Goal: Task Accomplishment & Management: Use online tool/utility

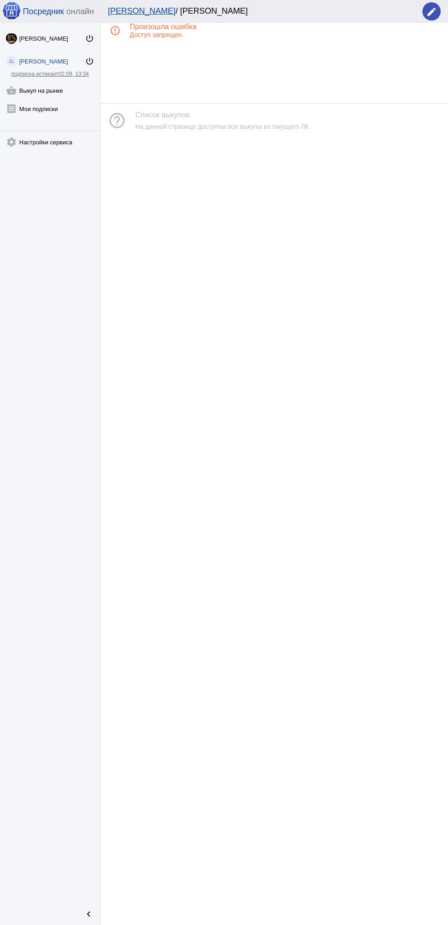
click at [11, 90] on mat-icon "shopping_basket" at bounding box center [11, 90] width 11 height 11
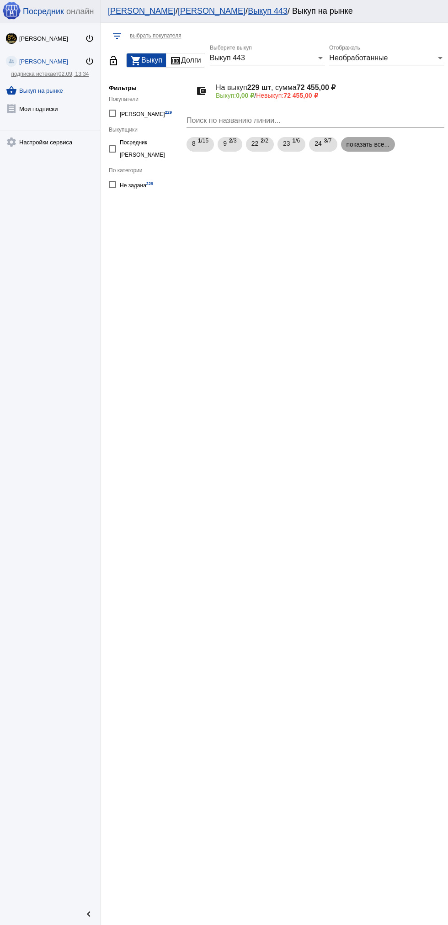
click at [362, 146] on mat-chip "показать все..." at bounding box center [368, 144] width 54 height 15
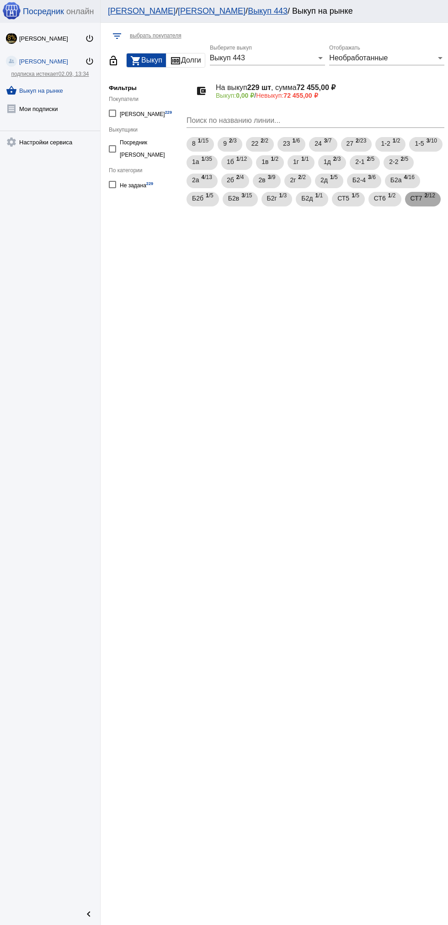
click at [410, 206] on span "СТ7" at bounding box center [416, 198] width 12 height 16
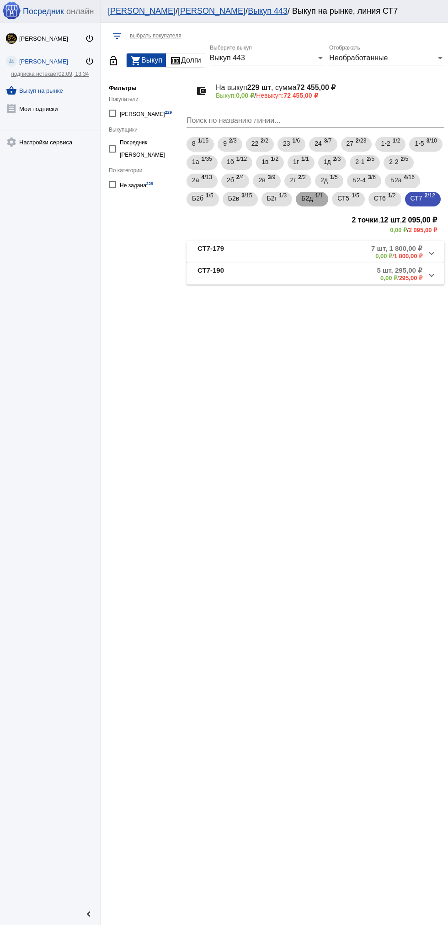
click at [312, 199] on span "Б2д" at bounding box center [306, 198] width 11 height 16
click at [287, 196] on span "1 /3" at bounding box center [283, 199] width 8 height 19
click at [252, 201] on div "Б2в 3 /15" at bounding box center [240, 199] width 24 height 19
click at [213, 198] on span "1 /5" at bounding box center [210, 199] width 8 height 19
click at [404, 191] on span "4 /16" at bounding box center [409, 181] width 11 height 19
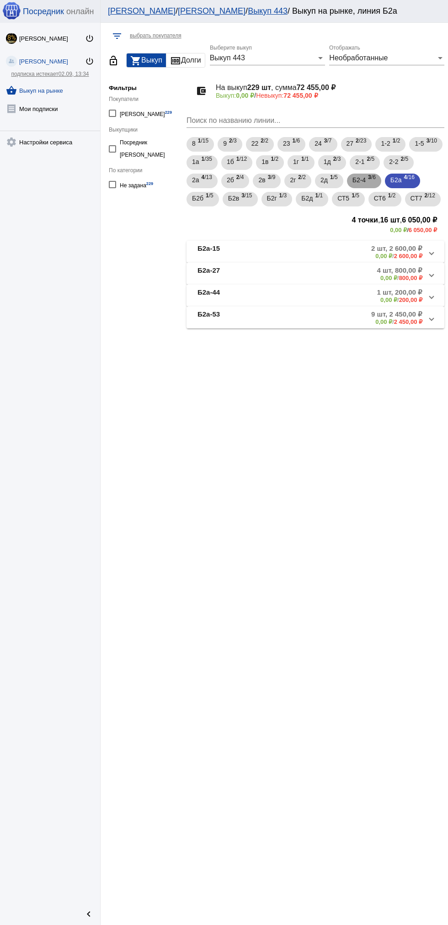
click at [365, 177] on span "Б2-4" at bounding box center [358, 180] width 13 height 16
click at [390, 188] on span "Б2а" at bounding box center [395, 180] width 11 height 16
click at [358, 325] on mat-panel-description "9 шт, 2 450,00 ₽ 0,00 ₽ / 2 450,00 ₽" at bounding box center [348, 317] width 147 height 15
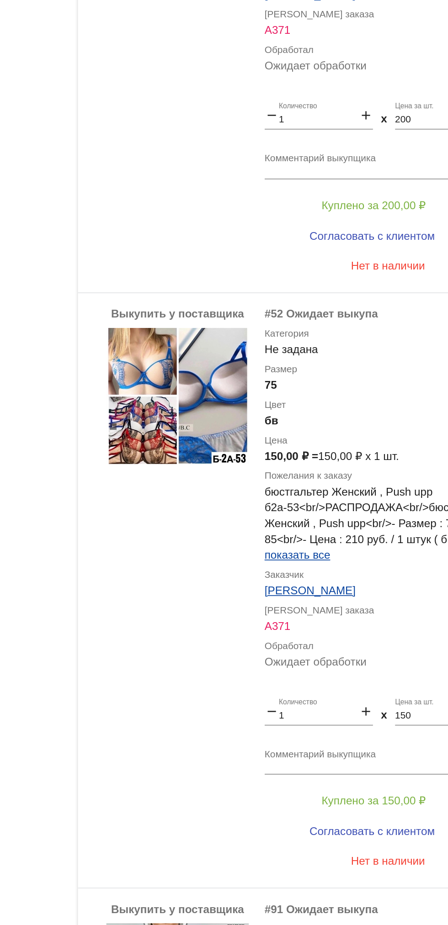
scroll to position [861, 0]
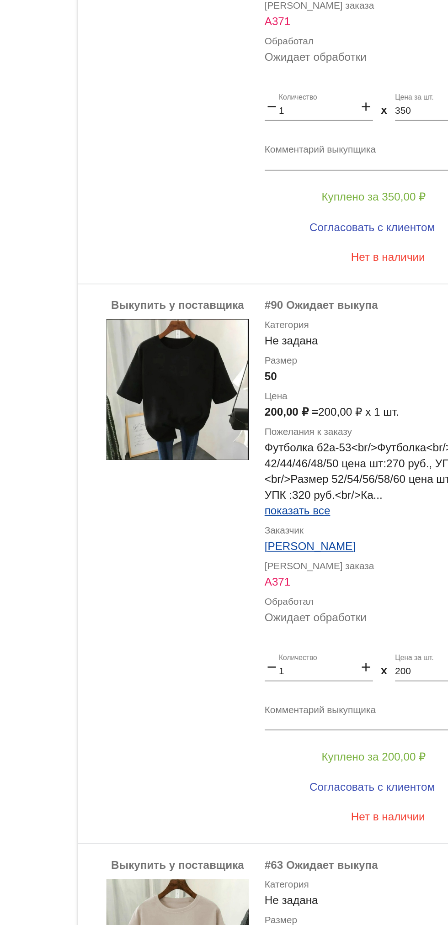
click at [307, 564] on app-description-cutted "Футболка б2а-53<br/>Футболка<br/>Размер 42/44/46/48/50 цена шт:270 руб., УПК:25…" at bounding box center [365, 552] width 143 height 46
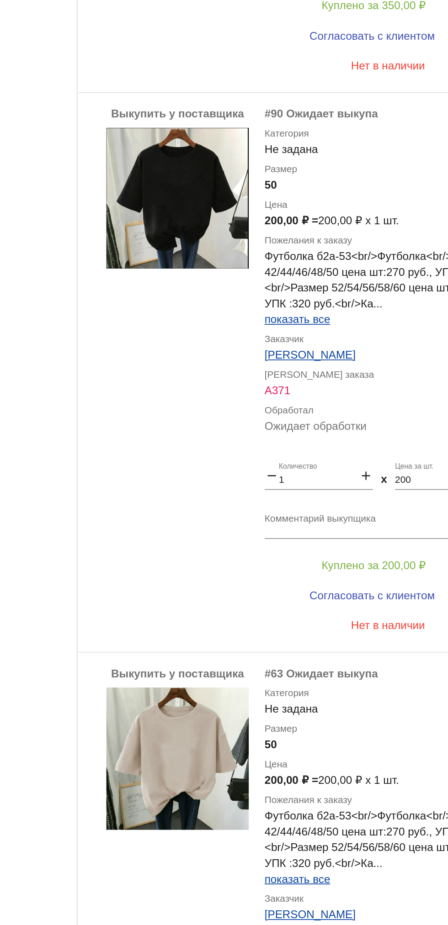
scroll to position [2415, 0]
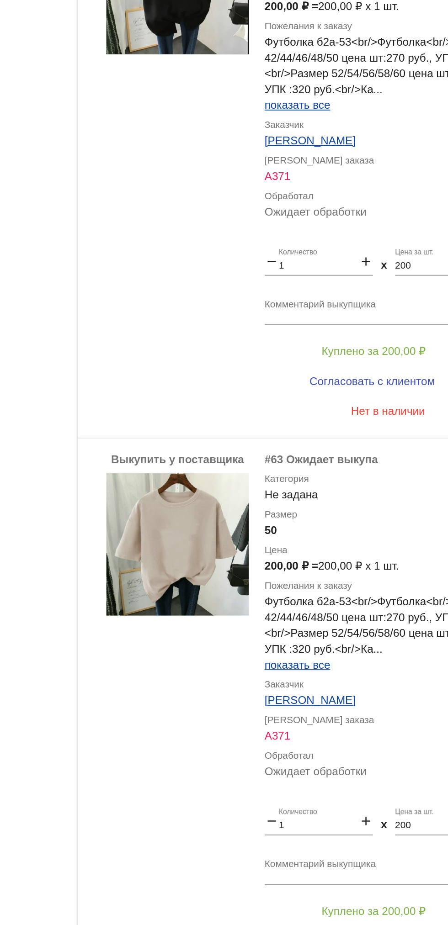
click at [315, 549] on label "Категория" at bounding box center [365, 551] width 143 height 9
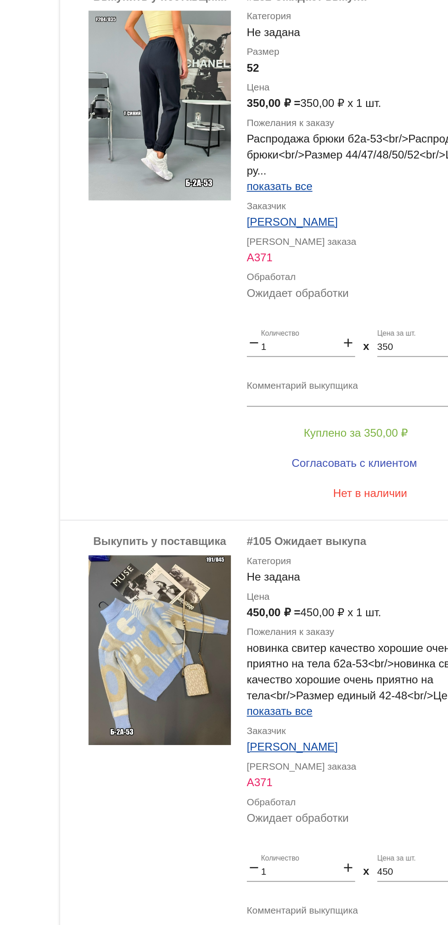
scroll to position [47, 0]
click at [238, 423] on img at bounding box center [244, 391] width 82 height 110
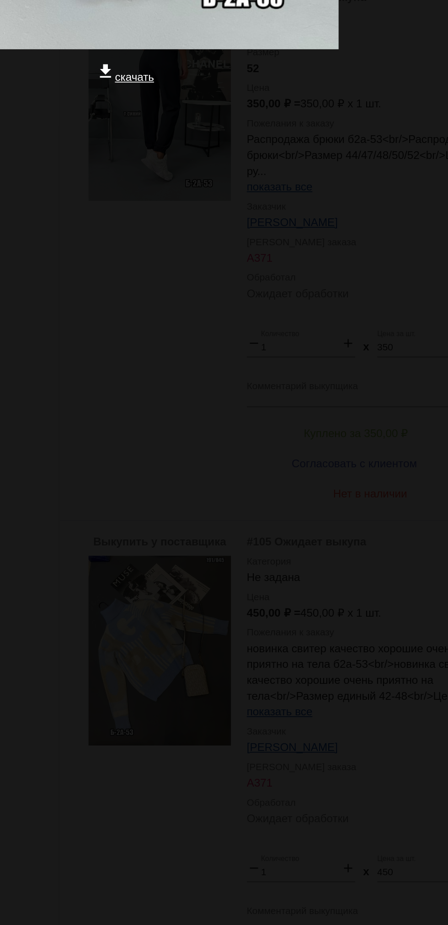
click at [244, 457] on div at bounding box center [223, 424] width 433 height 91
click at [338, 579] on app-image-viewer "close get_app скачать" at bounding box center [224, 462] width 448 height 925
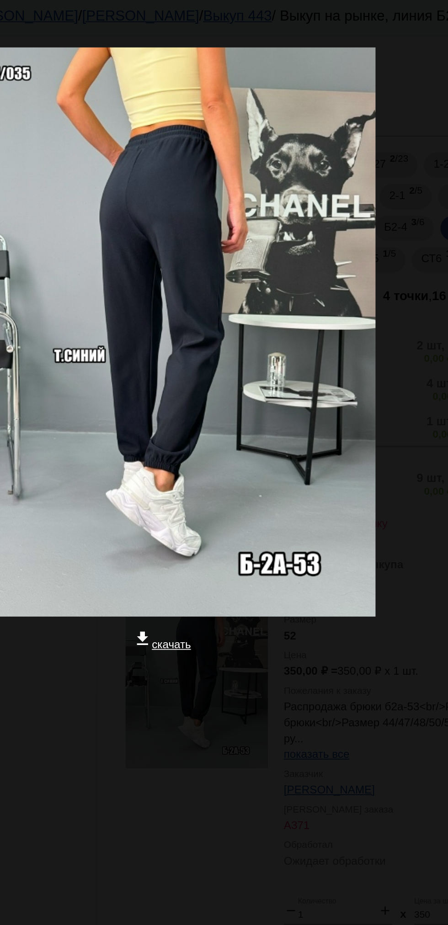
click at [361, 503] on app-image-viewer "close get_app скачать" at bounding box center [224, 462] width 448 height 925
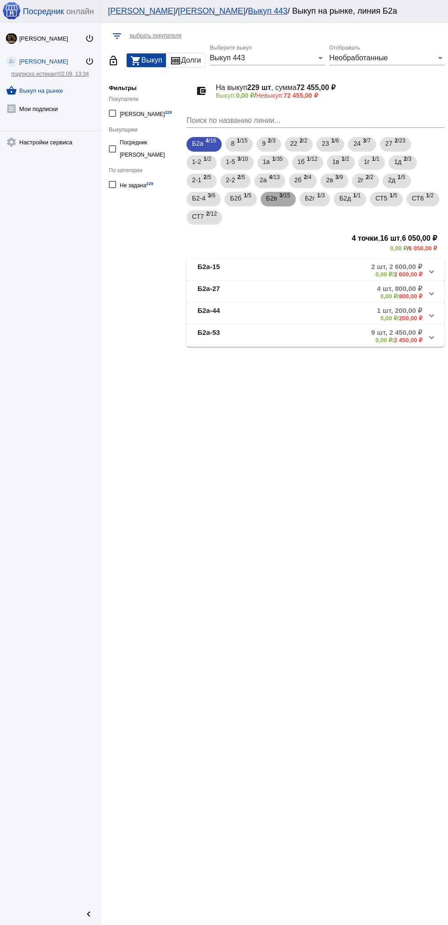
click at [288, 196] on span "3 /15" at bounding box center [284, 199] width 11 height 19
click at [305, 182] on div "2б 2 /4" at bounding box center [302, 181] width 17 height 19
click at [196, 143] on span "Б2а" at bounding box center [197, 143] width 11 height 16
click at [231, 332] on mat-panel-title "Б2а-53" at bounding box center [232, 335] width 70 height 15
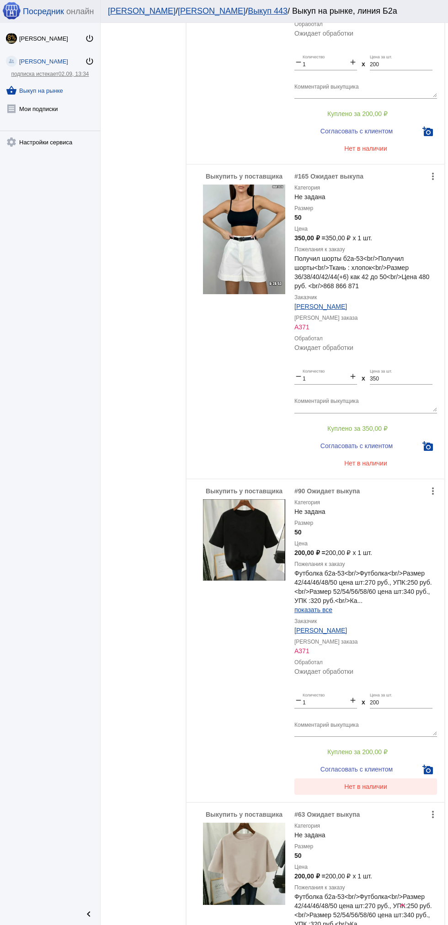
scroll to position [2003, 0]
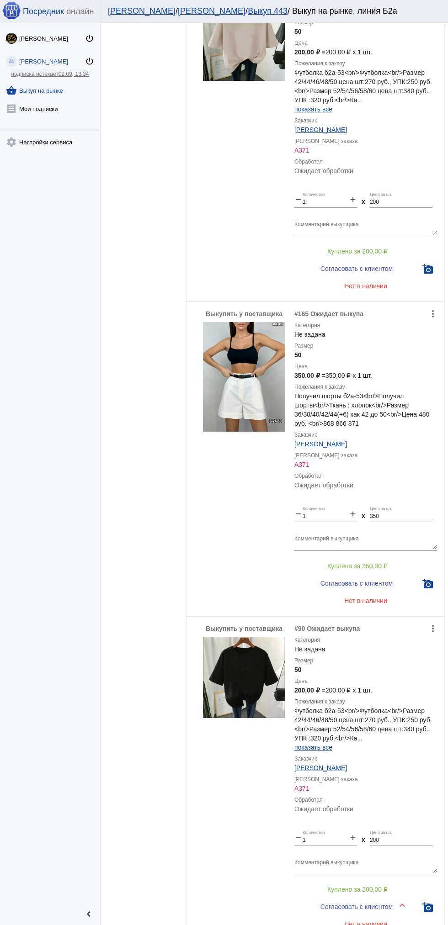
click at [236, 375] on img at bounding box center [244, 377] width 82 height 110
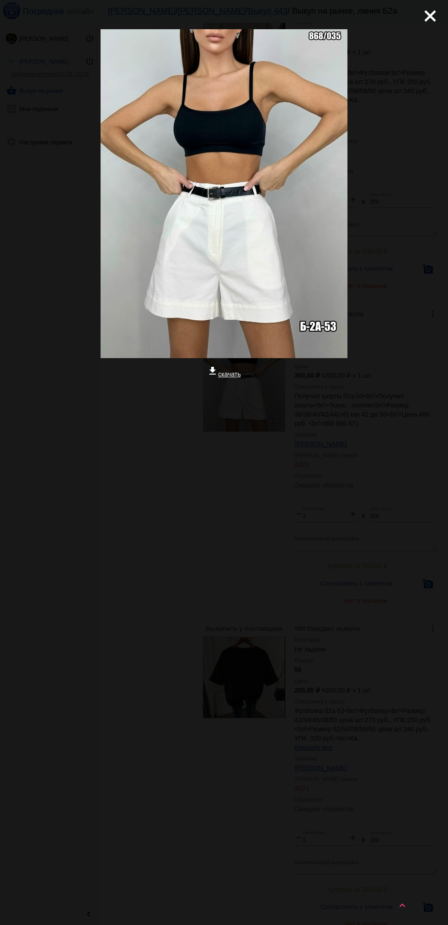
click at [0, 456] on div "close get_app скачать" at bounding box center [224, 249] width 448 height 499
click at [426, 13] on mat-icon "close" at bounding box center [426, 12] width 11 height 11
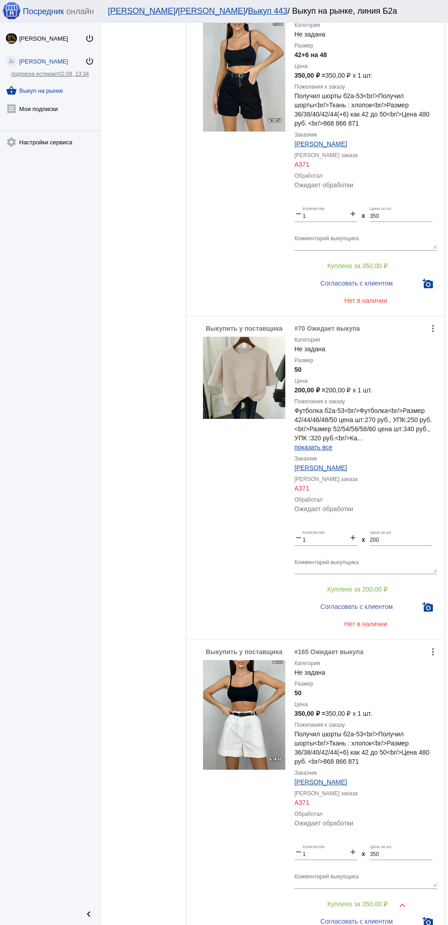
scroll to position [1670, 0]
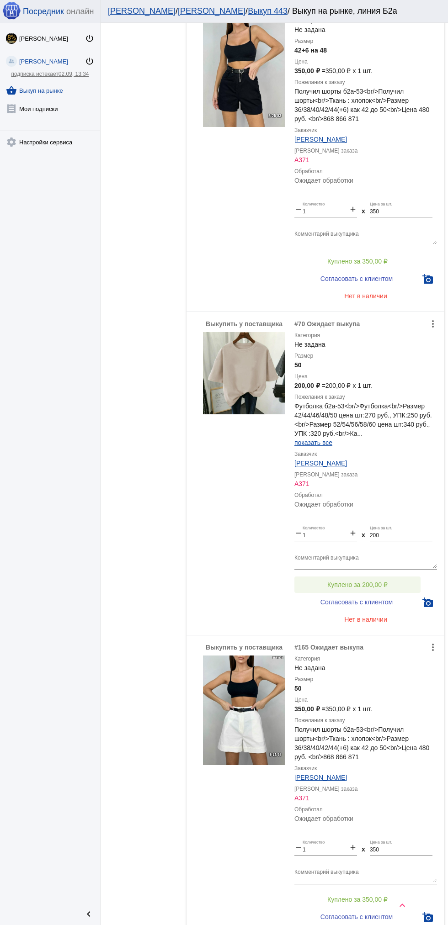
click at [386, 582] on span "Куплено за 200,00 ₽" at bounding box center [357, 584] width 60 height 7
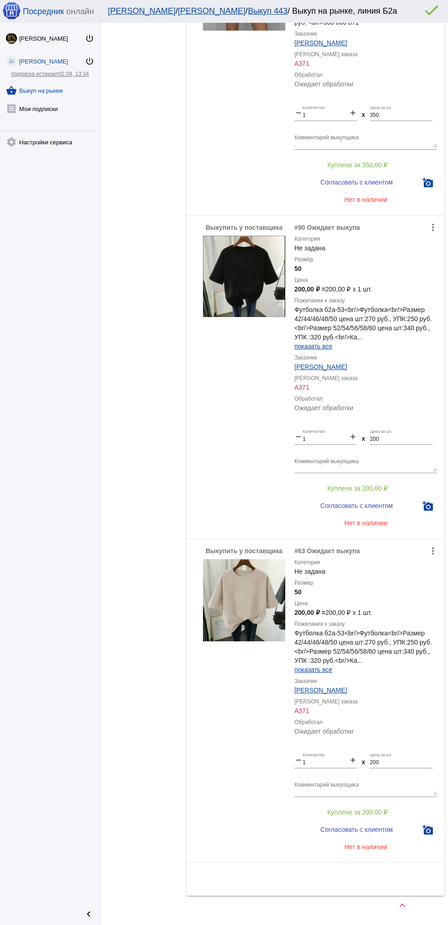
scroll to position [2415, 0]
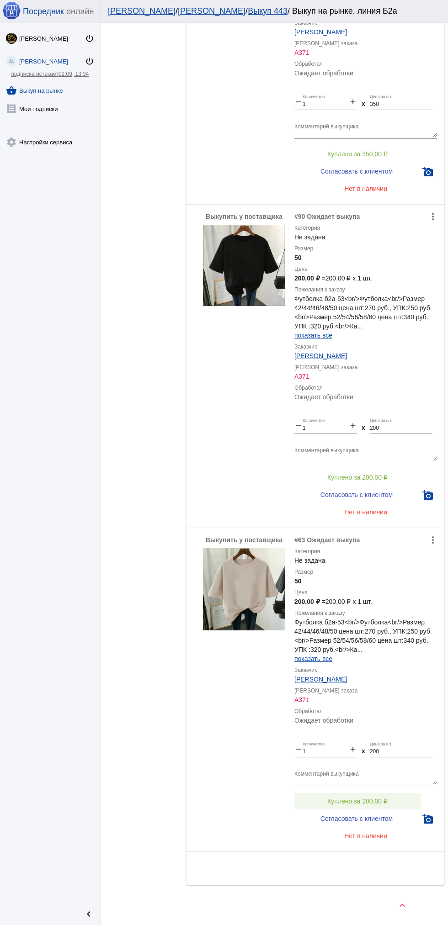
click at [385, 803] on span "Куплено за 200,00 ₽" at bounding box center [357, 801] width 60 height 7
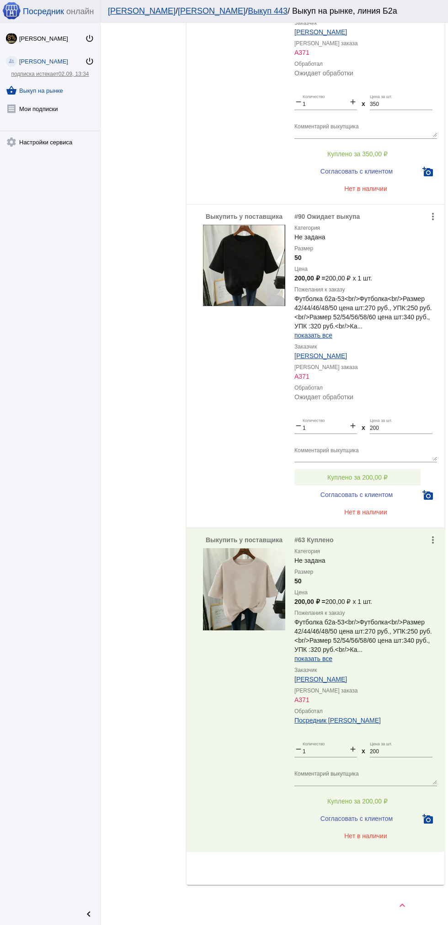
click at [393, 478] on button "Куплено за 200,00 ₽" at bounding box center [357, 477] width 126 height 16
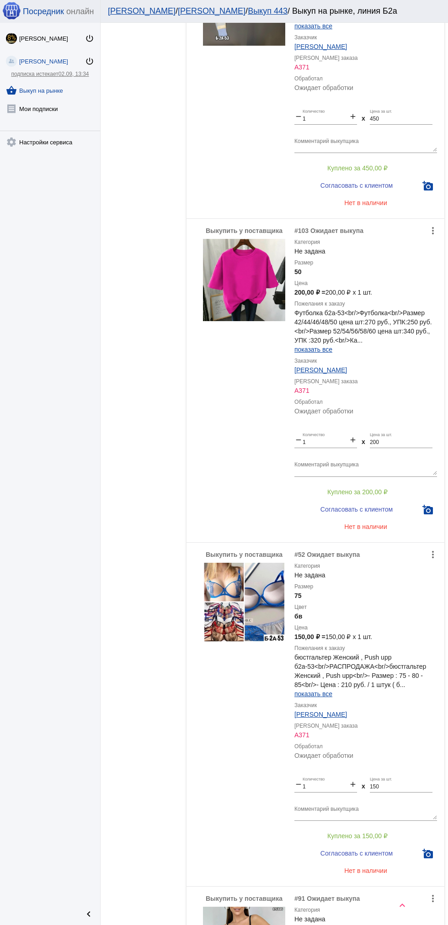
scroll to position [752, 0]
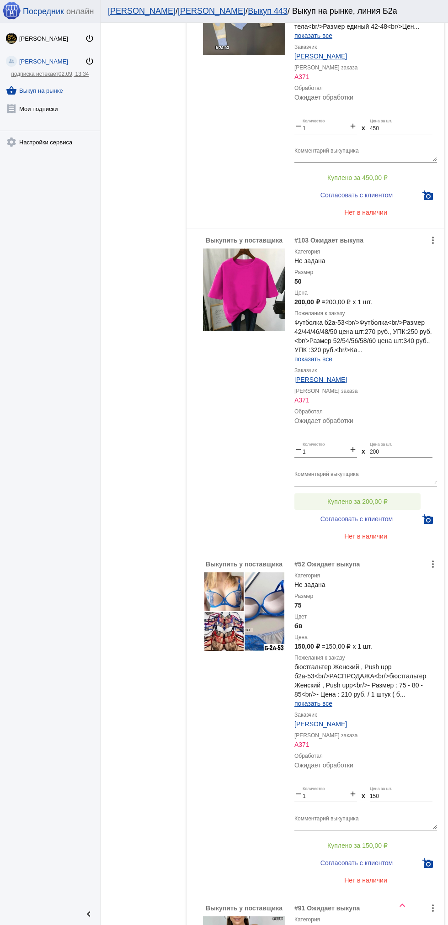
click at [373, 505] on span "Куплено за 200,00 ₽" at bounding box center [357, 501] width 60 height 7
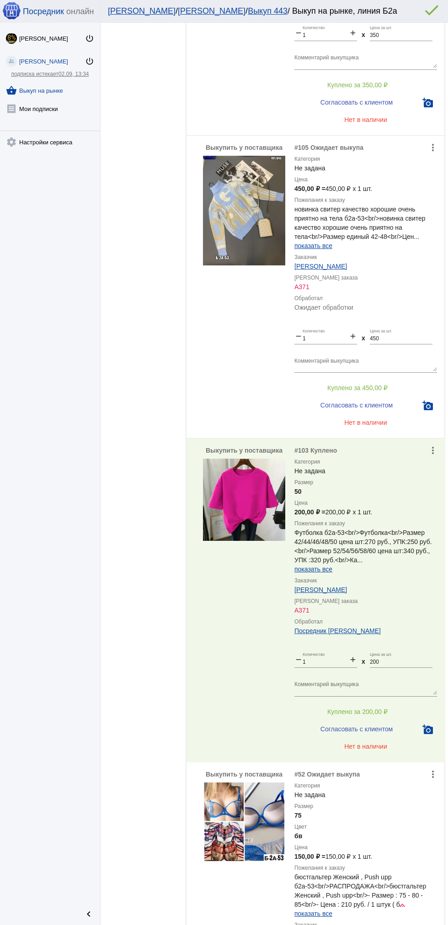
scroll to position [542, 0]
click at [396, 397] on button "Куплено за 450,00 ₽" at bounding box center [357, 388] width 126 height 16
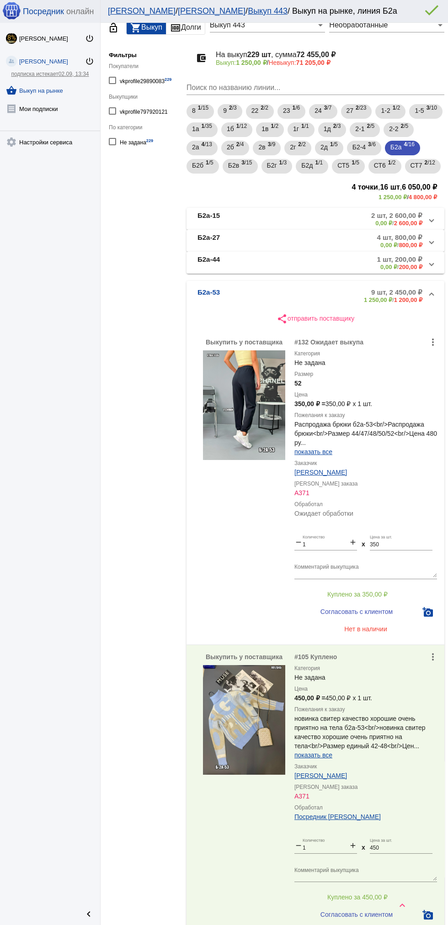
scroll to position [47, 0]
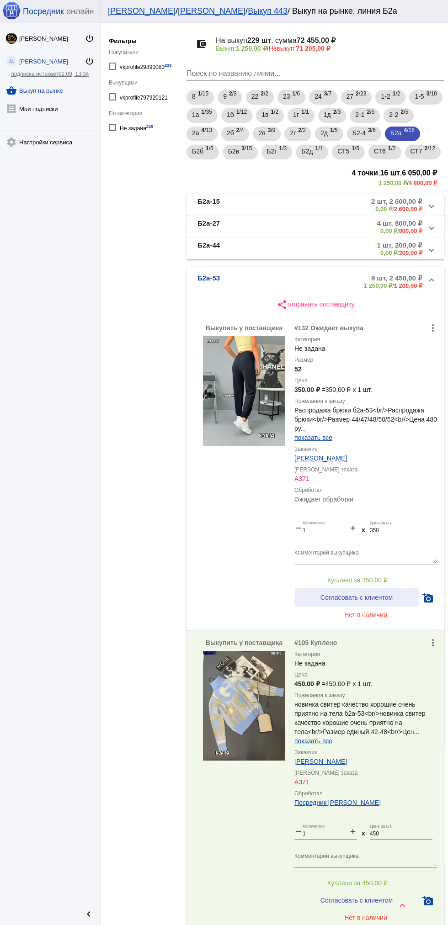
click at [399, 607] on button "Согласовать с клиентом" at bounding box center [356, 597] width 124 height 18
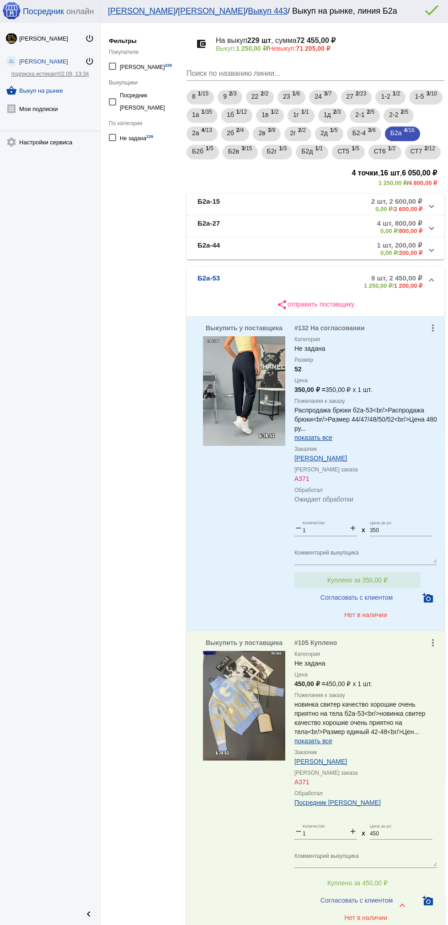
click at [395, 588] on button "Куплено за 350,00 ₽" at bounding box center [357, 580] width 126 height 16
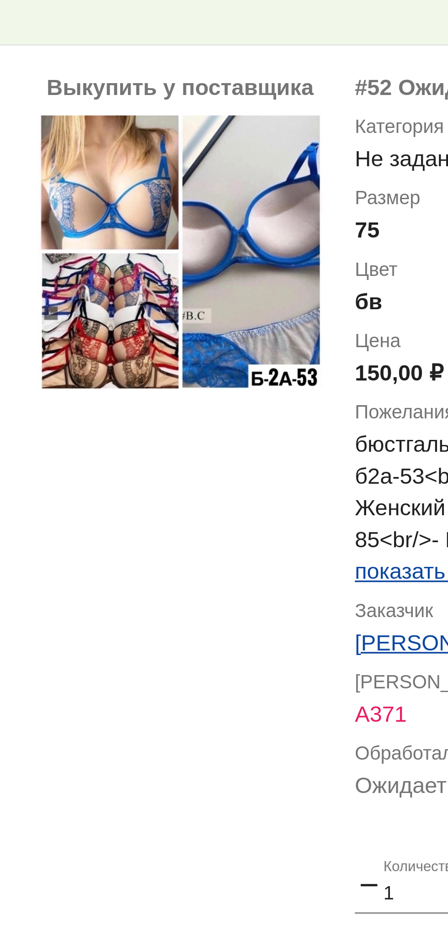
scroll to position [1016, 0]
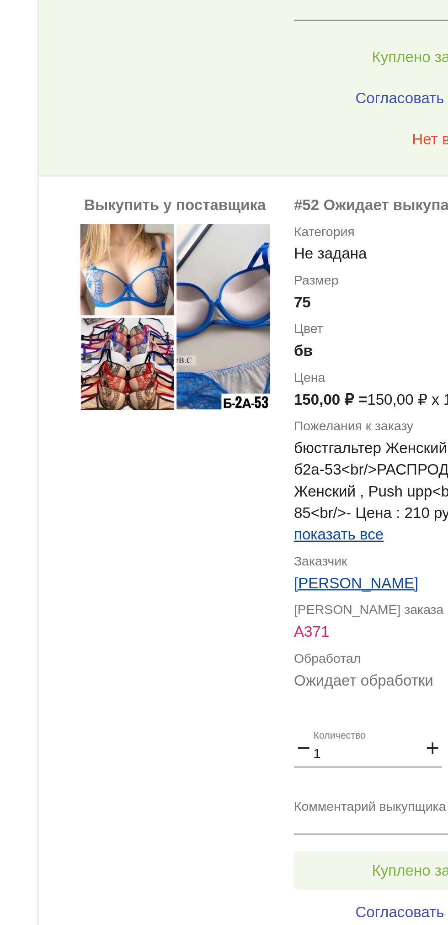
click at [349, 591] on button "Куплено за 150,00 ₽" at bounding box center [357, 582] width 126 height 16
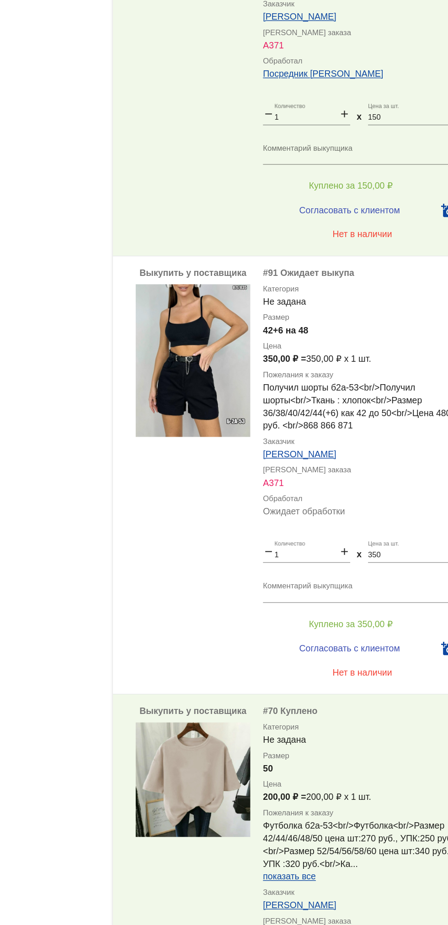
scroll to position [1382, 0]
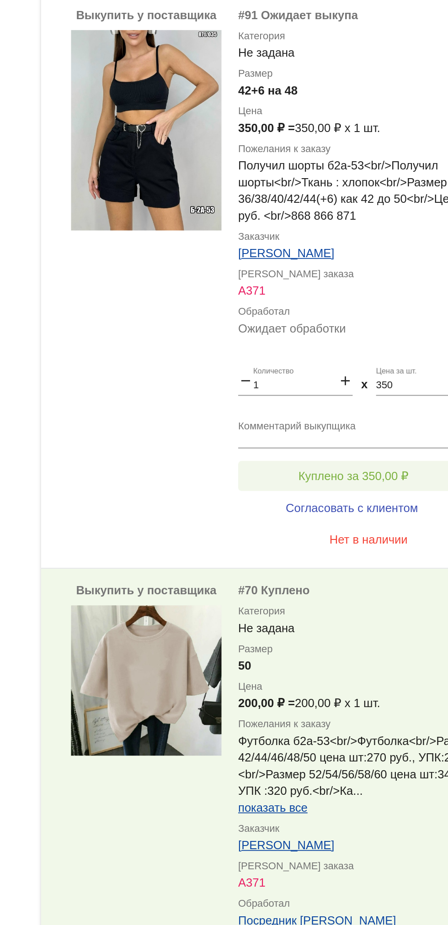
click at [375, 390] on span "Куплено за 350,00 ₽" at bounding box center [357, 386] width 60 height 7
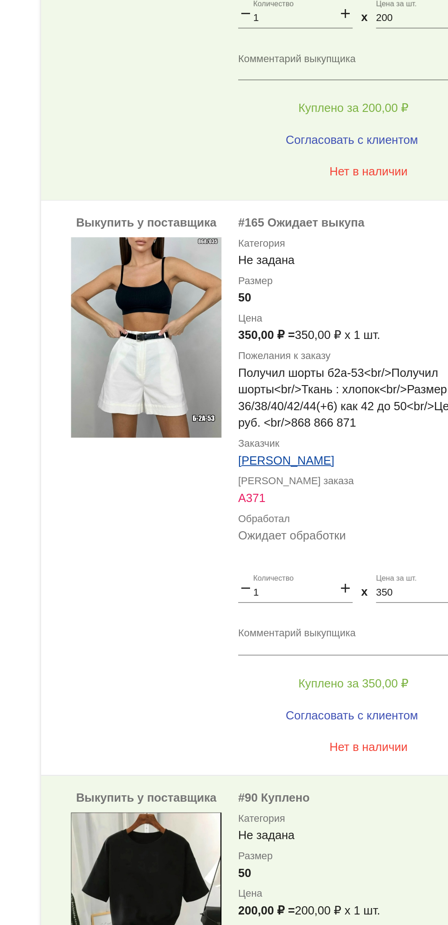
scroll to position [2049, 0]
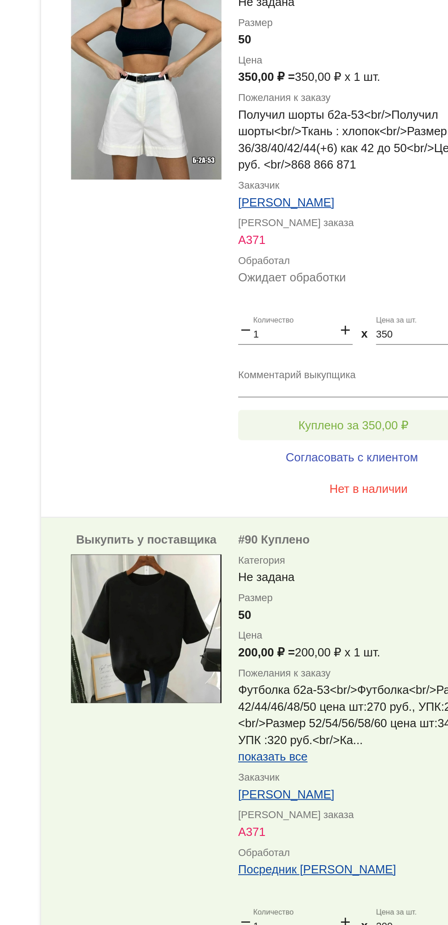
click at [392, 367] on button "Куплено за 350,00 ₽" at bounding box center [357, 358] width 126 height 16
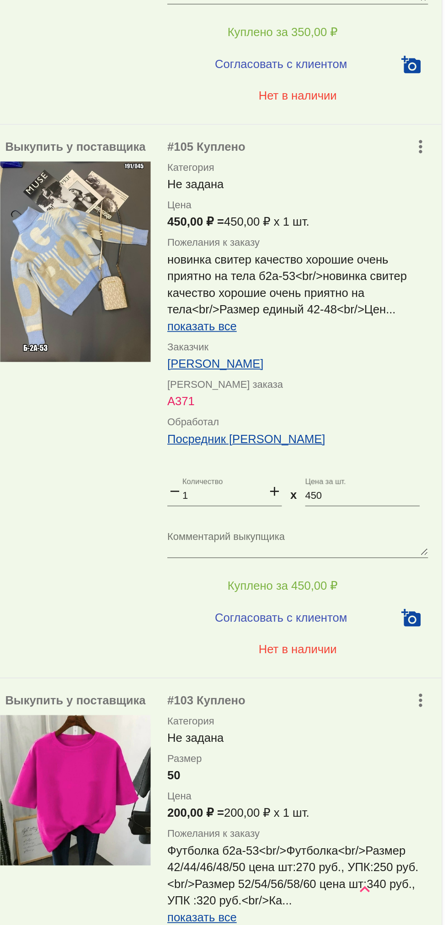
scroll to position [0, 0]
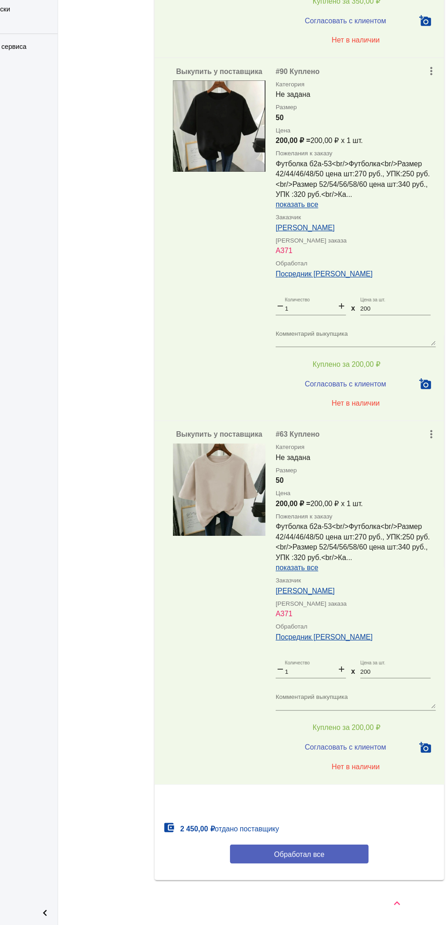
click at [337, 864] on span "Обработал все" at bounding box center [315, 861] width 45 height 7
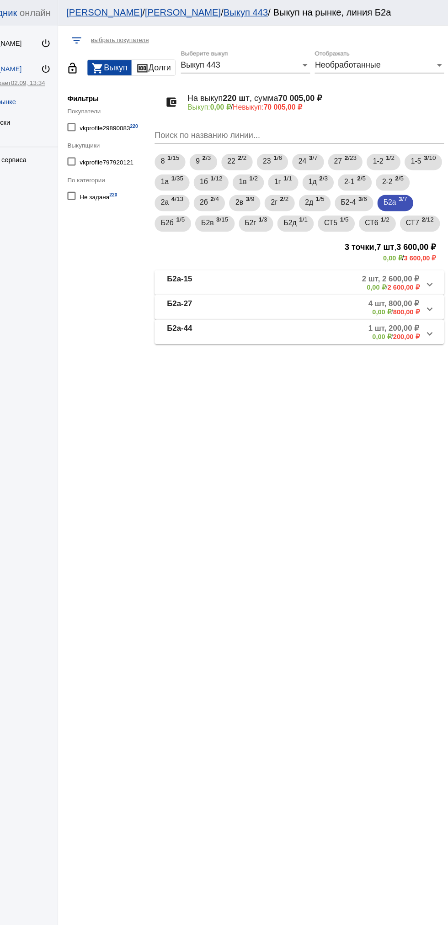
click at [219, 303] on b "Б2а-44" at bounding box center [208, 295] width 22 height 15
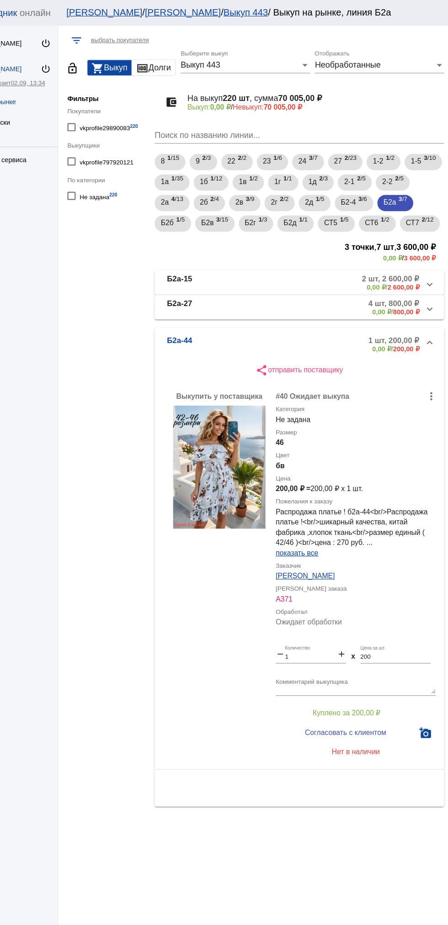
click at [295, 281] on mat-panel-description "4 шт, 800,00 ₽ 0,00 ₽ / 800,00 ₽" at bounding box center [349, 273] width 145 height 15
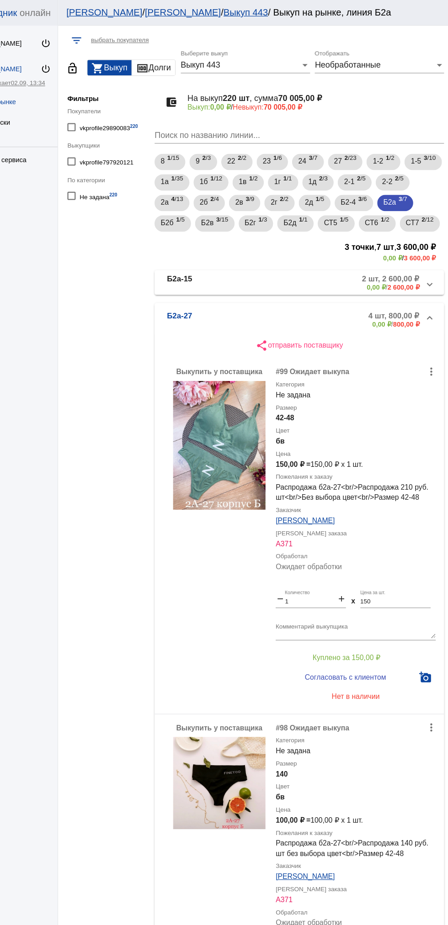
click at [302, 292] on mat-panel-description "4 шт, 800,00 ₽ 0,00 ₽ / 800,00 ₽" at bounding box center [349, 284] width 145 height 15
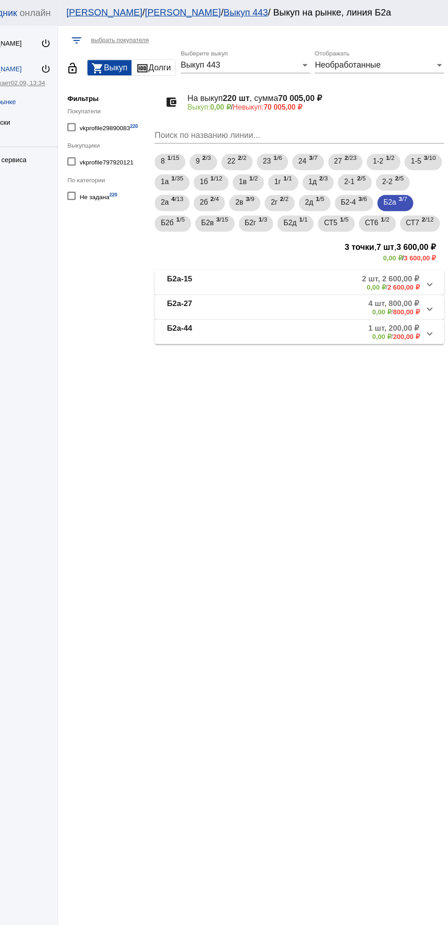
click at [311, 303] on mat-panel-description "1 шт, 200,00 ₽ 0,00 ₽ / 200,00 ₽" at bounding box center [349, 295] width 145 height 15
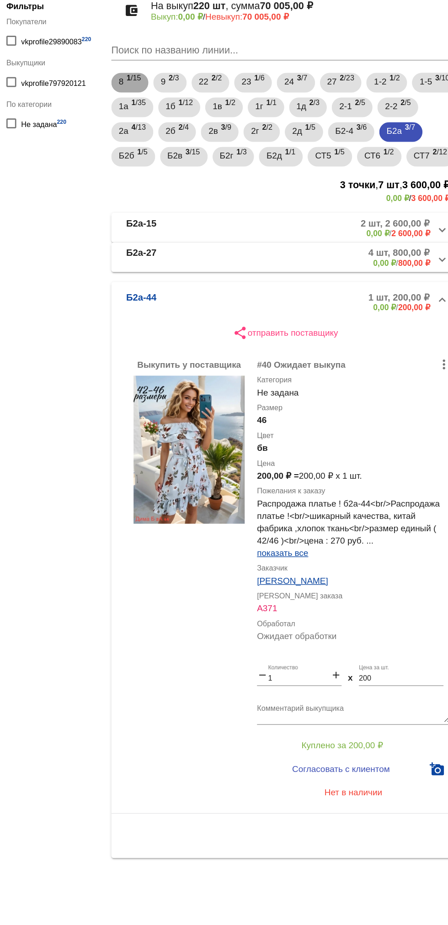
click at [208, 149] on span "1 /15" at bounding box center [203, 144] width 11 height 19
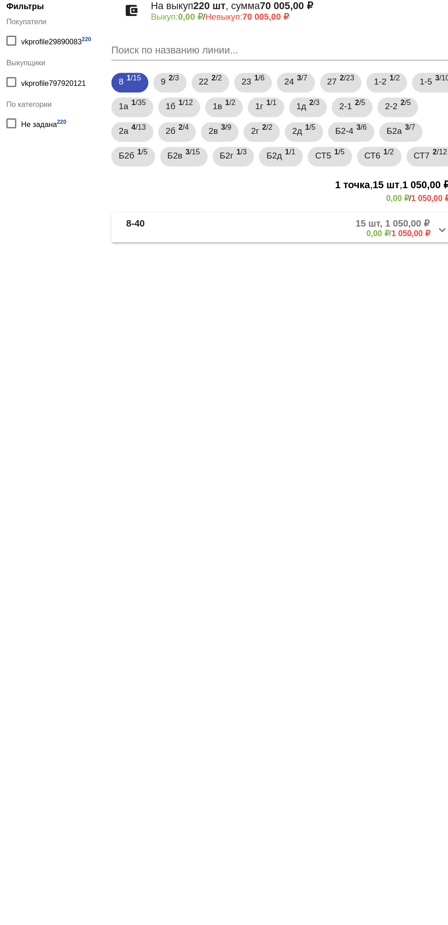
click at [355, 259] on mat-panel-description "15 шт, 1 050,00 ₽ 0,00 ₽ / 1 050,00 ₽" at bounding box center [345, 251] width 154 height 15
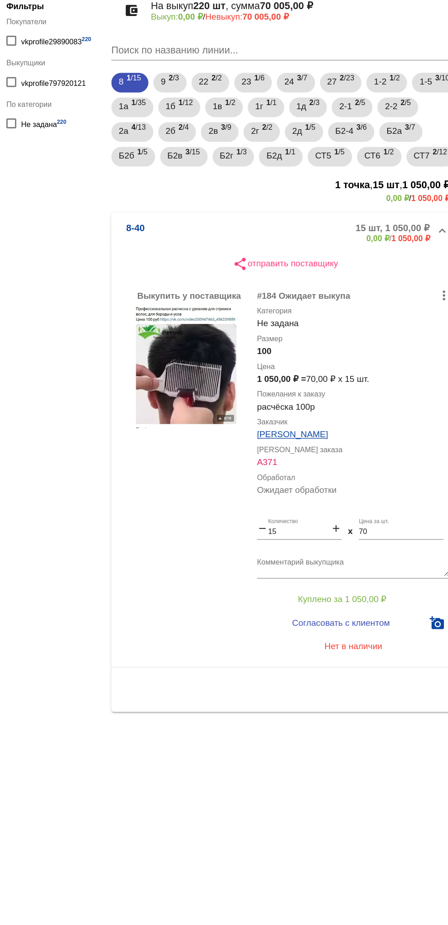
click at [249, 263] on mat-panel-title "8-40" at bounding box center [229, 255] width 64 height 15
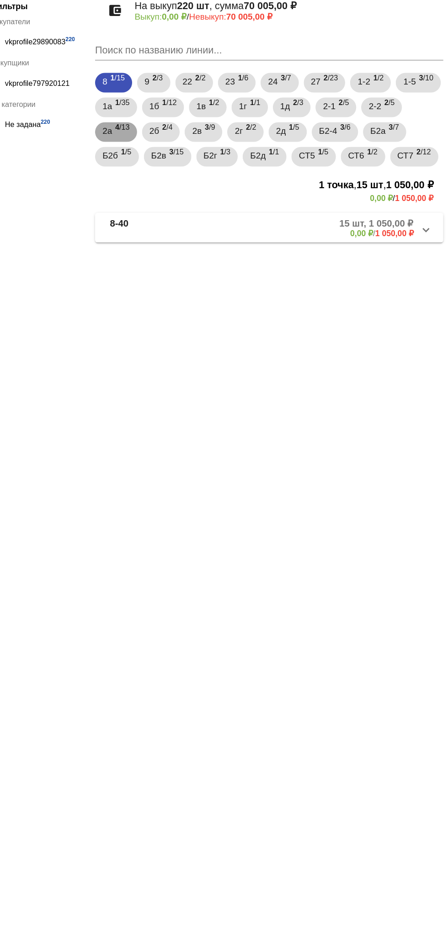
click at [212, 184] on span "4 /13" at bounding box center [206, 181] width 11 height 19
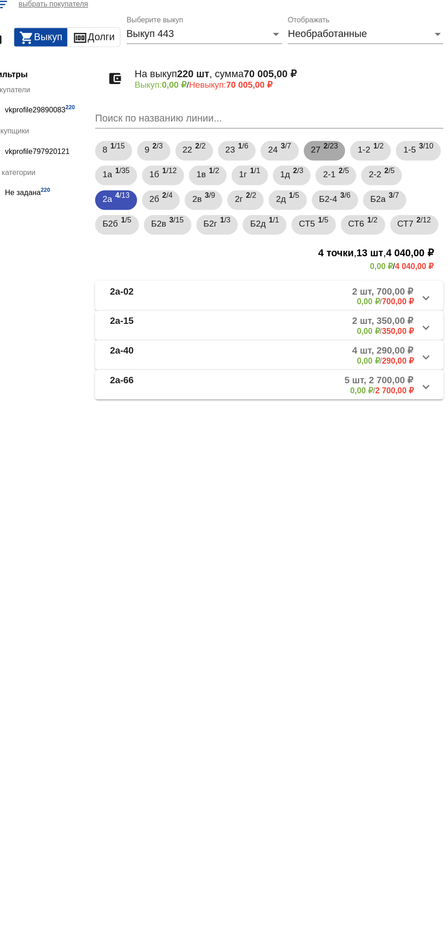
click at [365, 151] on span "2 /23" at bounding box center [360, 144] width 11 height 19
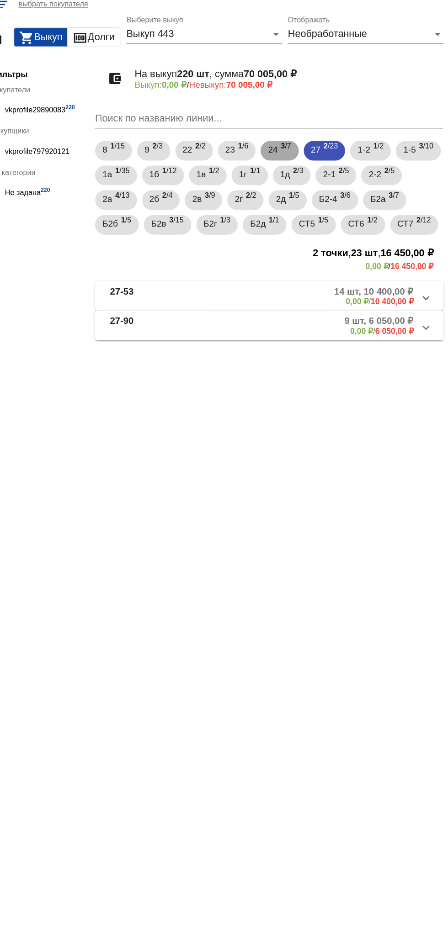
click at [322, 151] on span "24" at bounding box center [317, 143] width 7 height 16
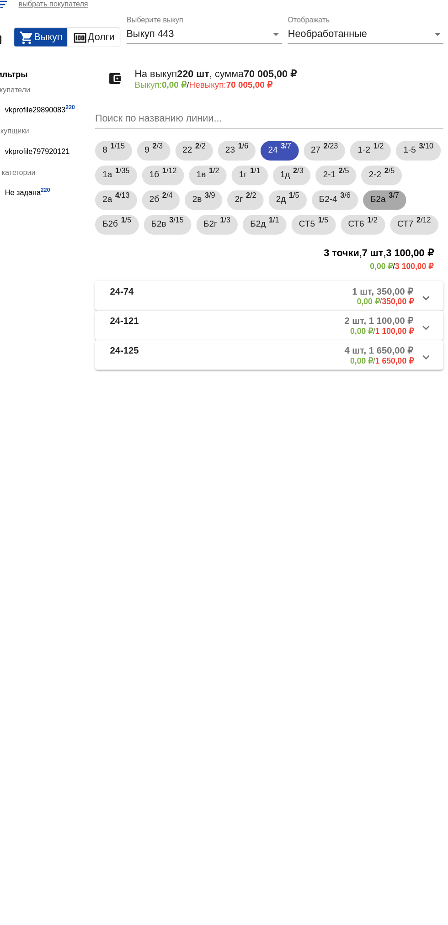
click at [385, 188] on mat-chip "Б2а 3 /7" at bounding box center [401, 181] width 32 height 15
click at [219, 303] on b "Б2а-44" at bounding box center [208, 295] width 22 height 15
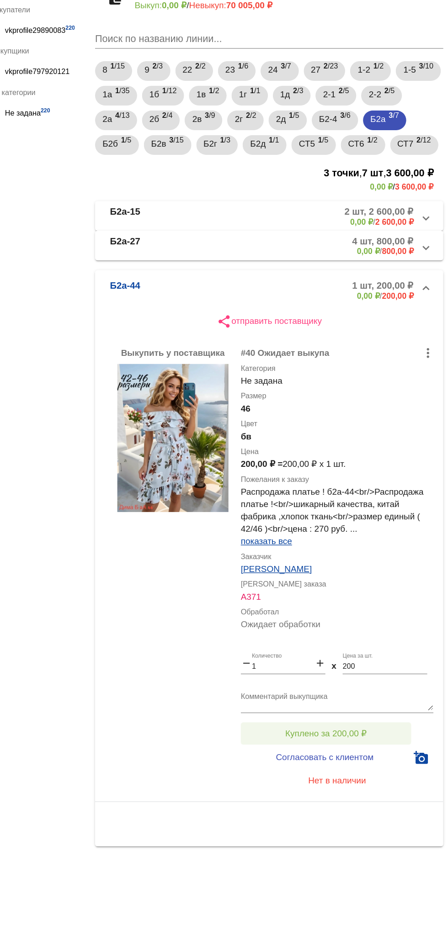
click at [398, 643] on button "Куплено за 200,00 ₽" at bounding box center [357, 635] width 126 height 16
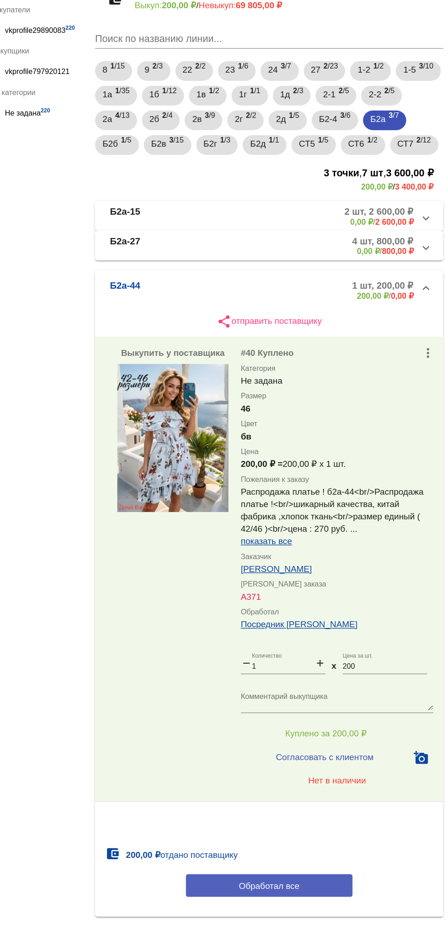
click at [286, 756] on button "Обработал все" at bounding box center [315, 747] width 123 height 17
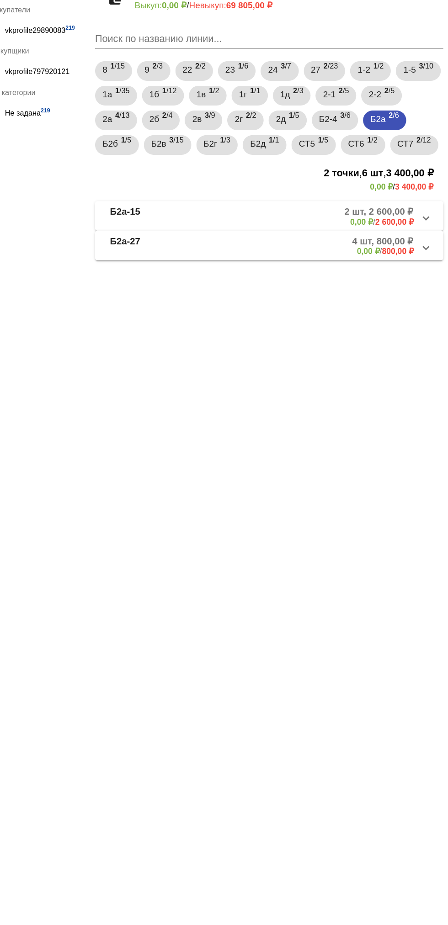
click at [223, 285] on mat-expansion-panel-header "Б2а-27 4 шт, 800,00 ₽ 0,00 ₽ / 800,00 ₽" at bounding box center [315, 274] width 258 height 22
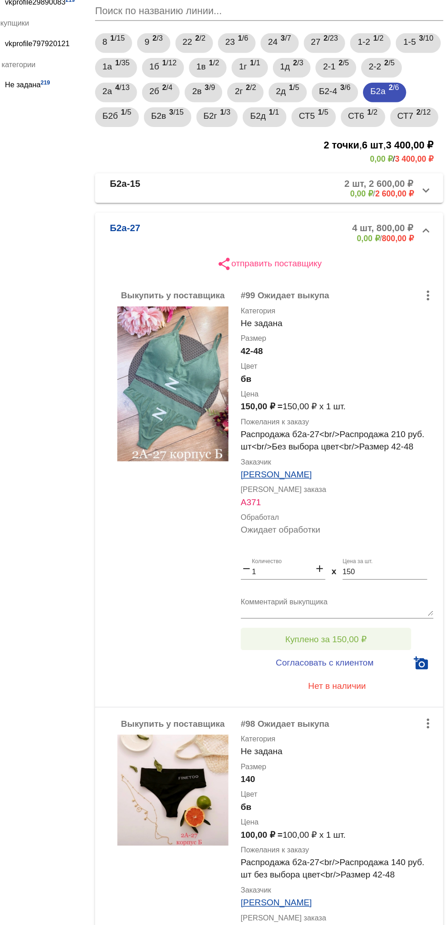
click at [326, 594] on button "Куплено за 150,00 ₽" at bounding box center [357, 585] width 126 height 16
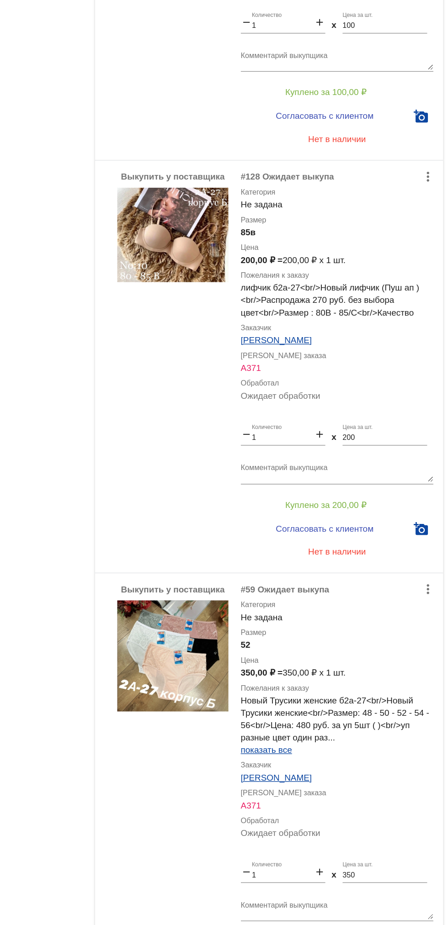
scroll to position [748, 0]
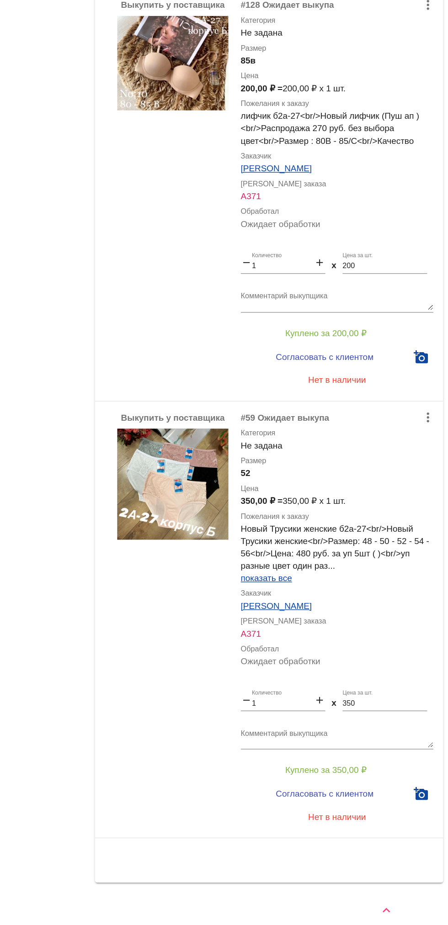
click at [333, 782] on textarea "Комментарий выкупщика" at bounding box center [365, 778] width 143 height 14
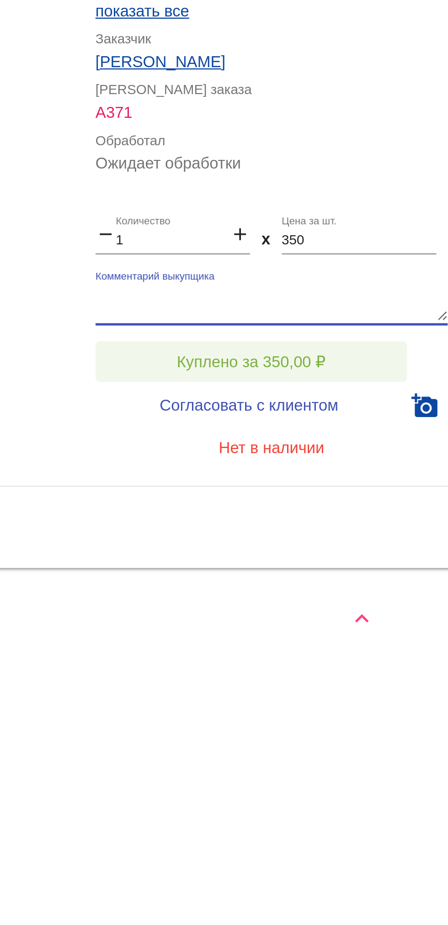
click at [347, 807] on button "Куплено за 350,00 ₽" at bounding box center [357, 801] width 126 height 16
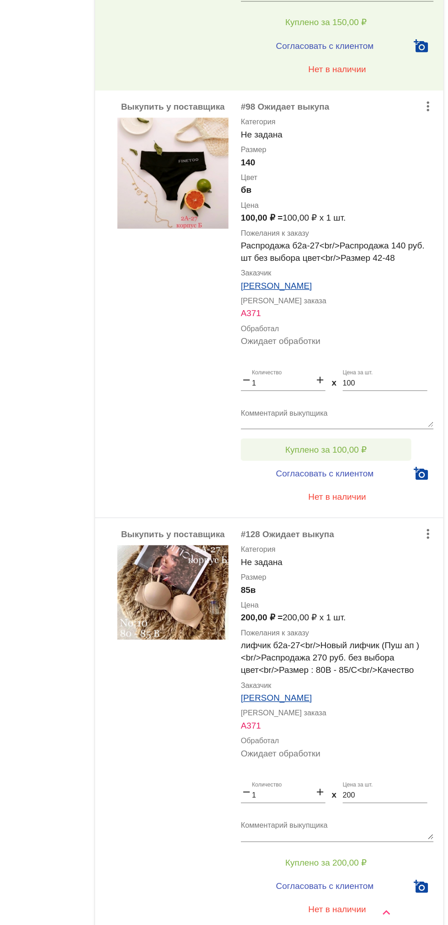
scroll to position [339, 0]
click at [345, 546] on textarea "Комментарий выкупщика" at bounding box center [365, 539] width 143 height 14
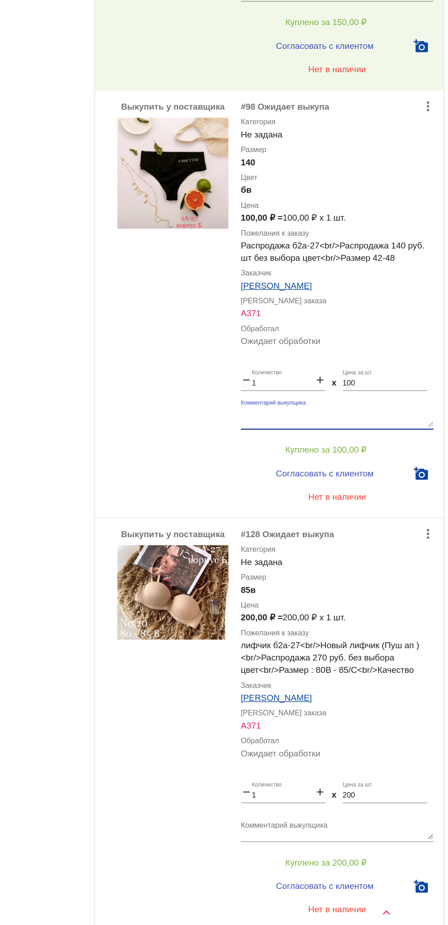
scroll to position [0, 0]
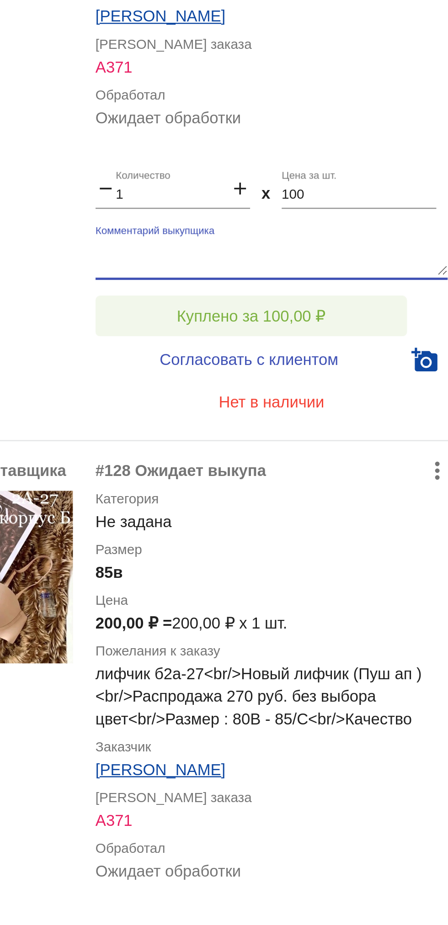
click at [351, 566] on span "Куплено за 100,00 ₽" at bounding box center [357, 562] width 60 height 7
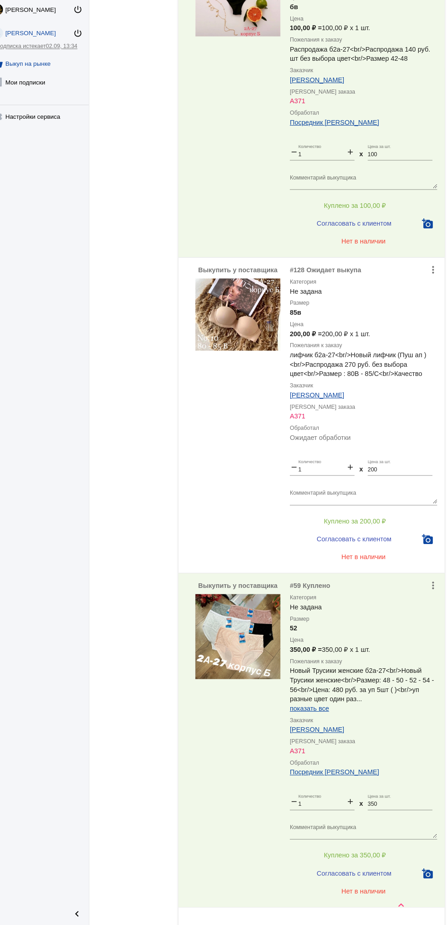
scroll to position [748, 0]
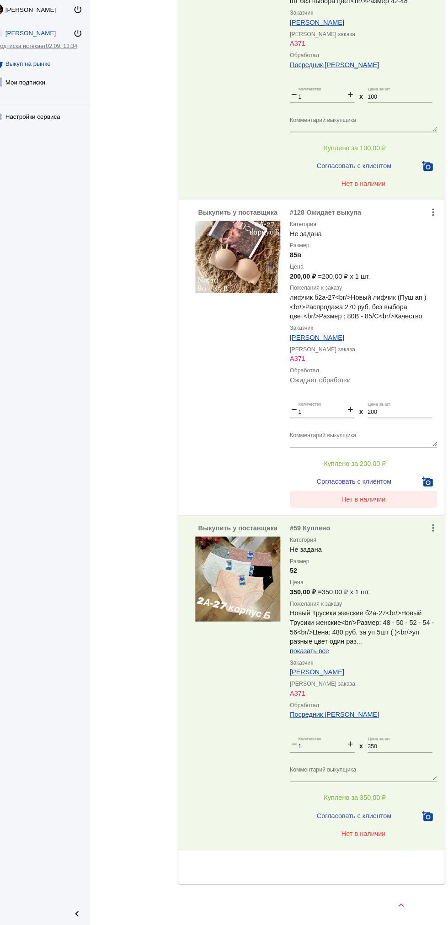
click at [371, 513] on span "Нет в наличии" at bounding box center [365, 512] width 43 height 7
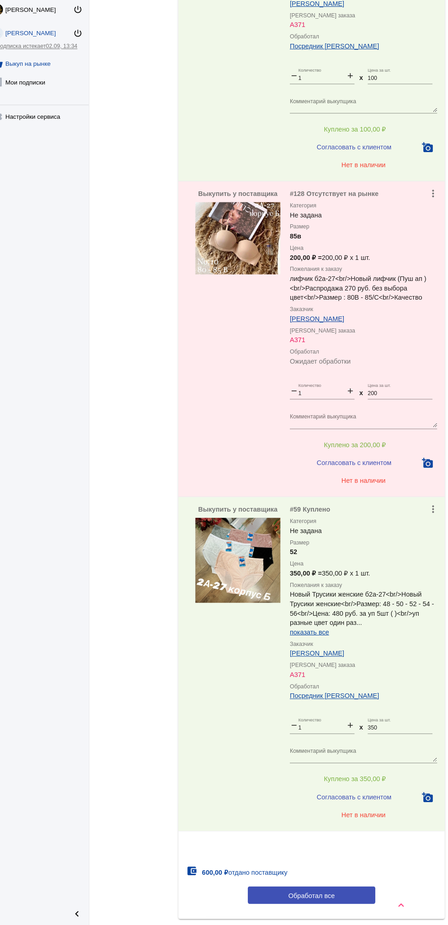
scroll to position [801, 0]
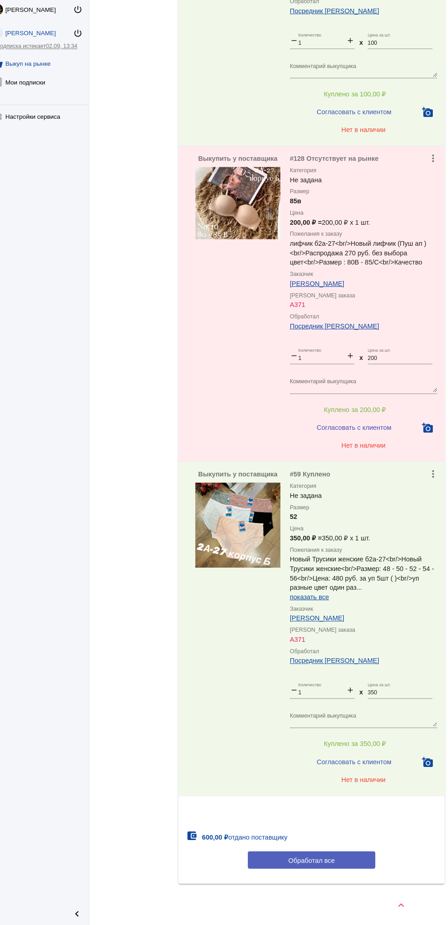
click at [332, 864] on span "Обработал все" at bounding box center [315, 861] width 45 height 7
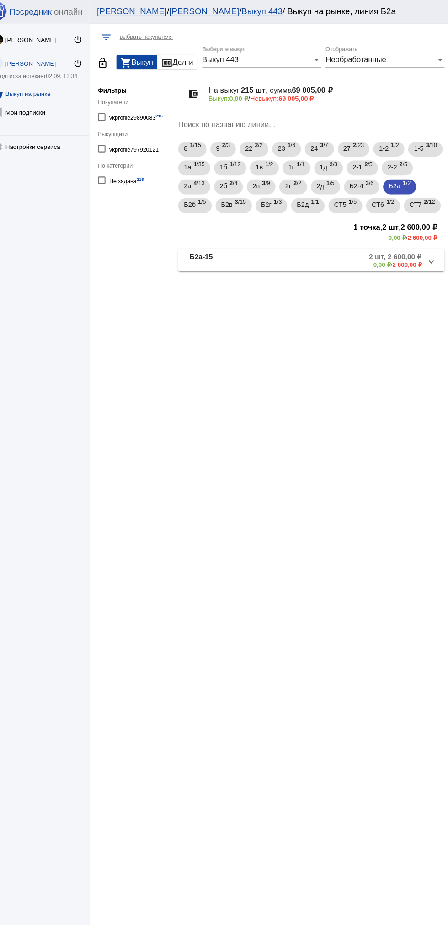
click at [349, 259] on mat-panel-description "2 шт, 2 600,00 ₽ 0,00 ₽ / 2 600,00 ₽" at bounding box center [348, 251] width 147 height 15
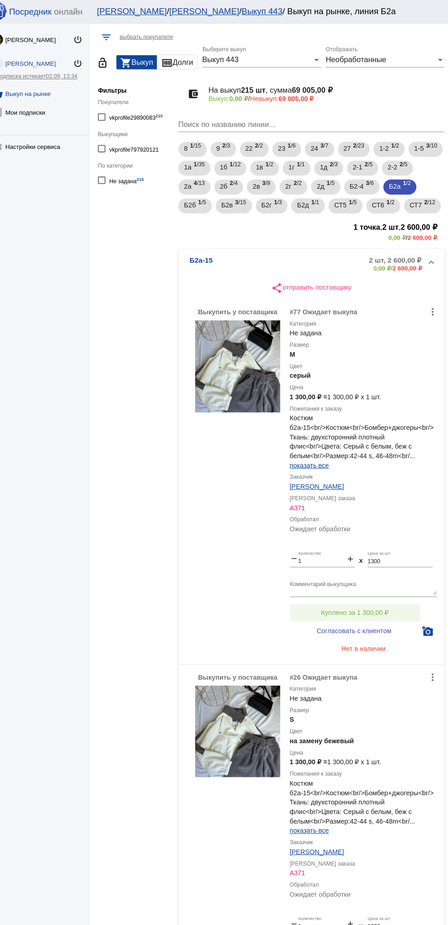
click at [369, 597] on span "Куплено за 1 300,00 ₽" at bounding box center [357, 592] width 66 height 7
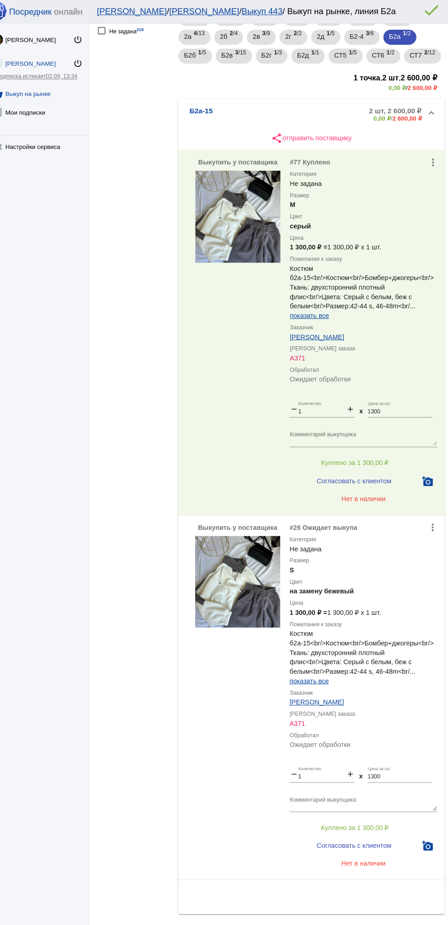
scroll to position [163, 0]
click at [397, 799] on button "Куплено за 1 300,00 ₽" at bounding box center [357, 801] width 126 height 16
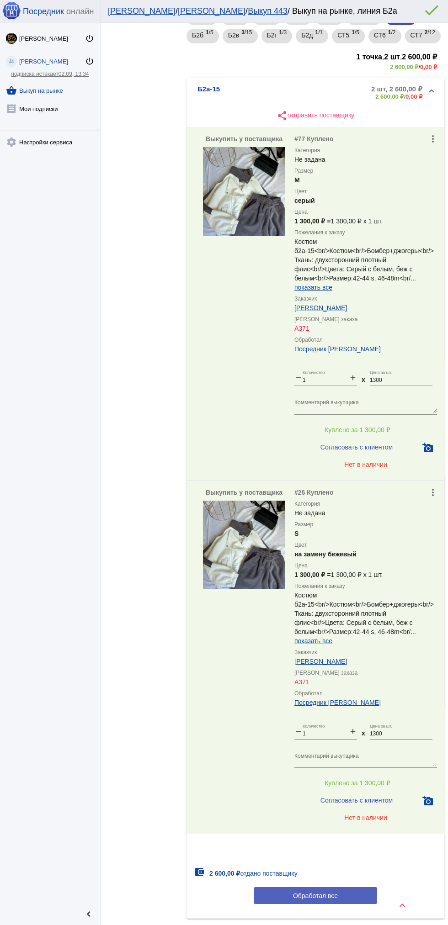
click at [348, 904] on button "Обработал все" at bounding box center [315, 895] width 123 height 17
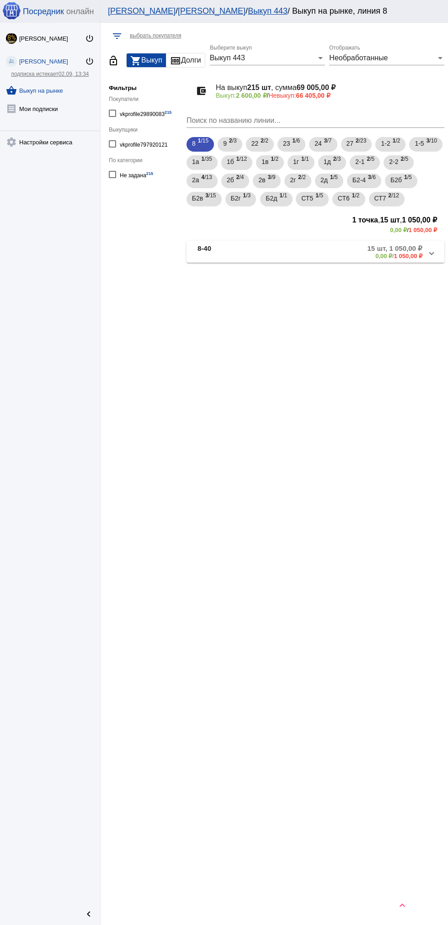
scroll to position [0, 0]
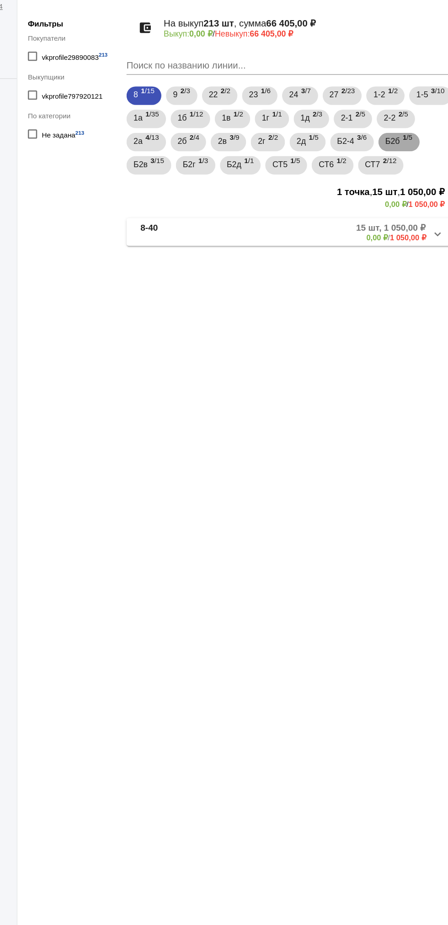
click at [390, 191] on div "Б2б 1 /5" at bounding box center [400, 181] width 21 height 19
click at [305, 260] on mat-expansion-panel-header "Б2б-15 5 шт, 2 100,00 ₽ 0,00 ₽ / 2 100,00 ₽" at bounding box center [315, 252] width 258 height 22
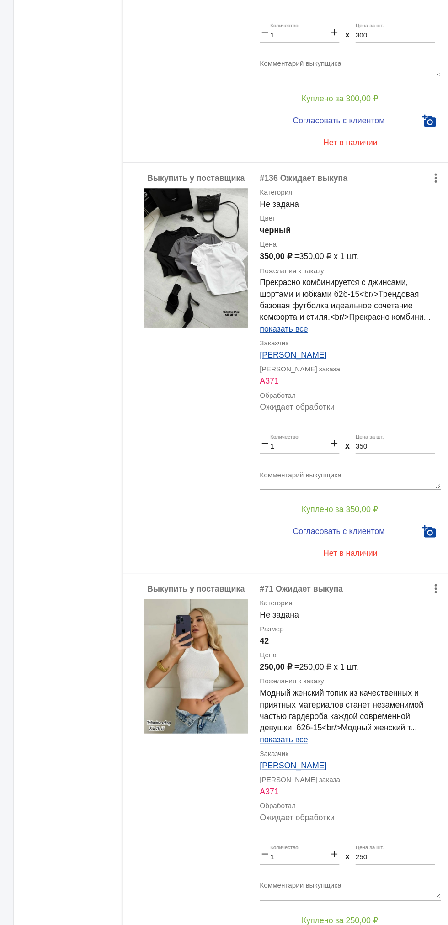
click at [442, 684] on div "Выкупить у поставщика more_vert #71 Ожидает выкупа Категория Не задана Размер 4…" at bounding box center [315, 689] width 258 height 323
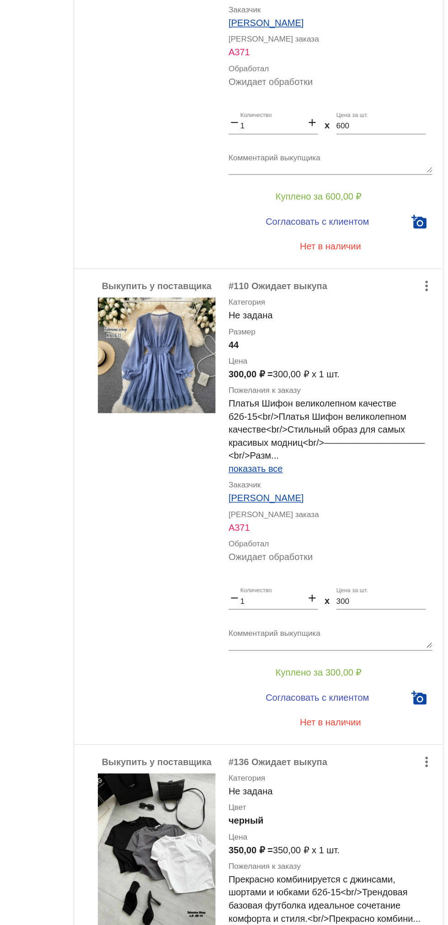
scroll to position [761, 0]
click at [340, 493] on textarea "Комментарий выкупщика" at bounding box center [365, 494] width 143 height 14
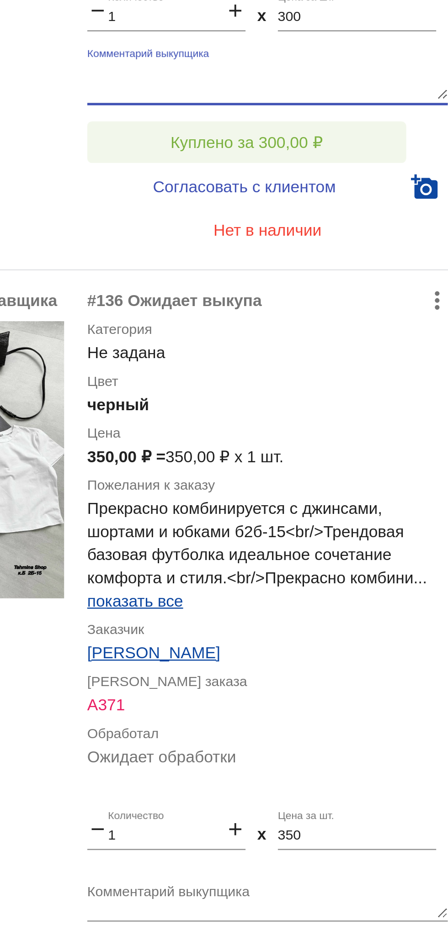
click at [338, 426] on button "Куплено за 300,00 ₽" at bounding box center [357, 431] width 126 height 16
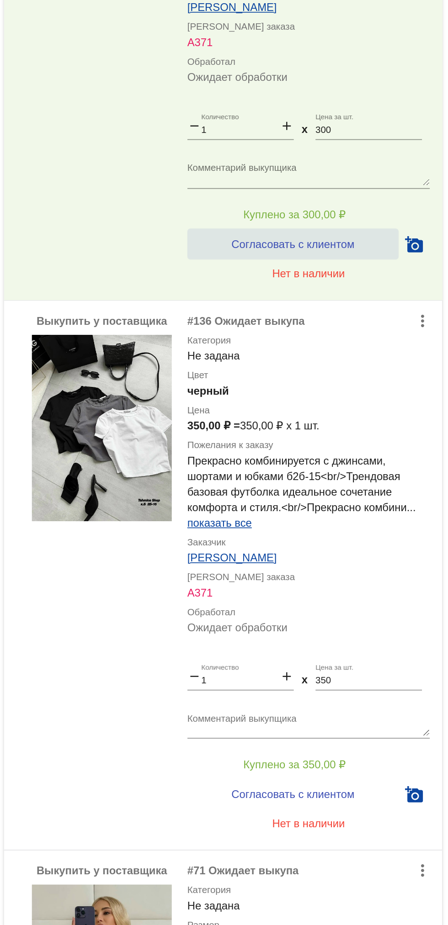
scroll to position [849, 0]
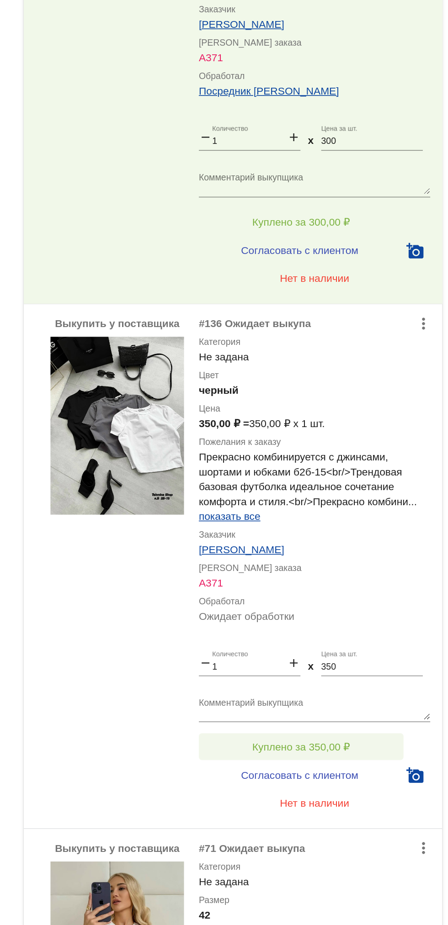
click at [342, 757] on span "Куплено за 350,00 ₽" at bounding box center [357, 753] width 60 height 7
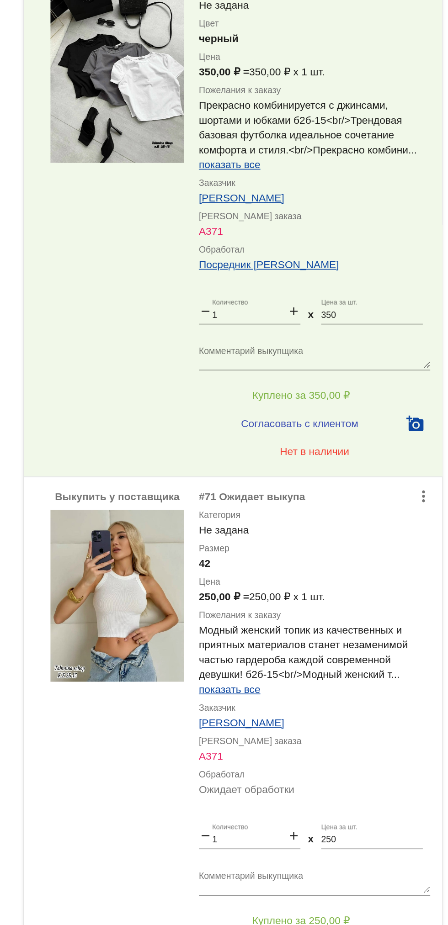
scroll to position [1125, 0]
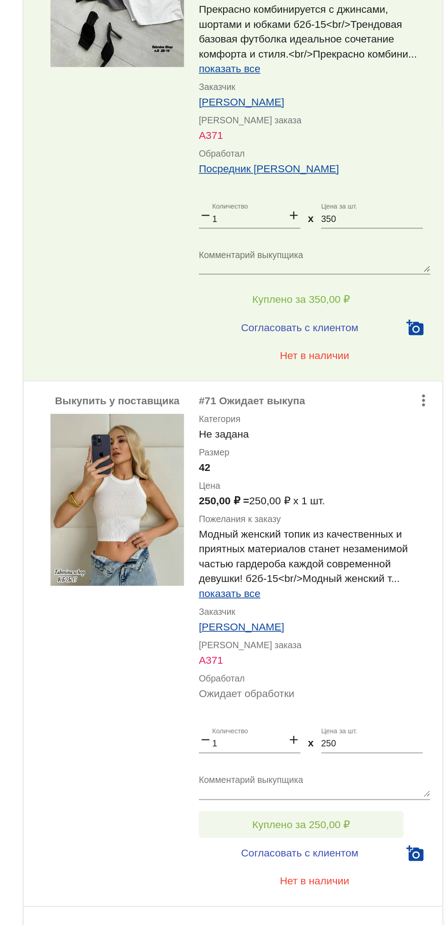
click at [330, 802] on span "Куплено за 250,00 ₽" at bounding box center [357, 801] width 60 height 7
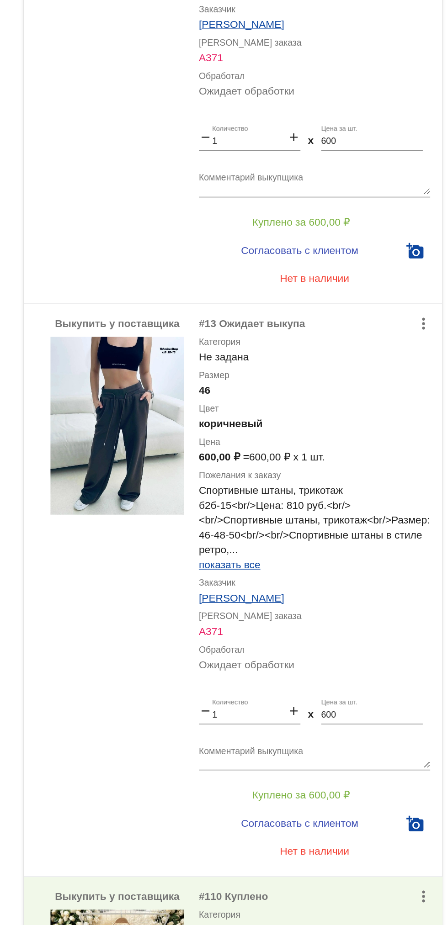
scroll to position [164, 0]
click at [328, 756] on textarea "Комментарий выкупщика" at bounding box center [365, 759] width 143 height 14
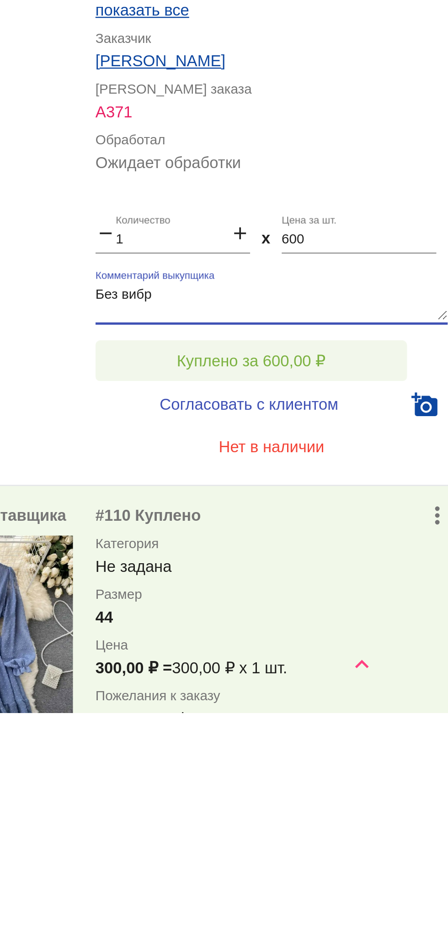
type textarea "Без вибр"
click at [347, 784] on span "Куплено за 600,00 ₽" at bounding box center [357, 782] width 60 height 7
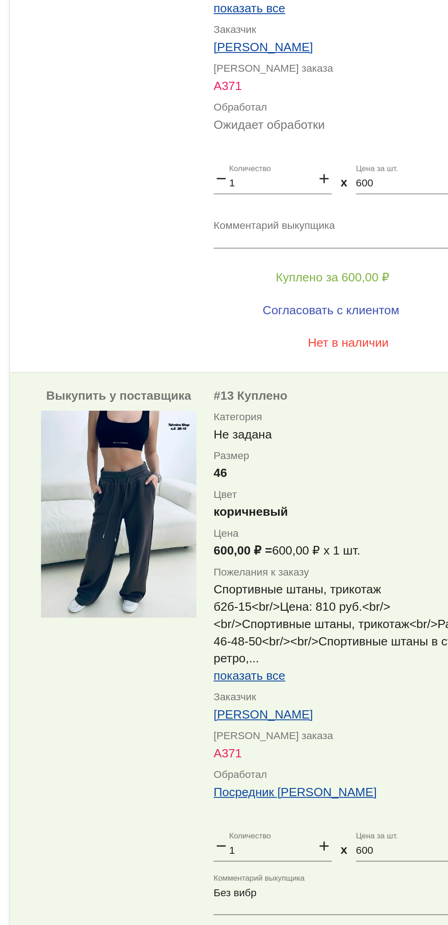
scroll to position [0, 0]
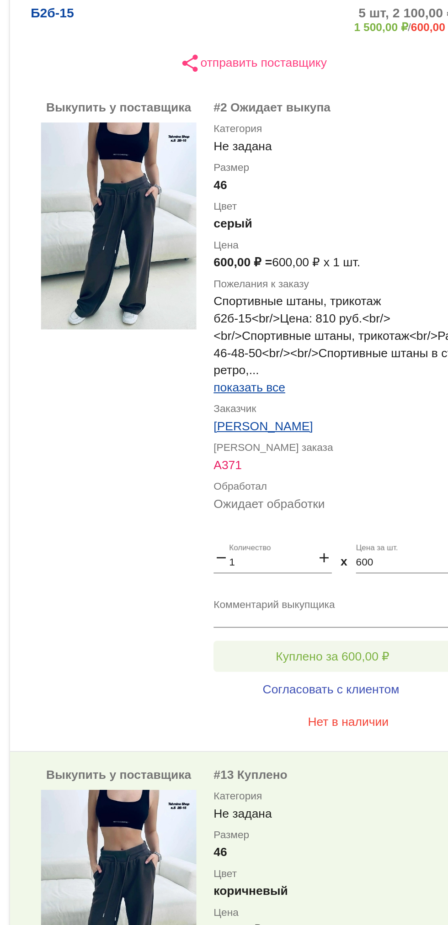
click at [320, 588] on button "Куплено за 600,00 ₽" at bounding box center [357, 593] width 126 height 16
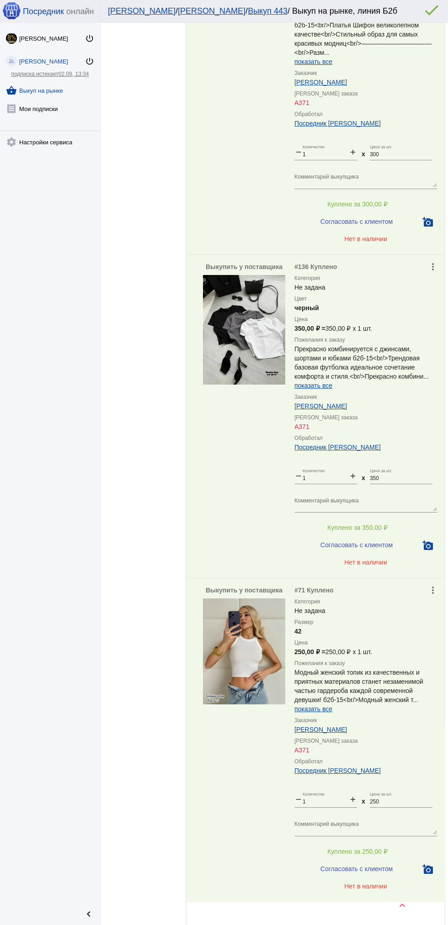
scroll to position [1177, 0]
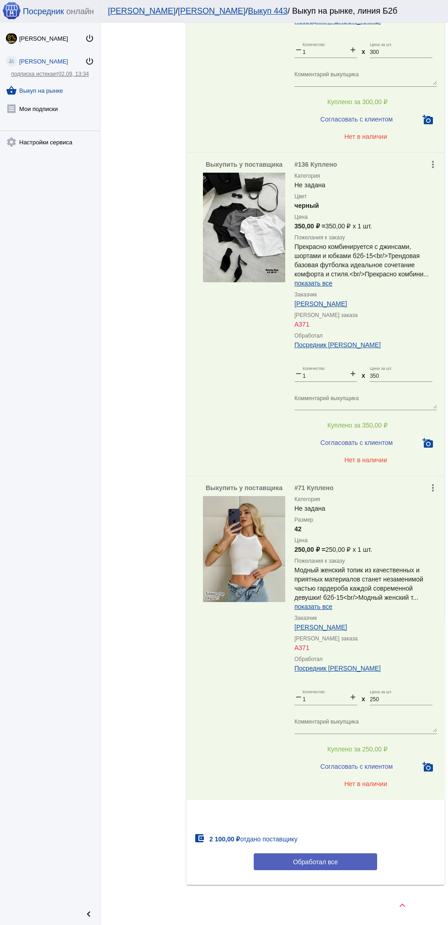
click at [330, 862] on span "Обработал все" at bounding box center [315, 861] width 45 height 7
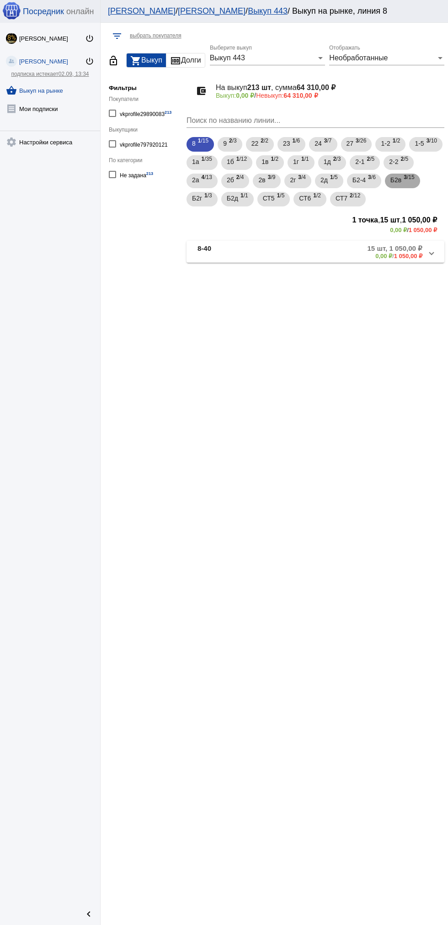
click at [390, 188] on span "Б2в" at bounding box center [395, 180] width 11 height 16
click at [354, 252] on mat-panel-description "2 шт, 950,00 ₽ 0,00 ₽ / 950,00 ₽" at bounding box center [349, 251] width 145 height 15
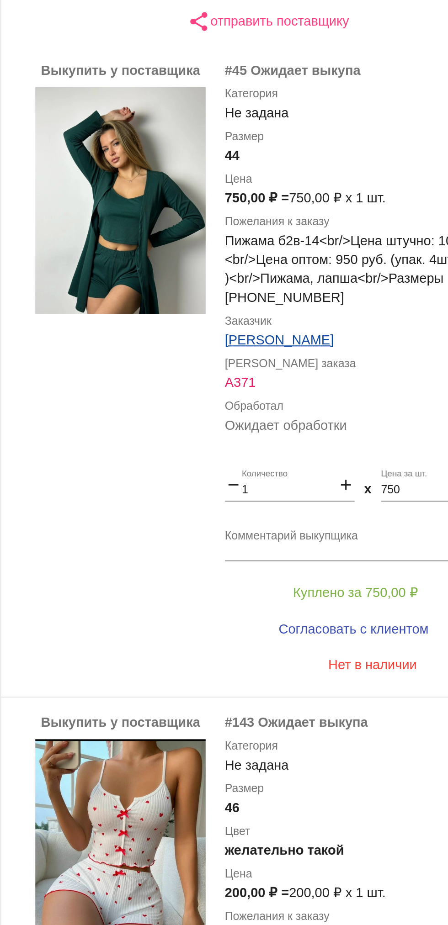
scroll to position [131, 0]
click at [252, 256] on img at bounding box center [244, 235] width 82 height 110
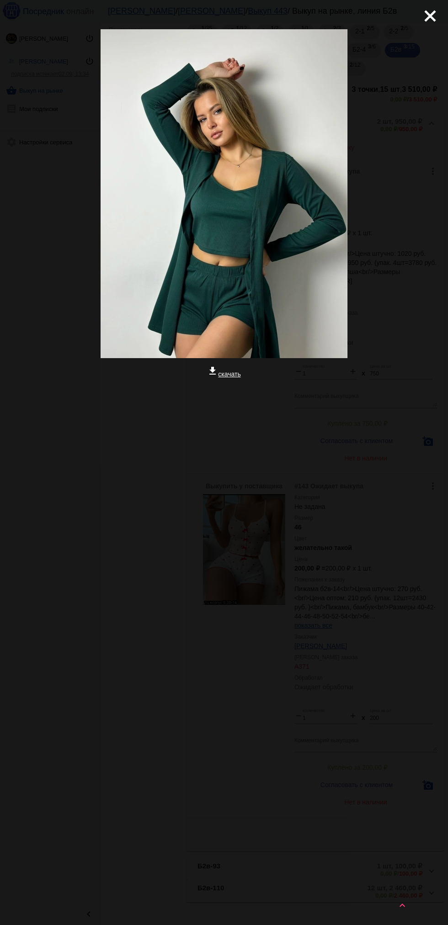
click at [439, 23] on div "close get_app скачать" at bounding box center [224, 249] width 448 height 499
click at [430, 18] on mat-icon "close" at bounding box center [426, 12] width 11 height 11
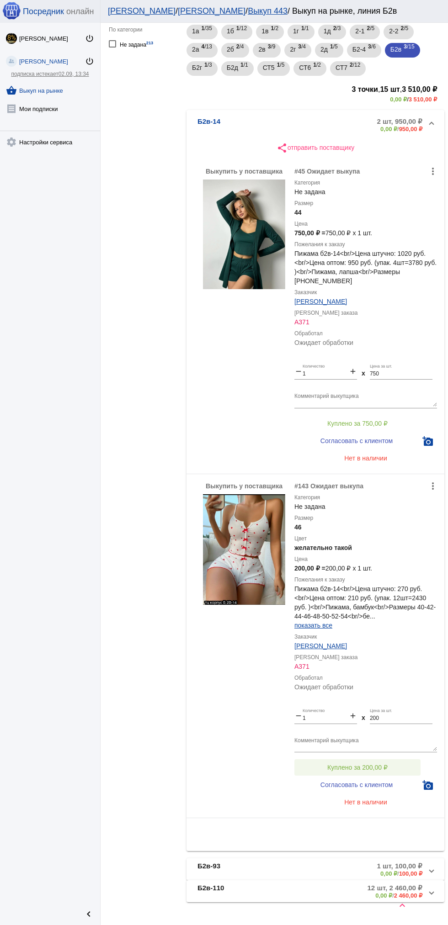
click at [394, 759] on button "Куплено за 200,00 ₽" at bounding box center [357, 767] width 126 height 16
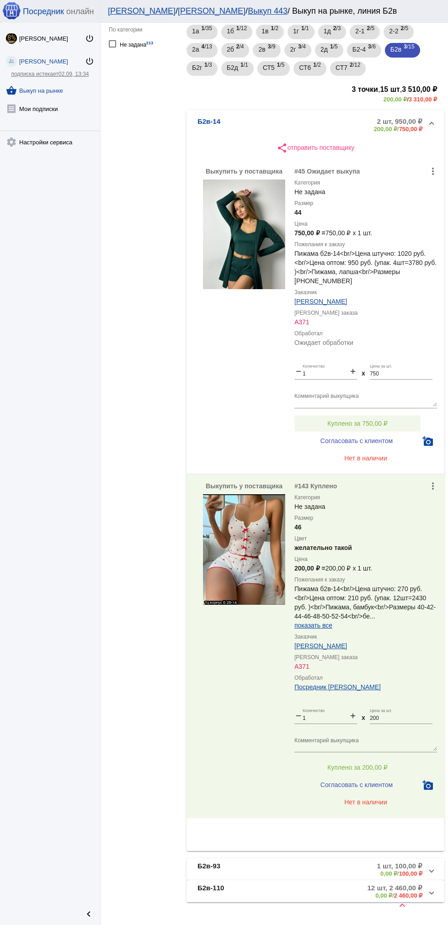
click at [321, 415] on button "Куплено за 750,00 ₽" at bounding box center [357, 423] width 126 height 16
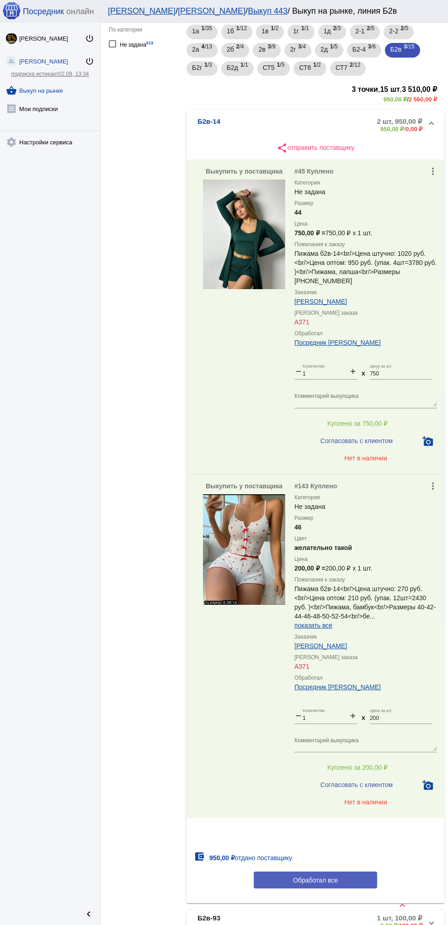
click at [345, 877] on button "Обработал все" at bounding box center [315, 880] width 123 height 17
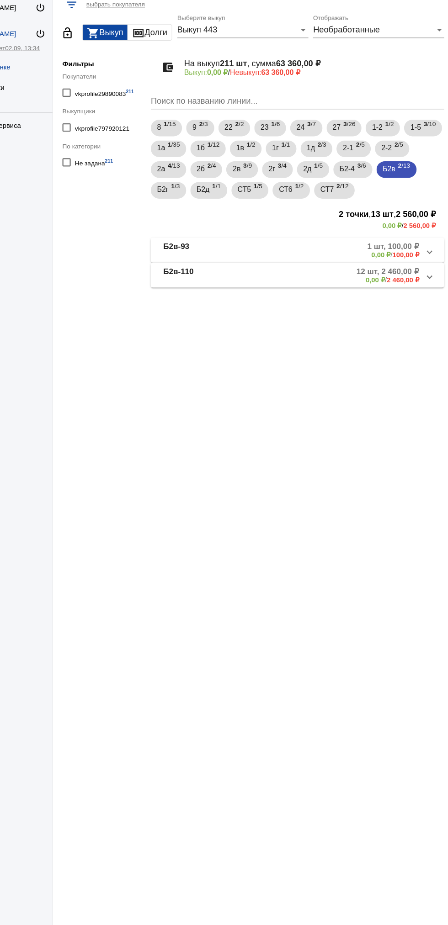
scroll to position [0, 0]
click at [212, 199] on span "1 /3" at bounding box center [208, 199] width 8 height 19
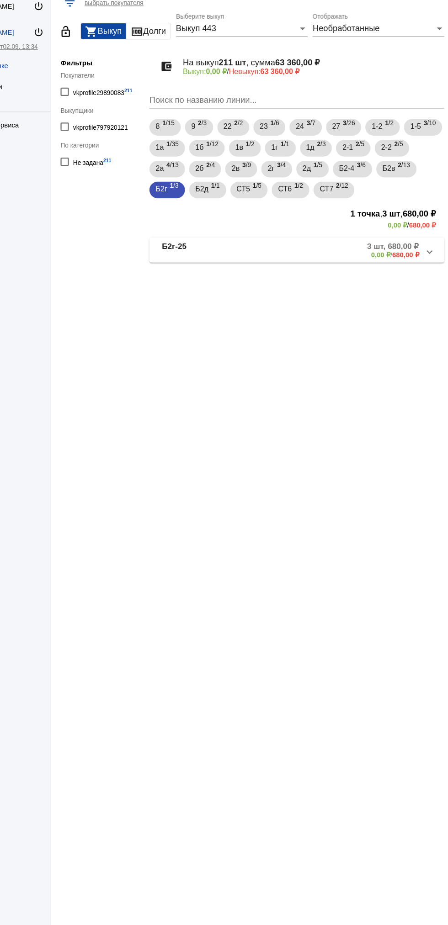
click at [347, 254] on mat-panel-description "3 шт, 680,00 ₽ 0,00 ₽ / 680,00 ₽" at bounding box center [349, 251] width 146 height 15
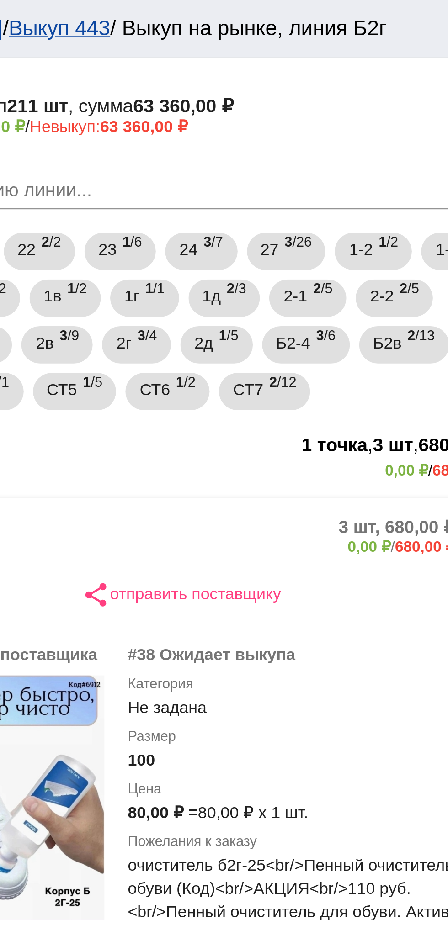
scroll to position [65, 0]
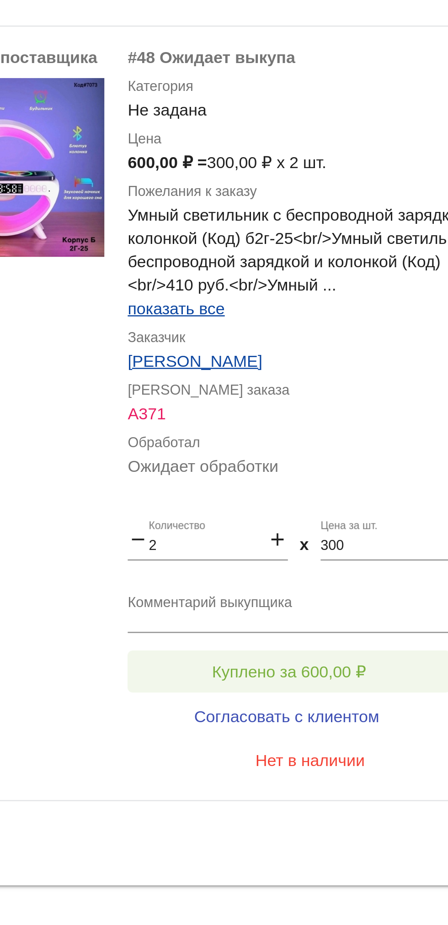
click at [376, 798] on span "Куплено за 600,00 ₽" at bounding box center [357, 801] width 60 height 7
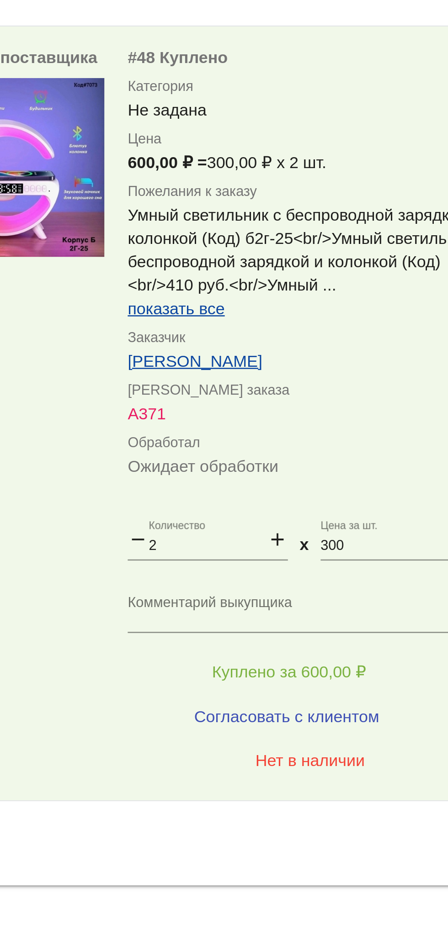
scroll to position [0, 0]
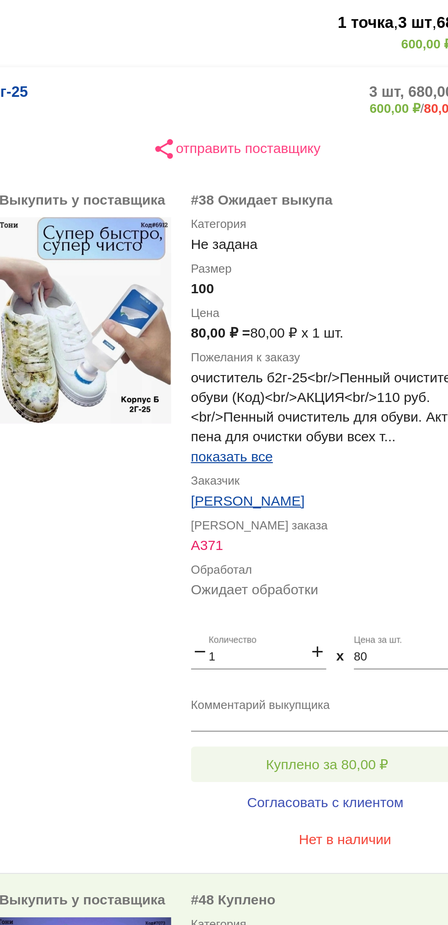
click at [360, 557] on button "Куплено за 80,00 ₽" at bounding box center [357, 563] width 126 height 16
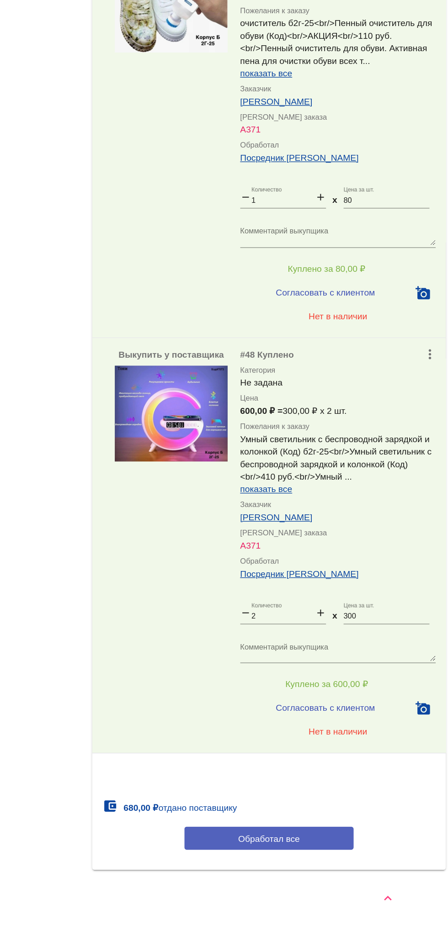
click at [343, 867] on button "Обработал все" at bounding box center [315, 861] width 123 height 17
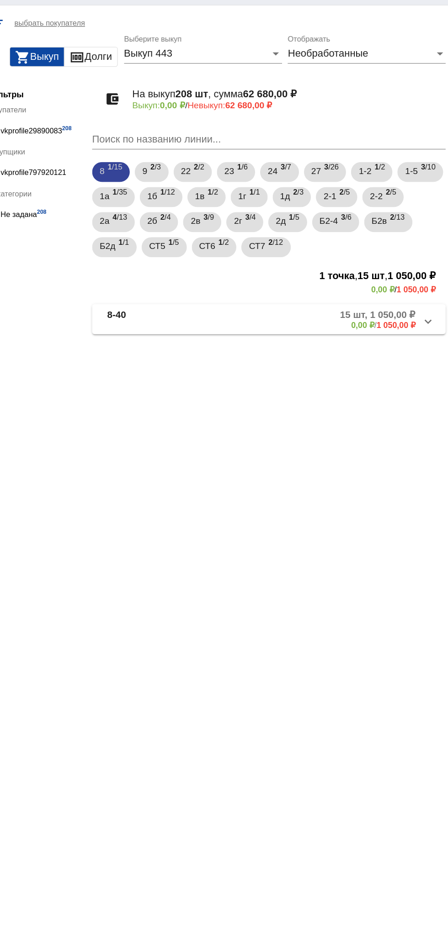
click at [250, 208] on div "8 1 /15 9 2 /3 22 2 /2 23 1 /6 24 3 /7 27 3 /26 1-2 1 /2 1-5 3 /10 1а 1 /35 1б …" at bounding box center [315, 171] width 261 height 73
click at [213, 199] on div "Б2д 1 /1" at bounding box center [202, 199] width 21 height 19
click at [342, 255] on mat-panel-description "1 шт, 300,00 ₽ 0,00 ₽ / 300,00 ₽" at bounding box center [349, 251] width 145 height 15
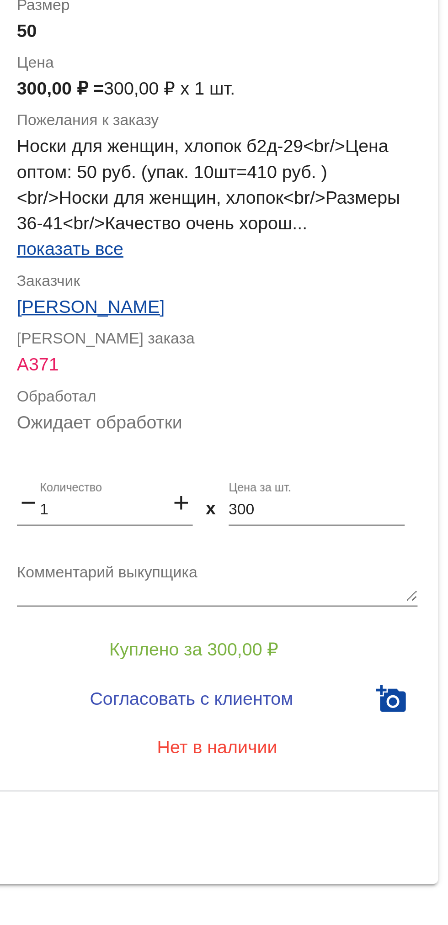
click at [374, 515] on input "300" at bounding box center [401, 514] width 63 height 6
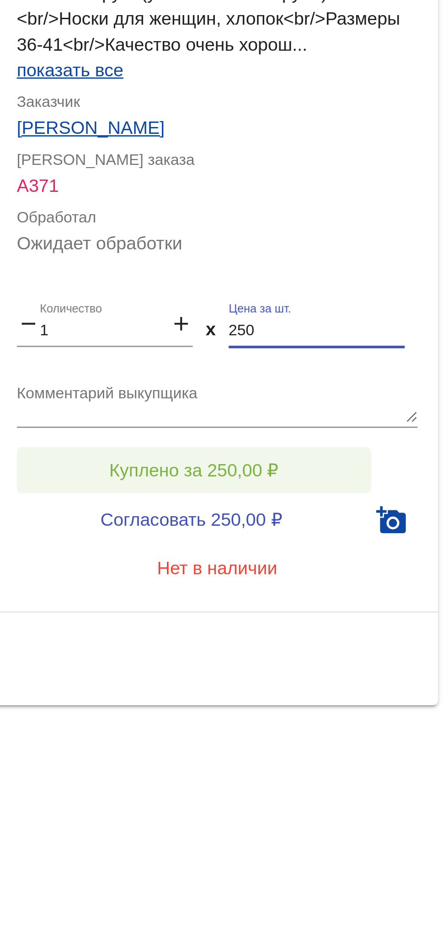
type input "250"
click at [388, 564] on button "Куплено за 250,00 ₽" at bounding box center [357, 563] width 126 height 16
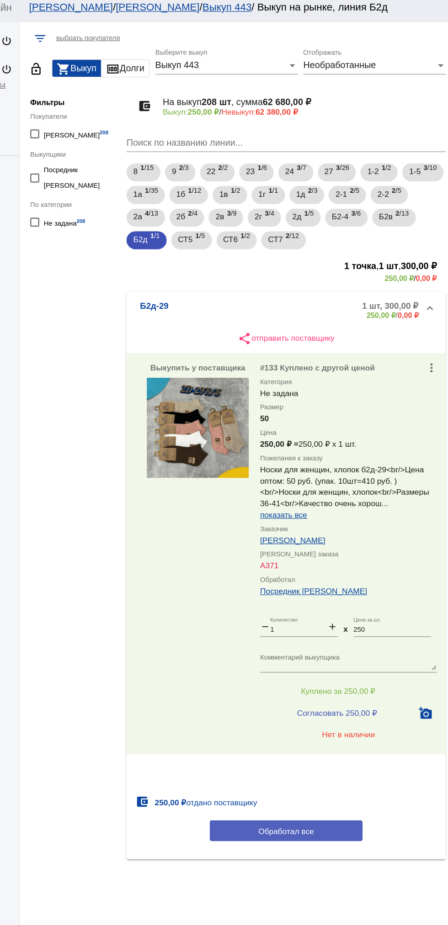
click at [343, 684] on button "Обработал все" at bounding box center [315, 675] width 123 height 17
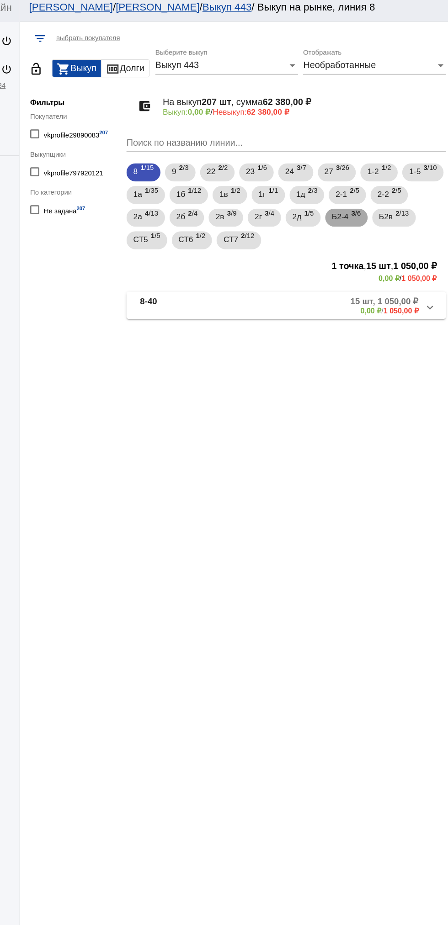
click at [365, 181] on span "Б2-4" at bounding box center [358, 180] width 13 height 16
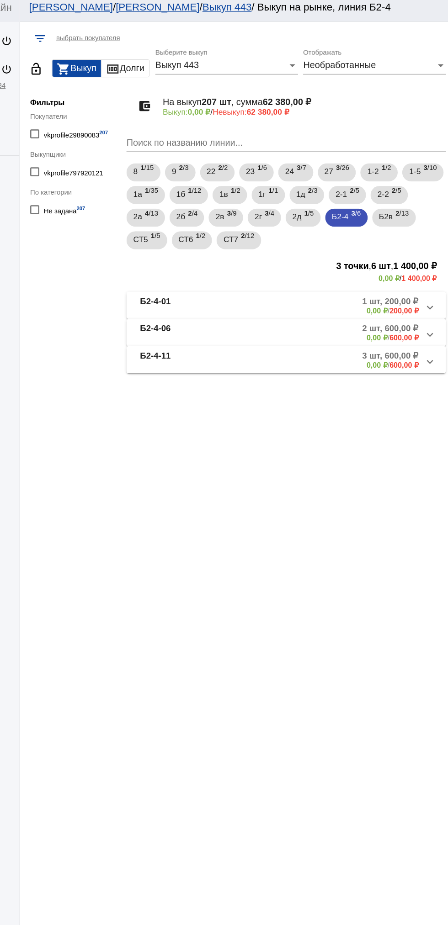
click at [359, 301] on mat-panel-description "3 шт, 600,00 ₽ 0,00 ₽ / 600,00 ₽" at bounding box center [350, 295] width 143 height 15
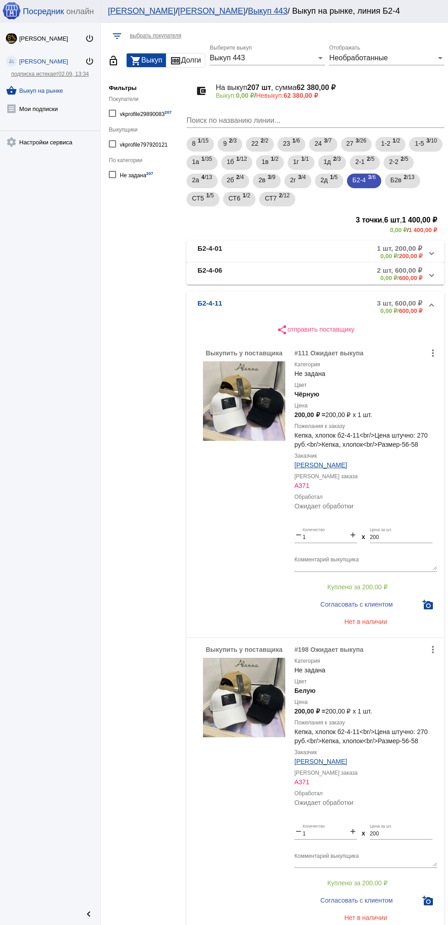
click at [300, 303] on mat-panel-description "3 шт, 600,00 ₽ 0,00 ₽ / 600,00 ₽" at bounding box center [350, 306] width 143 height 15
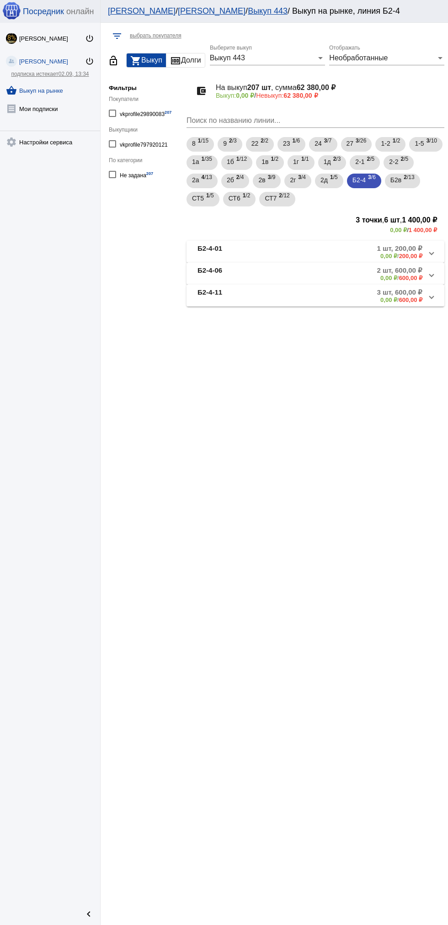
click at [328, 298] on mat-panel-description "3 шт, 600,00 ₽ 0,00 ₽ / 600,00 ₽" at bounding box center [350, 295] width 143 height 15
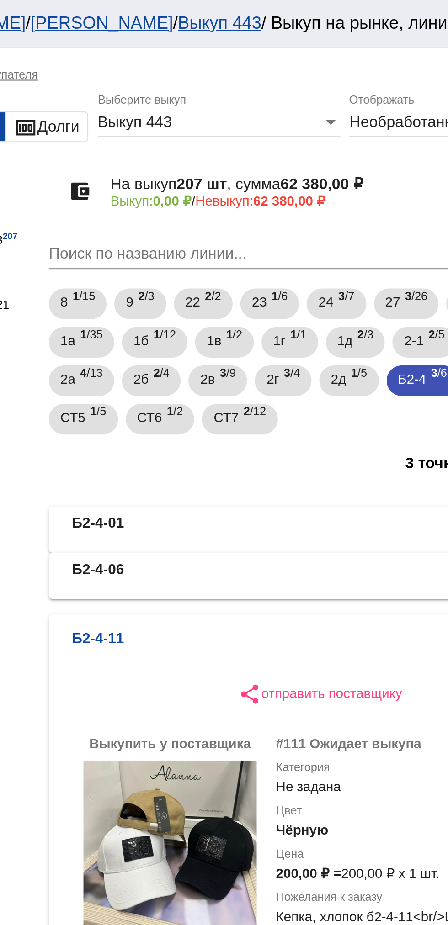
click at [302, 273] on mat-panel-description "2 шт, 600,00 ₽ 0,00 ₽ / 600,00 ₽" at bounding box center [350, 273] width 143 height 15
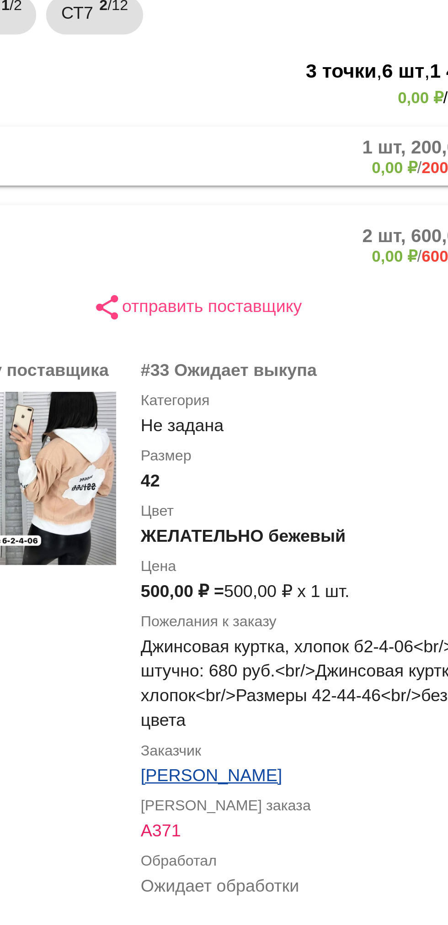
scroll to position [158, 0]
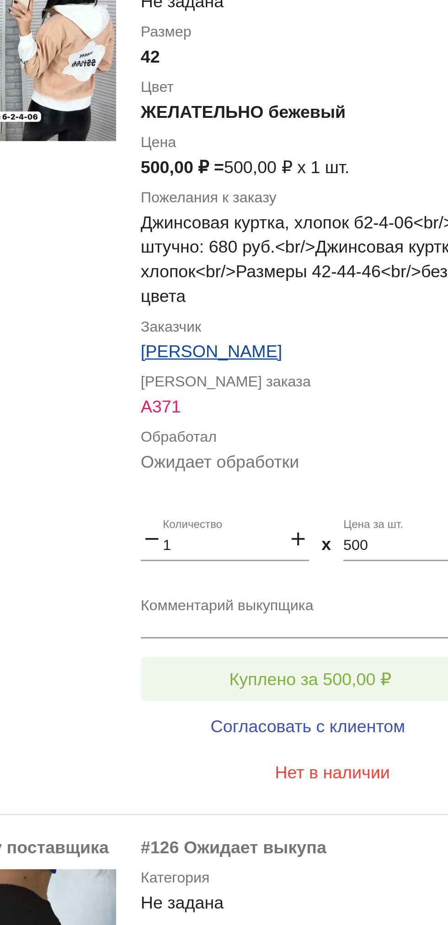
click at [375, 439] on button "Куплено за 500,00 ₽" at bounding box center [357, 446] width 126 height 16
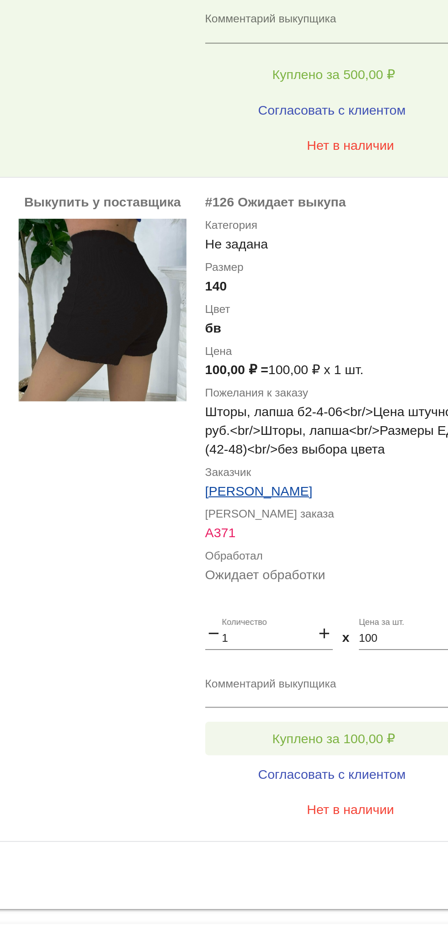
click at [376, 766] on button "Куплено за 100,00 ₽" at bounding box center [357, 772] width 126 height 16
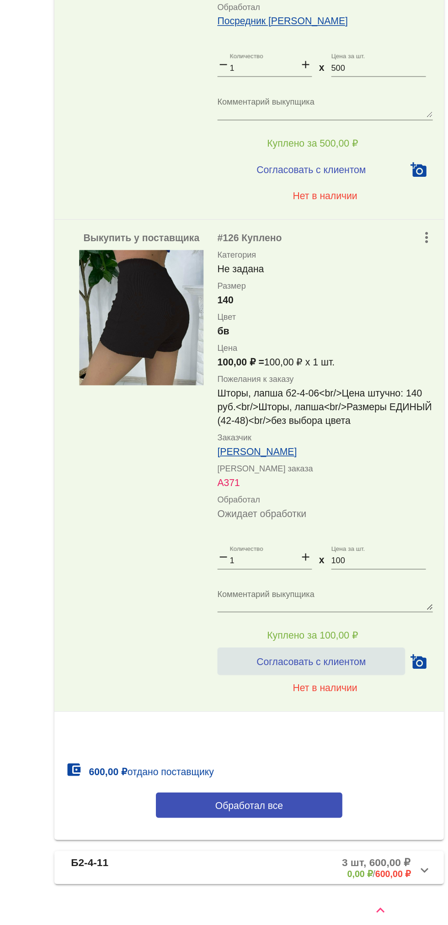
scroll to position [210, 0]
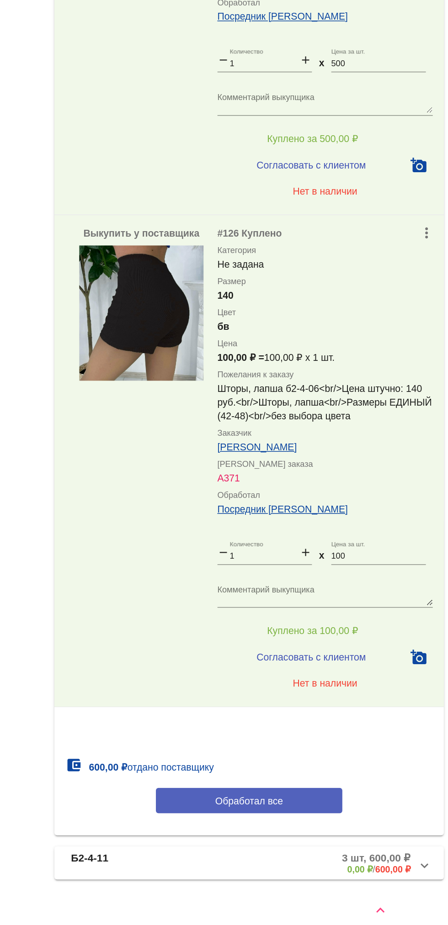
click at [340, 830] on button "Обработал все" at bounding box center [315, 832] width 123 height 17
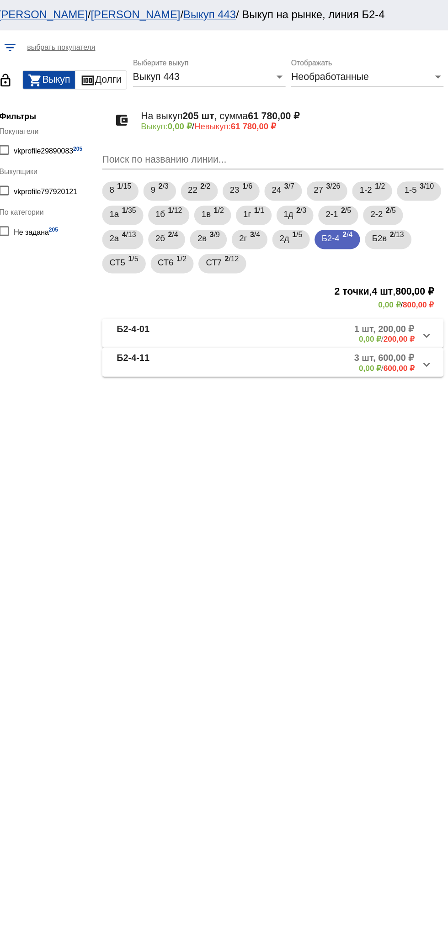
scroll to position [0, 0]
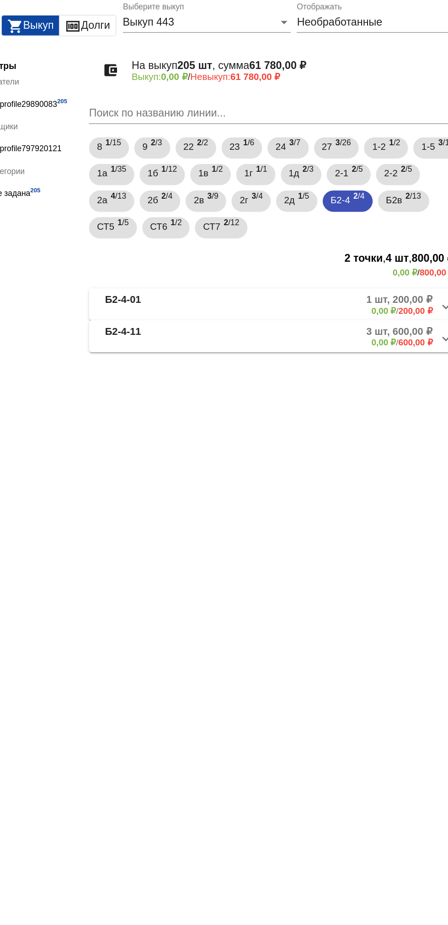
click at [316, 254] on mat-panel-description "1 шт, 200,00 ₽ 0,00 ₽ / 200,00 ₽" at bounding box center [350, 251] width 143 height 15
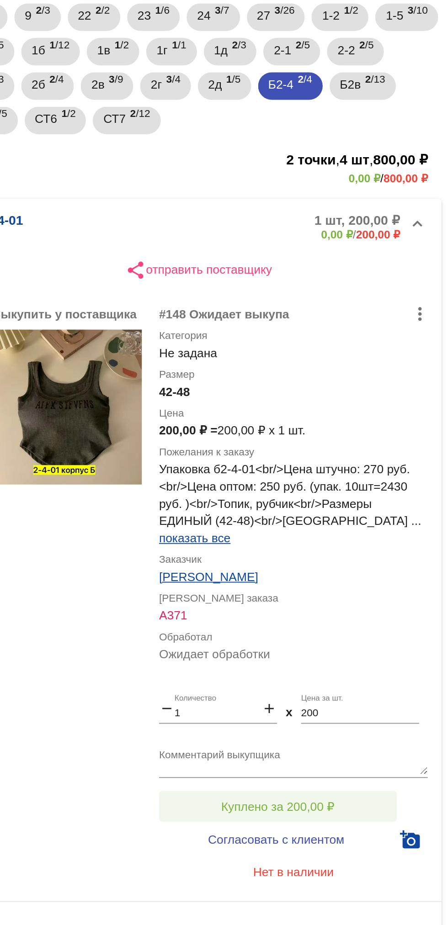
click at [389, 562] on button "Куплено за 200,00 ₽" at bounding box center [357, 563] width 126 height 16
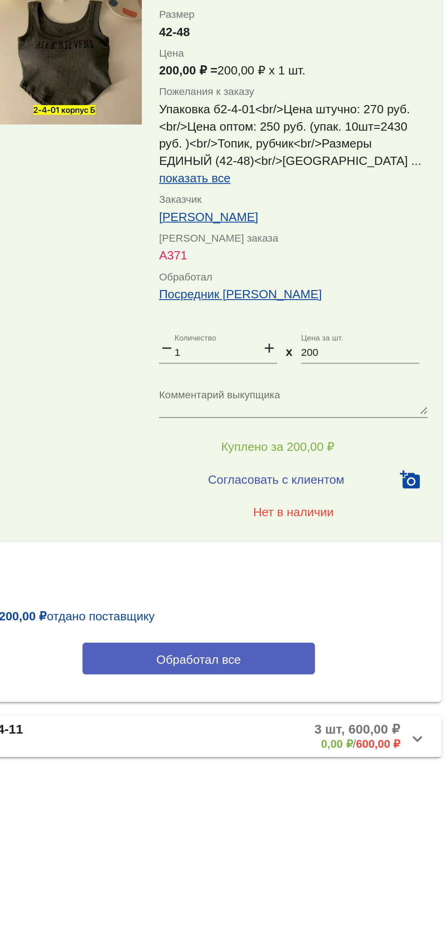
click at [355, 675] on button "Обработал все" at bounding box center [315, 675] width 123 height 17
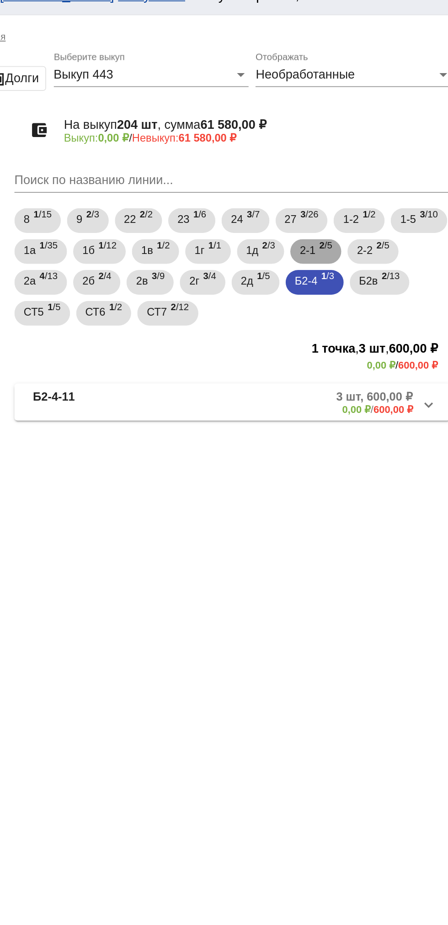
click at [374, 164] on div "2-1 2 /5" at bounding box center [364, 162] width 19 height 19
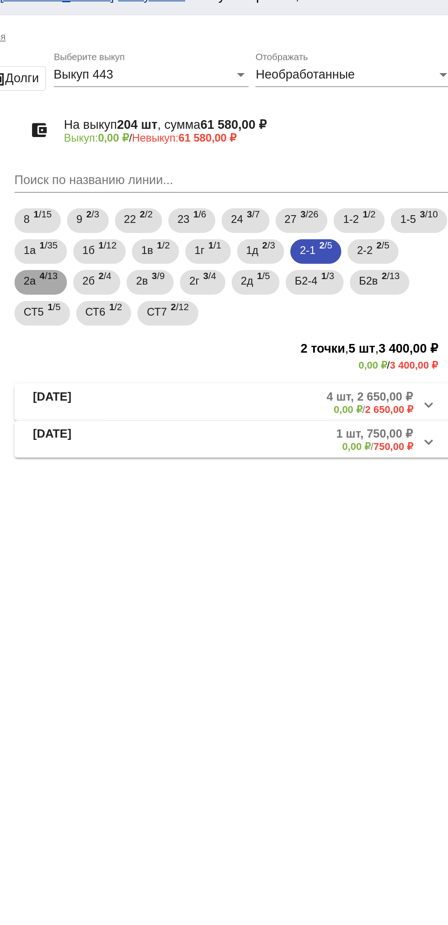
click at [212, 182] on span "4 /13" at bounding box center [206, 181] width 11 height 19
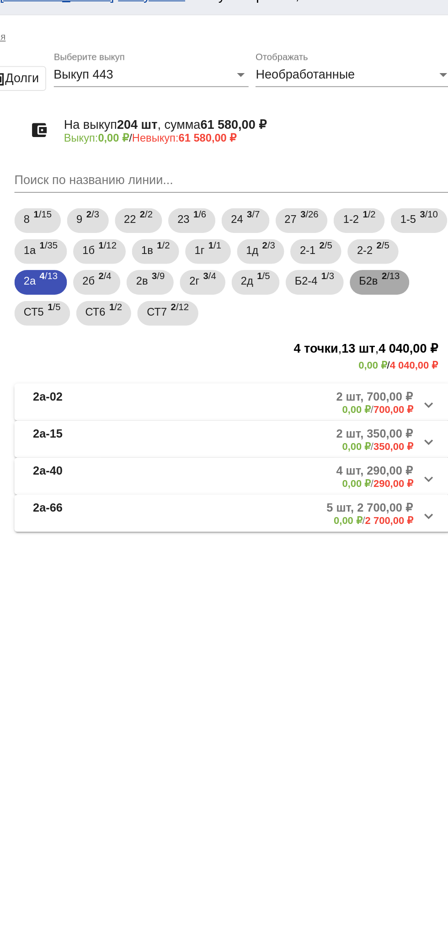
click at [403, 191] on span "2 /13" at bounding box center [408, 181] width 11 height 19
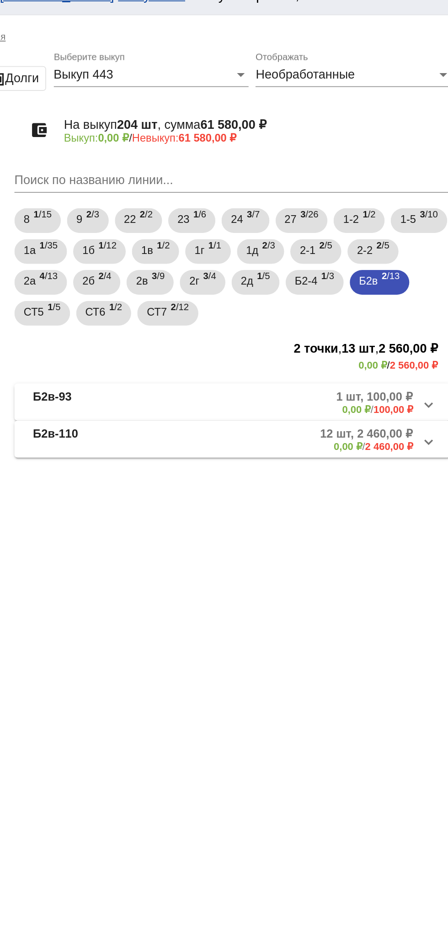
click at [333, 271] on mat-panel-description "12 шт, 2 460,00 ₽ 0,00 ₽ / 2 460,00 ₽" at bounding box center [349, 273] width 146 height 15
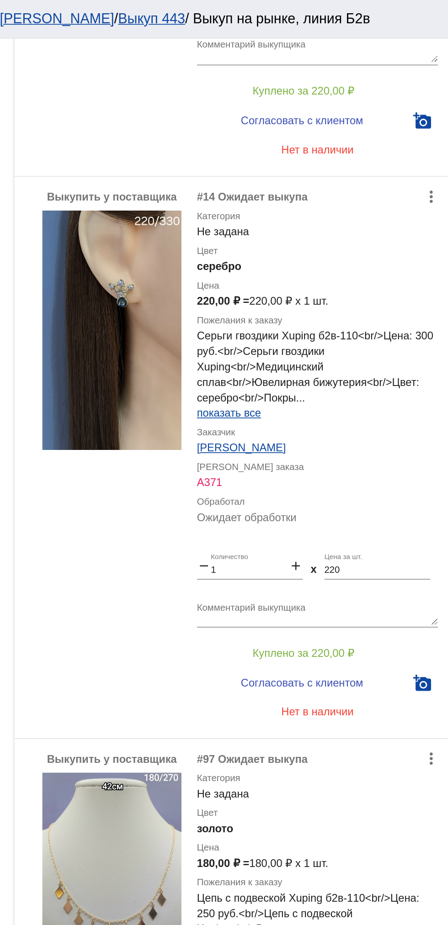
scroll to position [3144, 0]
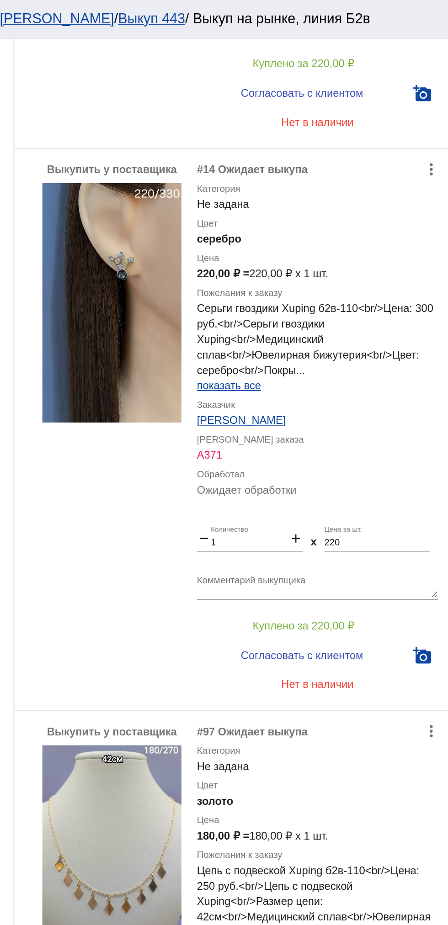
click at [253, 189] on img at bounding box center [244, 179] width 82 height 142
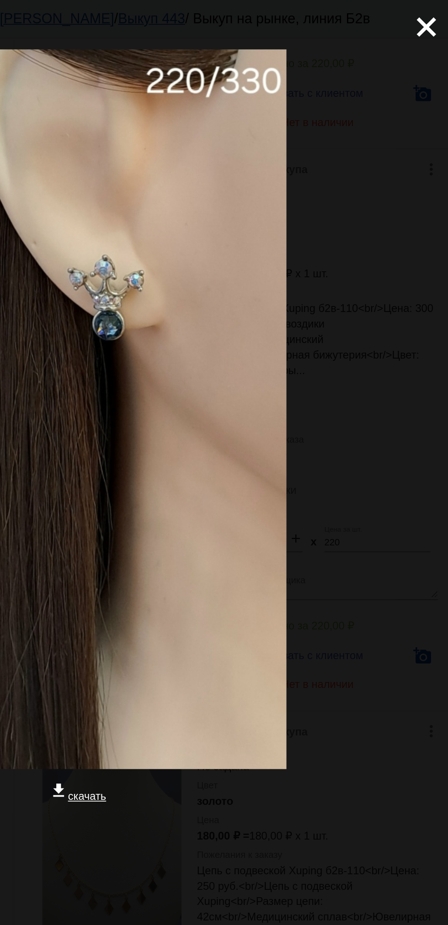
click at [432, 18] on mat-icon "close" at bounding box center [426, 12] width 11 height 11
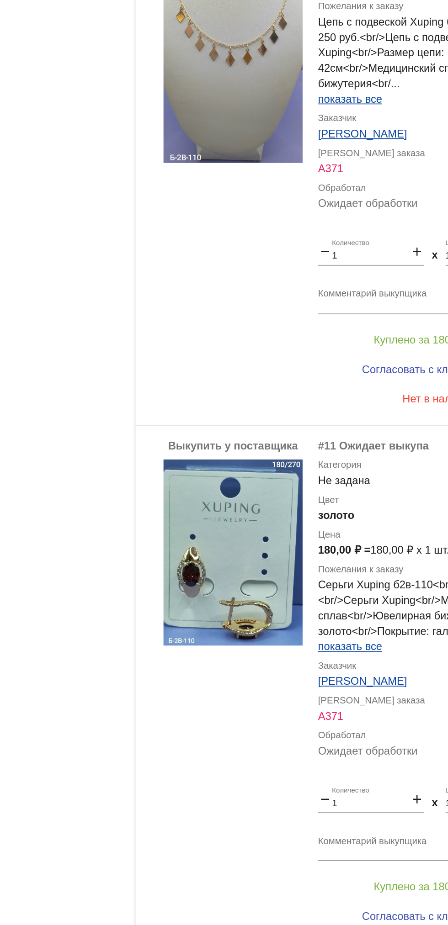
scroll to position [3370, 0]
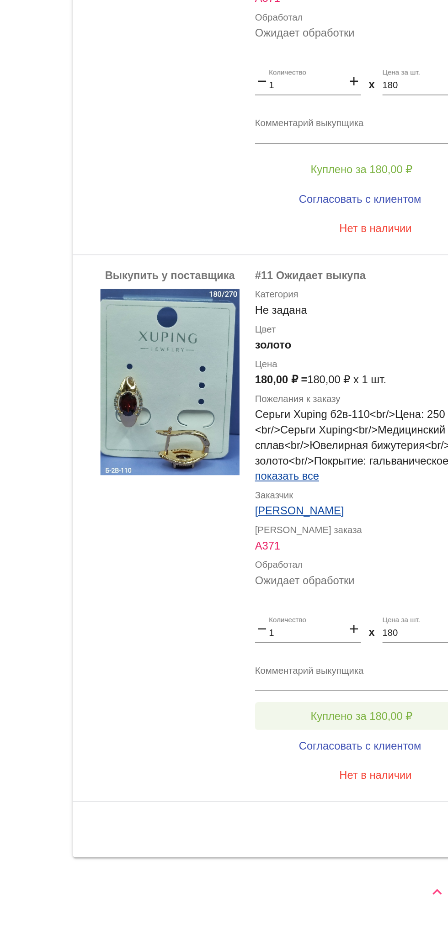
click at [364, 799] on span "Куплено за 180,00 ₽" at bounding box center [357, 801] width 60 height 7
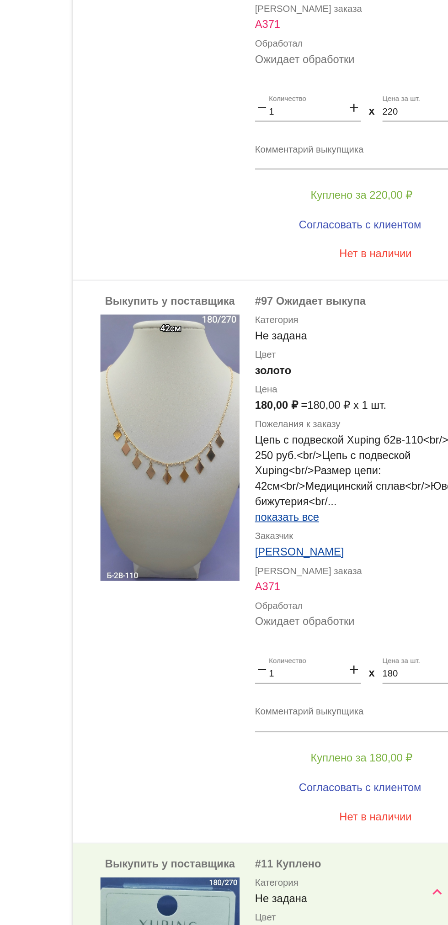
scroll to position [3024, 0]
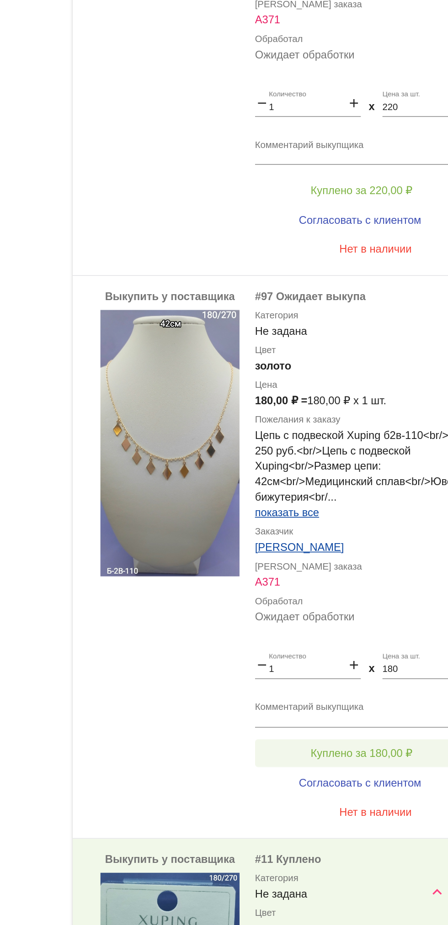
click at [375, 822] on span "Куплено за 180,00 ₽" at bounding box center [357, 823] width 60 height 7
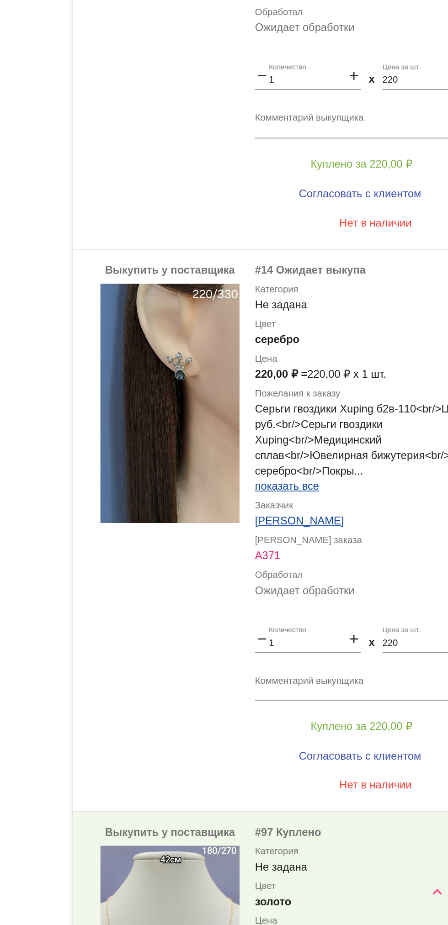
scroll to position [2706, 0]
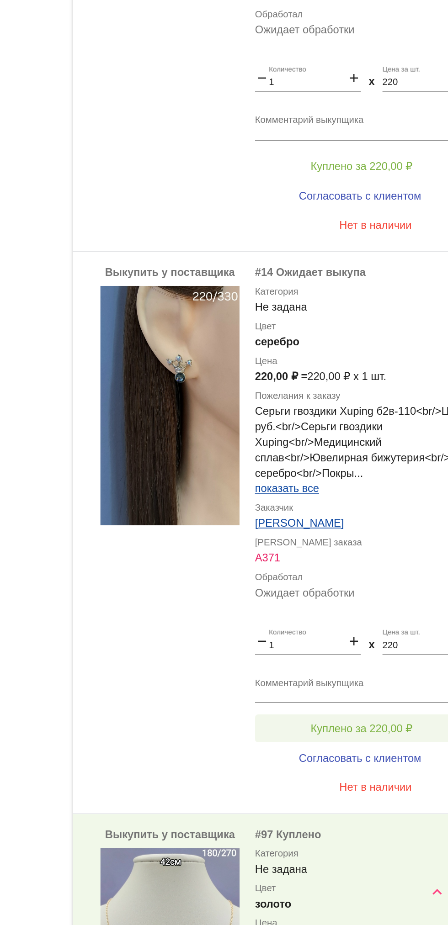
click at [373, 809] on span "Куплено за 220,00 ₽" at bounding box center [357, 808] width 60 height 7
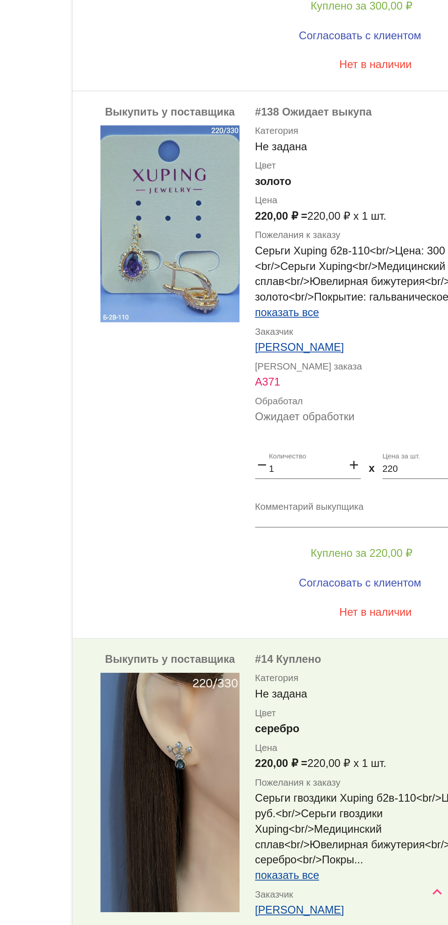
scroll to position [2475, 0]
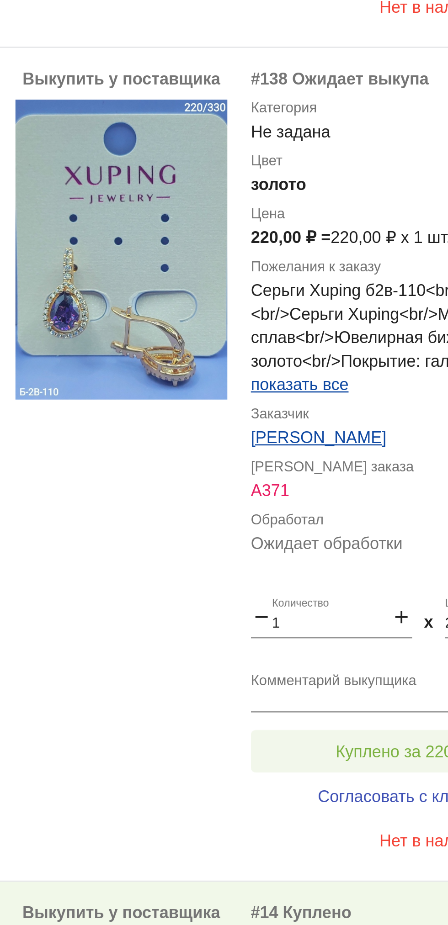
click at [337, 708] on span "Куплено за 220,00 ₽" at bounding box center [357, 706] width 60 height 7
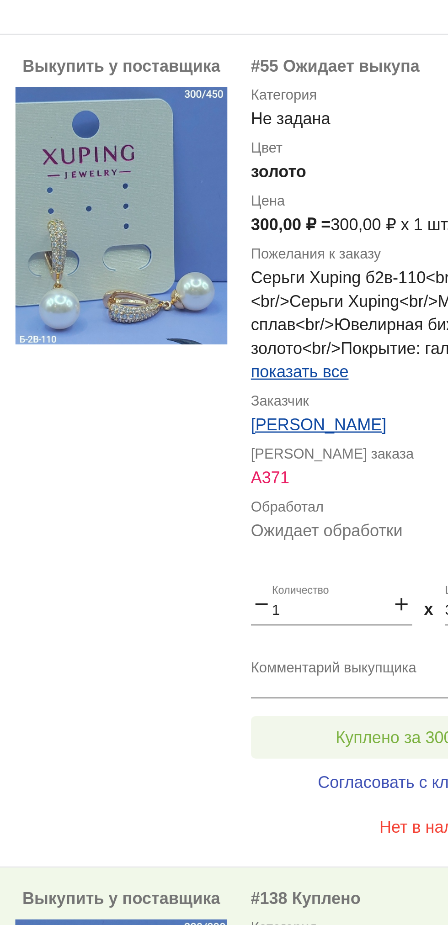
scroll to position [2151, 0]
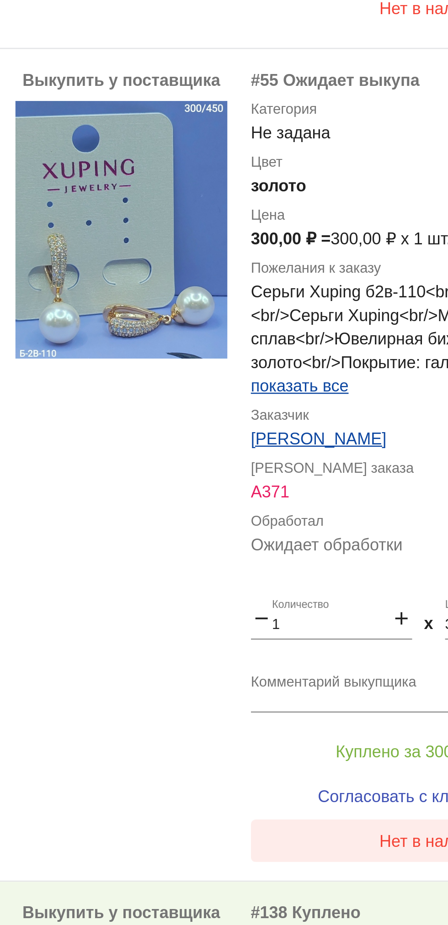
click at [345, 746] on button "Нет в наличии" at bounding box center [365, 741] width 143 height 16
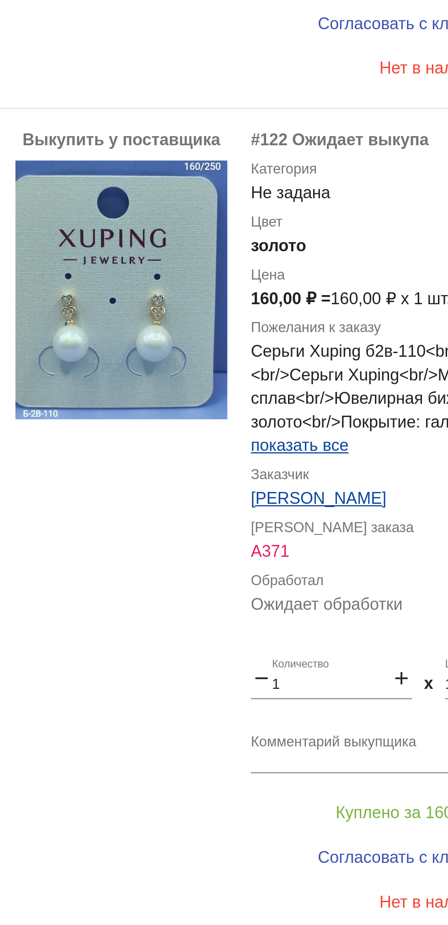
scroll to position [1799, 0]
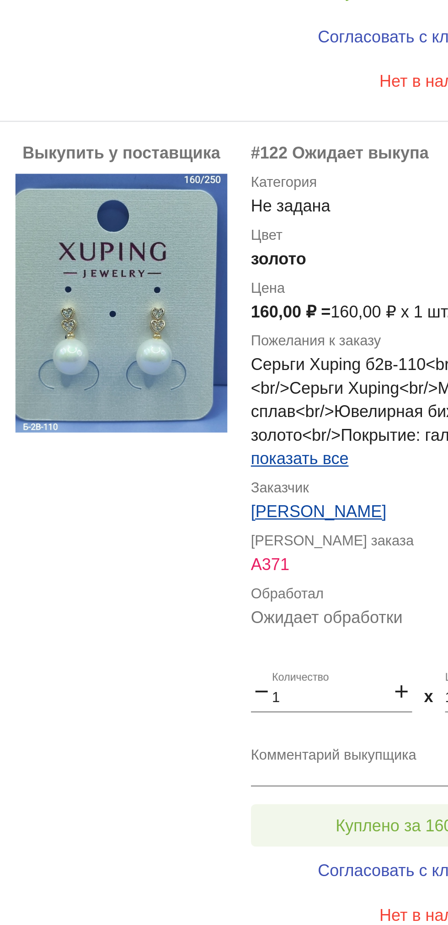
click at [349, 729] on button "Куплено за 160,00 ₽" at bounding box center [357, 735] width 126 height 16
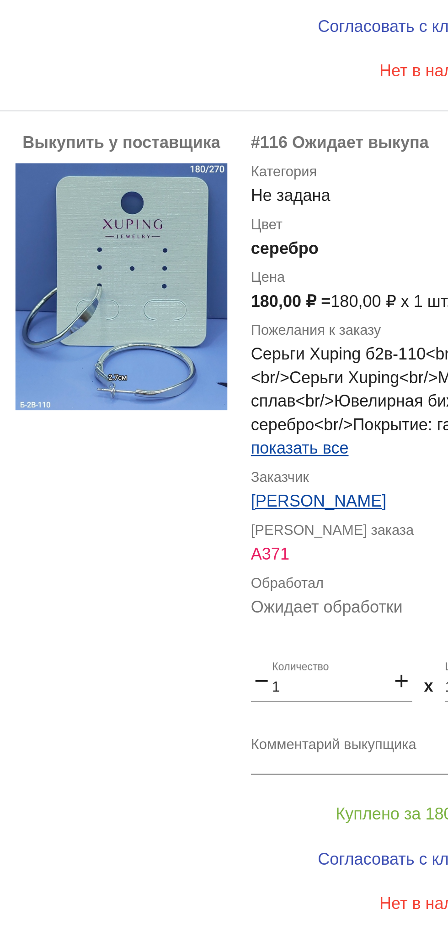
scroll to position [1483, 0]
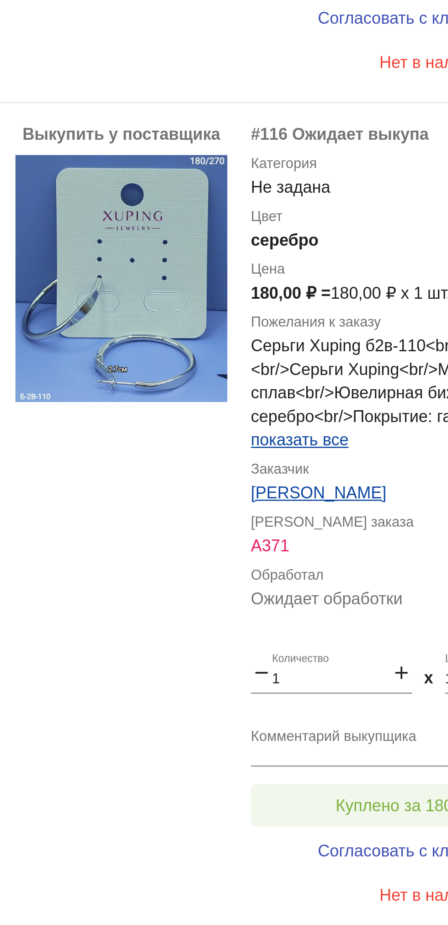
click at [348, 724] on button "Куплено за 180,00 ₽" at bounding box center [357, 728] width 126 height 16
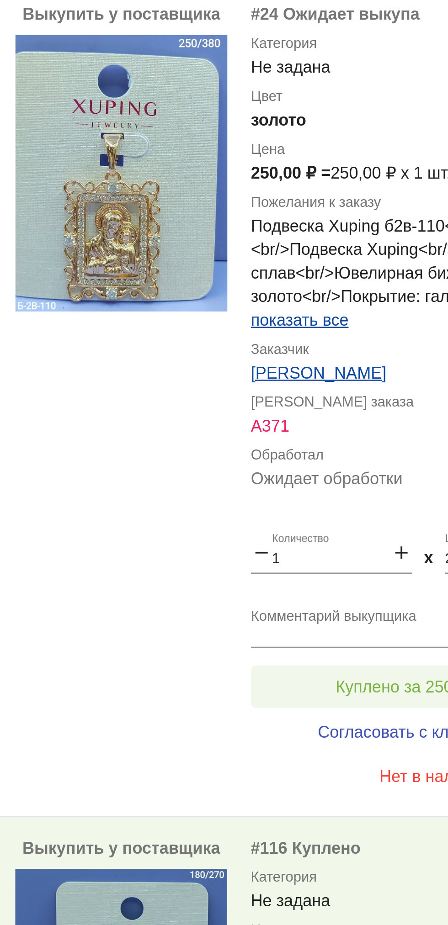
scroll to position [1221, 0]
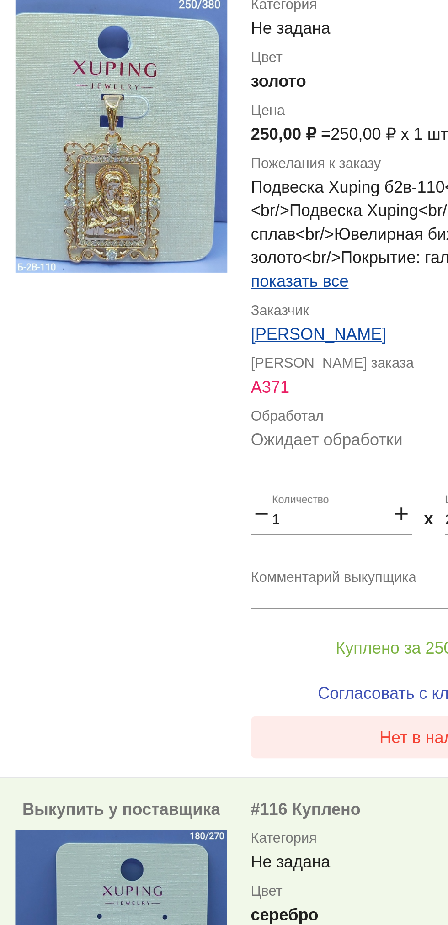
click at [340, 706] on button "Нет в наличии" at bounding box center [365, 701] width 143 height 16
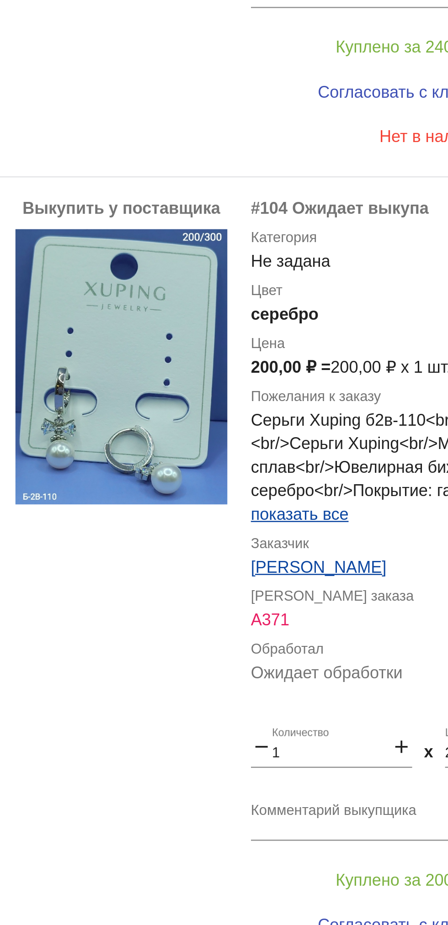
scroll to position [808, 0]
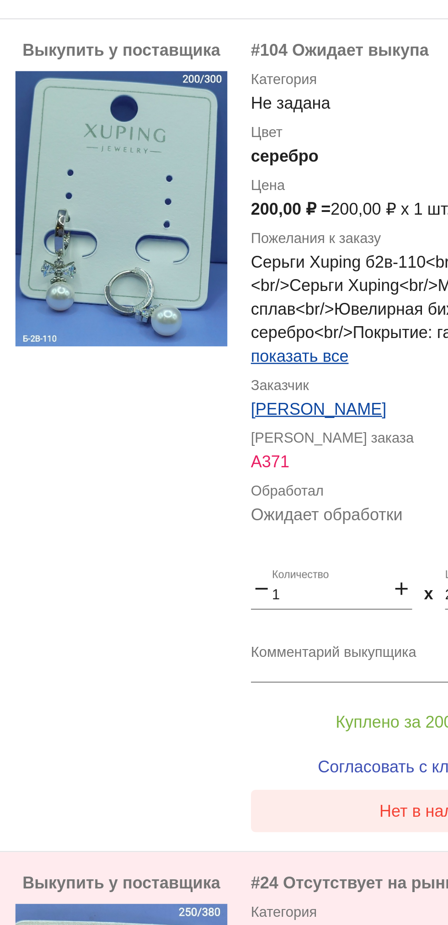
click at [339, 733] on button "Нет в наличии" at bounding box center [365, 730] width 143 height 16
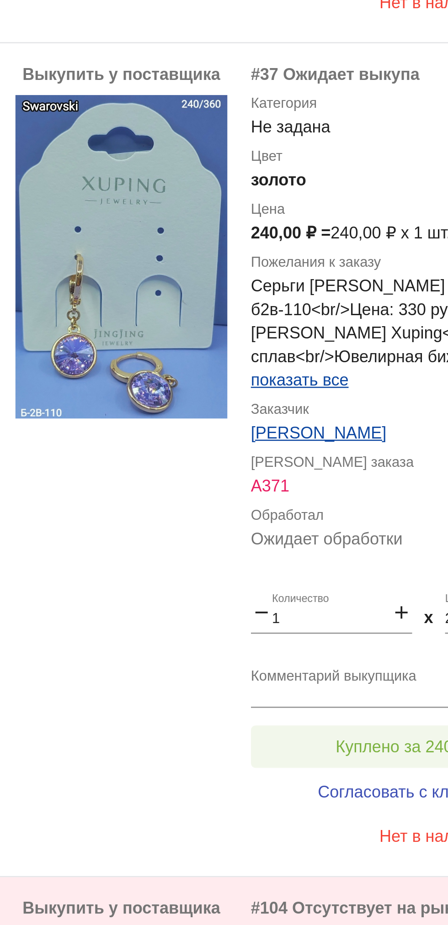
scroll to position [532, 0]
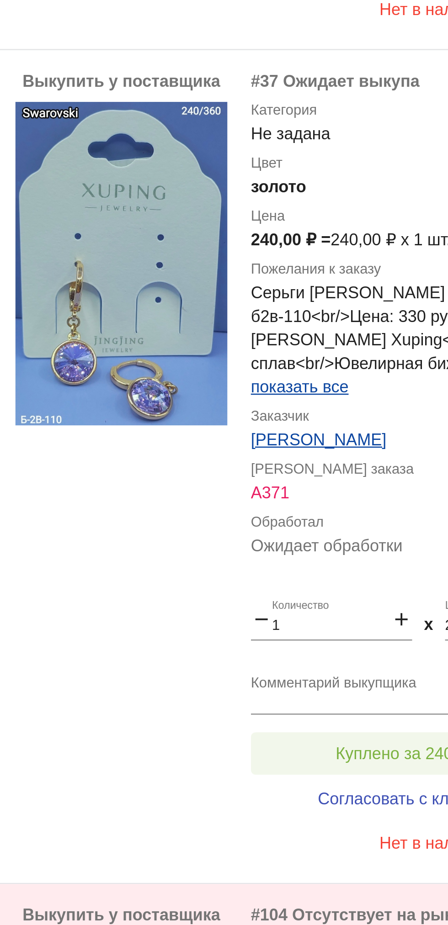
click at [345, 700] on button "Куплено за 240,00 ₽" at bounding box center [357, 707] width 126 height 16
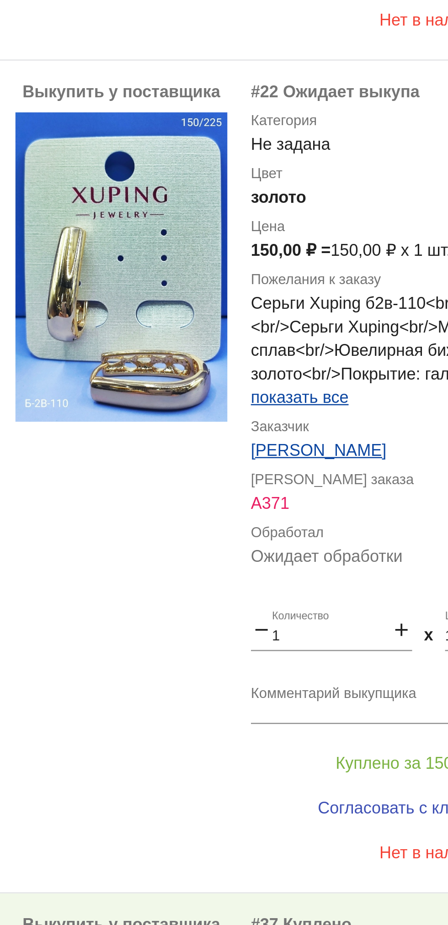
scroll to position [205, 0]
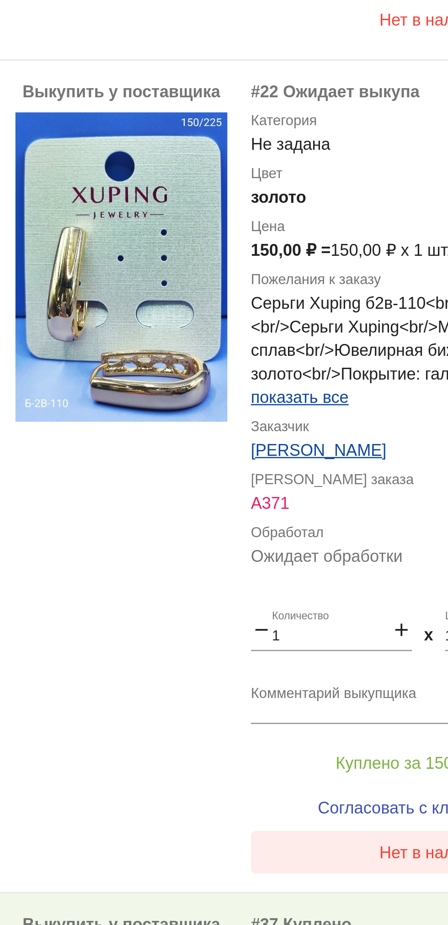
click at [342, 752] on button "Нет в наличии" at bounding box center [365, 746] width 143 height 16
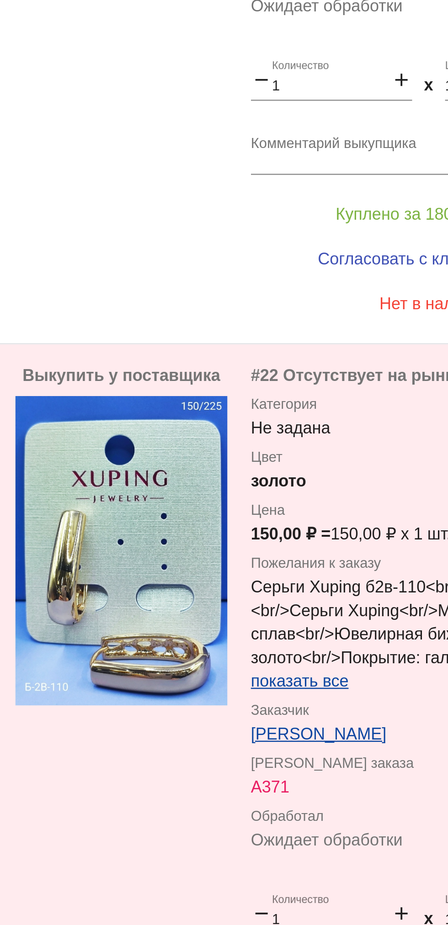
scroll to position [0, 0]
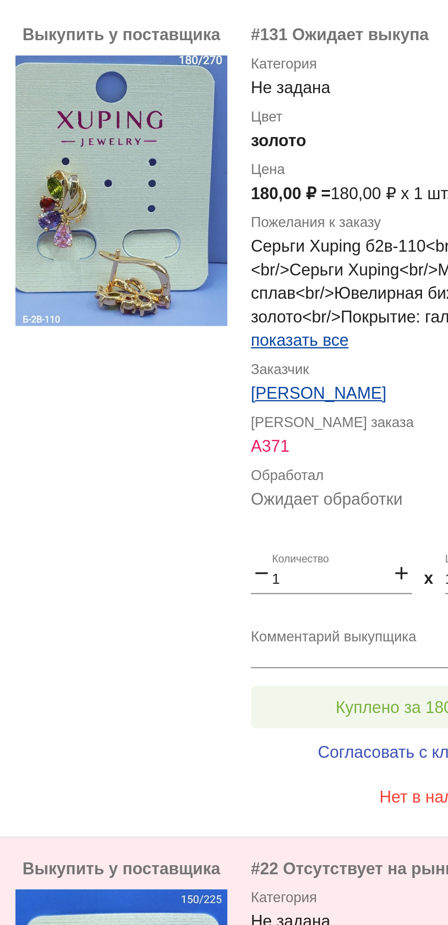
click at [336, 594] on span "Куплено за 180,00 ₽" at bounding box center [357, 592] width 60 height 7
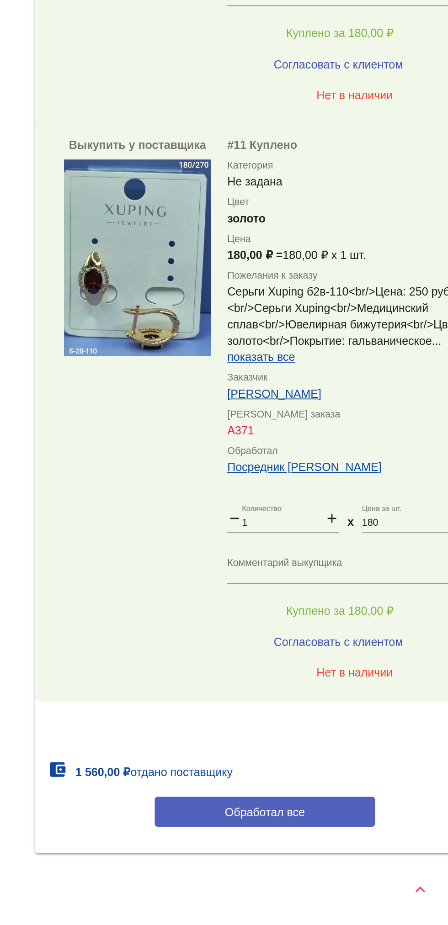
click at [273, 860] on button "Обработал все" at bounding box center [315, 861] width 123 height 17
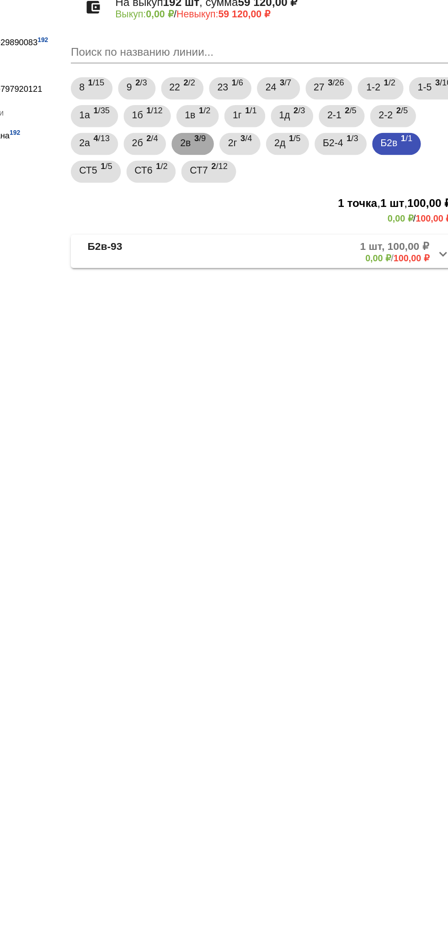
click at [275, 187] on span "3 /9" at bounding box center [272, 181] width 8 height 19
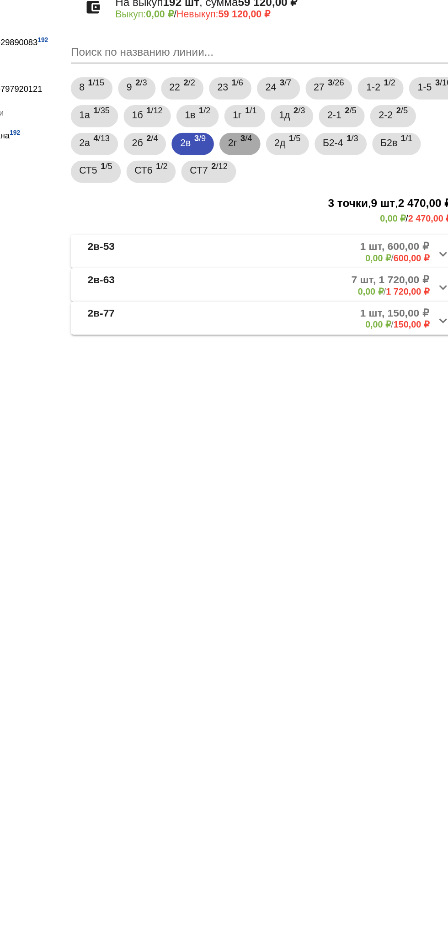
click at [306, 182] on span "3 /4" at bounding box center [302, 181] width 8 height 19
click at [299, 270] on mat-panel-description "2 шт, 2,00 ₽ 0,00 ₽ / 2,00 ₽" at bounding box center [348, 273] width 147 height 15
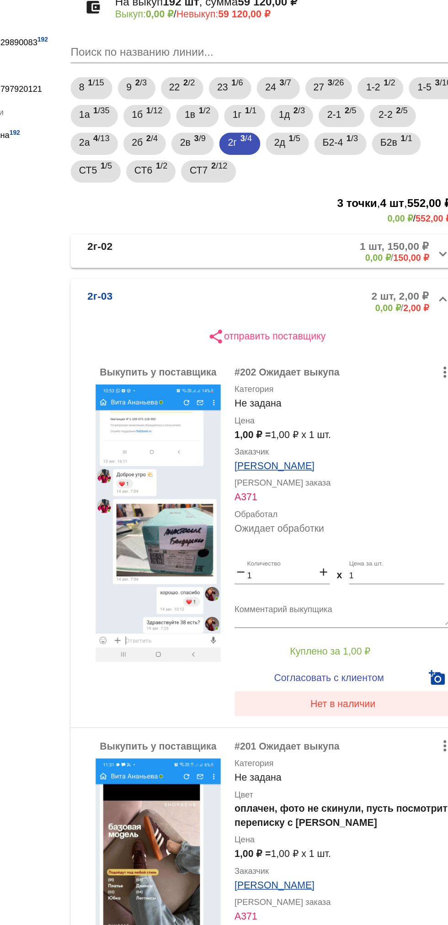
scroll to position [18, 0]
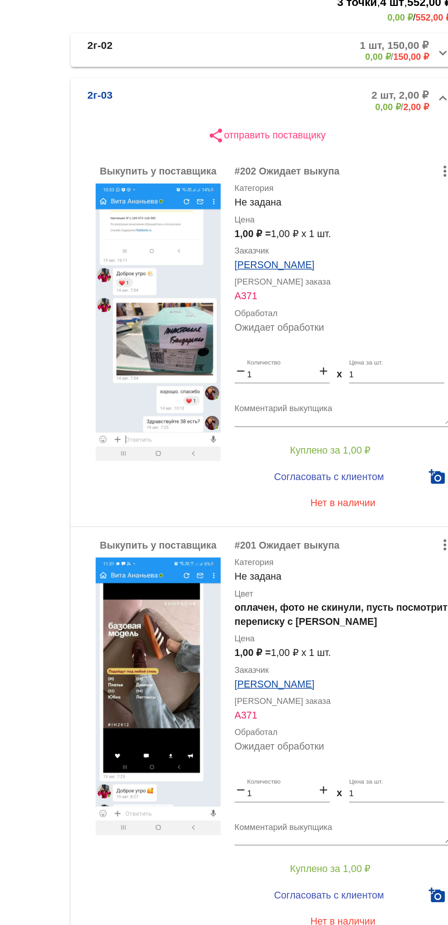
click at [250, 425] on img at bounding box center [244, 412] width 82 height 183
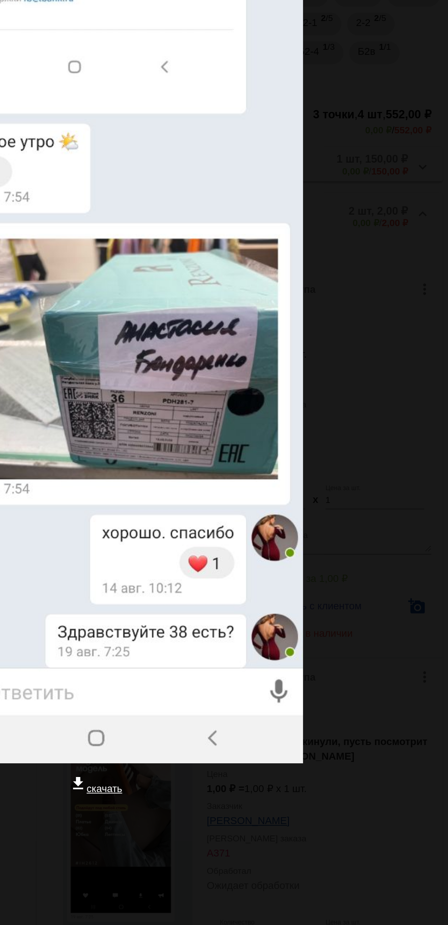
scroll to position [0, 0]
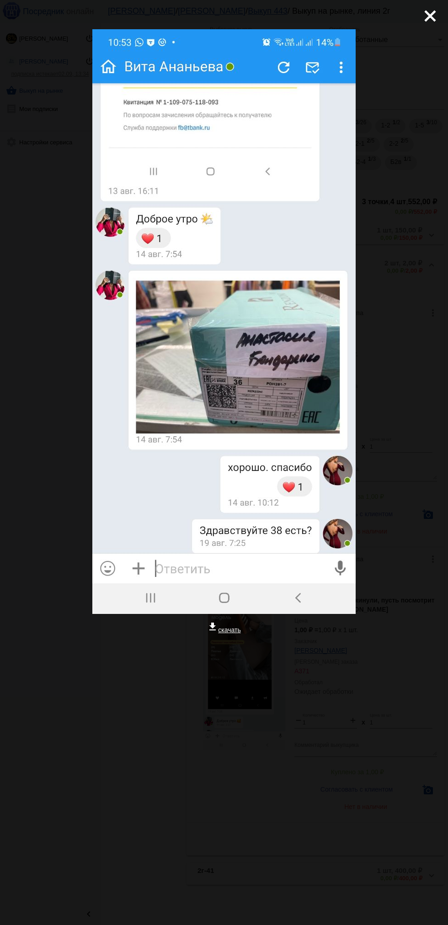
click at [428, 18] on mat-icon "close" at bounding box center [426, 12] width 11 height 11
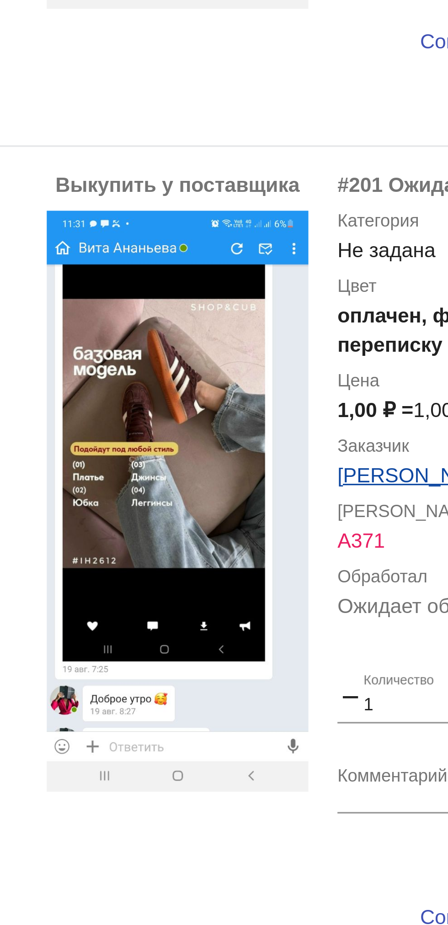
click at [257, 700] on img at bounding box center [244, 658] width 82 height 183
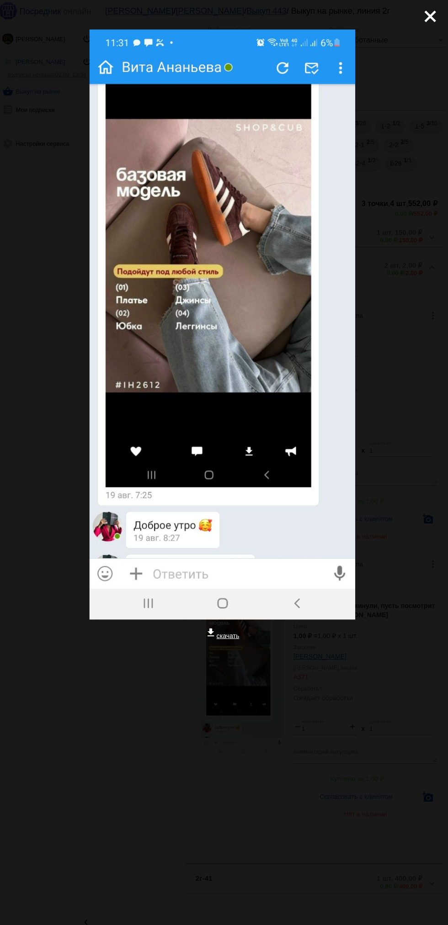
click at [440, 37] on div "close get_app скачать" at bounding box center [224, 377] width 448 height 755
click at [432, 18] on mat-icon "close" at bounding box center [426, 12] width 11 height 11
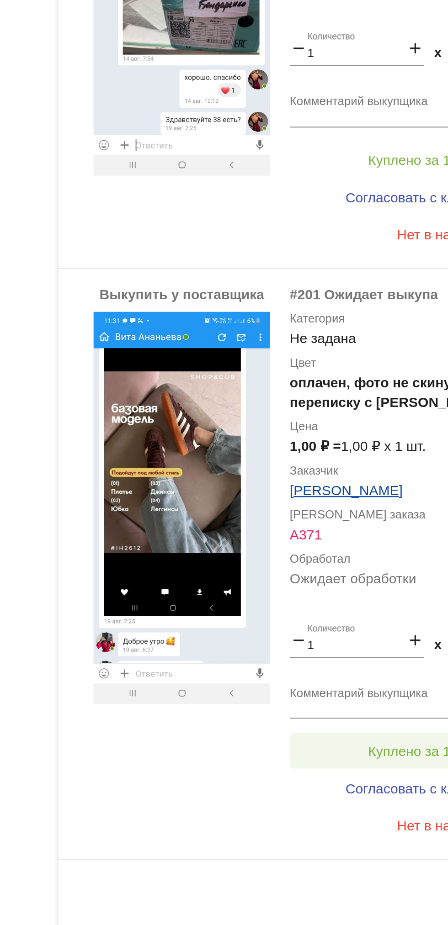
click at [353, 778] on button "Куплено за 1,00 ₽" at bounding box center [357, 772] width 126 height 16
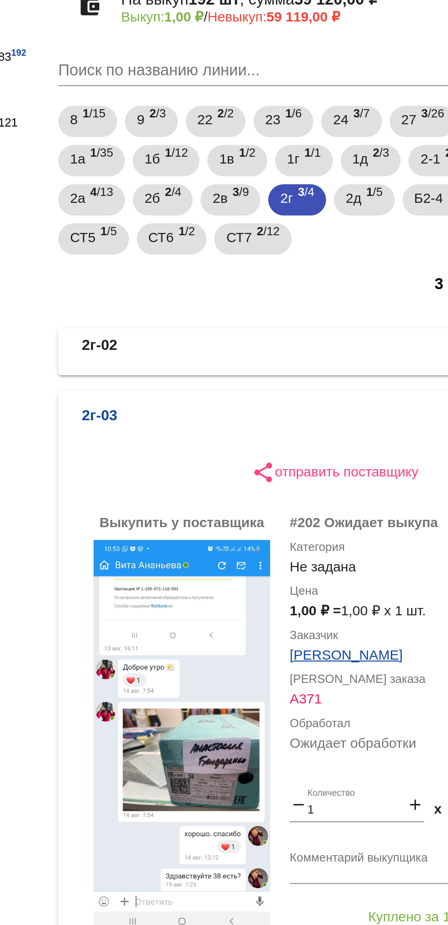
scroll to position [18, 0]
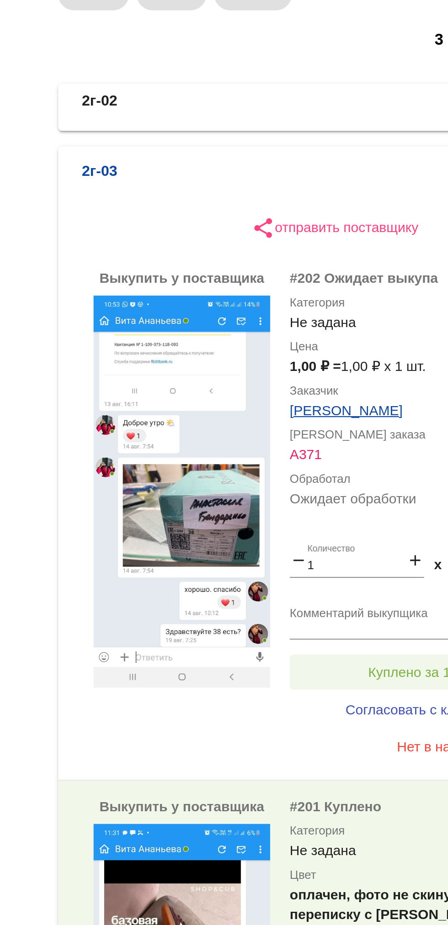
click at [346, 492] on button "Куплено за 1,00 ₽" at bounding box center [357, 496] width 126 height 16
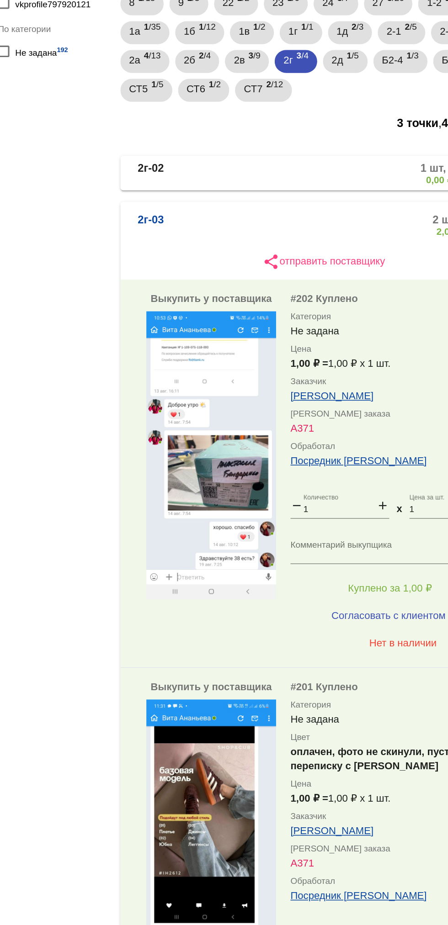
scroll to position [71, 0]
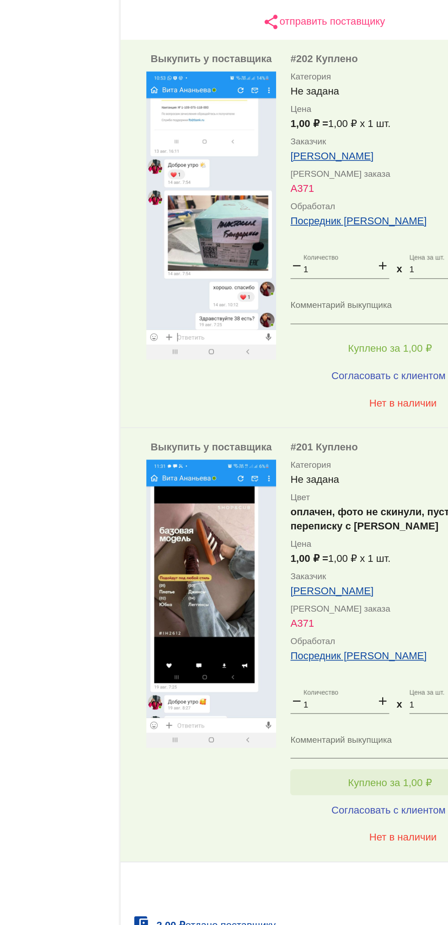
click at [382, 715] on button "Куплено за 1,00 ₽" at bounding box center [357, 720] width 126 height 16
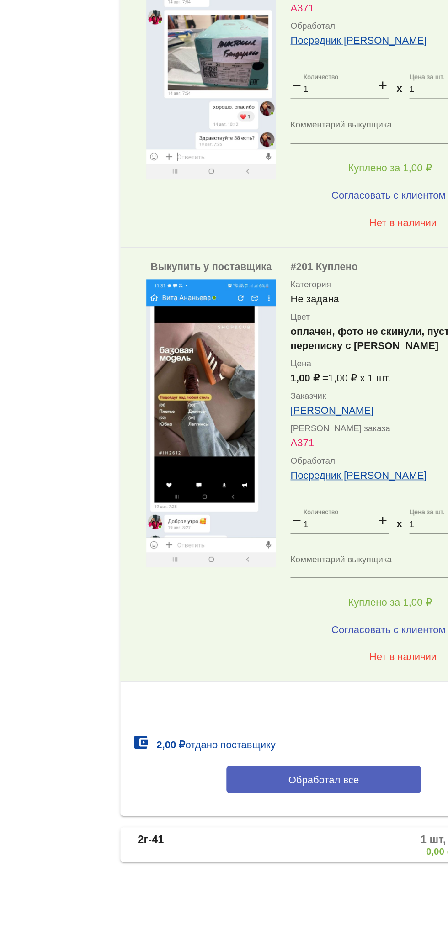
click at [338, 829] on button "Обработал все" at bounding box center [315, 832] width 123 height 17
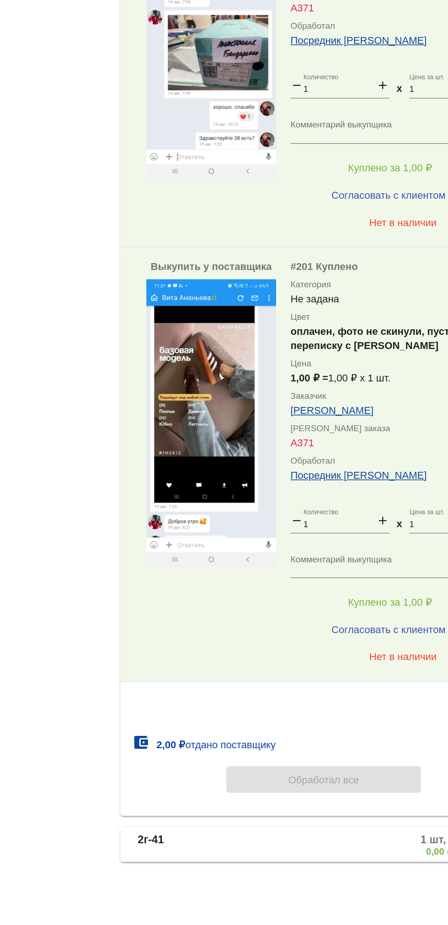
scroll to position [0, 0]
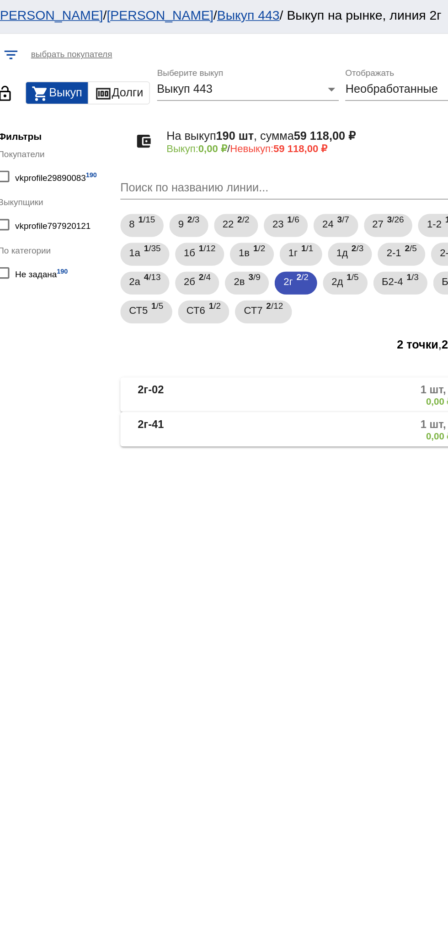
click at [309, 256] on mat-panel-description "1 шт, 150,00 ₽ 0,00 ₽ / 150,00 ₽" at bounding box center [347, 251] width 149 height 15
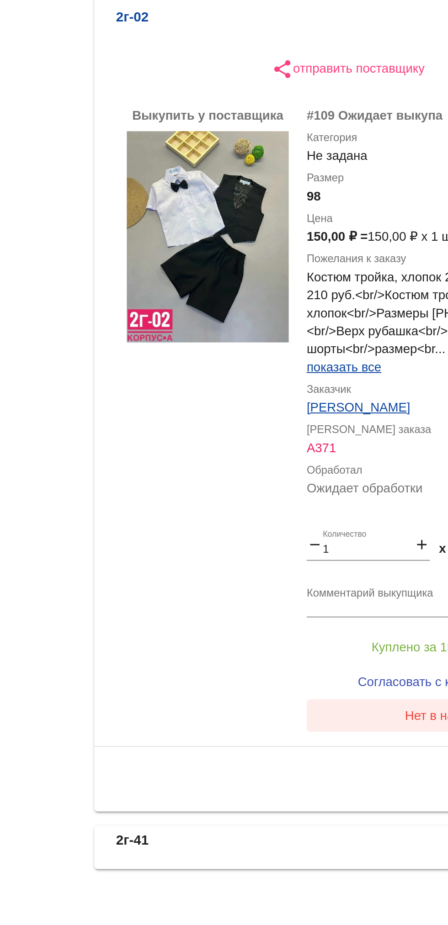
click at [353, 605] on button "Нет в наличии" at bounding box center [365, 607] width 143 height 16
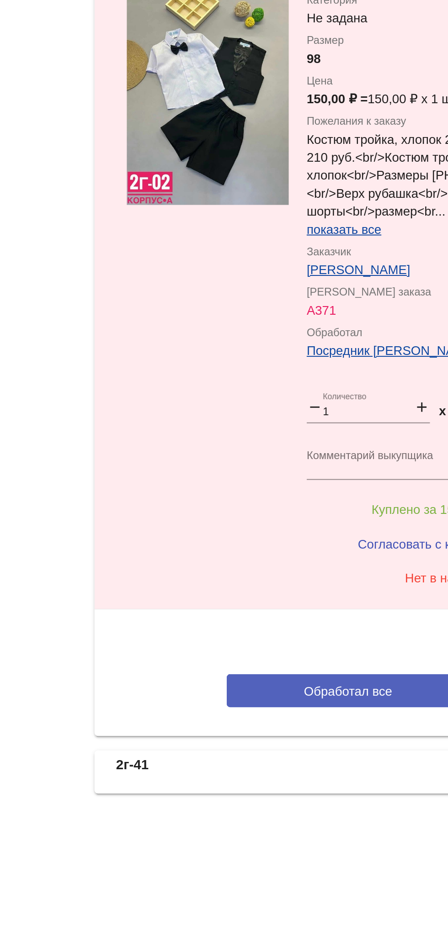
click at [307, 661] on span "Обработал все" at bounding box center [315, 664] width 45 height 7
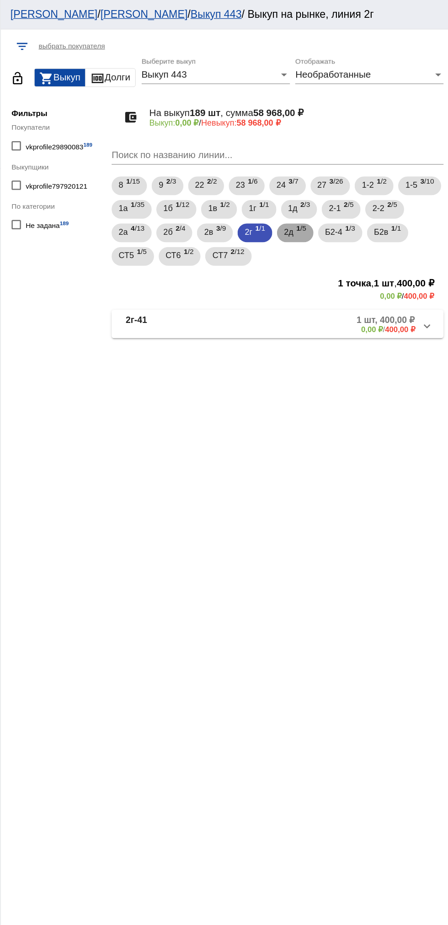
click at [328, 180] on span "2д" at bounding box center [323, 180] width 7 height 16
click at [309, 159] on span "1 /1" at bounding box center [305, 162] width 8 height 19
click at [278, 159] on span "1 /2" at bounding box center [274, 162] width 8 height 19
click at [247, 159] on span "1 /12" at bounding box center [241, 162] width 11 height 19
click at [199, 159] on span "1а" at bounding box center [195, 161] width 7 height 16
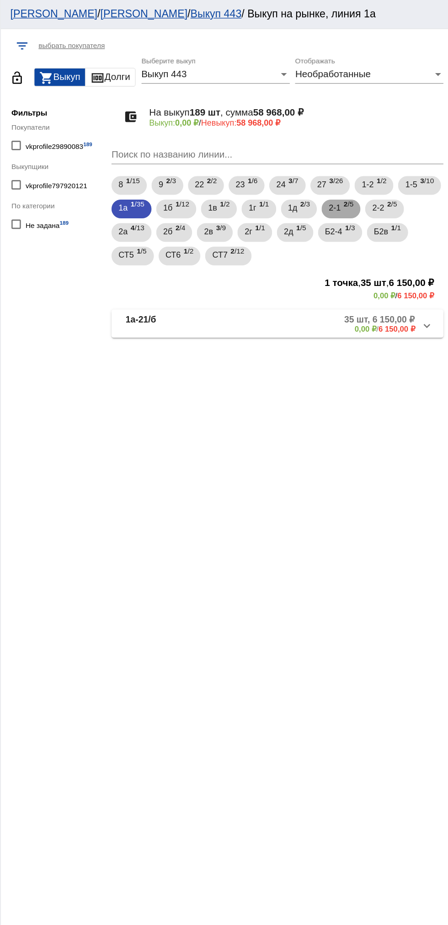
click at [375, 167] on span "2 /5" at bounding box center [371, 162] width 8 height 19
click at [346, 278] on mat-panel-description "1 шт, 750,00 ₽ 0,00 ₽ / 750,00 ₽" at bounding box center [349, 273] width 145 height 15
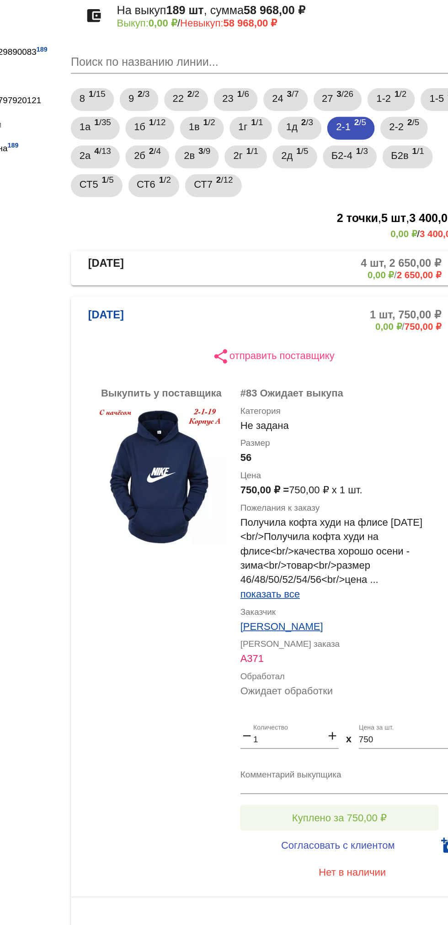
click at [319, 604] on button "Куплено за 750,00 ₽" at bounding box center [357, 601] width 126 height 16
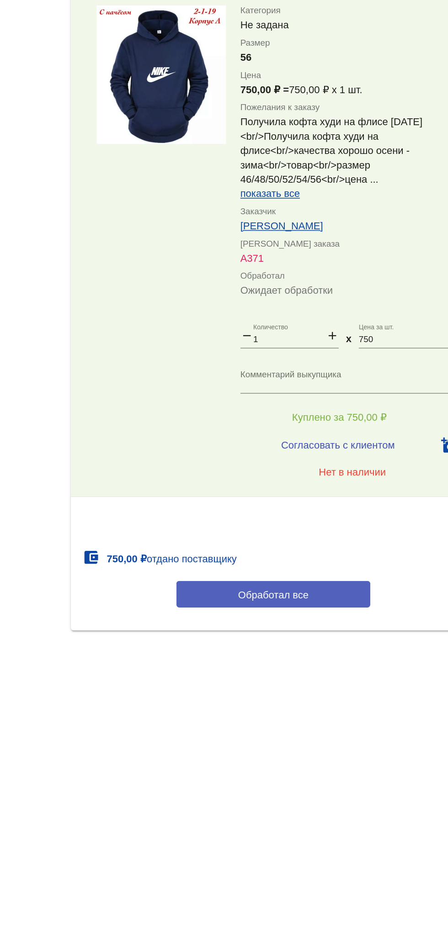
click at [277, 716] on button "Обработал все" at bounding box center [315, 714] width 123 height 17
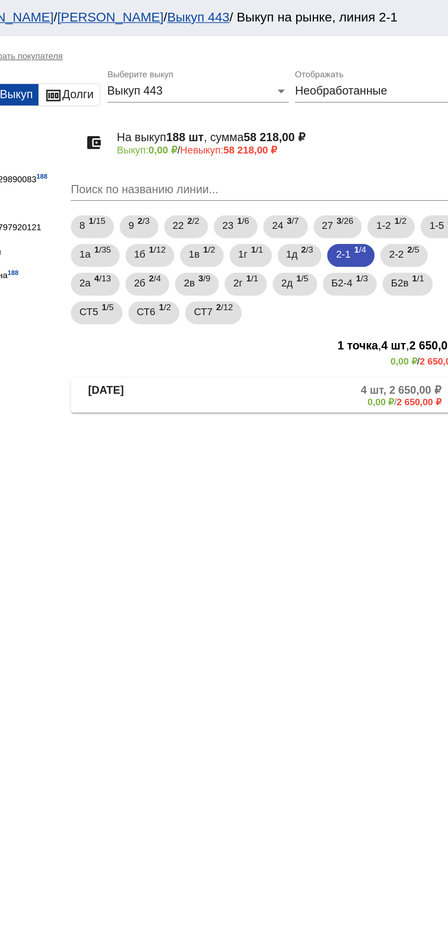
click at [343, 255] on mat-panel-description "4 шт, 2 650,00 ₽ 0,00 ₽ / 2 650,00 ₽" at bounding box center [348, 251] width 147 height 15
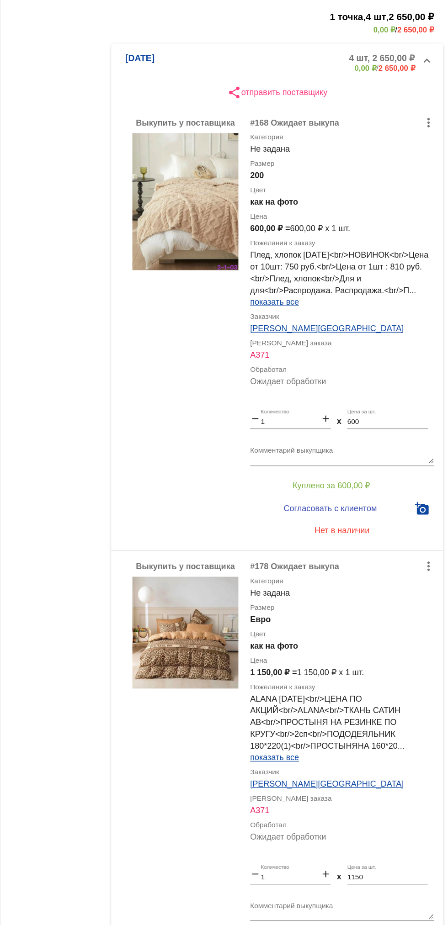
click at [408, 307] on div "more_vert #168 Ожидает выкупа Категория Не задана Размер 200 Цвет как на фото Ц…" at bounding box center [365, 410] width 143 height 227
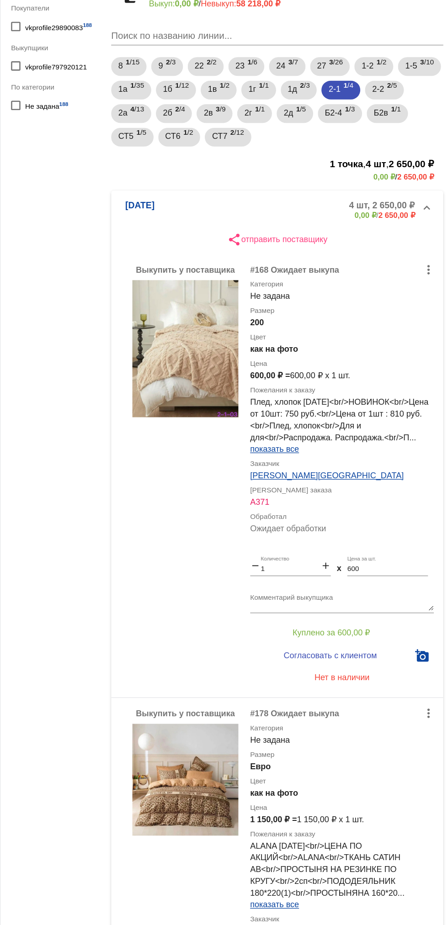
click at [377, 535] on input "600" at bounding box center [401, 534] width 63 height 6
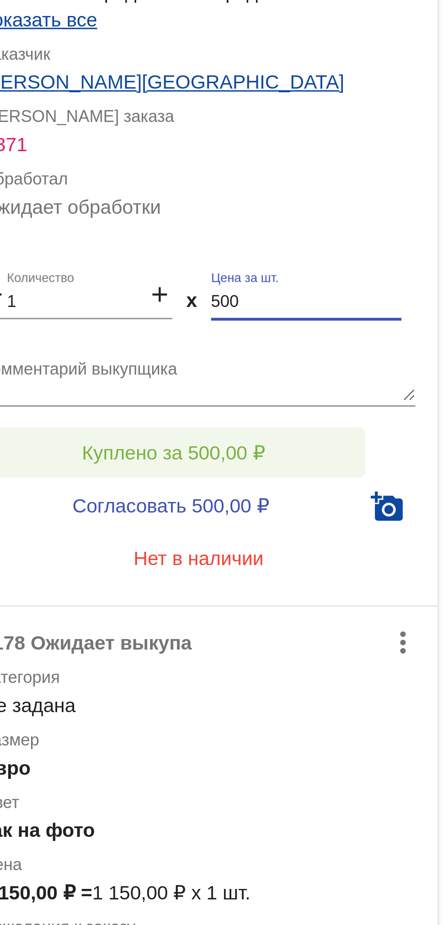
type input "500"
click at [348, 577] on button "Куплено за 500,00 ₽" at bounding box center [357, 584] width 126 height 16
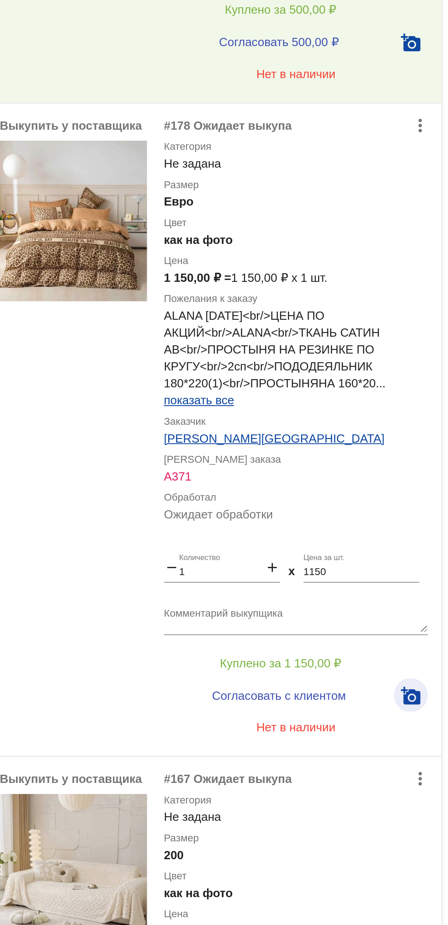
click at [434, 605] on button "add_a_photo" at bounding box center [427, 605] width 18 height 18
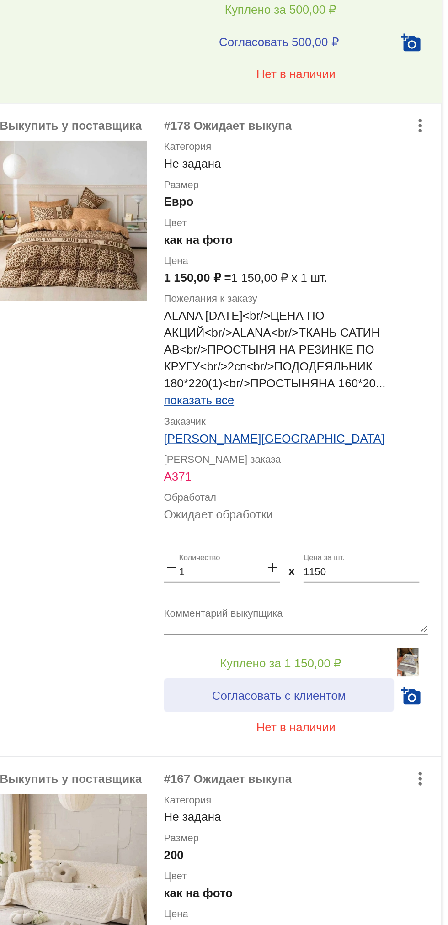
click at [377, 607] on span "Согласовать с клиентом" at bounding box center [356, 605] width 72 height 7
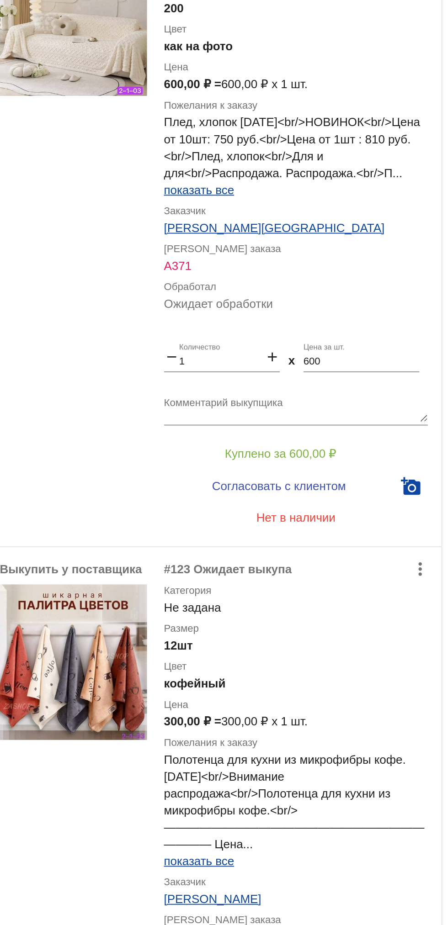
scroll to position [808, 0]
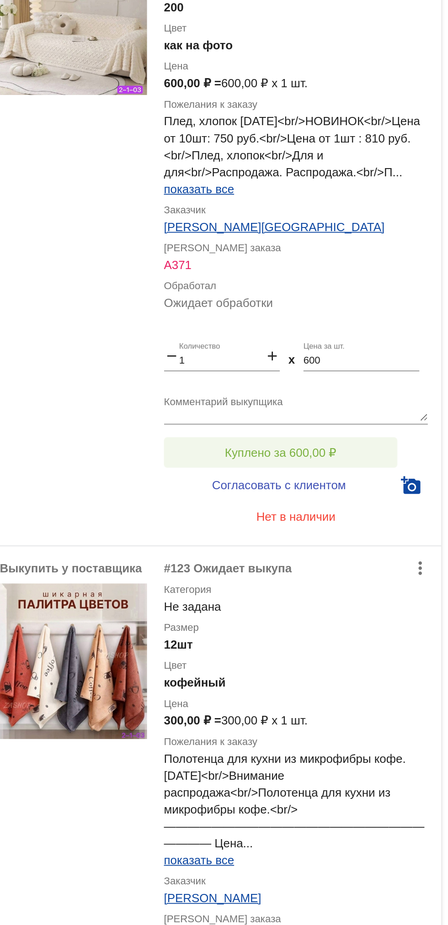
click at [381, 471] on span "Куплено за 600,00 ₽" at bounding box center [357, 473] width 60 height 7
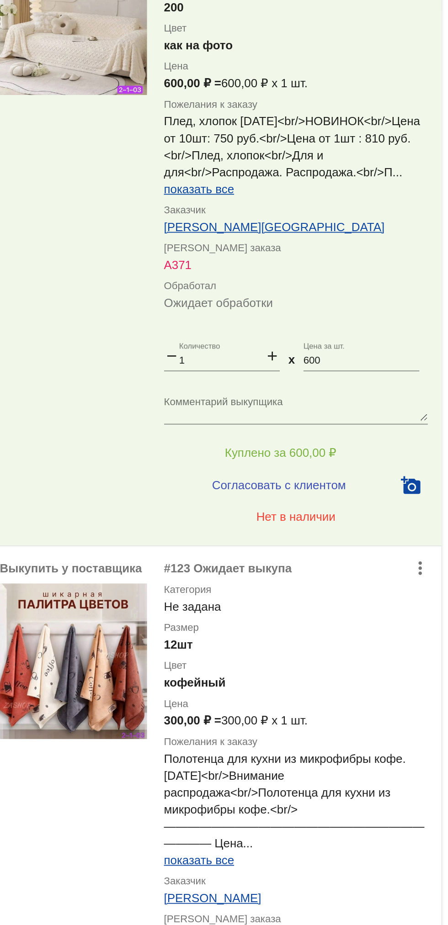
click at [395, 421] on input "600" at bounding box center [401, 424] width 63 height 6
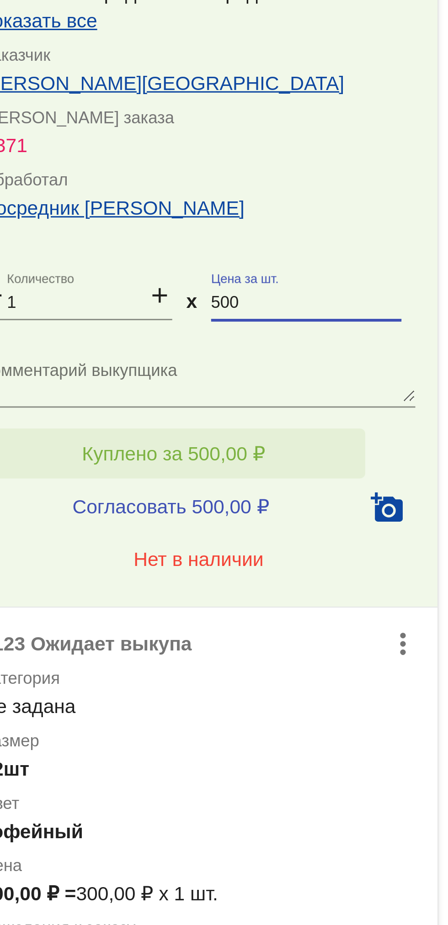
type input "500"
click at [384, 468] on button "Куплено за 500,00 ₽" at bounding box center [357, 474] width 126 height 16
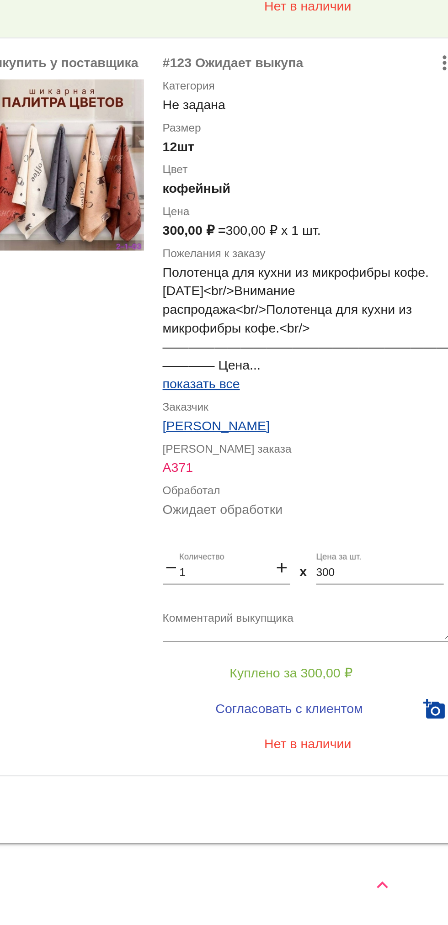
scroll to position [0, 0]
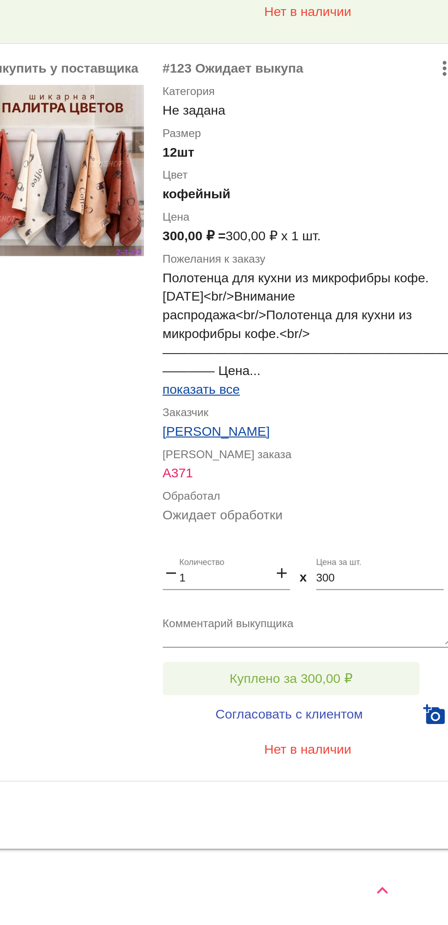
click at [381, 794] on button "Куплено за 300,00 ₽" at bounding box center [357, 801] width 126 height 16
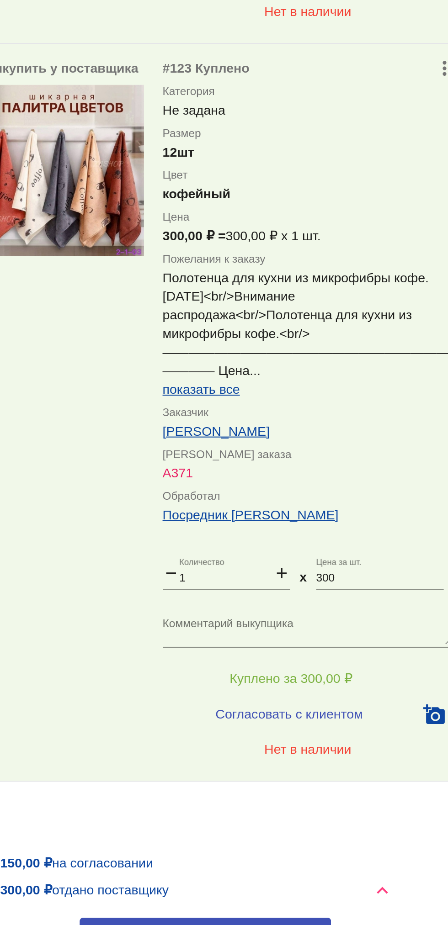
scroll to position [908, 0]
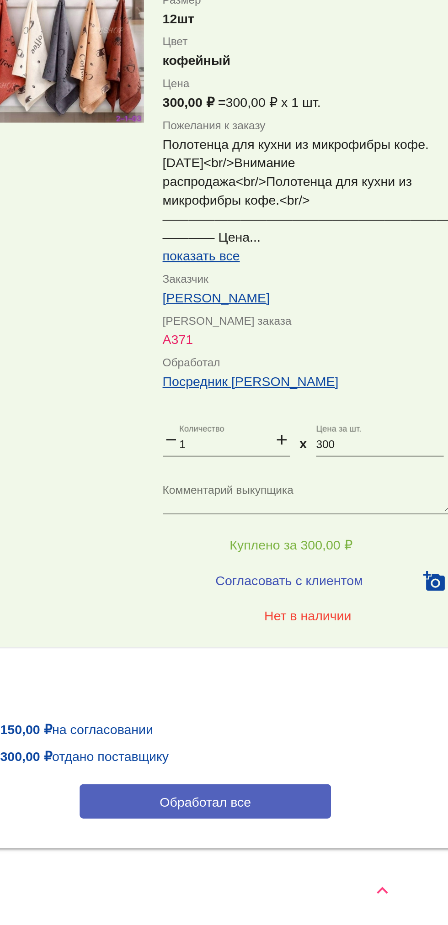
click at [289, 869] on button "Обработал все" at bounding box center [315, 861] width 123 height 17
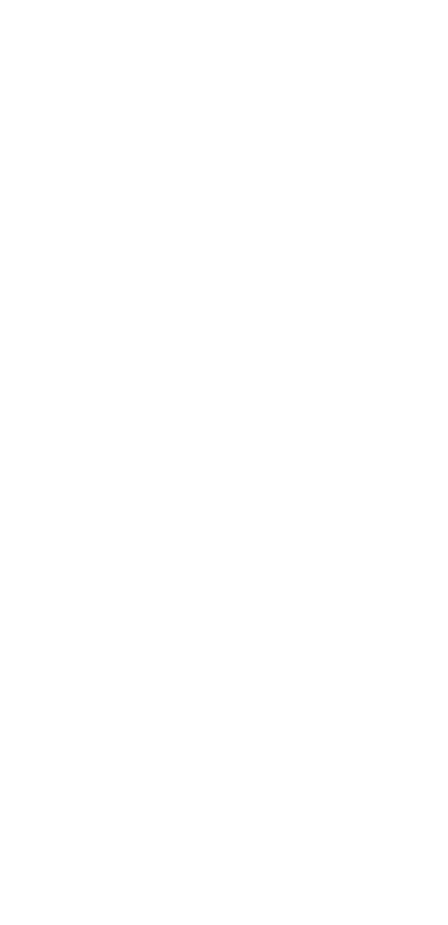
scroll to position [0, 0]
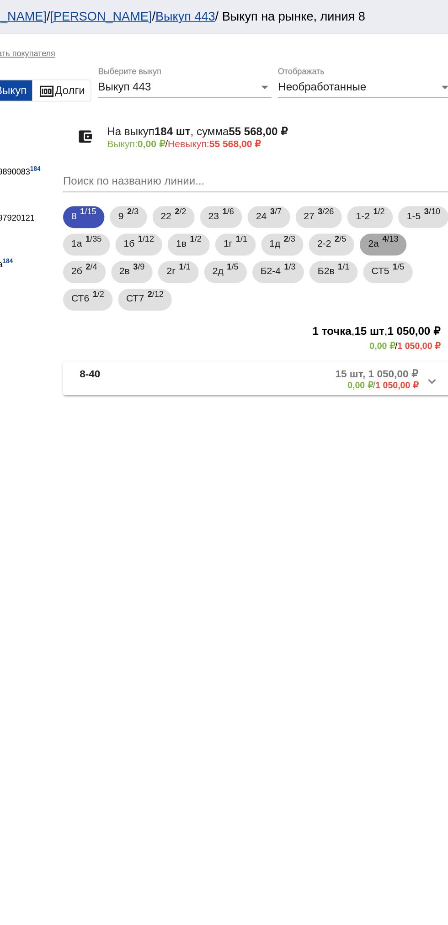
click at [398, 172] on span "4 /13" at bounding box center [403, 162] width 11 height 19
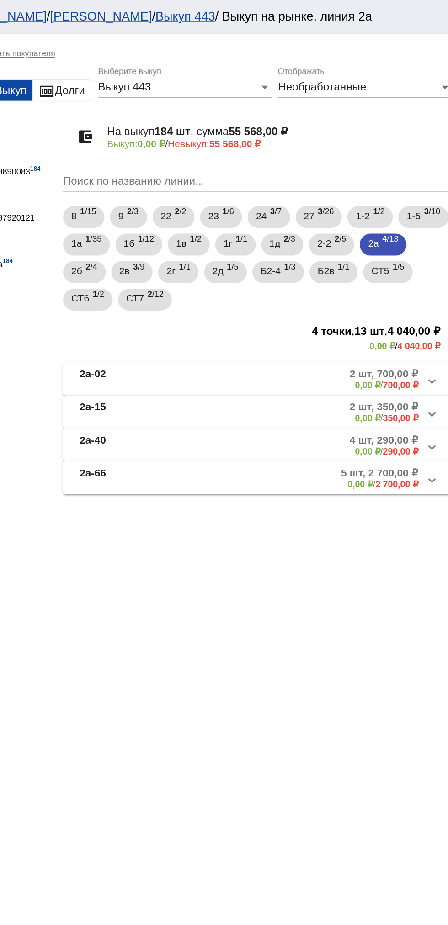
click at [324, 249] on mat-panel-description "2 шт, 700,00 ₽ 0,00 ₽ / 700,00 ₽" at bounding box center [348, 251] width 148 height 15
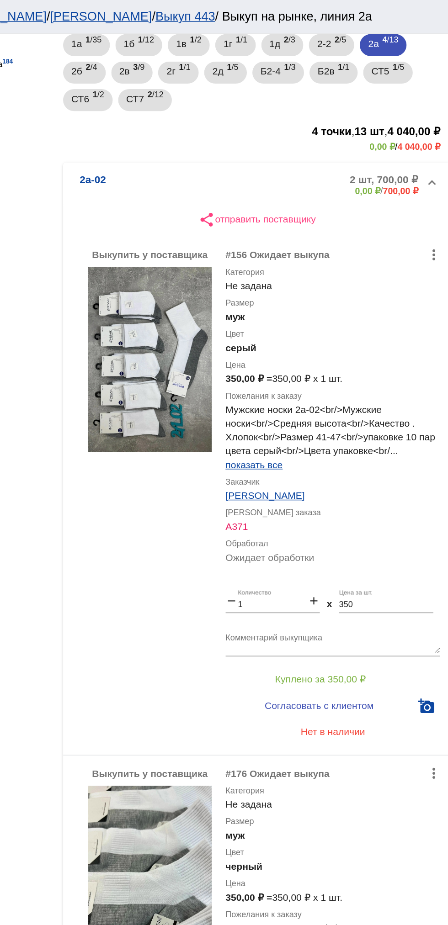
scroll to position [209, 0]
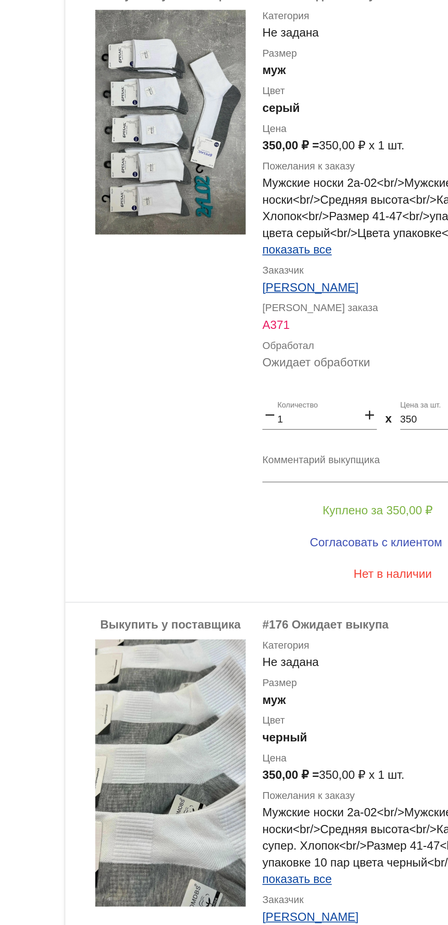
click at [151, 490] on app-facets "Фильтры Покупатели vkprofile29890083 184 Выкупщики vkprofile797920121 По катего…" at bounding box center [145, 380] width 82 height 1010
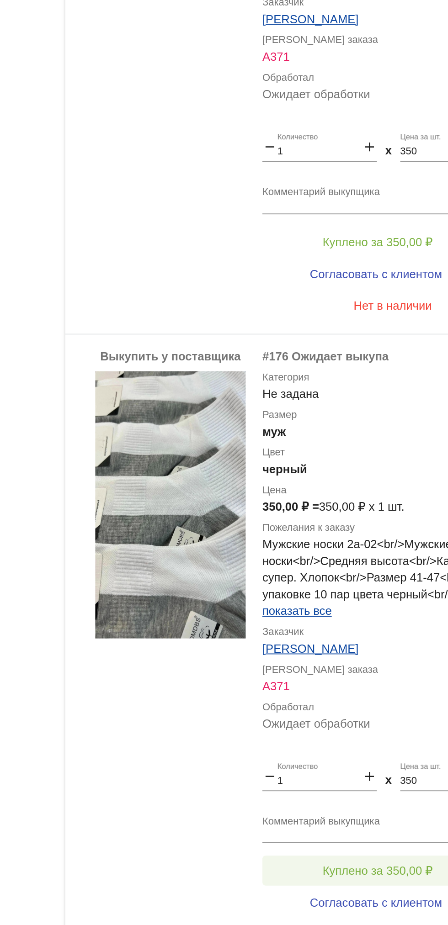
click at [367, 723] on button "Куплено за 350,00 ₽" at bounding box center [357, 728] width 126 height 16
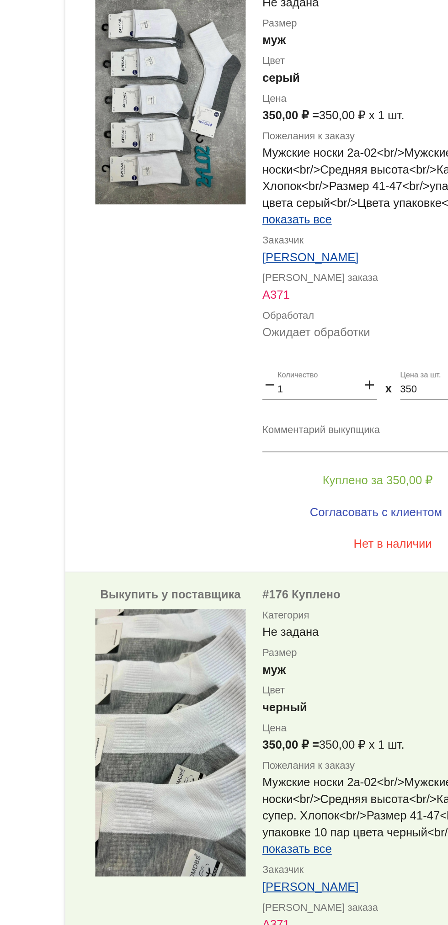
scroll to position [0, 0]
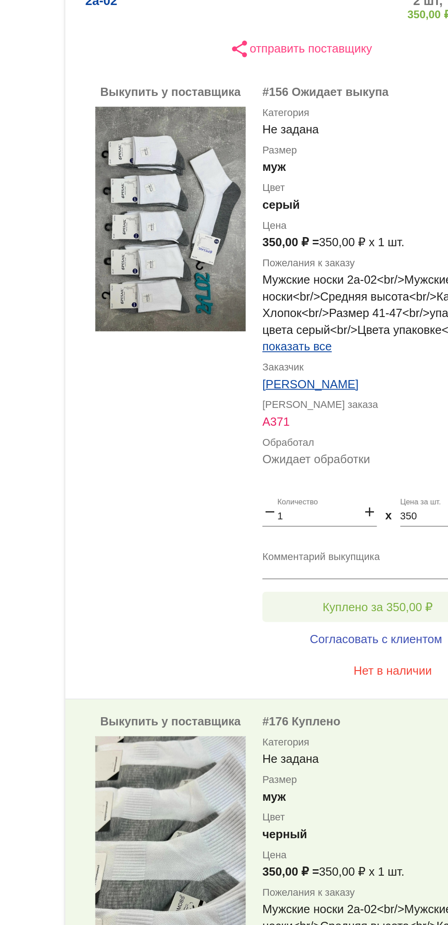
click at [316, 591] on button "Куплено за 350,00 ₽" at bounding box center [357, 584] width 126 height 16
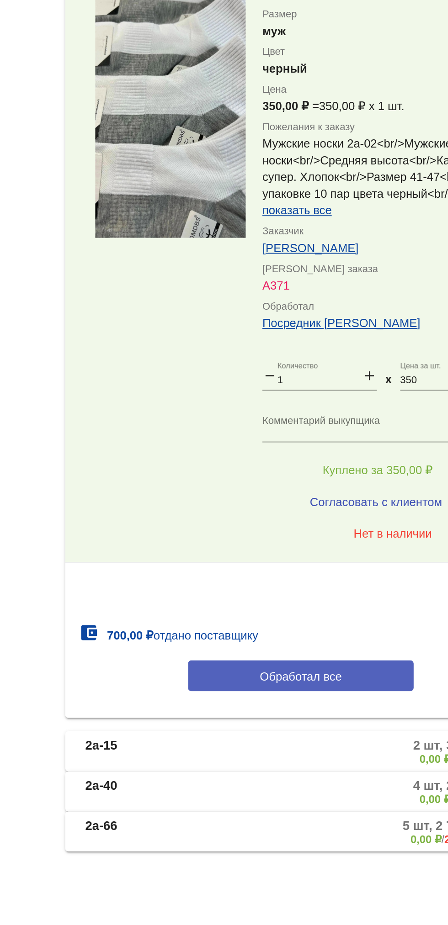
click at [338, 787] on button "Обработал все" at bounding box center [315, 788] width 123 height 17
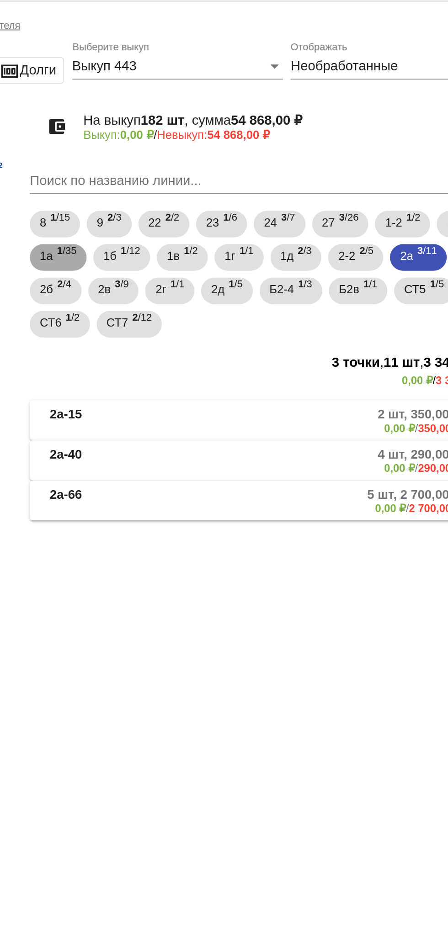
click at [205, 159] on b "1" at bounding box center [202, 159] width 3 height 6
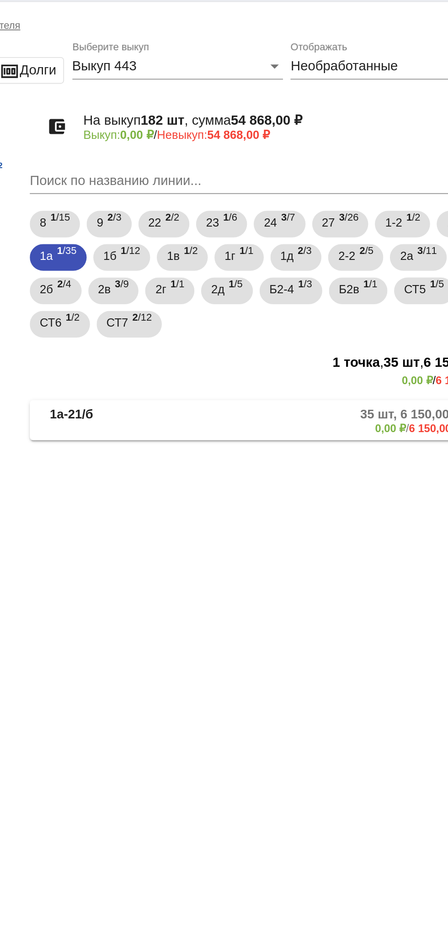
click at [302, 258] on mat-panel-description "35 шт, 6 150,00 ₽ 0,00 ₽ / 6 150,00 ₽" at bounding box center [349, 251] width 148 height 15
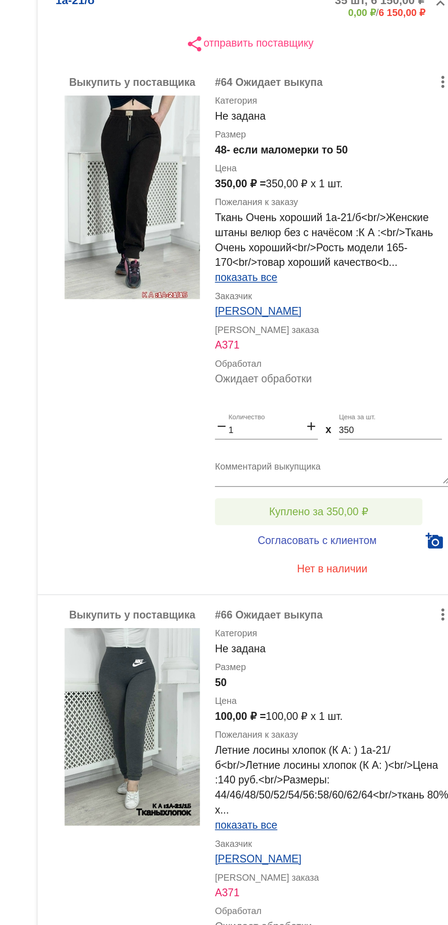
click at [379, 562] on span "Куплено за 350,00 ₽" at bounding box center [357, 563] width 60 height 7
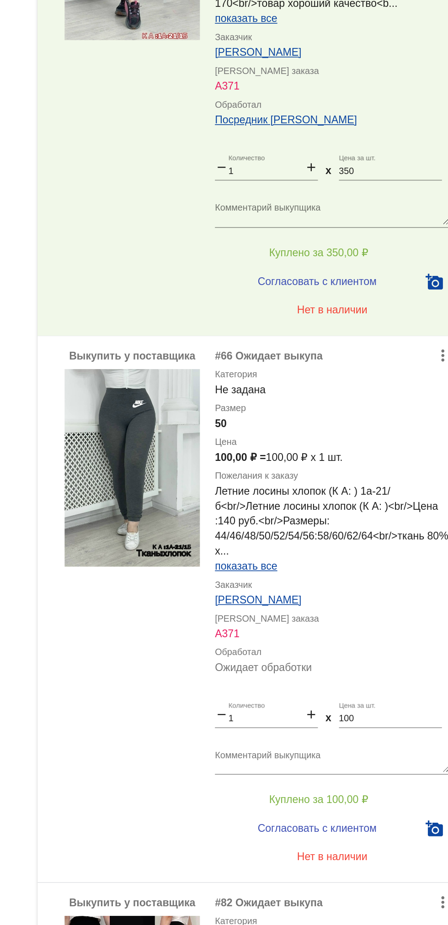
scroll to position [148, 0]
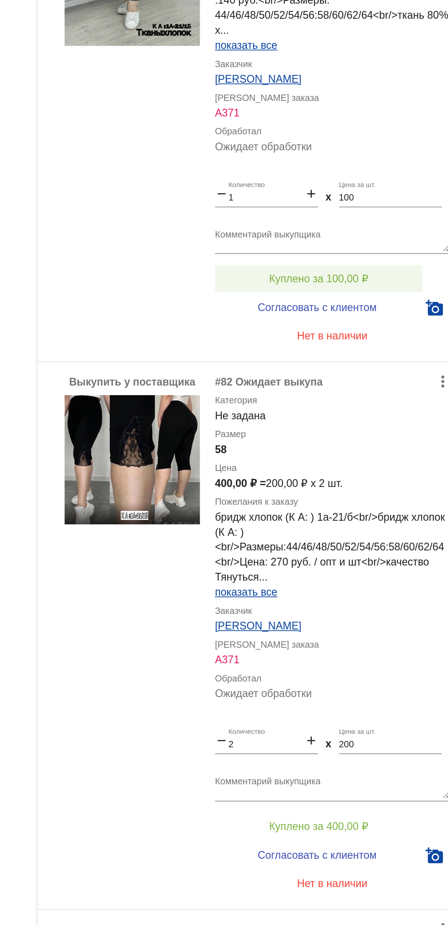
click at [389, 428] on button "Куплено за 100,00 ₽" at bounding box center [357, 431] width 126 height 16
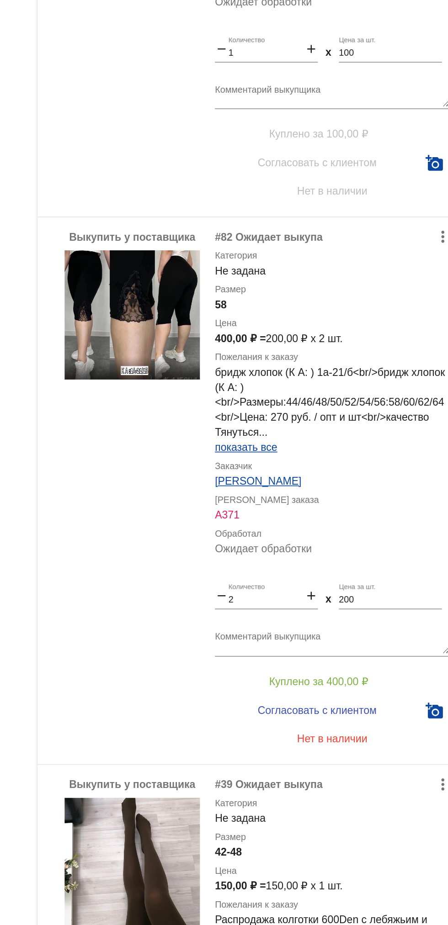
scroll to position [552, 0]
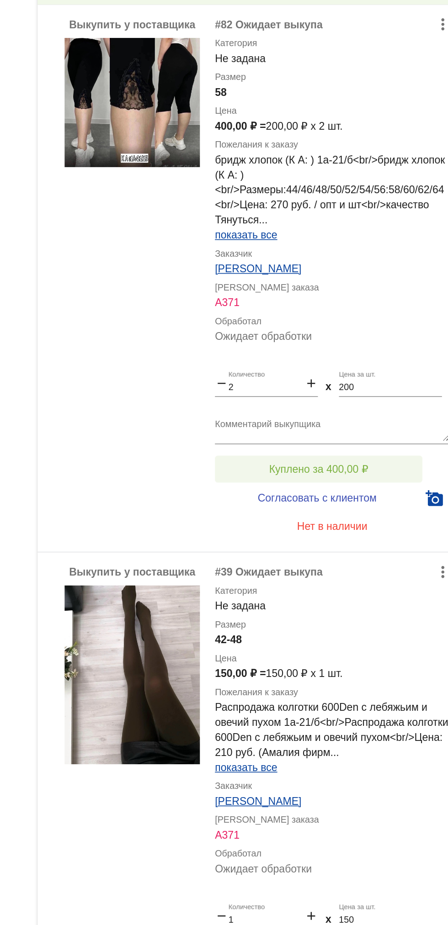
click at [379, 540] on button "Куплено за 400,00 ₽" at bounding box center [357, 547] width 126 height 16
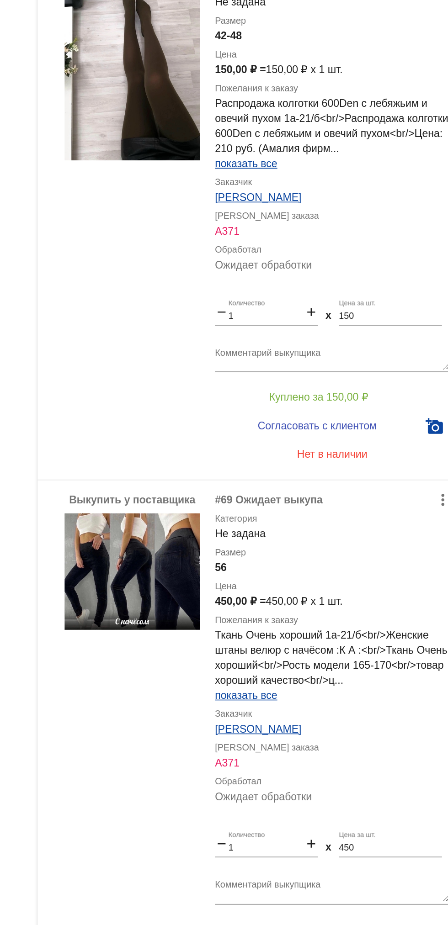
scroll to position [1050, 0]
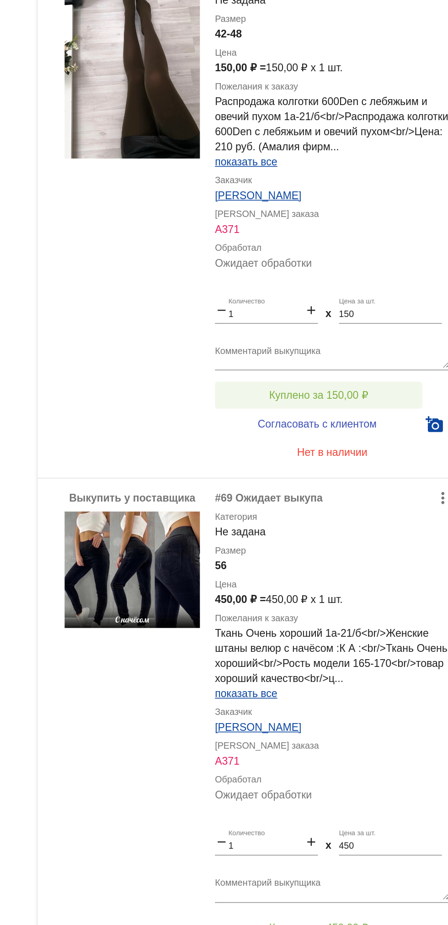
click at [386, 505] on span "Куплено за 150,00 ₽" at bounding box center [357, 502] width 60 height 7
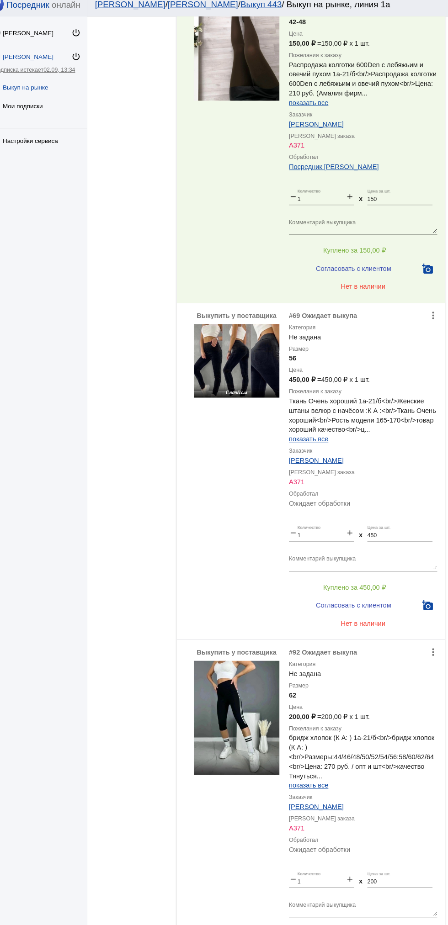
scroll to position [1290, 0]
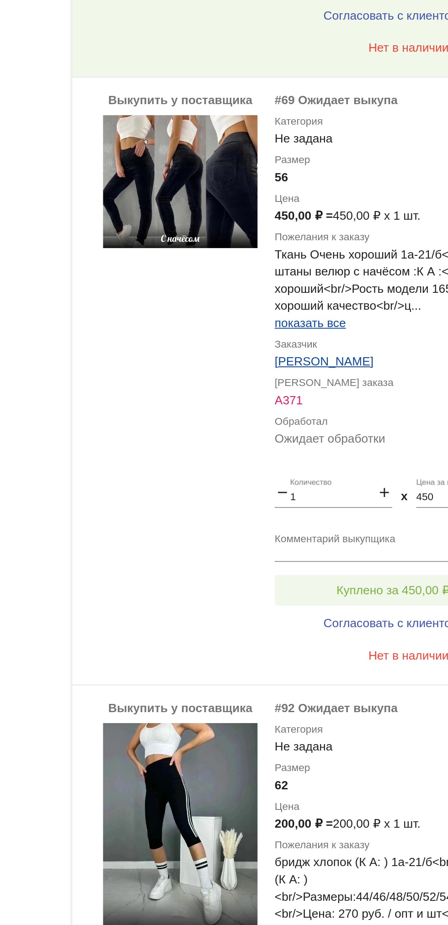
click at [364, 497] on button "Куплено за 450,00 ₽" at bounding box center [357, 505] width 126 height 16
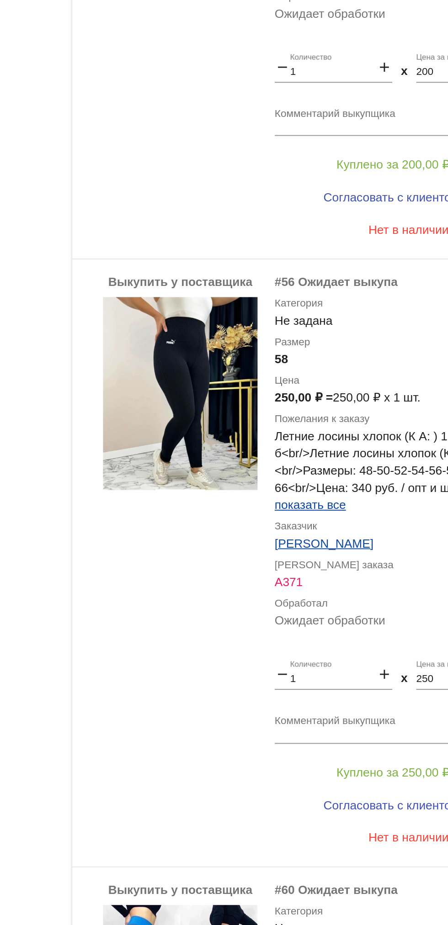
scroll to position [1932, 0]
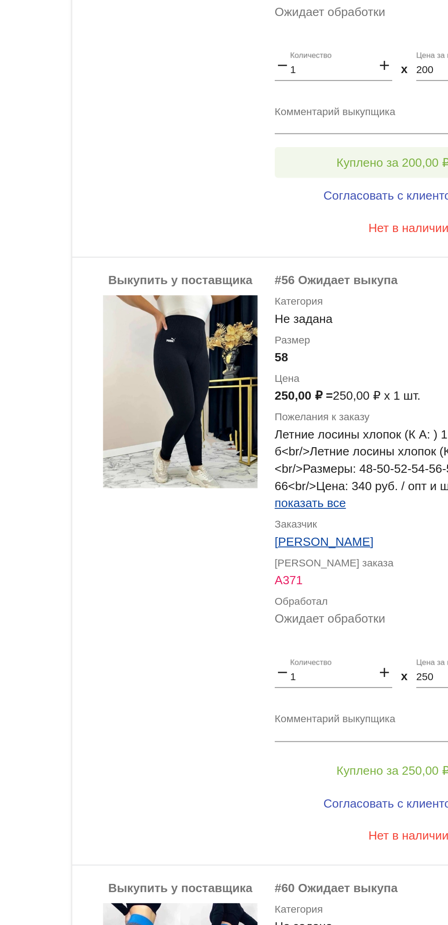
click at [358, 274] on span "Куплено за 200,00 ₽" at bounding box center [357, 276] width 60 height 7
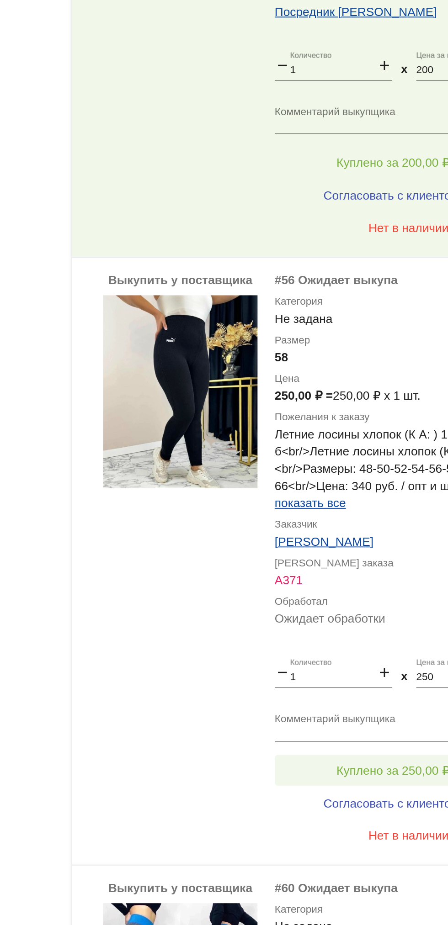
click at [368, 600] on span "Куплено за 250,00 ₽" at bounding box center [357, 600] width 60 height 7
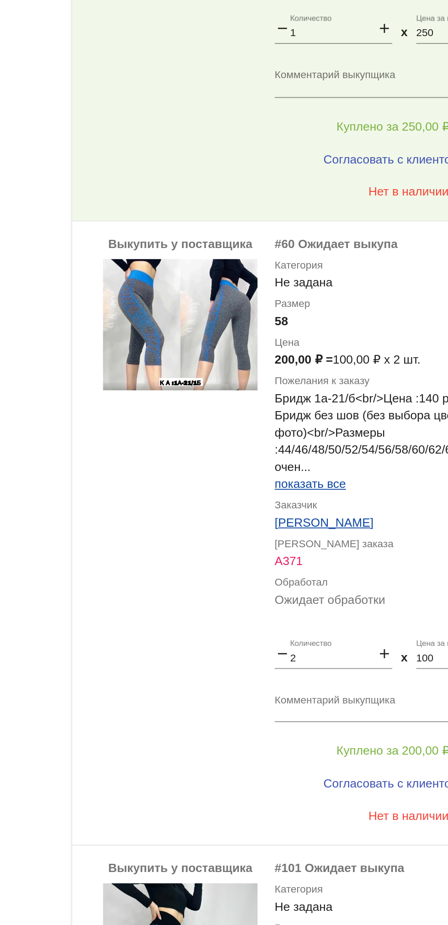
scroll to position [2275, 0]
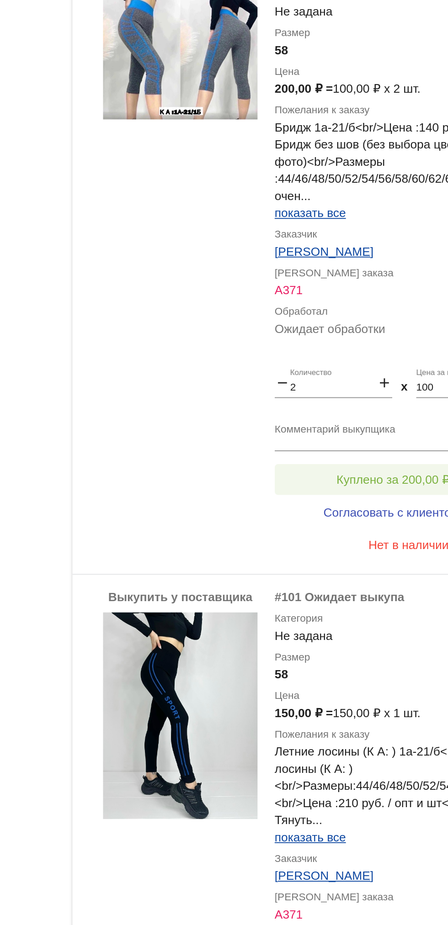
click at [370, 443] on span "Куплено за 200,00 ₽" at bounding box center [357, 445] width 60 height 7
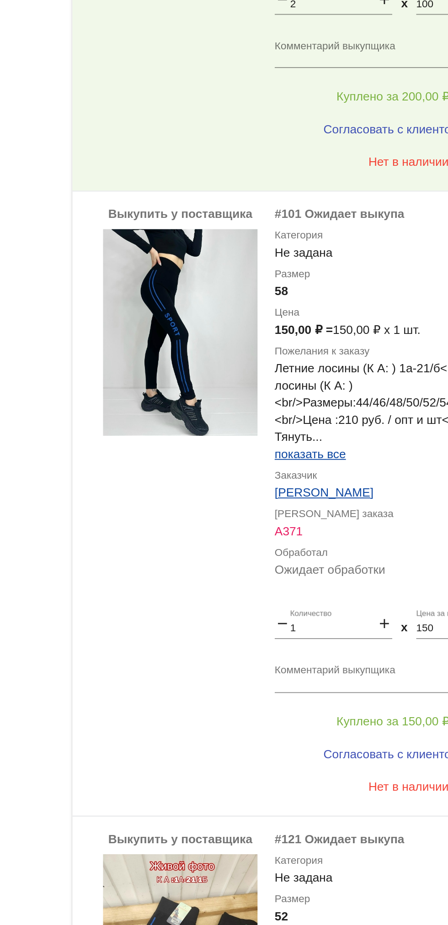
scroll to position [2625, 0]
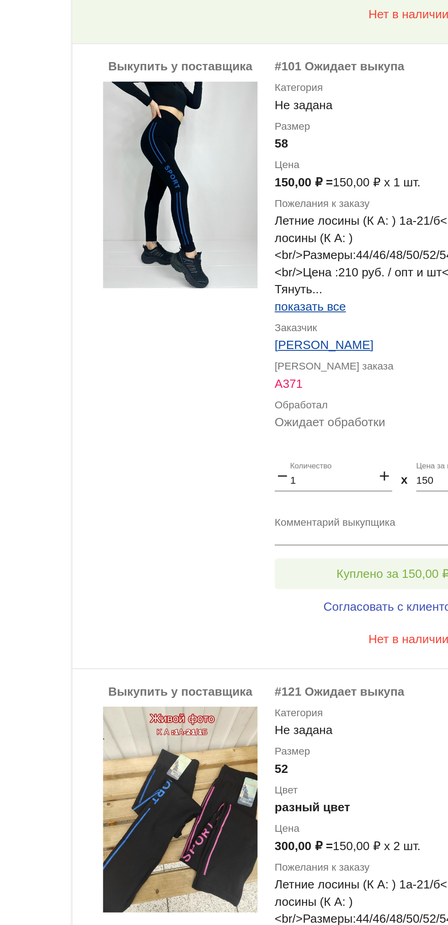
click at [357, 497] on span "Куплено за 150,00 ₽" at bounding box center [357, 495] width 60 height 7
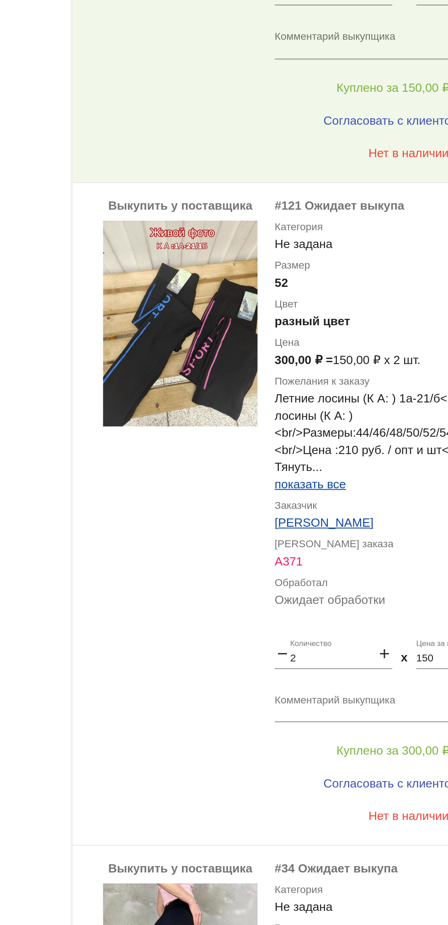
scroll to position [2963, 0]
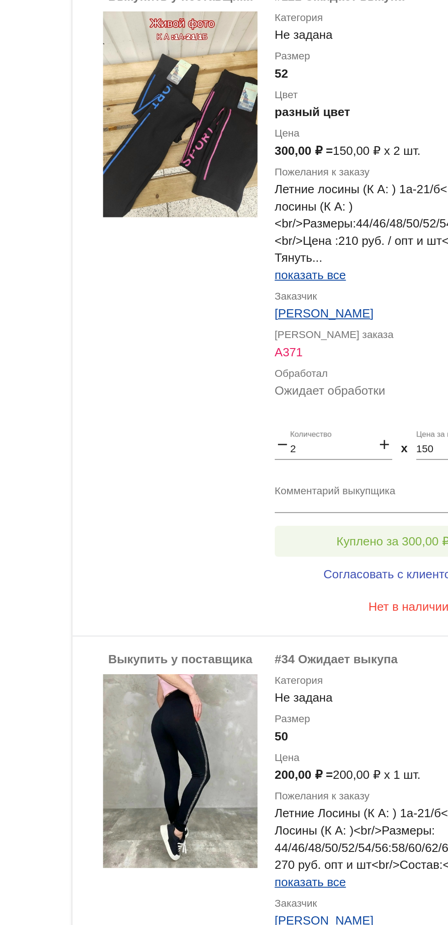
click at [362, 479] on span "Куплено за 300,00 ₽" at bounding box center [357, 478] width 60 height 7
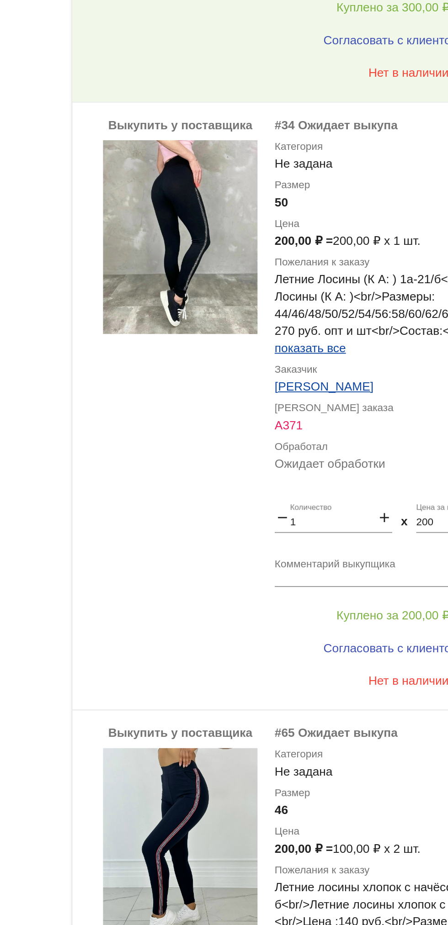
scroll to position [3383, 0]
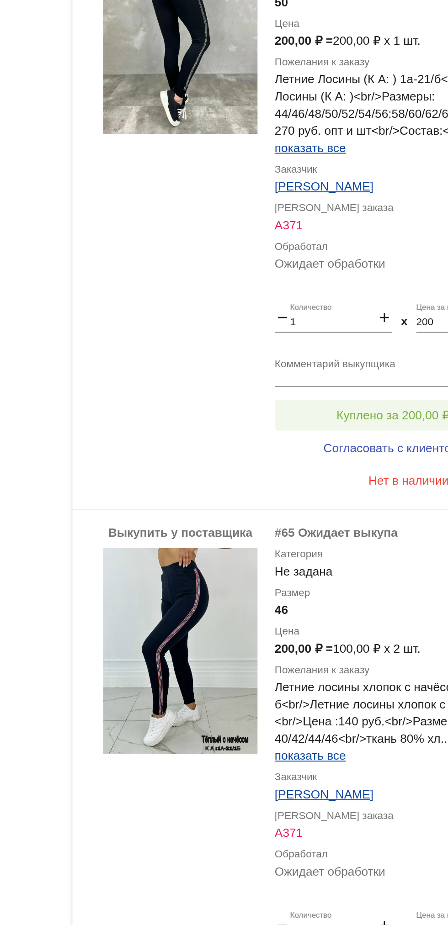
click at [370, 412] on span "Куплено за 200,00 ₽" at bounding box center [357, 411] width 60 height 7
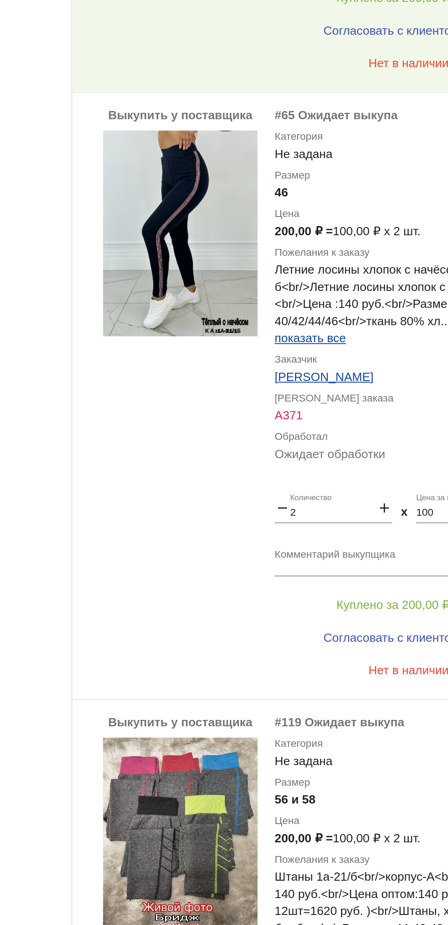
scroll to position [3688, 0]
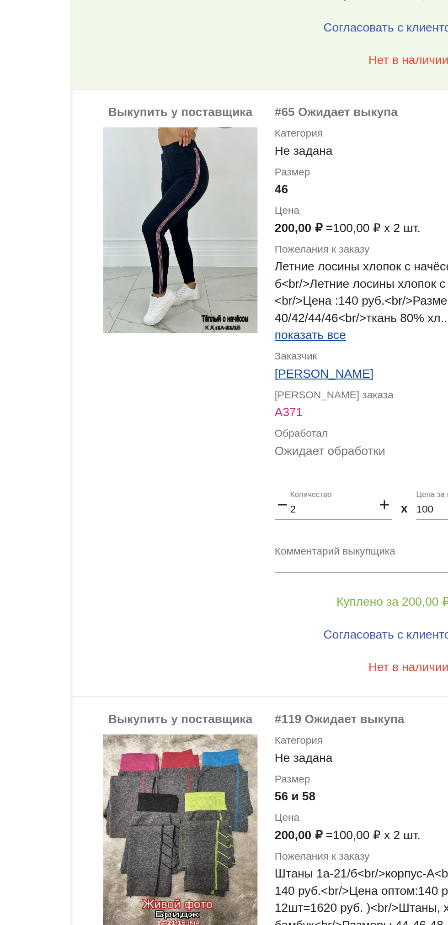
click at [357, 491] on textarea "Комментарий выкупщика" at bounding box center [365, 487] width 143 height 14
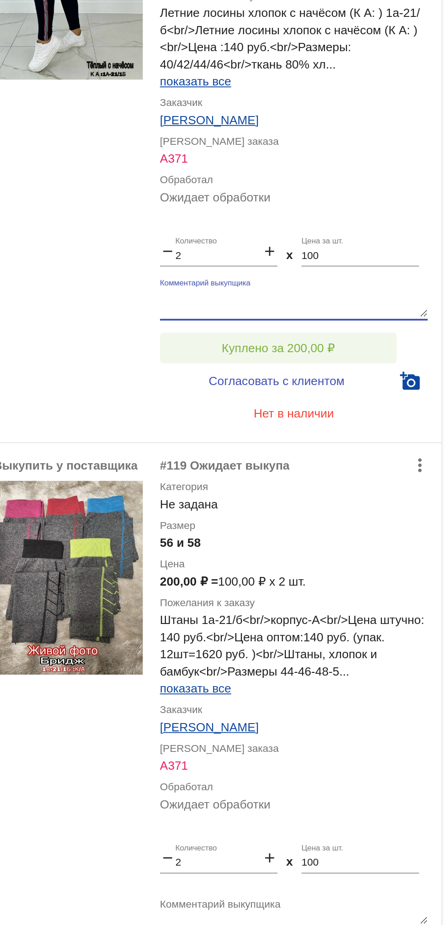
click at [381, 513] on span "Куплено за 200,00 ₽" at bounding box center [357, 510] width 60 height 7
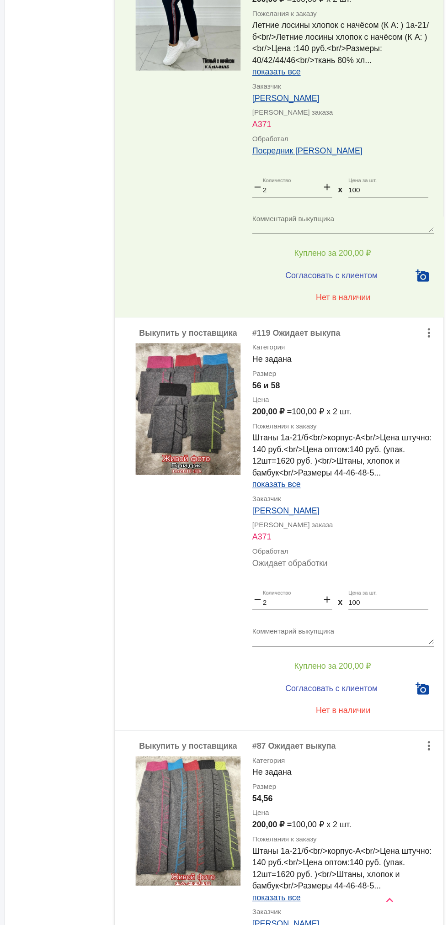
scroll to position [3799, 0]
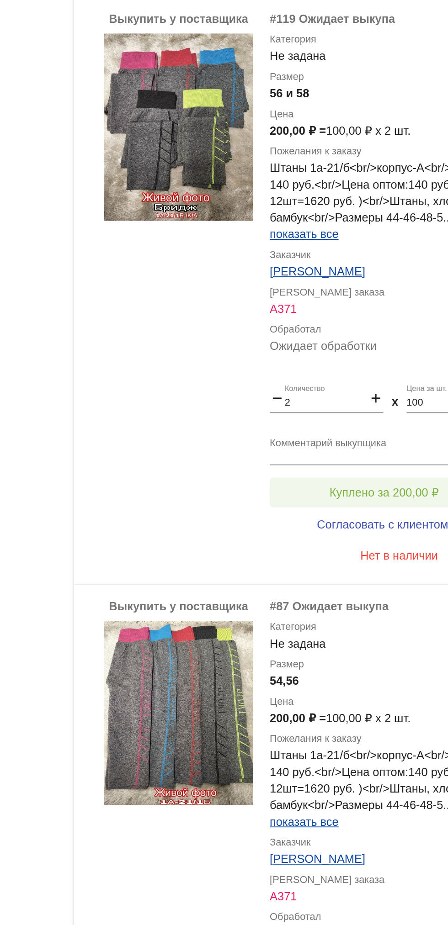
click at [377, 591] on span "Куплено за 200,00 ₽" at bounding box center [357, 593] width 60 height 7
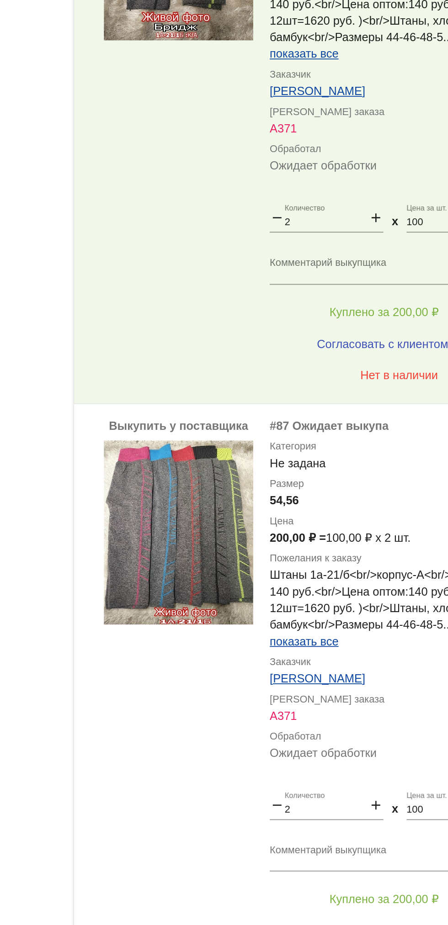
scroll to position [4038, 0]
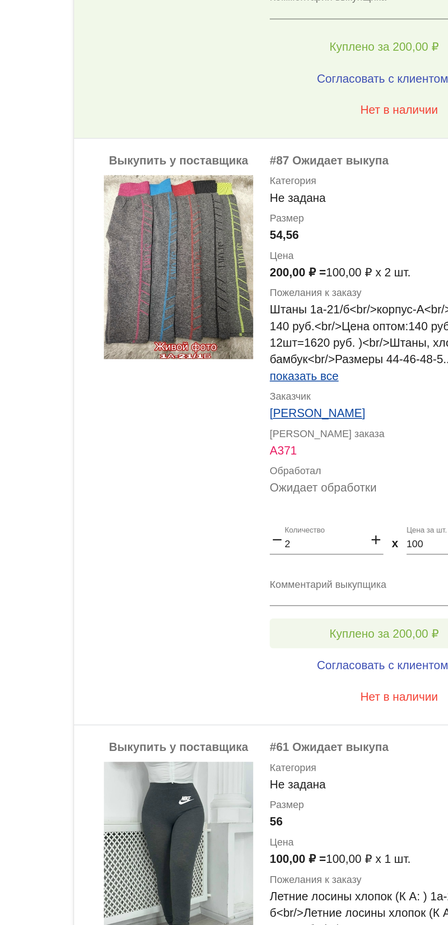
click at [373, 671] on span "Куплено за 200,00 ₽" at bounding box center [357, 670] width 60 height 7
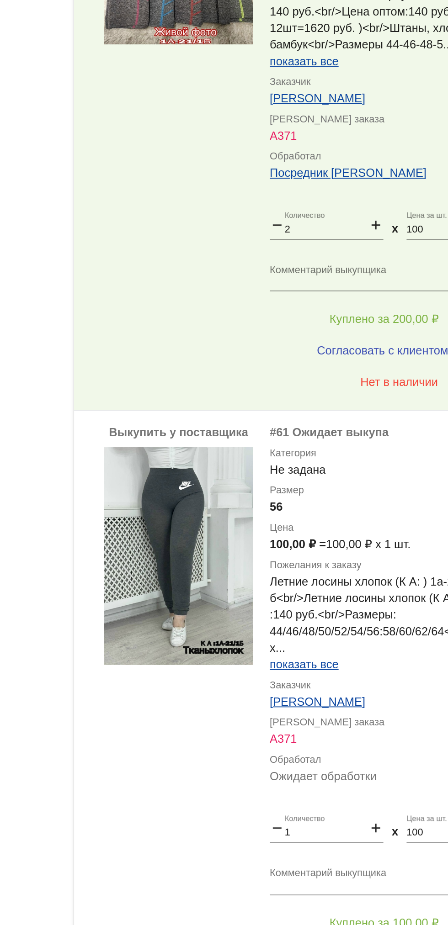
scroll to position [4378, 0]
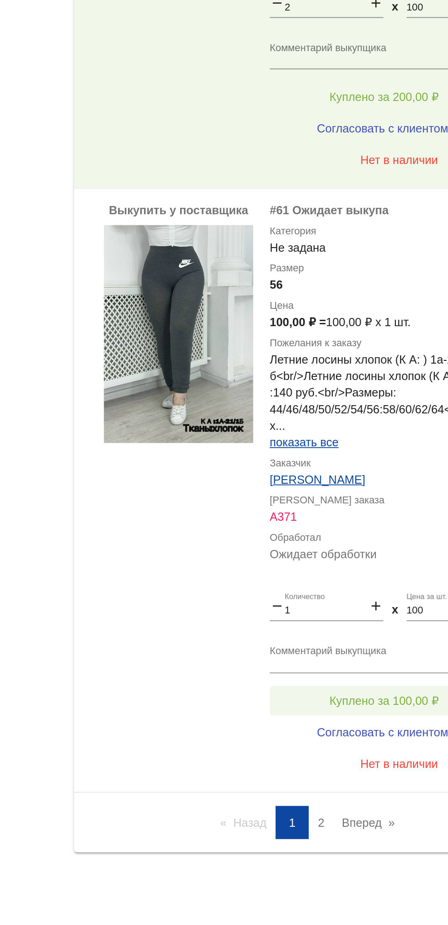
click at [386, 799] on span "Куплено за 100,00 ₽" at bounding box center [357, 801] width 60 height 7
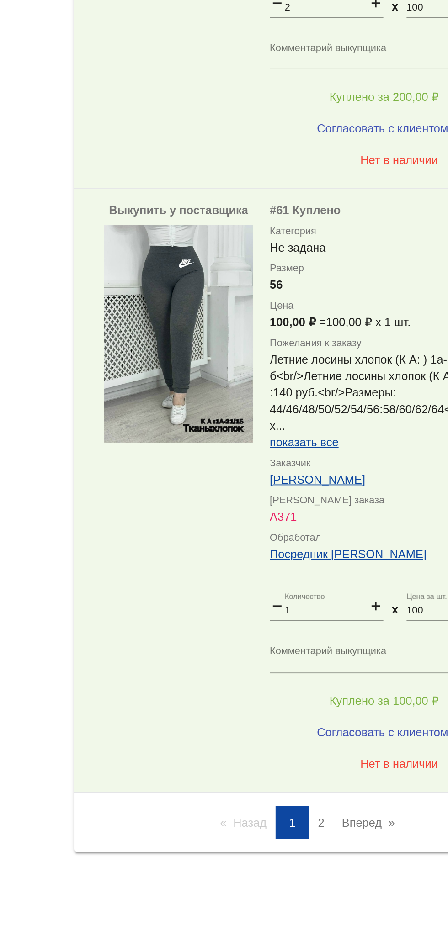
click at [363, 873] on link "Вперед page" at bounding box center [348, 868] width 38 height 18
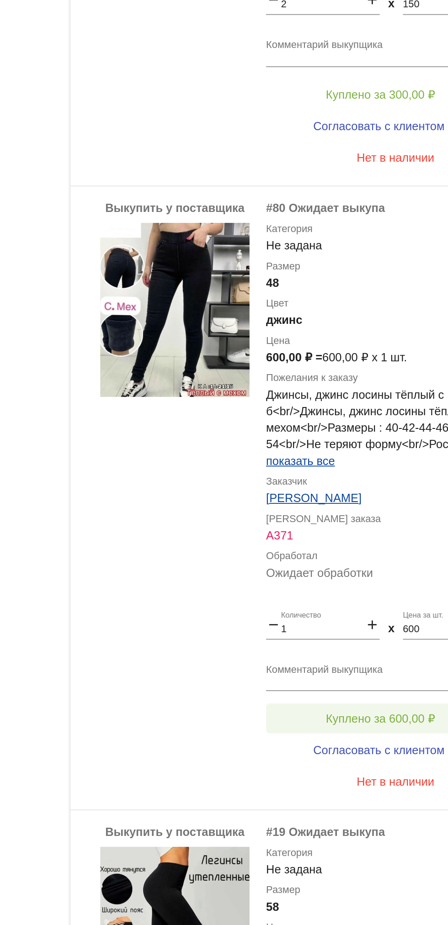
scroll to position [1174, 0]
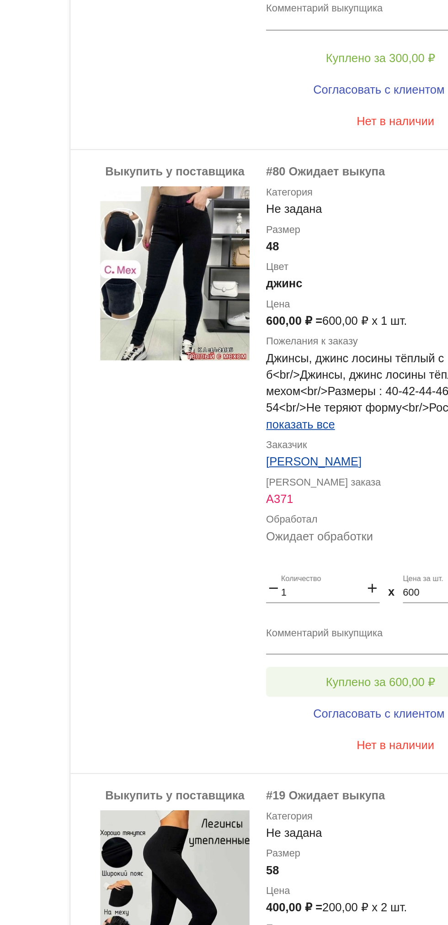
click at [359, 381] on button "Куплено за 600,00 ₽" at bounding box center [357, 376] width 126 height 16
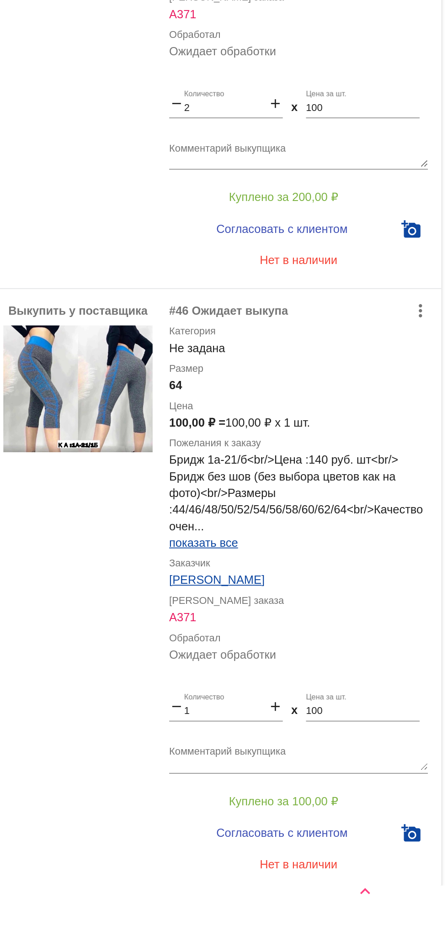
scroll to position [2351, 0]
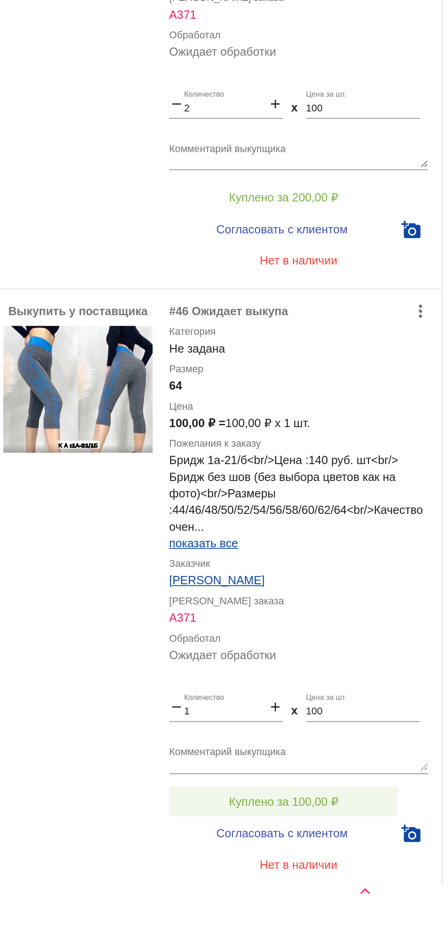
click at [388, 856] on button "Куплено за 100,00 ₽" at bounding box center [357, 856] width 126 height 16
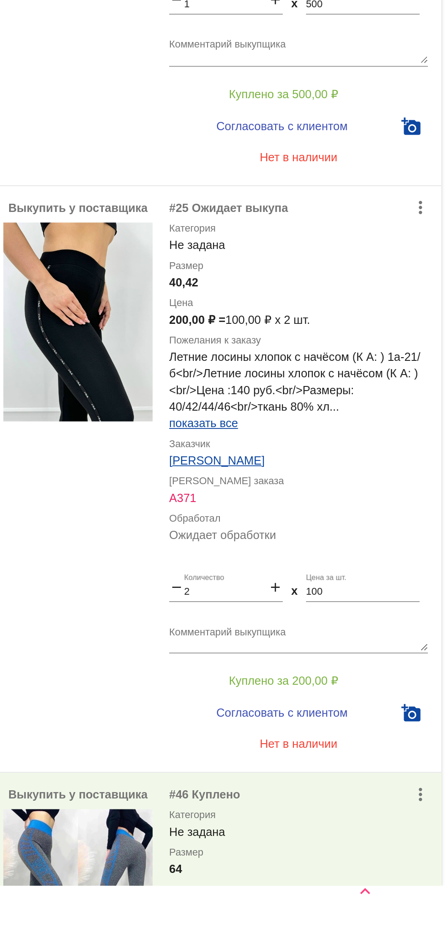
scroll to position [2075, 0]
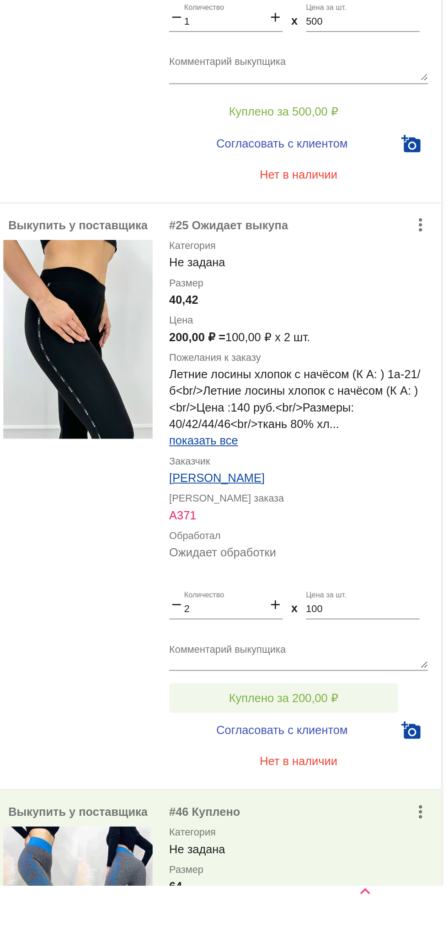
click at [377, 802] on span "Куплено за 200,00 ₽" at bounding box center [357, 798] width 60 height 7
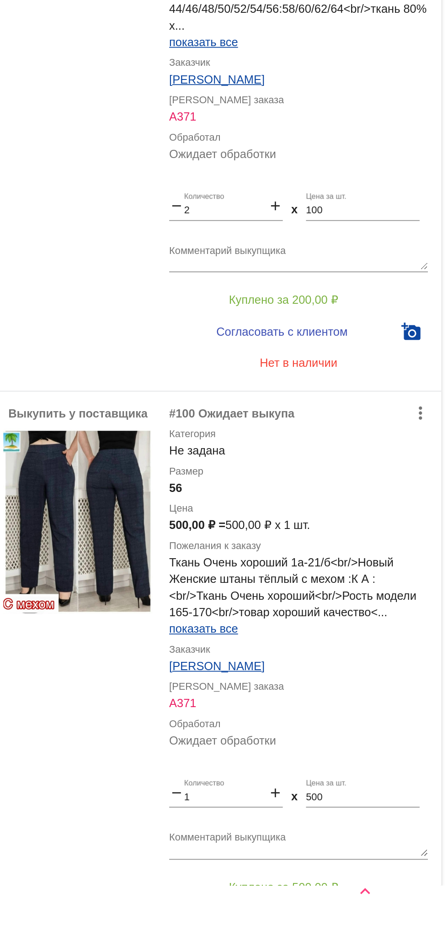
scroll to position [1651, 0]
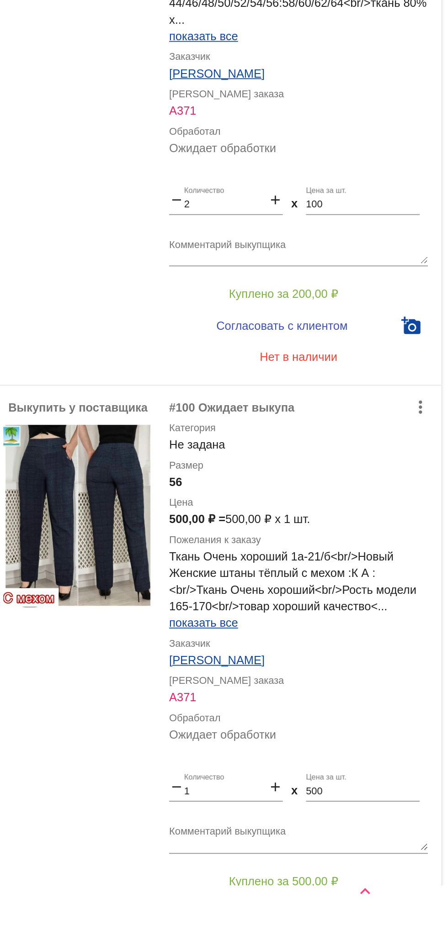
click at [376, 905] on div "Посредник онлайн Abdulbosit Rasulov power_settings_new Анастасия power_settings…" at bounding box center [224, 462] width 448 height 925
click at [372, 899] on span "Куплено за 500,00 ₽" at bounding box center [357, 899] width 60 height 7
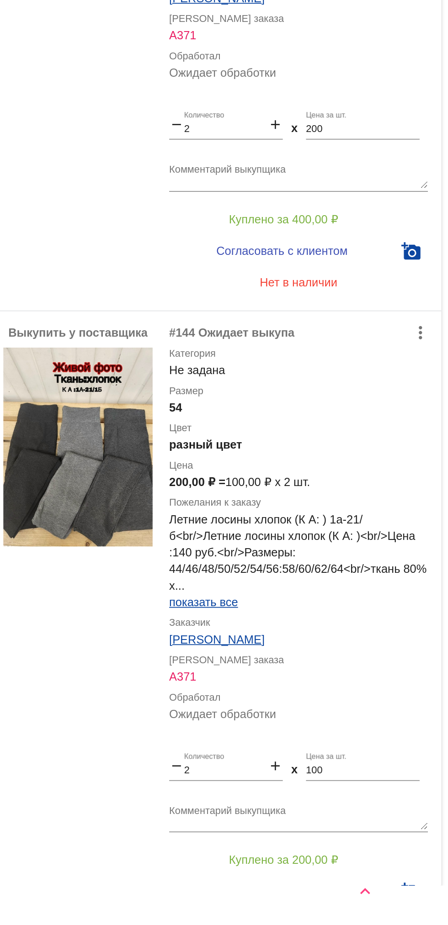
scroll to position [1328, 0]
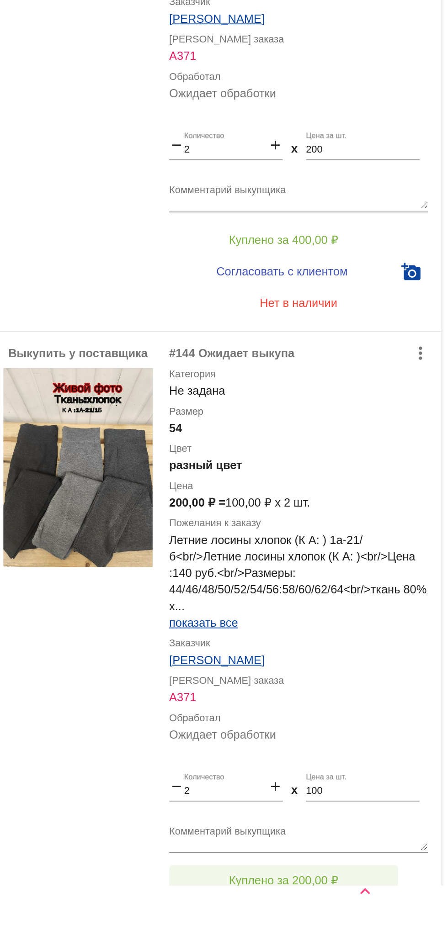
click at [363, 894] on button "Куплено за 200,00 ₽" at bounding box center [357, 899] width 126 height 16
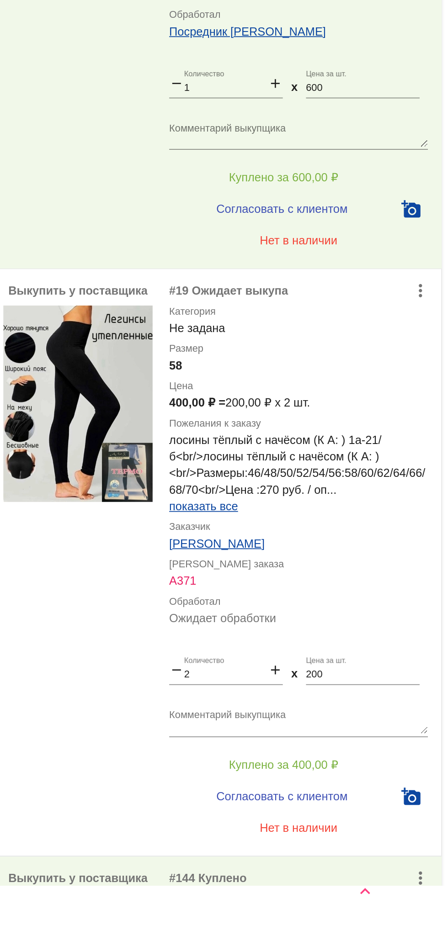
scroll to position [1042, 0]
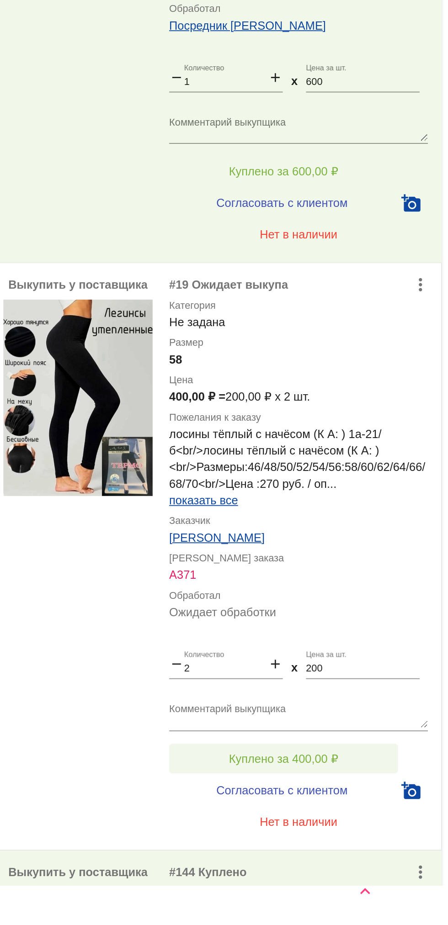
click at [383, 834] on span "Куплено за 400,00 ₽" at bounding box center [357, 832] width 60 height 7
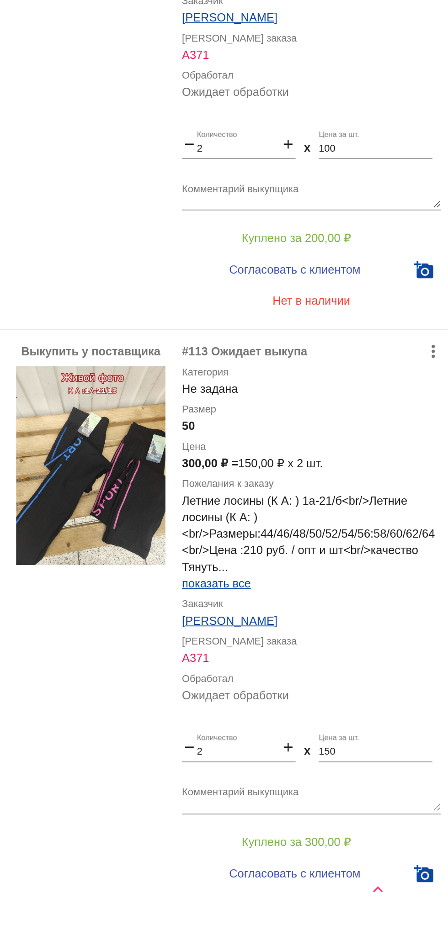
scroll to position [362, 0]
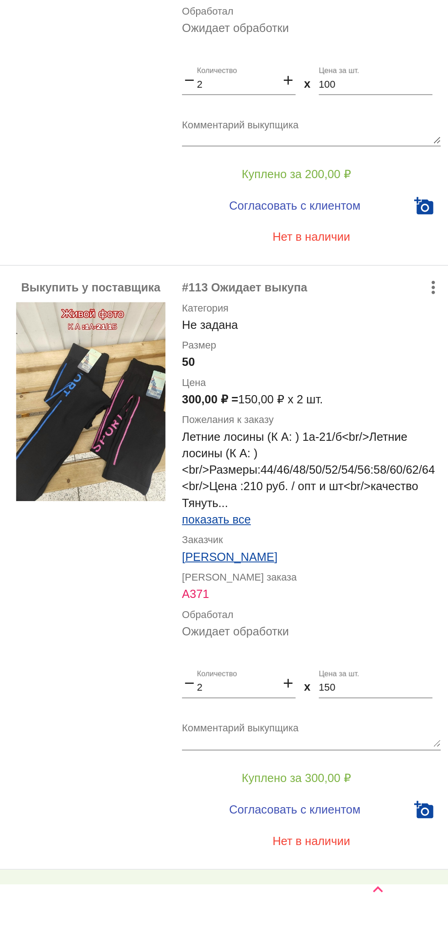
click at [375, 819] on textarea "Комментарий выкупщика" at bounding box center [365, 820] width 143 height 14
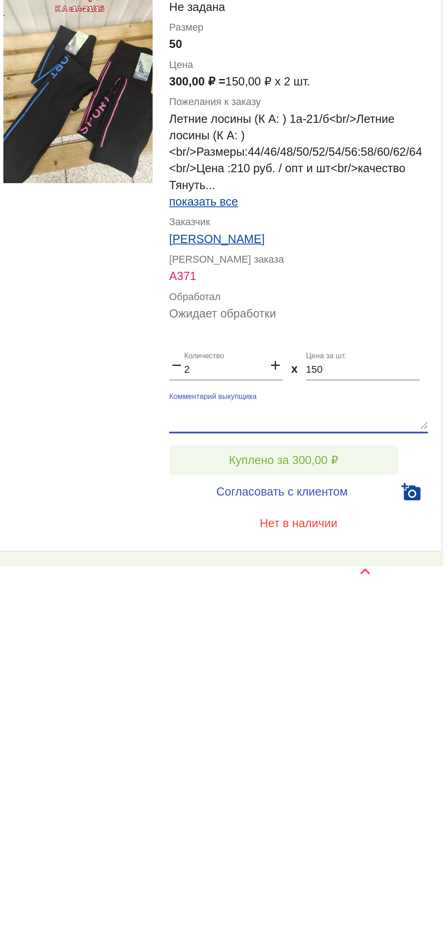
click at [338, 846] on span "Куплено за 300,00 ₽" at bounding box center [357, 843] width 60 height 7
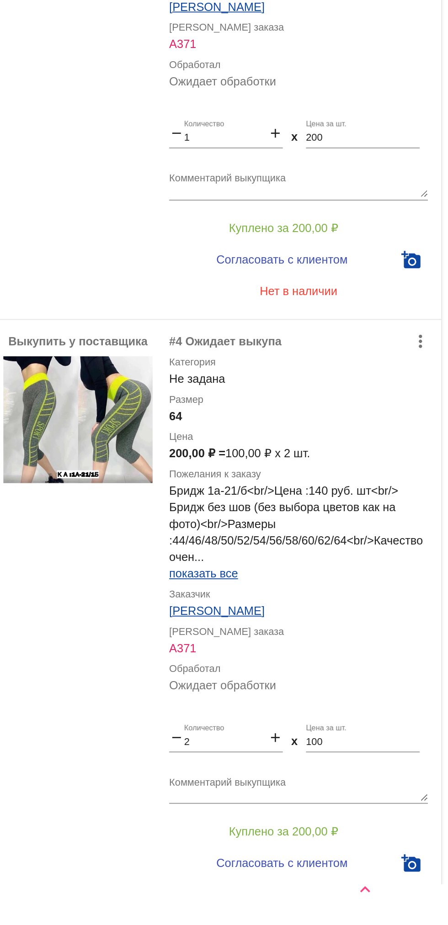
scroll to position [0, 0]
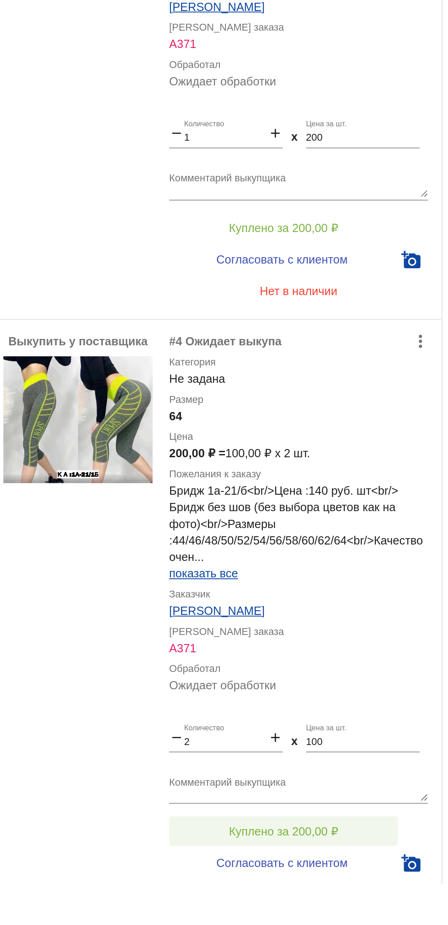
click at [374, 879] on button "Куплено за 200,00 ₽" at bounding box center [357, 873] width 126 height 16
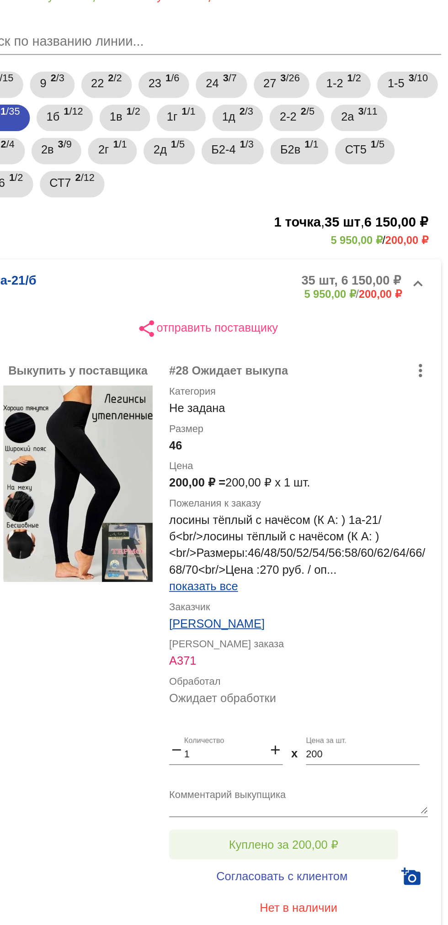
click at [375, 535] on button "Куплено за 200,00 ₽" at bounding box center [357, 540] width 126 height 16
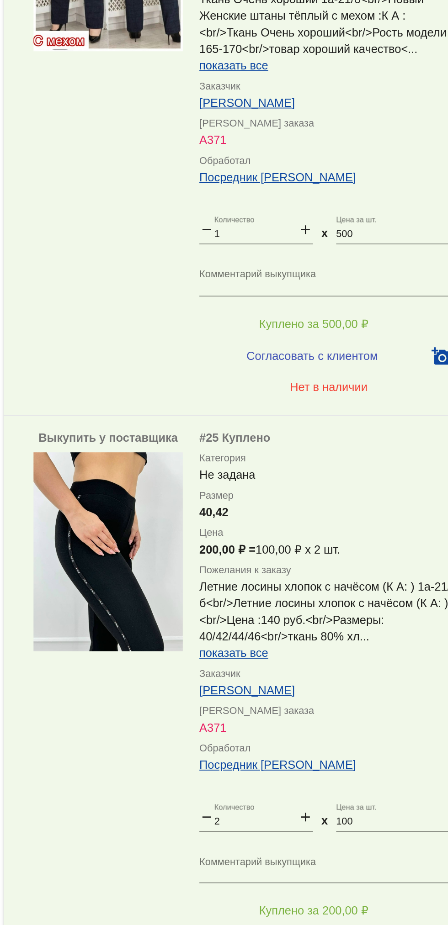
scroll to position [2481, 0]
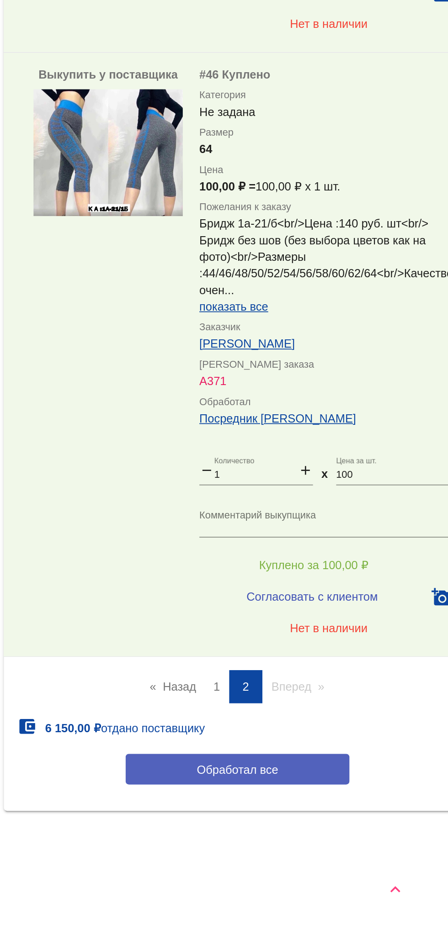
click at [341, 840] on button "Обработал все" at bounding box center [315, 839] width 123 height 17
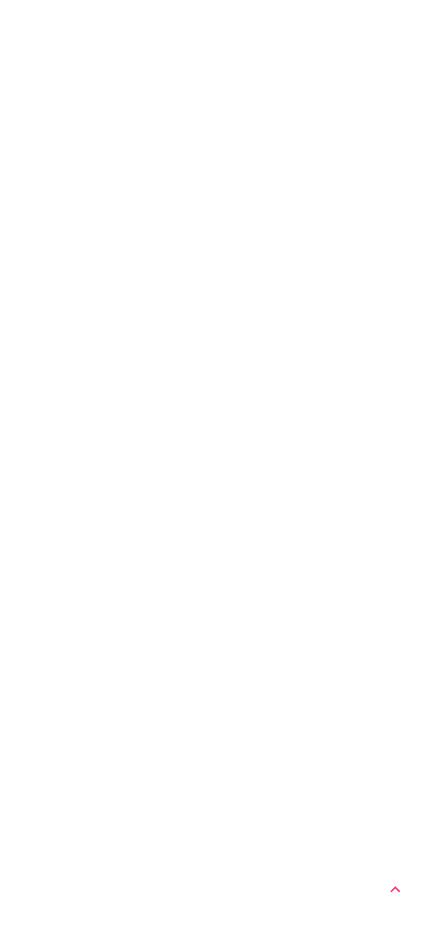
scroll to position [0, 0]
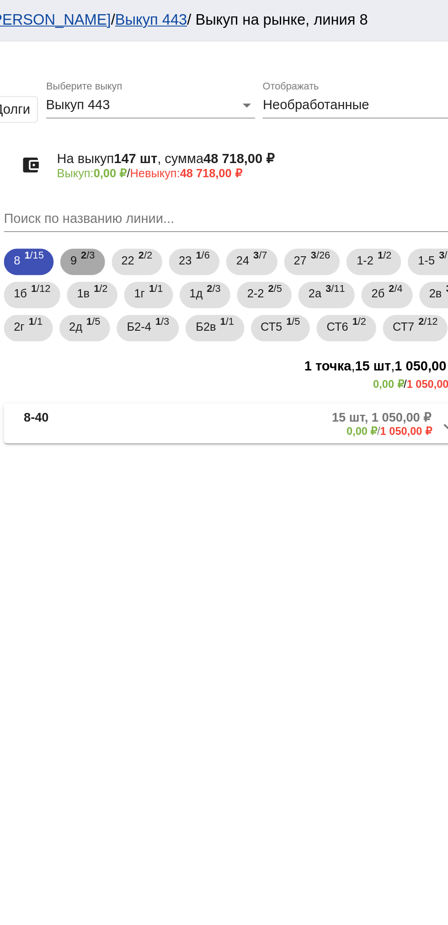
click at [236, 141] on span "2 /3" at bounding box center [233, 144] width 8 height 19
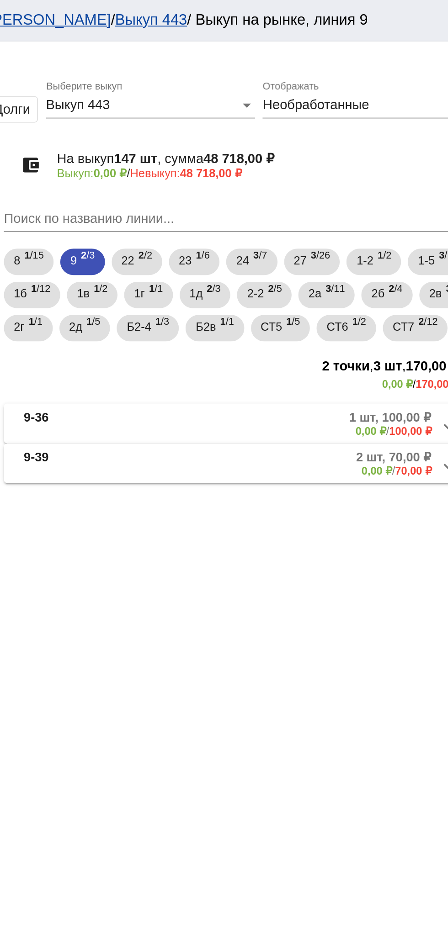
click at [364, 241] on mat-panel-description "1 шт, 100,00 ₽ 0,00 ₽ / 100,00 ₽" at bounding box center [346, 233] width 151 height 15
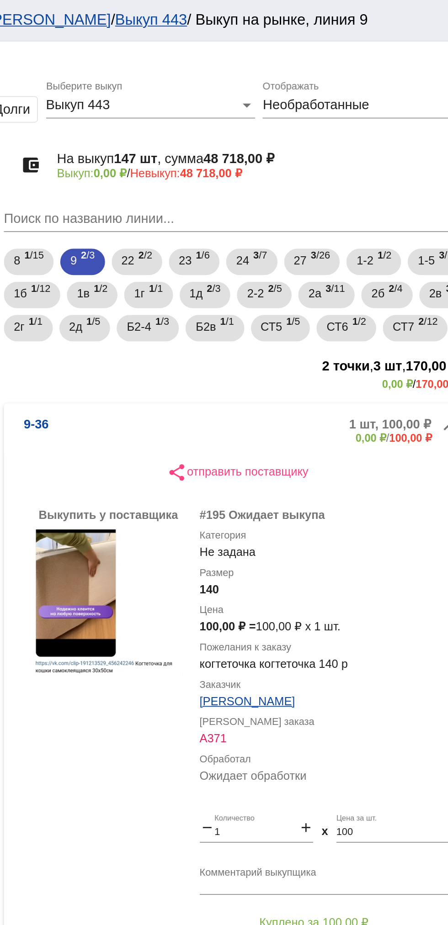
click at [362, 245] on mat-panel-description "1 шт, 100,00 ₽ 0,00 ₽ / 100,00 ₽" at bounding box center [346, 237] width 151 height 15
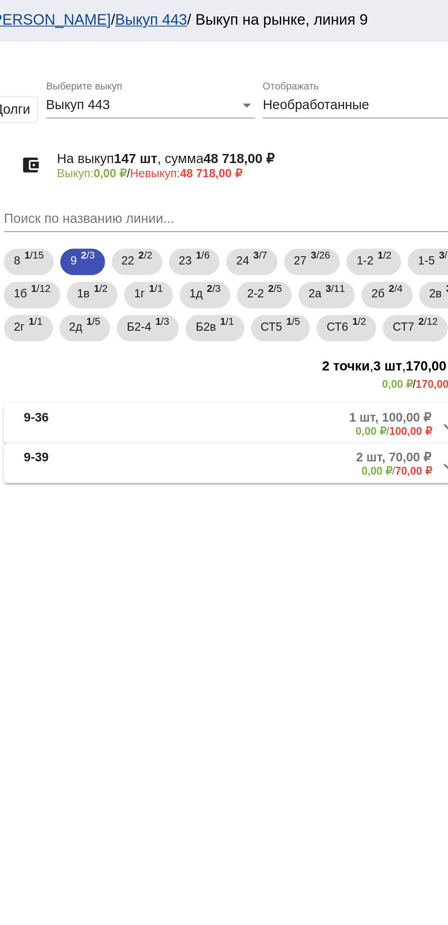
click at [355, 263] on mat-panel-description "2 шт, 70,00 ₽ 0,00 ₽ / 70,00 ₽" at bounding box center [347, 255] width 150 height 15
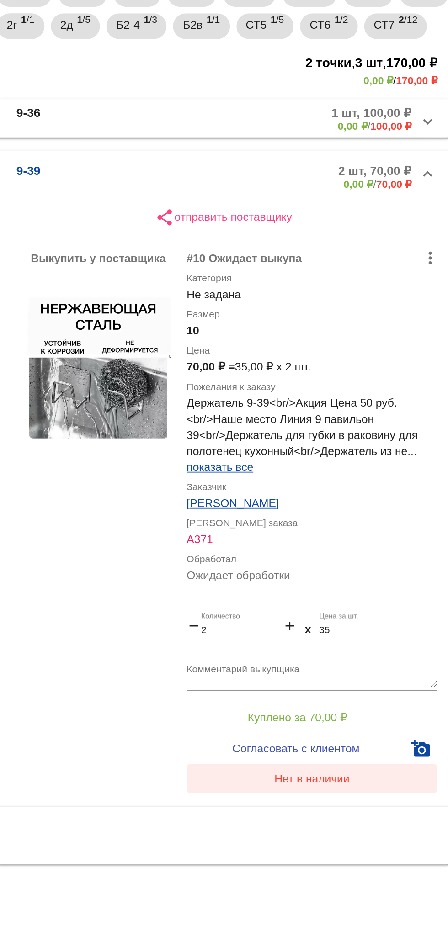
click at [329, 617] on button "Нет в наличии" at bounding box center [365, 609] width 143 height 16
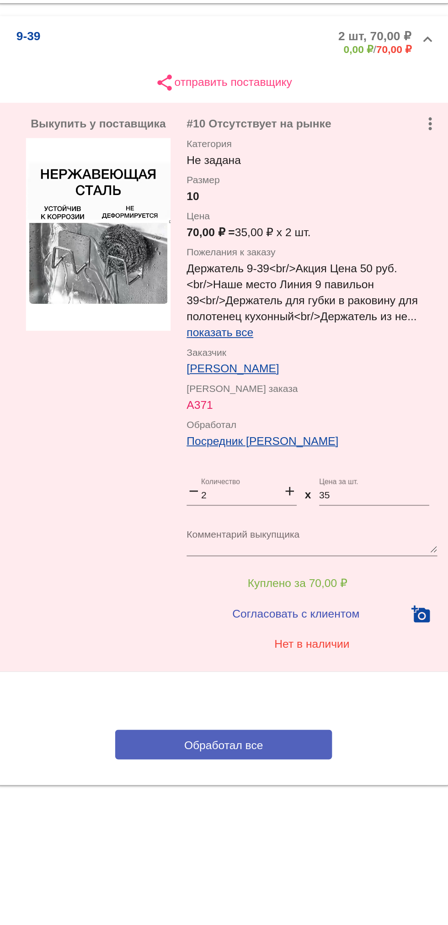
click at [285, 675] on button "Обработал все" at bounding box center [315, 666] width 123 height 17
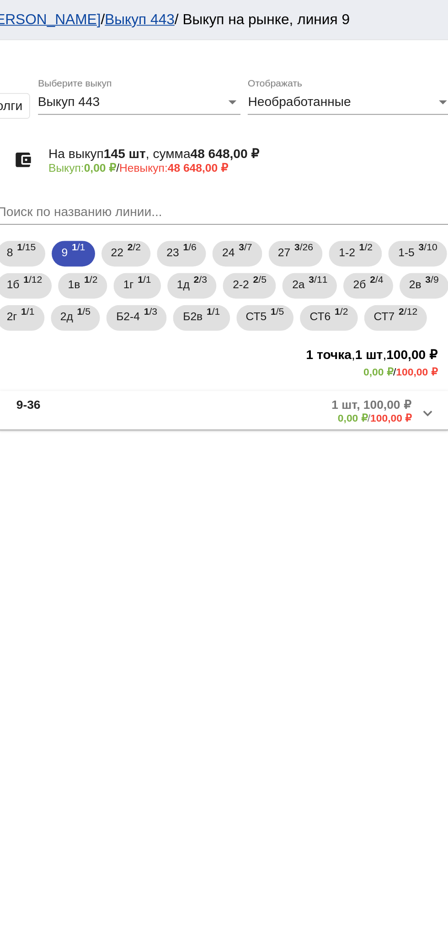
click at [247, 241] on mat-panel-title "9-36" at bounding box center [230, 233] width 66 height 15
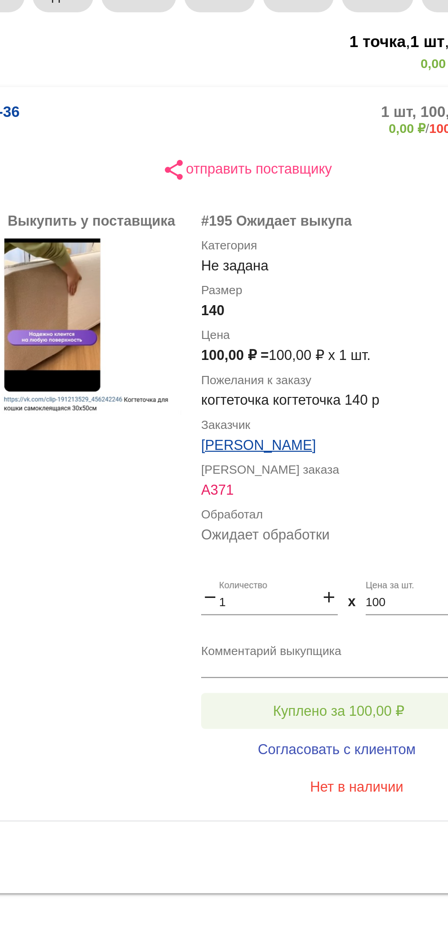
click at [348, 517] on button "Куплено за 100,00 ₽" at bounding box center [357, 508] width 126 height 16
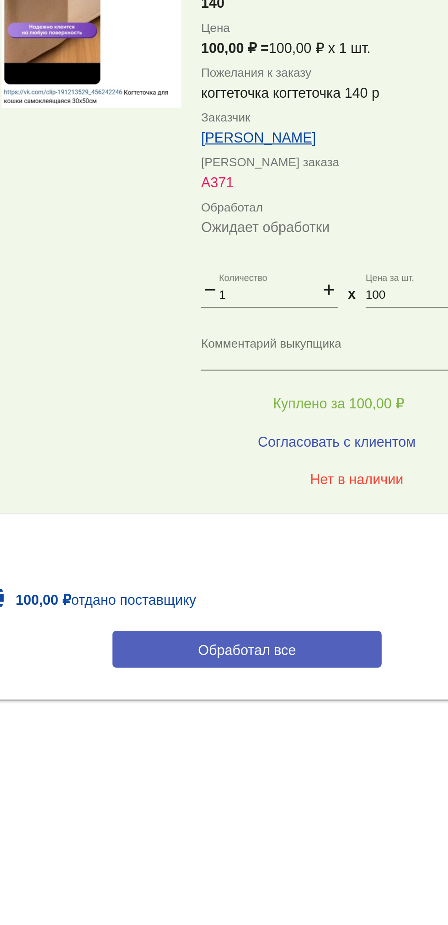
click at [328, 625] on span "Обработал все" at bounding box center [315, 621] width 45 height 7
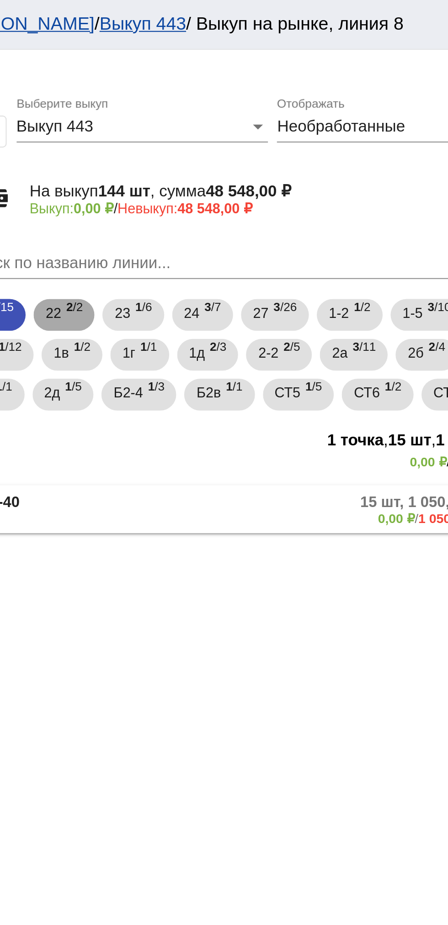
click at [238, 143] on span "2 /2" at bounding box center [237, 144] width 8 height 19
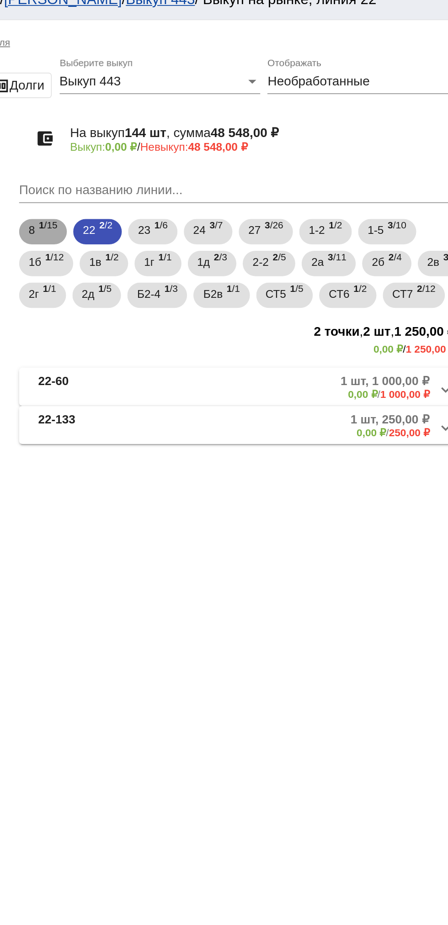
click at [208, 140] on span "1 /15" at bounding box center [203, 144] width 11 height 19
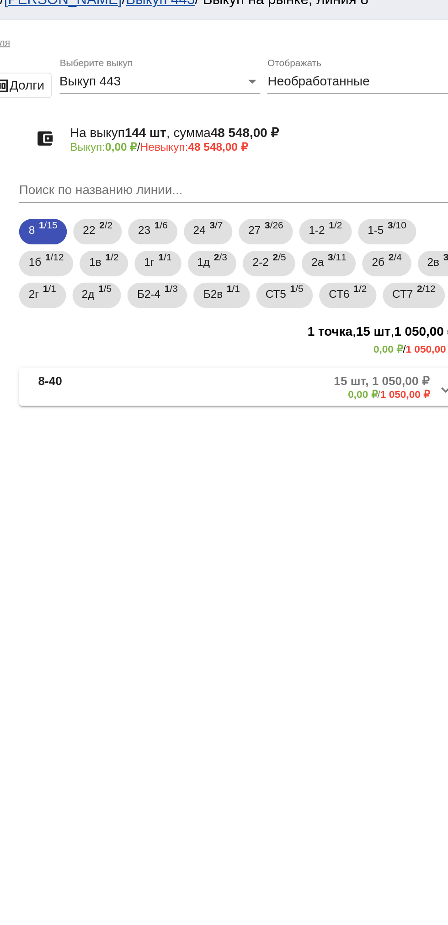
click at [304, 241] on mat-panel-description "15 шт, 1 050,00 ₽ 0,00 ₽ / 1 050,00 ₽" at bounding box center [345, 233] width 154 height 15
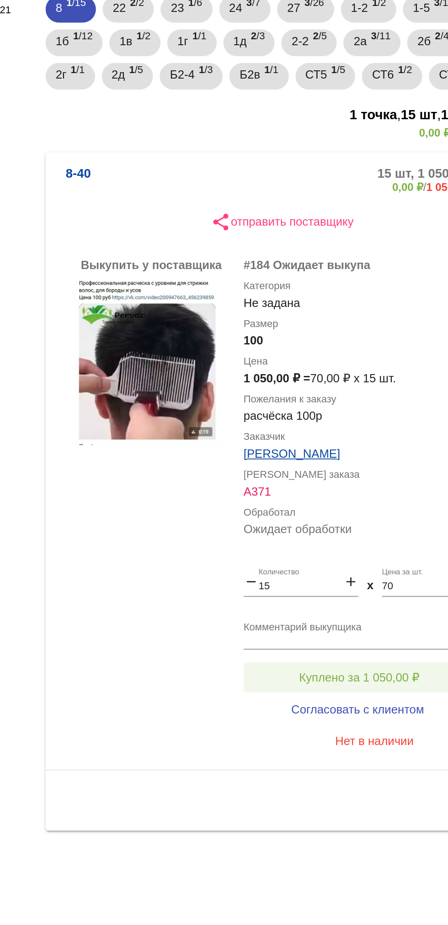
click at [359, 512] on span "Куплено за 1 050,00 ₽" at bounding box center [357, 508] width 66 height 7
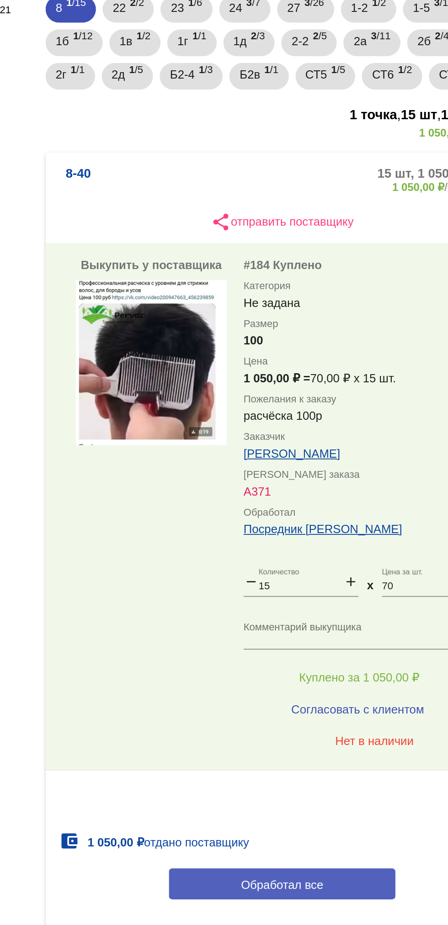
click at [342, 630] on button "Обработал все" at bounding box center [315, 621] width 123 height 17
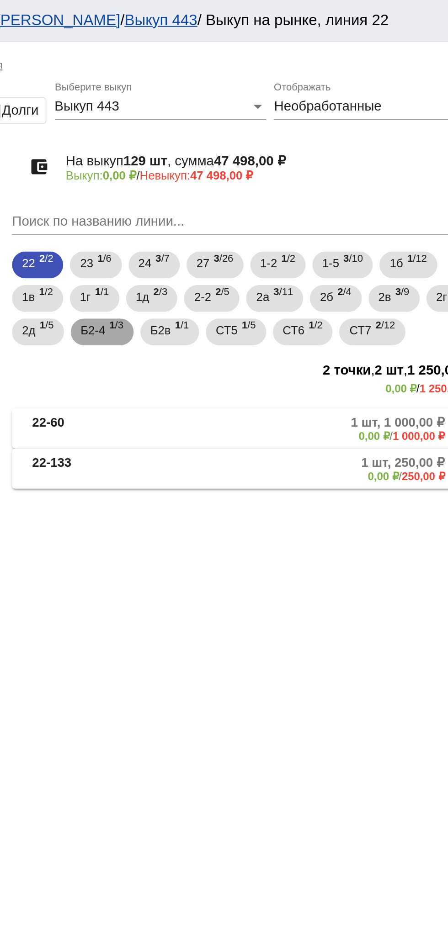
click at [237, 184] on span "Б2-4" at bounding box center [230, 180] width 13 height 16
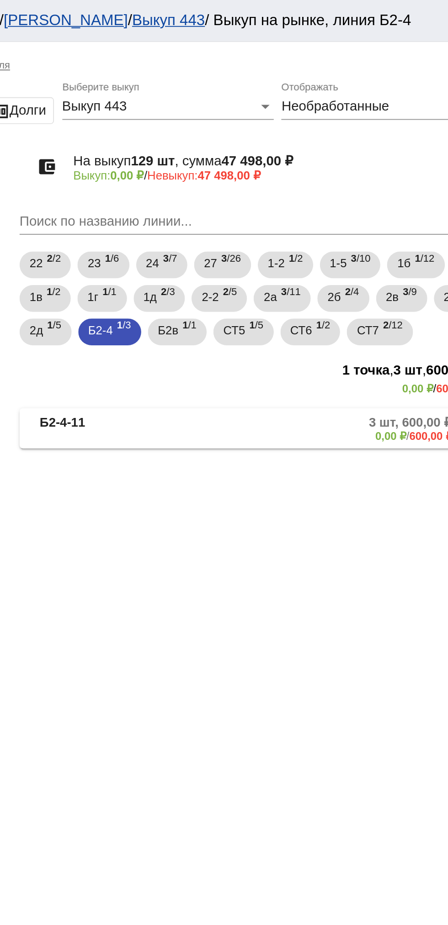
click at [228, 230] on mat-panel-title "Б2-4-11" at bounding box center [234, 233] width 74 height 15
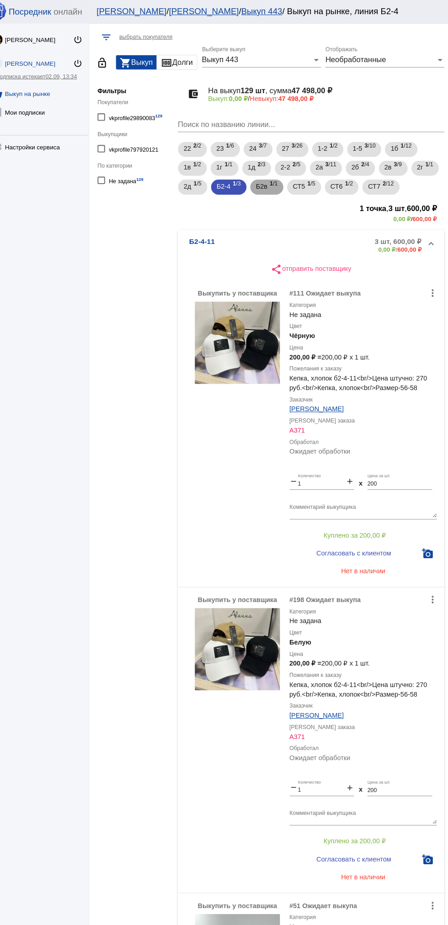
click at [273, 182] on span "Б2в" at bounding box center [267, 180] width 11 height 16
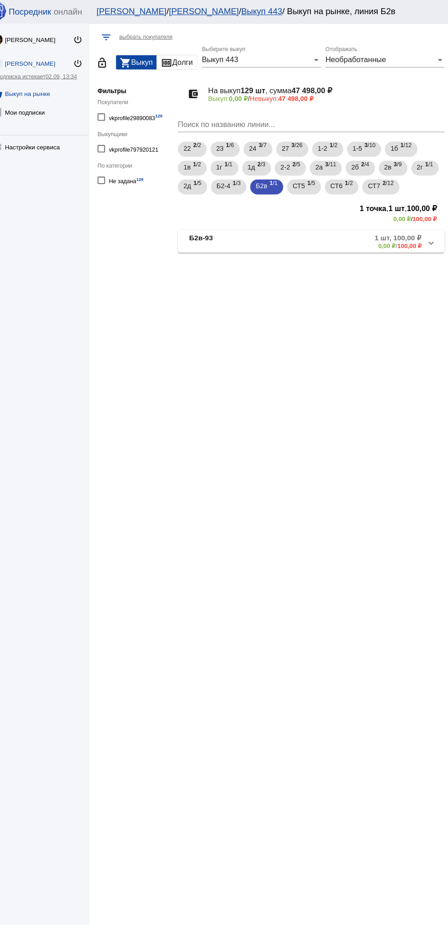
click at [208, 235] on b "Б2в-93" at bounding box center [208, 233] width 23 height 15
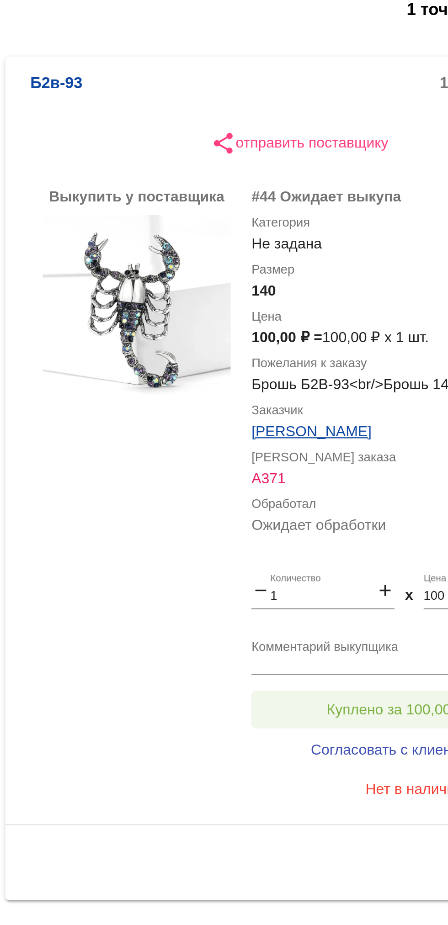
click at [336, 503] on button "Куплено за 100,00 ₽" at bounding box center [357, 508] width 126 height 16
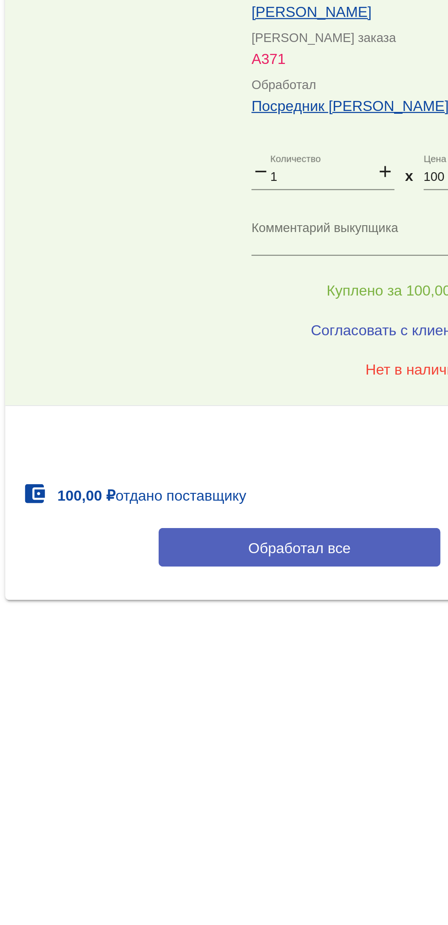
click at [320, 623] on span "Обработал все" at bounding box center [315, 621] width 45 height 7
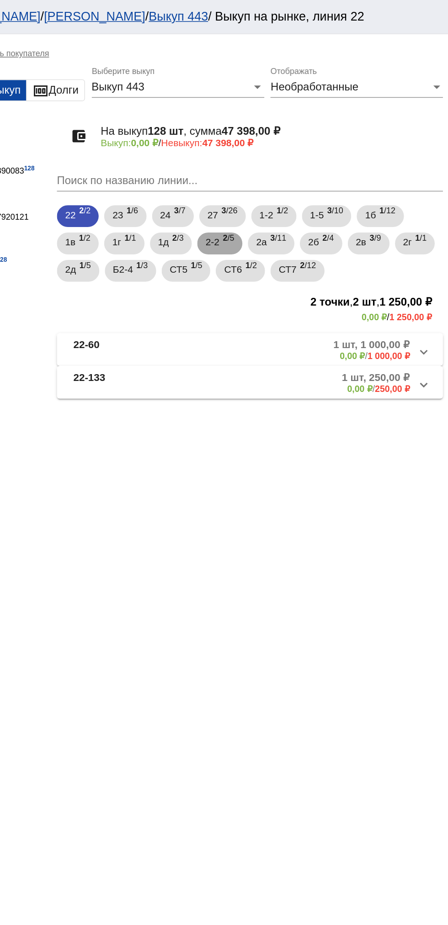
click at [305, 167] on span "2 /5" at bounding box center [301, 162] width 8 height 19
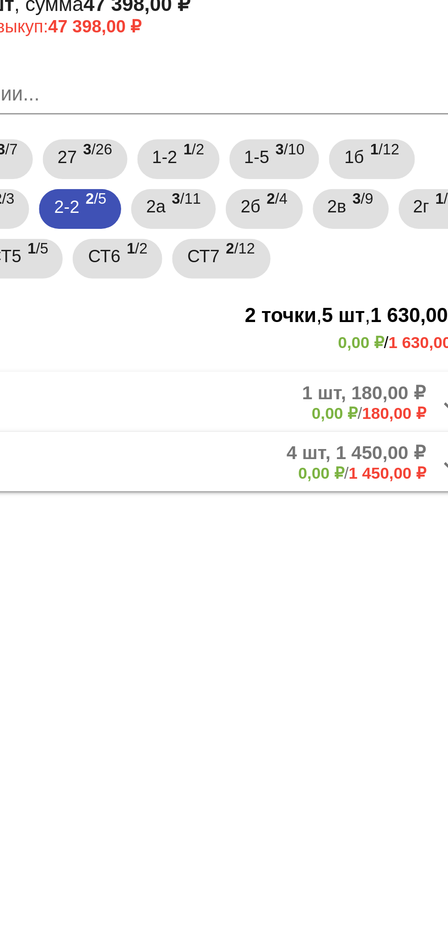
click at [360, 264] on mat-expansion-panel-header "2-2-23 4 шт, 1 450,00 ₽ 0,00 ₽ / 1 450,00 ₽" at bounding box center [315, 255] width 258 height 22
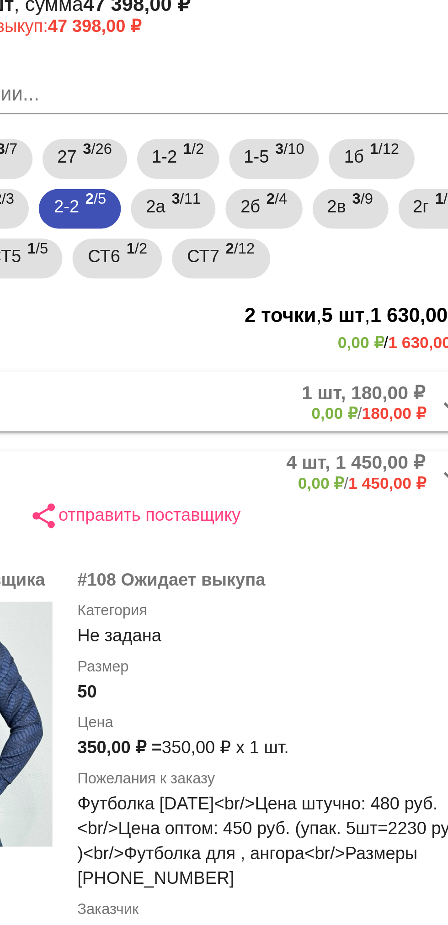
click at [370, 252] on mat-expansion-panel-header "2-2-23 4 шт, 1 450,00 ₽ 0,00 ₽ / 1 450,00 ₽" at bounding box center [315, 259] width 258 height 15
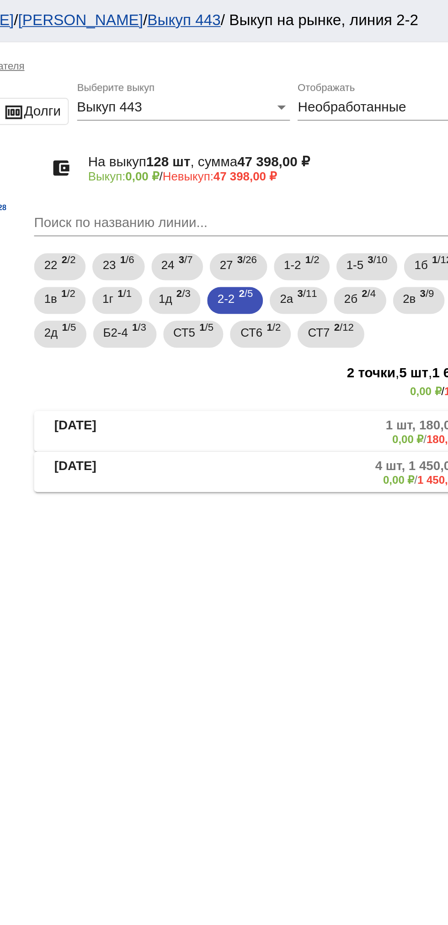
click at [324, 255] on mat-panel-description "4 шт, 1 450,00 ₽ 0,00 ₽ / 1 450,00 ₽" at bounding box center [348, 255] width 147 height 15
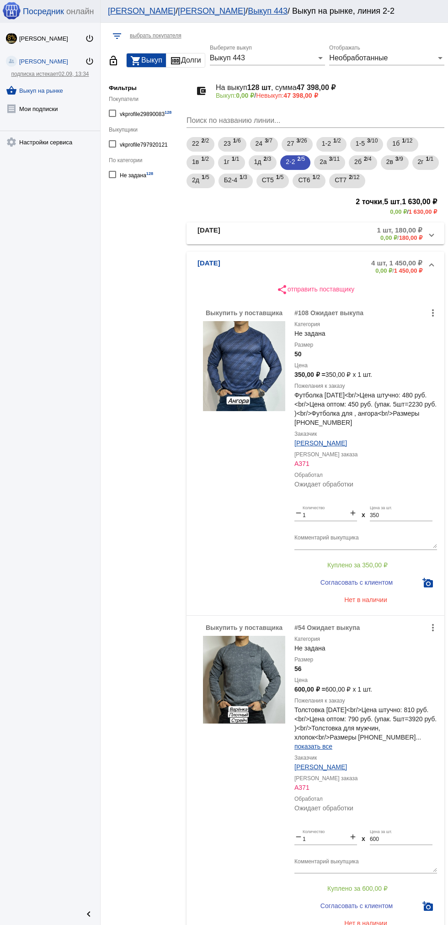
click at [203, 234] on b "2-2-21" at bounding box center [208, 233] width 23 height 15
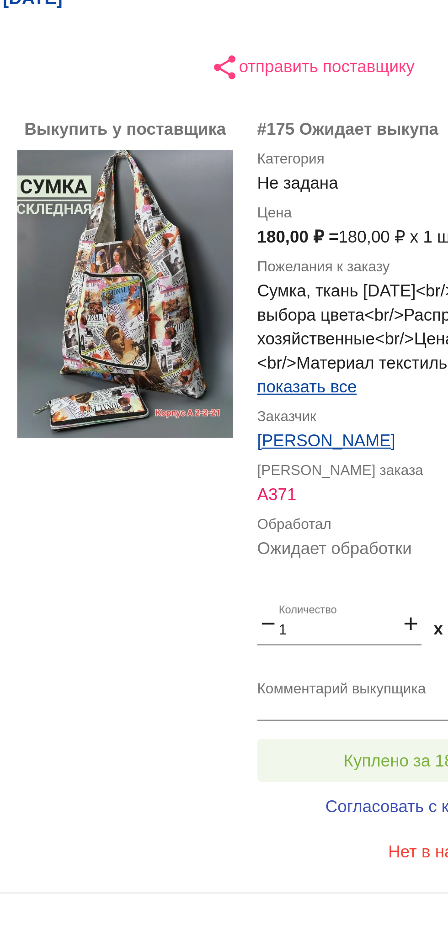
click at [352, 518] on button "Куплено за 180,00 ₽" at bounding box center [357, 524] width 126 height 16
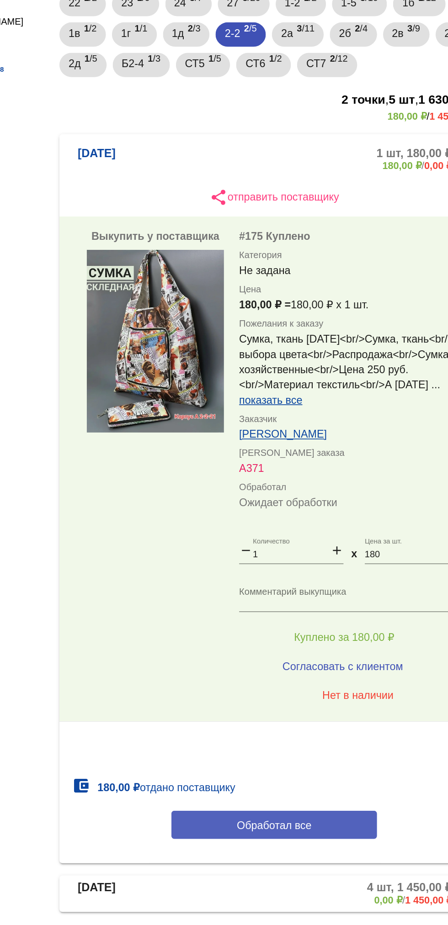
click at [341, 641] on button "Обработал все" at bounding box center [315, 637] width 123 height 17
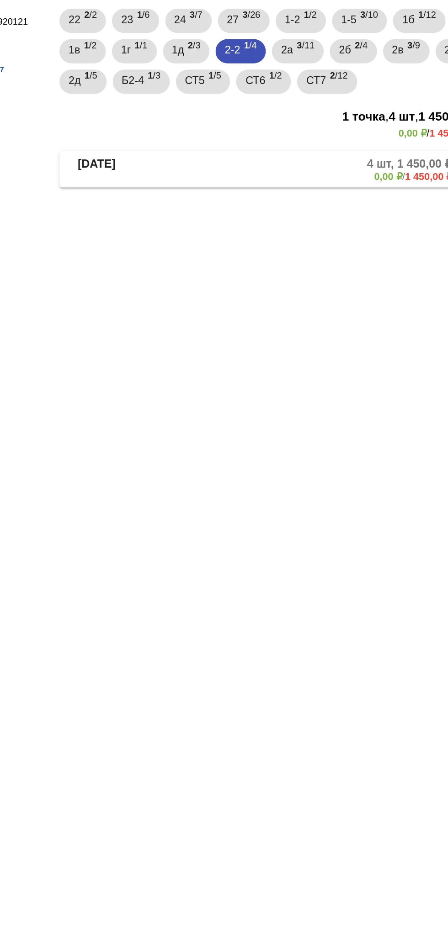
click at [315, 235] on mat-panel-description "4 шт, 1 450,00 ₽ 0,00 ₽ / 1 450,00 ₽" at bounding box center [348, 233] width 147 height 15
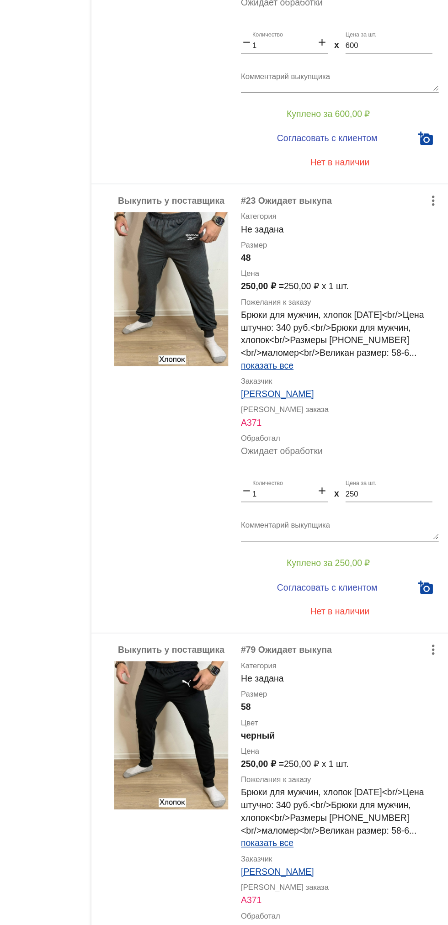
scroll to position [726, 0]
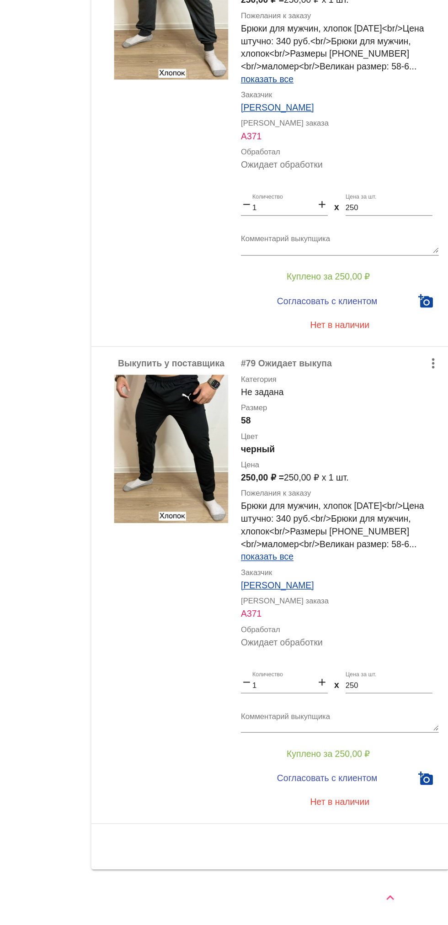
click at [389, 782] on textarea "Комментарий выкупщика" at bounding box center [365, 778] width 143 height 14
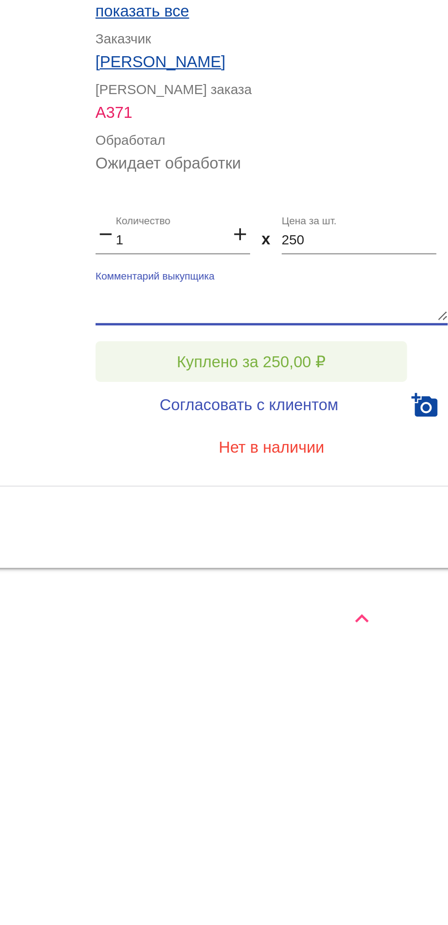
click at [384, 800] on span "Куплено за 250,00 ₽" at bounding box center [357, 801] width 60 height 7
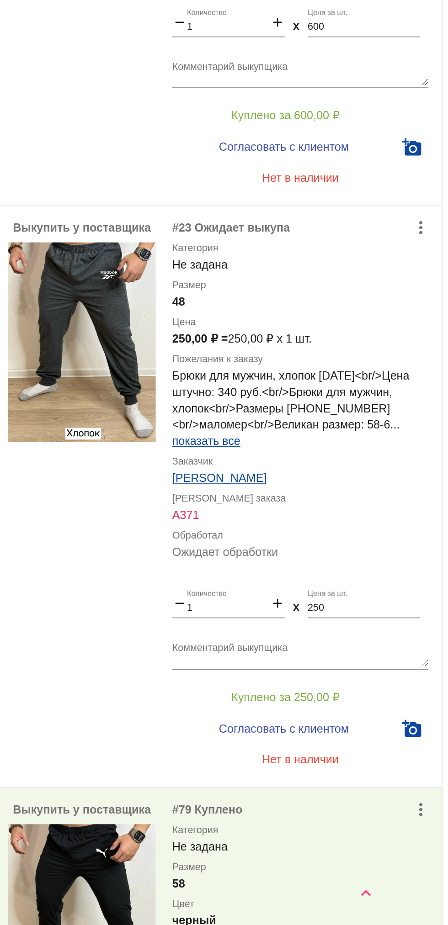
scroll to position [383, 0]
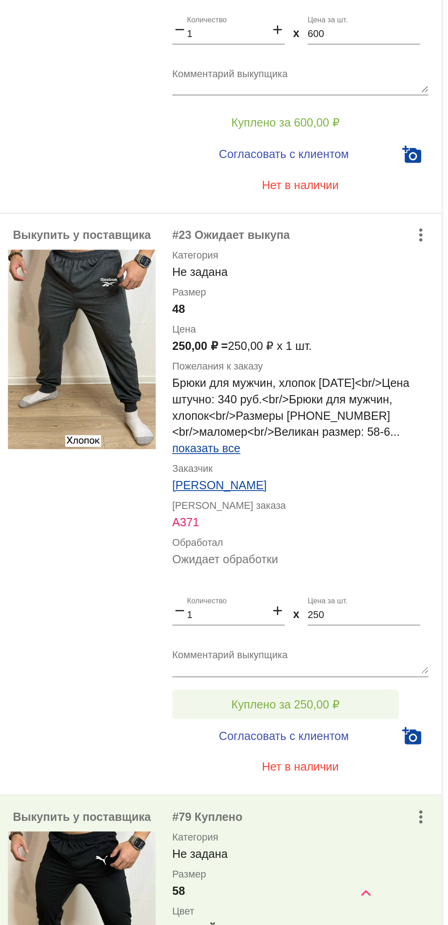
click at [386, 799] on span "Куплено за 250,00 ₽" at bounding box center [357, 800] width 60 height 7
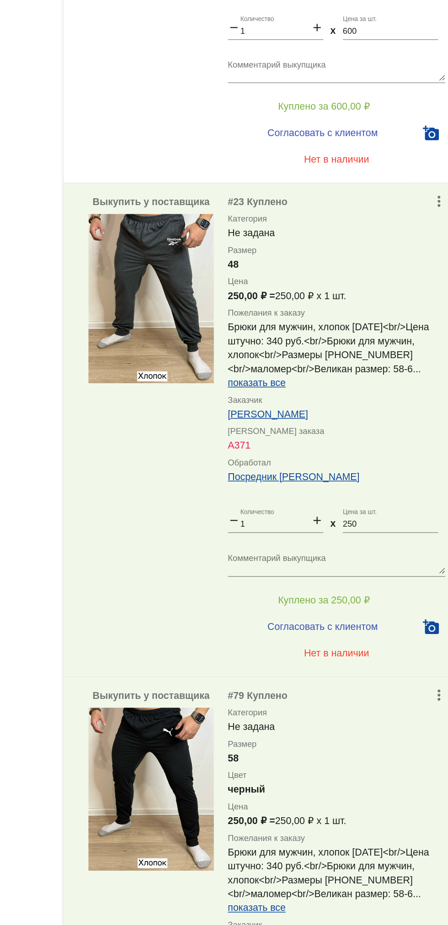
scroll to position [726, 0]
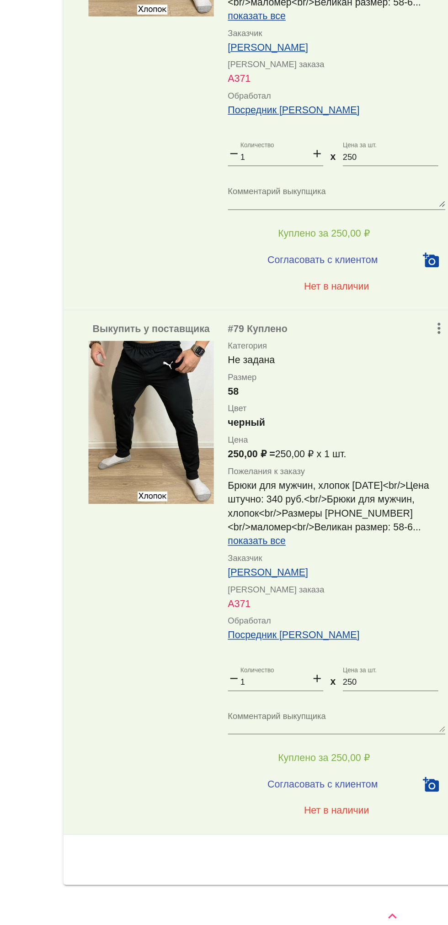
click at [407, 752] on input "250" at bounding box center [401, 752] width 63 height 6
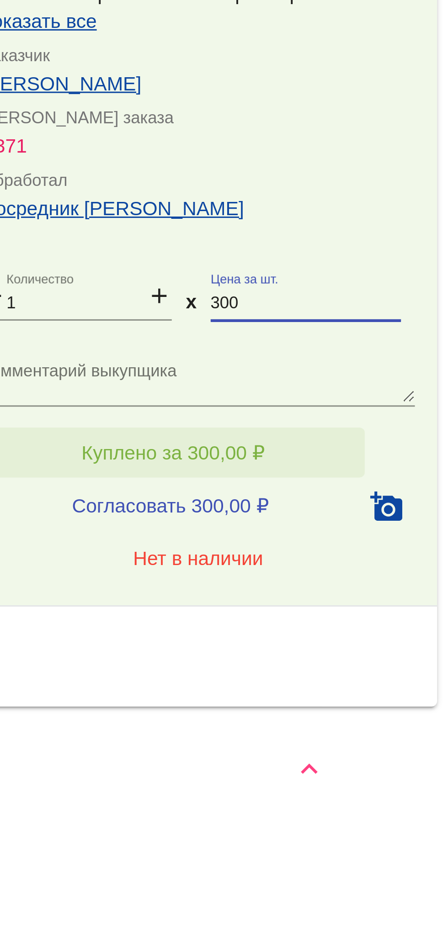
type input "300"
click at [390, 801] on button "Куплено за 300,00 ₽" at bounding box center [357, 801] width 126 height 16
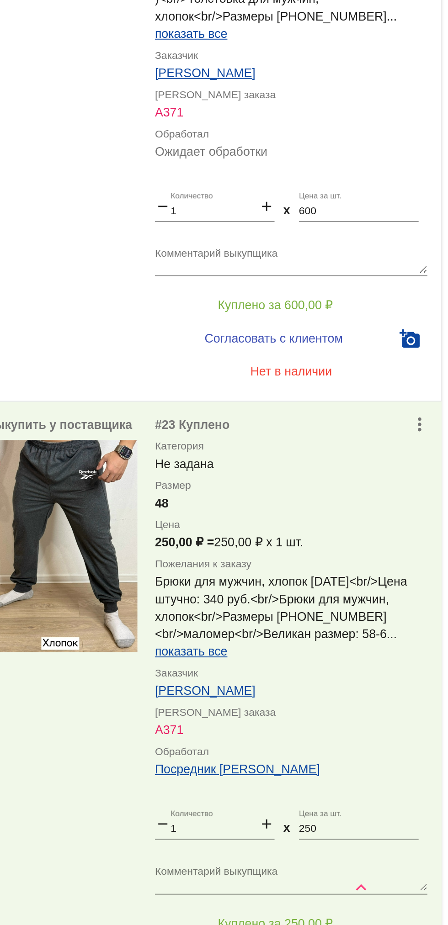
scroll to position [255, 0]
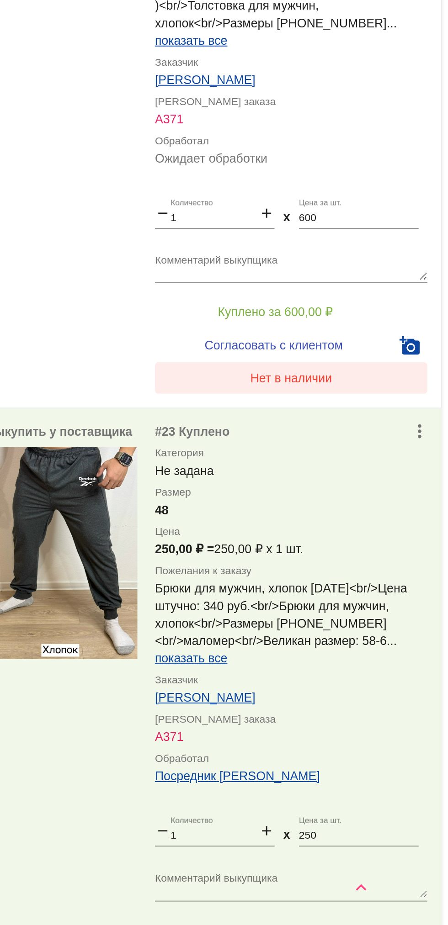
click at [372, 641] on span "Нет в наличии" at bounding box center [365, 638] width 43 height 7
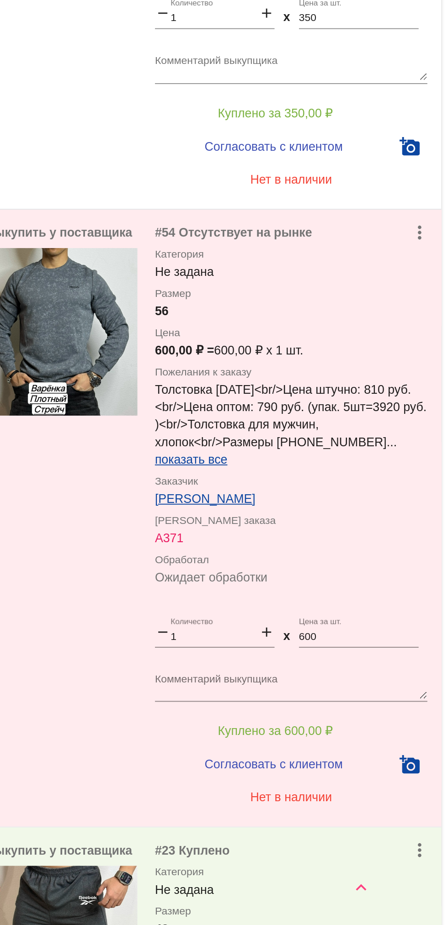
scroll to position [0, 0]
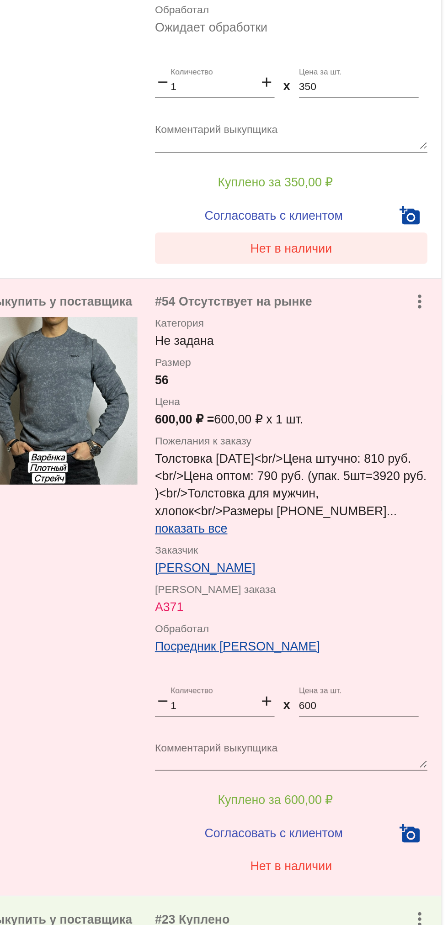
click at [377, 576] on button "Нет в наличии" at bounding box center [365, 570] width 143 height 16
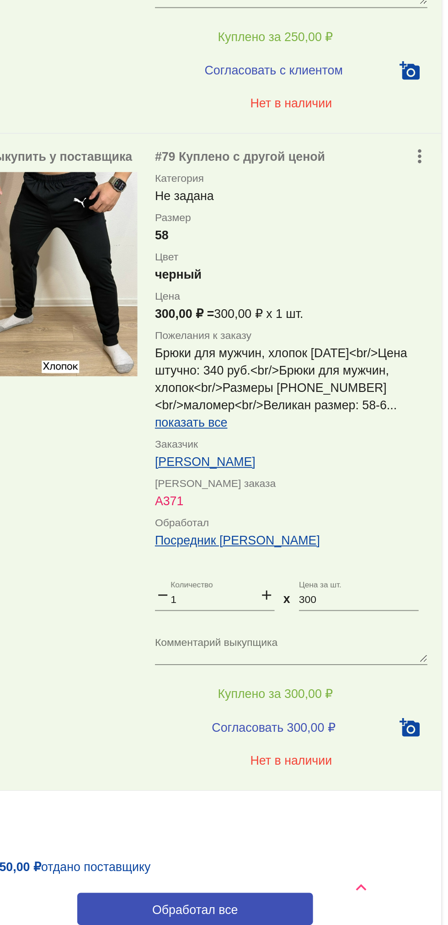
scroll to position [778, 0]
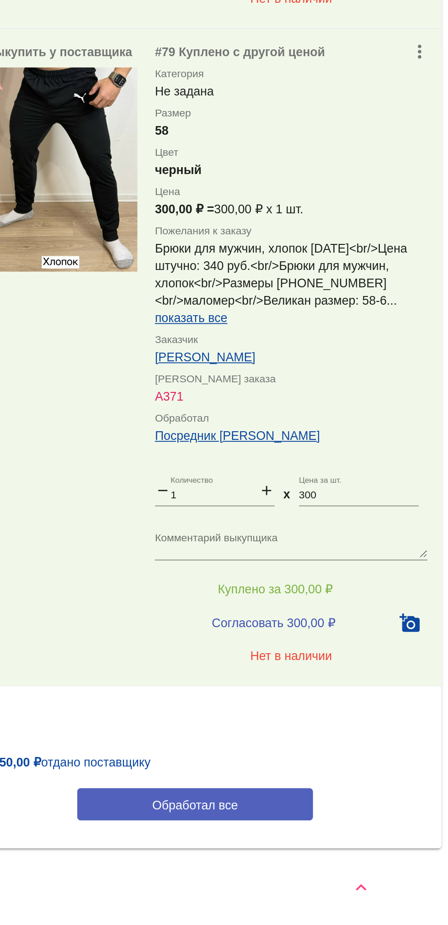
click at [356, 867] on button "Обработал все" at bounding box center [315, 861] width 123 height 17
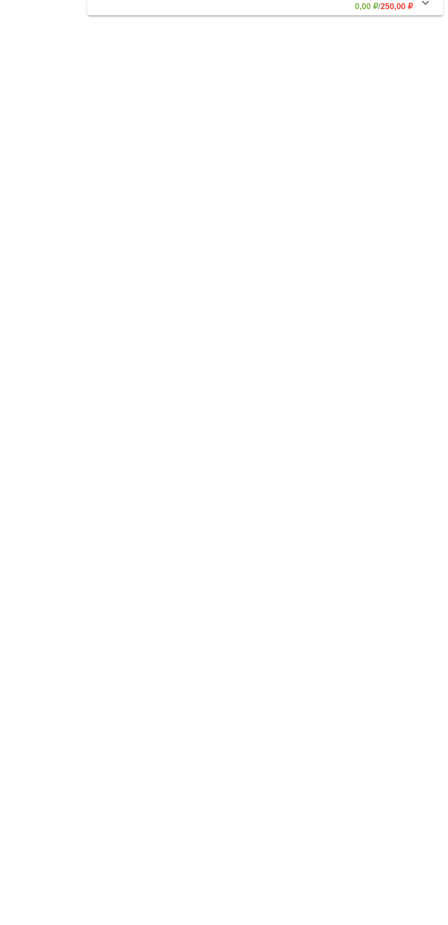
scroll to position [0, 0]
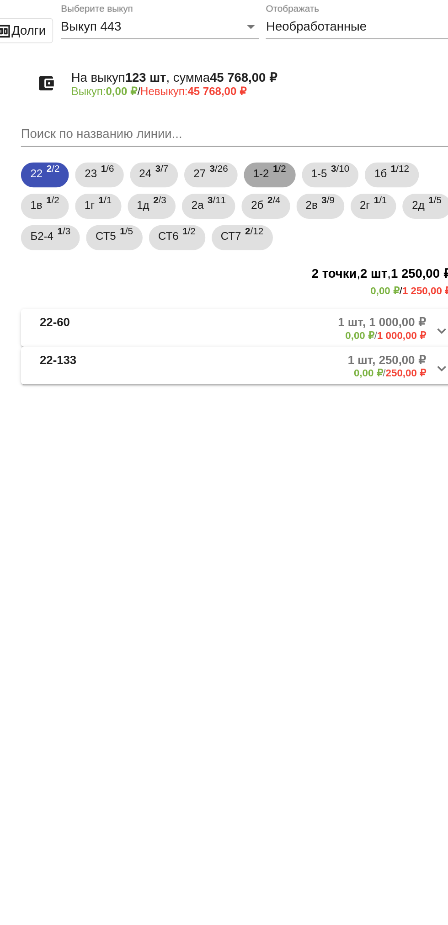
click at [331, 149] on span "1-2" at bounding box center [326, 143] width 9 height 16
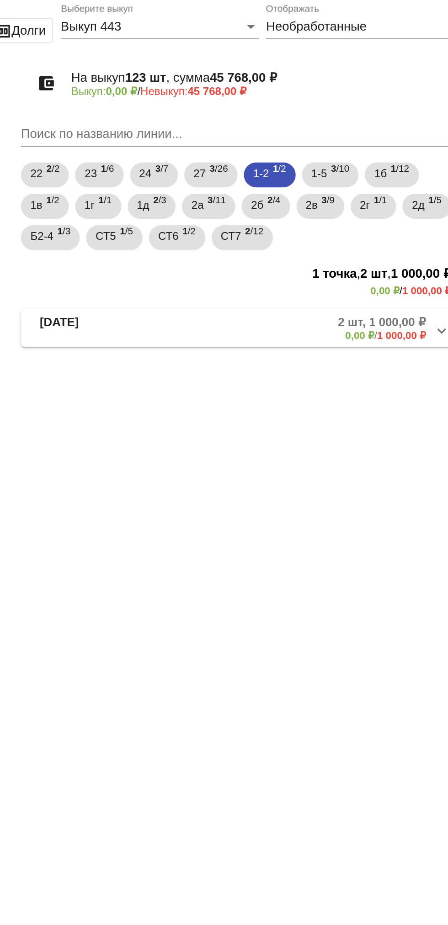
click at [381, 238] on b "0,00 ₽" at bounding box center [383, 237] width 17 height 7
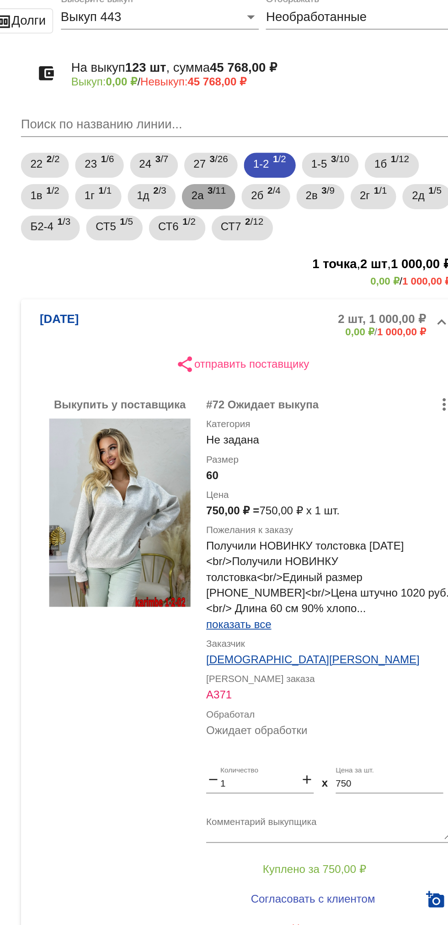
click at [299, 165] on span "3 /11" at bounding box center [300, 162] width 11 height 19
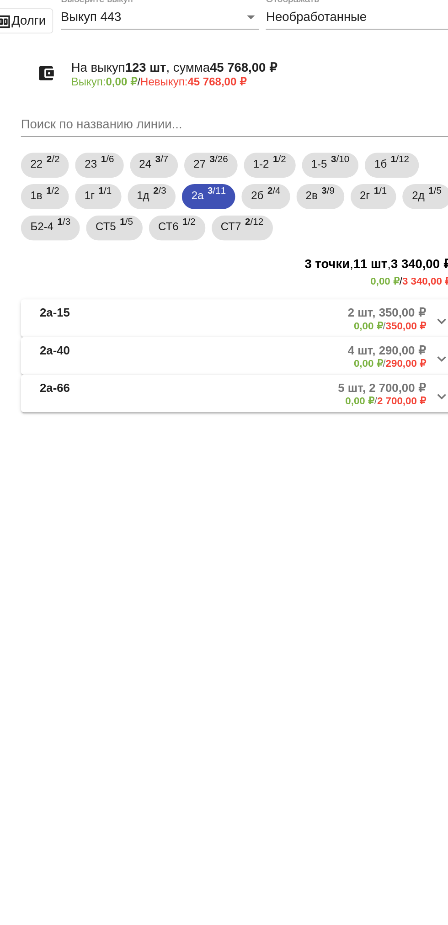
click at [332, 228] on mat-panel-description "2 шт, 350,00 ₽ 0,00 ₽ / 350,00 ₽" at bounding box center [348, 233] width 148 height 15
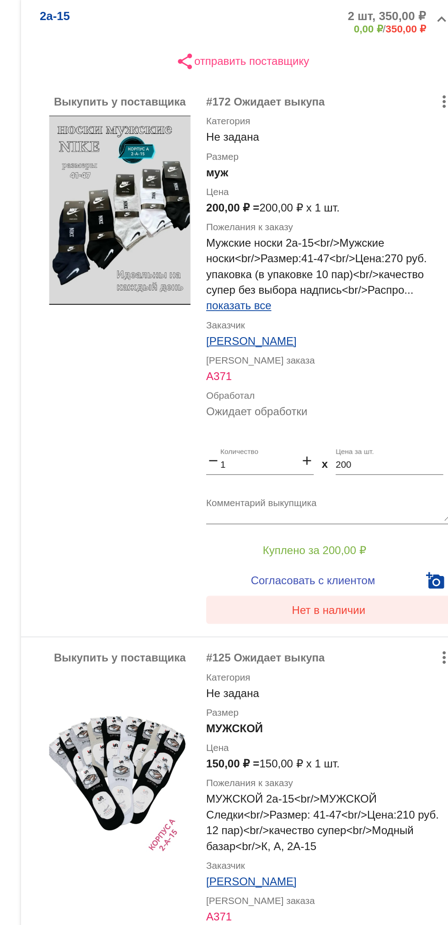
scroll to position [91, 0]
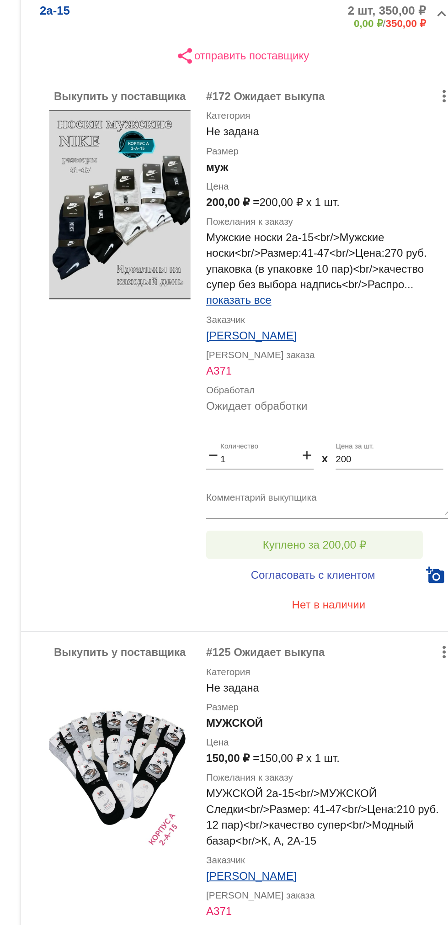
click at [374, 450] on span "Куплено за 200,00 ₽" at bounding box center [357, 453] width 60 height 7
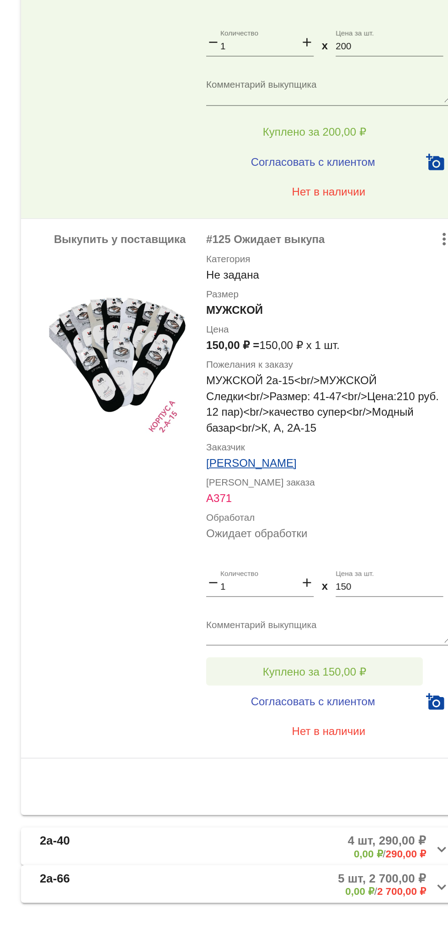
scroll to position [99, 0]
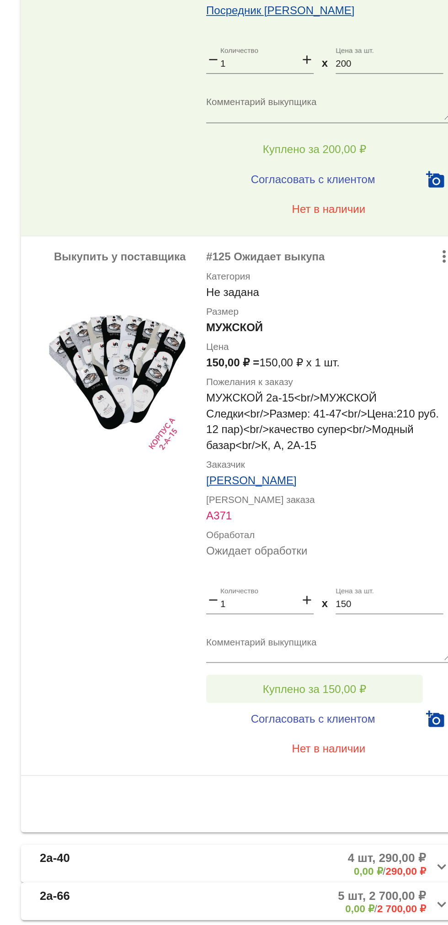
click at [376, 748] on div "Комментарий выкупщика" at bounding box center [365, 738] width 143 height 29
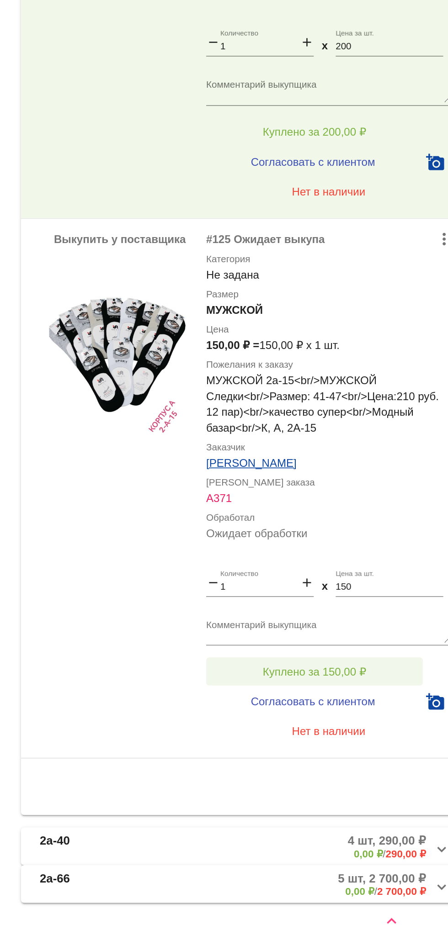
click at [367, 764] on span "Куплено за 150,00 ₽" at bounding box center [357, 760] width 60 height 7
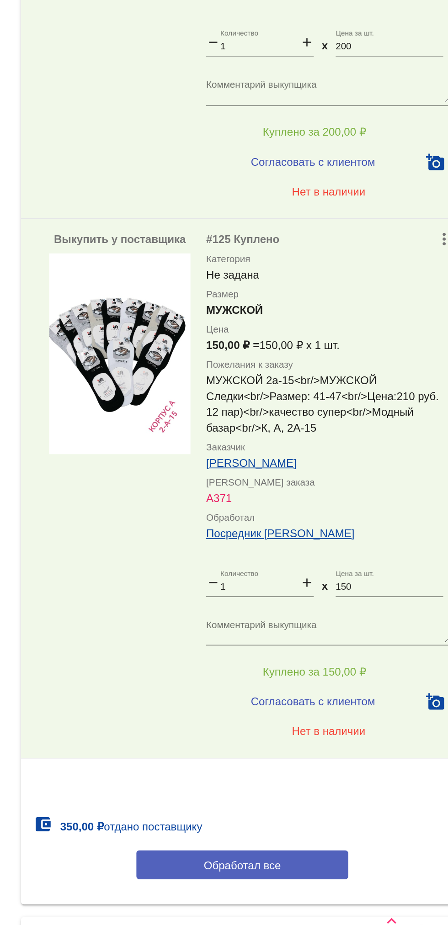
click at [342, 870] on button "Обработал все" at bounding box center [315, 872] width 123 height 17
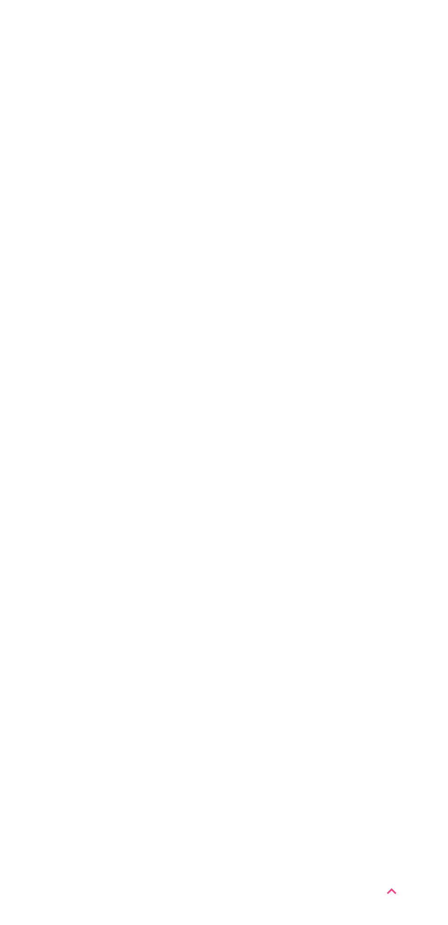
scroll to position [0, 0]
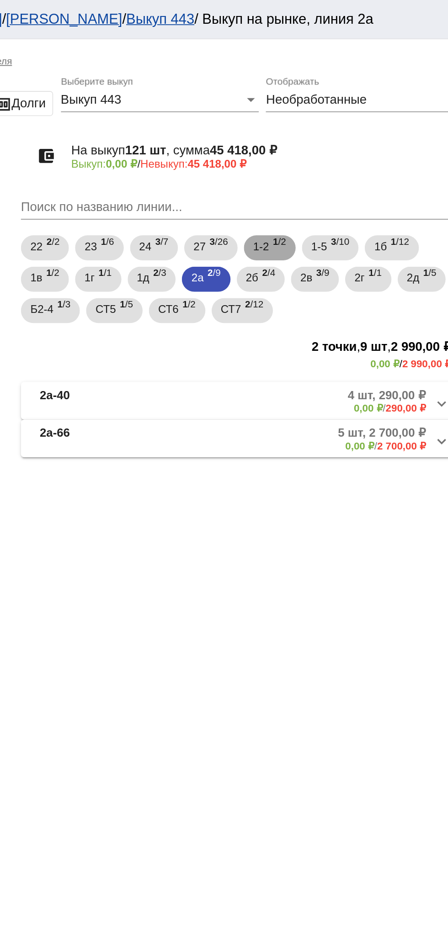
click at [341, 142] on span "1 /2" at bounding box center [337, 144] width 8 height 19
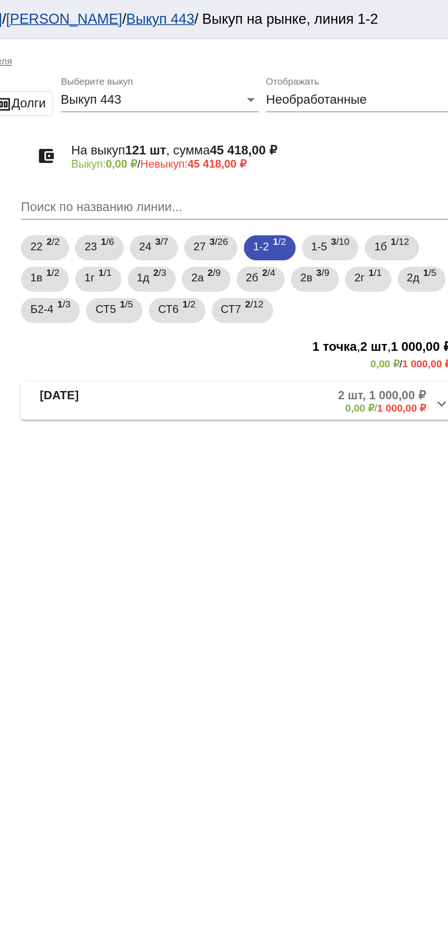
click at [333, 236] on mat-panel-description "2 шт, 1 000,00 ₽ 0,00 ₽ / 1 000,00 ₽" at bounding box center [348, 233] width 147 height 15
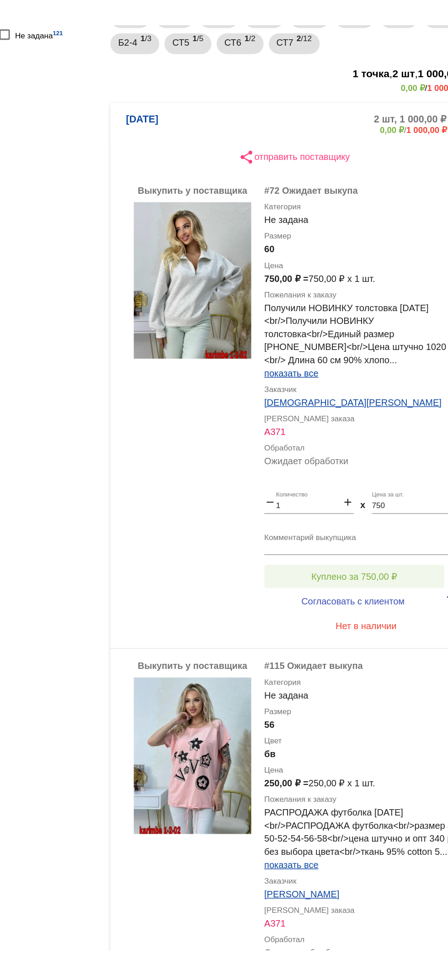
scroll to position [106, 0]
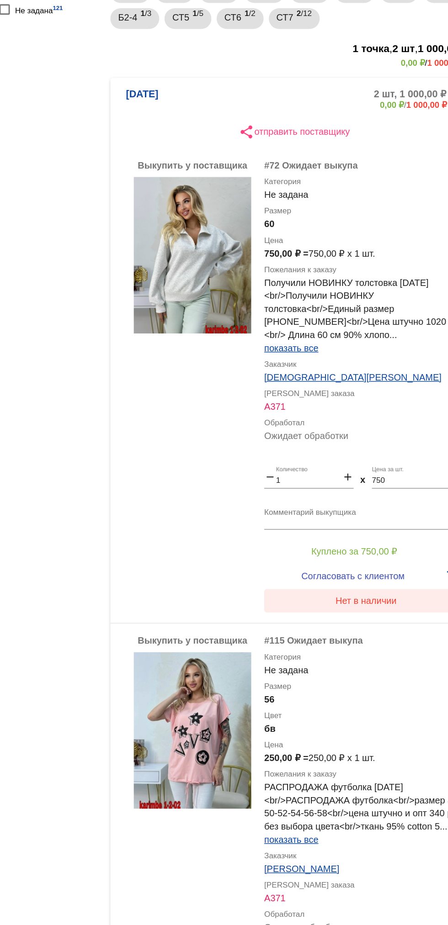
click at [342, 487] on button "Нет в наличии" at bounding box center [365, 492] width 143 height 16
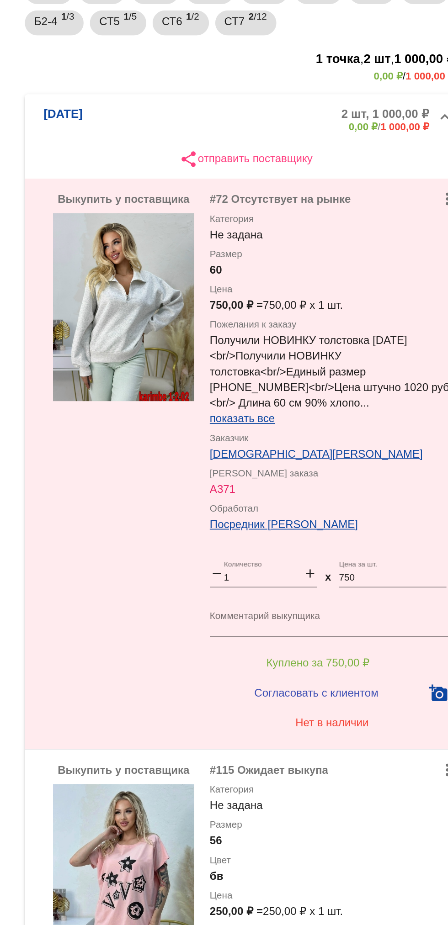
scroll to position [66, 0]
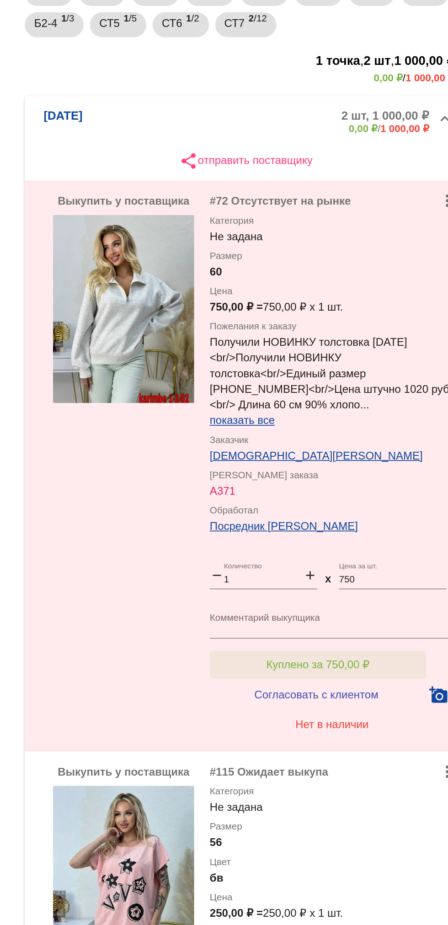
click at [328, 496] on button "Куплено за 750,00 ₽" at bounding box center [357, 488] width 126 height 16
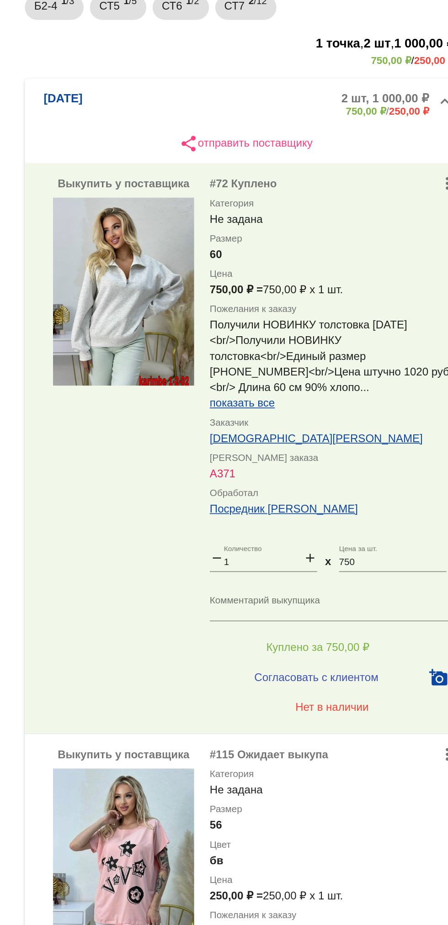
scroll to position [106, 0]
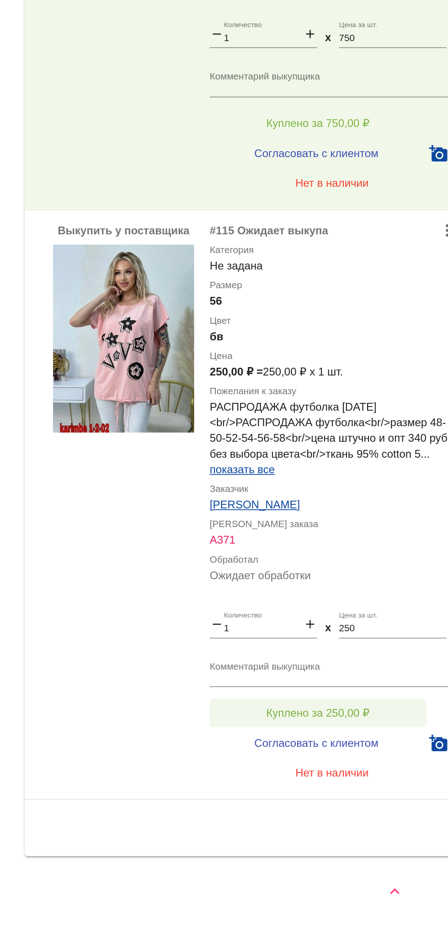
click at [334, 801] on span "Куплено за 250,00 ₽" at bounding box center [357, 801] width 60 height 7
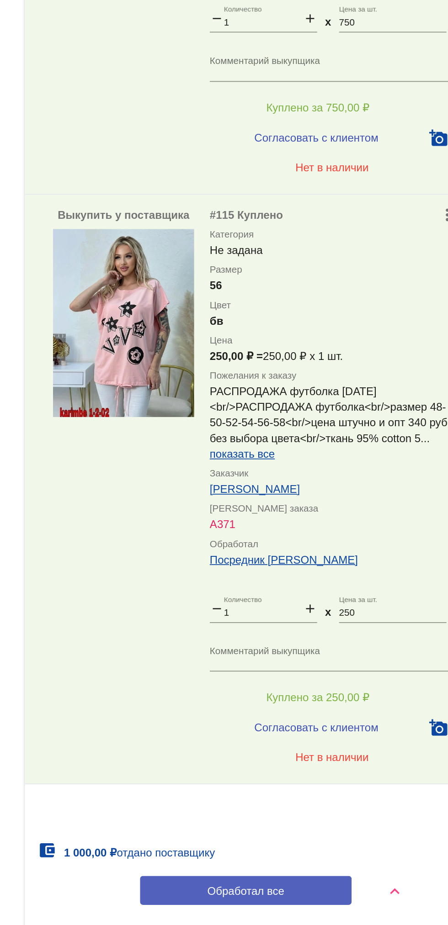
click at [338, 912] on button "Обработал все" at bounding box center [315, 904] width 123 height 17
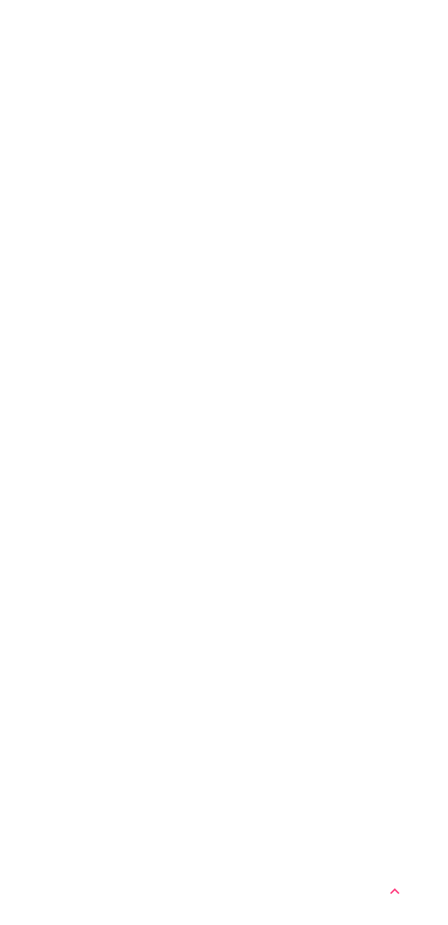
scroll to position [0, 0]
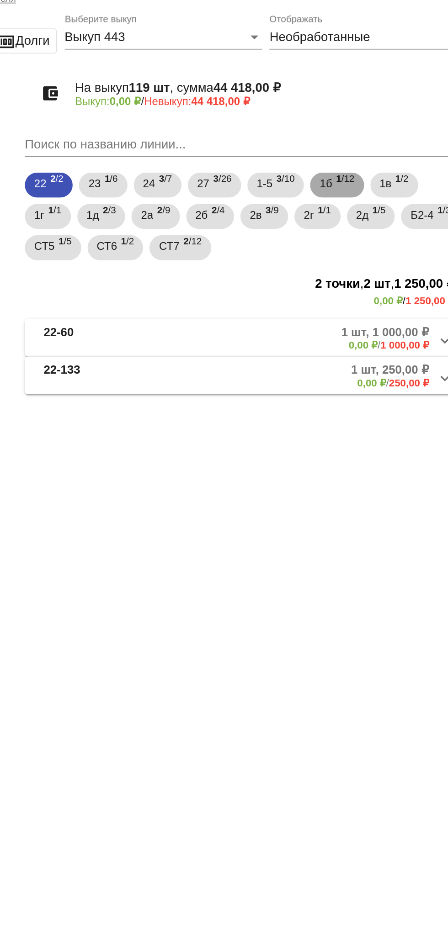
click at [372, 145] on span "1 /12" at bounding box center [373, 144] width 11 height 19
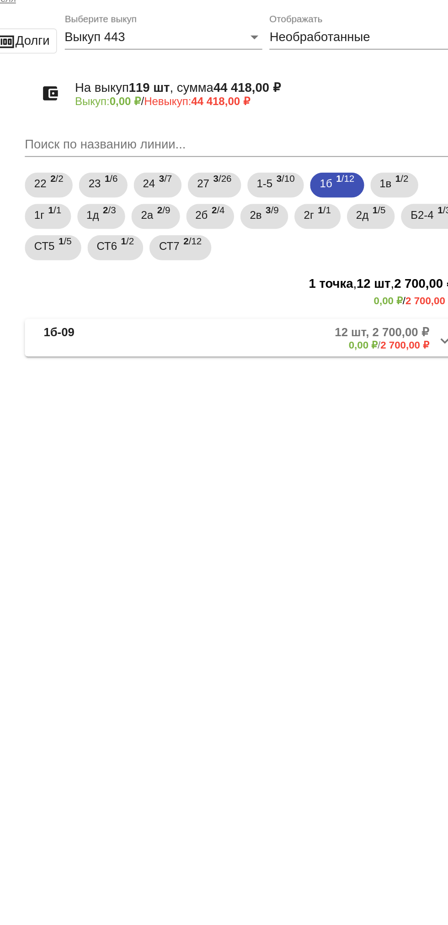
click at [365, 240] on mat-panel-description "12 шт, 2 700,00 ₽ 0,00 ₽ / 2 700,00 ₽" at bounding box center [346, 233] width 151 height 15
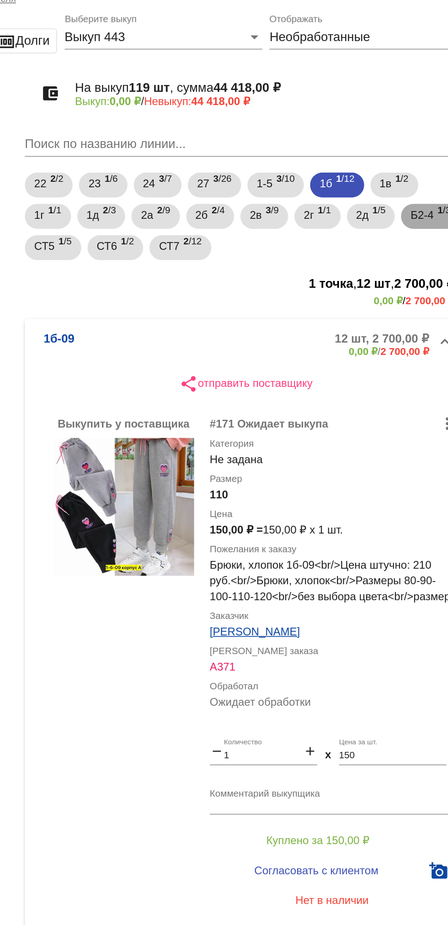
click at [427, 162] on b "1" at bounding box center [428, 159] width 3 height 6
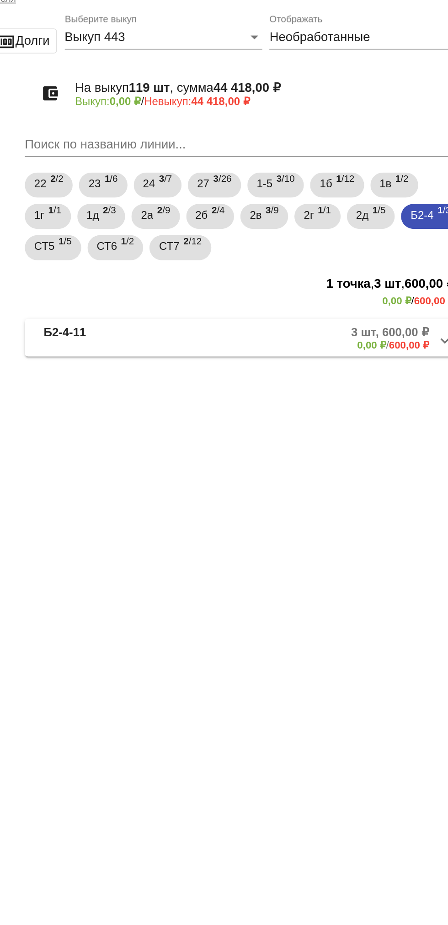
click at [339, 225] on mat-expansion-panel-header "Б2-4-11 3 шт, 600,00 ₽ 0,00 ₽ / 600,00 ₽" at bounding box center [315, 233] width 258 height 22
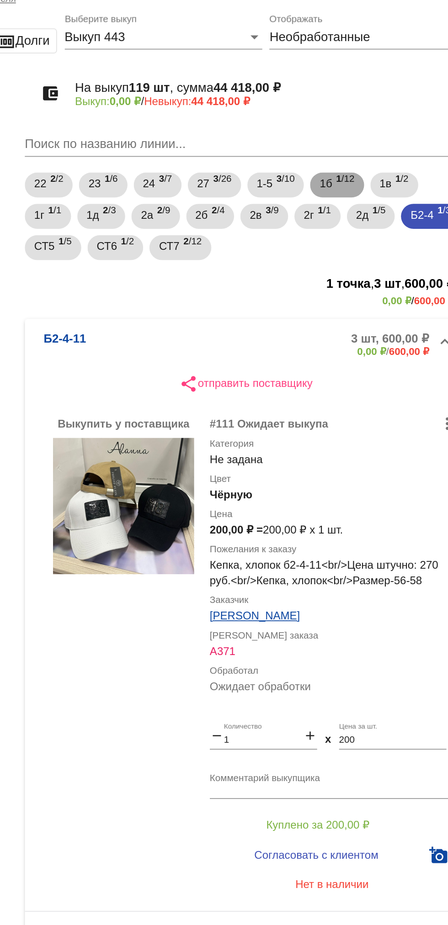
click at [365, 149] on span "1б" at bounding box center [361, 143] width 7 height 16
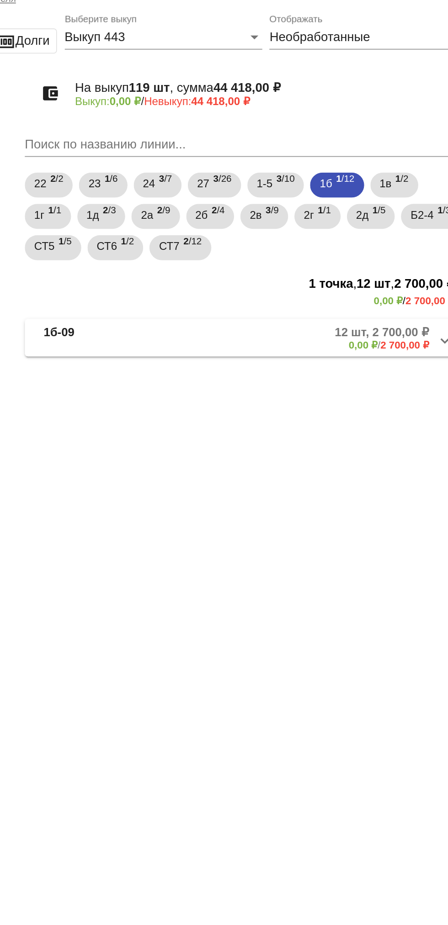
click at [357, 231] on mat-panel-description "12 шт, 2 700,00 ₽ 0,00 ₽ / 2 700,00 ₽" at bounding box center [346, 233] width 151 height 15
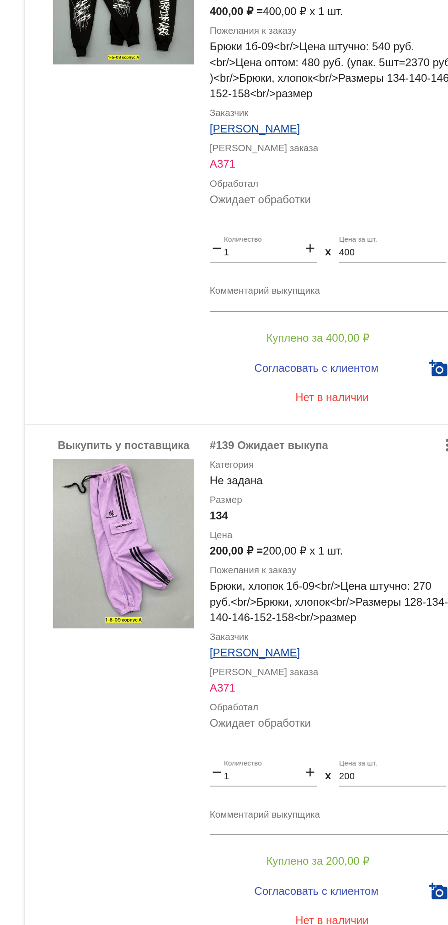
scroll to position [947, 0]
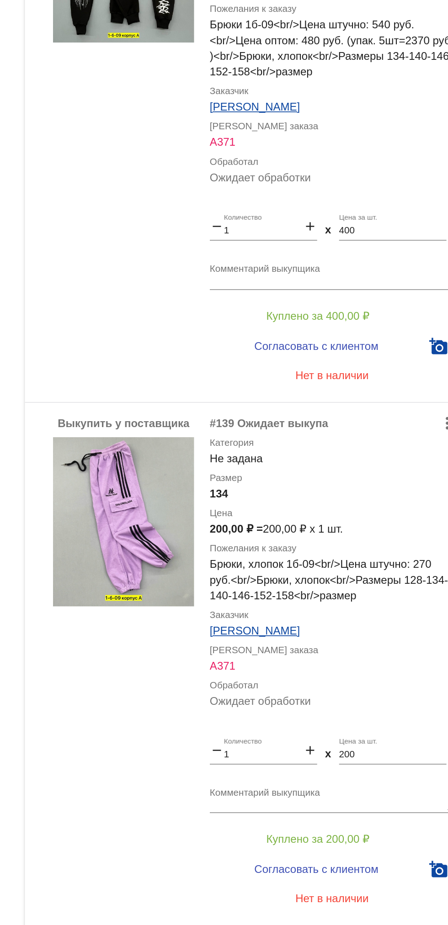
click at [430, 358] on label "Пожелания к заказу" at bounding box center [365, 356] width 143 height 9
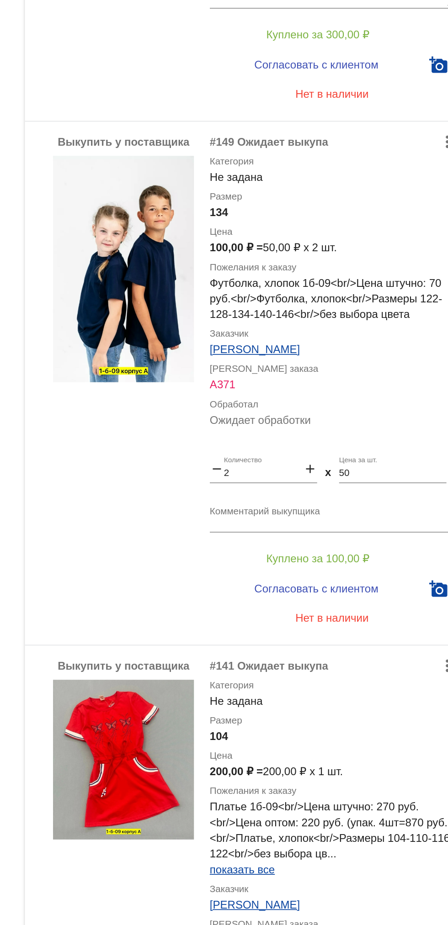
scroll to position [2816, 0]
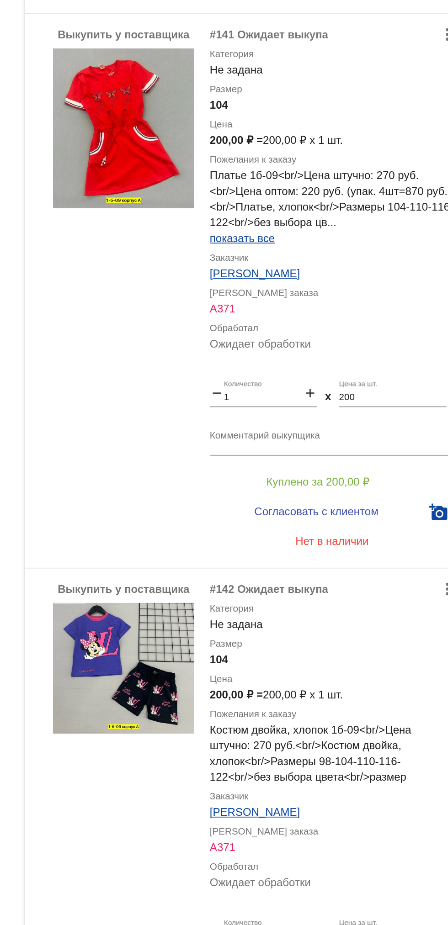
click at [432, 730] on div "more_vert #142 Ожидает выкупа Категория Не задана Размер 104 Цена 200,00 ₽ = 20…" at bounding box center [365, 643] width 143 height 197
click at [433, 734] on div "more_vert #142 Ожидает выкупа Категория Не задана Размер 104 Цена 200,00 ₽ = 20…" at bounding box center [365, 643] width 143 height 197
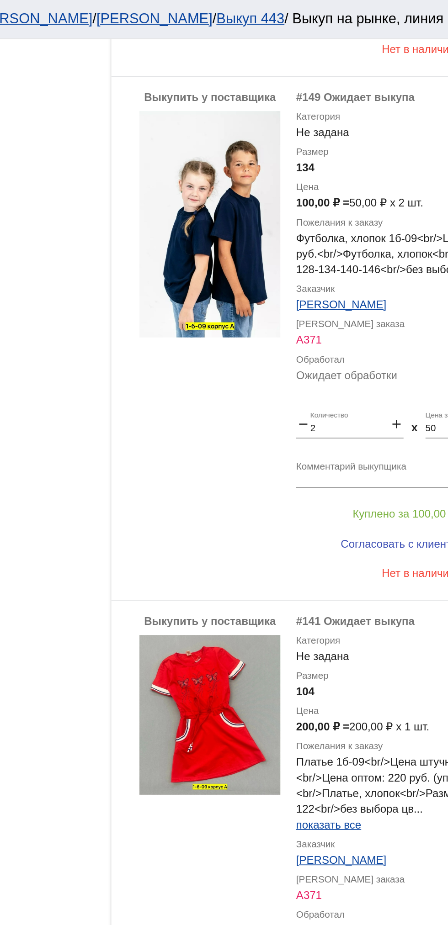
scroll to position [2672, 0]
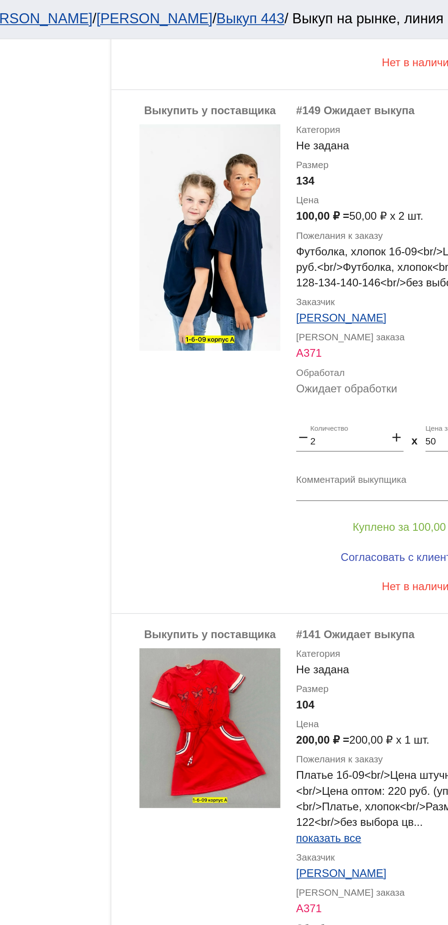
click at [242, 298] on div "Выкупить у поставщика" at bounding box center [244, 205] width 82 height 291
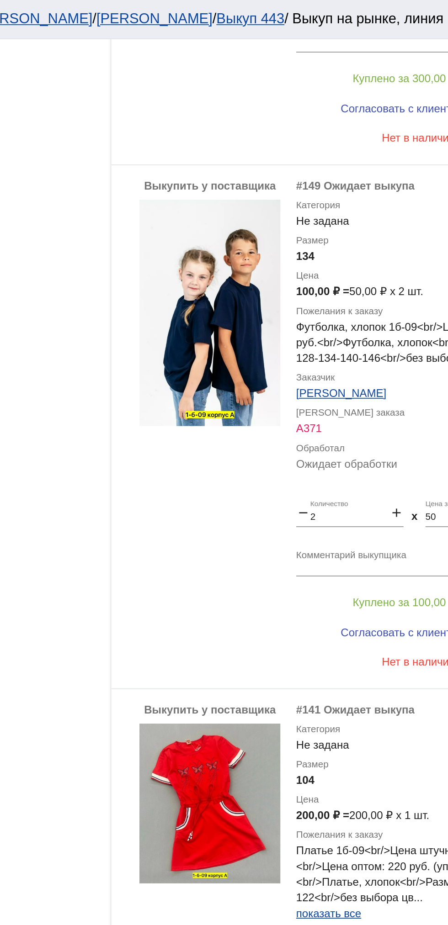
scroll to position [2816, 0]
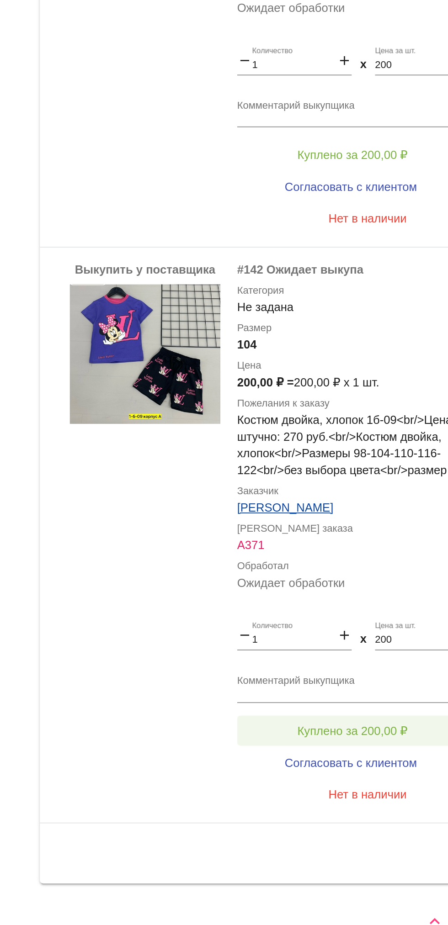
click at [329, 803] on span "Куплено за 200,00 ₽" at bounding box center [357, 801] width 60 height 7
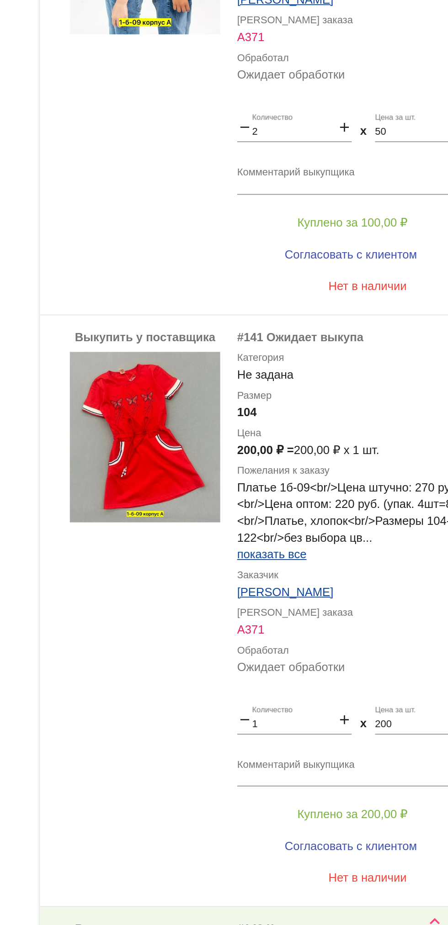
scroll to position [2455, 0]
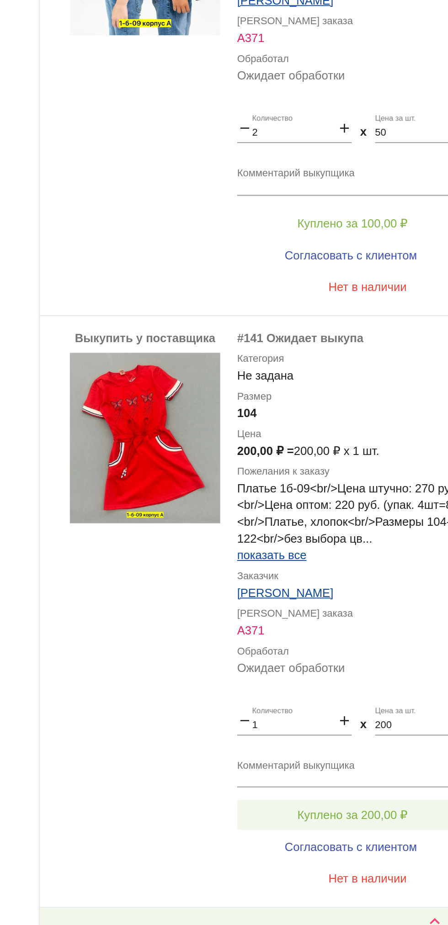
click at [368, 842] on button "Куплено за 200,00 ₽" at bounding box center [357, 847] width 126 height 16
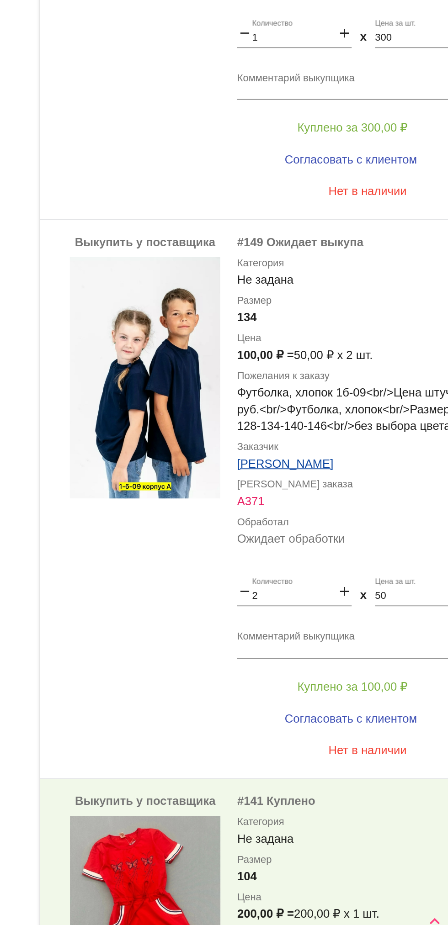
scroll to position [2202, 0]
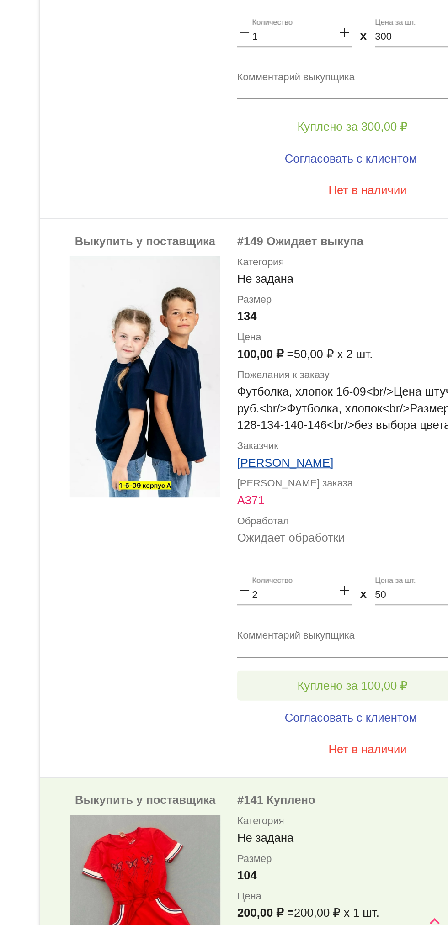
click at [316, 780] on button "Куплено за 100,00 ₽" at bounding box center [357, 776] width 126 height 16
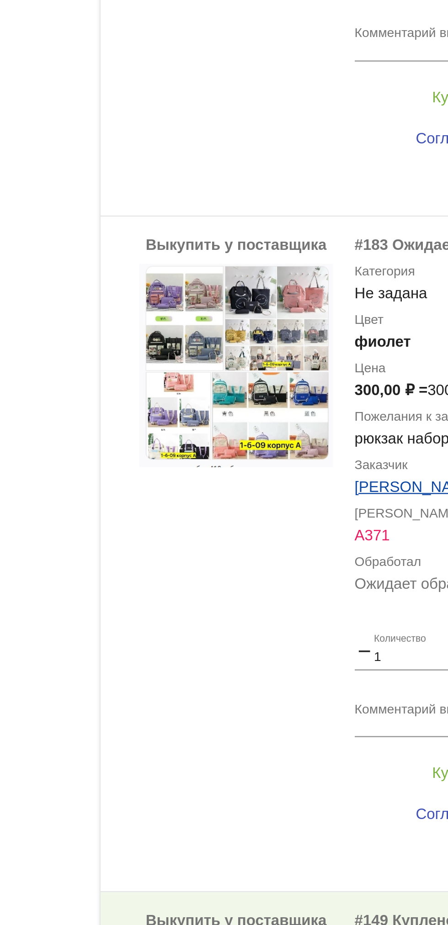
scroll to position [1854, 0]
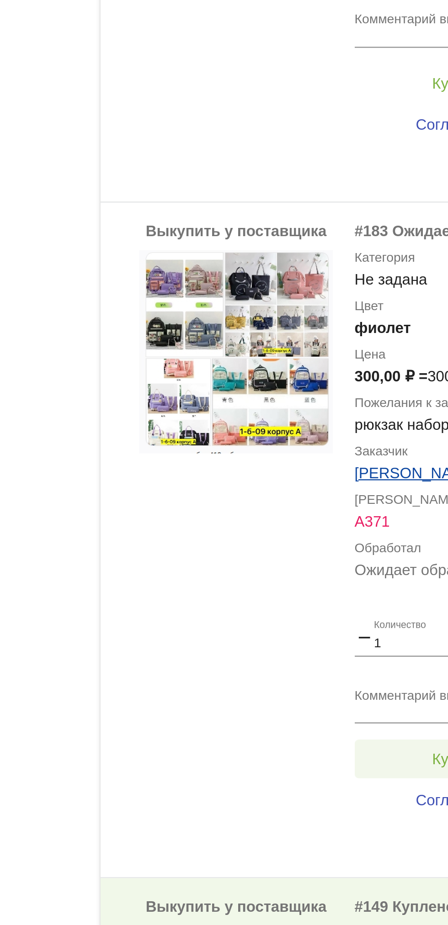
click at [317, 826] on button "Куплено за 300,00 ₽" at bounding box center [357, 819] width 126 height 16
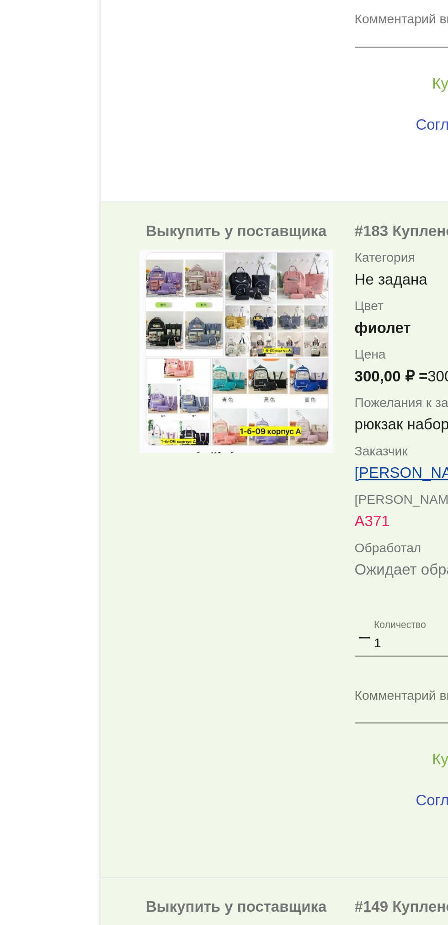
click at [316, 791] on textarea "Комментарий выкупщика" at bounding box center [365, 796] width 143 height 14
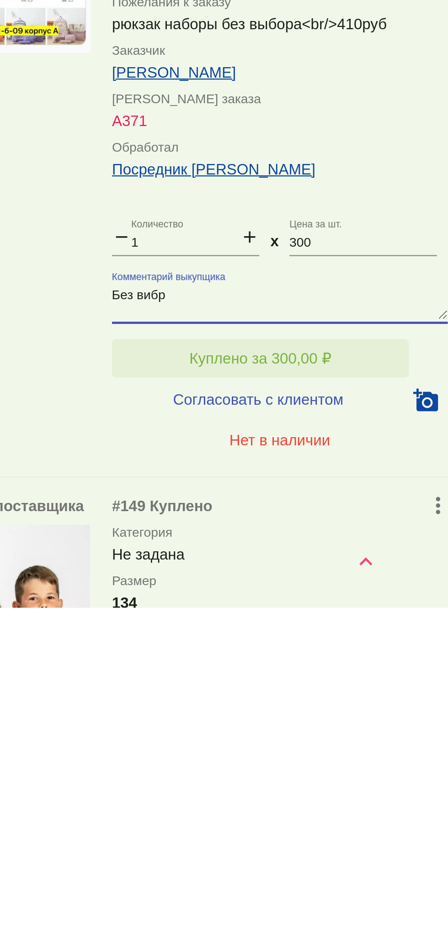
type textarea "Без вибр"
click at [382, 820] on span "Куплено за 300,00 ₽" at bounding box center [357, 818] width 60 height 7
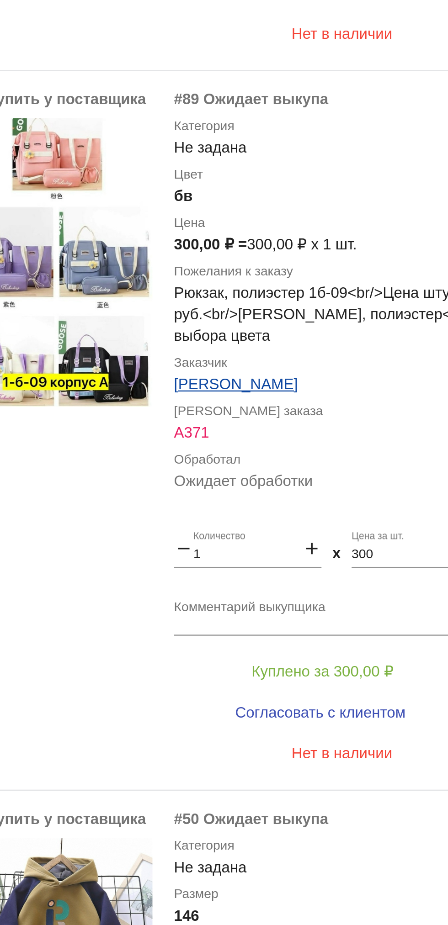
scroll to position [1069, 0]
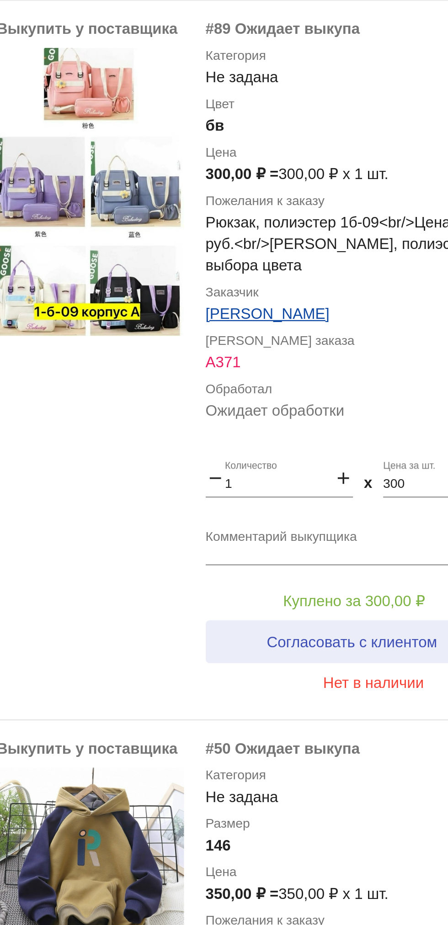
click at [379, 719] on button "Согласовать с клиентом" at bounding box center [356, 726] width 124 height 18
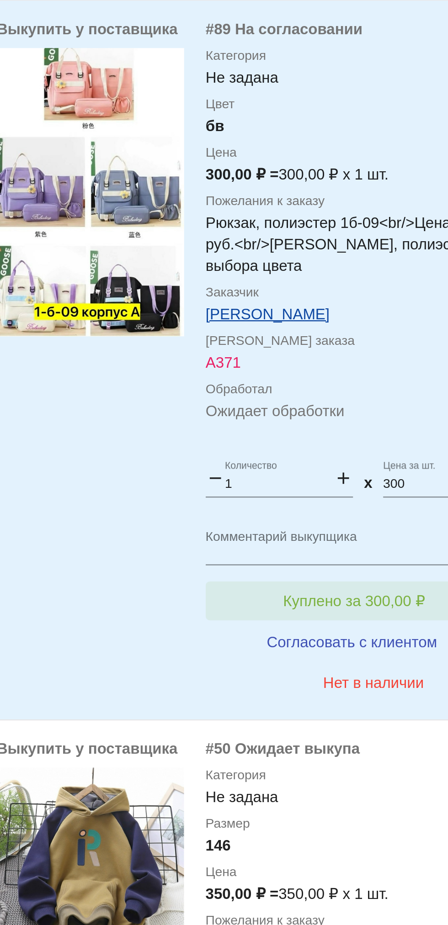
click at [373, 705] on button "Куплено за 300,00 ₽" at bounding box center [357, 709] width 126 height 16
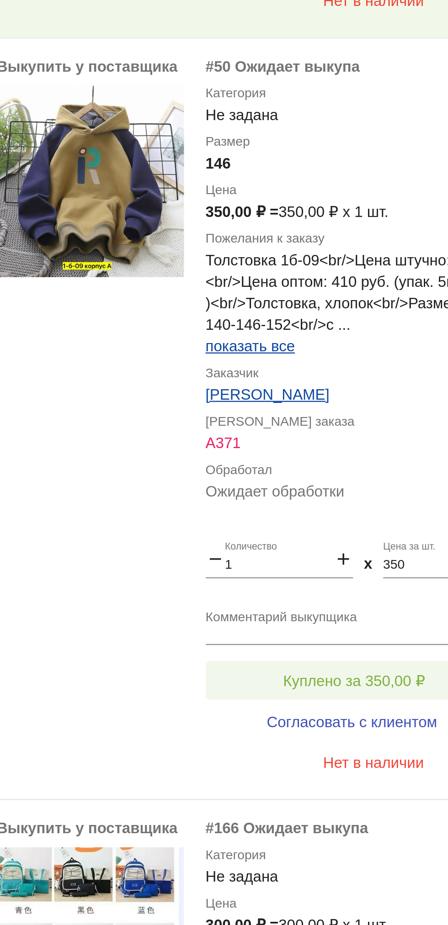
click at [372, 742] on span "Куплено за 350,00 ₽" at bounding box center [357, 742] width 60 height 7
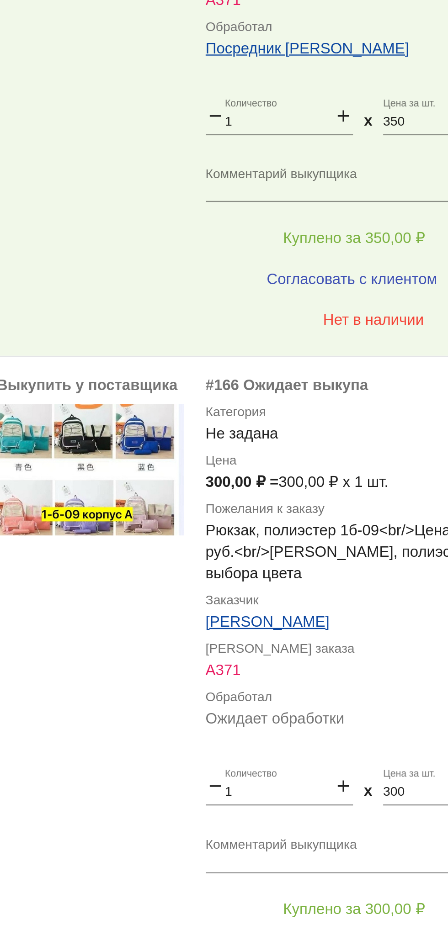
scroll to position [1547, 0]
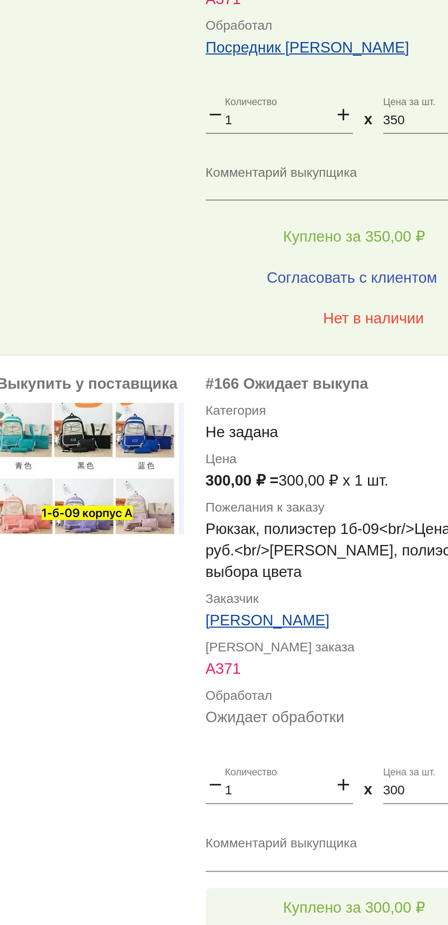
click at [377, 839] on span "Куплено за 300,00 ₽" at bounding box center [357, 839] width 60 height 7
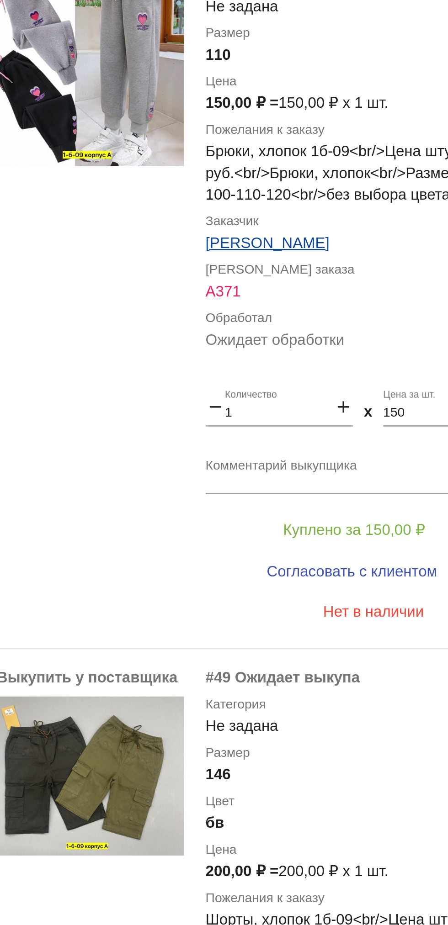
scroll to position [186, 0]
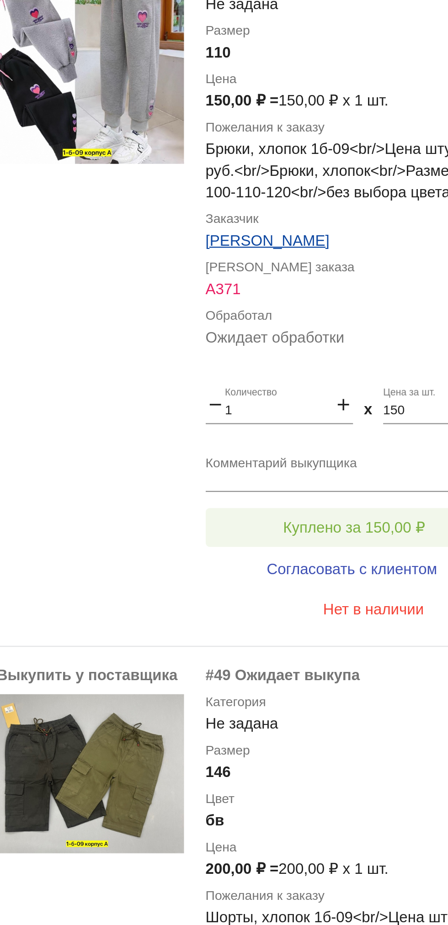
click at [389, 334] on button "Куплено за 150,00 ₽" at bounding box center [357, 341] width 126 height 16
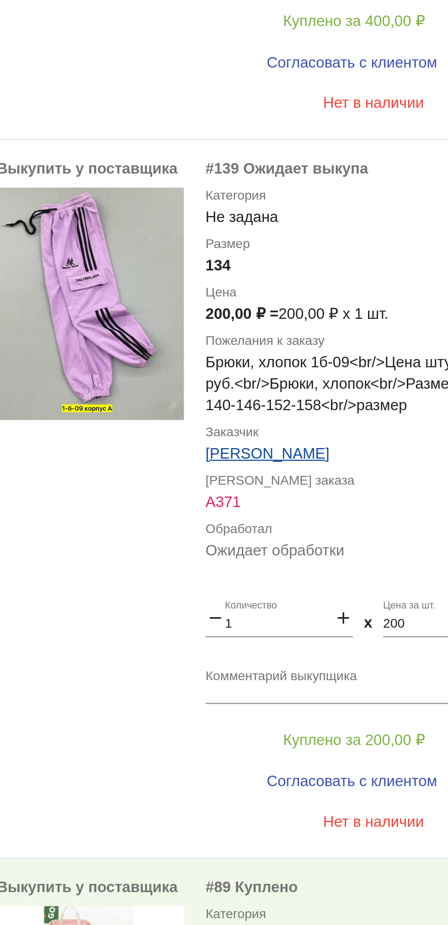
scroll to position [1041, 0]
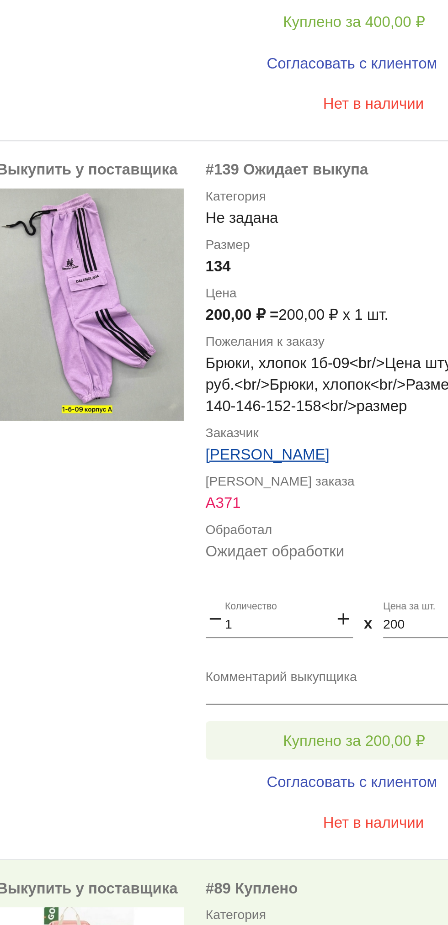
click at [323, 425] on button "Куплено за 200,00 ₽" at bounding box center [357, 431] width 126 height 16
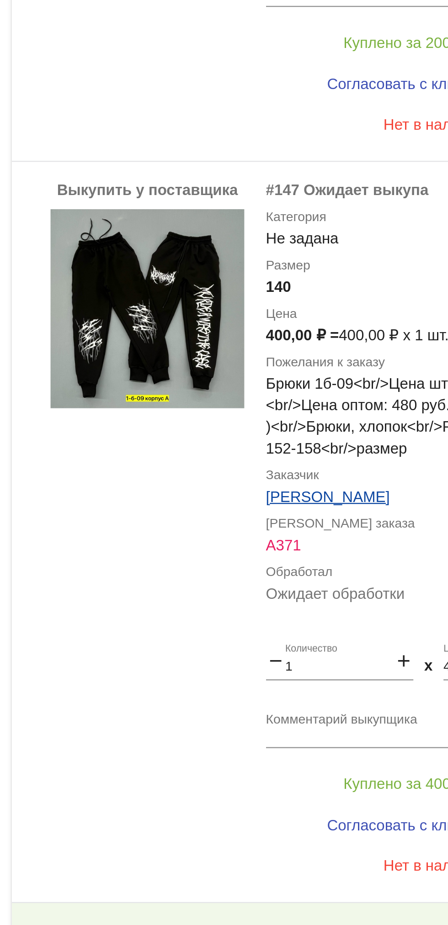
scroll to position [719, 0]
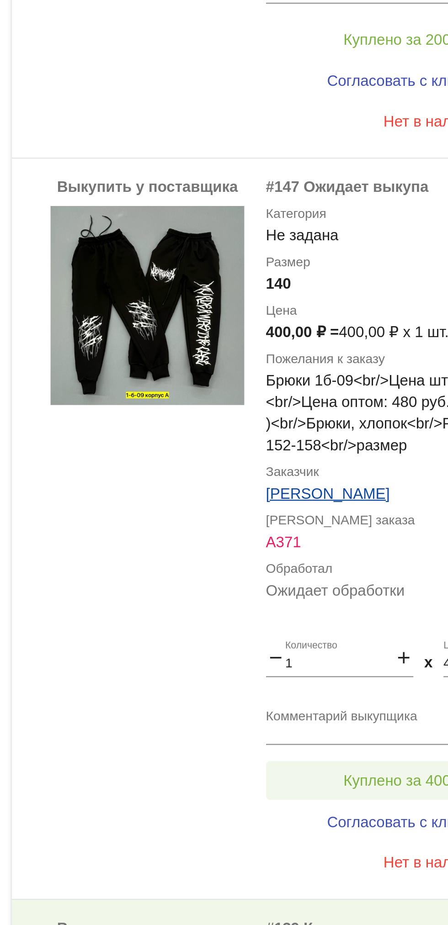
click at [355, 442] on button "Куплено за 400,00 ₽" at bounding box center [357, 448] width 126 height 16
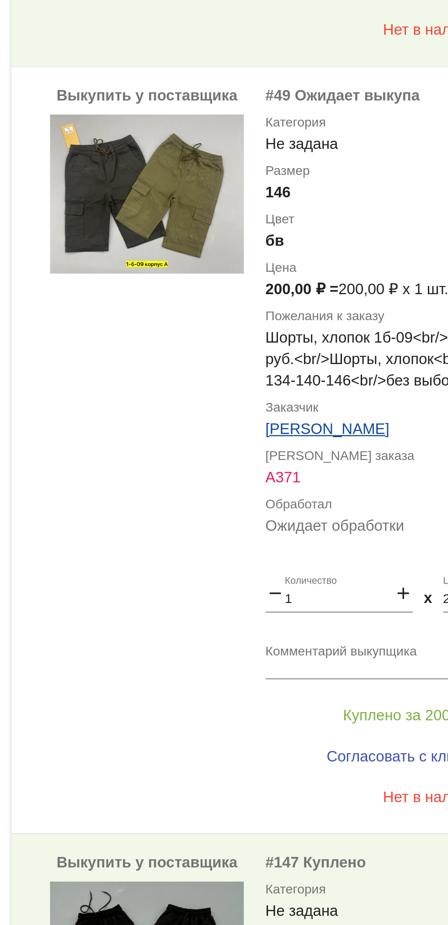
scroll to position [471, 0]
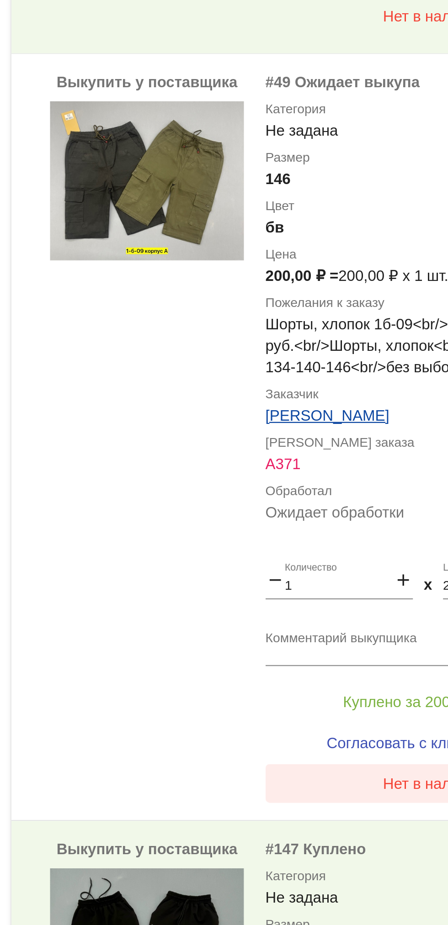
click at [355, 414] on span "Нет в наличии" at bounding box center [365, 415] width 43 height 7
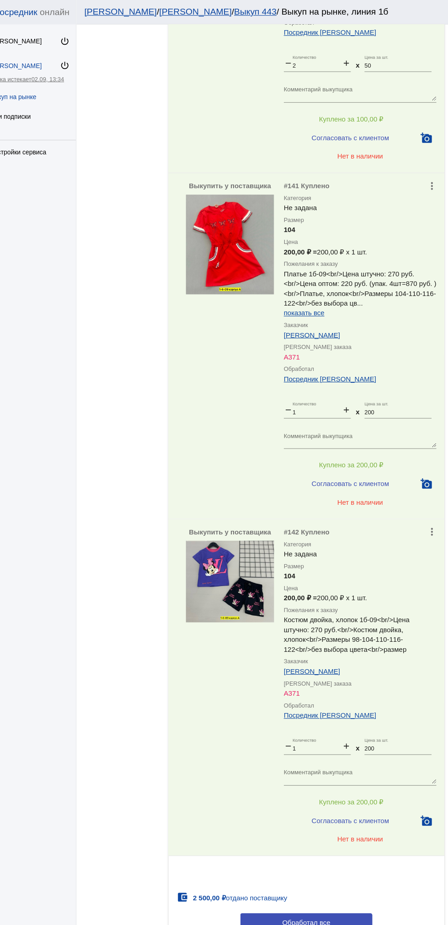
scroll to position [0, 0]
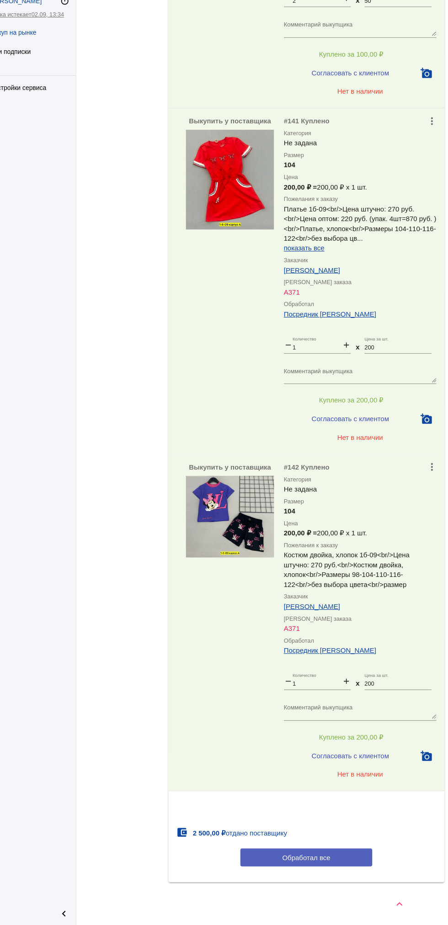
click at [332, 858] on span "Обработал все" at bounding box center [315, 861] width 45 height 7
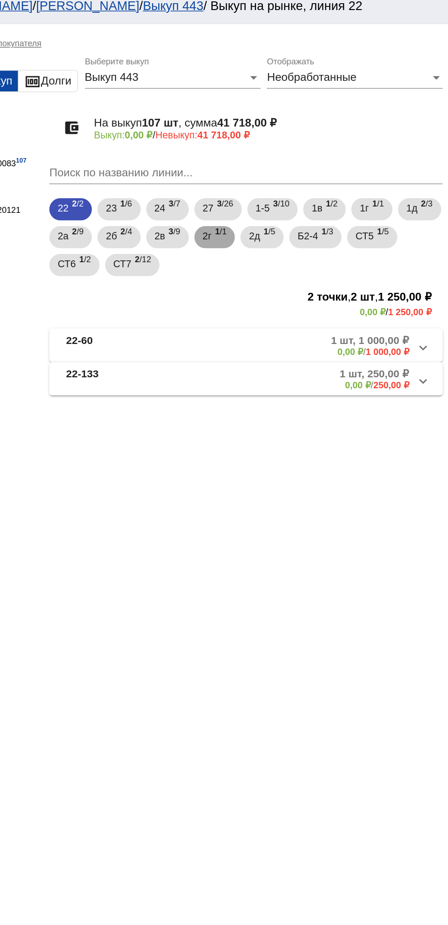
click at [303, 159] on span "1 /1" at bounding box center [299, 162] width 8 height 19
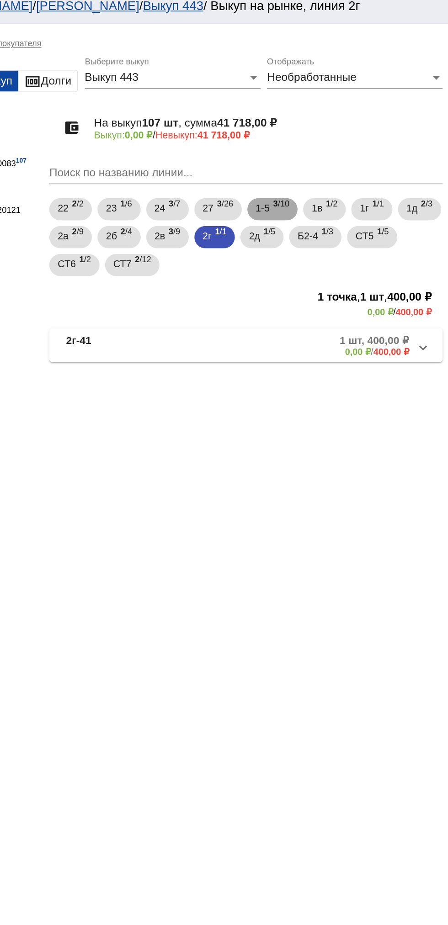
click at [343, 142] on span "3 /10" at bounding box center [338, 144] width 11 height 19
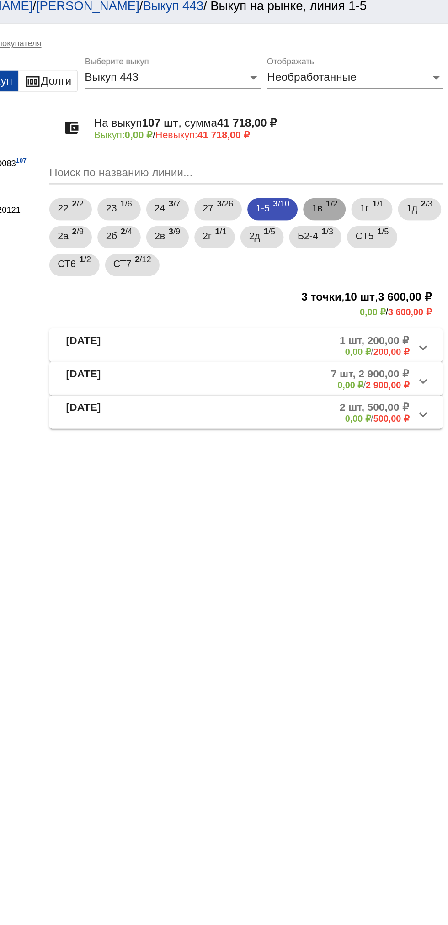
click at [371, 141] on b "1" at bounding box center [369, 141] width 3 height 6
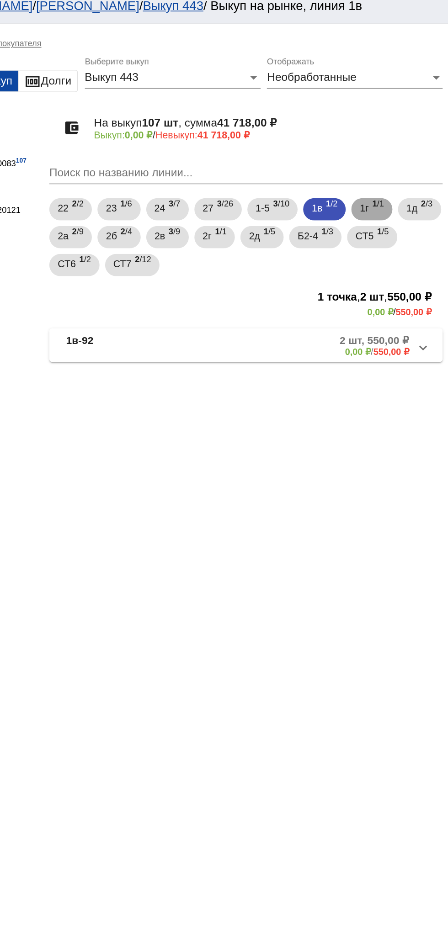
click at [396, 141] on span "1г" at bounding box center [393, 143] width 6 height 16
click at [430, 154] on span "2 /3" at bounding box center [434, 144] width 8 height 19
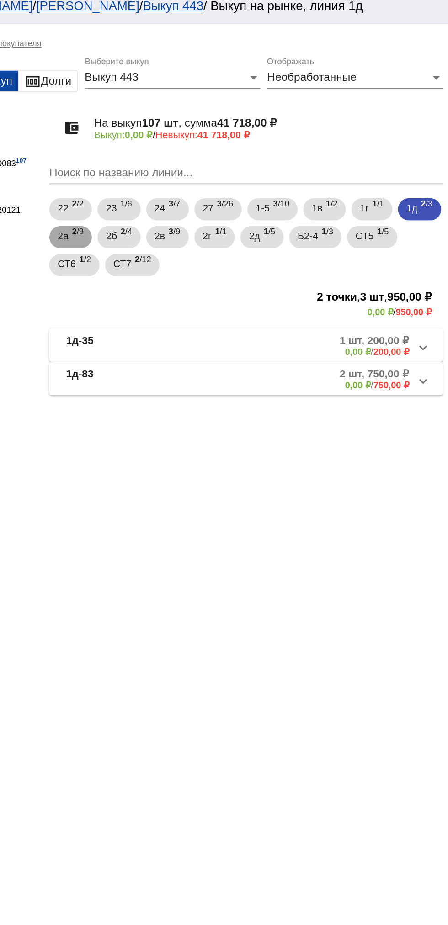
click at [209, 163] on div "2а 2 /9" at bounding box center [200, 162] width 17 height 19
click at [231, 165] on span "2б" at bounding box center [226, 161] width 7 height 16
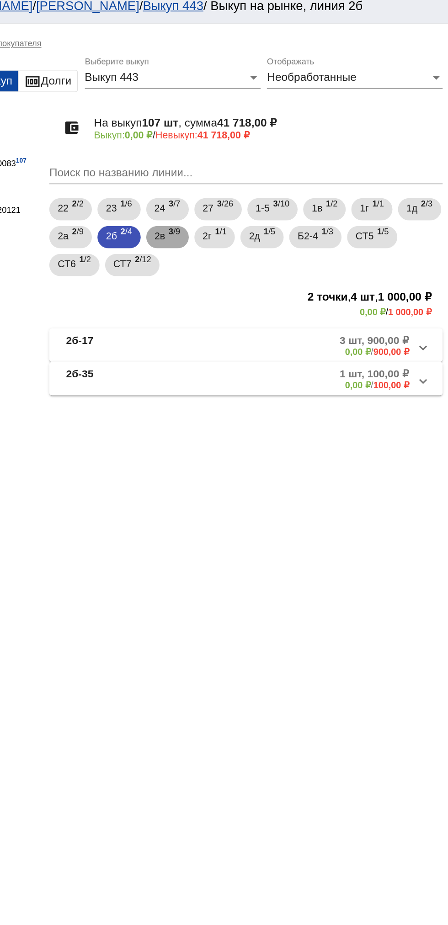
click at [268, 156] on b "3" at bounding box center [266, 159] width 3 height 6
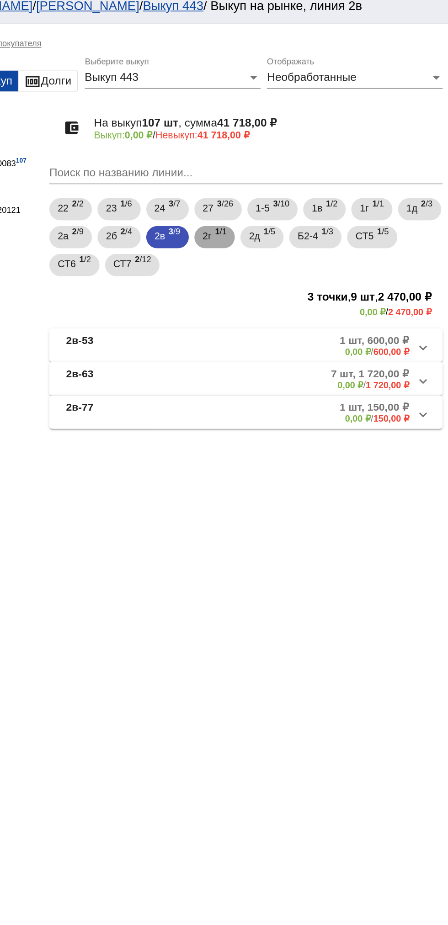
click at [303, 158] on span "1 /1" at bounding box center [299, 162] width 8 height 19
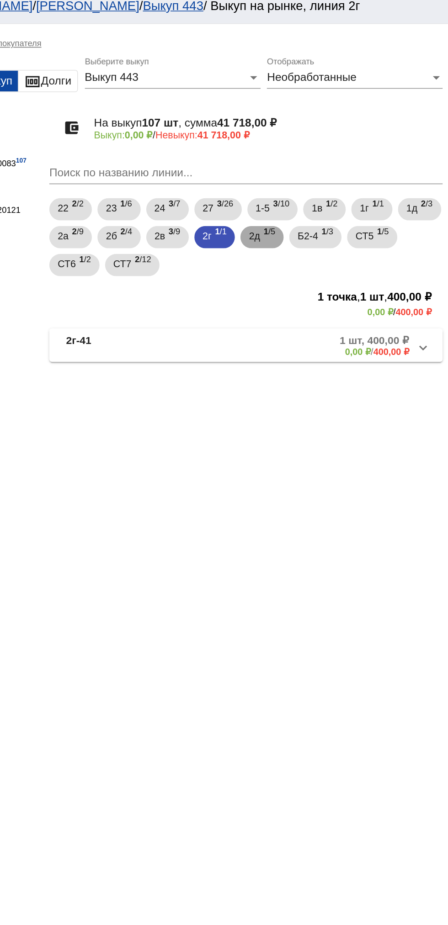
click at [334, 164] on span "1 /5" at bounding box center [331, 162] width 8 height 19
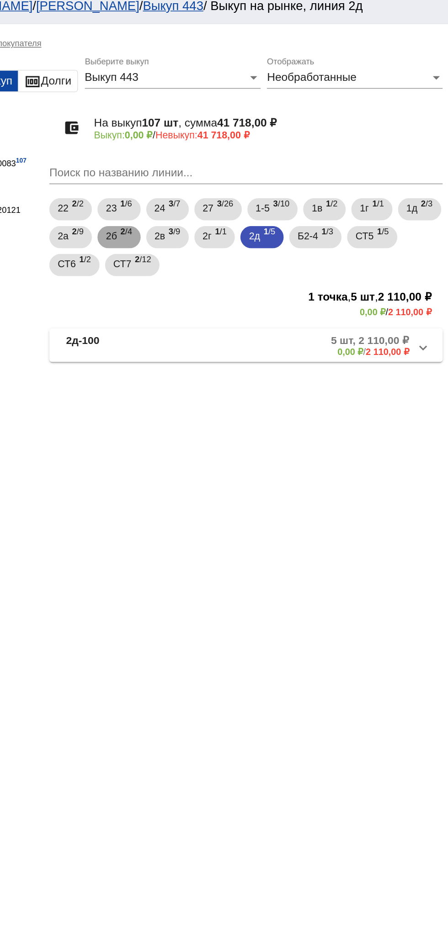
click at [231, 160] on span "2б" at bounding box center [226, 161] width 7 height 16
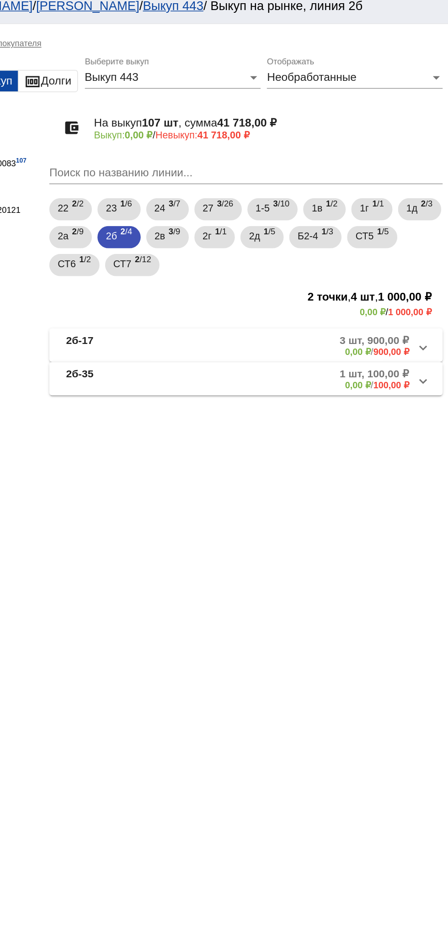
click at [223, 258] on mat-panel-title "2б-35" at bounding box center [231, 255] width 69 height 15
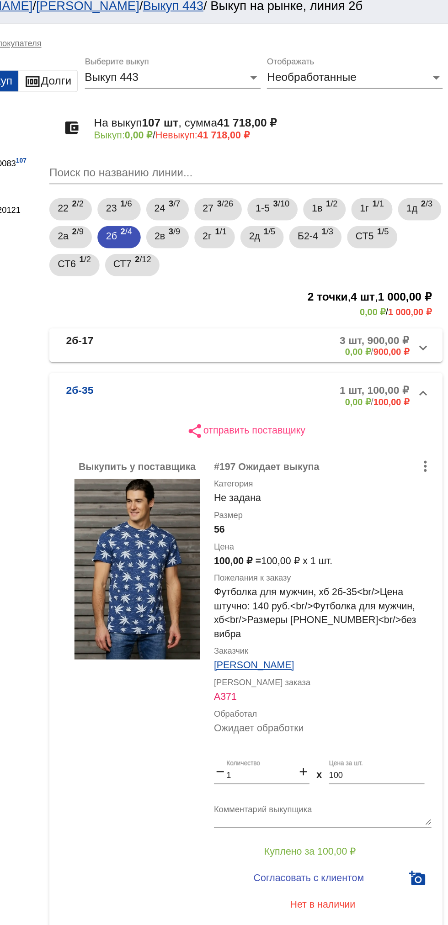
click at [229, 235] on mat-panel-title "2б-17" at bounding box center [231, 233] width 69 height 15
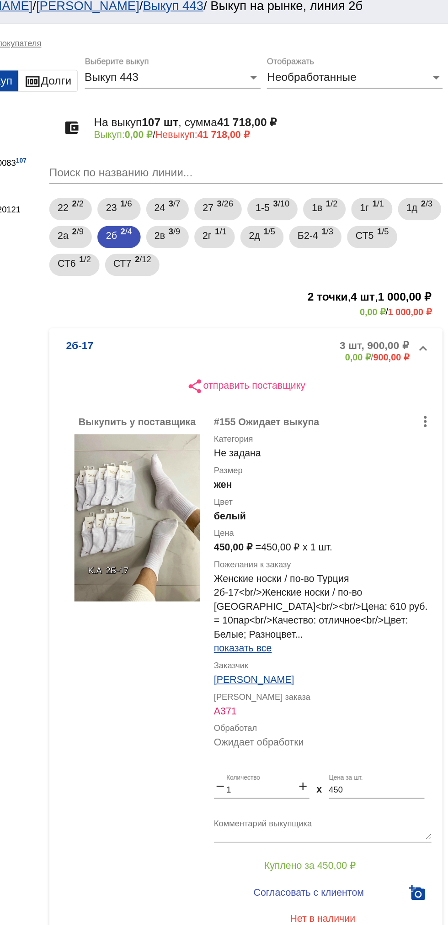
click at [235, 226] on mat-expansion-panel-header "2б-17 3 шт, 900,00 ₽ 0,00 ₽ / 900,00 ₽" at bounding box center [315, 236] width 258 height 29
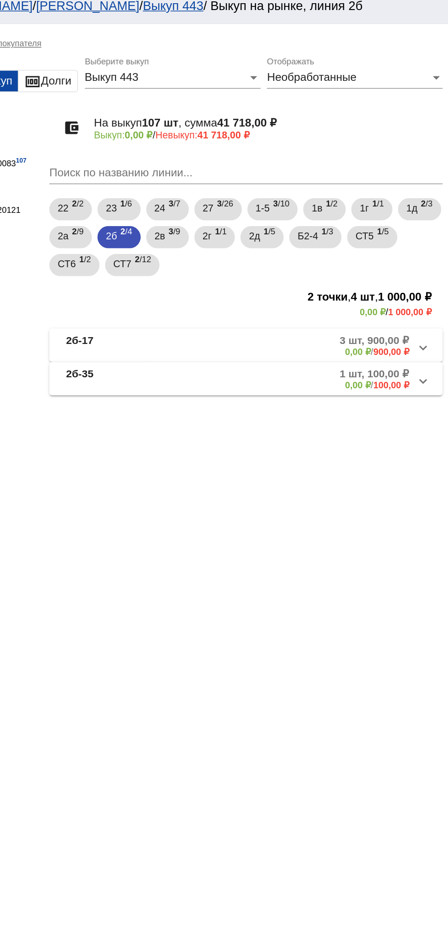
click at [222, 263] on mat-panel-title "2б-35" at bounding box center [231, 255] width 69 height 15
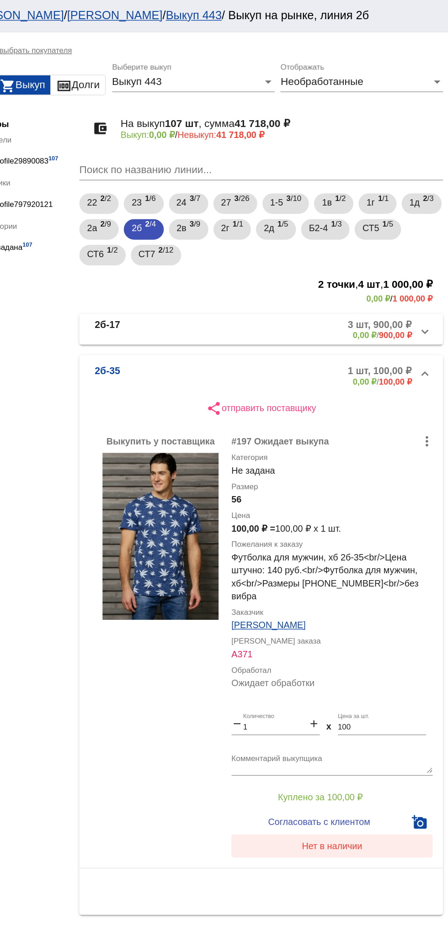
click at [384, 595] on button "Нет в наличии" at bounding box center [365, 600] width 143 height 16
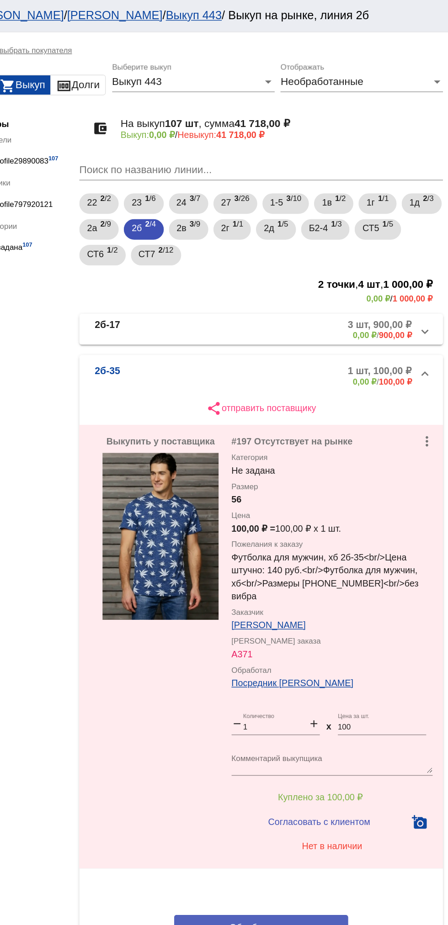
click at [347, 649] on button "Обработал все" at bounding box center [315, 657] width 123 height 17
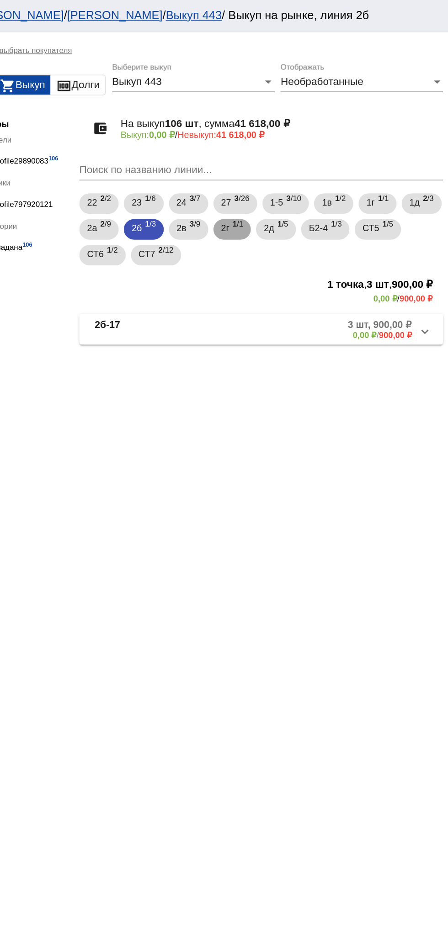
click at [293, 162] on span "2г" at bounding box center [290, 161] width 6 height 16
click at [367, 233] on mat-panel-description "1 шт, 400,00 ₽ 0,00 ₽ / 400,00 ₽" at bounding box center [347, 233] width 149 height 15
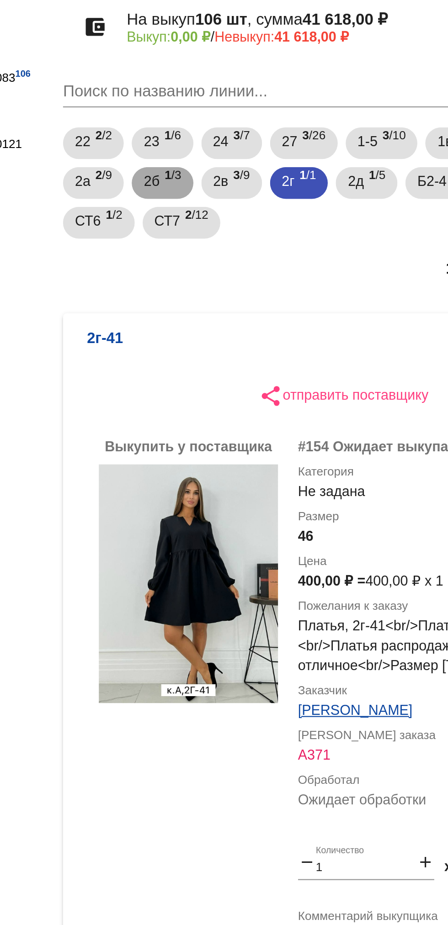
click at [231, 161] on span "2б" at bounding box center [226, 161] width 7 height 16
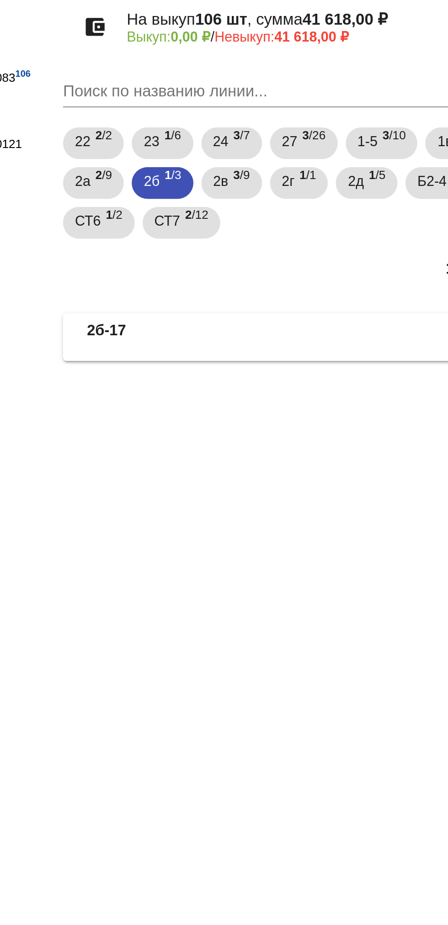
click at [273, 235] on span "2б-17 3 шт, 900,00 ₽ 0,00 ₽ / 900,00 ₽" at bounding box center [313, 233] width 232 height 15
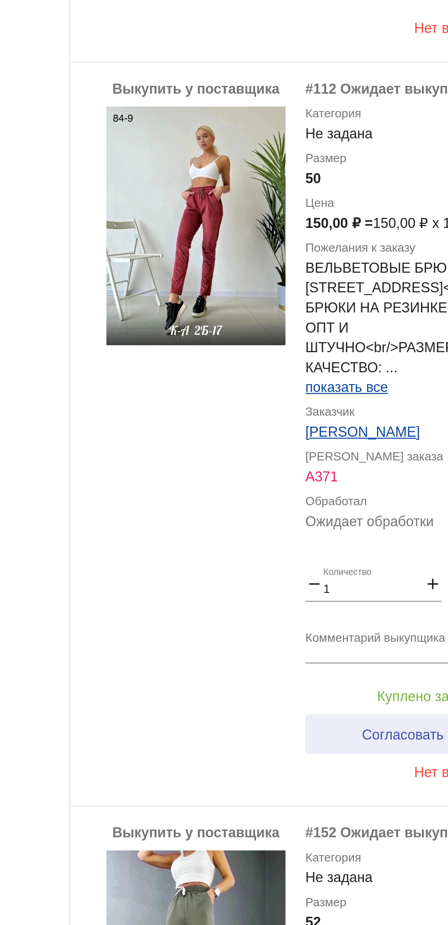
scroll to position [313, 0]
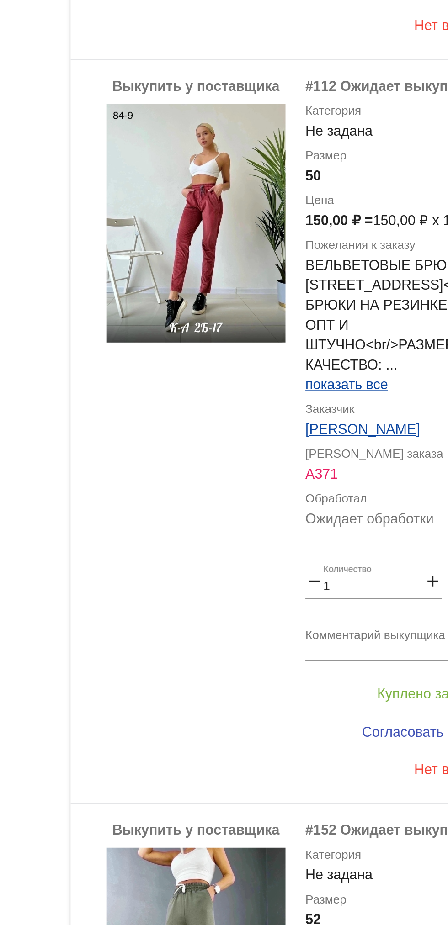
click at [336, 567] on div "Комментарий выкупщика" at bounding box center [365, 578] width 143 height 22
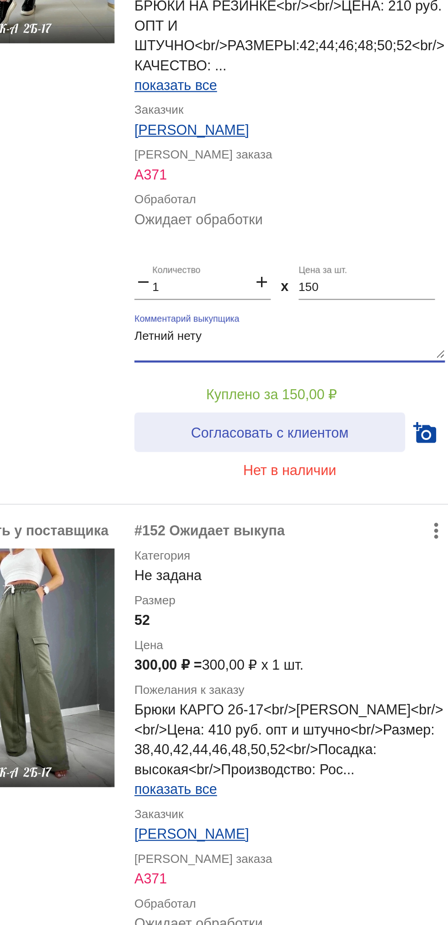
type textarea "Летний нету"
click at [372, 618] on span "Согласовать с клиентом" at bounding box center [356, 621] width 72 height 7
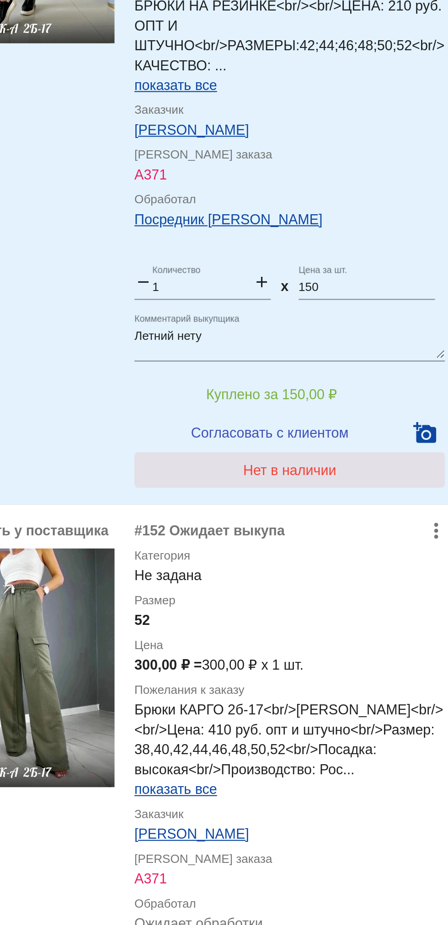
click at [371, 635] on span "Нет в наличии" at bounding box center [365, 638] width 43 height 7
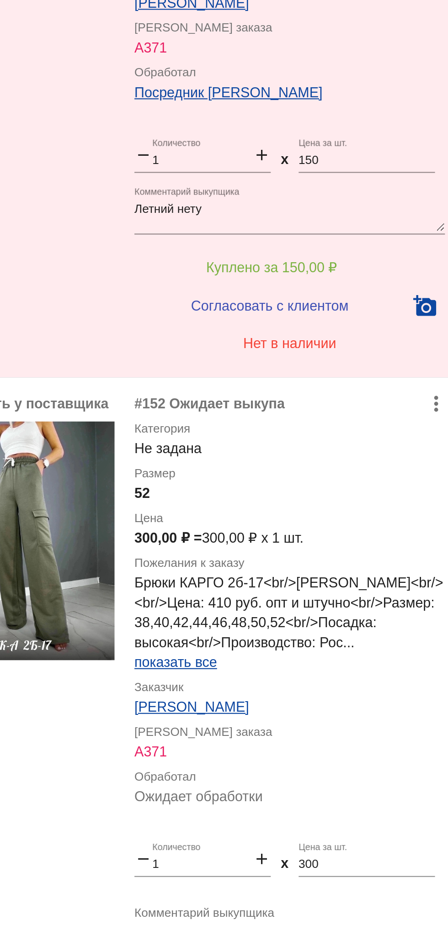
scroll to position [421, 0]
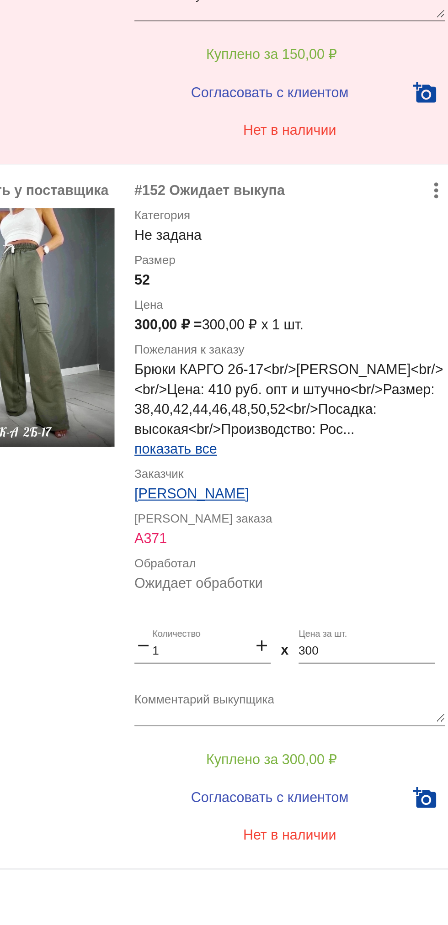
click at [370, 789] on textarea "Комментарий выкупщика" at bounding box center [365, 796] width 143 height 14
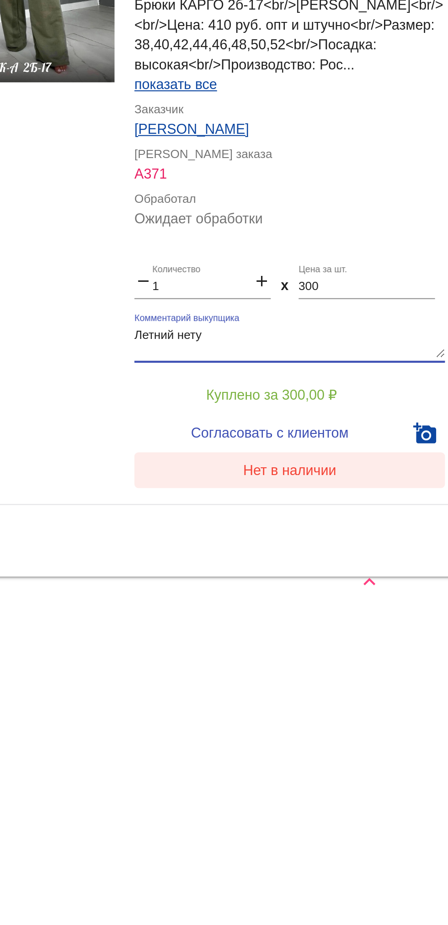
type textarea "Летний нету"
click at [383, 851] on span "Нет в наличии" at bounding box center [365, 854] width 43 height 7
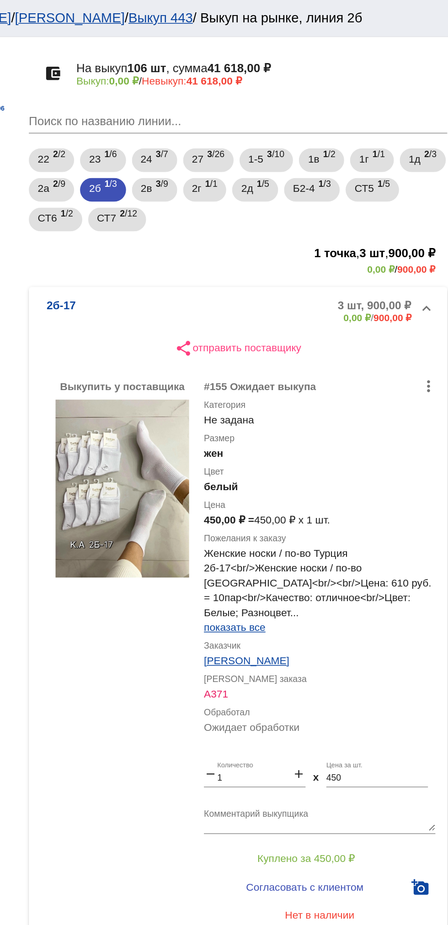
scroll to position [89, 0]
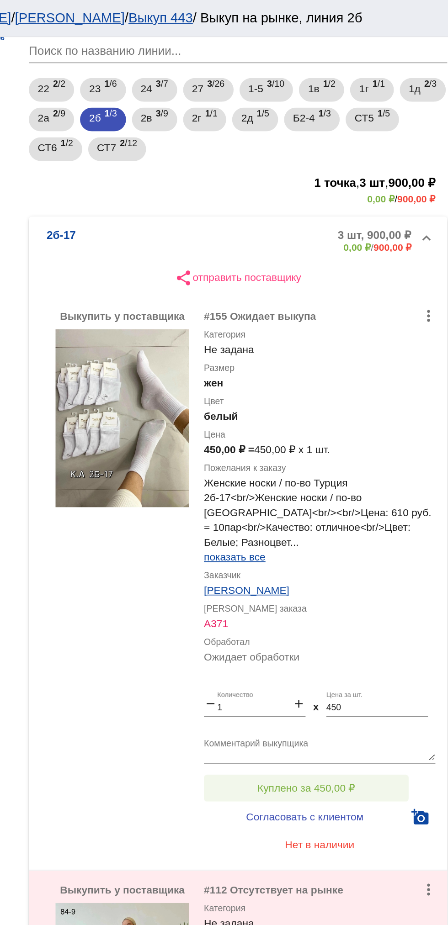
click at [387, 478] on button "Куплено за 450,00 ₽" at bounding box center [357, 485] width 126 height 16
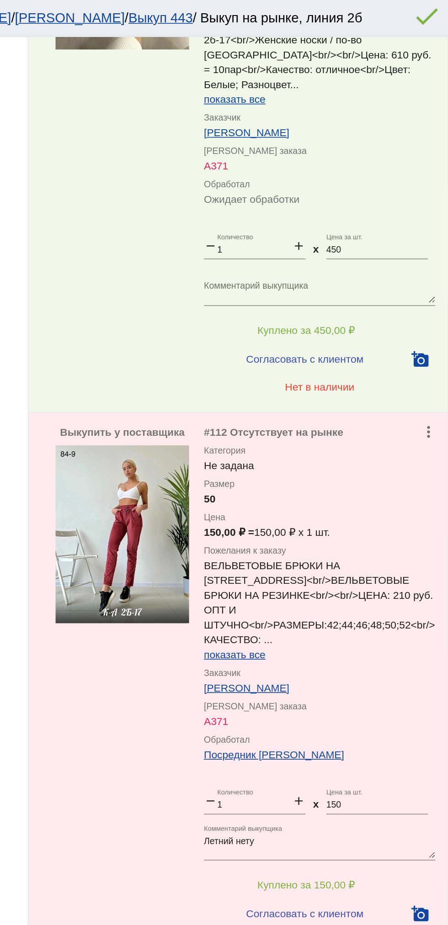
scroll to position [473, 0]
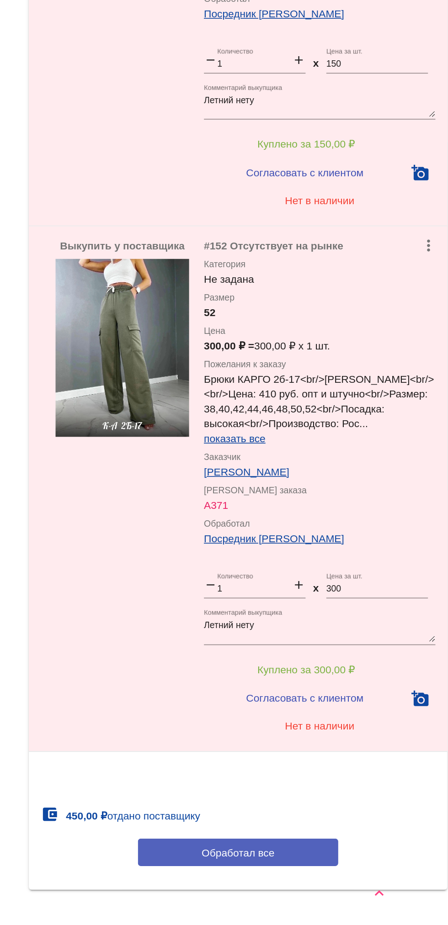
click at [345, 872] on button "Обработал все" at bounding box center [315, 880] width 123 height 17
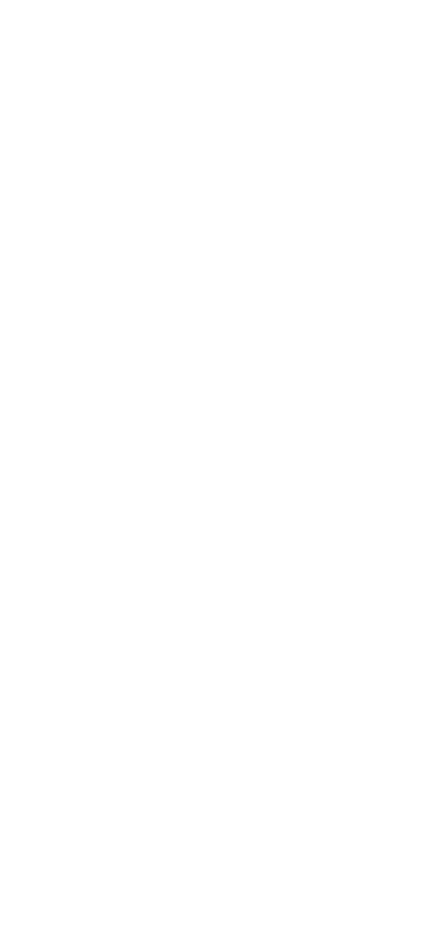
scroll to position [0, 0]
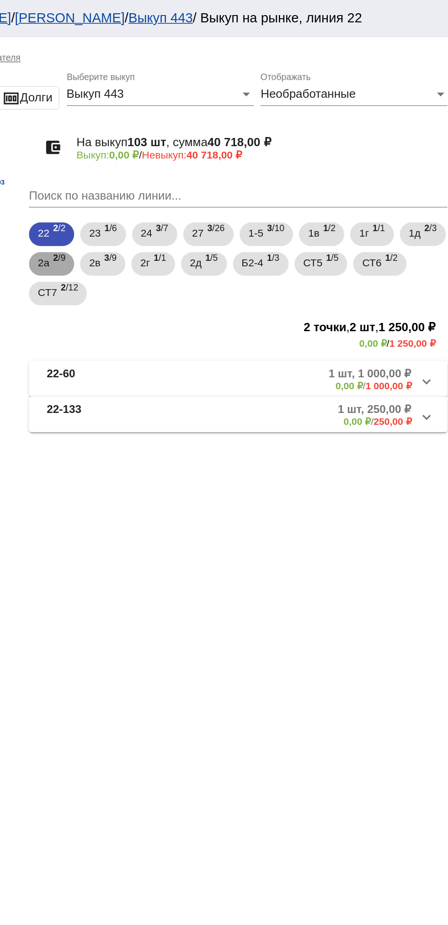
click at [209, 164] on span "2 /9" at bounding box center [205, 162] width 8 height 19
click at [350, 225] on mat-expansion-panel-header "2а-40 4 шт, 290,00 ₽ 0,00 ₽ / 290,00 ₽" at bounding box center [315, 233] width 258 height 22
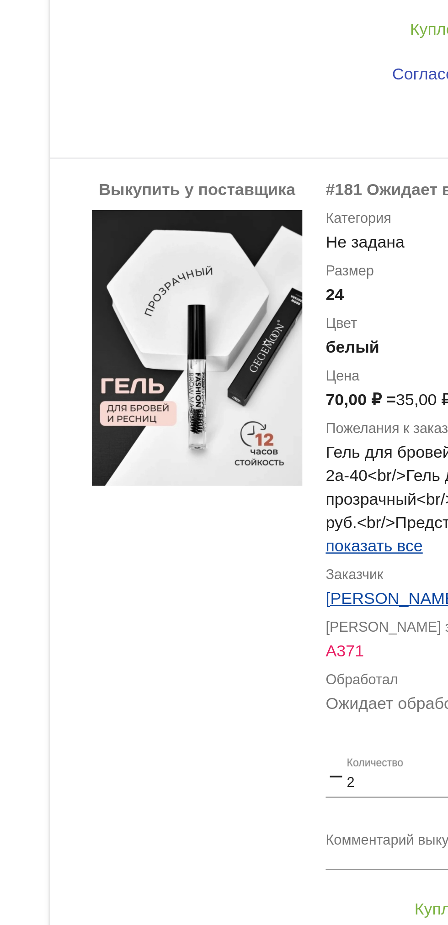
scroll to position [471, 0]
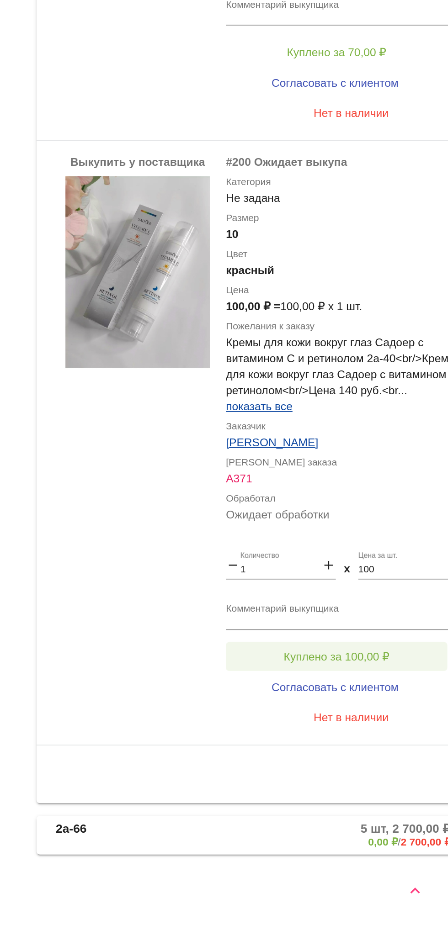
click at [359, 770] on span "Куплено за 100,00 ₽" at bounding box center [357, 771] width 60 height 7
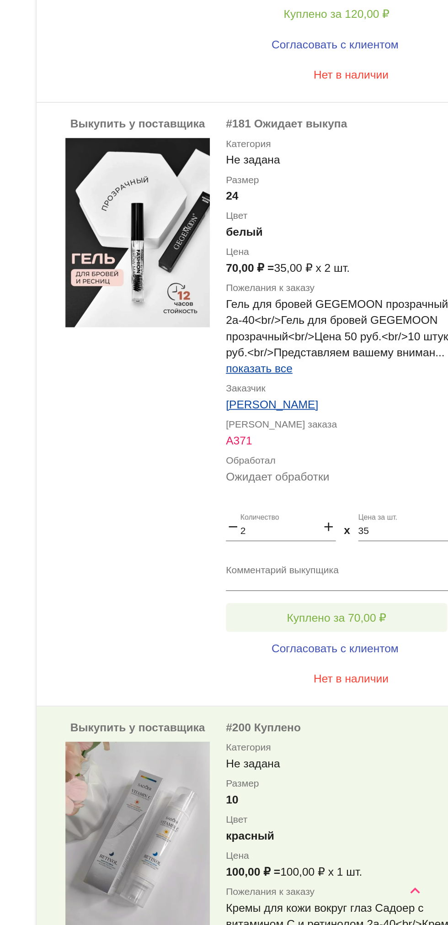
click at [363, 748] on span "Куплено за 70,00 ₽" at bounding box center [357, 749] width 57 height 7
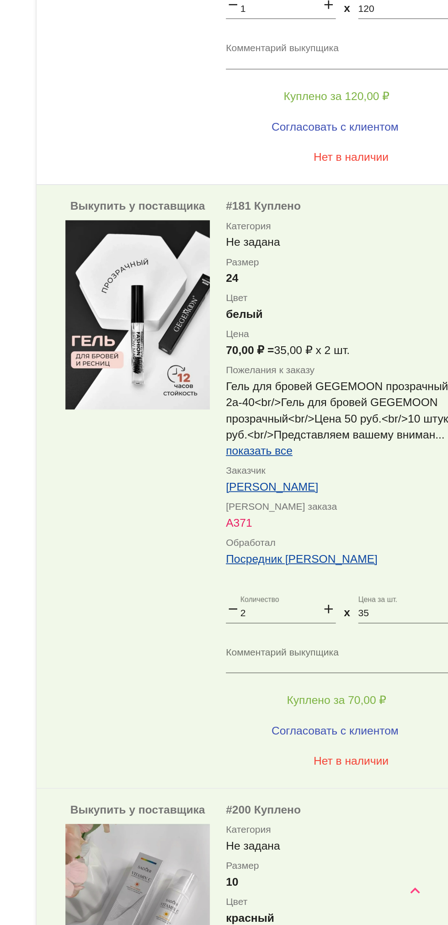
scroll to position [0, 0]
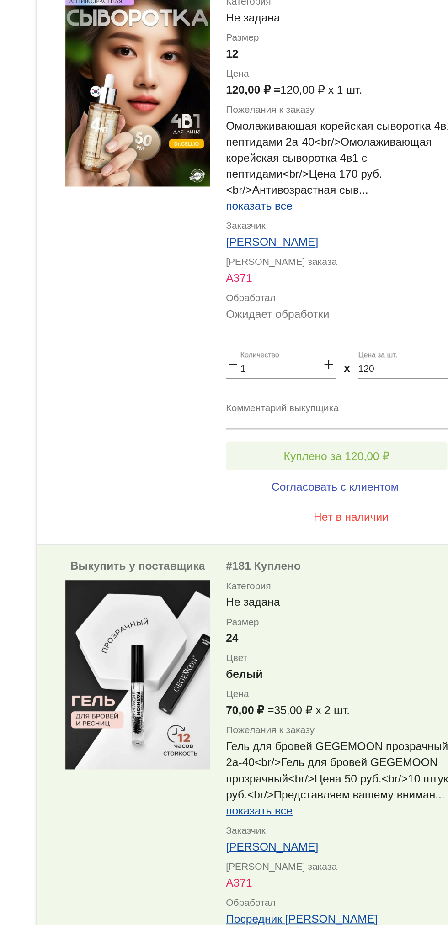
click at [370, 550] on span "Куплено за 120,00 ₽" at bounding box center [357, 553] width 60 height 7
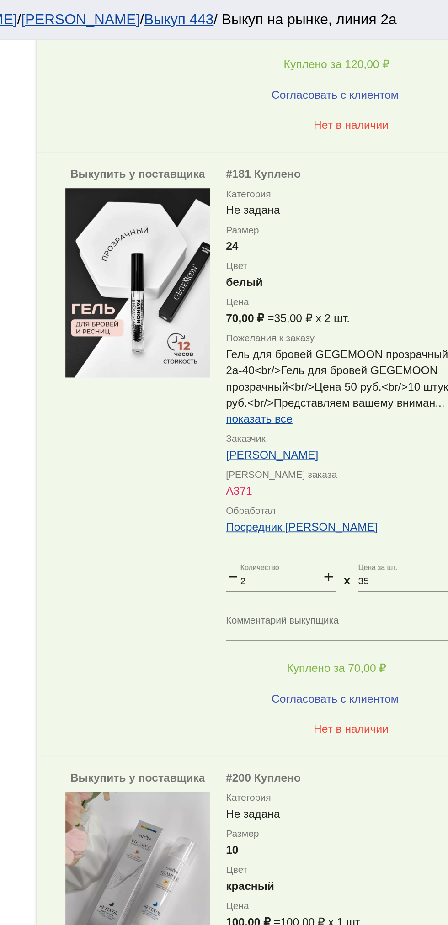
scroll to position [523, 0]
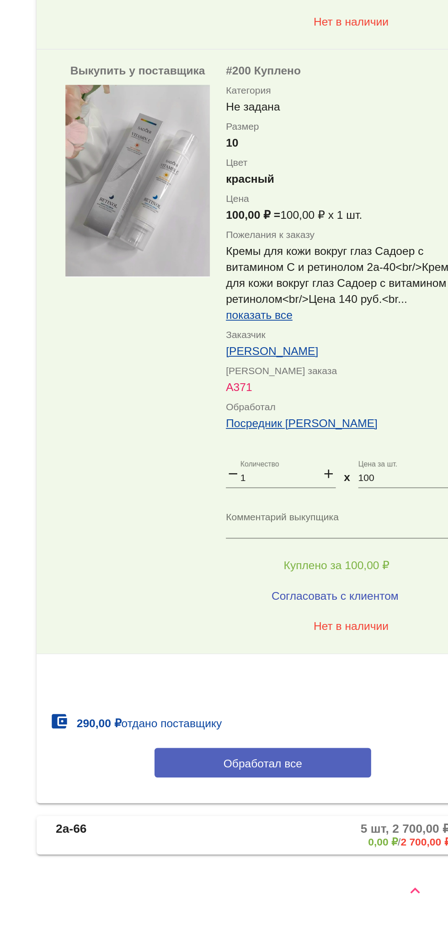
click at [336, 837] on button "Обработал все" at bounding box center [315, 832] width 123 height 17
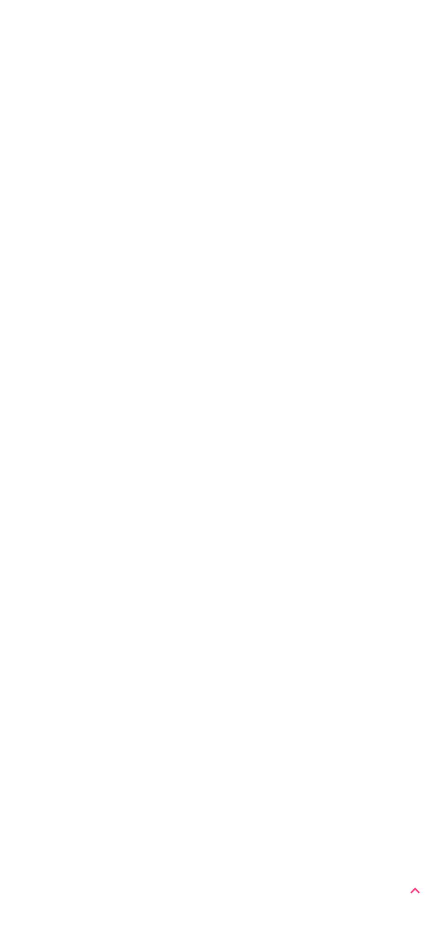
scroll to position [0, 0]
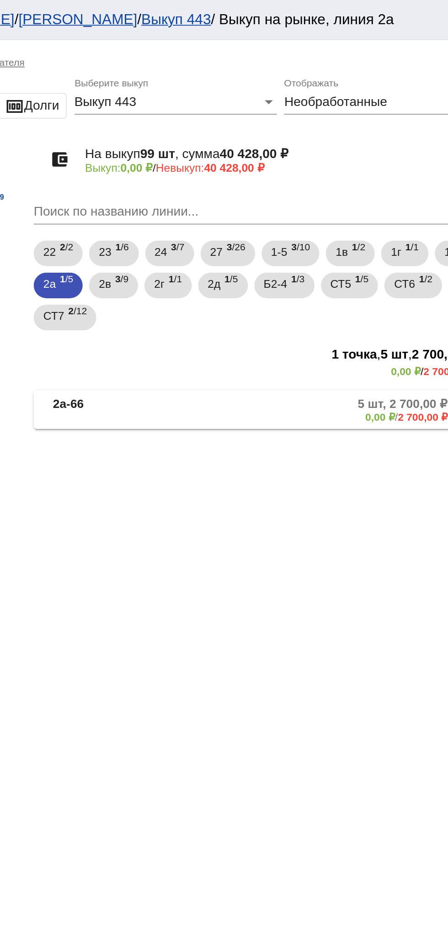
click at [351, 241] on mat-expansion-panel-header "2а-66 5 шт, 2 700,00 ₽ 0,00 ₽ / 2 700,00 ₽" at bounding box center [315, 233] width 258 height 22
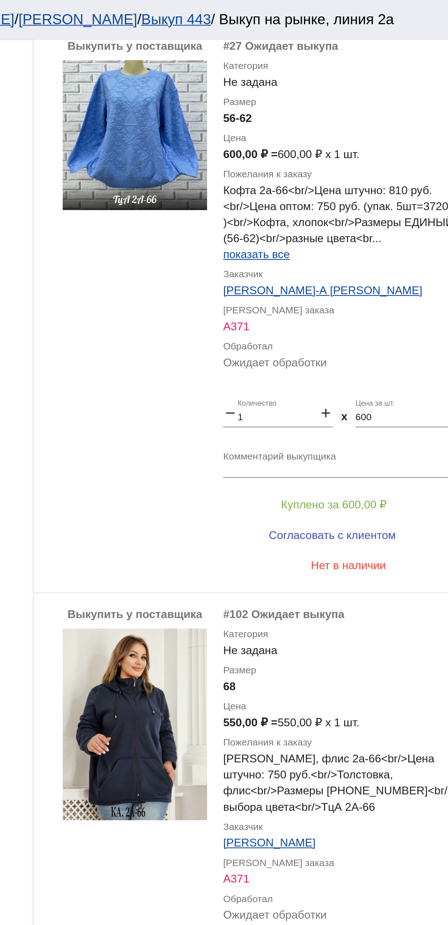
scroll to position [972, 0]
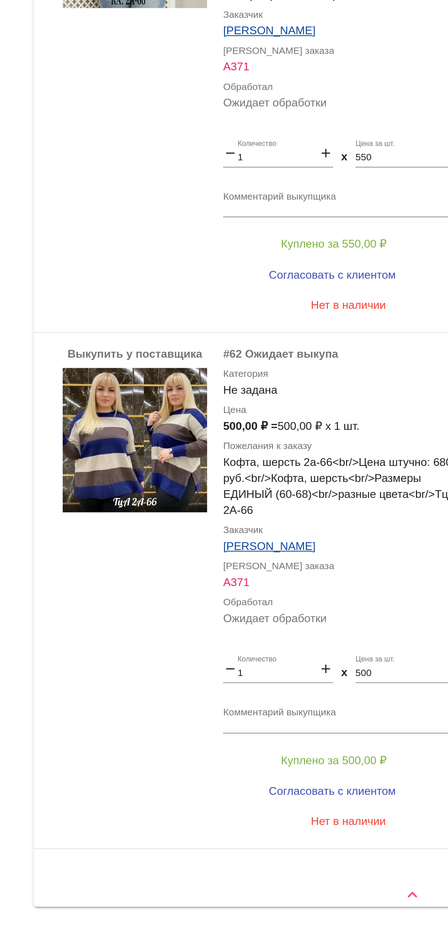
click at [184, 588] on app-facets "Фильтры Покупатели Анастасия Бондаренко 99 Выкупщики Посредник Расулов По катег…" at bounding box center [145, 7] width 82 height 1810
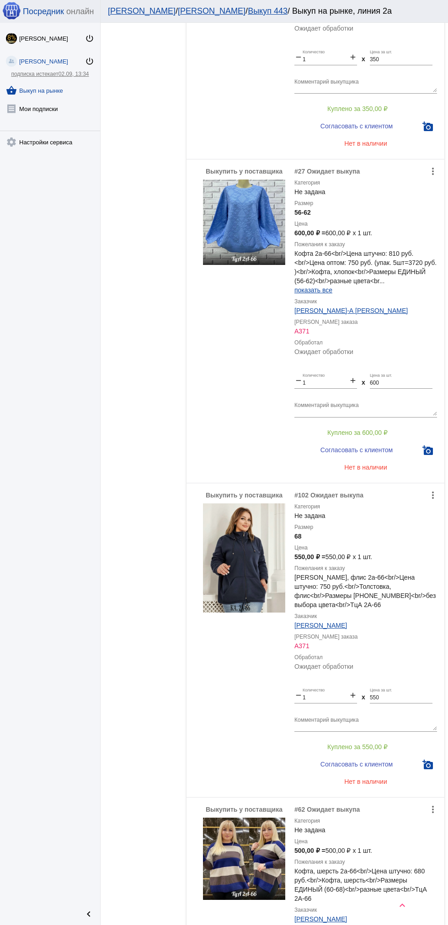
scroll to position [761, 0]
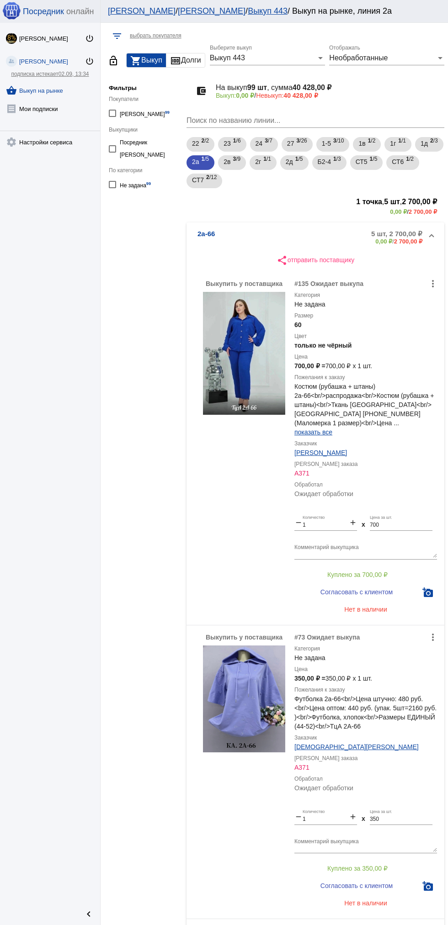
scroll to position [0, 0]
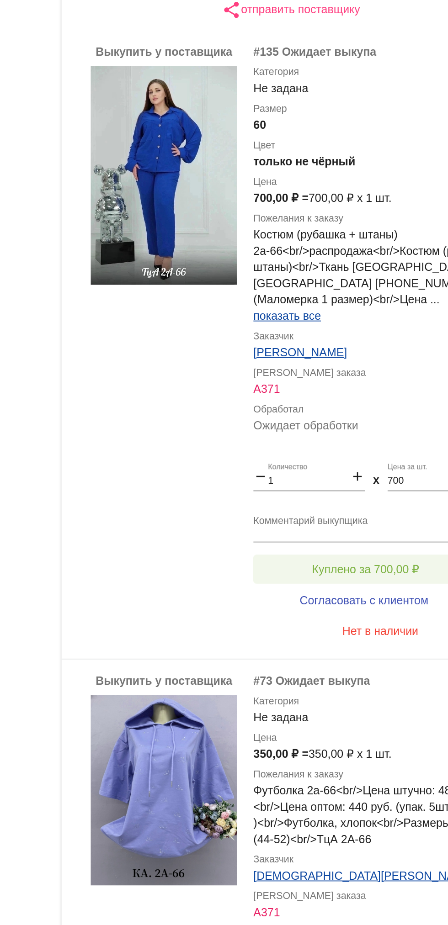
click at [350, 441] on span "Куплено за 700,00 ₽" at bounding box center [357, 444] width 60 height 7
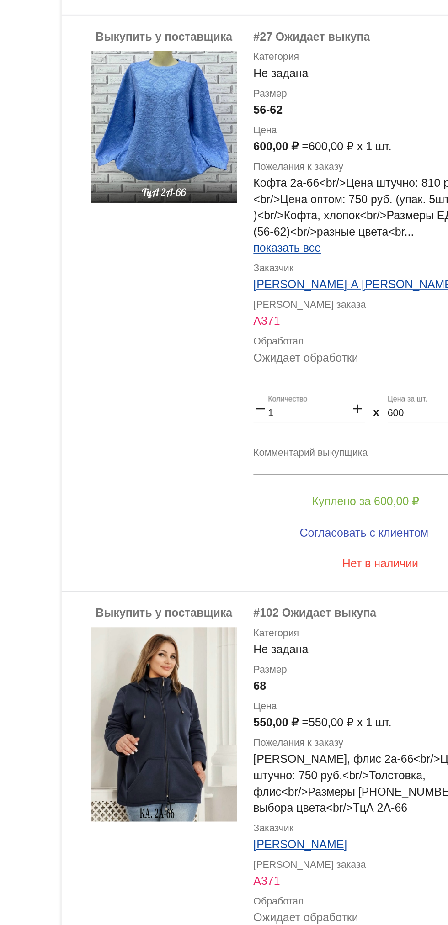
scroll to position [798, 0]
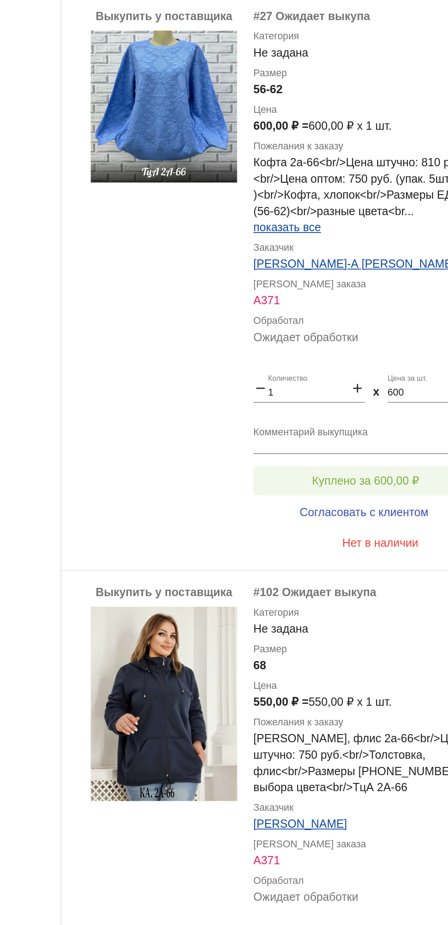
click at [361, 391] on span "Куплено за 600,00 ₽" at bounding box center [357, 394] width 60 height 7
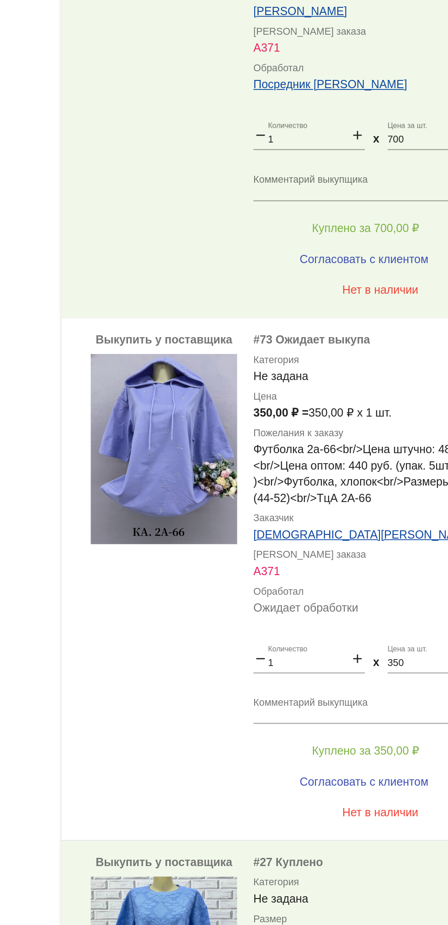
scroll to position [43, 0]
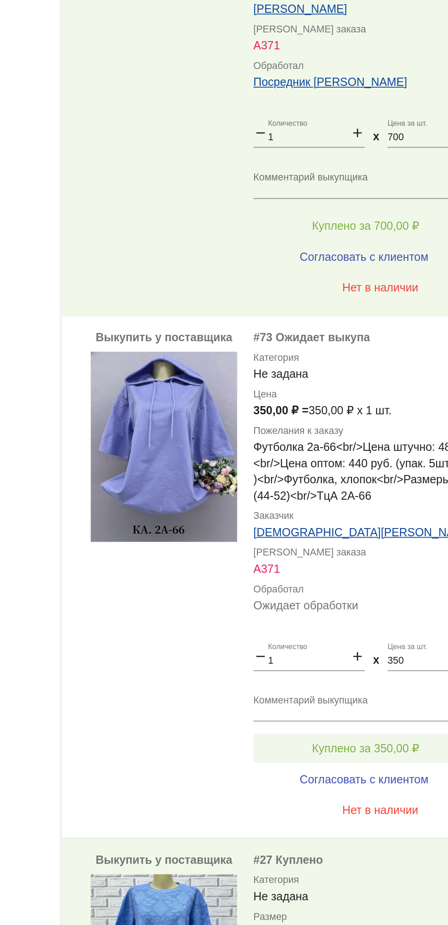
click at [365, 822] on span "Куплено за 350,00 ₽" at bounding box center [357, 825] width 60 height 7
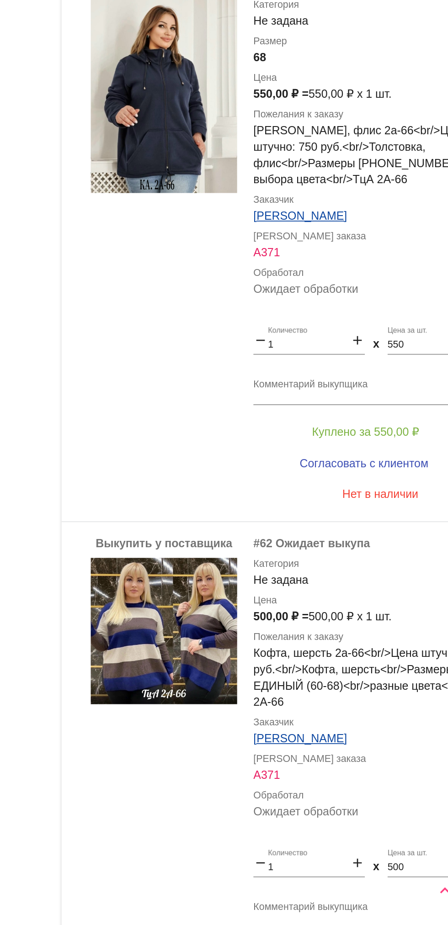
scroll to position [972, 0]
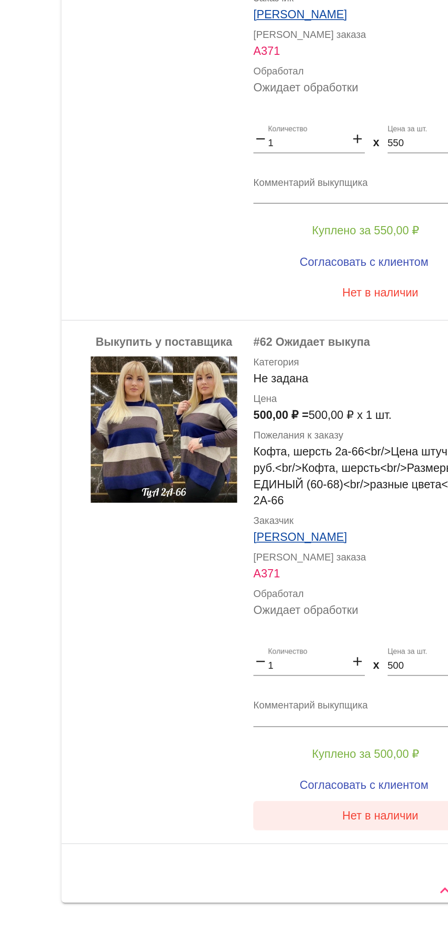
click at [300, 855] on button "Нет в наличии" at bounding box center [365, 863] width 143 height 16
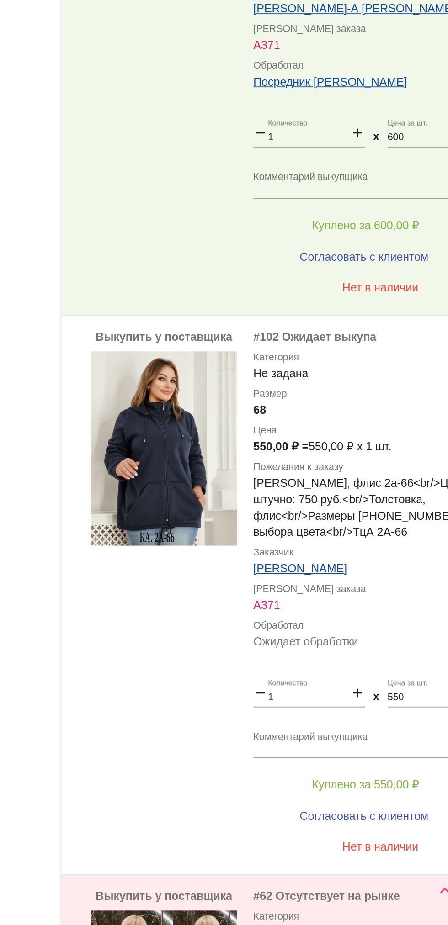
scroll to position [661, 0]
click at [378, 842] on span "Куплено за 550,00 ₽" at bounding box center [357, 845] width 60 height 7
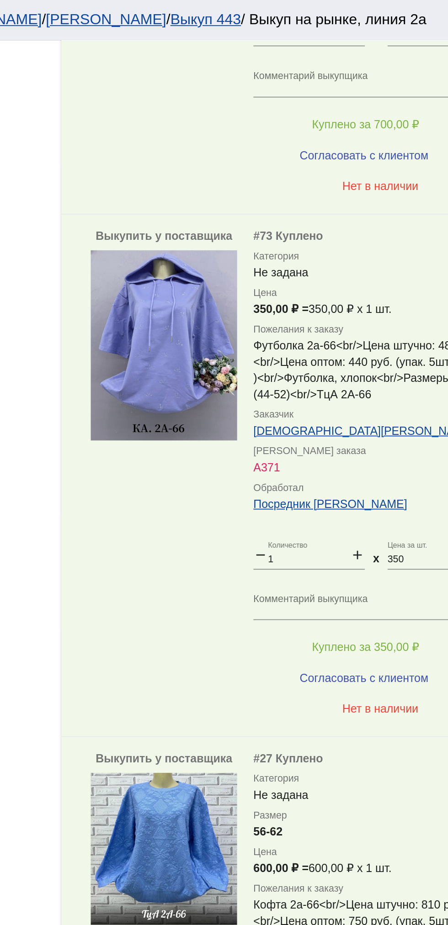
scroll to position [504, 0]
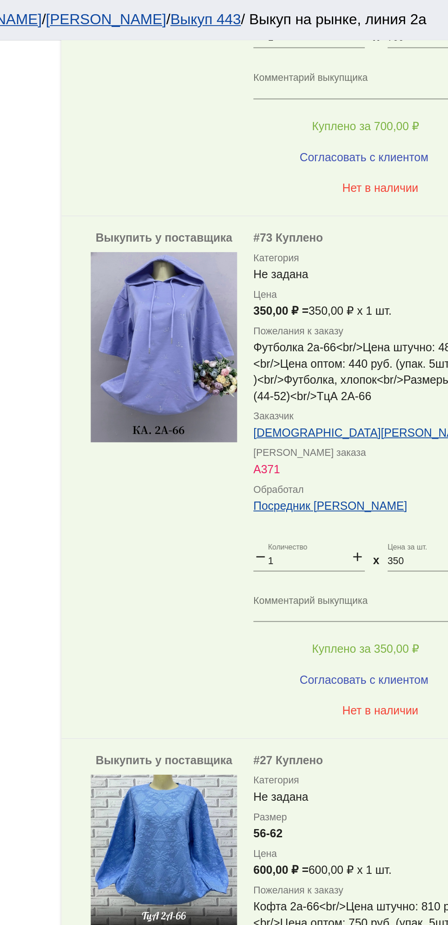
click at [389, 312] on input "350" at bounding box center [401, 315] width 63 height 6
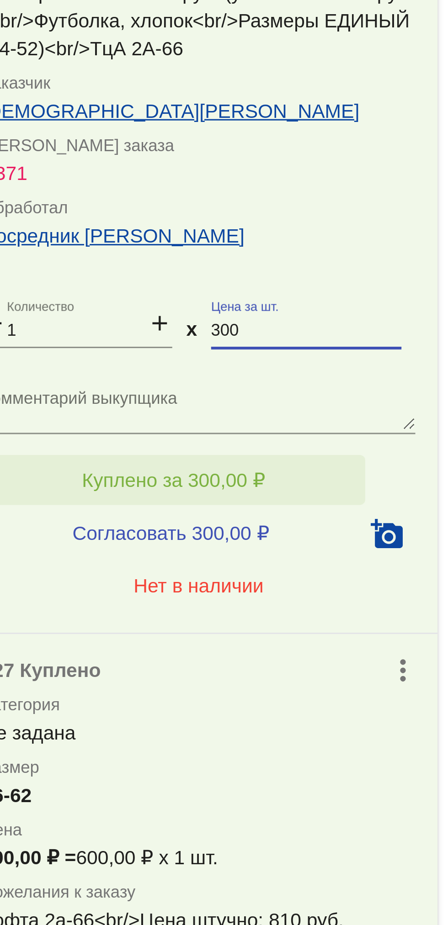
type input "300"
click at [381, 361] on span "Куплено за 300,00 ₽" at bounding box center [357, 364] width 60 height 7
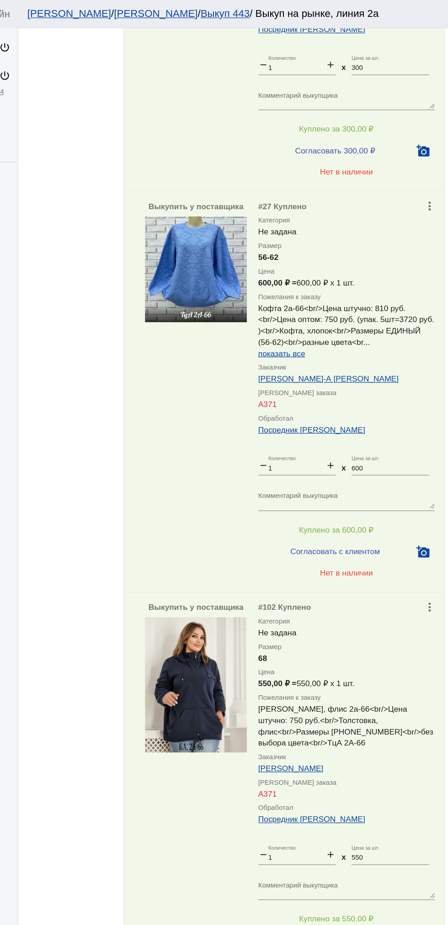
scroll to position [1024, 0]
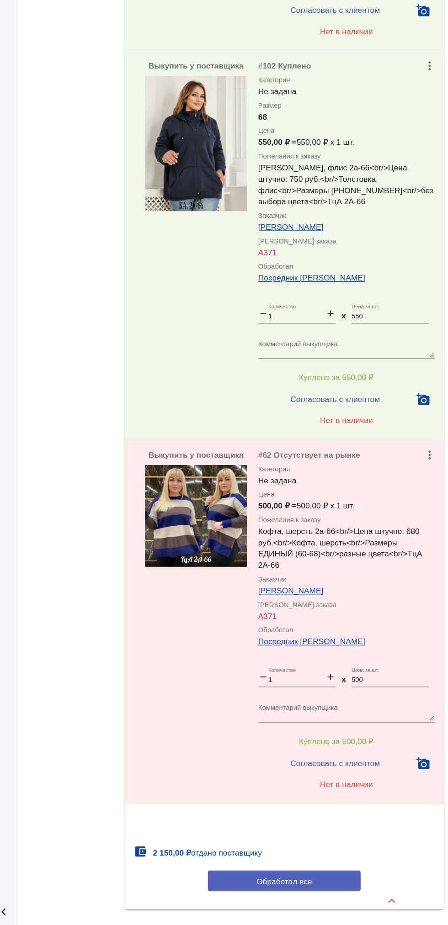
click at [320, 886] on span "Обработал все" at bounding box center [315, 889] width 45 height 7
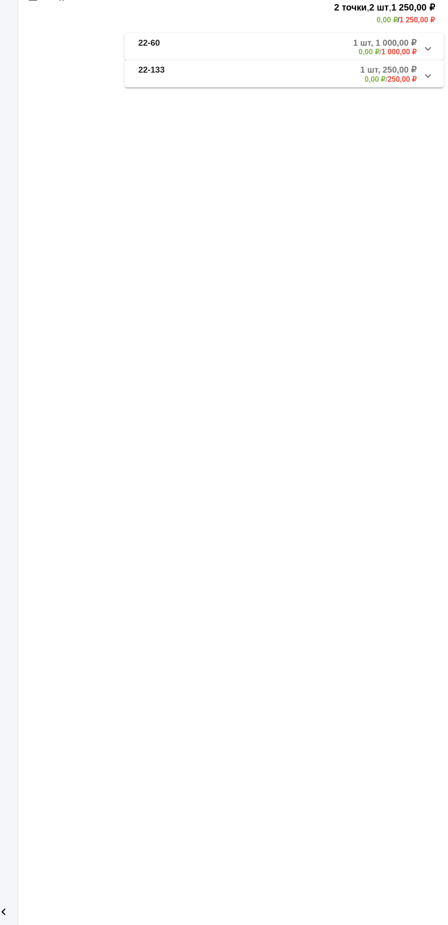
scroll to position [0, 0]
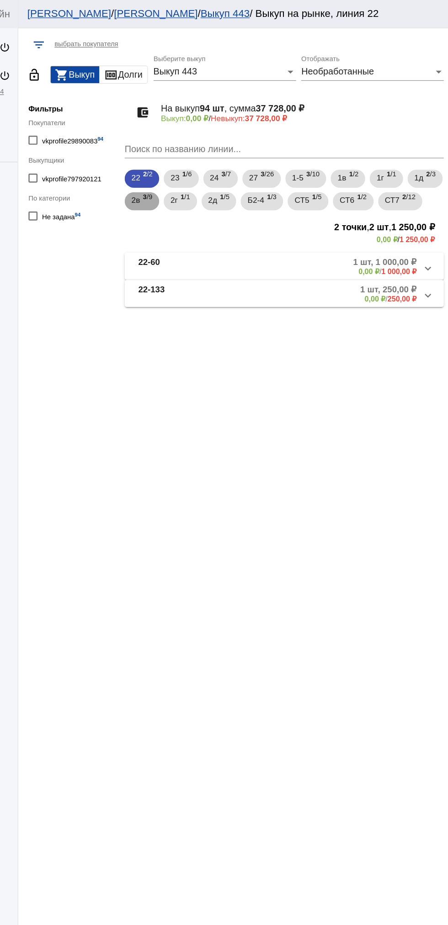
click at [204, 158] on b "3" at bounding box center [202, 159] width 3 height 6
click at [206, 223] on b "2в-53" at bounding box center [206, 215] width 18 height 15
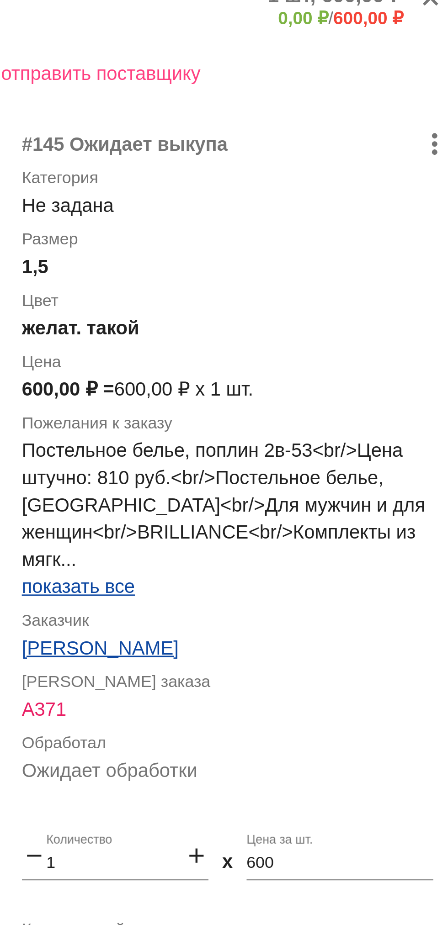
click at [306, 418] on span "показать все" at bounding box center [313, 413] width 38 height 7
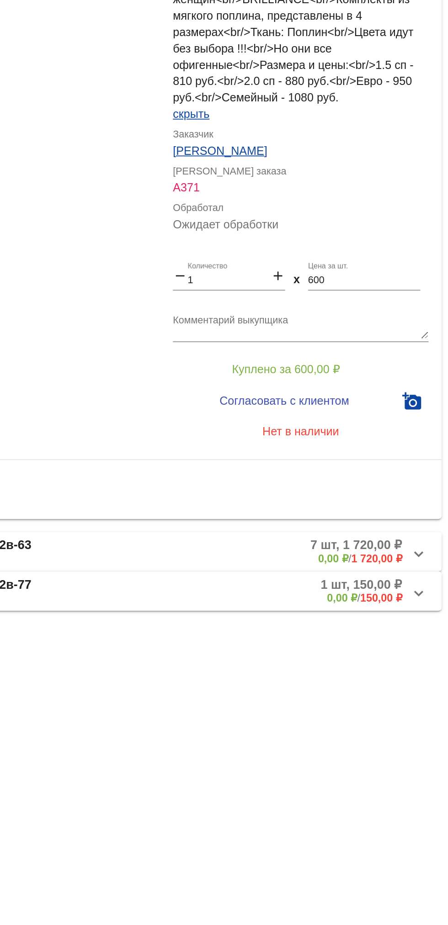
click at [396, 556] on input "600" at bounding box center [401, 553] width 63 height 6
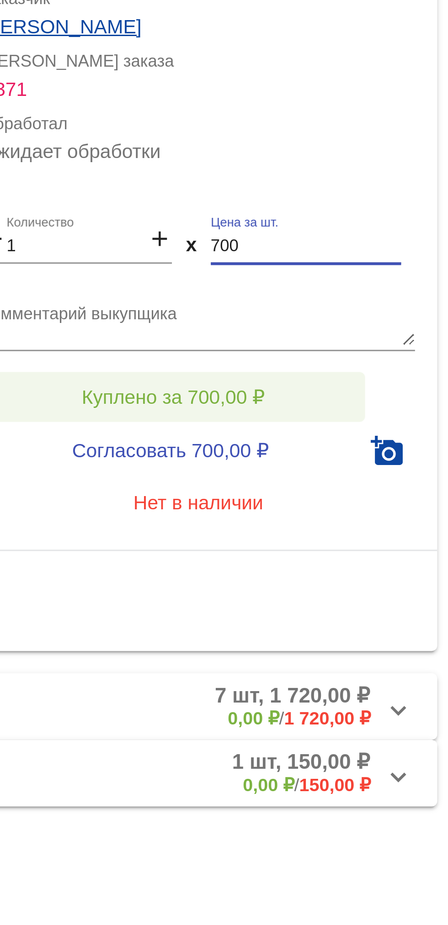
type input "700"
click at [375, 610] on button "Куплено за 700,00 ₽" at bounding box center [357, 602] width 126 height 16
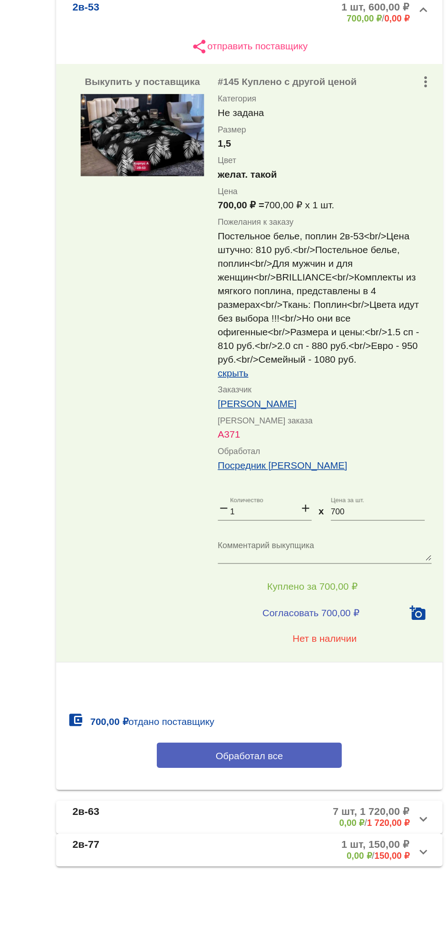
click at [336, 723] on button "Обработал все" at bounding box center [315, 714] width 123 height 17
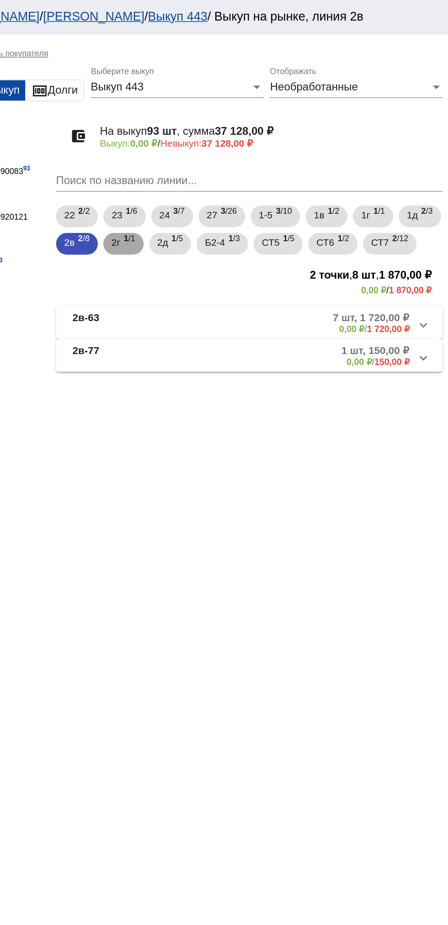
click at [235, 159] on b "1" at bounding box center [233, 159] width 3 height 6
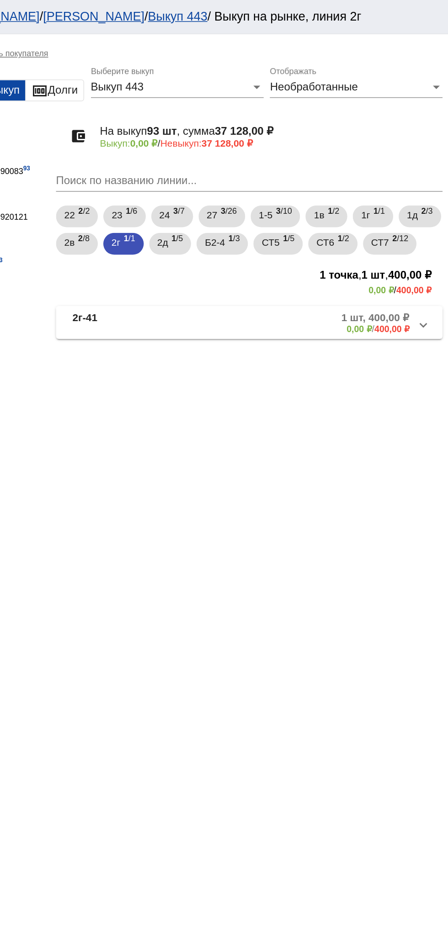
click at [320, 223] on mat-panel-description "1 шт, 400,00 ₽ 0,00 ₽ / 400,00 ₽" at bounding box center [347, 215] width 149 height 15
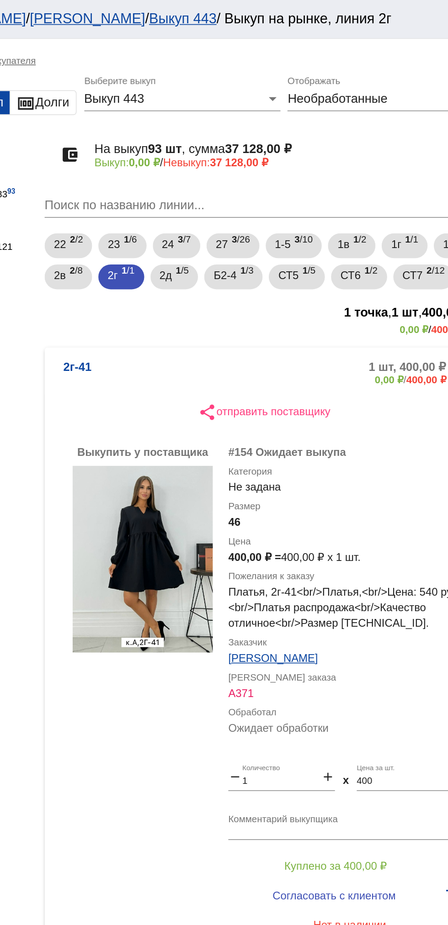
click at [334, 227] on mat-panel-description "1 шт, 400,00 ₽ 0,00 ₽ / 400,00 ₽" at bounding box center [347, 219] width 149 height 15
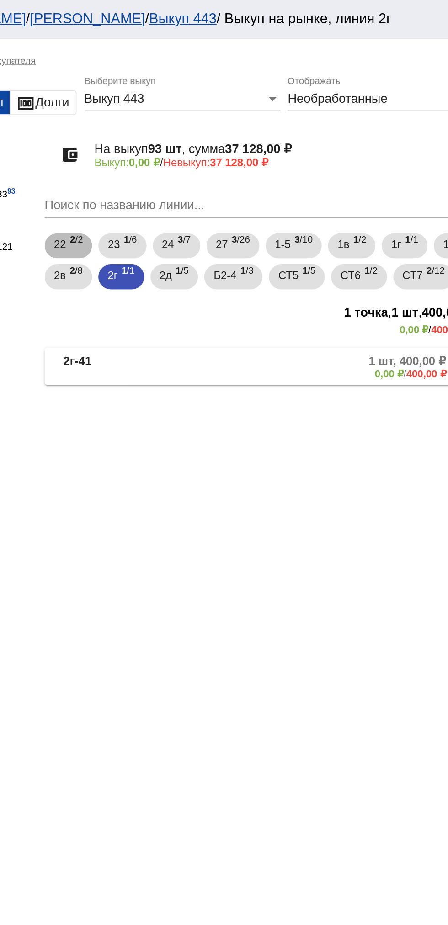
click at [231, 170] on div "22 2 /2 23 1 /6 24 3 /7 27 3 /26 1-5 3 /10 1в 1 /2 1г 1 /1 1д 2 /3 2в 2 /8 2г 1…" at bounding box center [315, 153] width 261 height 37
click at [209, 162] on div "2в 2 /8" at bounding box center [200, 162] width 17 height 19
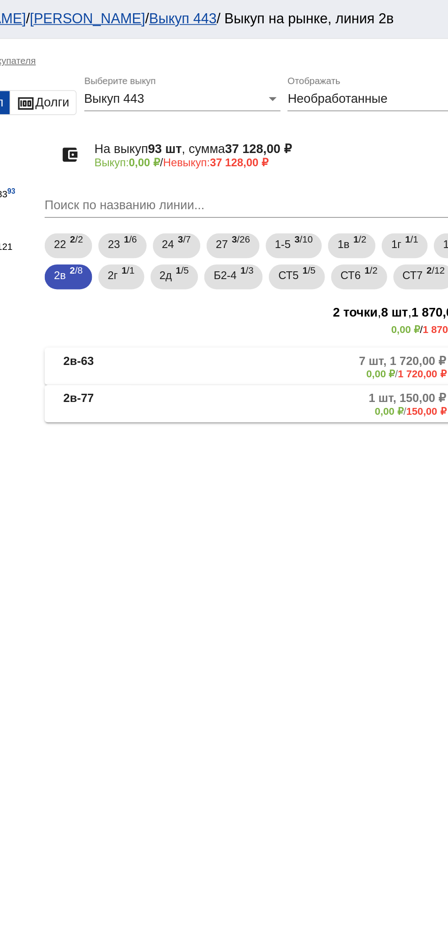
click at [365, 223] on mat-panel-description "7 шт, 1 720,00 ₽ 0,00 ₽ / 1 720,00 ₽" at bounding box center [347, 215] width 150 height 15
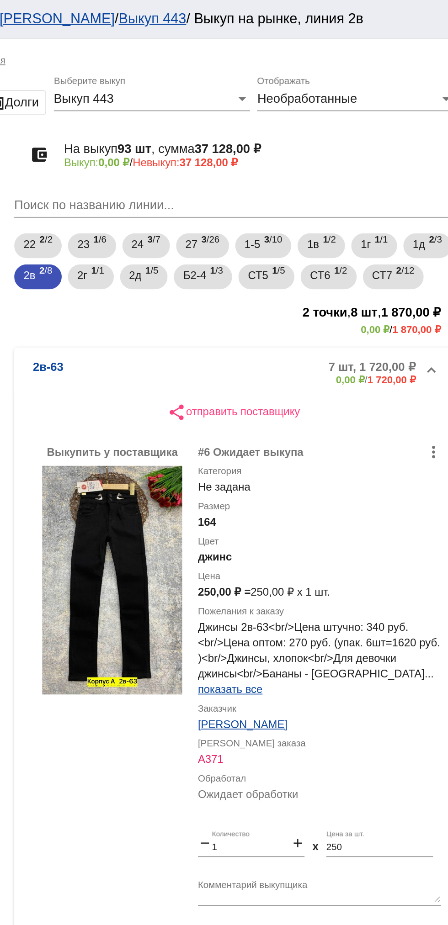
click at [222, 227] on mat-panel-title "2в-63" at bounding box center [230, 219] width 67 height 15
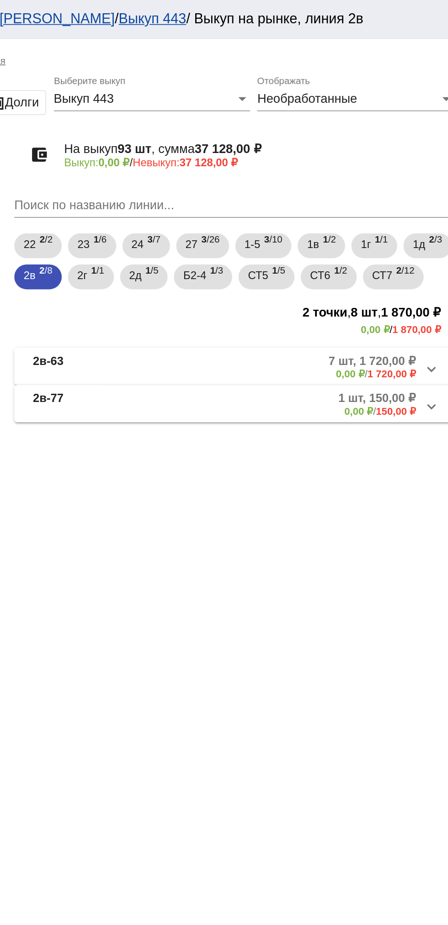
click at [358, 223] on mat-panel-description "7 шт, 1 720,00 ₽ 0,00 ₽ / 1 720,00 ₽" at bounding box center [347, 215] width 150 height 15
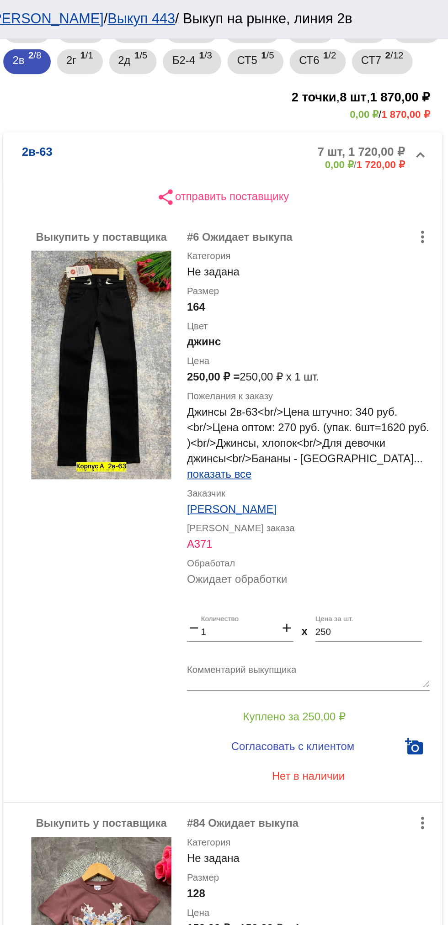
scroll to position [127, 0]
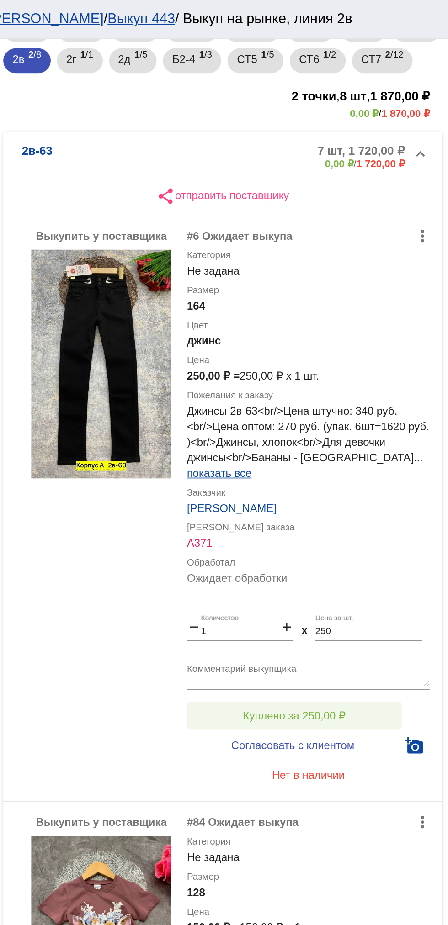
click at [387, 429] on button "Куплено за 250,00 ₽" at bounding box center [357, 420] width 126 height 16
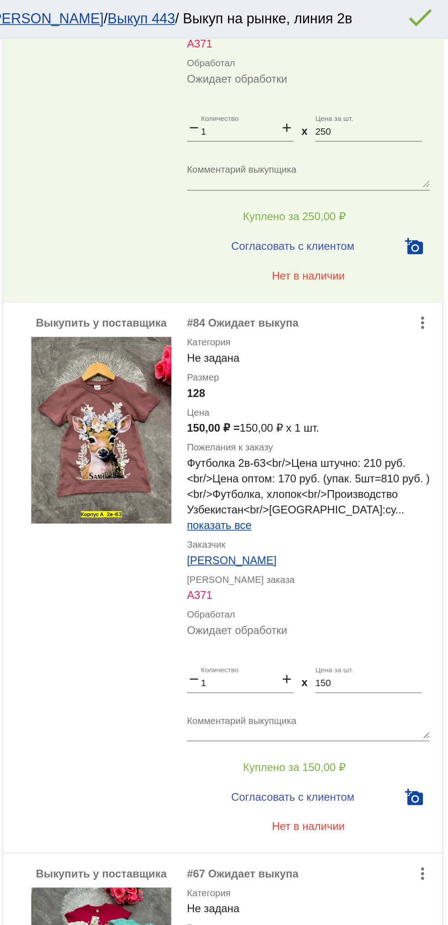
scroll to position [422, 0]
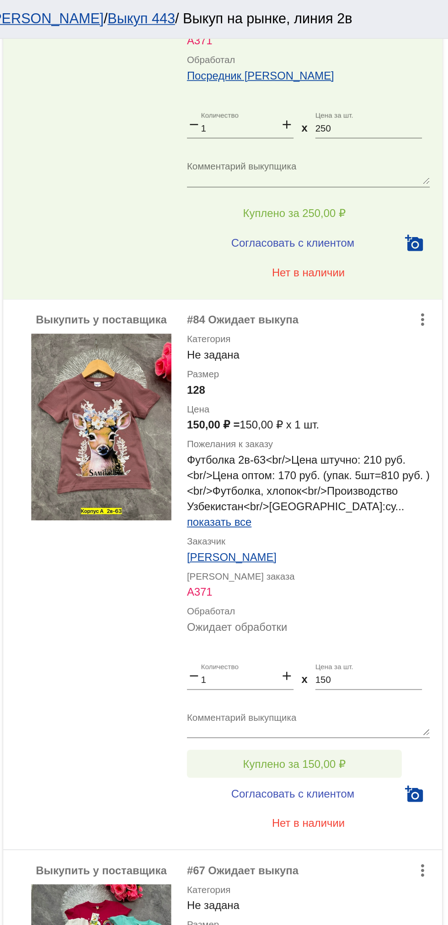
click at [392, 457] on button "Куплено за 150,00 ₽" at bounding box center [357, 448] width 126 height 16
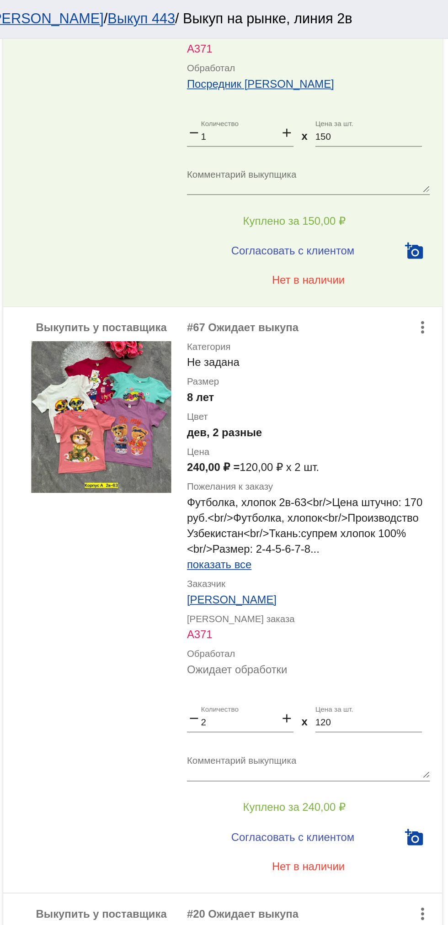
scroll to position [741, 0]
click at [316, 482] on button "Куплено за 240,00 ₽" at bounding box center [357, 474] width 126 height 16
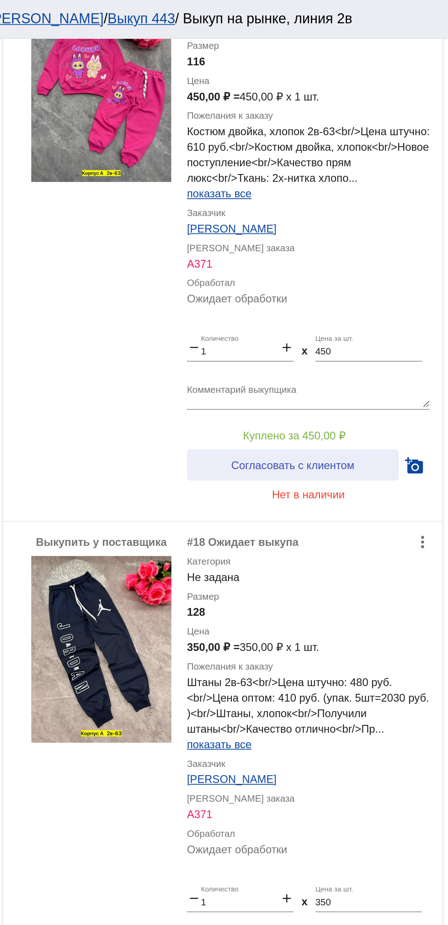
scroll to position [1280, 0]
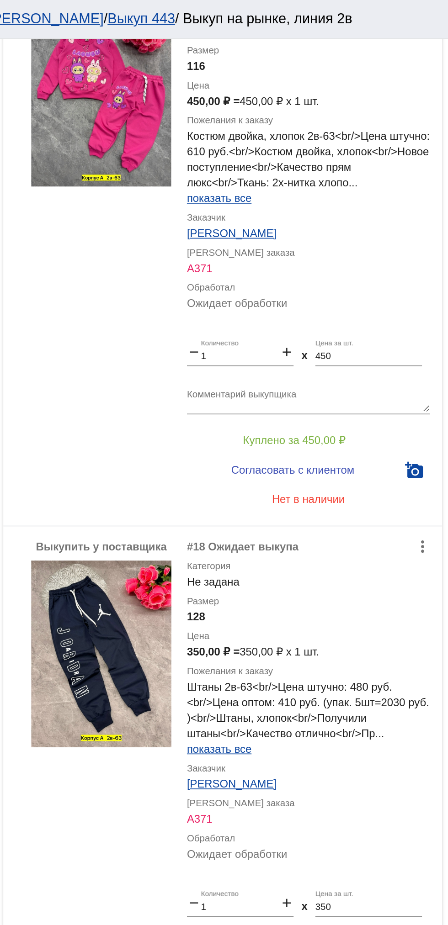
click at [375, 242] on textarea "Комментарий выкупщика" at bounding box center [365, 235] width 143 height 14
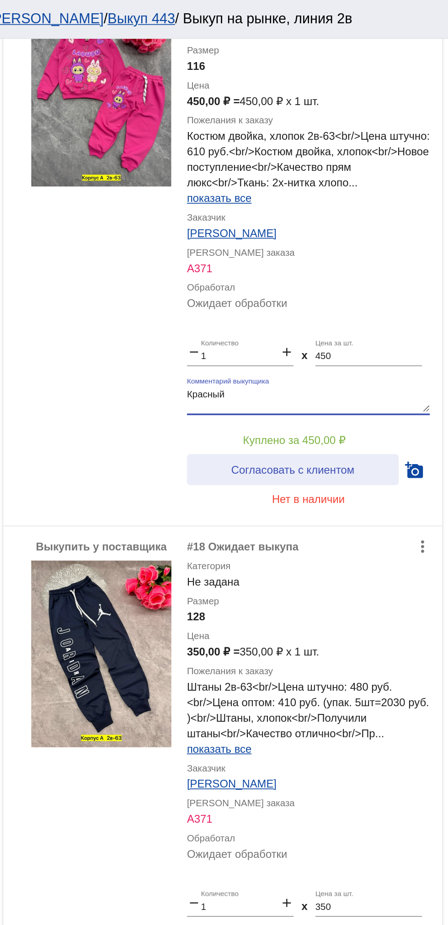
type textarea "Красный"
click at [376, 280] on span "Согласовать с клиентом" at bounding box center [356, 276] width 72 height 7
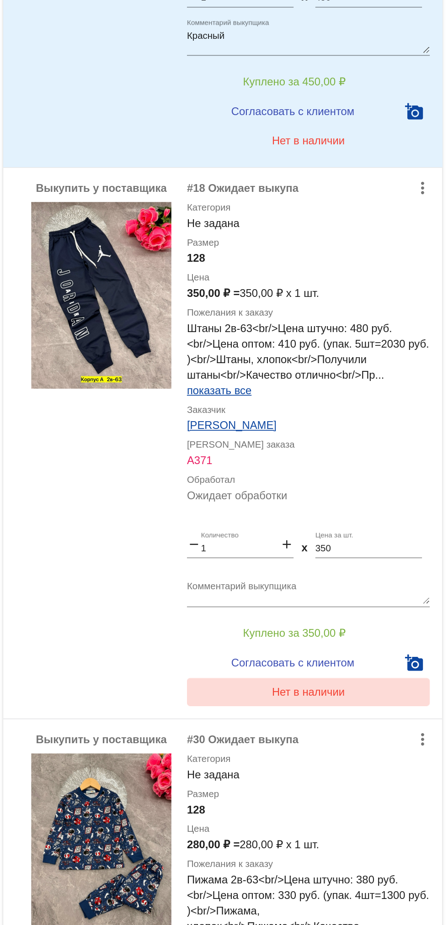
scroll to position [0, 0]
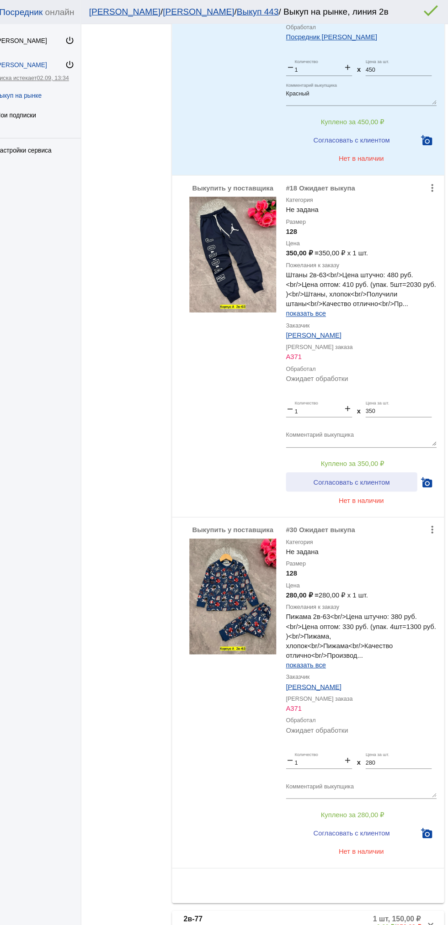
click at [378, 457] on span "Согласовать с клиентом" at bounding box center [356, 456] width 72 height 7
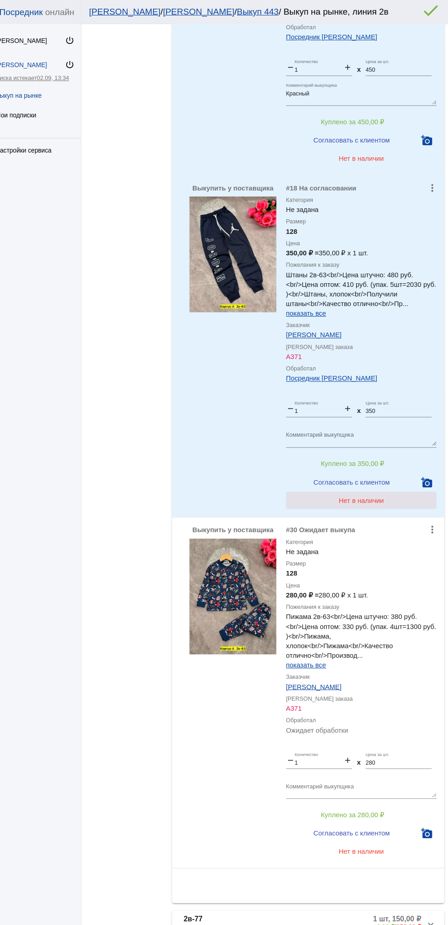
click at [376, 473] on span "Нет в наличии" at bounding box center [365, 474] width 43 height 7
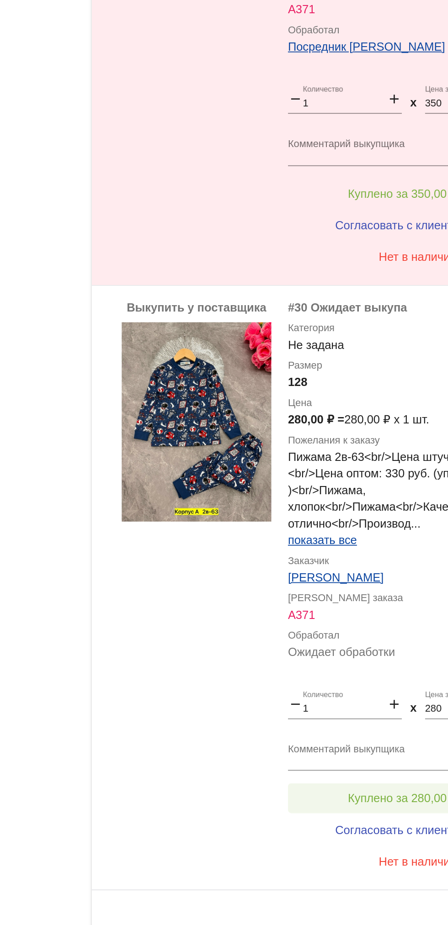
click at [350, 771] on span "Куплено за 280,00 ₽" at bounding box center [357, 771] width 60 height 7
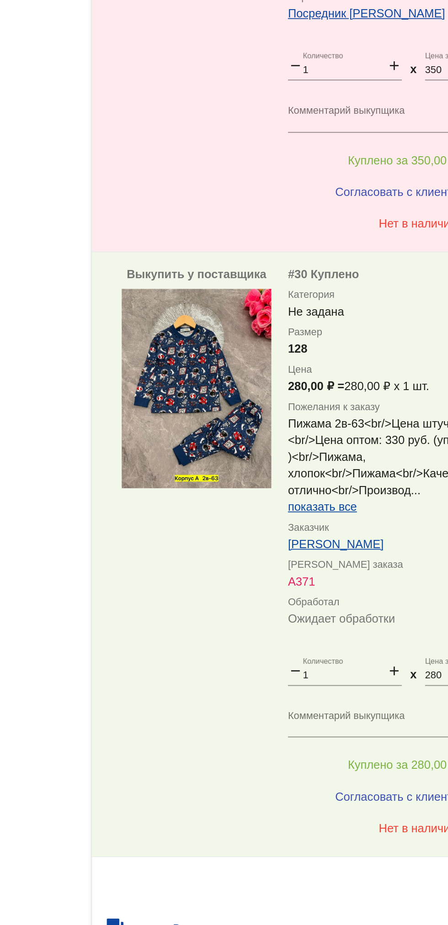
scroll to position [1461, 0]
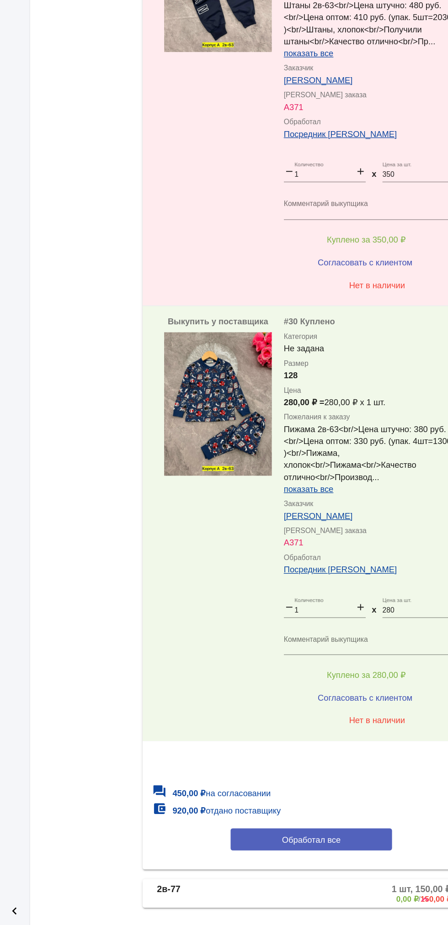
click at [333, 868] on button "Обработал все" at bounding box center [315, 859] width 123 height 17
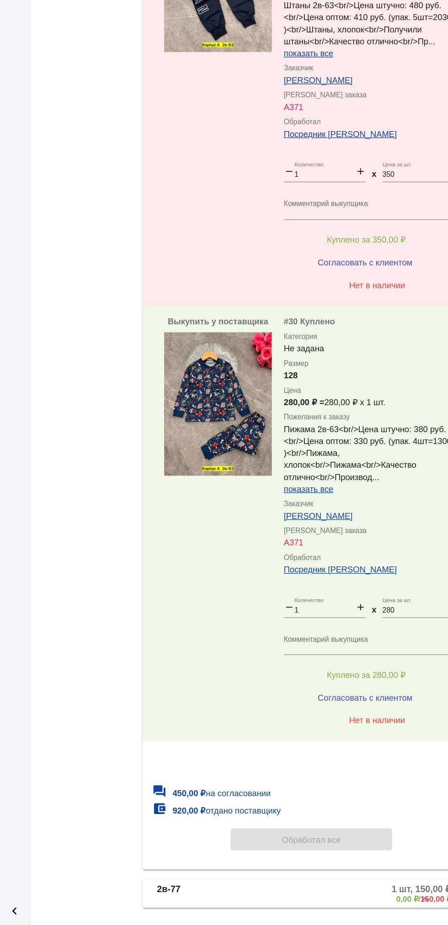
scroll to position [0, 0]
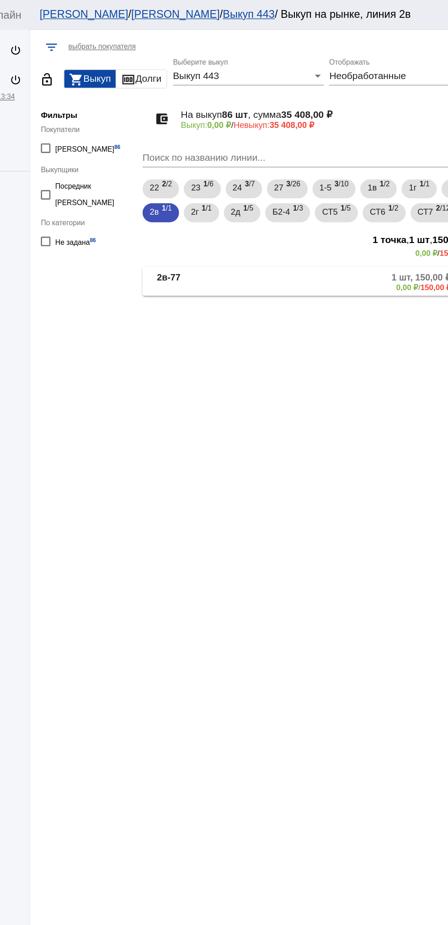
click at [291, 223] on mat-panel-description "1 шт, 150,00 ₽ 0,00 ₽ / 150,00 ₽" at bounding box center [348, 215] width 148 height 15
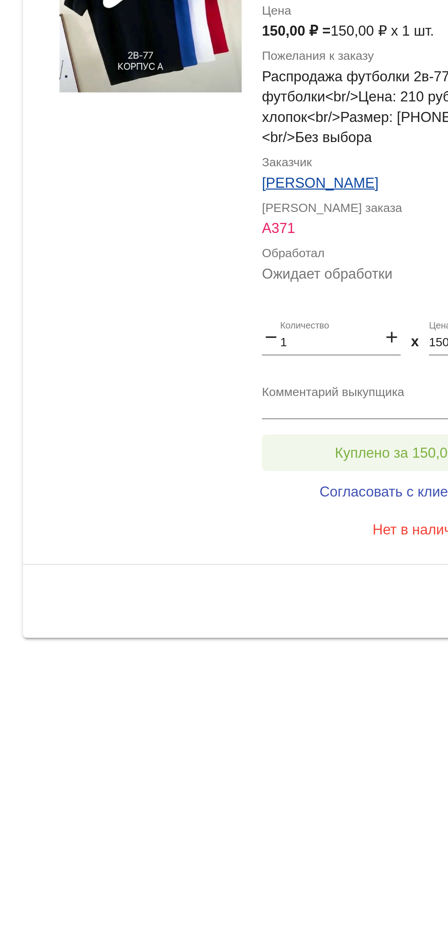
click at [307, 526] on button "Куплено за 150,00 ₽" at bounding box center [357, 517] width 126 height 16
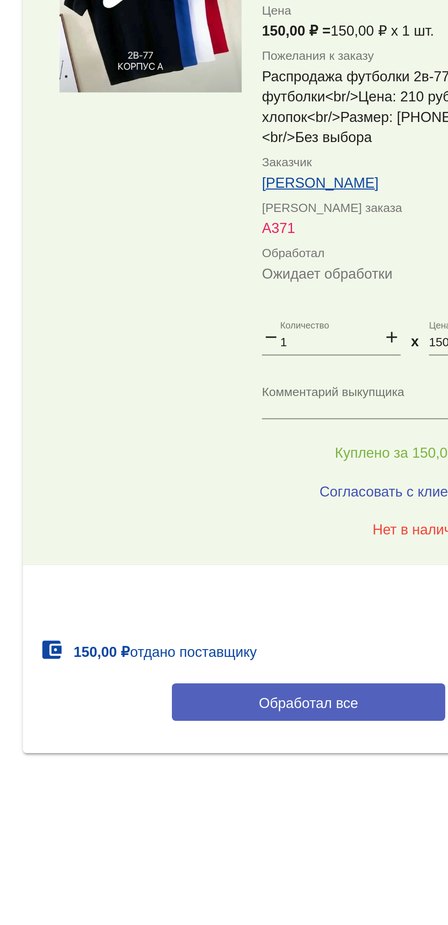
click at [271, 639] on button "Обработал все" at bounding box center [315, 630] width 123 height 17
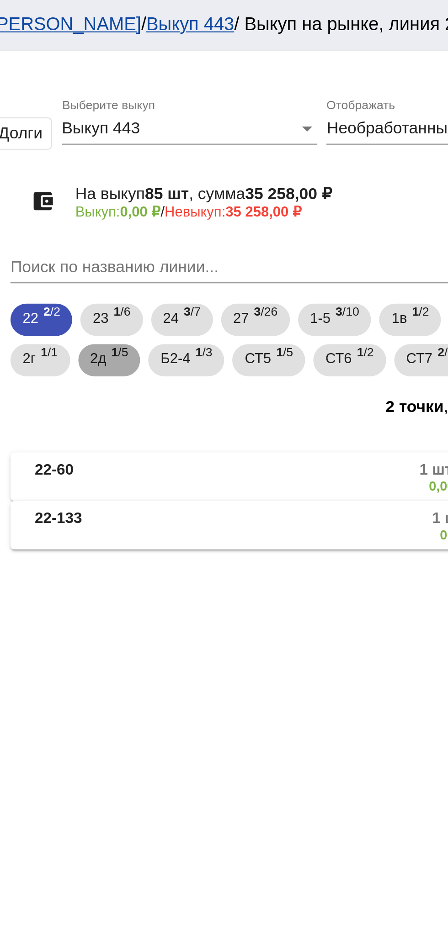
click at [245, 163] on mat-chip "2д 1 /5" at bounding box center [231, 162] width 28 height 15
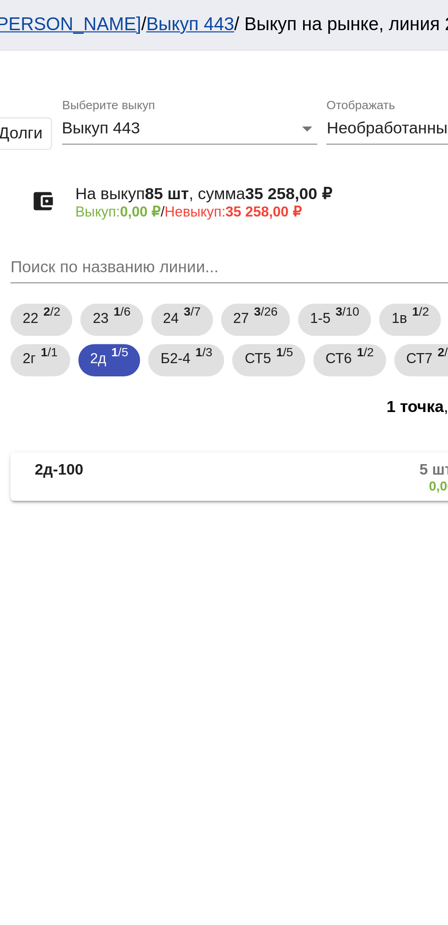
click at [232, 220] on mat-panel-title "2д-100" at bounding box center [232, 215] width 70 height 15
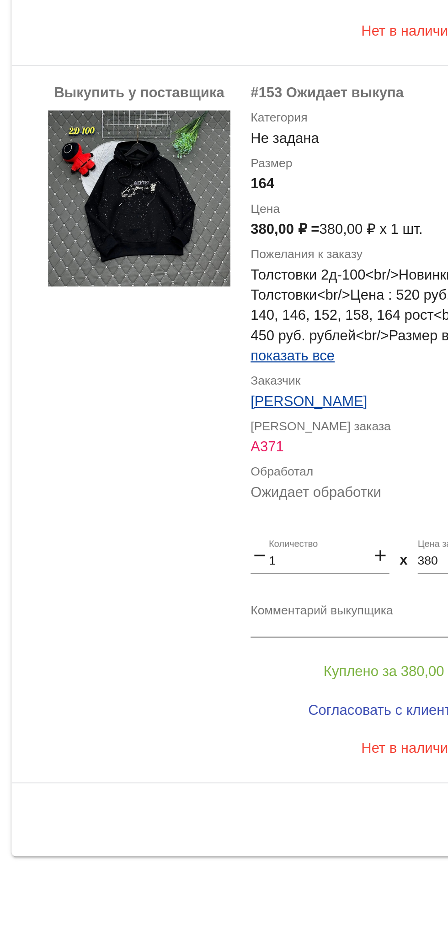
click at [197, 749] on div "Выкупить у поставщика more_vert #153 Ожидает выкупа Категория Не задана Размер …" at bounding box center [315, 689] width 258 height 323
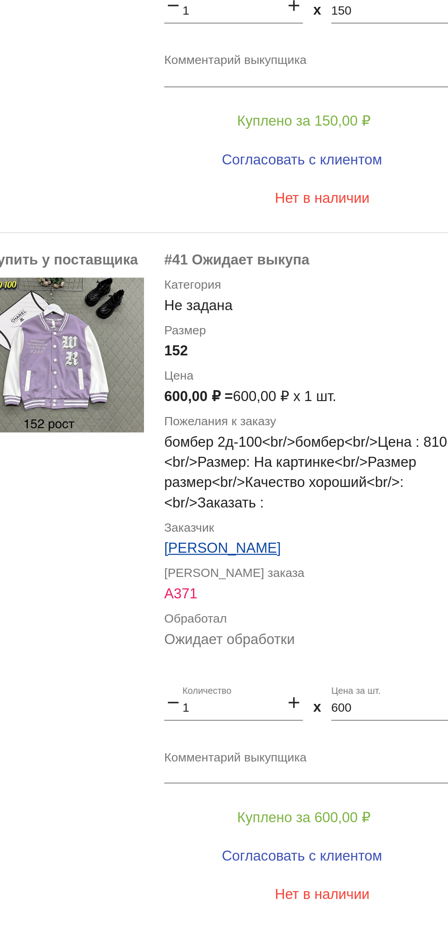
scroll to position [324, 0]
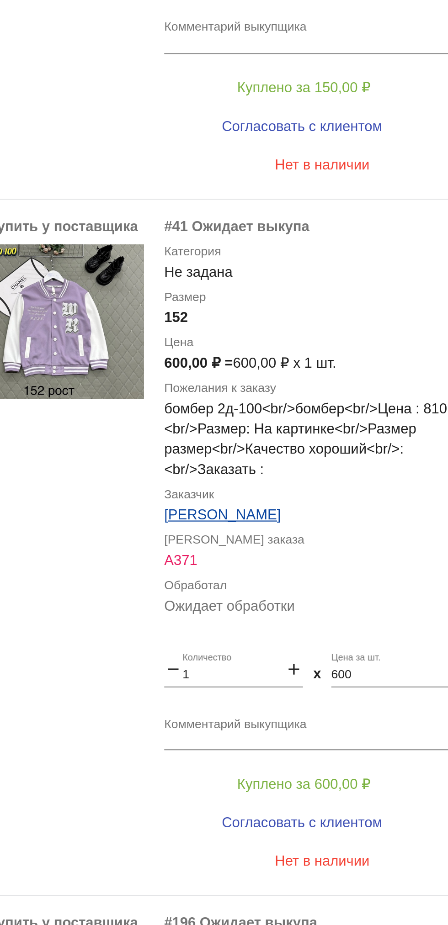
click at [303, 488] on textarea "Комментарий выкупщика" at bounding box center [365, 494] width 143 height 14
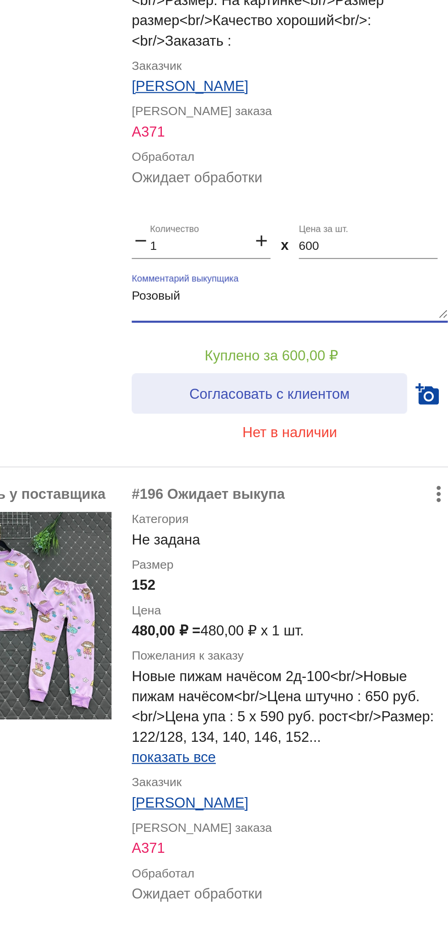
type textarea "Розовый"
click at [381, 532] on span "Согласовать с клиентом" at bounding box center [356, 534] width 72 height 7
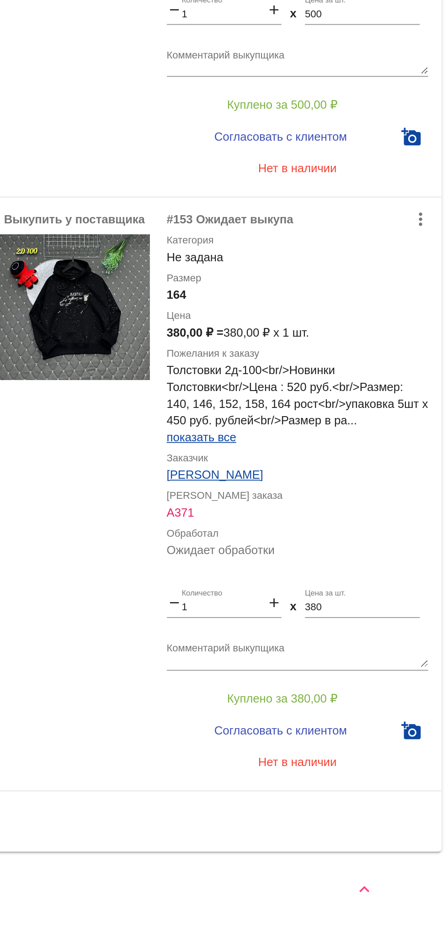
scroll to position [1011, 0]
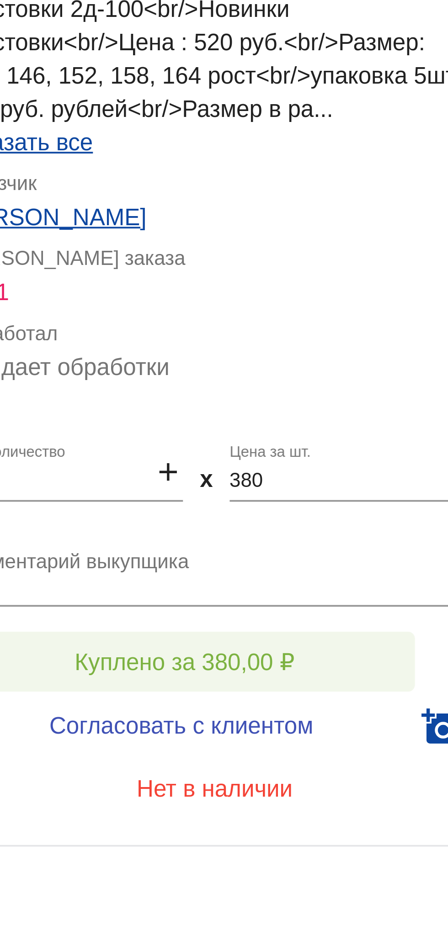
click at [398, 799] on button "Куплено за 380,00 ₽" at bounding box center [357, 802] width 126 height 16
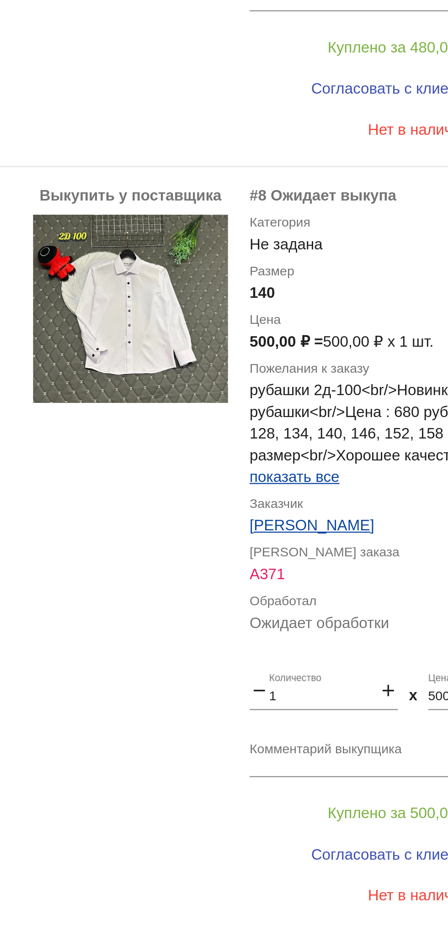
scroll to position [762, 0]
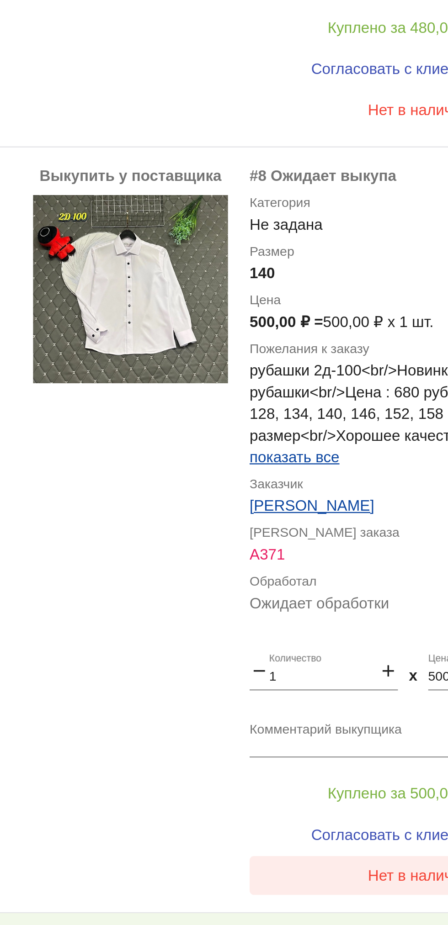
click at [339, 763] on button "Нет в наличии" at bounding box center [365, 761] width 143 height 16
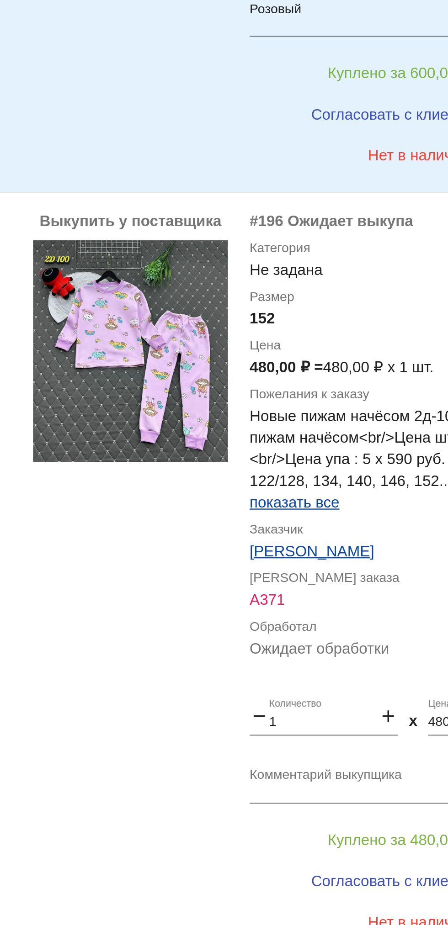
scroll to position [428, 0]
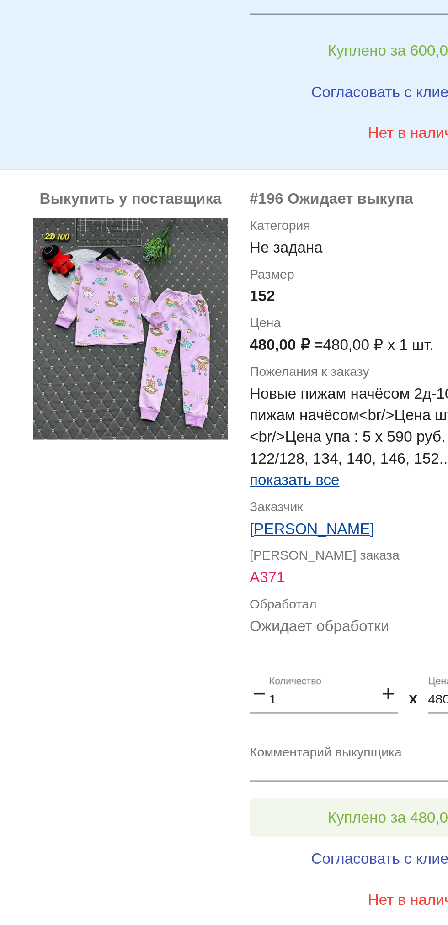
click at [351, 734] on span "Куплено за 480,00 ₽" at bounding box center [357, 736] width 60 height 7
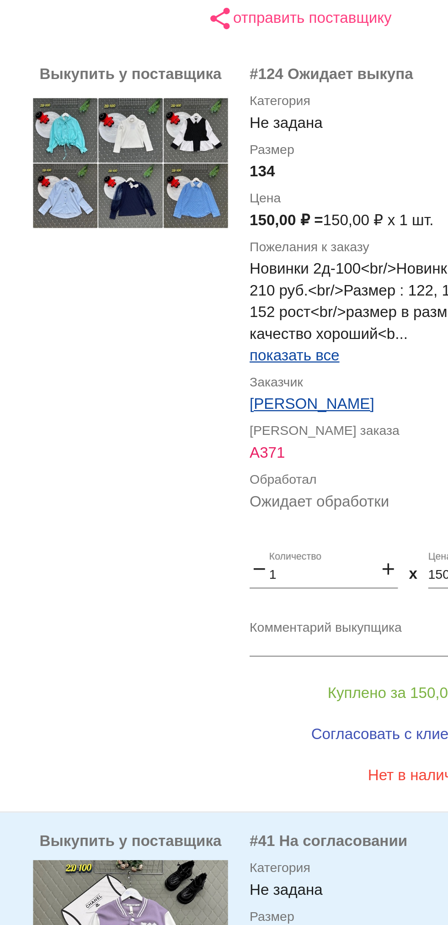
scroll to position [124, 0]
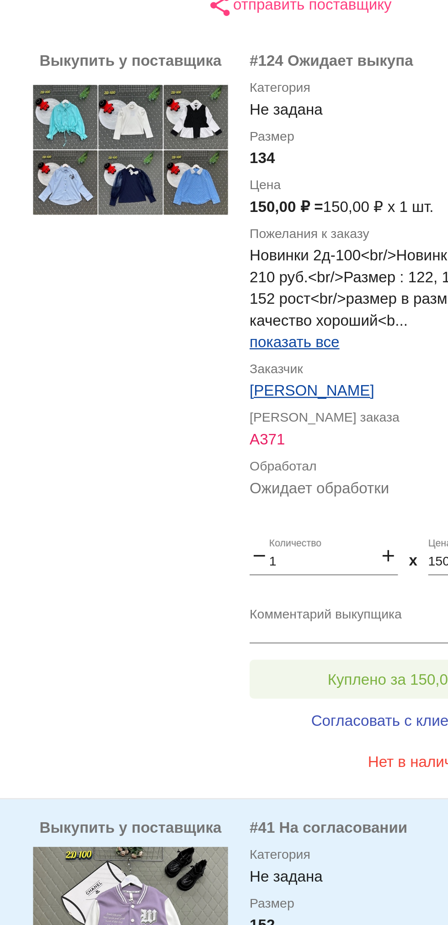
click at [353, 397] on button "Куплено за 150,00 ₽" at bounding box center [357, 403] width 126 height 16
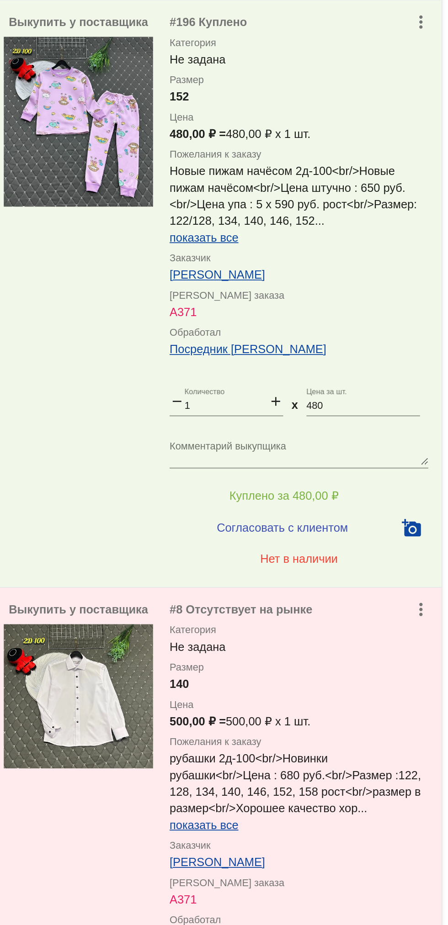
scroll to position [1077, 0]
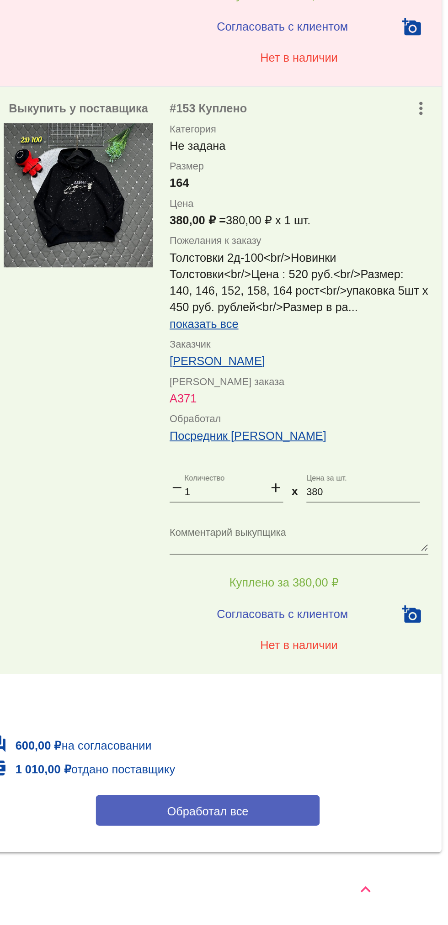
click at [345, 863] on button "Обработал все" at bounding box center [315, 861] width 123 height 17
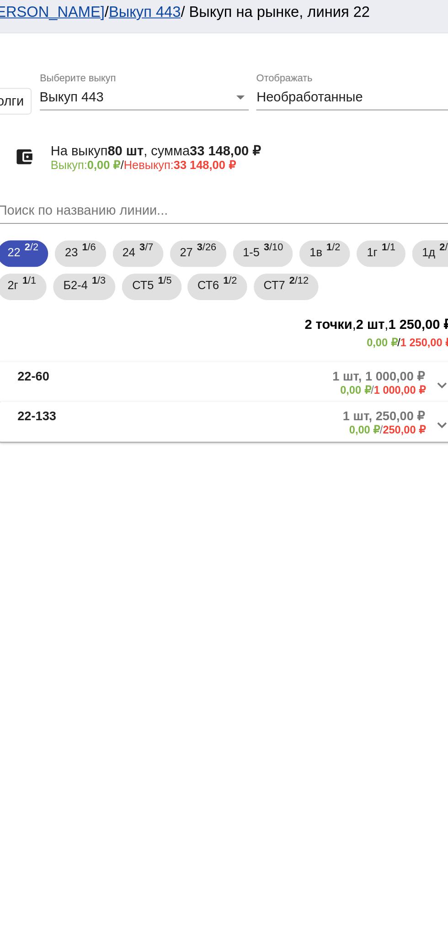
scroll to position [0, 0]
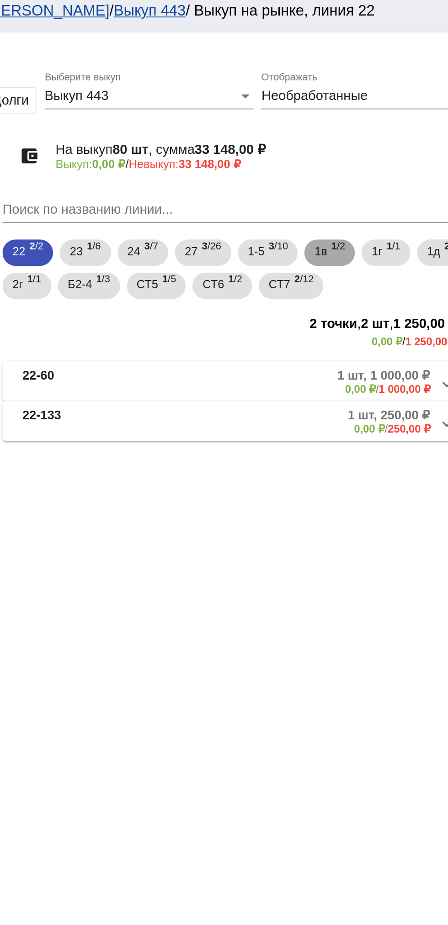
click at [369, 143] on div "1в 1 /2" at bounding box center [366, 144] width 17 height 19
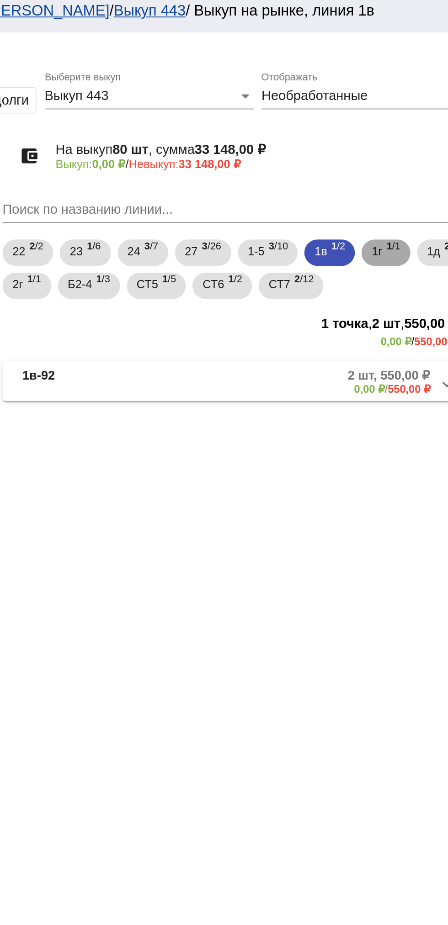
click at [401, 146] on div "1г 1 /1" at bounding box center [398, 144] width 16 height 19
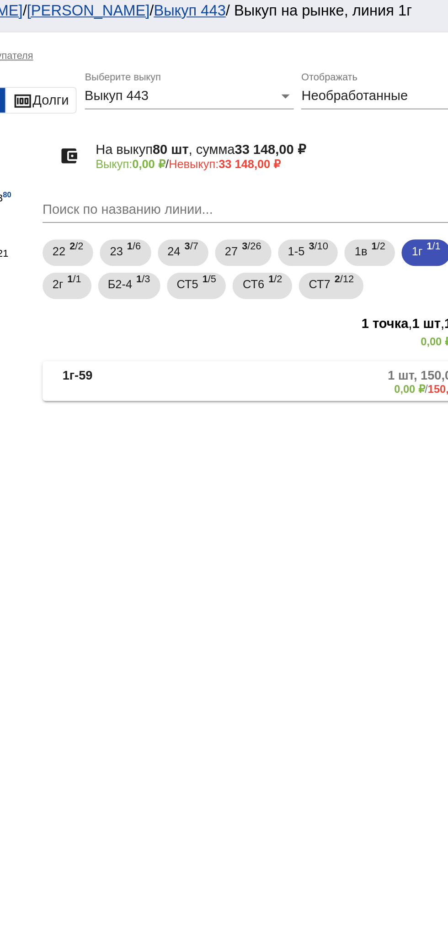
click at [430, 154] on span "2 /3" at bounding box center [434, 144] width 8 height 19
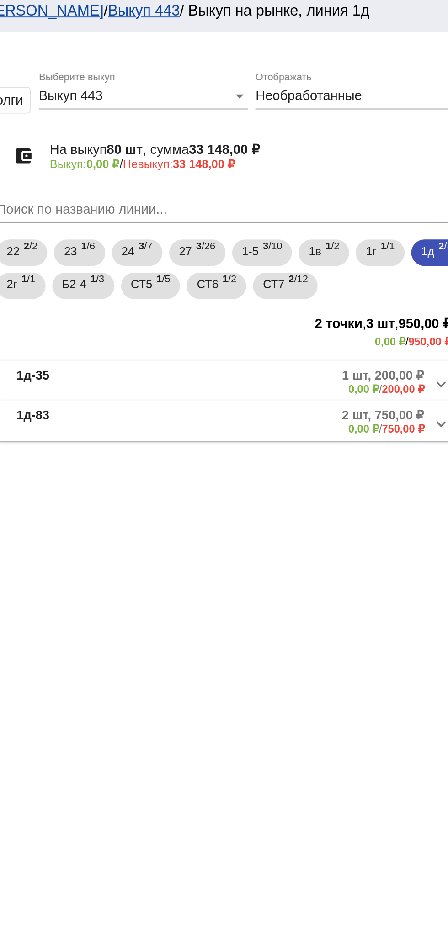
click at [230, 212] on mat-panel-title "1д-35" at bounding box center [231, 215] width 69 height 15
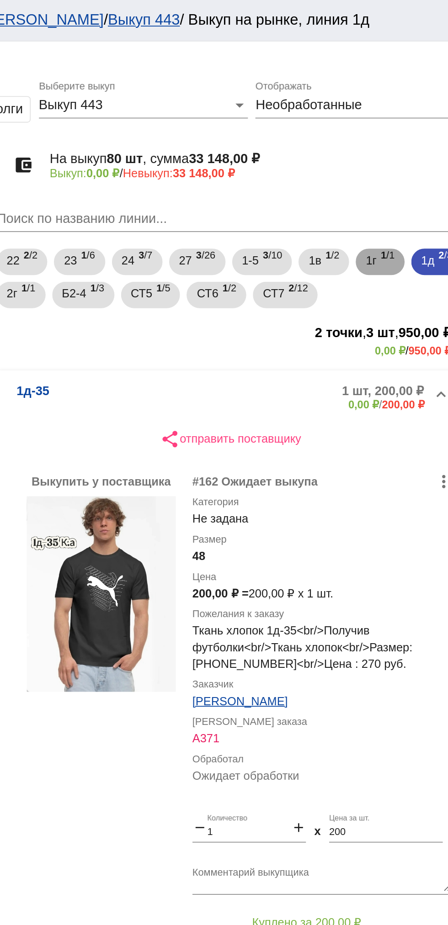
click at [402, 151] on div "1г 1 /1" at bounding box center [398, 144] width 16 height 19
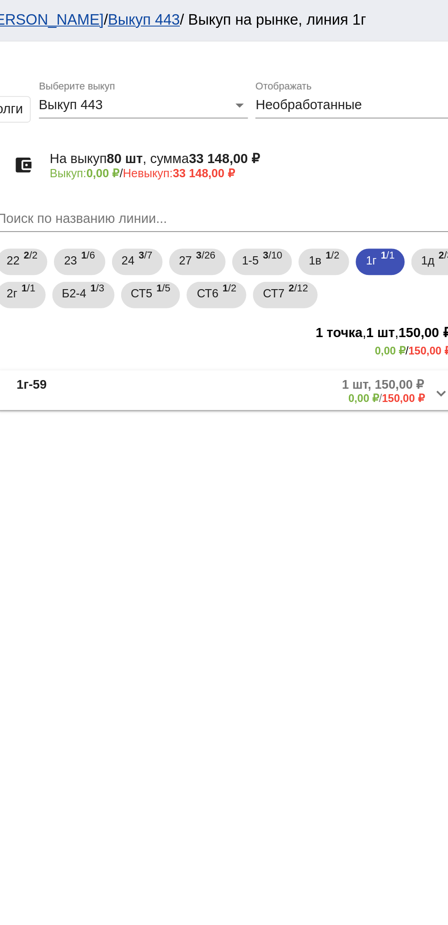
click at [247, 224] on mat-expansion-panel-header "1г-59 1 шт, 150,00 ₽ 0,00 ₽ / 150,00 ₽" at bounding box center [315, 215] width 258 height 22
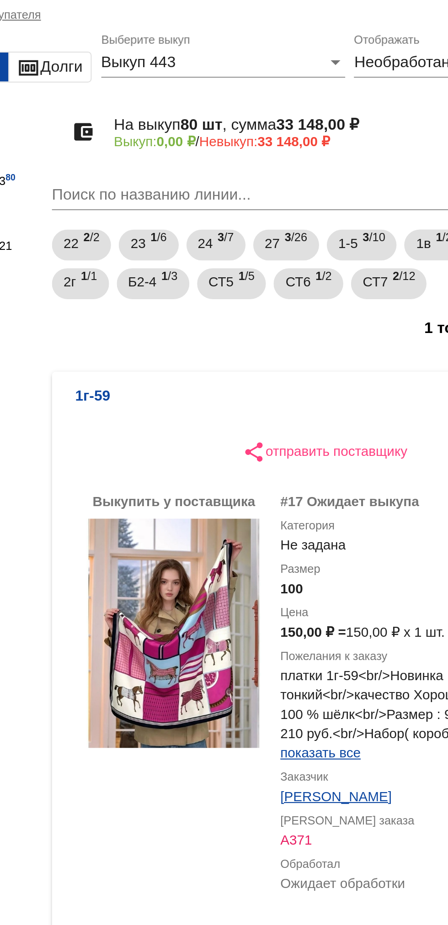
click at [430, 154] on span "2 /3" at bounding box center [434, 144] width 8 height 19
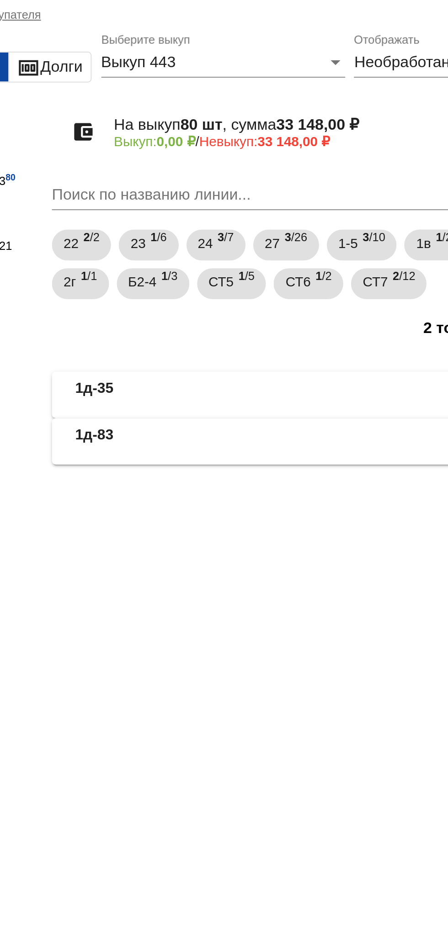
click at [273, 214] on span "1д-35 1 шт, 200,00 ₽ 0,00 ₽ / 200,00 ₽" at bounding box center [313, 215] width 232 height 15
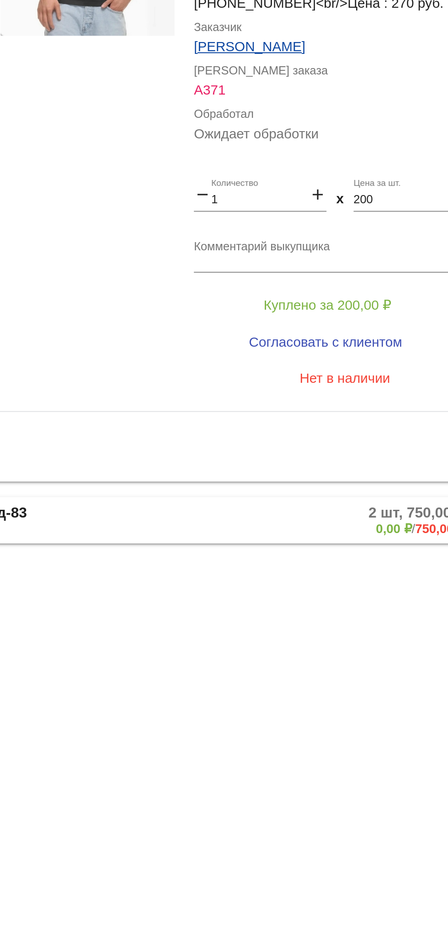
click at [306, 485] on textarea "Комментарий выкупщика" at bounding box center [365, 484] width 143 height 14
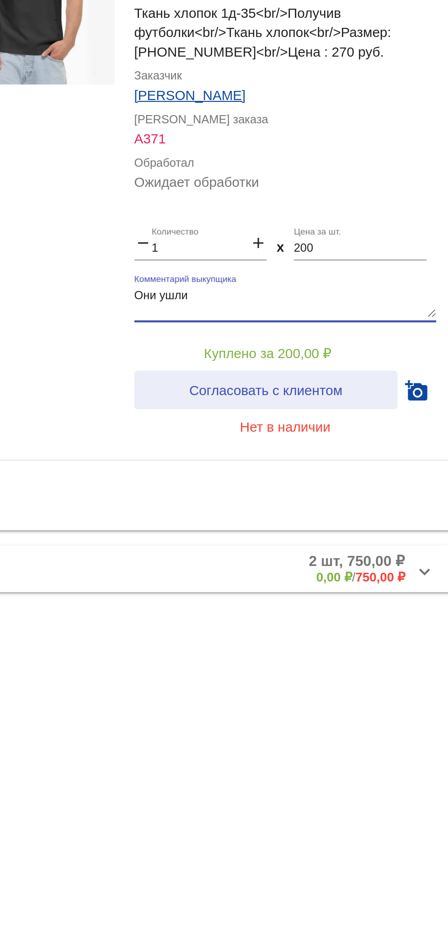
type textarea "Они ушли"
click at [333, 526] on span "Согласовать с клиентом" at bounding box center [356, 525] width 72 height 7
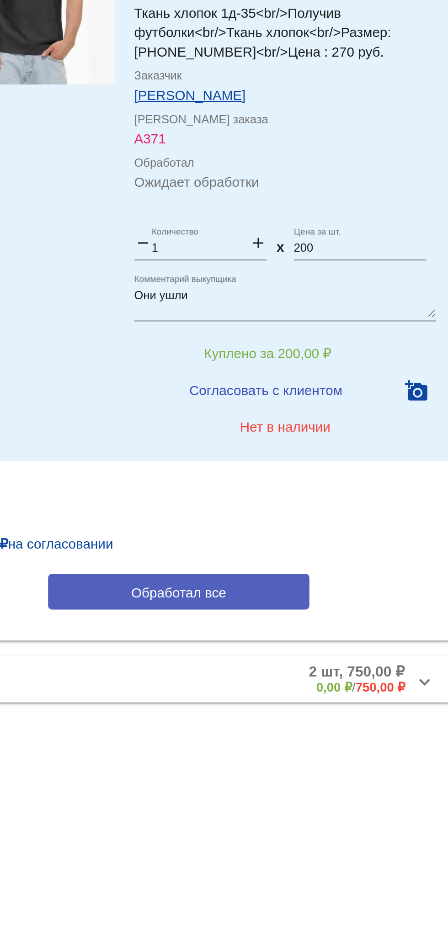
click at [295, 624] on span "Обработал все" at bounding box center [315, 621] width 45 height 7
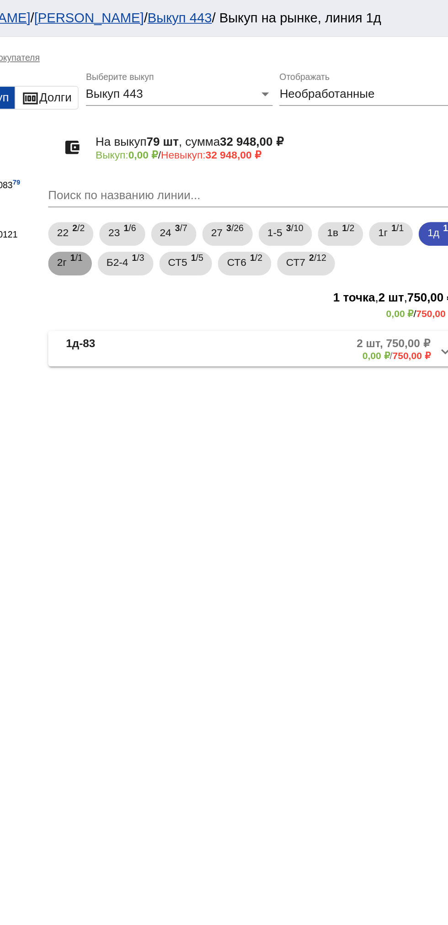
click at [198, 164] on span "2г" at bounding box center [195, 161] width 6 height 16
click at [420, 154] on div "1д 1 /2" at bounding box center [428, 144] width 17 height 19
click at [396, 147] on span "1г" at bounding box center [393, 143] width 6 height 16
click at [243, 211] on mat-panel-title "1г-59" at bounding box center [231, 215] width 69 height 15
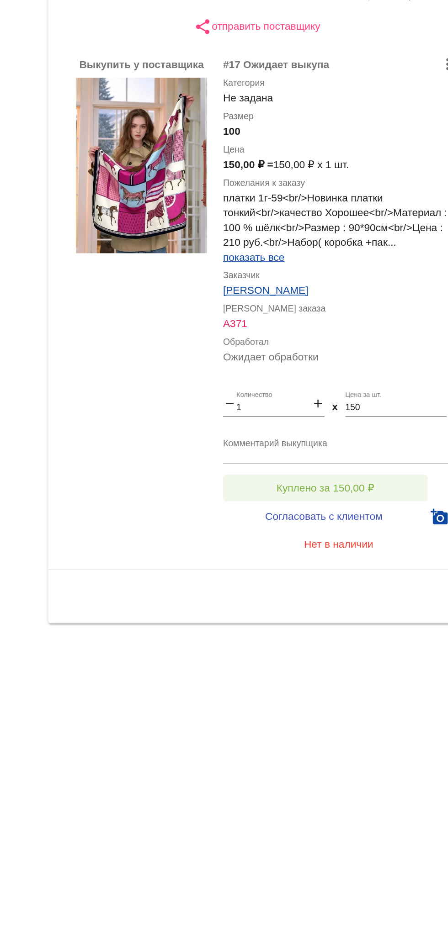
click at [315, 524] on button "Куплено за 150,00 ₽" at bounding box center [357, 527] width 126 height 16
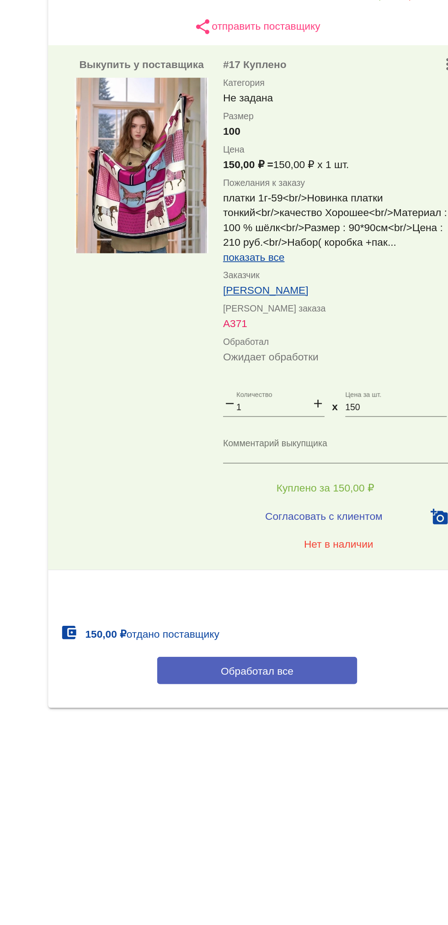
click at [300, 640] on span "Обработал все" at bounding box center [315, 639] width 45 height 7
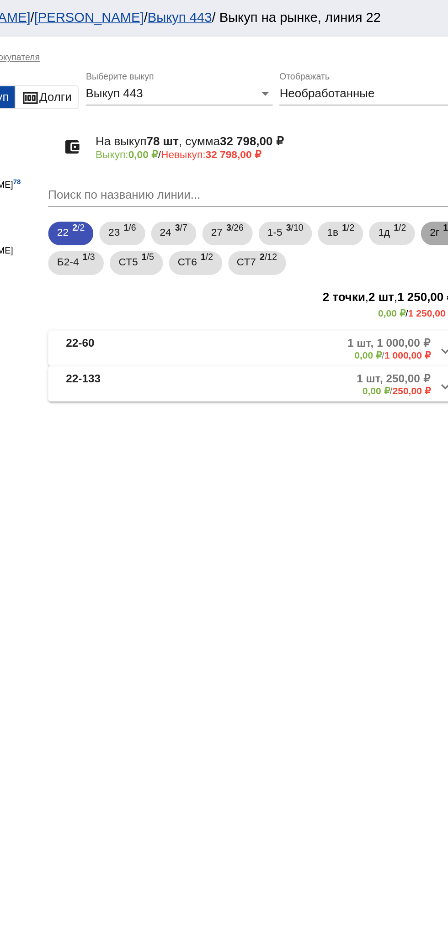
click at [422, 152] on span "2г" at bounding box center [425, 143] width 6 height 16
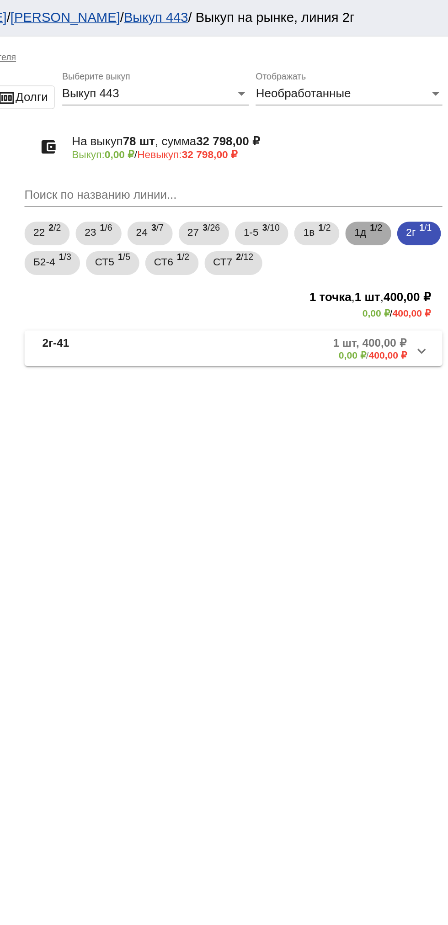
click at [397, 148] on span "1д" at bounding box center [393, 143] width 7 height 16
click at [255, 220] on mat-panel-title "1д-83" at bounding box center [231, 215] width 69 height 15
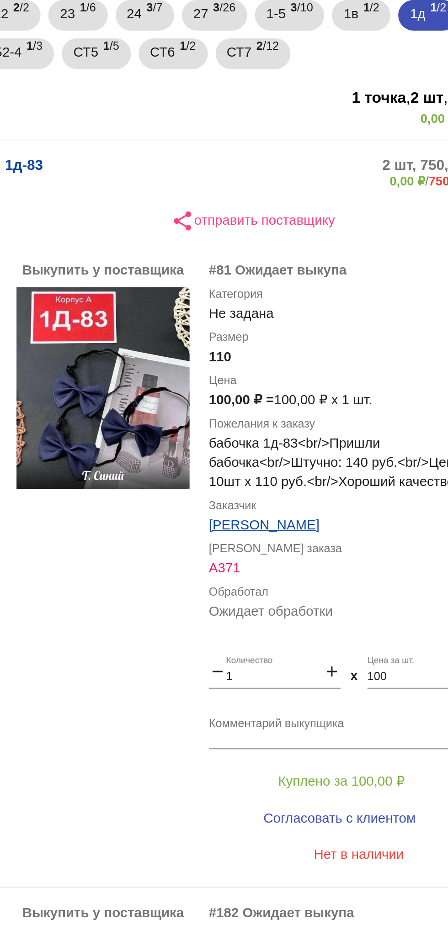
scroll to position [42, 0]
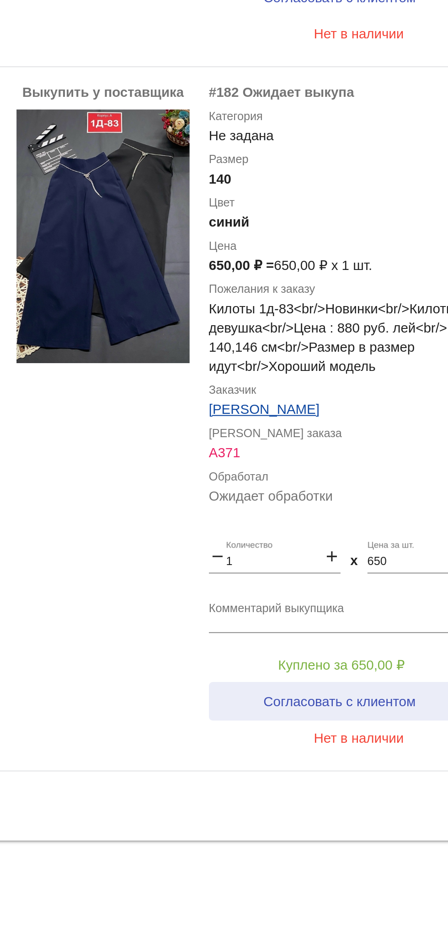
click at [366, 824] on button "Согласовать с клиентом" at bounding box center [356, 819] width 124 height 18
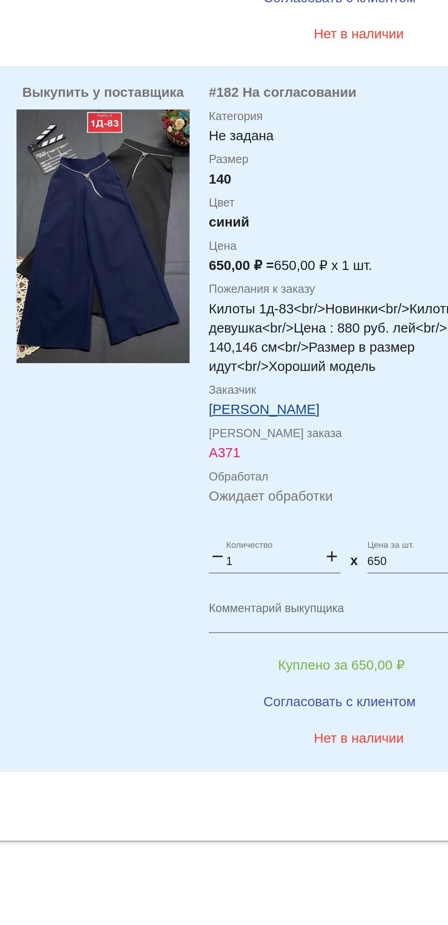
click at [372, 831] on button "Нет в наличии" at bounding box center [365, 836] width 143 height 16
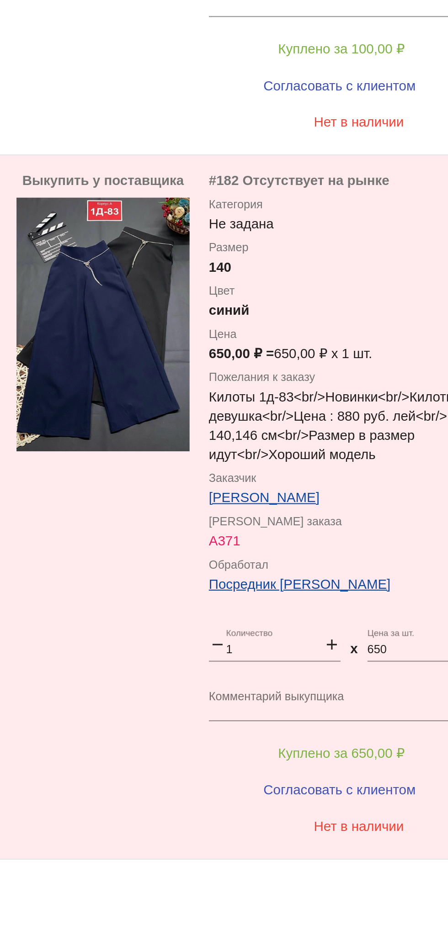
scroll to position [0, 0]
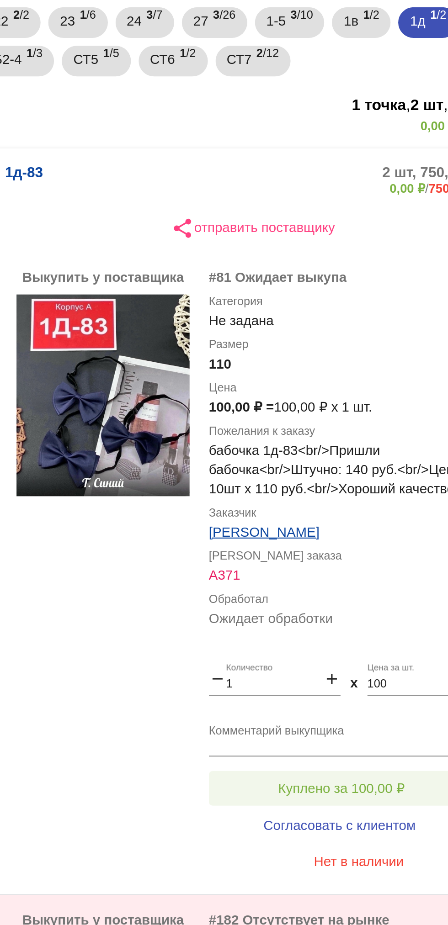
click at [352, 507] on span "Куплено за 100,00 ₽" at bounding box center [357, 508] width 60 height 7
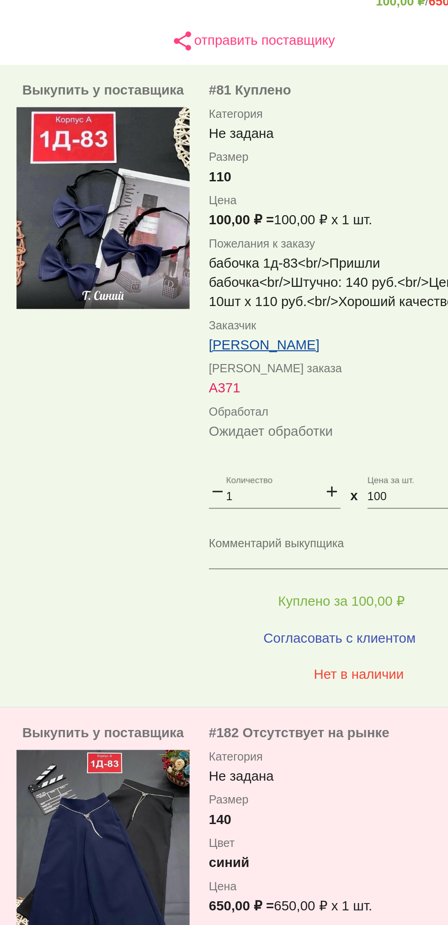
scroll to position [95, 0]
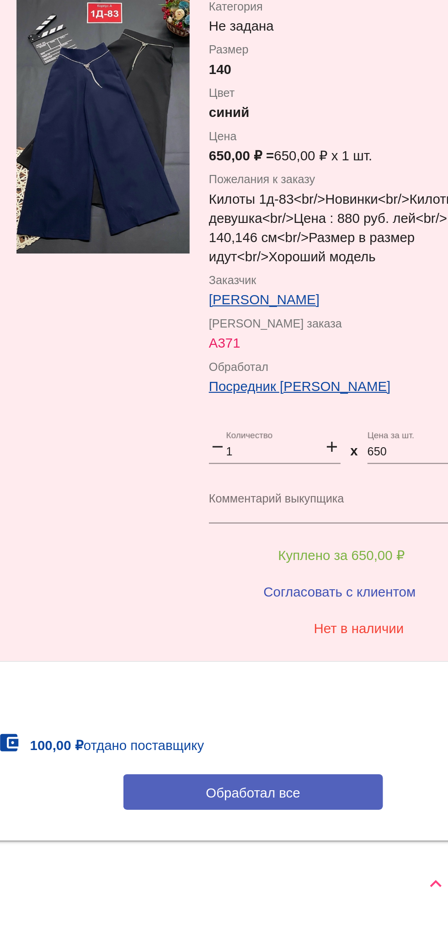
click at [336, 868] on button "Обработал все" at bounding box center [315, 861] width 123 height 17
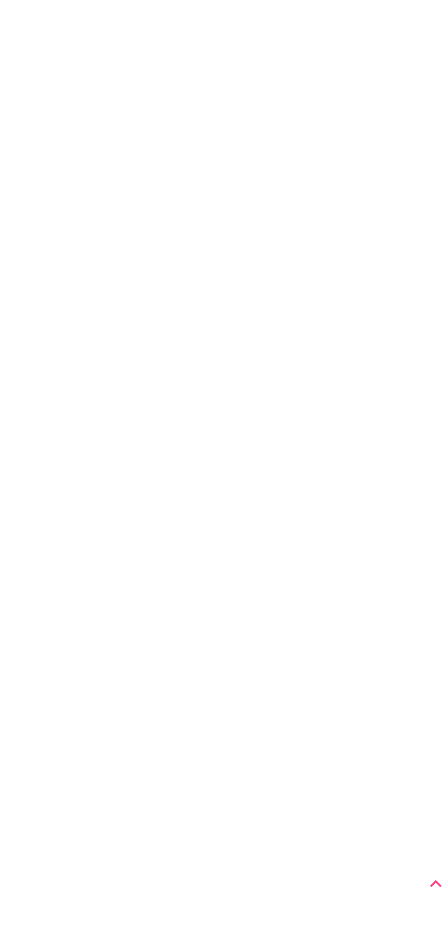
scroll to position [0, 0]
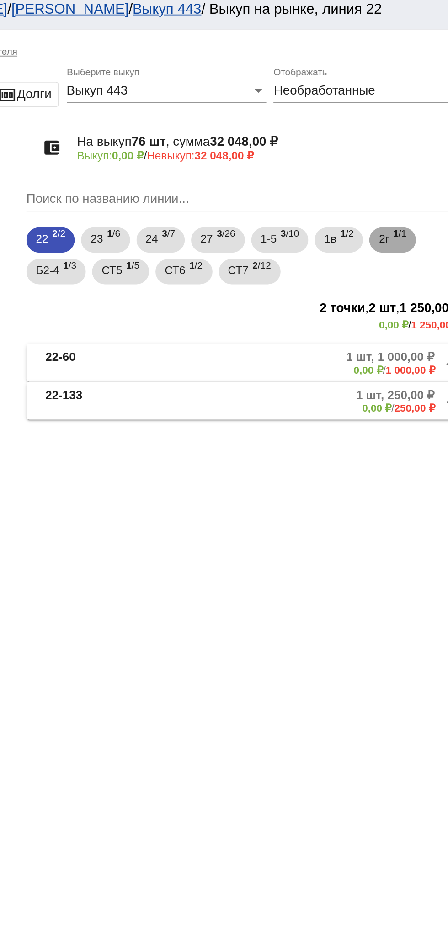
click at [396, 152] on span "2г" at bounding box center [393, 143] width 6 height 16
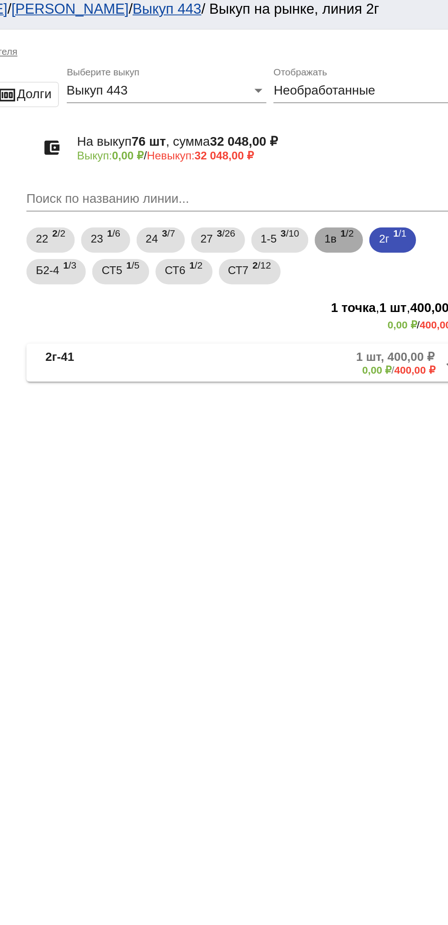
click at [365, 150] on span "1в" at bounding box center [361, 143] width 7 height 16
click at [321, 222] on mat-panel-description "2 шт, 550,00 ₽ 0,00 ₽ / 550,00 ₽" at bounding box center [348, 215] width 148 height 15
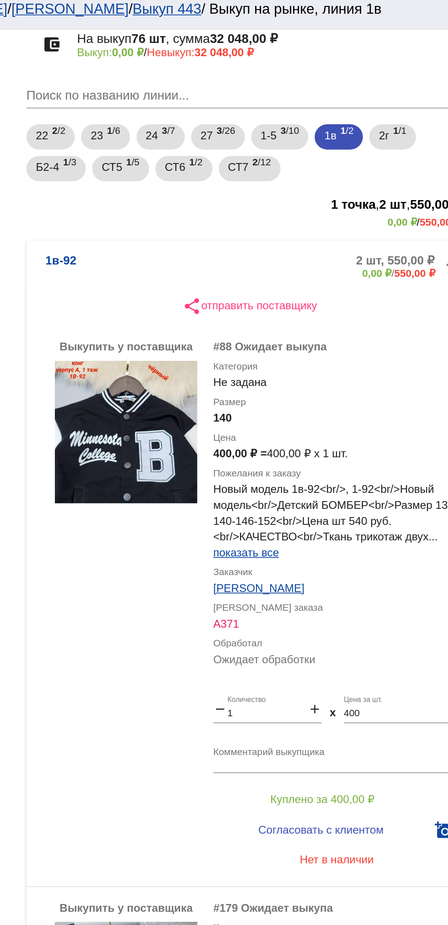
scroll to position [79, 0]
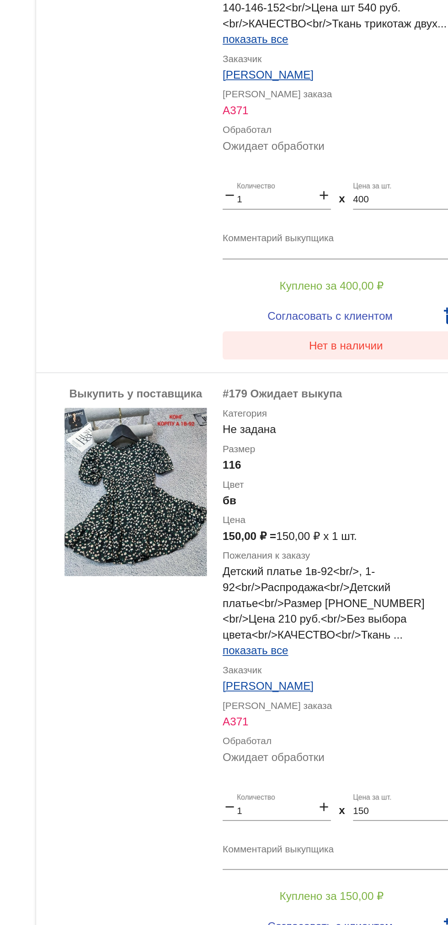
click at [378, 483] on span "Нет в наличии" at bounding box center [365, 482] width 43 height 7
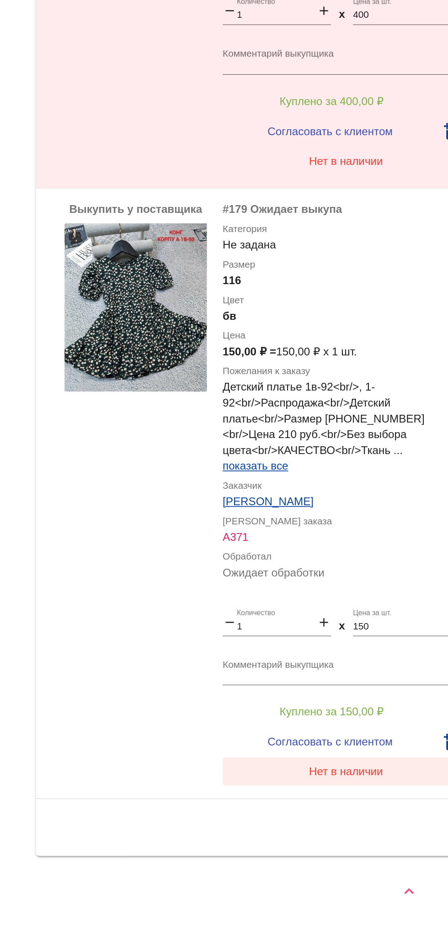
click at [361, 844] on button "Нет в наличии" at bounding box center [365, 836] width 143 height 16
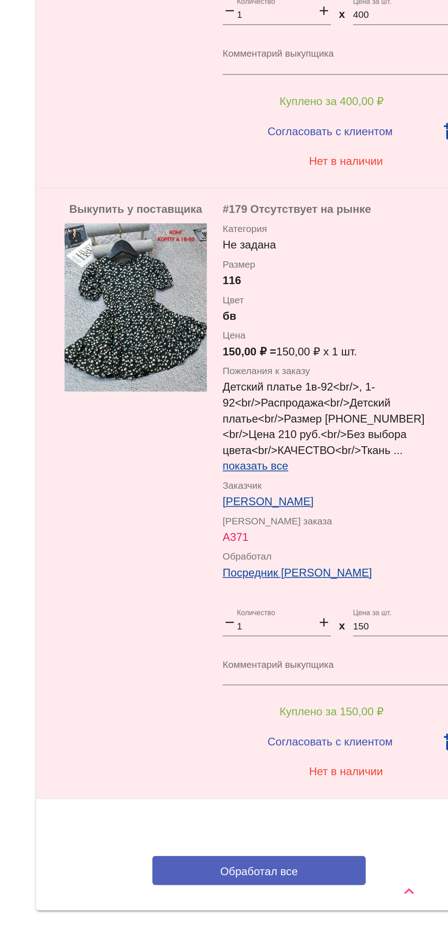
click at [338, 886] on button "Обработал все" at bounding box center [315, 893] width 123 height 17
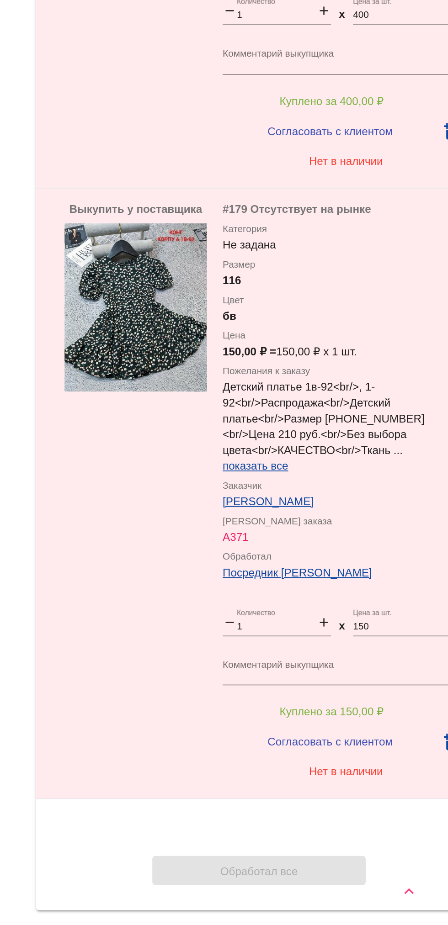
scroll to position [0, 0]
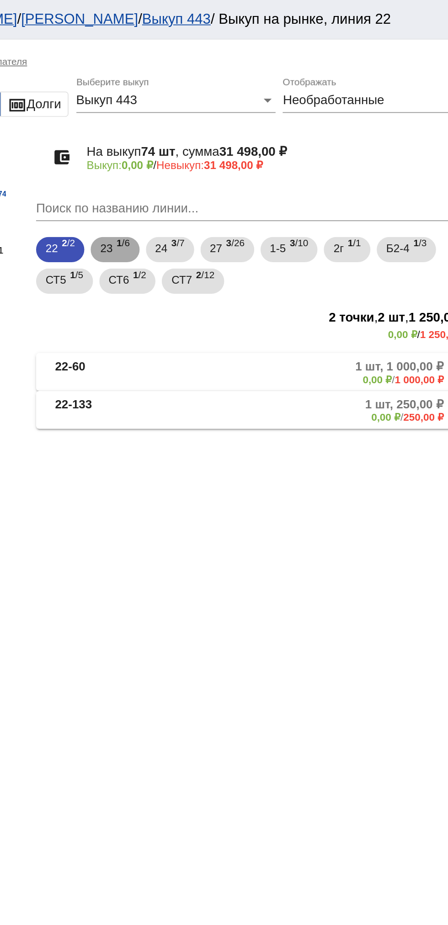
click at [237, 147] on span "1 /6" at bounding box center [237, 144] width 8 height 19
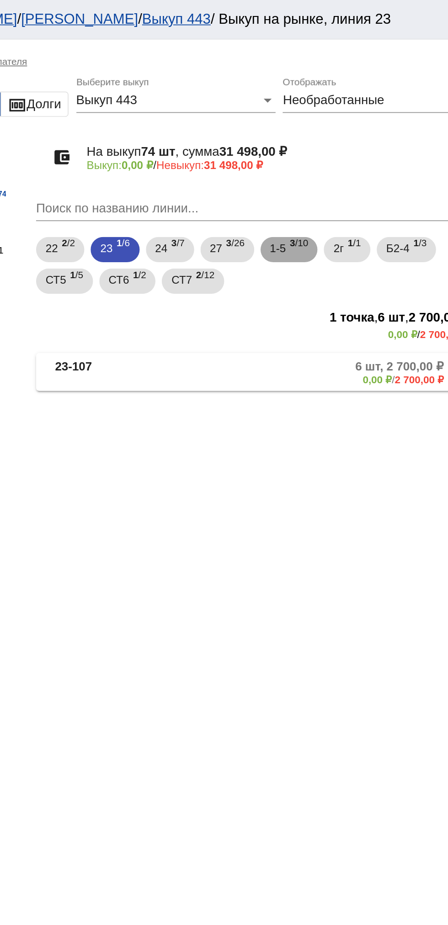
click at [344, 141] on span "3 /10" at bounding box center [338, 144] width 11 height 19
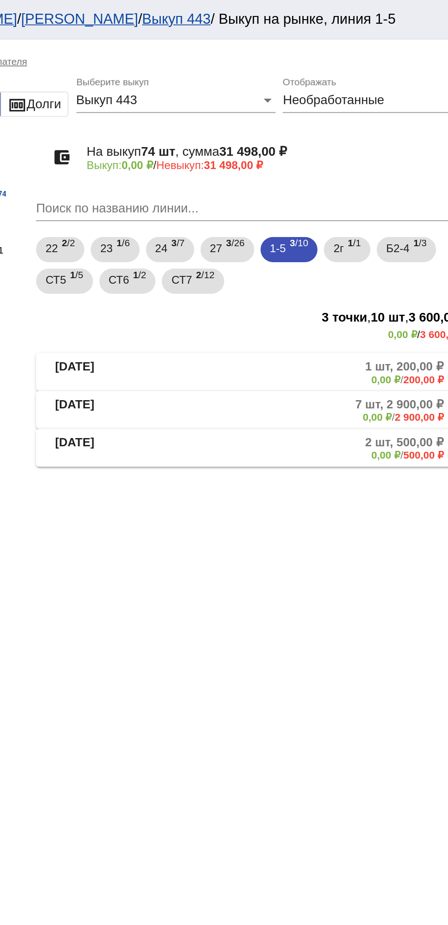
click at [350, 243] on mat-panel-description "7 шт, 2 900,00 ₽ 0,00 ₽ / 2 900,00 ₽" at bounding box center [348, 237] width 147 height 15
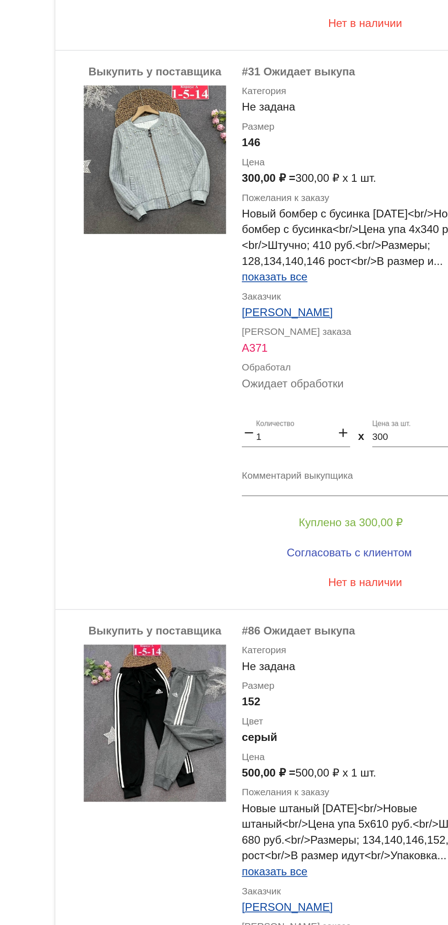
scroll to position [891, 0]
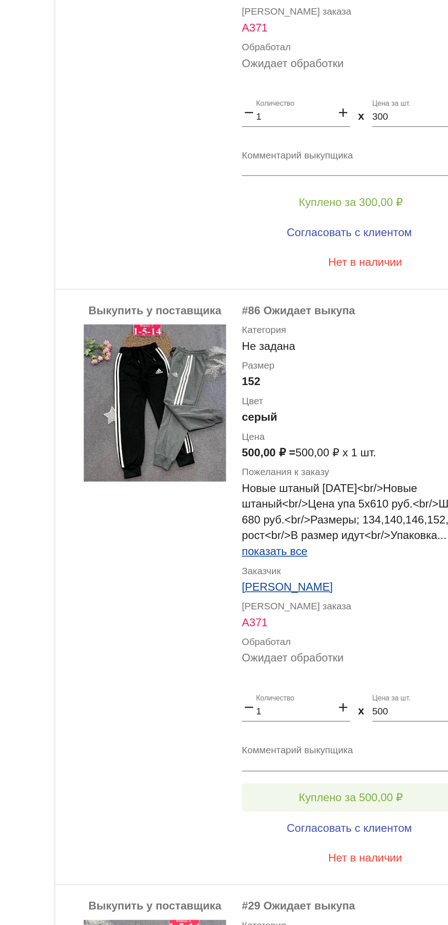
click at [371, 810] on button "Куплено за 500,00 ₽" at bounding box center [357, 817] width 126 height 16
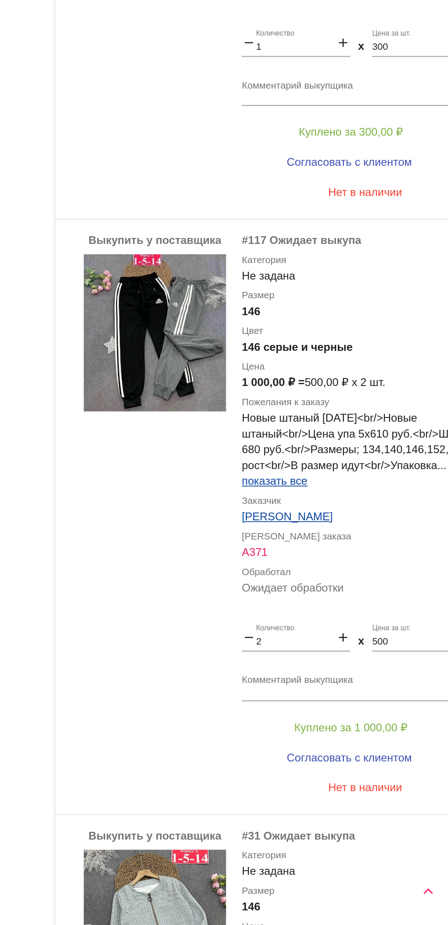
scroll to position [400, 0]
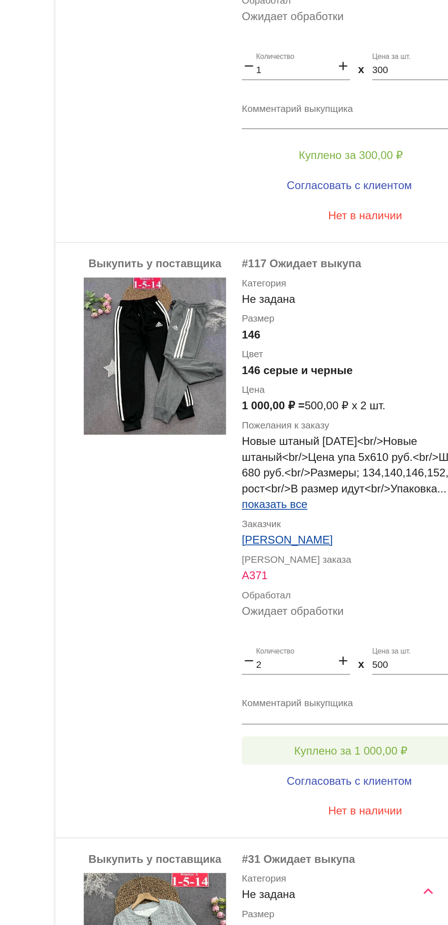
click at [383, 823] on span "Куплено за 1 000,00 ₽" at bounding box center [357, 823] width 66 height 7
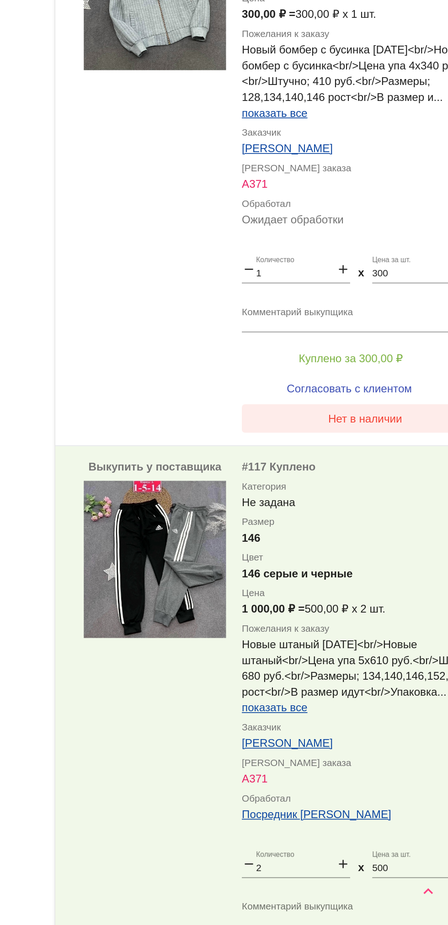
click at [307, 634] on button "Нет в наличии" at bounding box center [365, 632] width 143 height 16
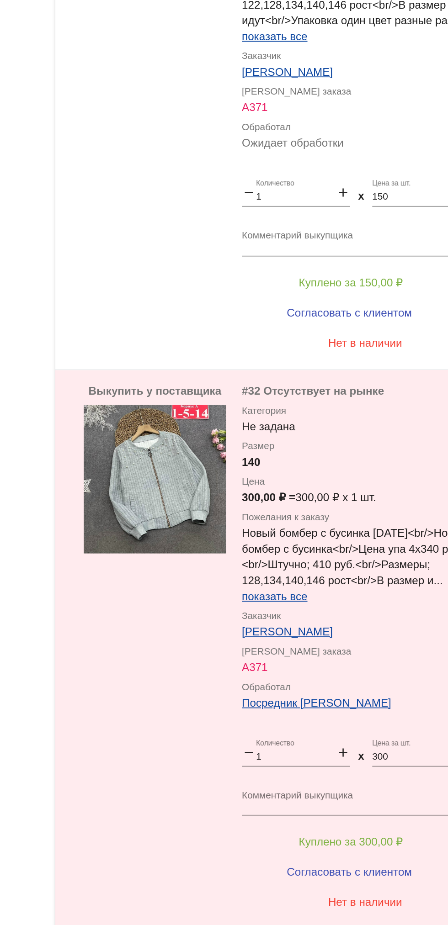
scroll to position [2, 0]
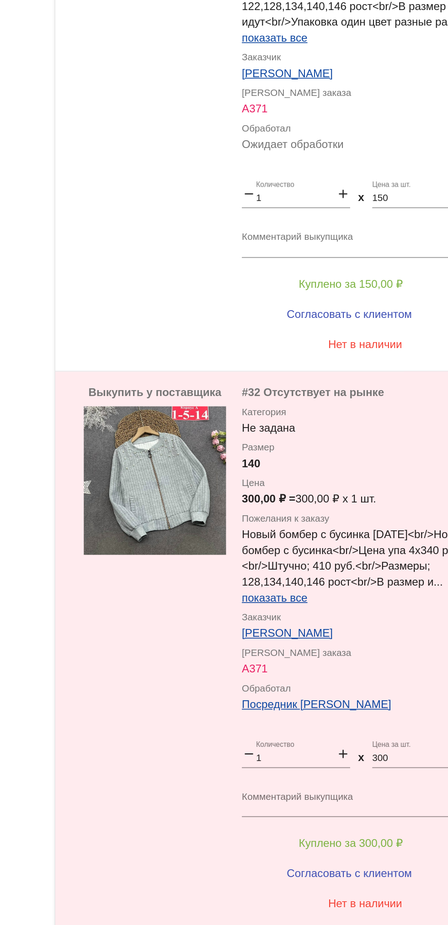
click at [244, 583] on div "Выкупить у поставщика" at bounding box center [244, 442] width 82 height 309
click at [244, 592] on div "Выкупить у поставщика" at bounding box center [244, 442] width 82 height 309
click at [296, 593] on button "Нет в наличии" at bounding box center [365, 589] width 143 height 16
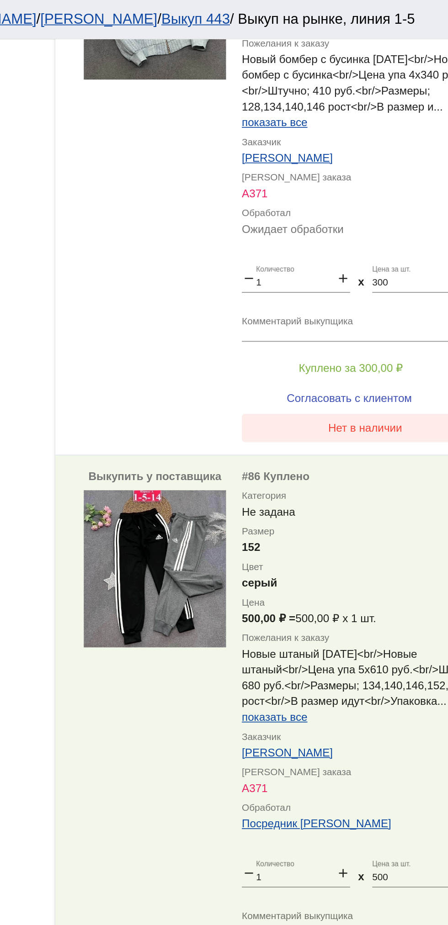
click at [304, 246] on button "Нет в наличии" at bounding box center [365, 247] width 143 height 16
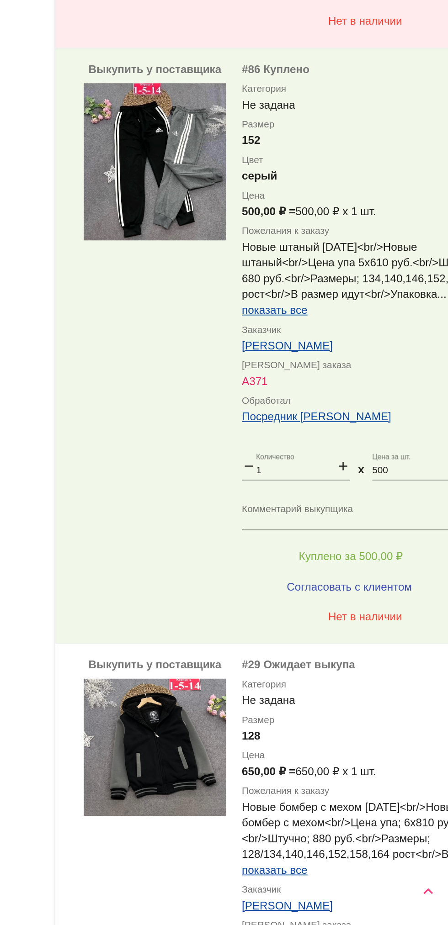
scroll to position [1176, 0]
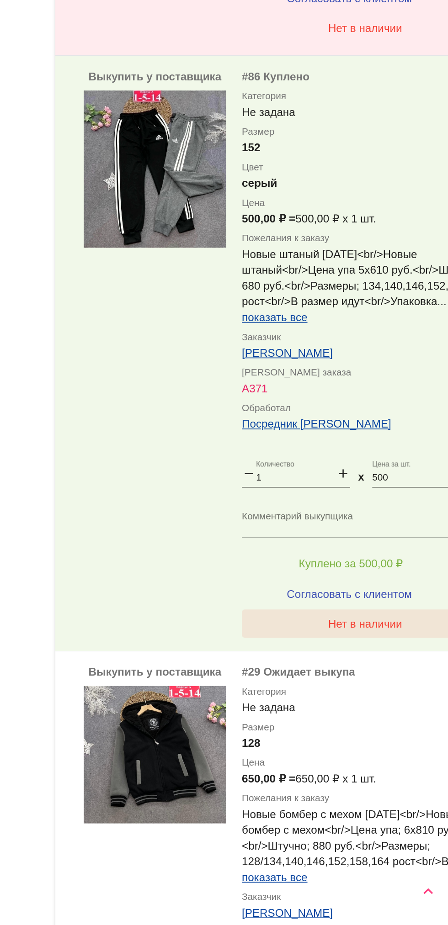
click at [313, 751] on button "Нет в наличии" at bounding box center [365, 750] width 143 height 16
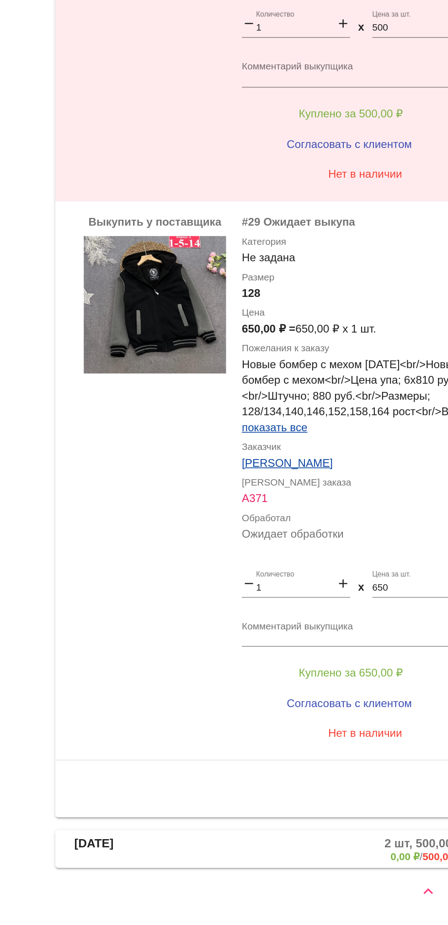
scroll to position [1443, 0]
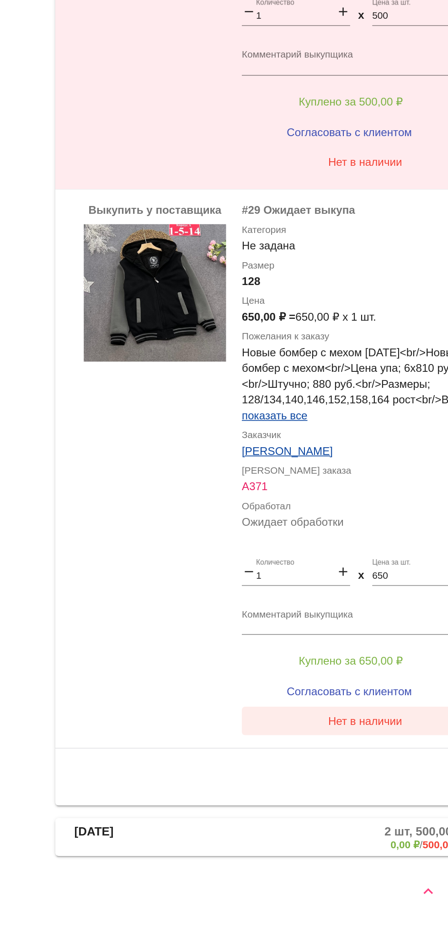
click at [300, 808] on button "Нет в наличии" at bounding box center [365, 807] width 143 height 16
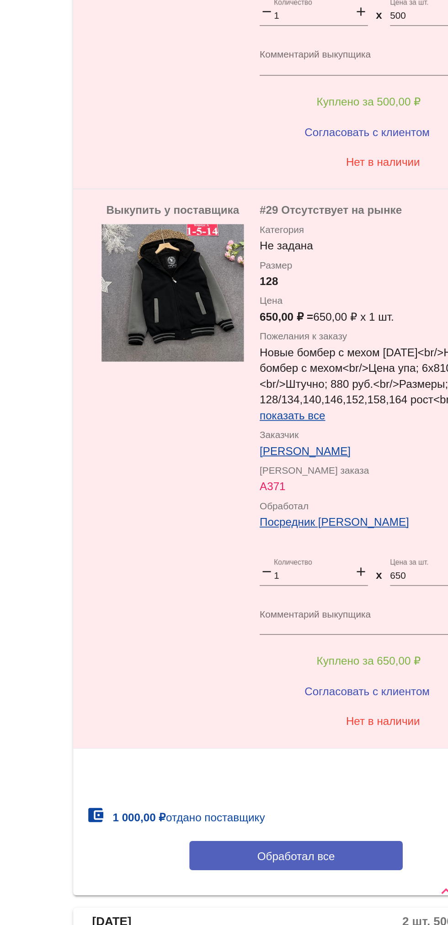
click at [273, 879] on button "Обработал все" at bounding box center [315, 884] width 123 height 17
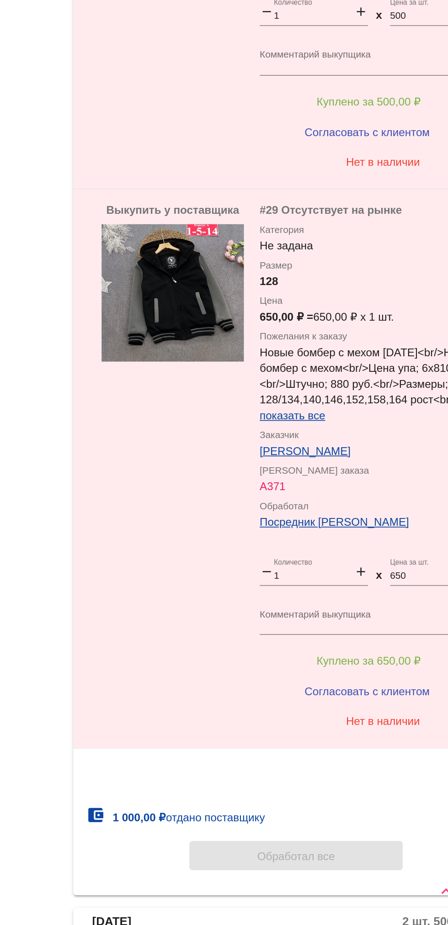
scroll to position [0, 0]
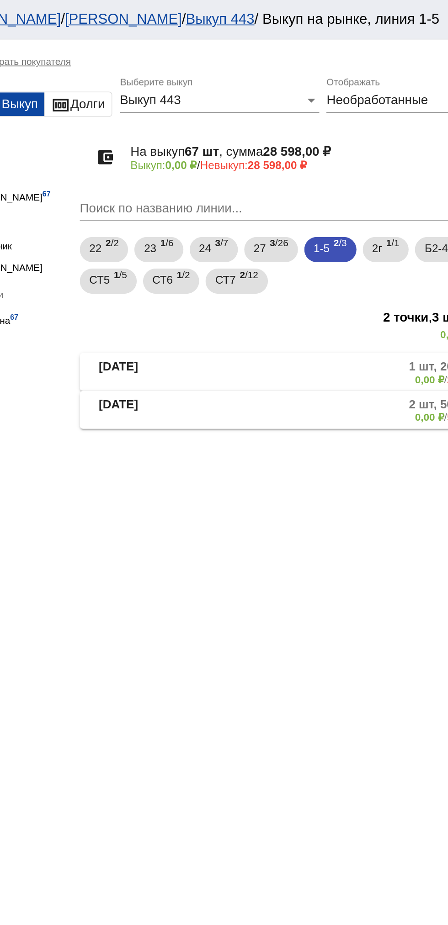
click at [341, 240] on mat-panel-description "2 шт, 500,00 ₽ 0,00 ₽ / 500,00 ₽" at bounding box center [349, 237] width 145 height 15
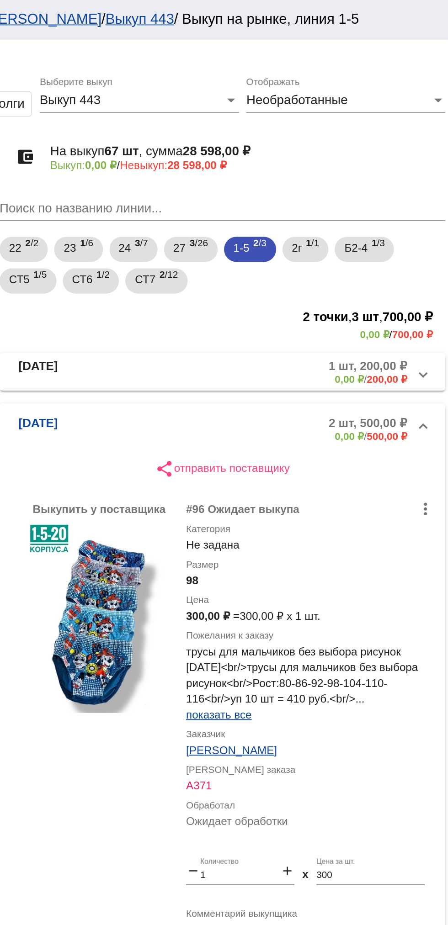
click at [217, 213] on b "[DATE]" at bounding box center [208, 215] width 23 height 15
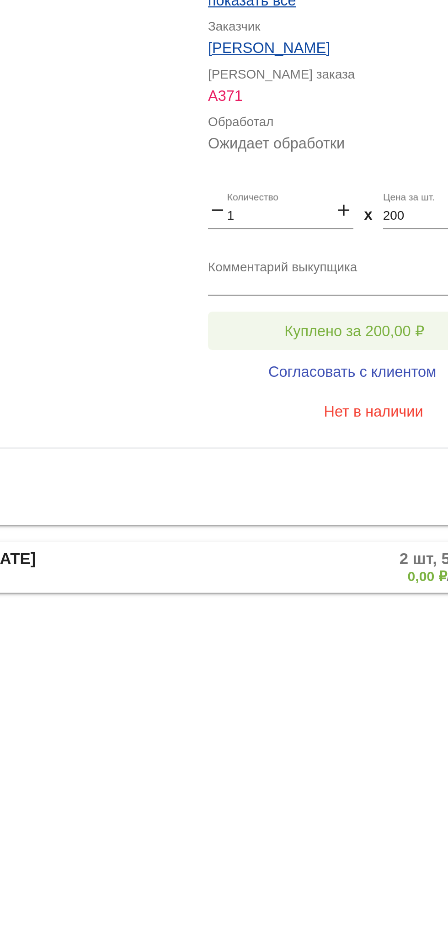
click at [317, 525] on button "Куплено за 200,00 ₽" at bounding box center [357, 527] width 126 height 16
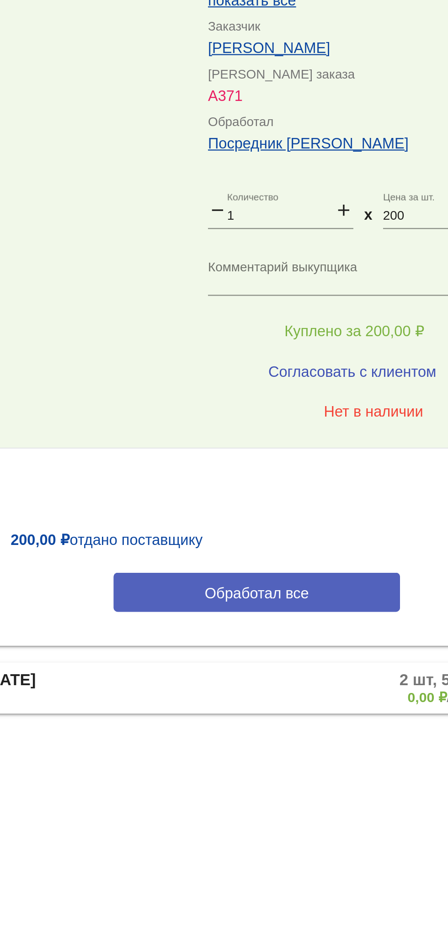
click at [289, 641] on button "Обработал все" at bounding box center [315, 639] width 123 height 17
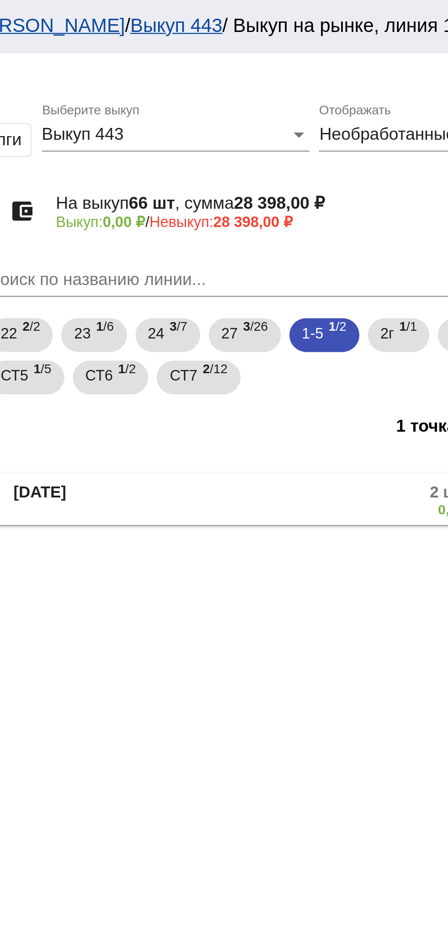
click at [244, 223] on mat-panel-title "[DATE]" at bounding box center [233, 215] width 73 height 15
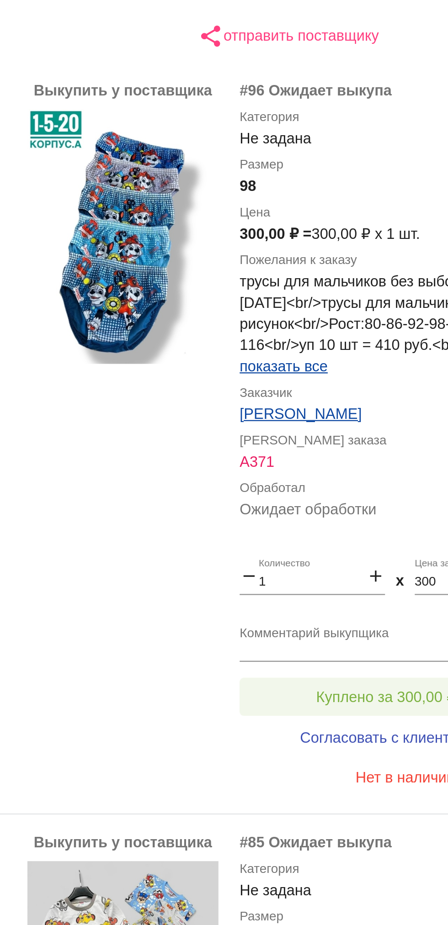
click at [364, 523] on span "Куплено за 300,00 ₽" at bounding box center [357, 526] width 60 height 7
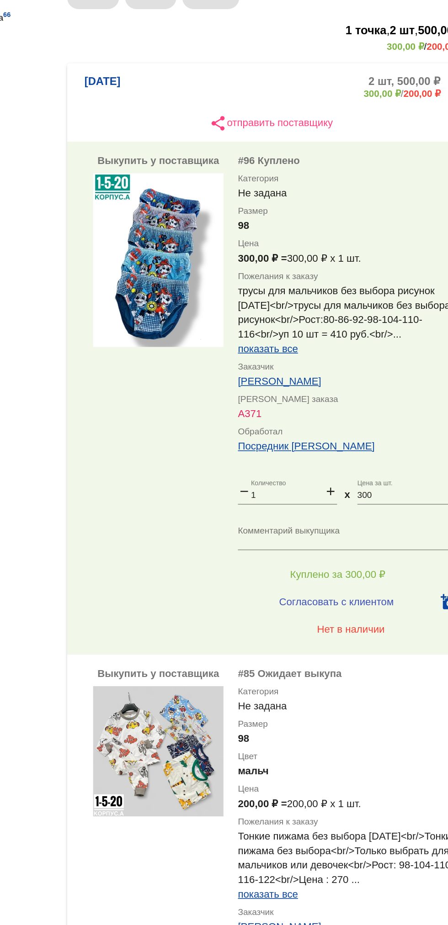
scroll to position [69, 0]
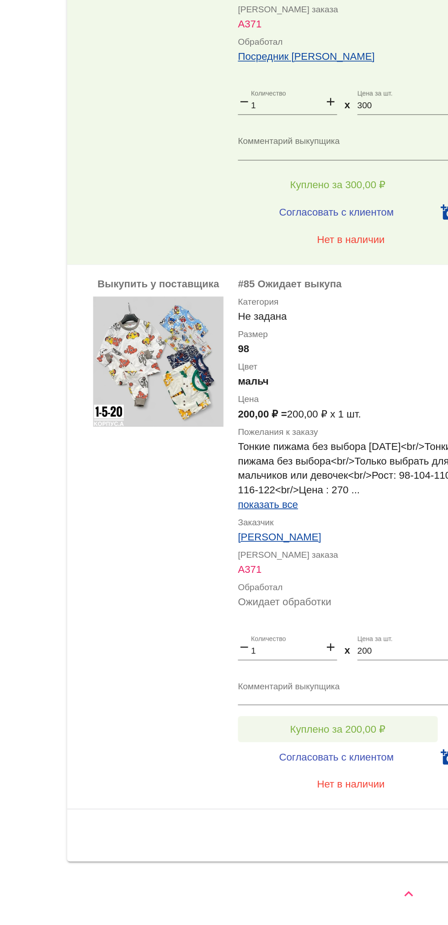
click at [384, 805] on button "Куплено за 200,00 ₽" at bounding box center [357, 801] width 126 height 16
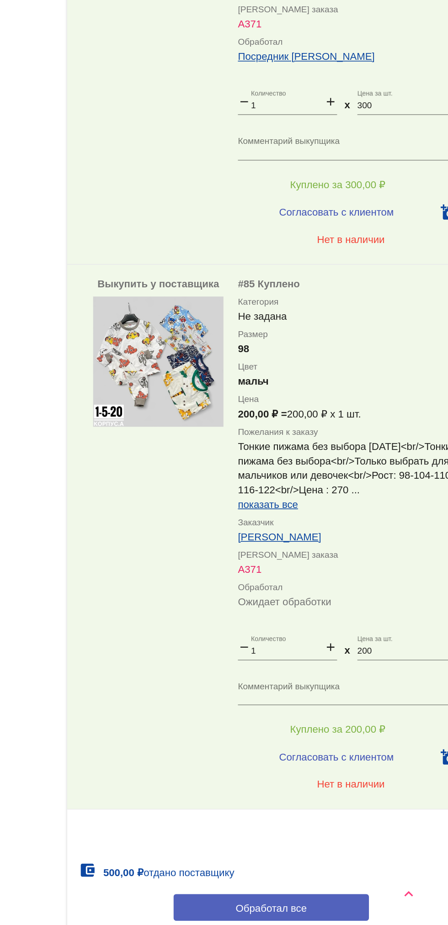
click at [345, 914] on button "Обработал все" at bounding box center [315, 913] width 123 height 17
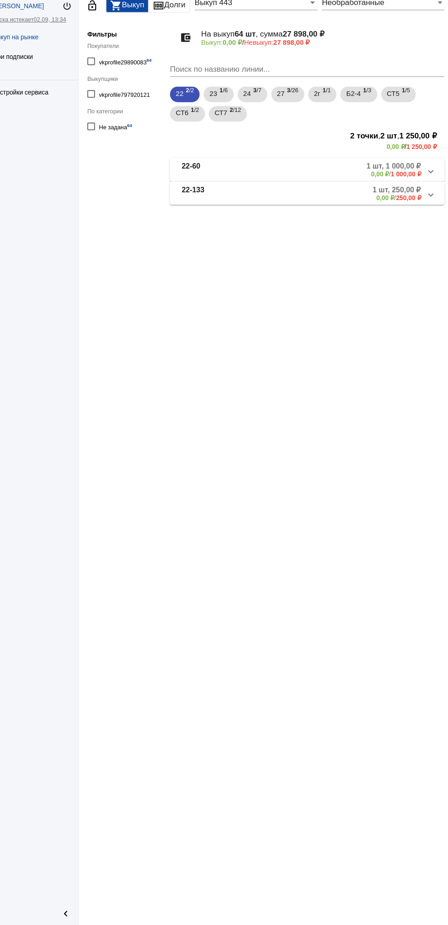
scroll to position [0, 0]
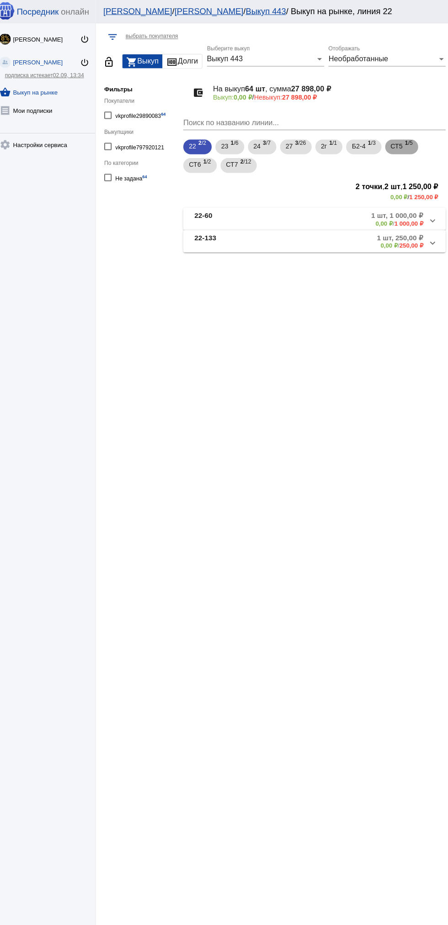
click at [402, 143] on span "СТ5" at bounding box center [396, 143] width 12 height 16
click at [200, 168] on span "СТ6" at bounding box center [198, 161] width 12 height 16
click at [340, 222] on mat-panel-description "2 шт, 300,00 ₽ 0,00 ₽ / 300,00 ₽" at bounding box center [349, 215] width 145 height 15
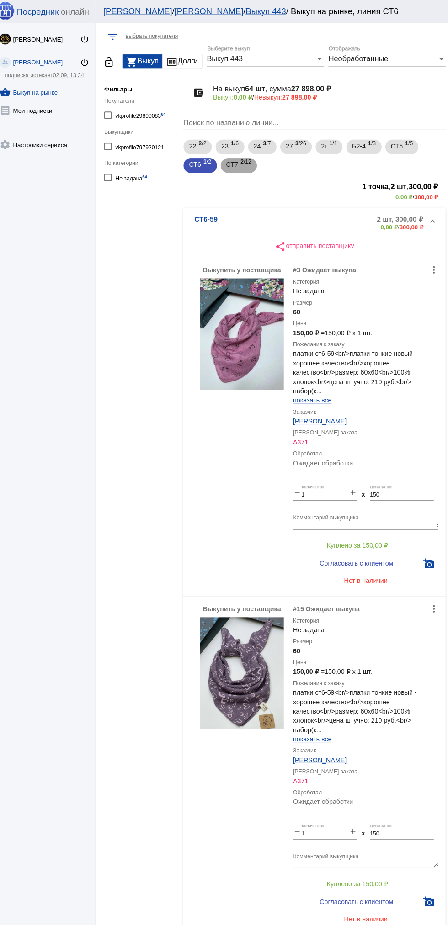
click at [250, 162] on span "2 /12" at bounding box center [248, 162] width 11 height 19
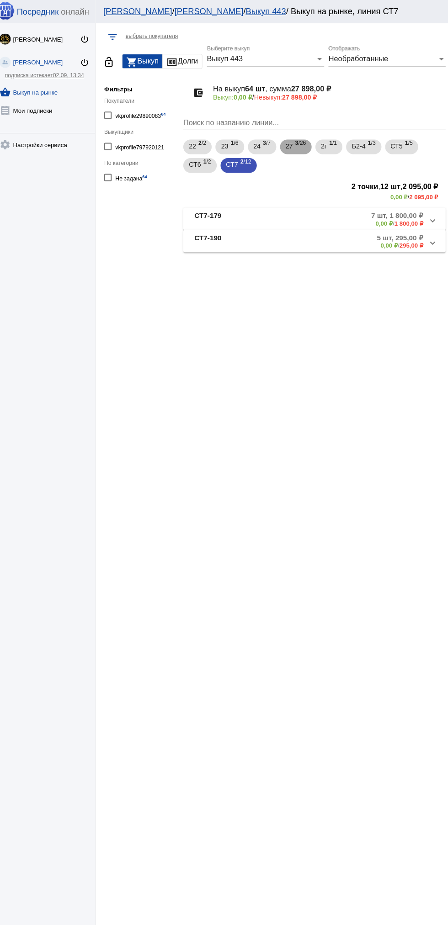
click at [302, 146] on span "3 /26" at bounding box center [301, 144] width 11 height 19
click at [292, 143] on span "27" at bounding box center [290, 143] width 7 height 16
click at [265, 143] on div "24 3 /7" at bounding box center [263, 144] width 17 height 19
click at [236, 139] on b "1" at bounding box center [234, 141] width 3 height 6
click at [195, 142] on span "22" at bounding box center [195, 143] width 7 height 16
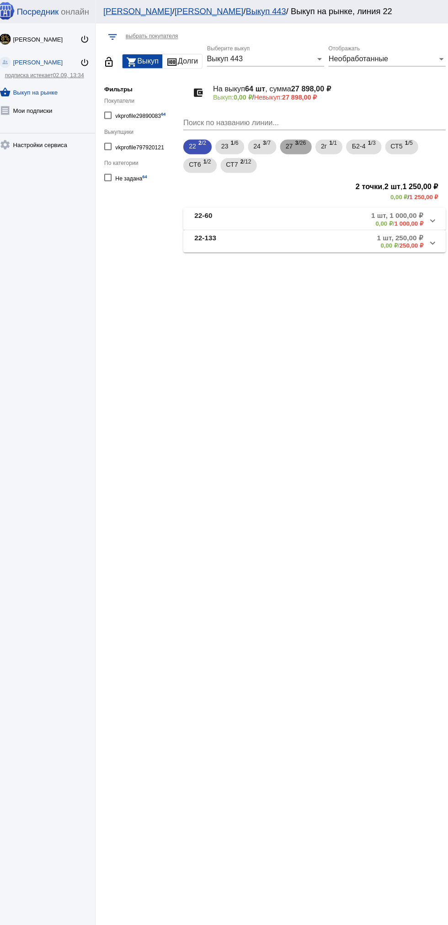
click at [299, 139] on b "3" at bounding box center [297, 141] width 3 height 6
click at [370, 212] on b "14 шт, 10 400,00 ₽" at bounding box center [392, 212] width 59 height 8
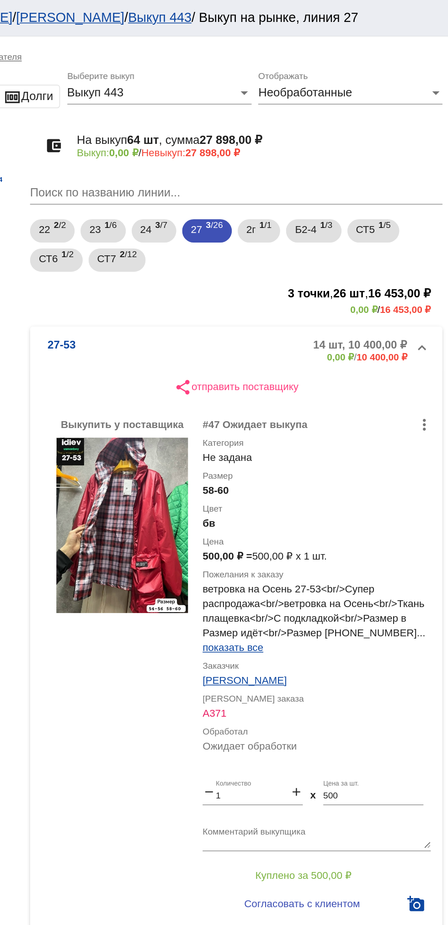
click at [302, 212] on mat-panel-description "14 шт, 10 400,00 ₽ 0,00 ₽ / 10 400,00 ₽" at bounding box center [345, 219] width 153 height 15
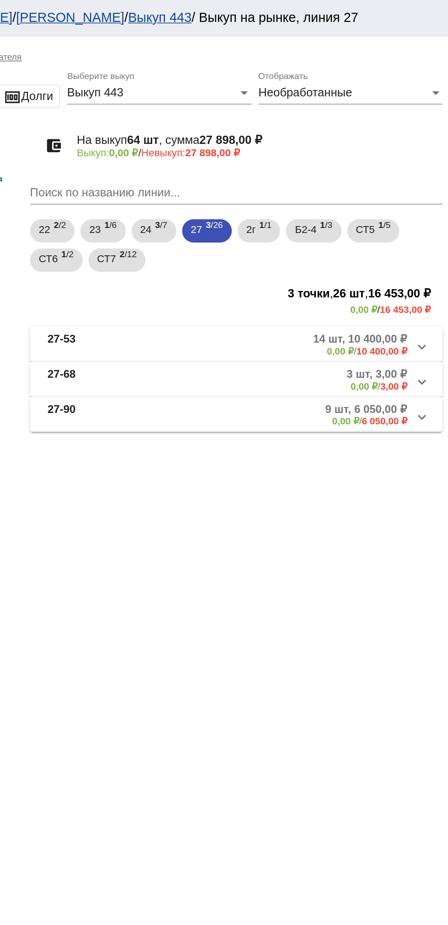
click at [348, 238] on mat-panel-description "3 шт, 3,00 ₽ 0,00 ₽ / 3,00 ₽" at bounding box center [349, 237] width 146 height 15
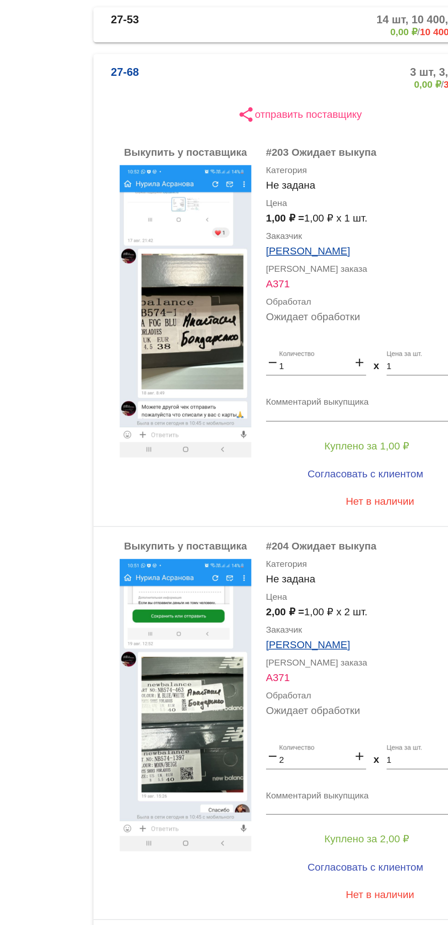
click at [240, 648] on img at bounding box center [244, 640] width 82 height 183
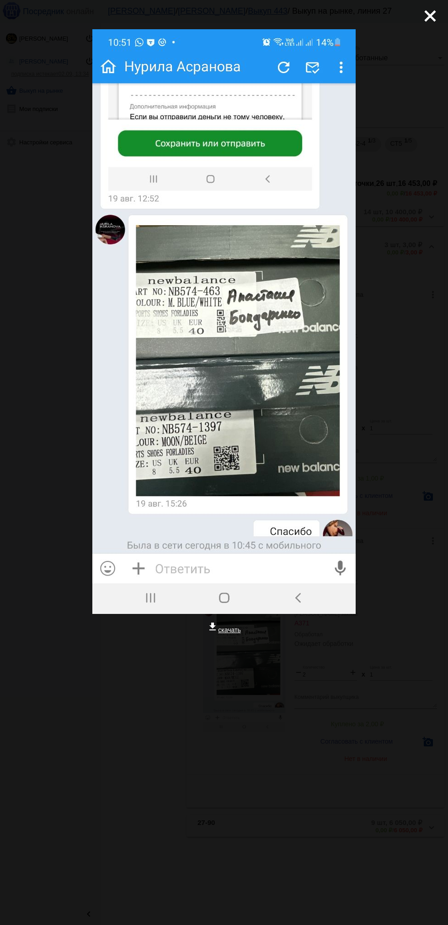
click at [430, 18] on mat-icon "close" at bounding box center [426, 12] width 11 height 11
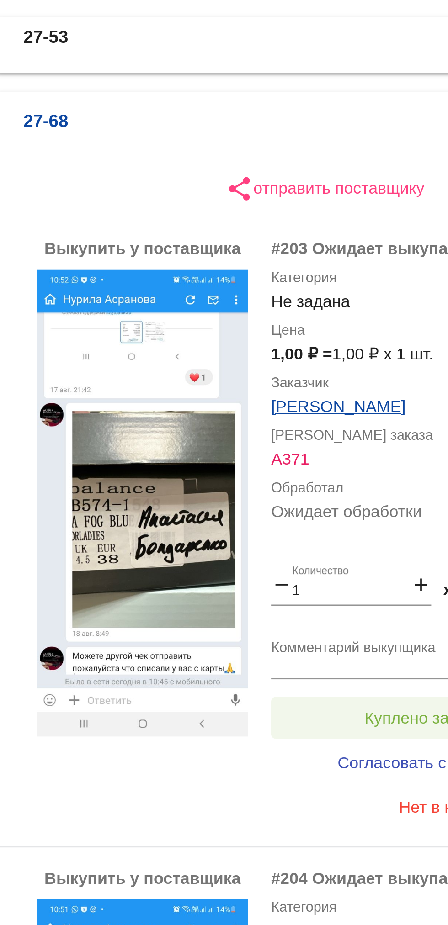
click at [345, 482] on span "Куплено за 1,00 ₽" at bounding box center [357, 478] width 53 height 7
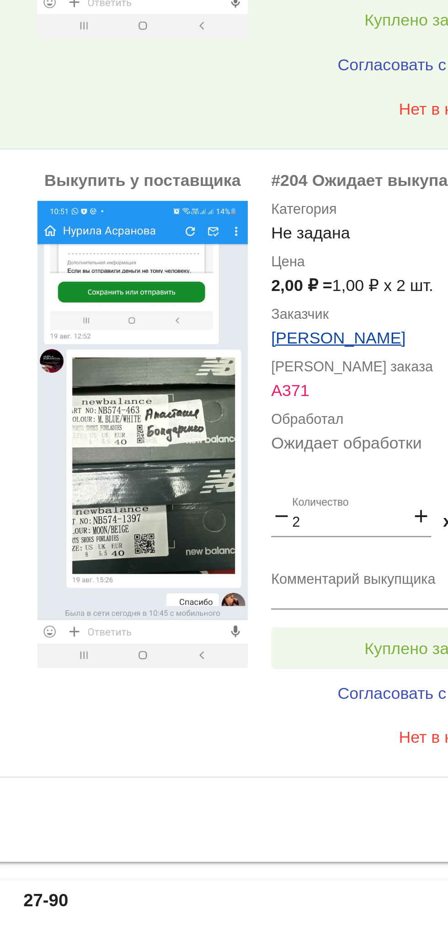
click at [334, 725] on span "Куплено за 2,00 ₽" at bounding box center [357, 723] width 53 height 7
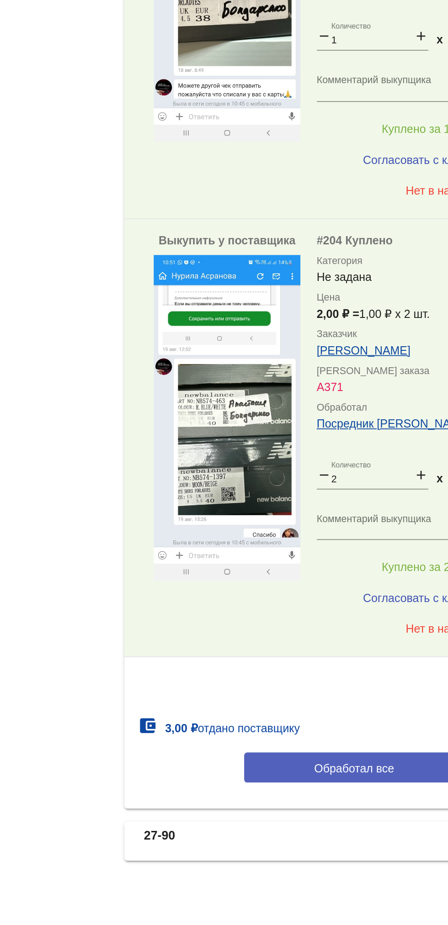
click at [318, 837] on span "Обработал все" at bounding box center [315, 836] width 45 height 7
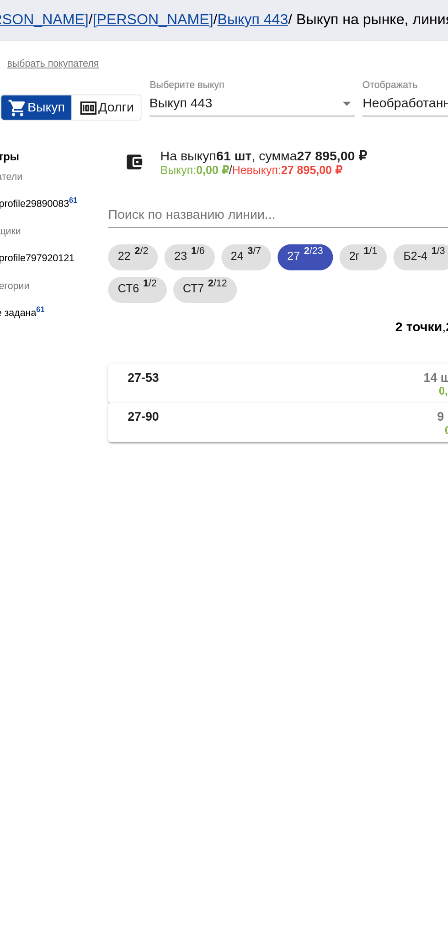
click at [303, 245] on mat-expansion-panel-header "27-90 9 шт, 6 050,00 ₽ 0,00 ₽ / 6 050,00 ₽" at bounding box center [315, 237] width 258 height 22
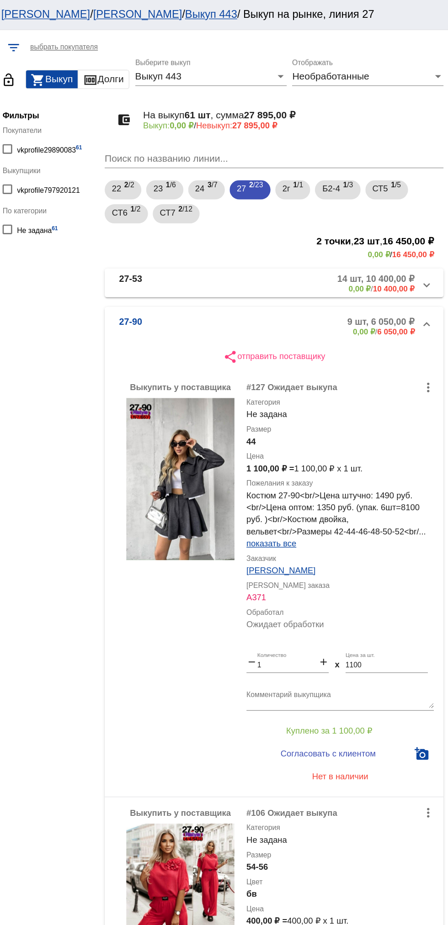
click at [309, 239] on mat-expansion-panel-header "27-90 9 шт, 6 050,00 ₽ 0,00 ₽ / 6 050,00 ₽" at bounding box center [315, 247] width 258 height 29
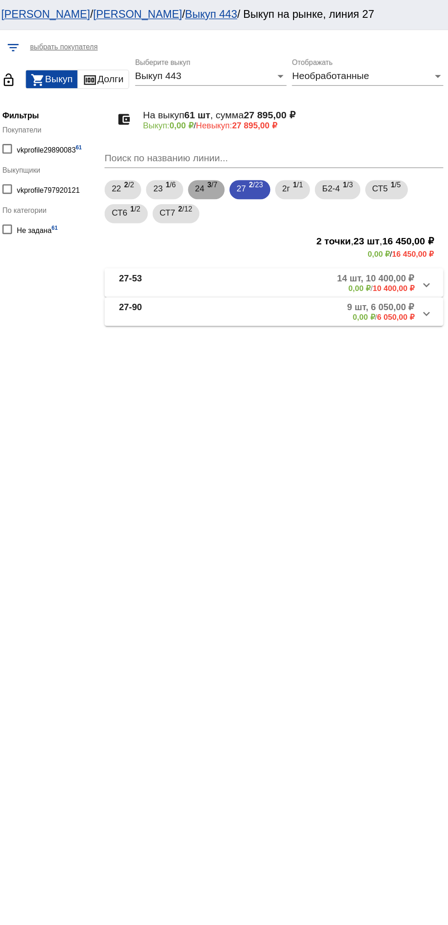
click at [267, 142] on b "3" at bounding box center [266, 141] width 3 height 6
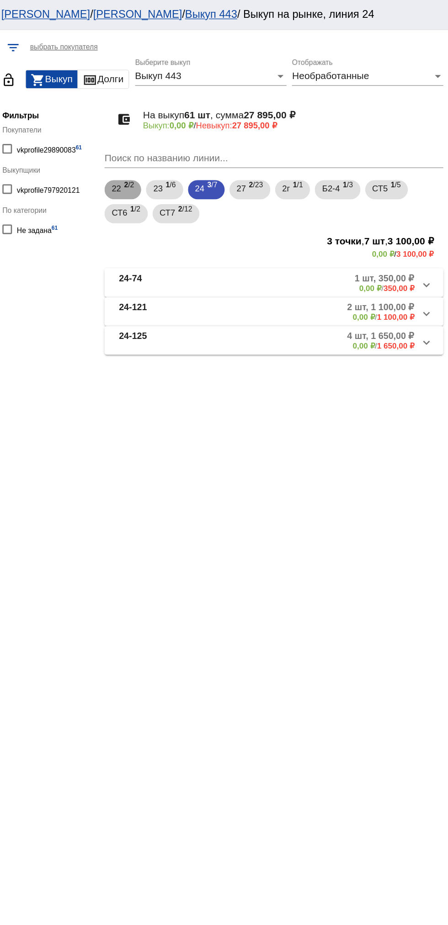
click at [202, 145] on span "2 /2" at bounding box center [205, 144] width 8 height 19
click at [259, 143] on span "24" at bounding box center [258, 143] width 7 height 16
click at [205, 208] on b "24-74" at bounding box center [205, 215] width 17 height 15
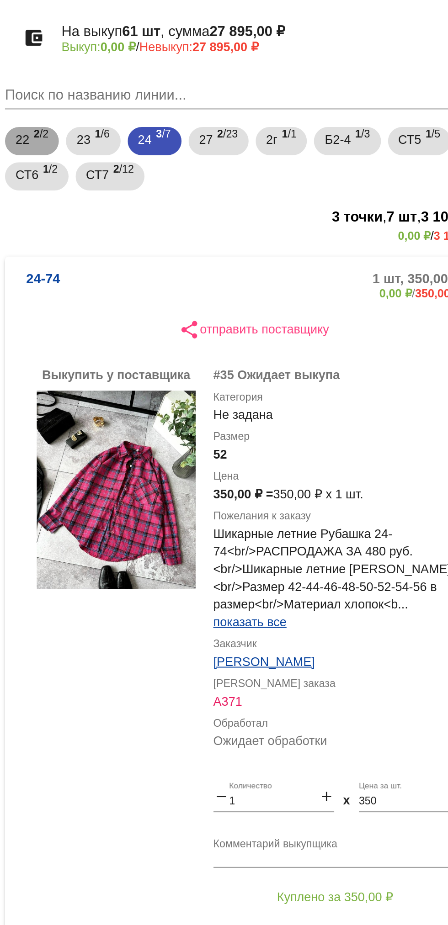
click at [203, 141] on b "2" at bounding box center [202, 141] width 3 height 6
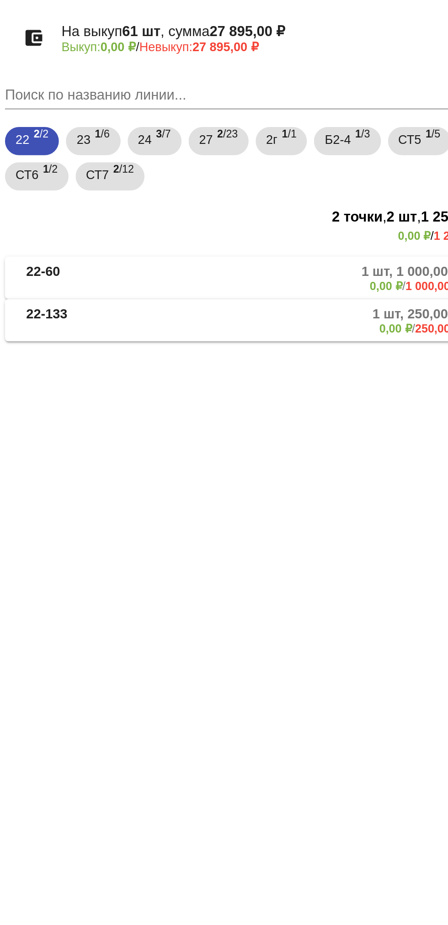
click at [215, 218] on b "22-60" at bounding box center [205, 215] width 17 height 15
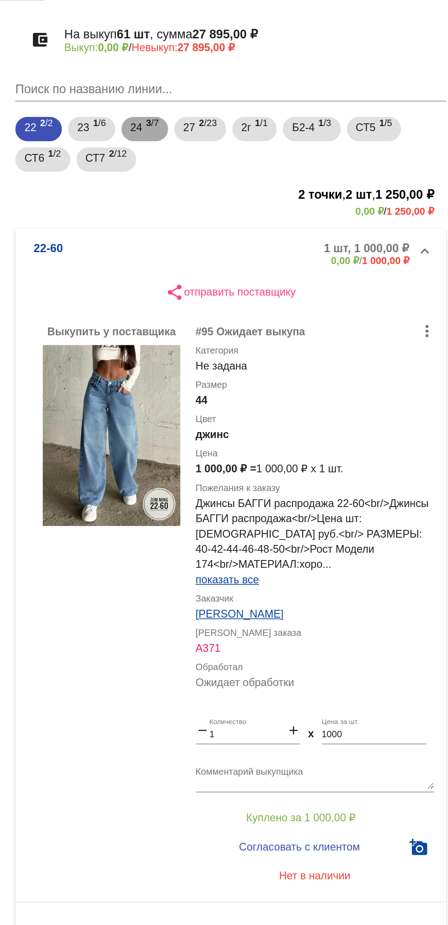
click at [268, 139] on b "3" at bounding box center [266, 141] width 3 height 6
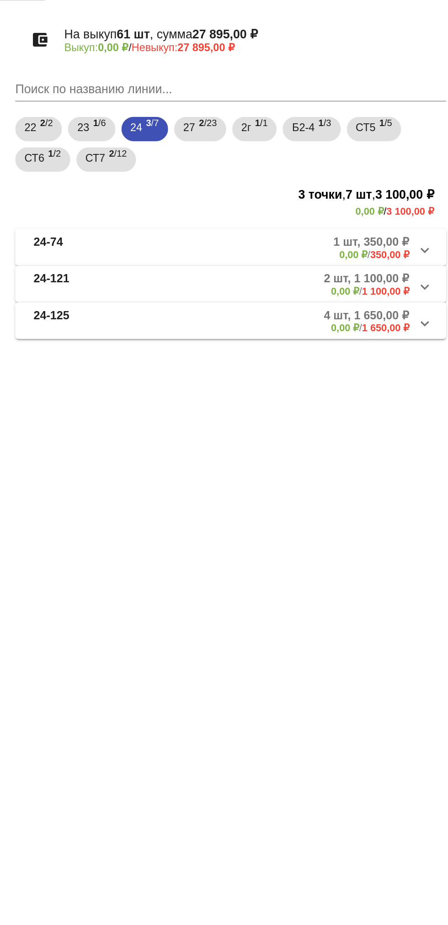
click at [329, 216] on mat-panel-description "1 шт, 350,00 ₽ 0,00 ₽ / 350,00 ₽" at bounding box center [348, 215] width 148 height 15
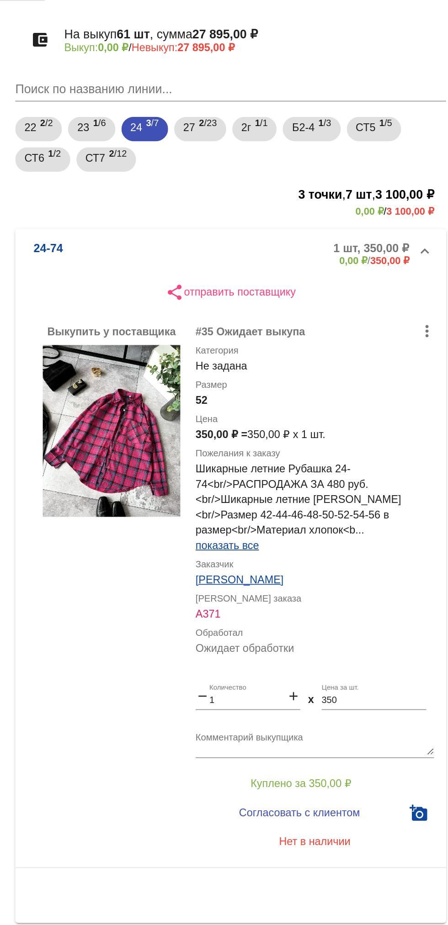
click at [321, 395] on span "показать все" at bounding box center [313, 393] width 38 height 7
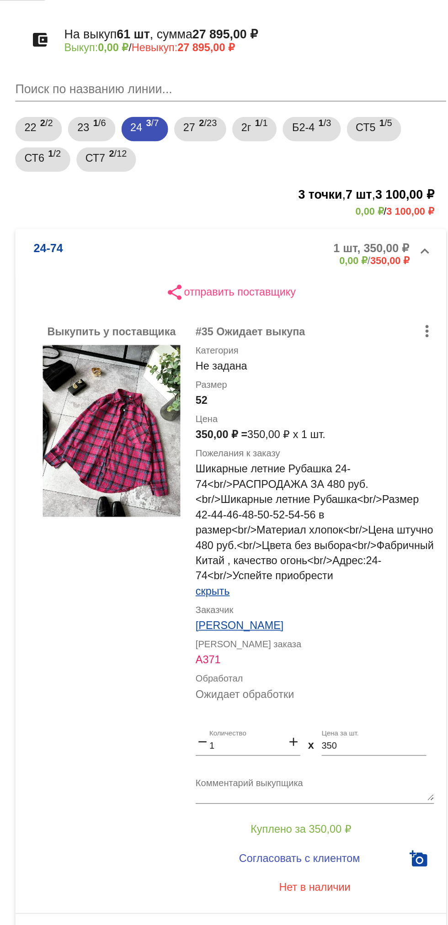
click at [349, 215] on mat-panel-description "1 шт, 350,00 ₽ 0,00 ₽ / 350,00 ₽" at bounding box center [348, 219] width 148 height 15
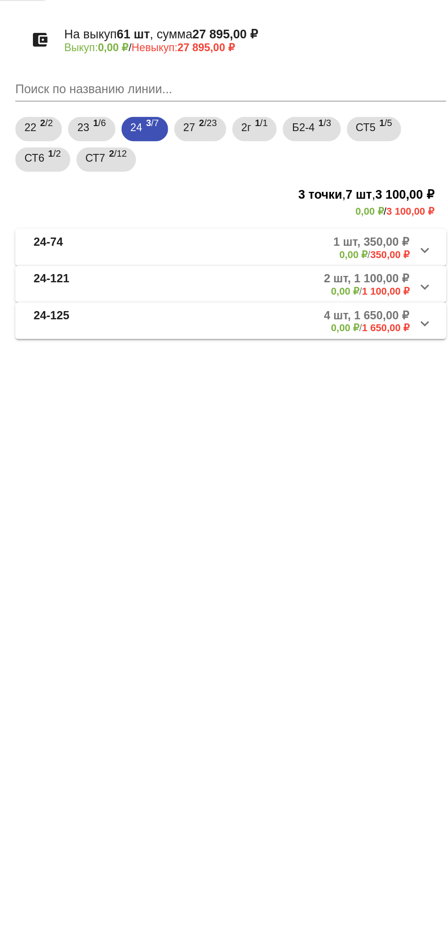
click at [363, 241] on mat-panel-description "2 шт, 1 100,00 ₽ 0,00 ₽ / 1 100,00 ₽" at bounding box center [348, 237] width 148 height 15
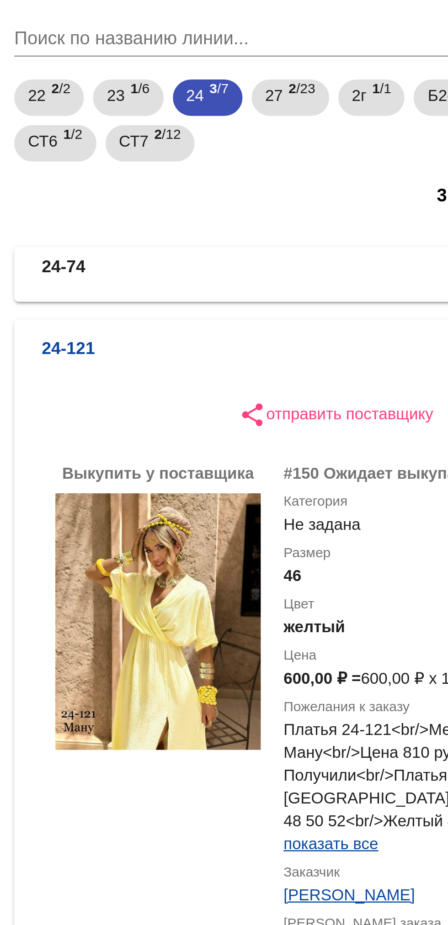
scroll to position [48, 0]
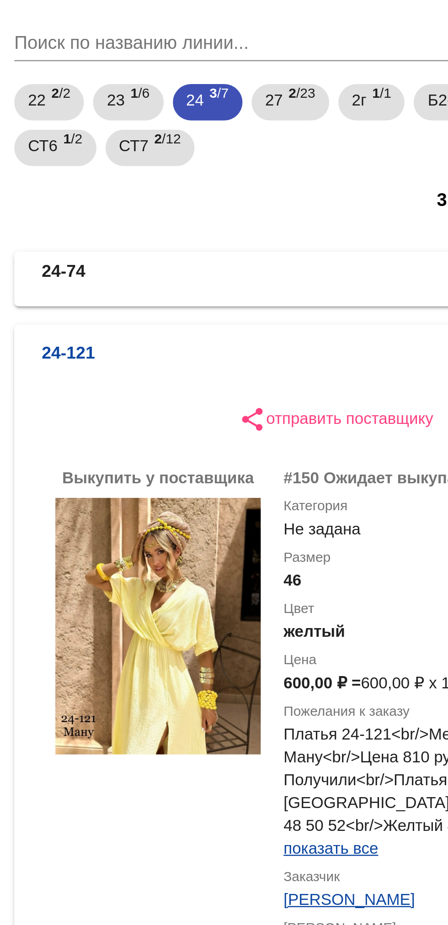
click at [307, 210] on mat-expansion-panel-header "24-121 2 шт, 1 100,00 ₽ 0,00 ₽ / 1 100,00 ₽" at bounding box center [315, 199] width 258 height 29
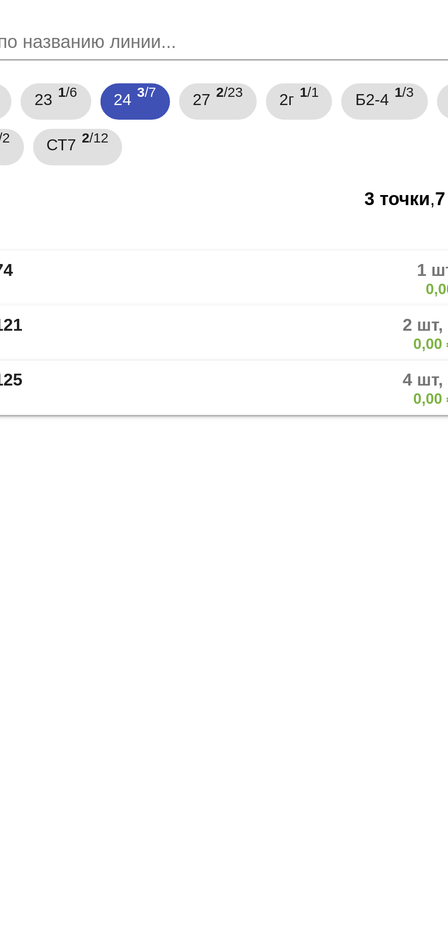
click at [331, 265] on mat-panel-description "4 шт, 1 650,00 ₽ 0,00 ₽ / 1 650,00 ₽" at bounding box center [348, 259] width 148 height 15
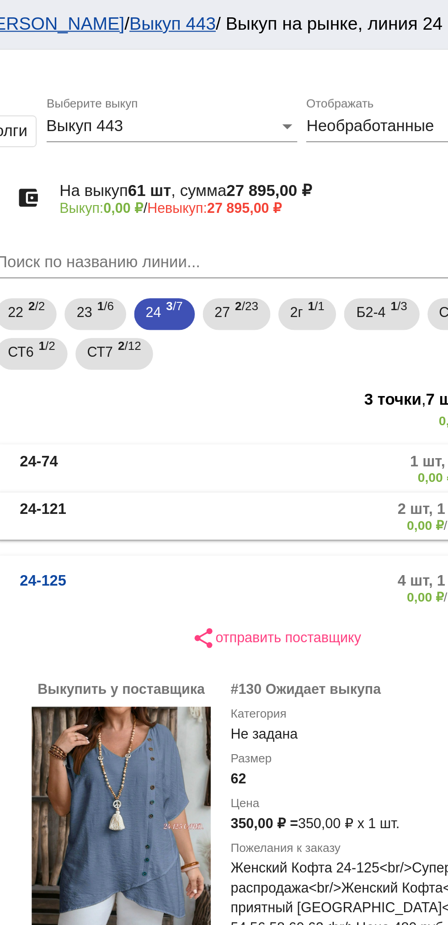
click at [320, 272] on mat-panel-description "4 шт, 1 650,00 ₽ 0,00 ₽ / 1 650,00 ₽" at bounding box center [348, 270] width 148 height 15
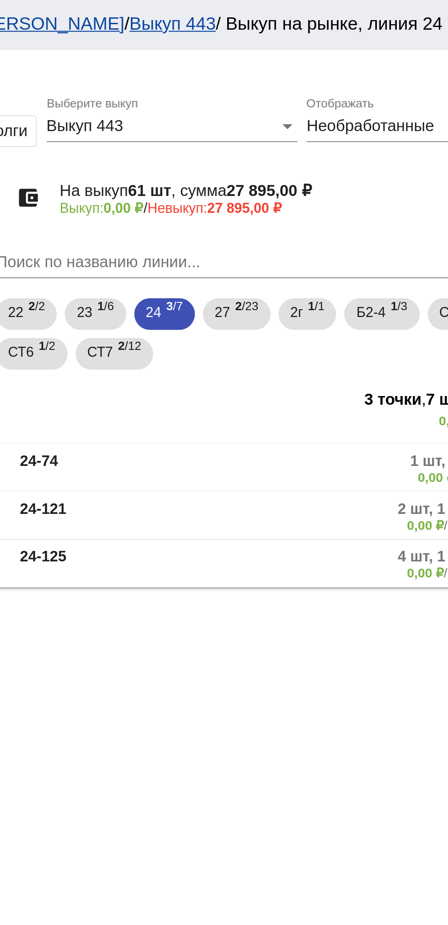
click at [307, 238] on mat-panel-description "2 шт, 1 100,00 ₽ 0,00 ₽ / 1 100,00 ₽" at bounding box center [348, 237] width 148 height 15
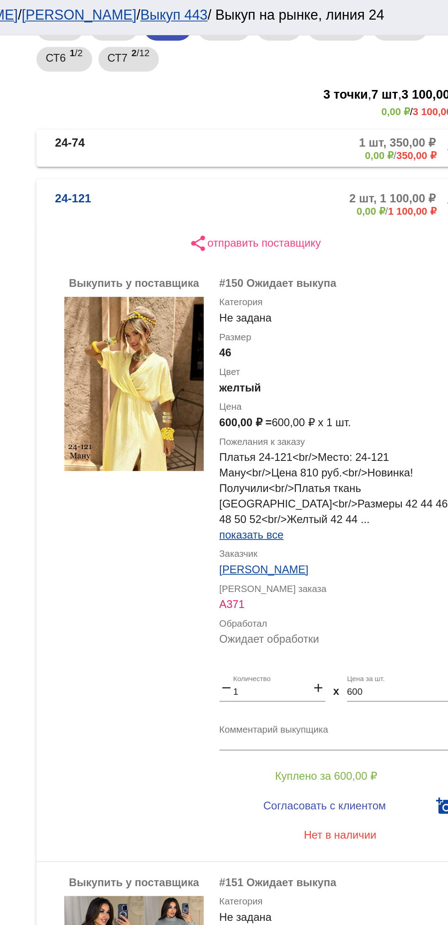
scroll to position [167, 0]
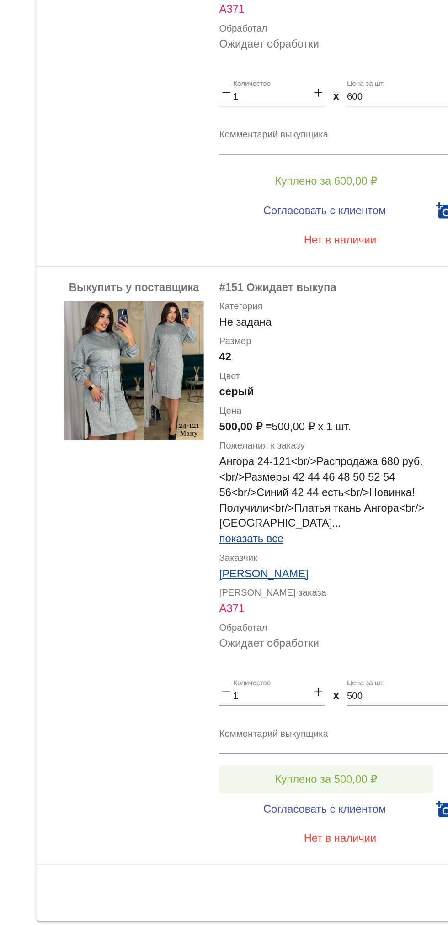
click at [334, 773] on span "Куплено за 500,00 ₽" at bounding box center [357, 771] width 60 height 7
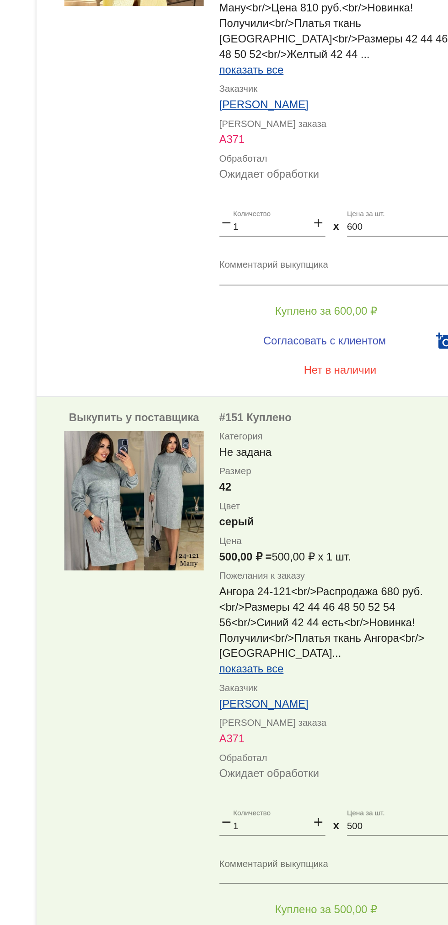
scroll to position [0, 0]
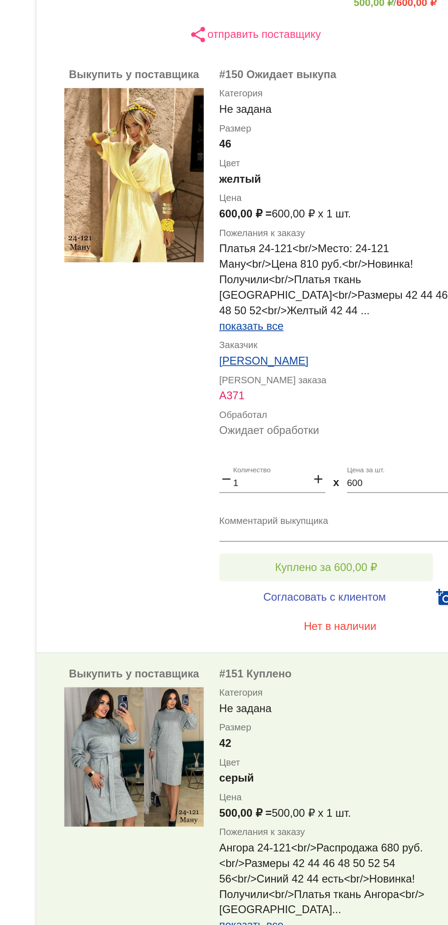
click at [326, 586] on button "Куплено за 600,00 ₽" at bounding box center [357, 585] width 126 height 16
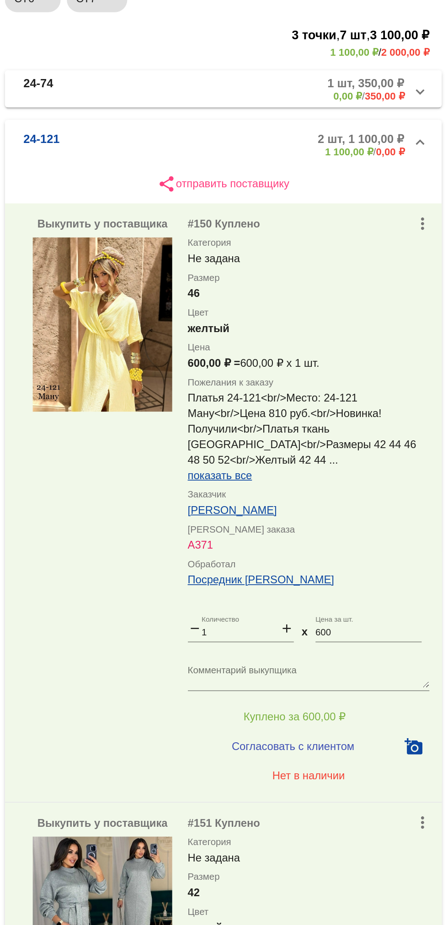
click at [379, 709] on div "Цвет серый" at bounding box center [365, 705] width 143 height 18
click at [364, 249] on mat-panel-description "2 шт, 1 100,00 ₽ 1 100,00 ₽ / 0,00 ₽" at bounding box center [348, 248] width 148 height 15
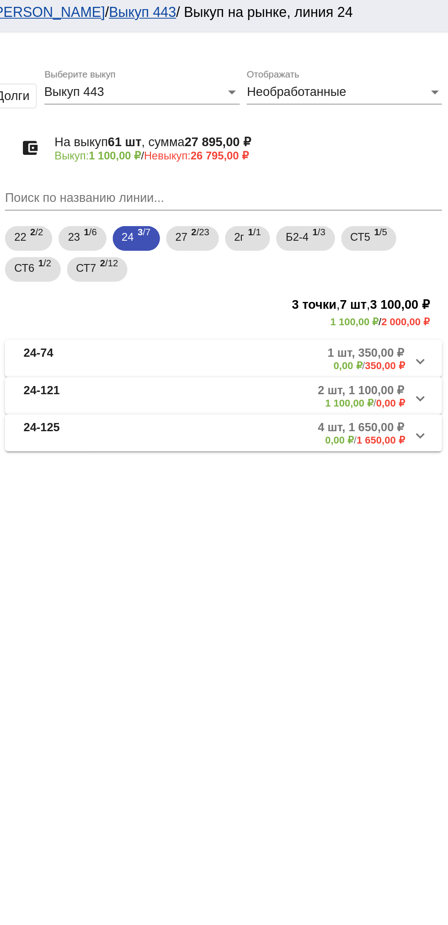
click at [367, 211] on mat-panel-description "1 шт, 350,00 ₽ 0,00 ₽ / 350,00 ₽" at bounding box center [348, 215] width 148 height 15
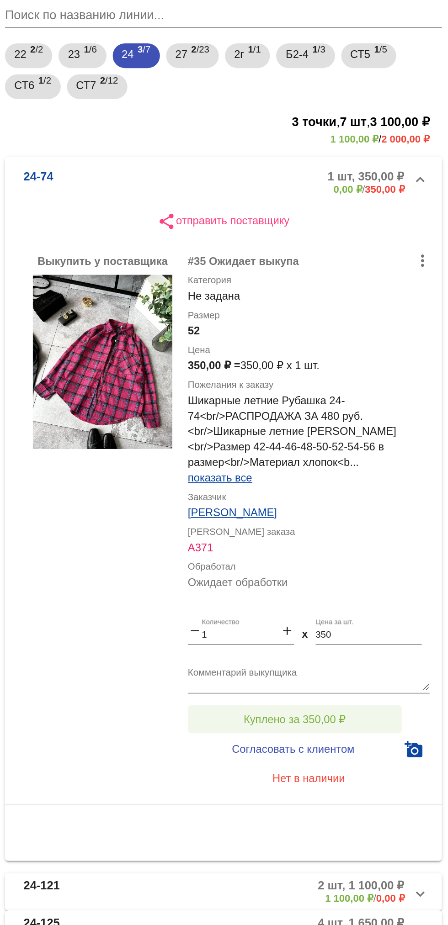
click at [362, 535] on span "Куплено за 350,00 ₽" at bounding box center [357, 535] width 60 height 7
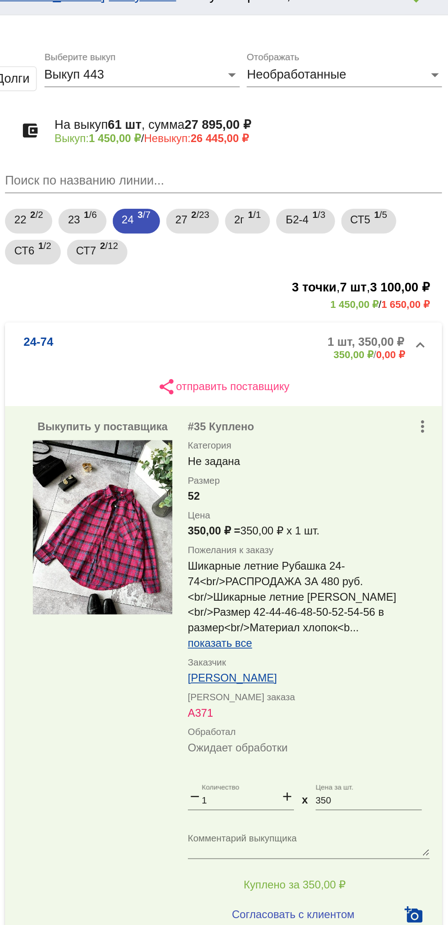
click at [359, 215] on mat-panel-description "1 шт, 350,00 ₽ 350,00 ₽ / 0,00 ₽" at bounding box center [348, 219] width 148 height 15
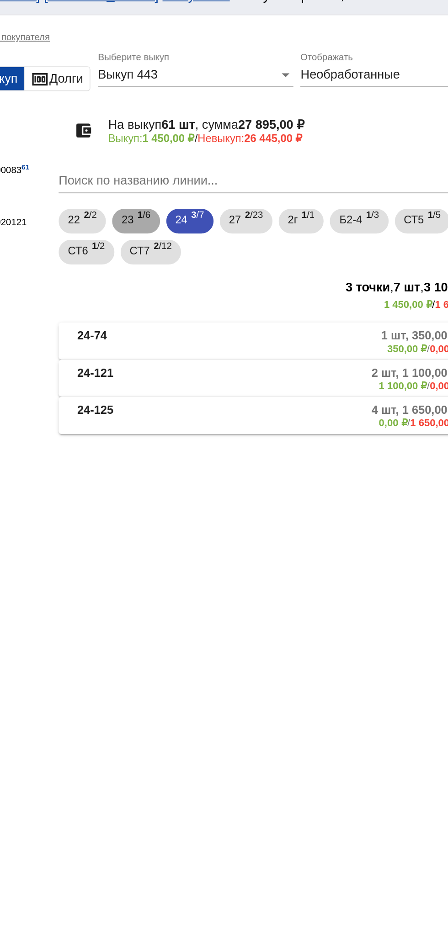
click at [228, 146] on span "23" at bounding box center [226, 143] width 7 height 16
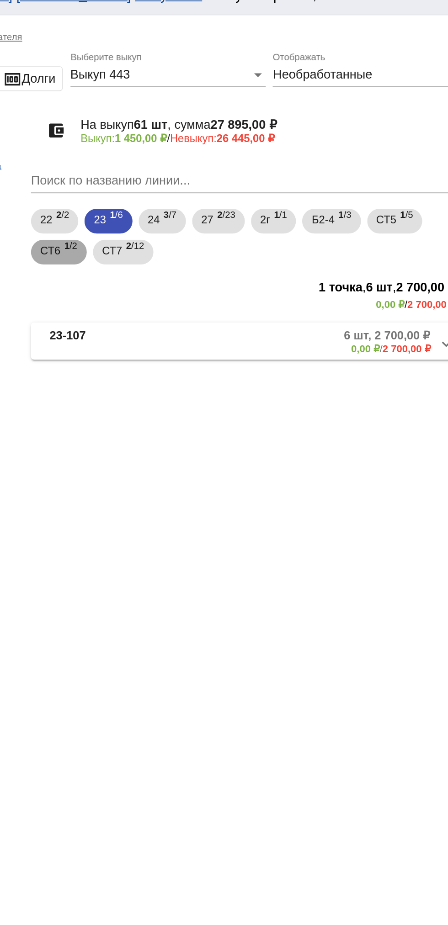
click at [204, 163] on div "СТ6 1 /2" at bounding box center [203, 162] width 22 height 19
click at [328, 221] on mat-panel-description "2 шт, 300,00 ₽ 0,00 ₽ / 300,00 ₽" at bounding box center [349, 215] width 145 height 15
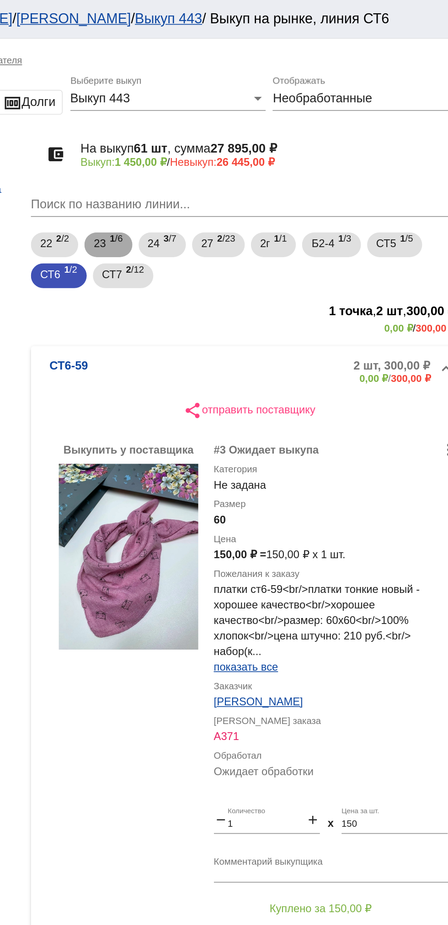
click at [238, 139] on span "1 /6" at bounding box center [237, 144] width 8 height 19
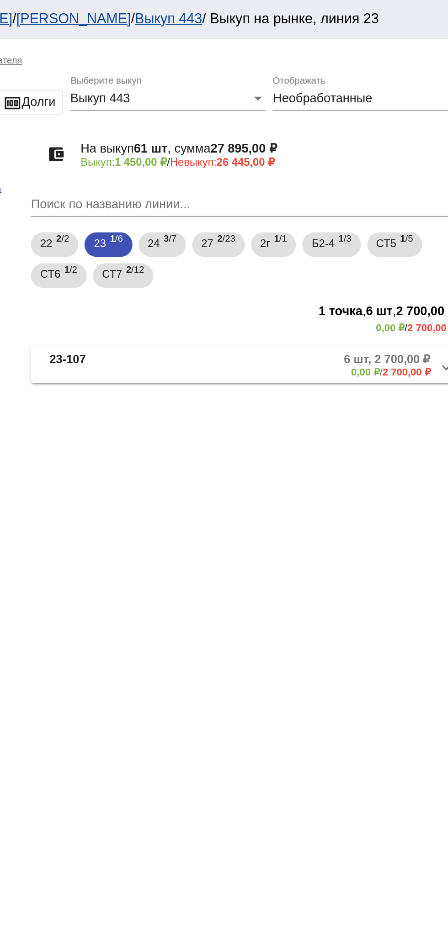
click at [316, 221] on mat-panel-description "6 шт, 2 700,00 ₽ 0,00 ₽ / 2 700,00 ₽" at bounding box center [348, 215] width 148 height 15
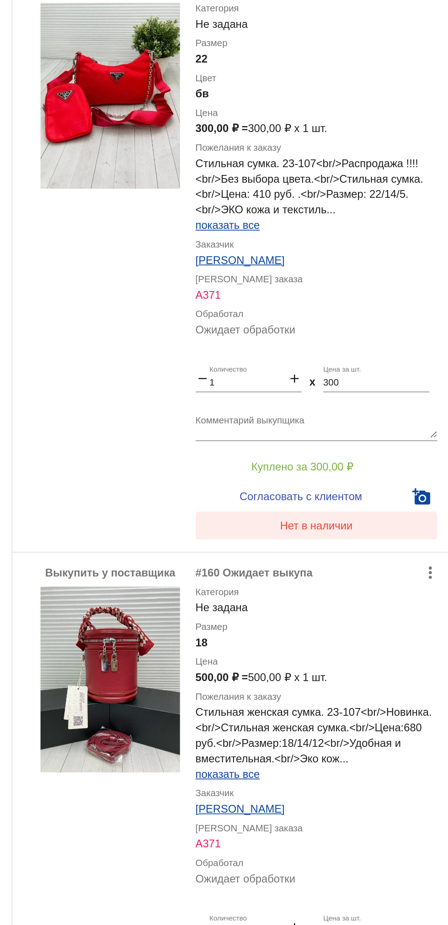
click at [373, 583] on span "Нет в наличии" at bounding box center [365, 581] width 43 height 7
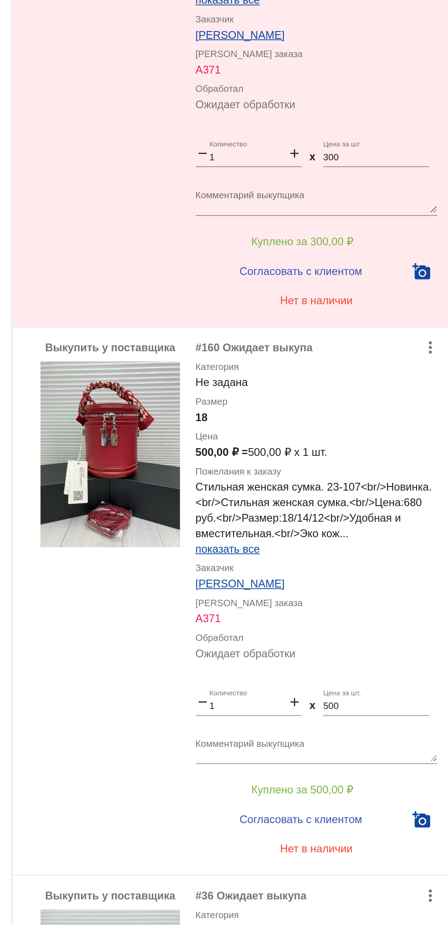
scroll to position [134, 0]
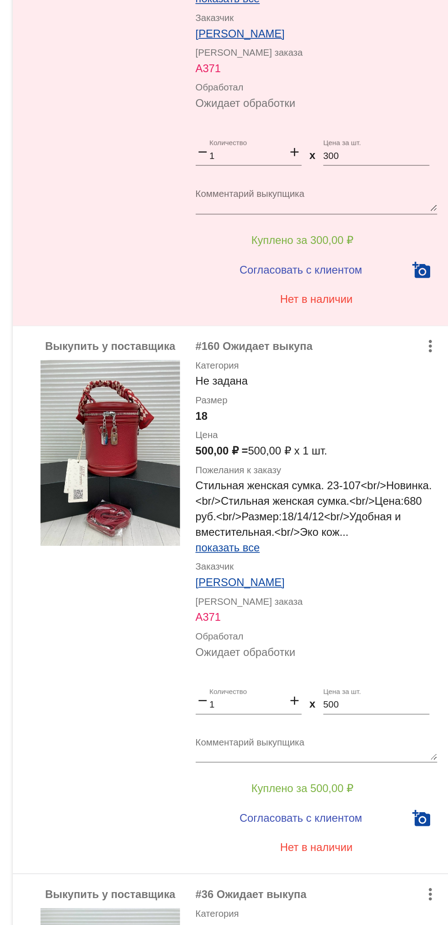
click at [369, 708] on textarea "Комментарий выкупщика" at bounding box center [365, 713] width 143 height 14
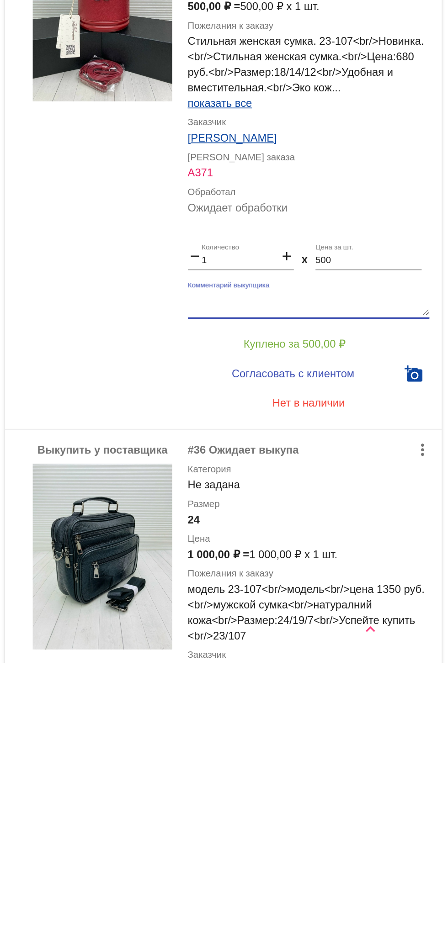
scroll to position [124, 0]
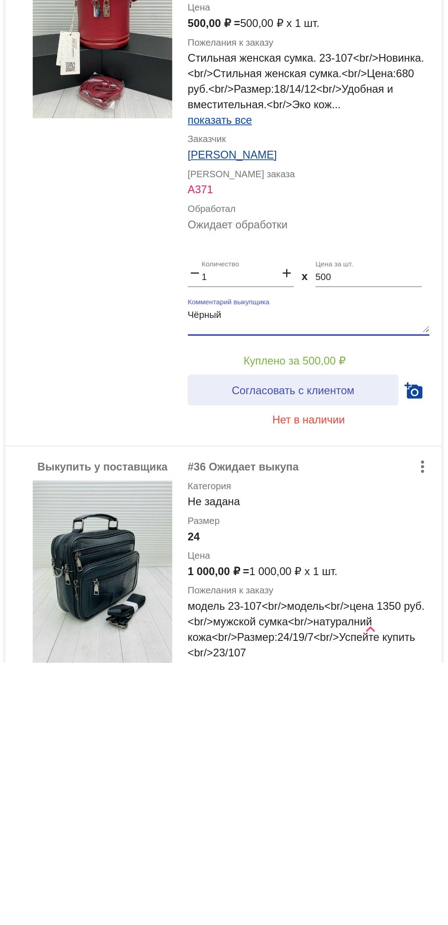
type textarea "Чëрный"
click at [371, 766] on span "Согласовать с клиентом" at bounding box center [356, 764] width 72 height 7
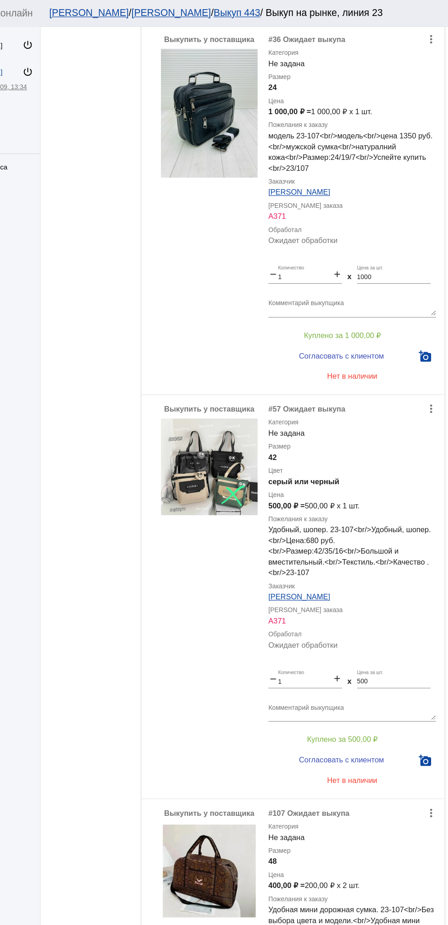
scroll to position [901, 0]
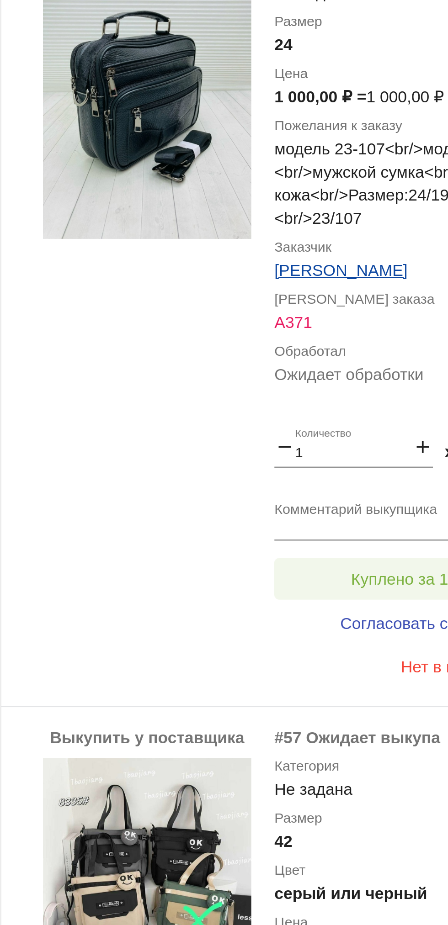
click at [319, 505] on button "Куплено за 1 000,00 ₽" at bounding box center [357, 511] width 126 height 16
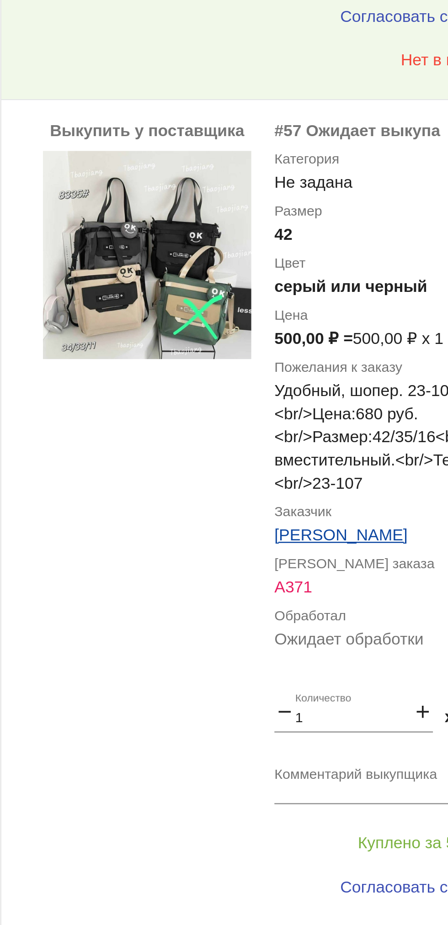
scroll to position [1052, 0]
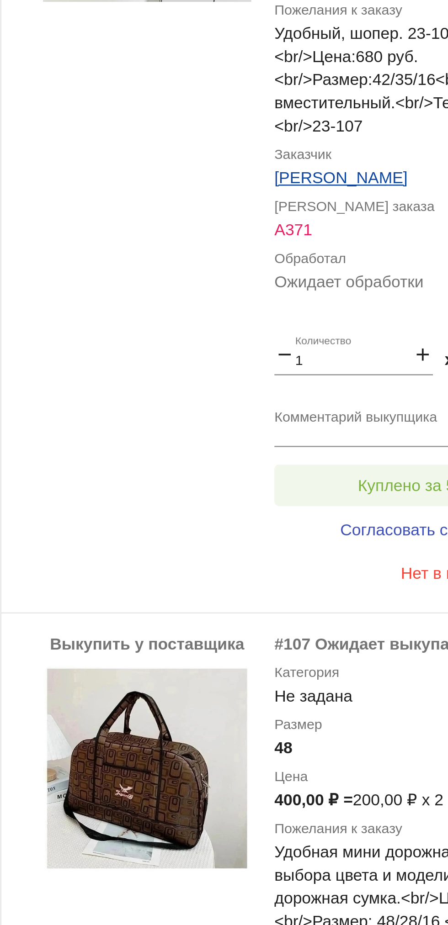
click at [314, 476] on button "Куплено за 500,00 ₽" at bounding box center [357, 477] width 126 height 16
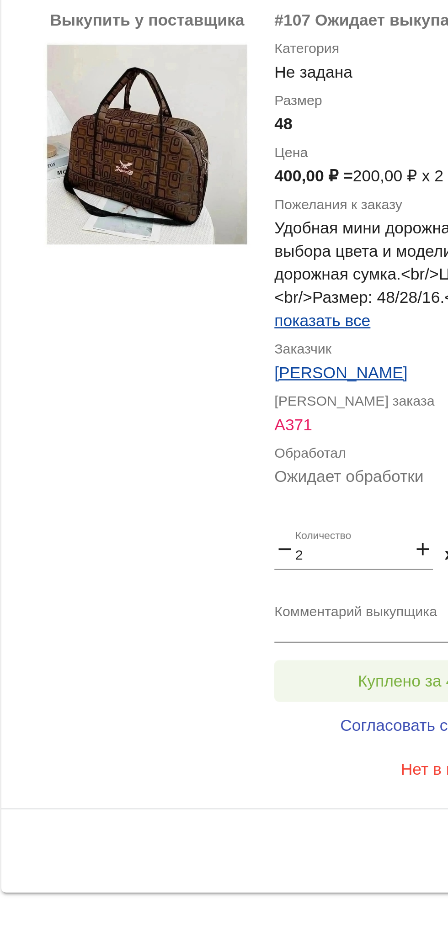
click at [316, 800] on button "Куплено за 400,00 ₽" at bounding box center [357, 801] width 126 height 16
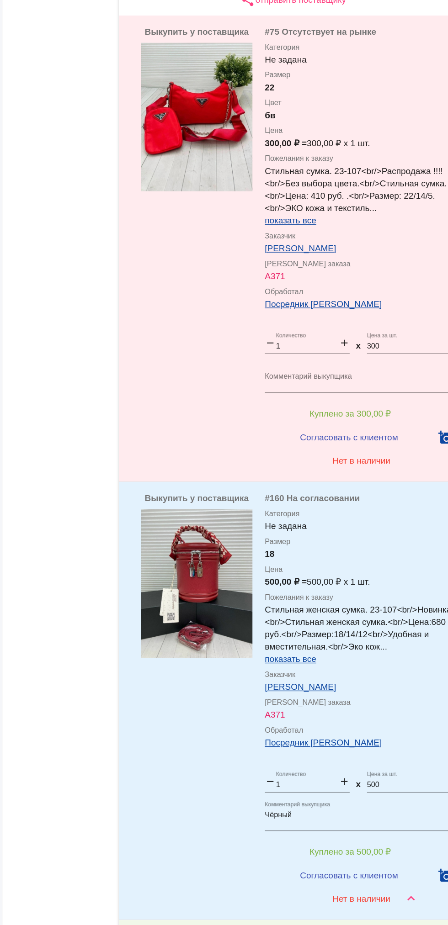
scroll to position [0, 0]
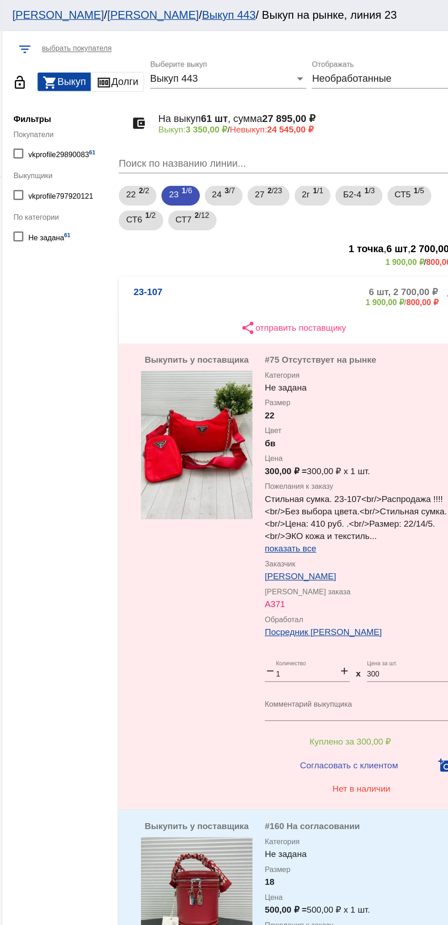
click at [212, 220] on b "23-107" at bounding box center [207, 219] width 21 height 15
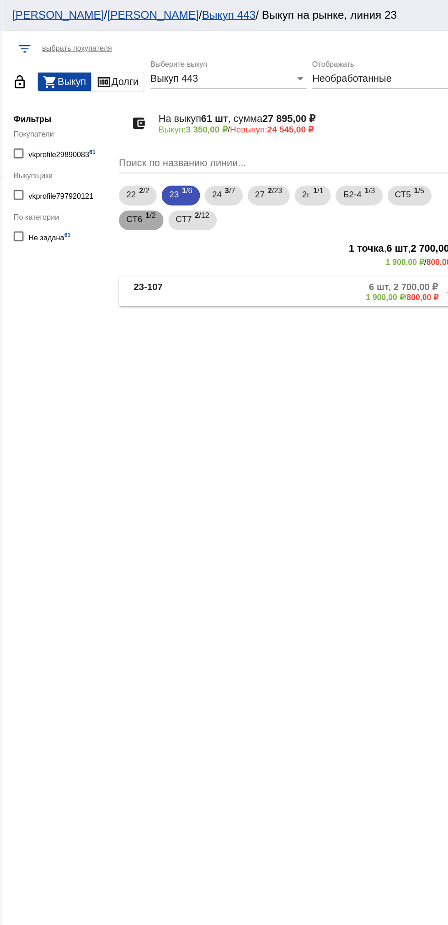
click at [197, 162] on span "СТ6" at bounding box center [198, 161] width 12 height 16
click at [209, 214] on b "СТ6-59" at bounding box center [208, 215] width 23 height 15
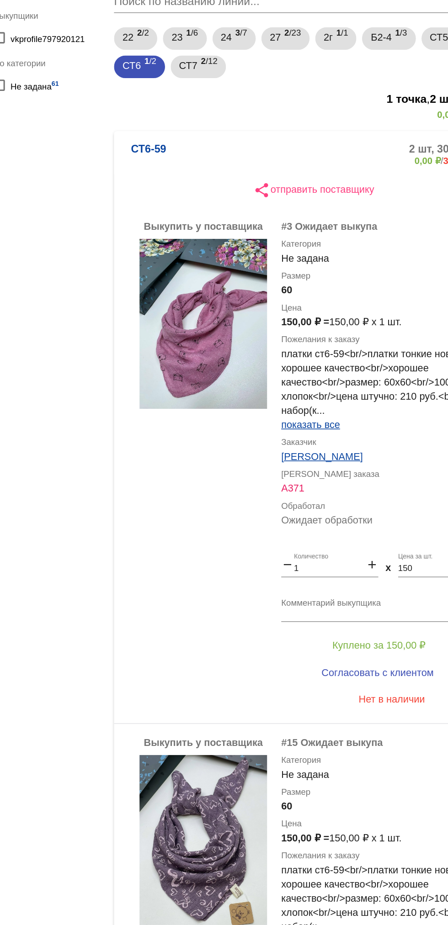
scroll to position [3, 0]
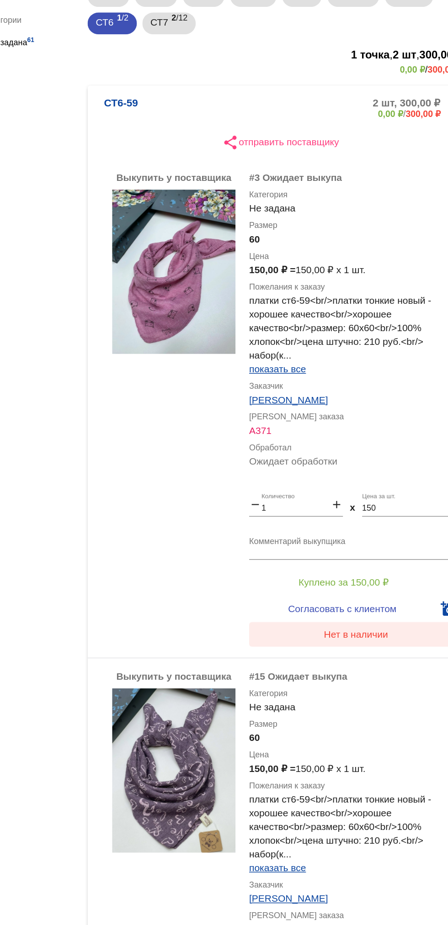
click at [341, 564] on button "Нет в наличии" at bounding box center [365, 567] width 143 height 16
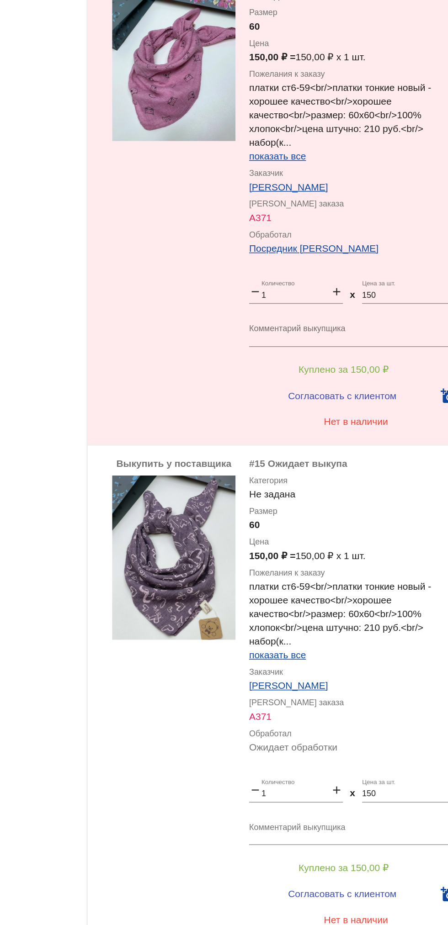
scroll to position [0, 0]
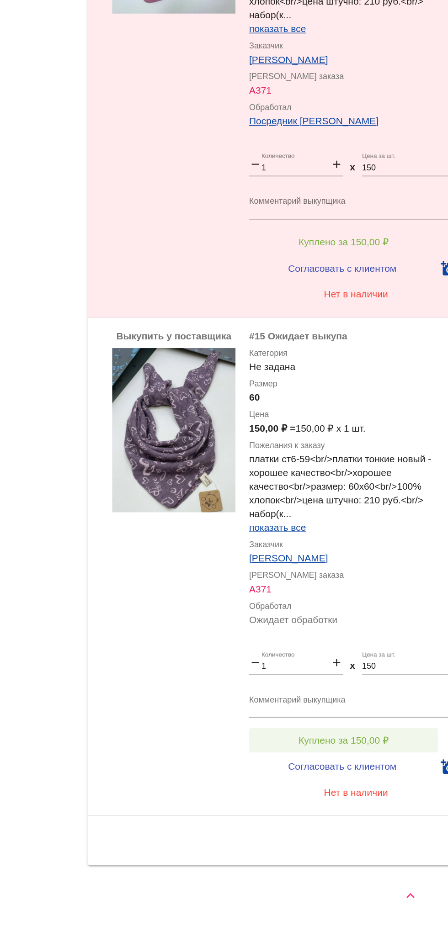
click at [322, 800] on button "Куплено за 150,00 ₽" at bounding box center [357, 801] width 126 height 16
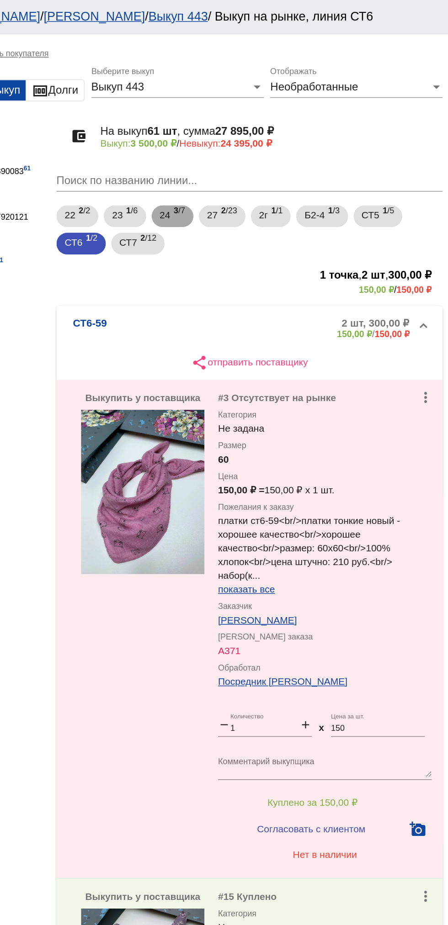
click at [270, 143] on span "3 /7" at bounding box center [269, 144] width 8 height 19
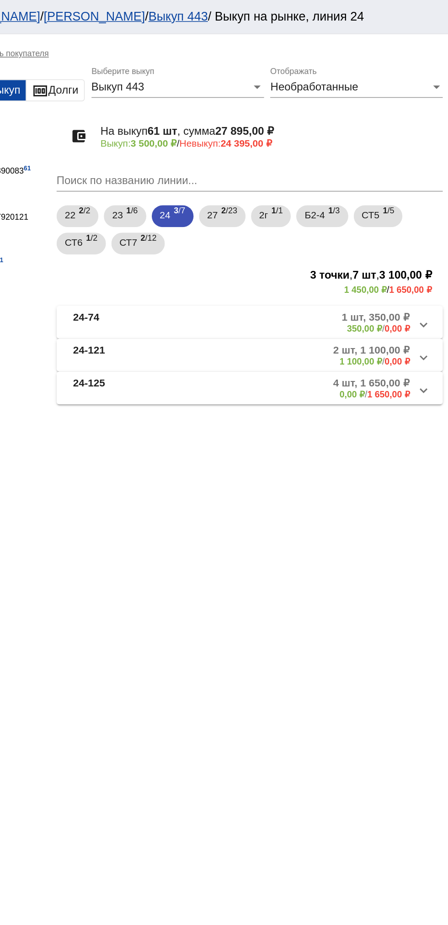
click at [333, 265] on mat-panel-description "4 шт, 1 650,00 ₽ 0,00 ₽ / 1 650,00 ₽" at bounding box center [348, 259] width 148 height 15
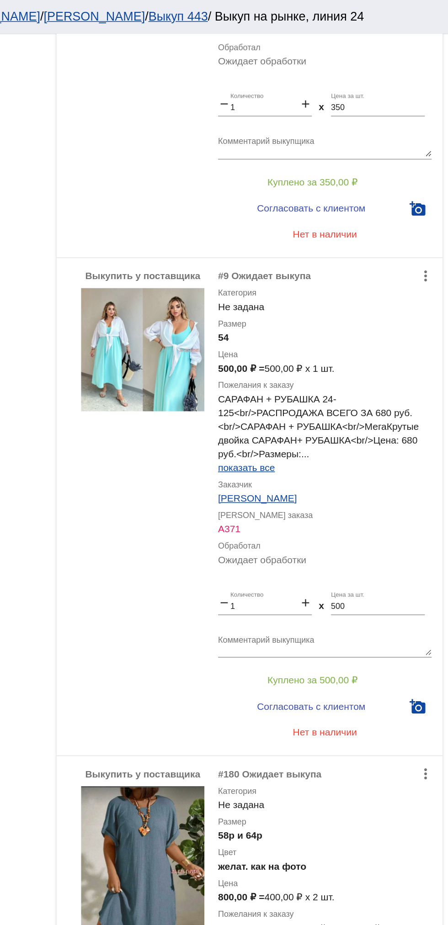
scroll to position [466, 0]
click at [379, 454] on span "Куплено за 500,00 ₽" at bounding box center [357, 453] width 60 height 7
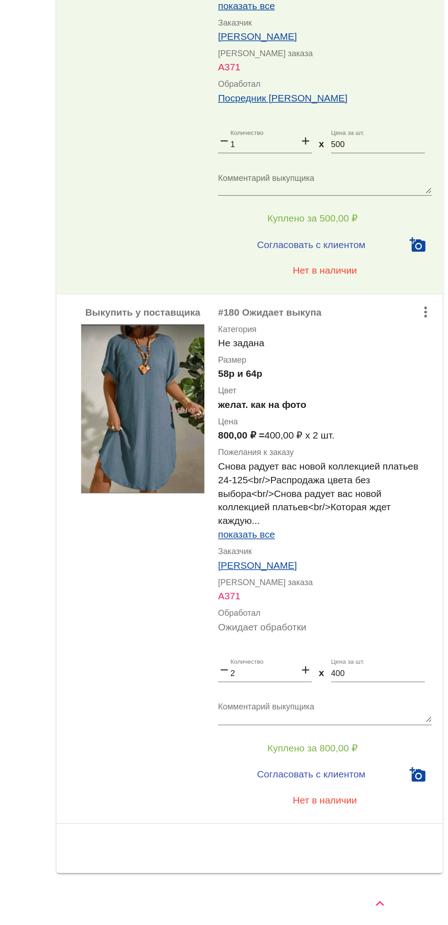
scroll to position [0, 0]
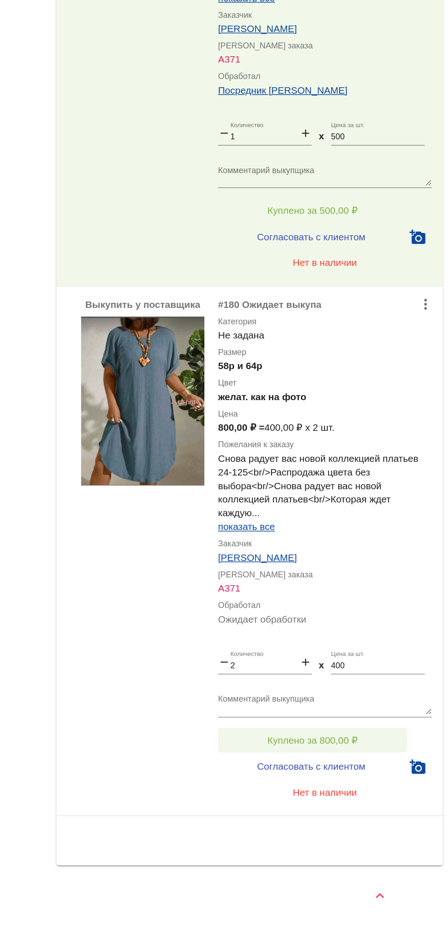
click at [383, 804] on span "Куплено за 800,00 ₽" at bounding box center [357, 801] width 60 height 7
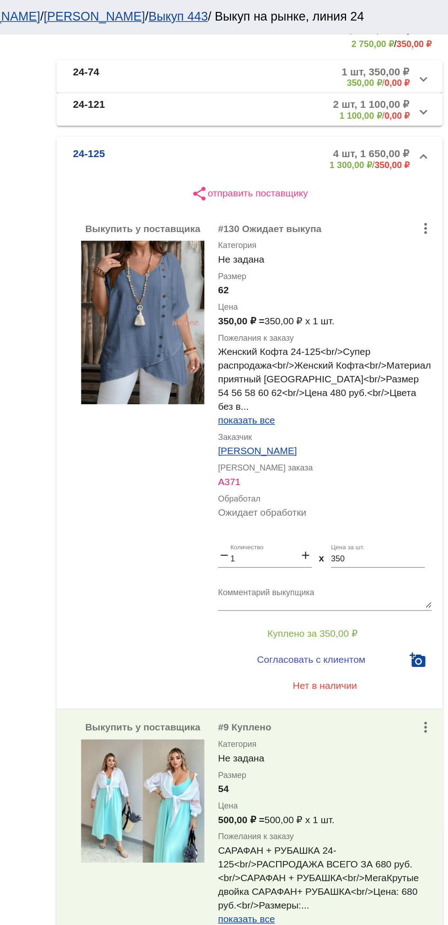
scroll to position [164, 0]
click at [374, 460] on span "Нет в наличии" at bounding box center [365, 457] width 43 height 7
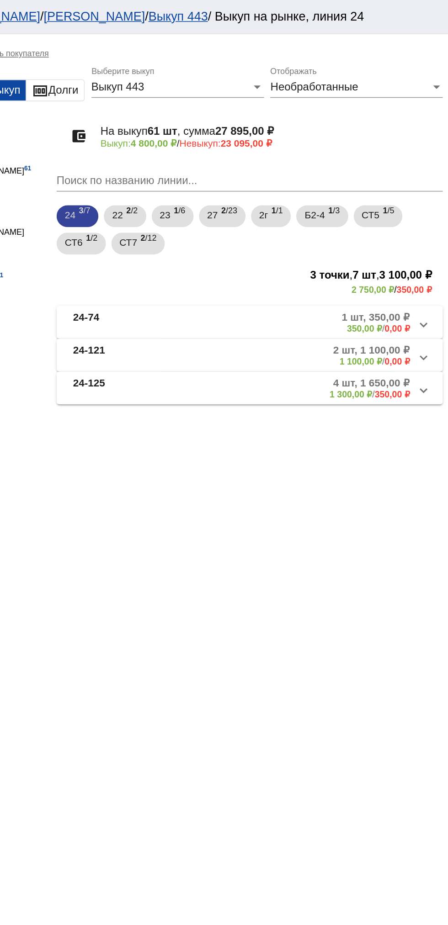
click at [219, 147] on div "24 3 /7 22 2 /2 23 1 /6 27 2 /23 2г 1 /1 Б2-4 1 /3 СТ5 1 /5 СТ6 1 /2 СТ7 2 /12" at bounding box center [315, 153] width 261 height 37
click at [227, 146] on span "22" at bounding box center [226, 143] width 7 height 16
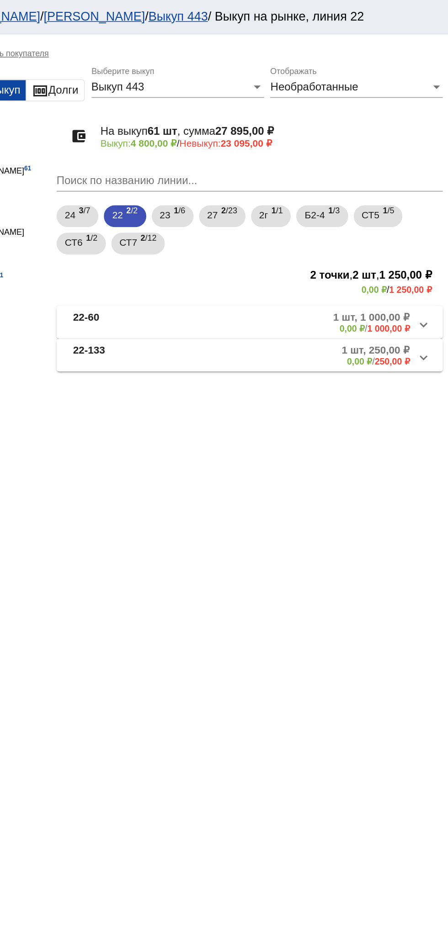
click at [223, 234] on mat-panel-title "22-133" at bounding box center [233, 237] width 72 height 15
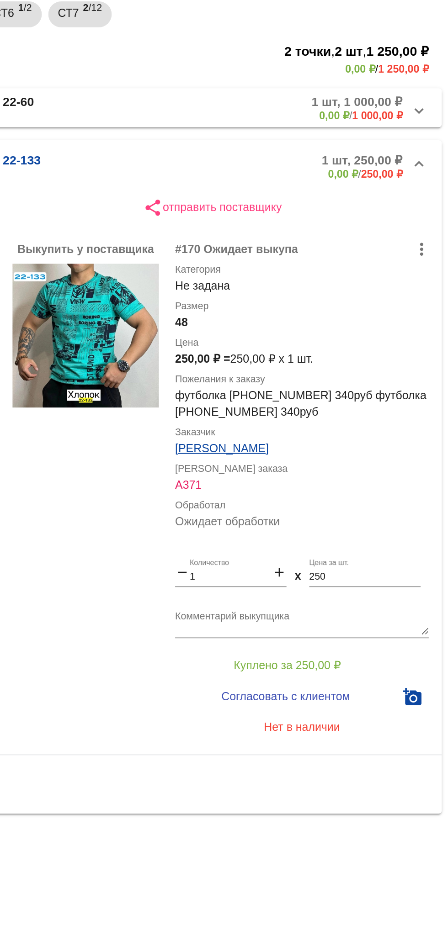
click at [380, 495] on div "Комментарий выкупщика" at bounding box center [365, 503] width 143 height 22
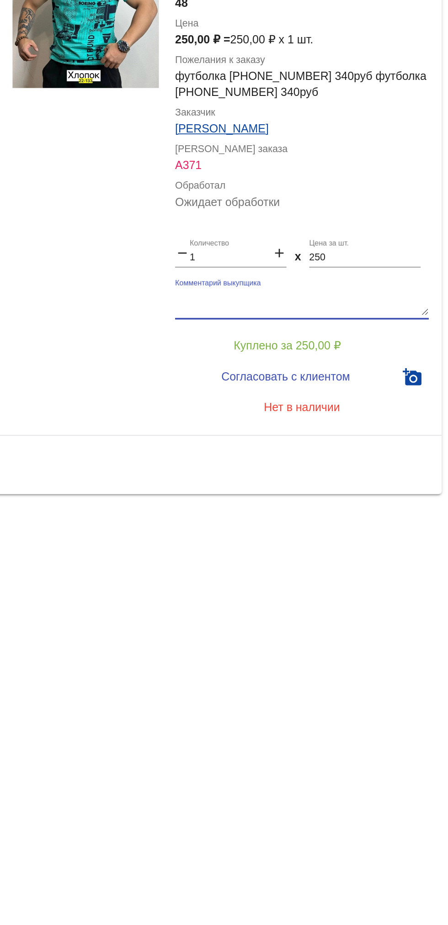
click at [384, 478] on input "250" at bounding box center [401, 479] width 63 height 6
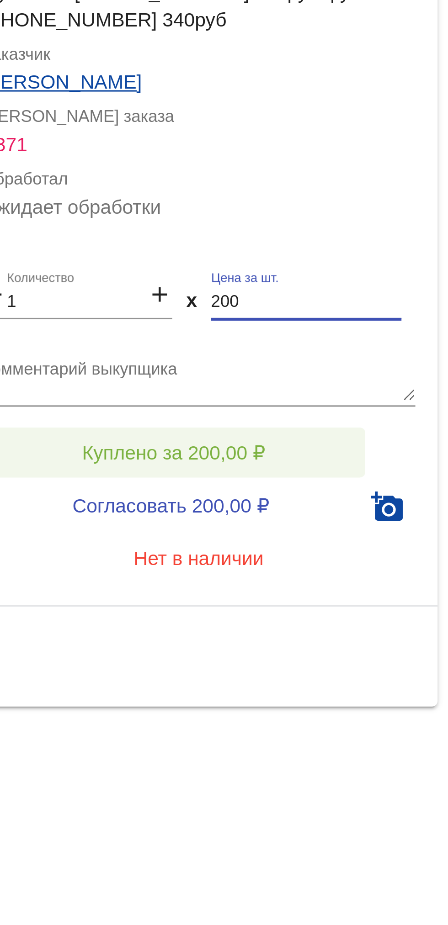
type input "200"
click at [344, 526] on span "Куплено за 200,00 ₽" at bounding box center [357, 528] width 60 height 7
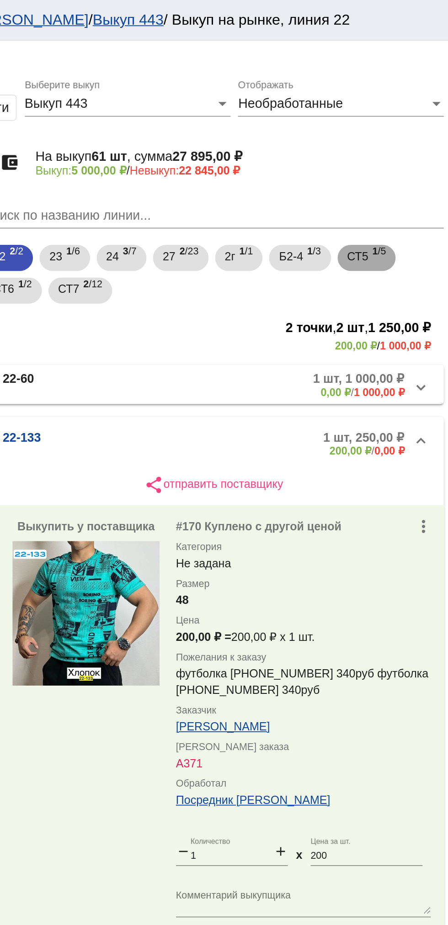
click at [402, 147] on span "СТ5" at bounding box center [396, 143] width 12 height 16
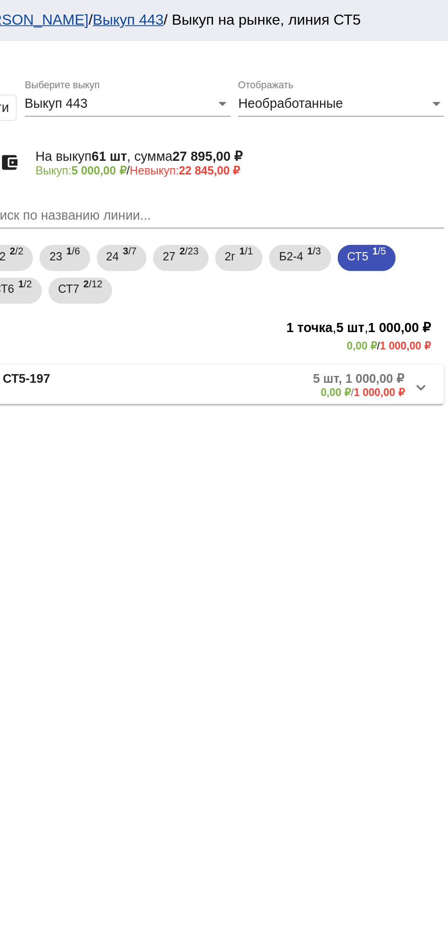
click at [244, 217] on mat-panel-title "СТ5-197" at bounding box center [233, 215] width 73 height 15
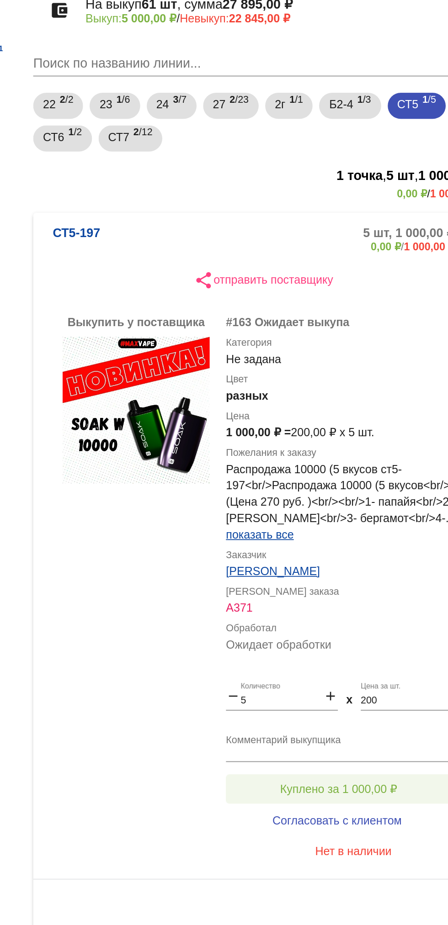
click at [368, 526] on span "Куплено за 1 000,00 ₽" at bounding box center [357, 526] width 66 height 7
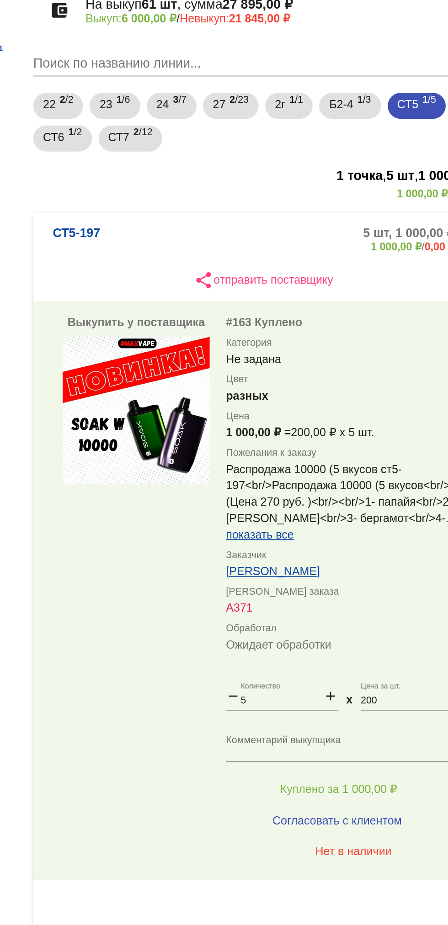
click at [321, 217] on mat-panel-description "5 шт, 1 000,00 ₽ 1 000,00 ₽ / 0,00 ₽" at bounding box center [350, 219] width 144 height 15
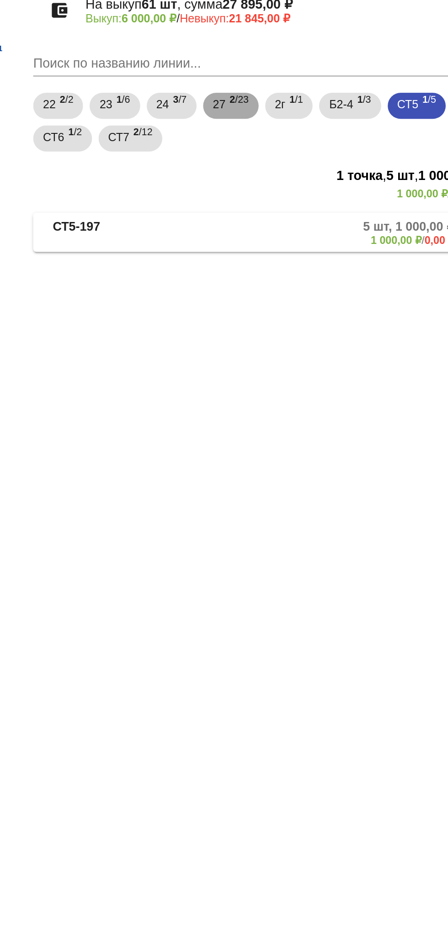
click at [304, 144] on span "2 /23" at bounding box center [301, 144] width 11 height 19
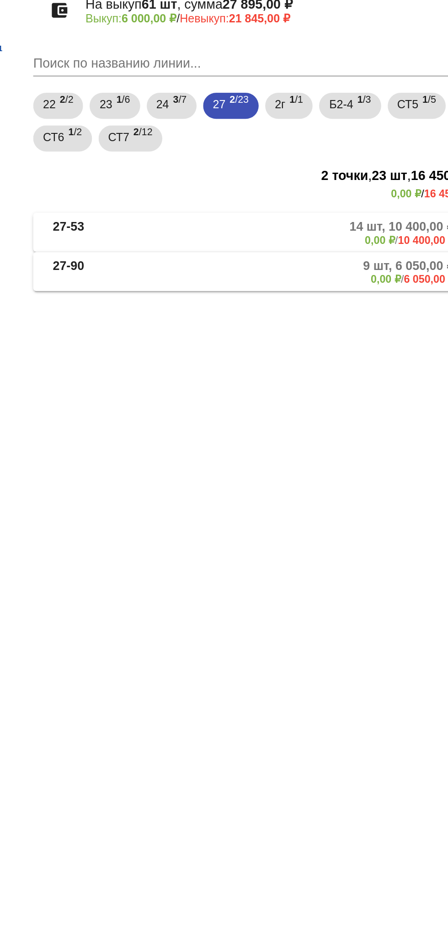
click at [329, 236] on mat-panel-description "9 шт, 6 050,00 ₽ 0,00 ₽ / 6 050,00 ₽" at bounding box center [347, 237] width 150 height 15
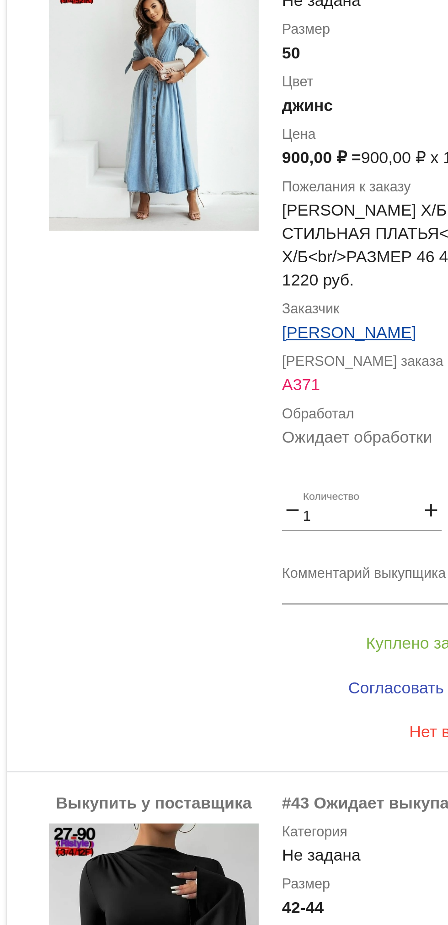
scroll to position [775, 0]
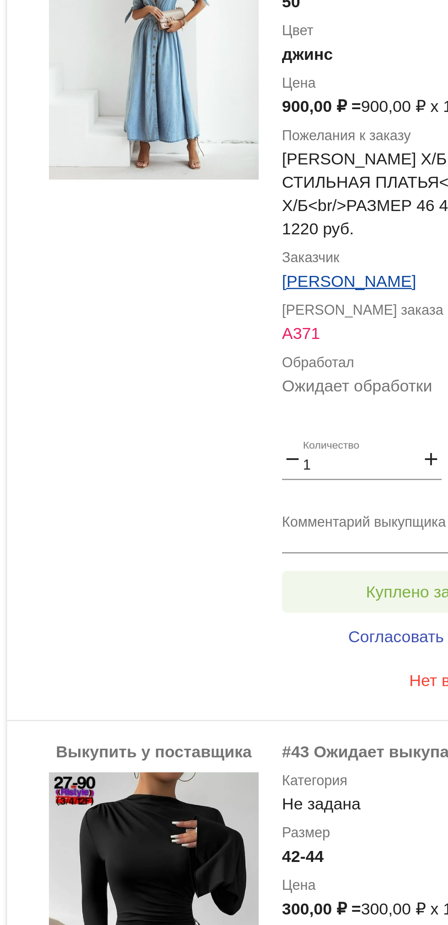
click at [341, 449] on span "Куплено за 900,00 ₽" at bounding box center [357, 451] width 60 height 7
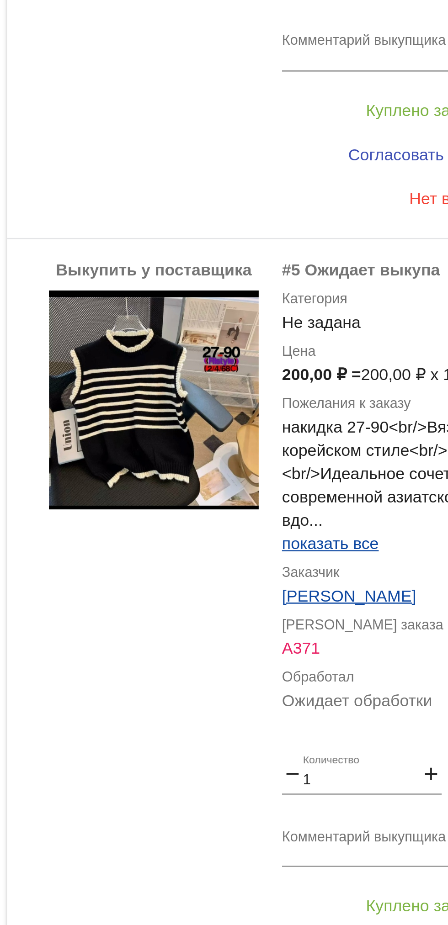
scroll to position [1621, 0]
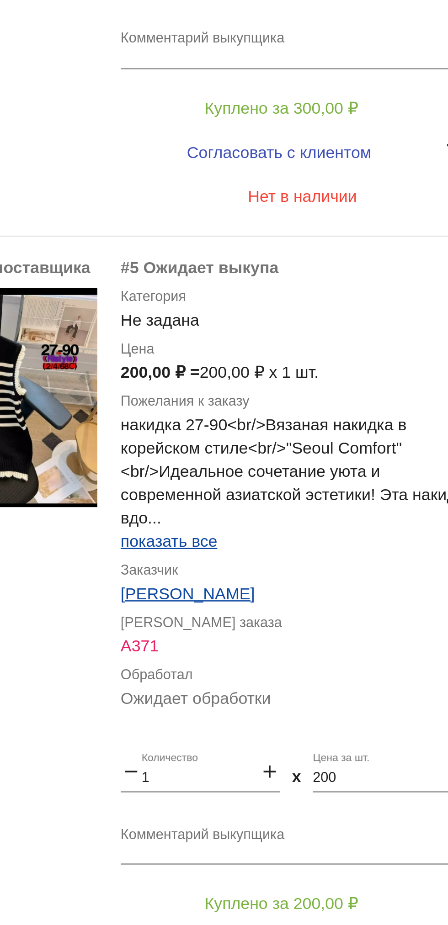
click at [326, 428] on span "показать все" at bounding box center [313, 431] width 38 height 7
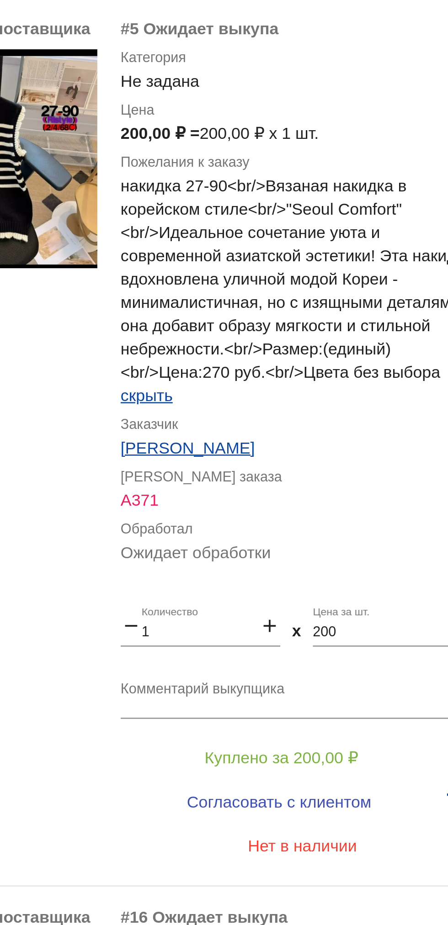
scroll to position [1722, 0]
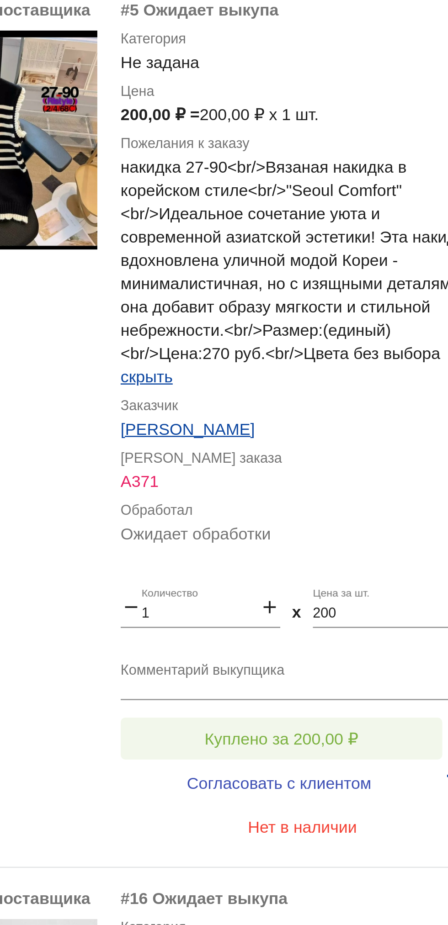
click at [386, 501] on button "Куплено за 200,00 ₽" at bounding box center [357, 509] width 126 height 16
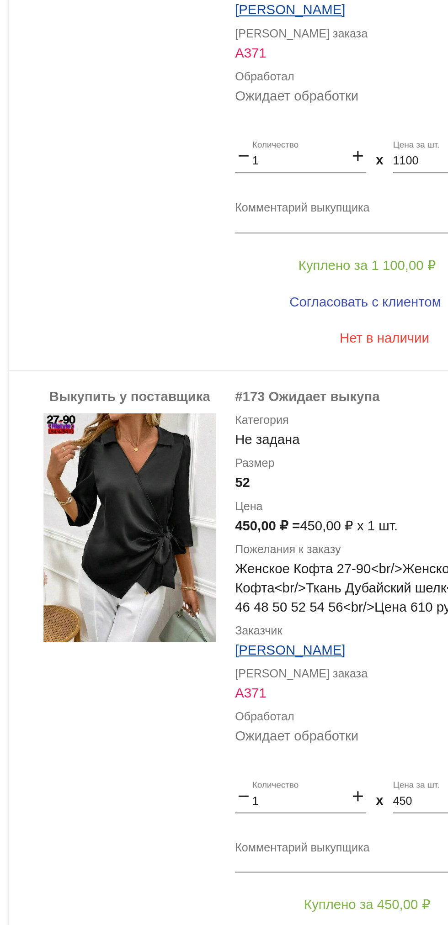
scroll to position [2237, 0]
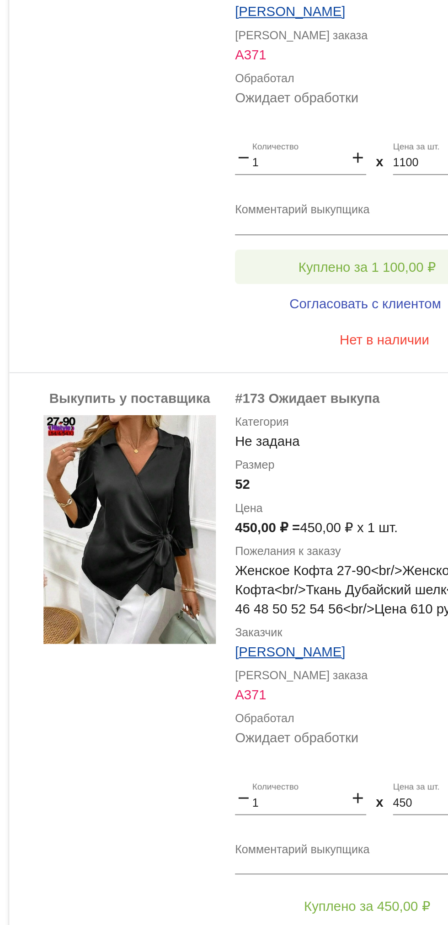
click at [361, 331] on button "Куплено за 1 100,00 ₽" at bounding box center [357, 339] width 126 height 16
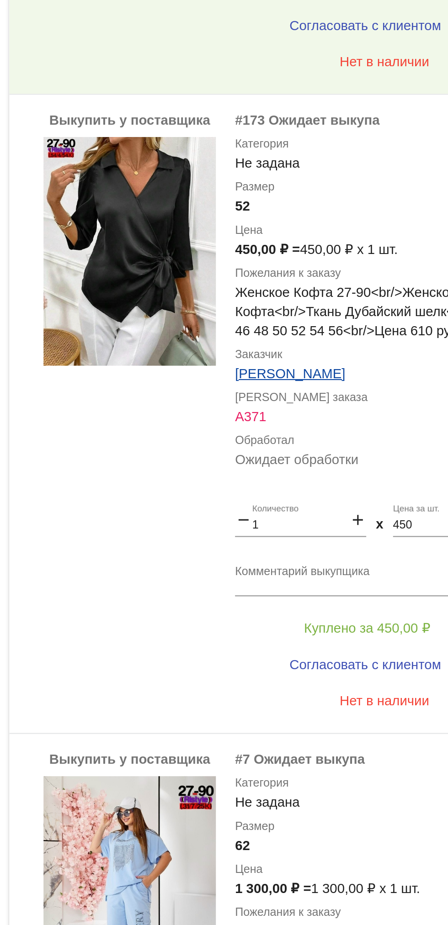
scroll to position [2394, 0]
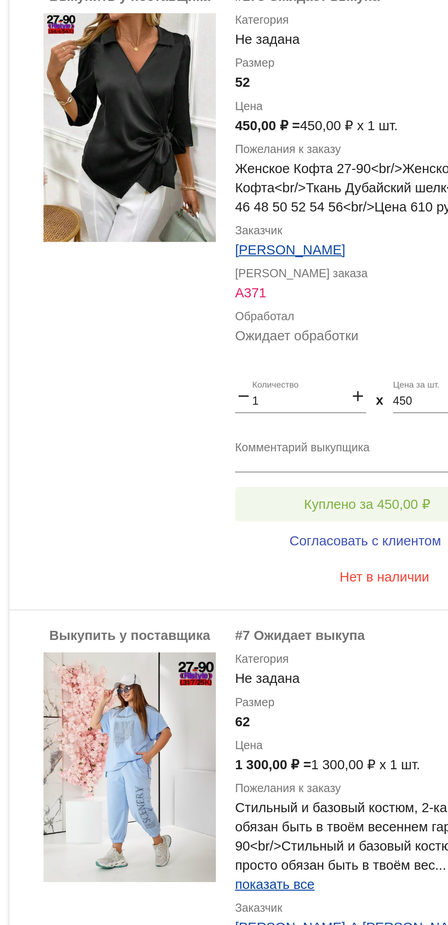
click at [359, 478] on button "Куплено за 450,00 ₽" at bounding box center [357, 486] width 126 height 16
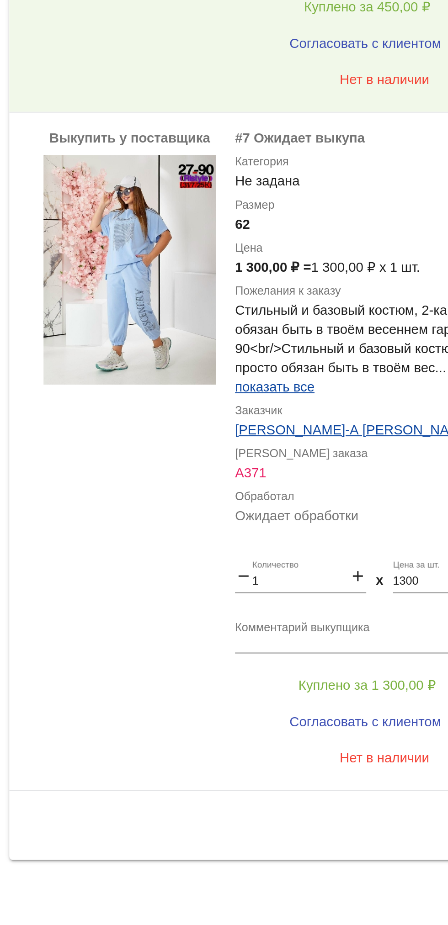
scroll to position [0, 0]
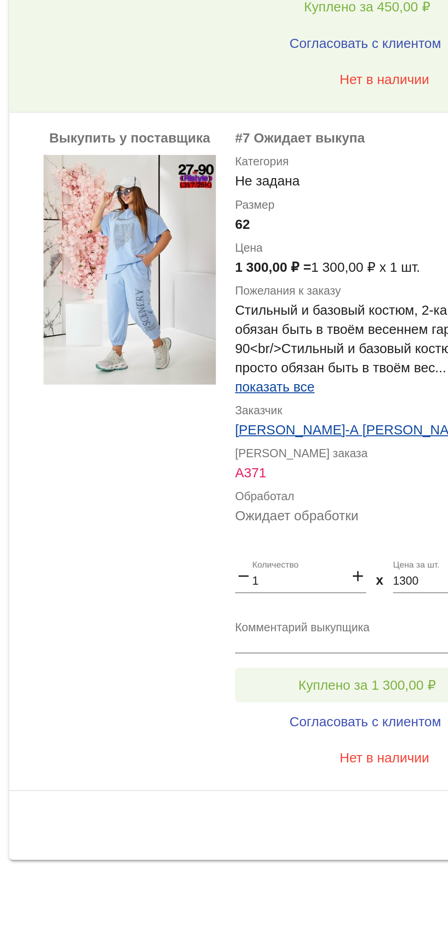
click at [365, 802] on button "Куплено за 1 300,00 ₽" at bounding box center [357, 810] width 126 height 16
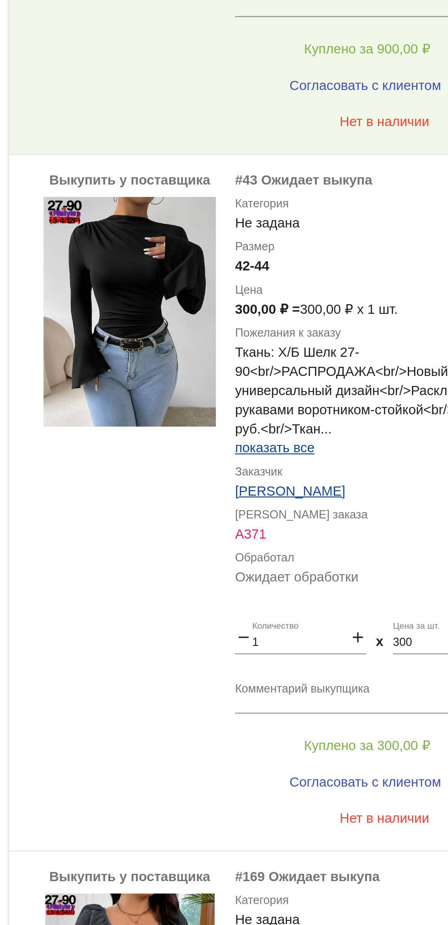
scroll to position [719, 0]
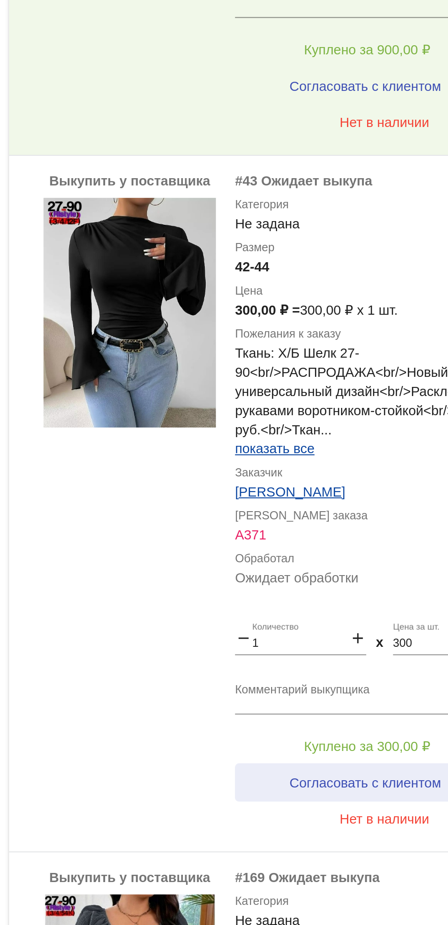
click at [365, 849] on button "Согласовать с клиентом" at bounding box center [356, 857] width 124 height 18
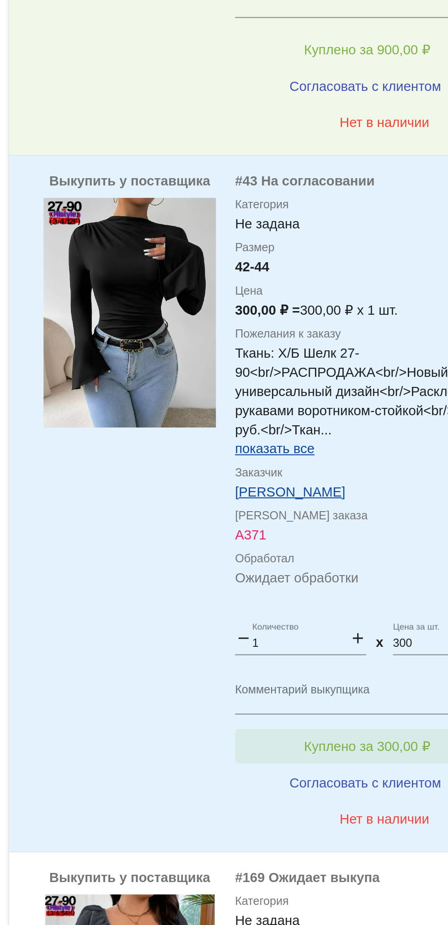
click at [359, 840] on span "Куплено за 300,00 ₽" at bounding box center [357, 839] width 60 height 7
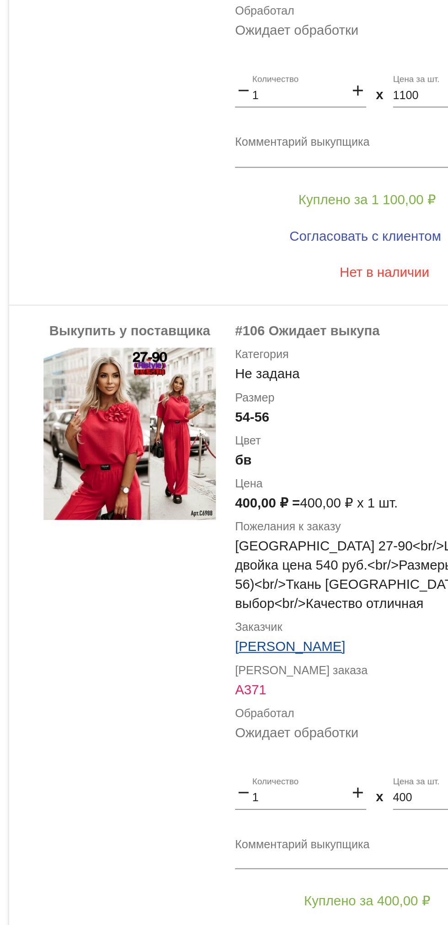
scroll to position [0, 0]
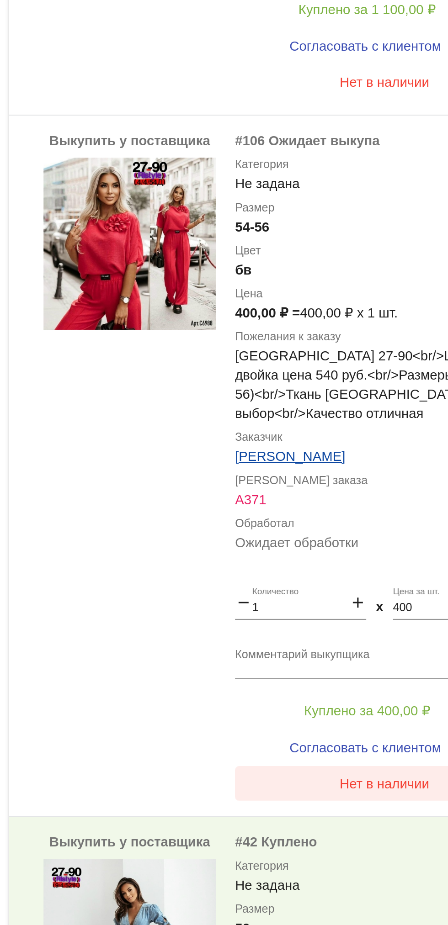
click at [372, 860] on span "Нет в наличии" at bounding box center [365, 857] width 43 height 7
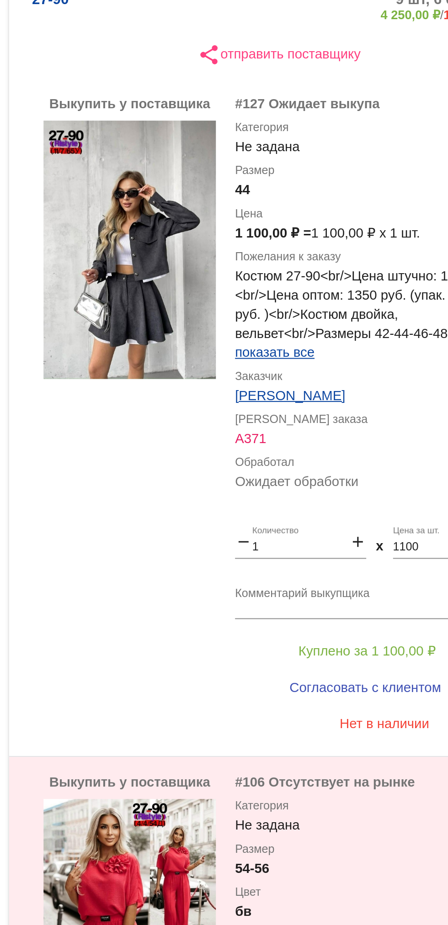
scroll to position [111, 0]
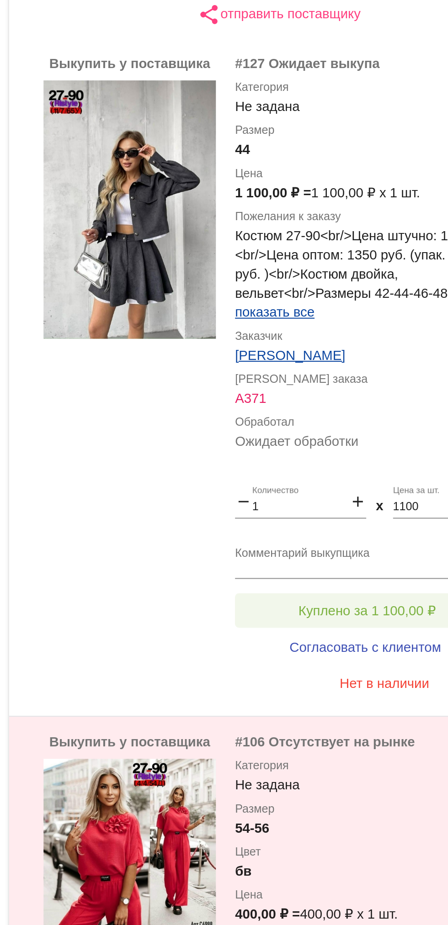
click at [383, 449] on button "Куплено за 1 100,00 ₽" at bounding box center [357, 445] width 126 height 16
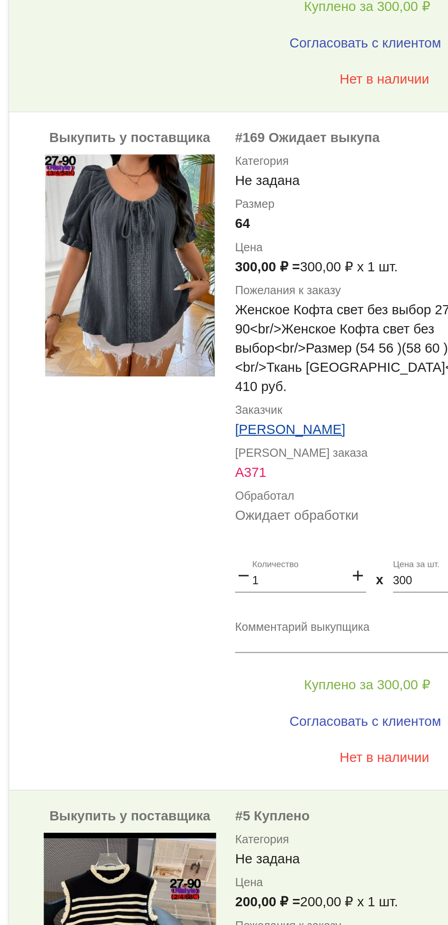
scroll to position [1475, 0]
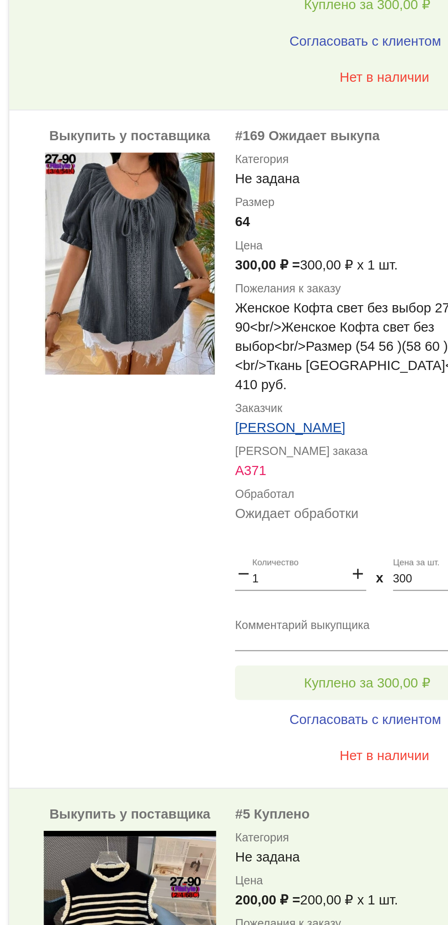
click at [372, 399] on button "Куплено за 300,00 ₽" at bounding box center [357, 407] width 126 height 16
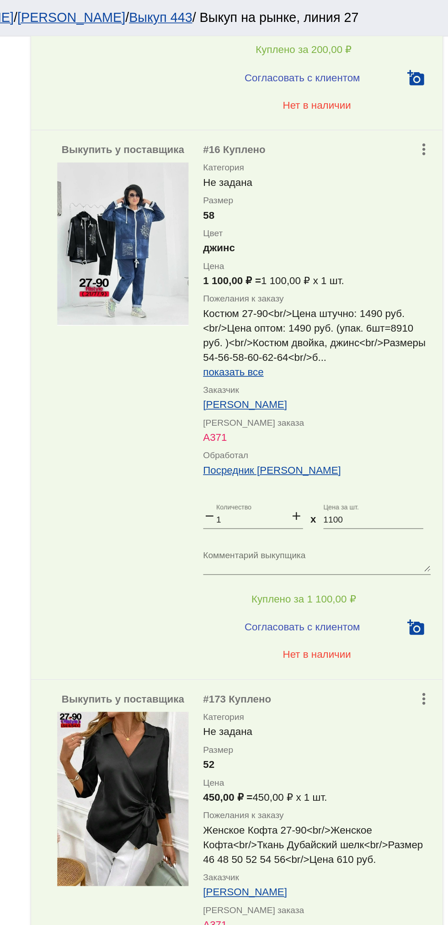
scroll to position [2446, 0]
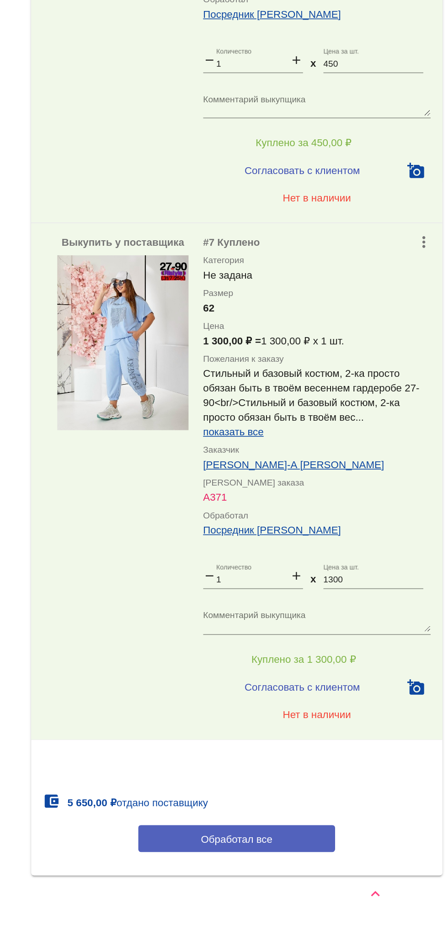
click at [348, 863] on button "Обработал все" at bounding box center [315, 871] width 123 height 17
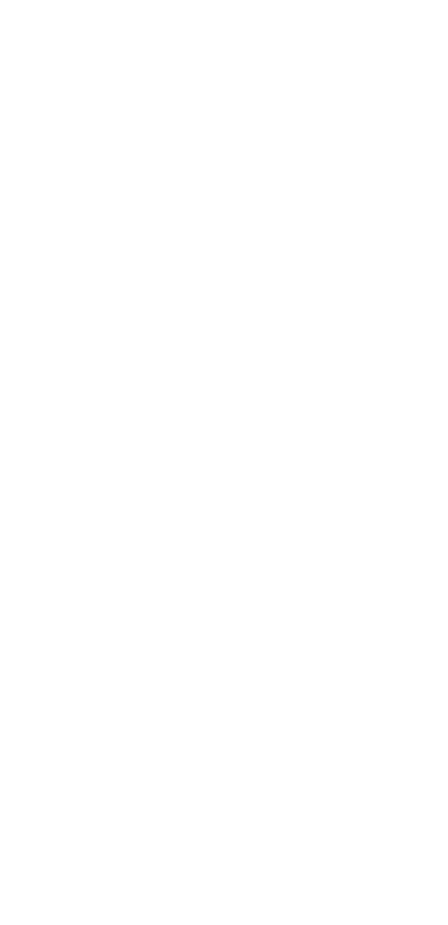
scroll to position [0, 0]
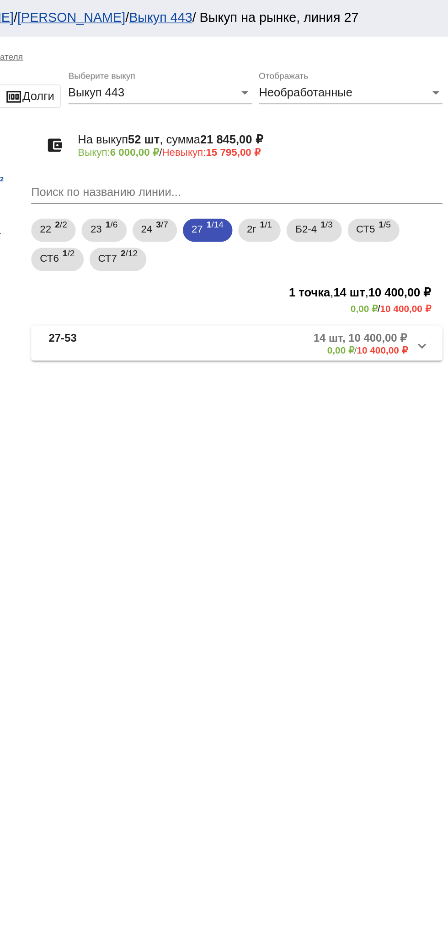
click at [360, 224] on mat-expansion-panel-header "27-53 14 шт, 10 400,00 ₽ 0,00 ₽ / 10 400,00 ₽" at bounding box center [315, 215] width 258 height 22
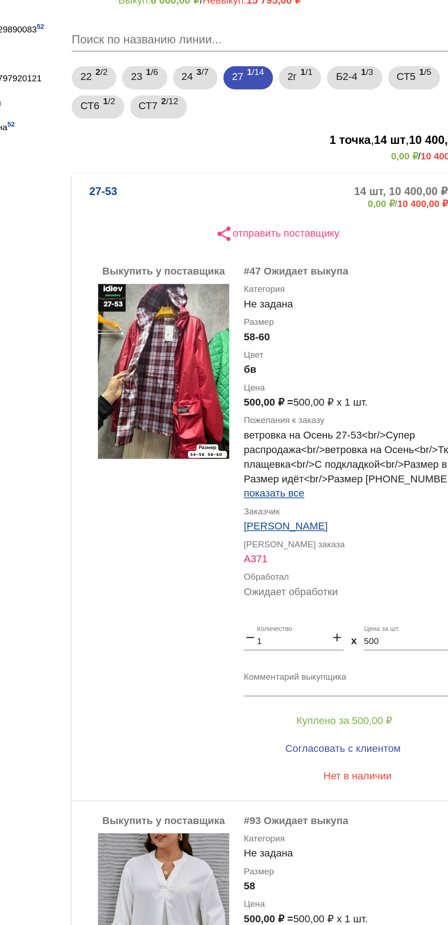
click at [322, 467] on textarea "Комментарий выкупщика" at bounding box center [365, 469] width 143 height 14
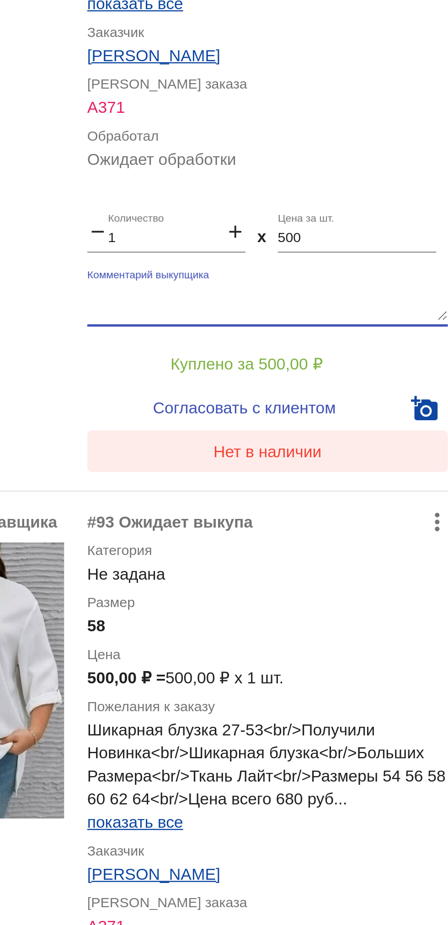
click at [346, 532] on button "Нет в наличии" at bounding box center [365, 528] width 143 height 16
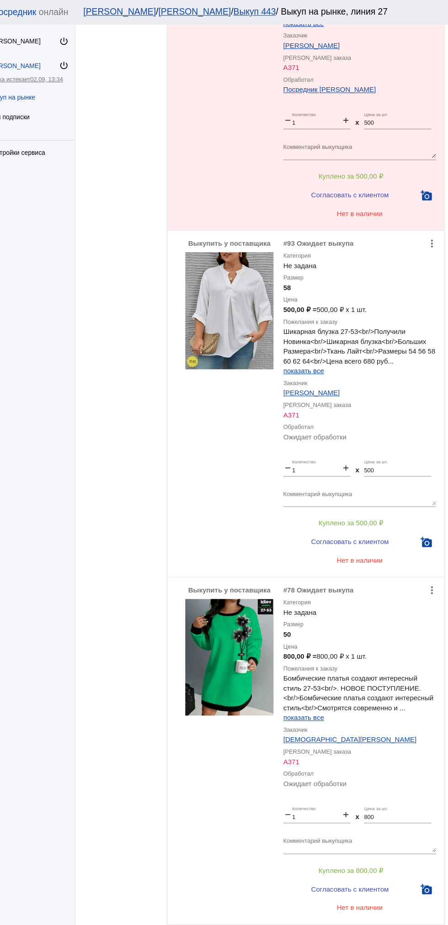
scroll to position [386, 0]
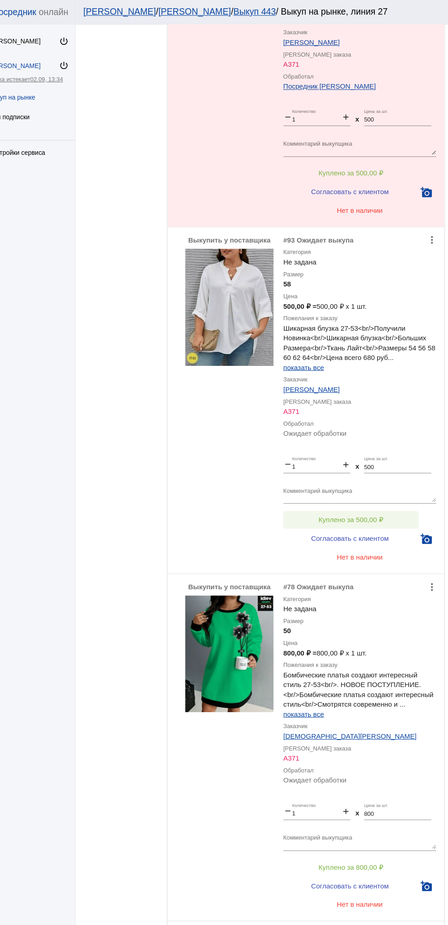
click at [391, 479] on button "Куплено за 500,00 ₽" at bounding box center [357, 484] width 126 height 16
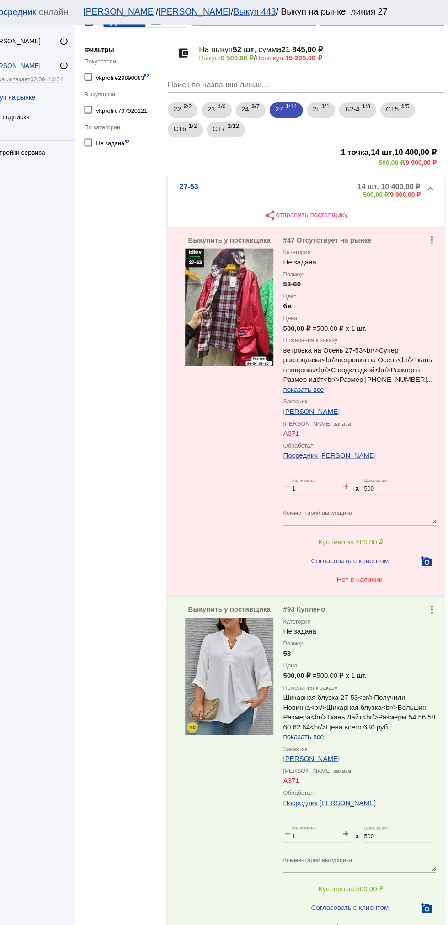
scroll to position [0, 0]
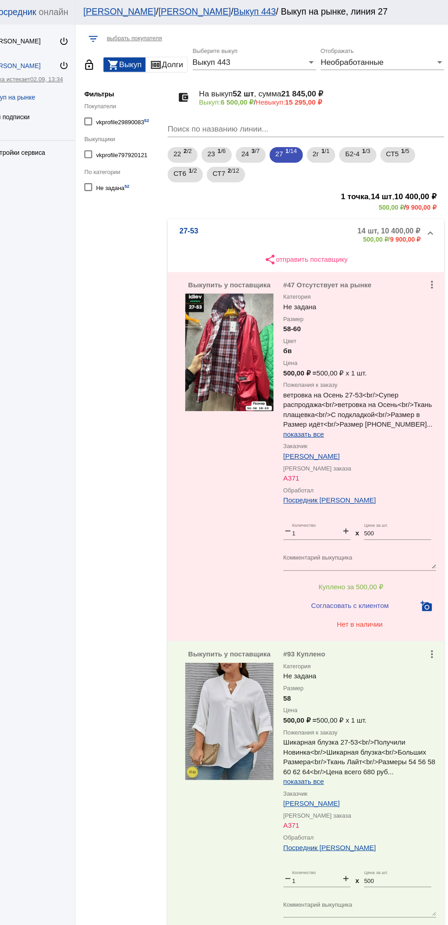
click at [331, 216] on mat-panel-description "14 шт, 10 400,00 ₽ 500,00 ₽ / 9 900,00 ₽" at bounding box center [345, 219] width 153 height 15
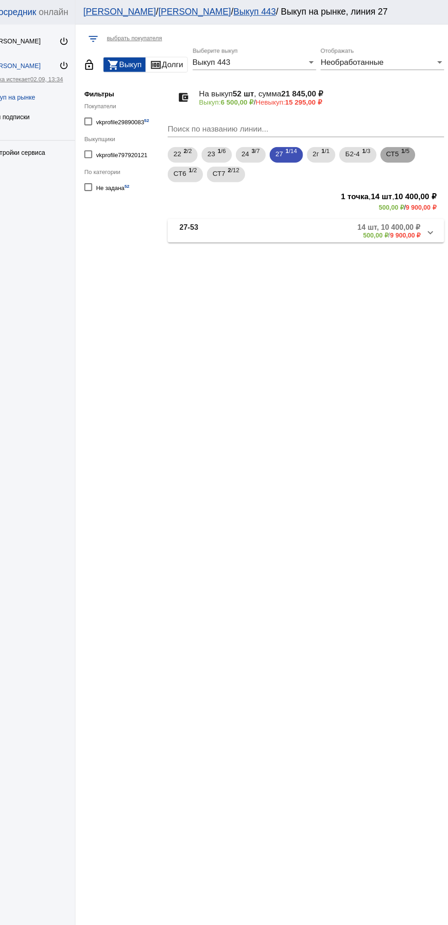
click at [401, 145] on span "СТ5" at bounding box center [396, 143] width 12 height 16
click at [243, 164] on span "2 /12" at bounding box center [248, 162] width 11 height 19
click at [318, 246] on mat-expansion-panel-header "СТ7-190 5 шт, 295,00 ₽ 0,00 ₽ / 295,00 ₽" at bounding box center [315, 237] width 258 height 22
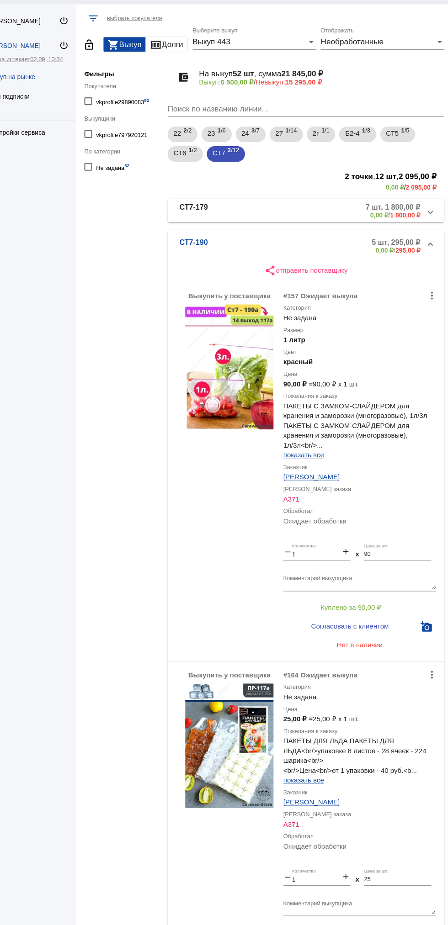
click at [322, 219] on mat-panel-description "7 шт, 1 800,00 ₽ 0,00 ₽ / 1 800,00 ₽" at bounding box center [350, 215] width 144 height 15
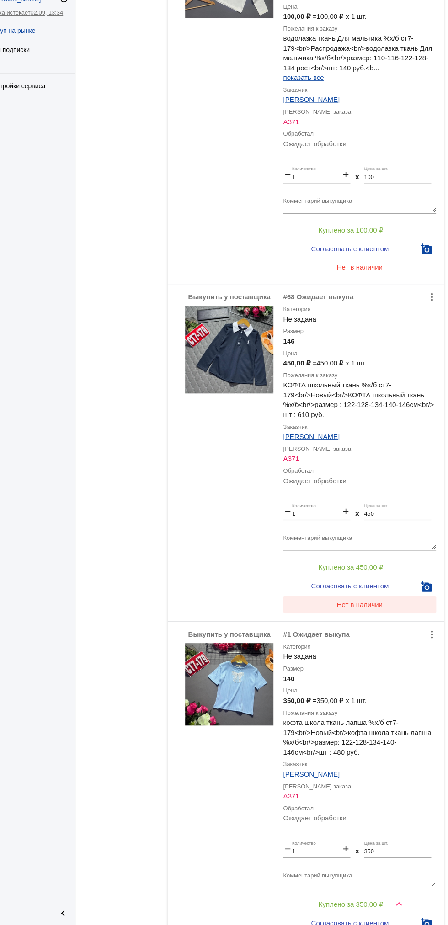
scroll to position [1524, 0]
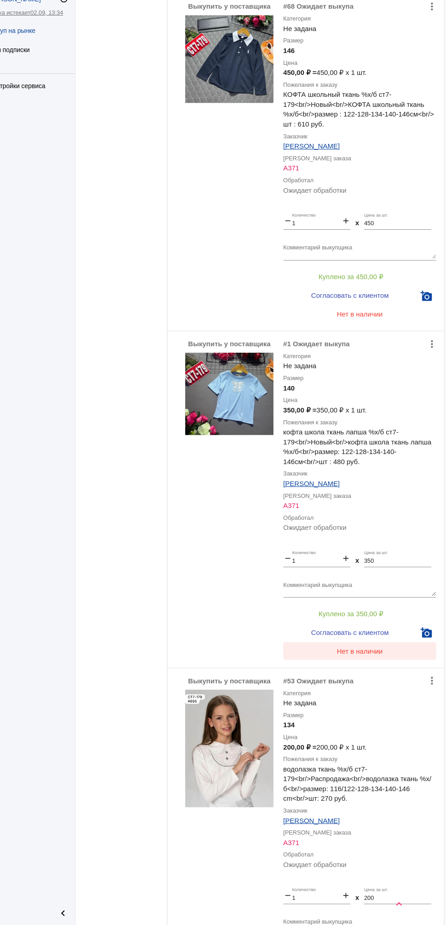
click at [364, 669] on span "Нет в наличии" at bounding box center [365, 669] width 43 height 7
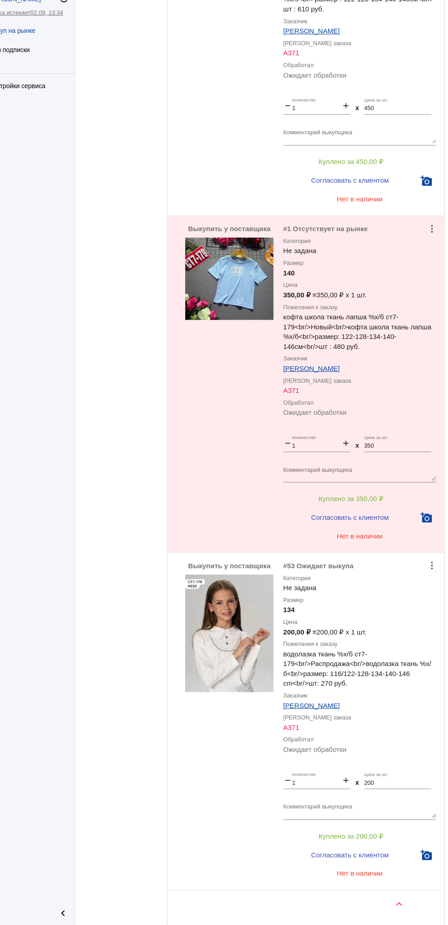
scroll to position [1689, 0]
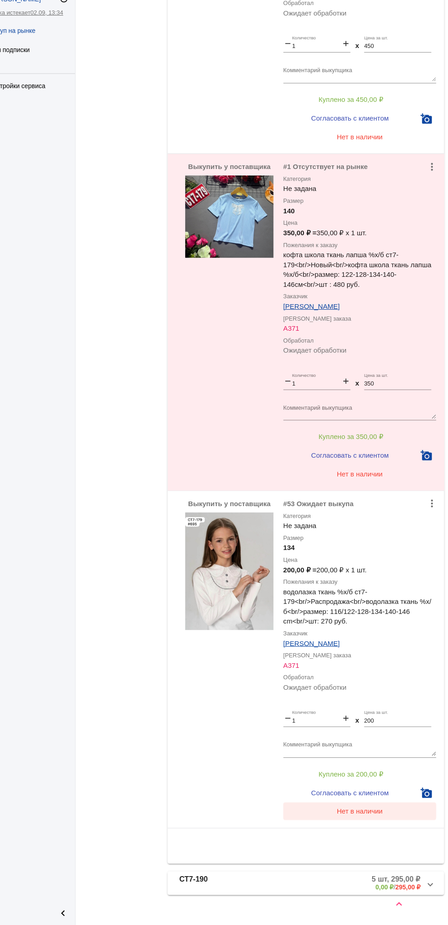
click at [360, 819] on span "Нет в наличии" at bounding box center [365, 818] width 43 height 7
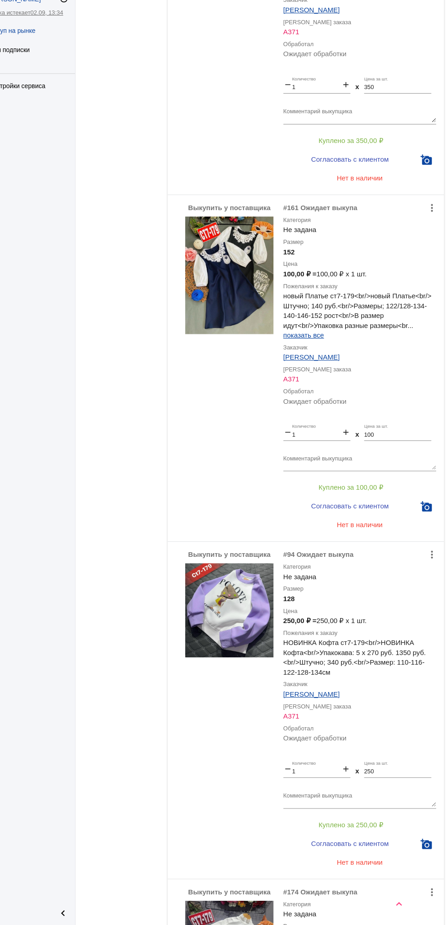
scroll to position [376, 0]
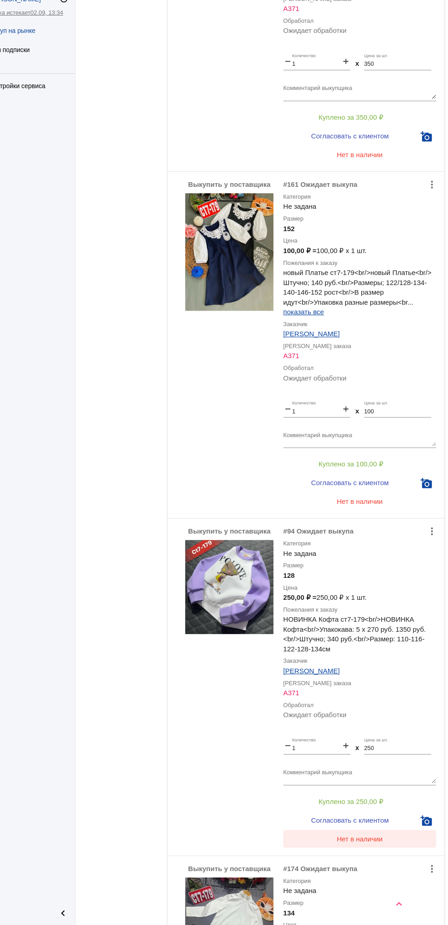
click at [381, 839] on button "Нет в наличии" at bounding box center [365, 844] width 143 height 16
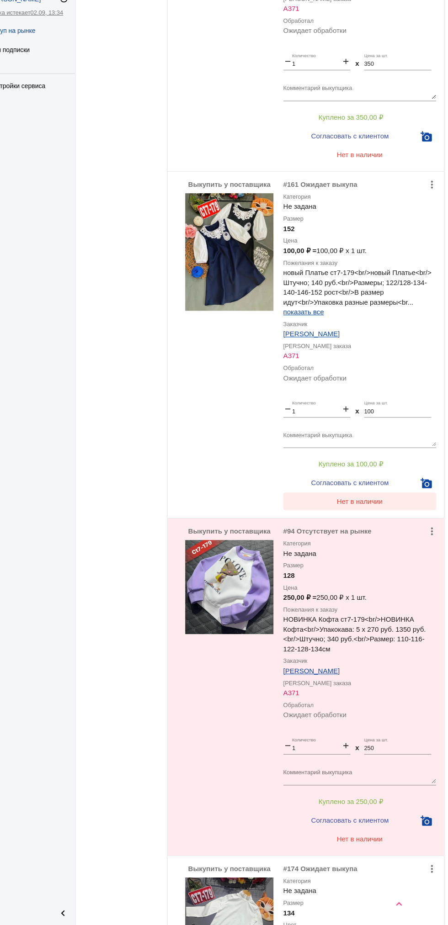
click at [375, 534] on span "Нет в наличии" at bounding box center [365, 529] width 43 height 7
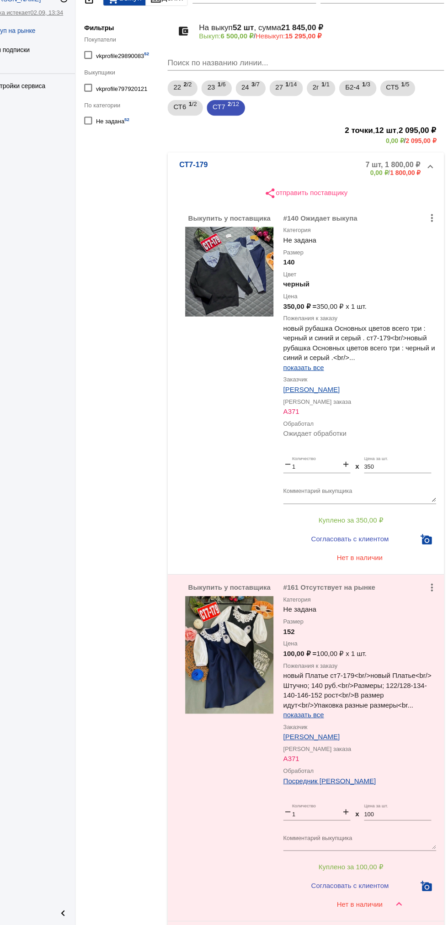
scroll to position [0, 0]
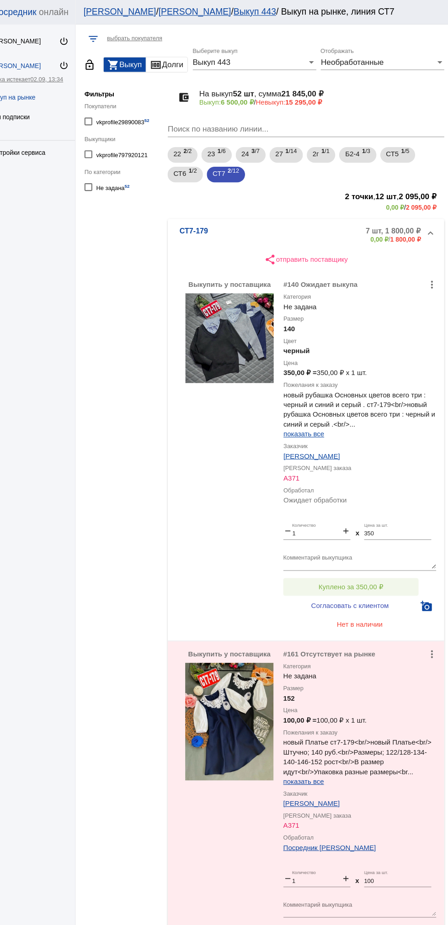
click at [395, 544] on button "Куплено за 350,00 ₽" at bounding box center [357, 547] width 126 height 16
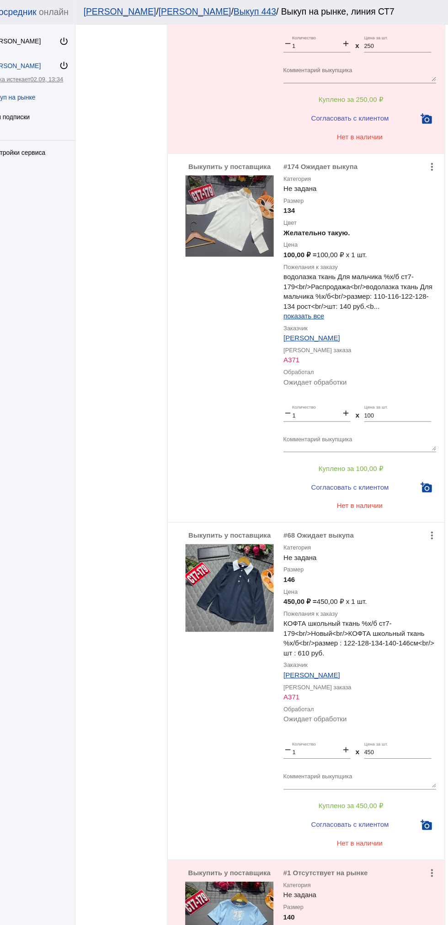
scroll to position [1078, 0]
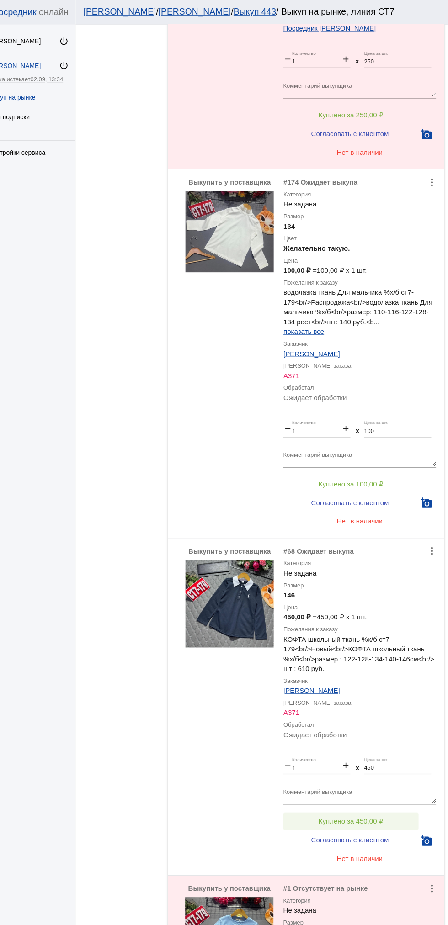
click at [407, 763] on button "Куплено за 450,00 ₽" at bounding box center [357, 766] width 126 height 16
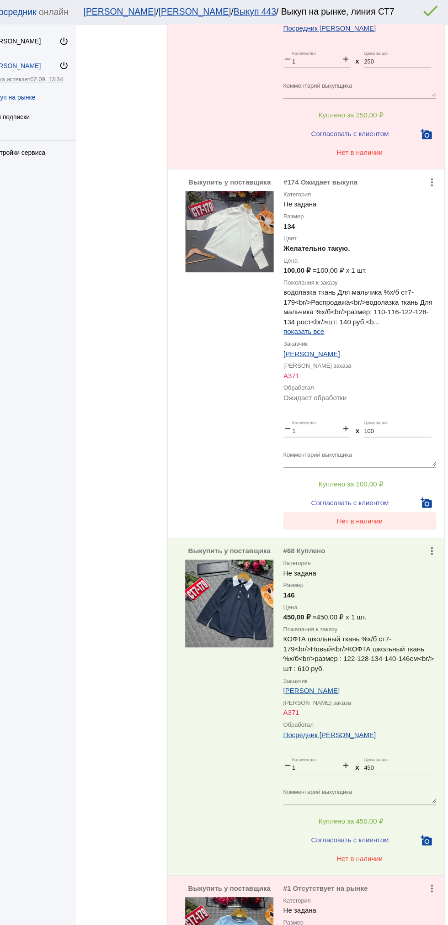
click at [390, 487] on button "Нет в наличии" at bounding box center [365, 486] width 143 height 16
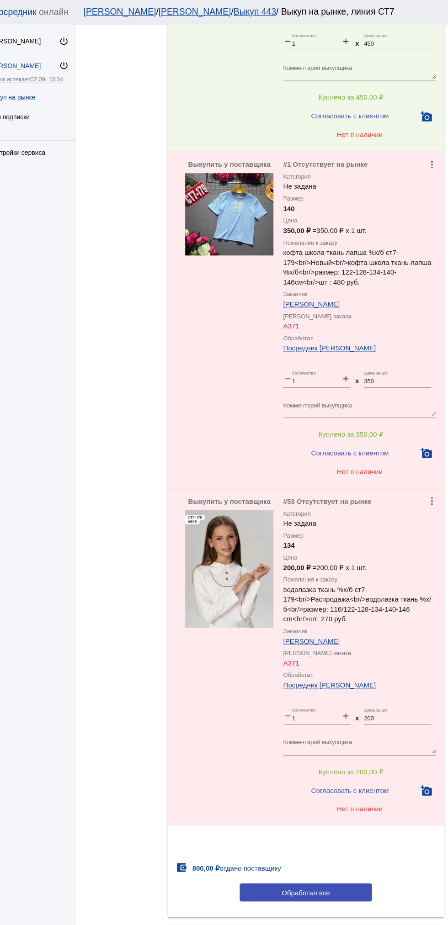
scroll to position [0, 0]
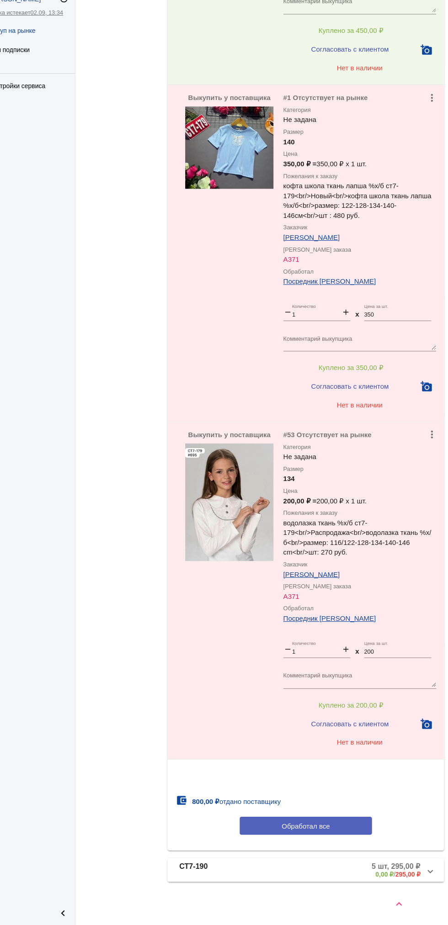
click at [357, 828] on button "Обработал все" at bounding box center [315, 832] width 123 height 17
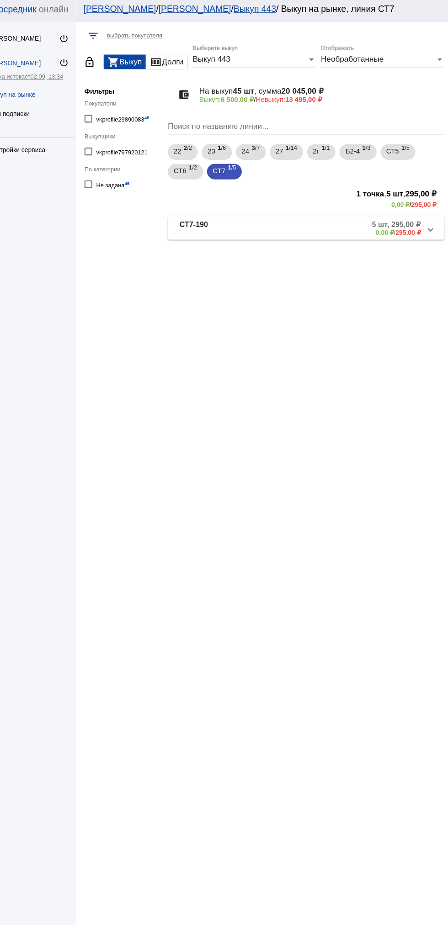
click at [367, 212] on mat-panel-description "5 шт, 295,00 ₽ 0,00 ₽ / 295,00 ₽" at bounding box center [351, 215] width 143 height 15
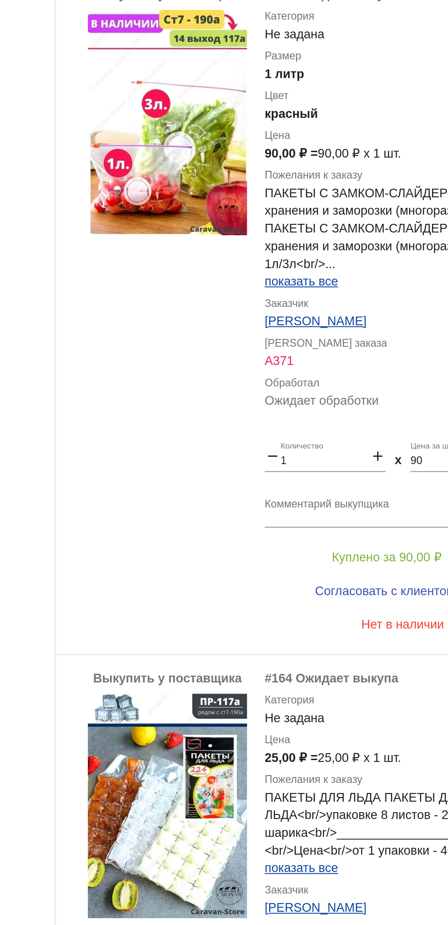
scroll to position [25, 0]
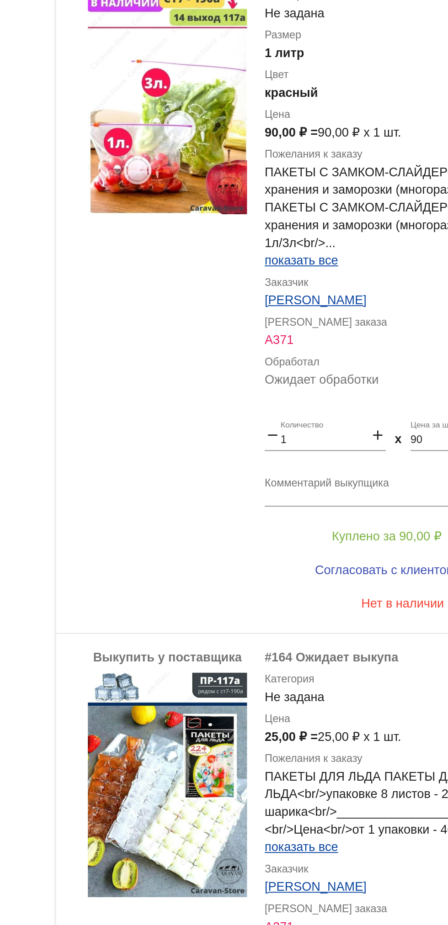
click at [159, 614] on app-facets "Фильтры Покупатели vkprofile29890083 45 Выкупщики vkprofile797920121 По категор…" at bounding box center [145, 656] width 82 height 1213
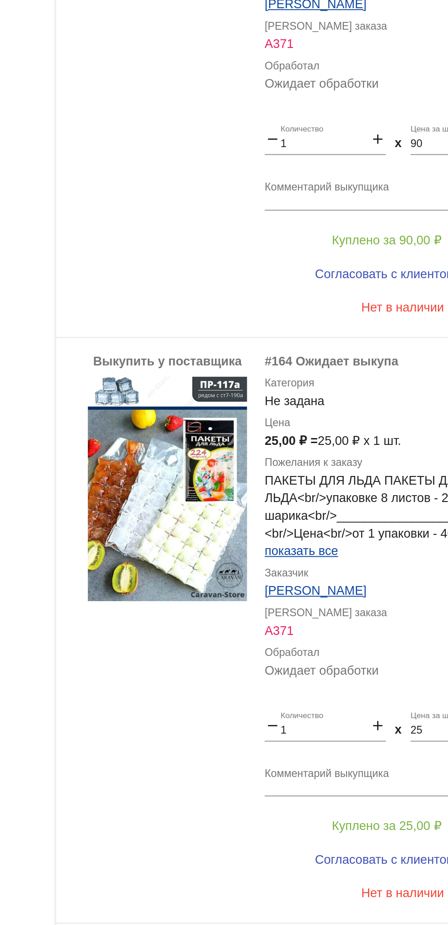
scroll to position [402, 0]
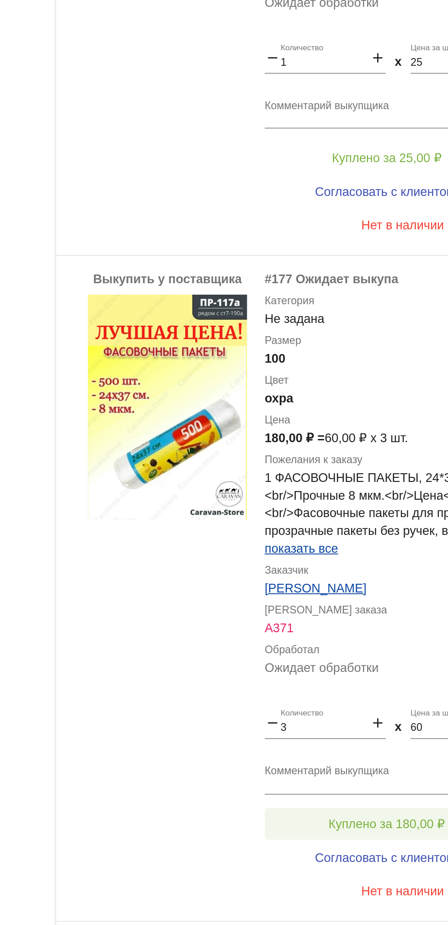
click at [346, 798] on span "Куплено за 180,00 ₽" at bounding box center [357, 801] width 60 height 7
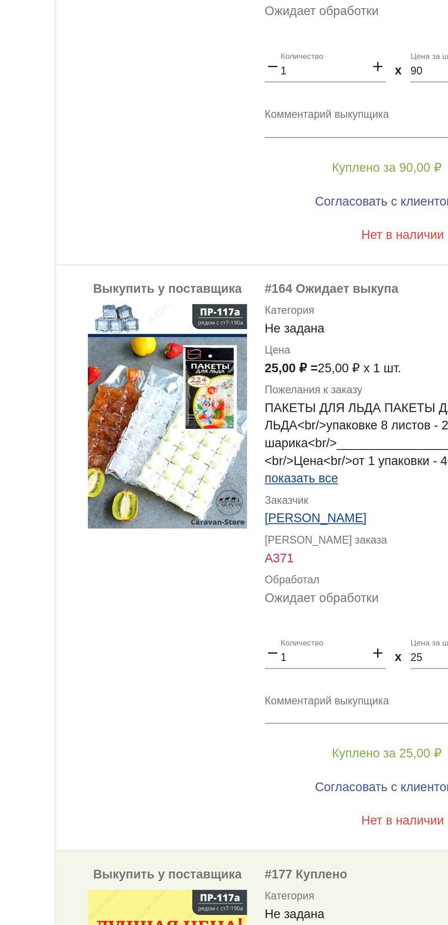
scroll to position [90, 0]
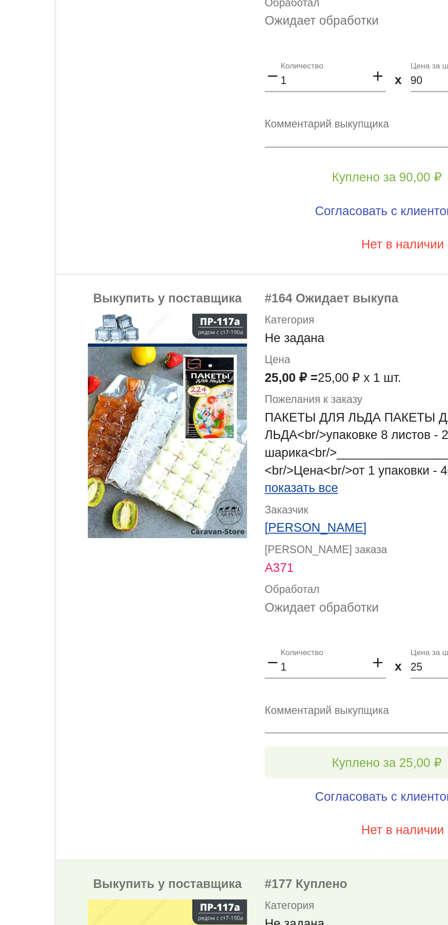
click at [360, 765] on button "Куплено за 25,00 ₽" at bounding box center [357, 770] width 126 height 16
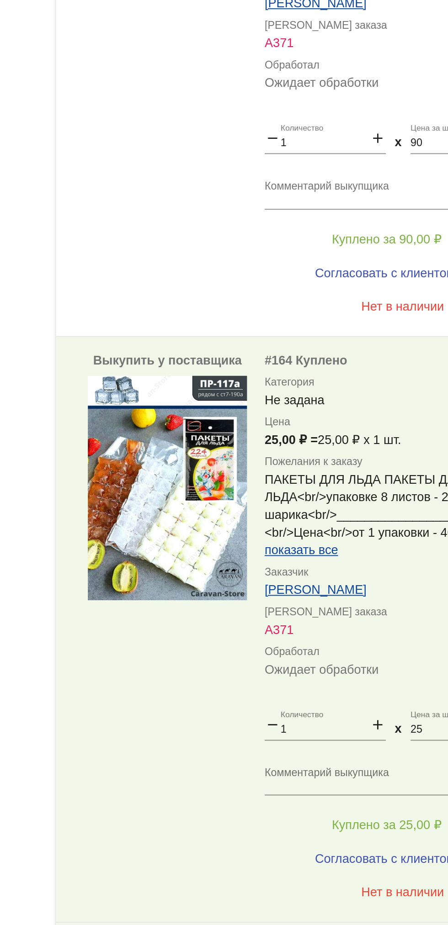
scroll to position [0, 0]
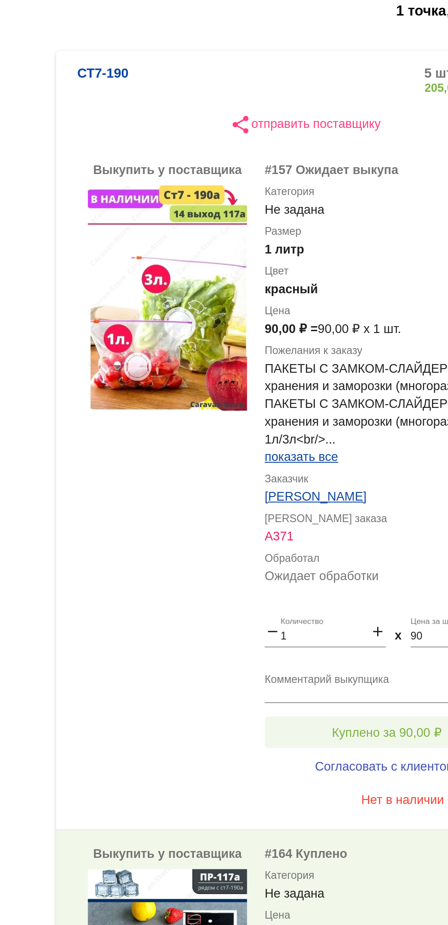
click at [360, 555] on span "Куплено за 90,00 ₽" at bounding box center [357, 556] width 57 height 7
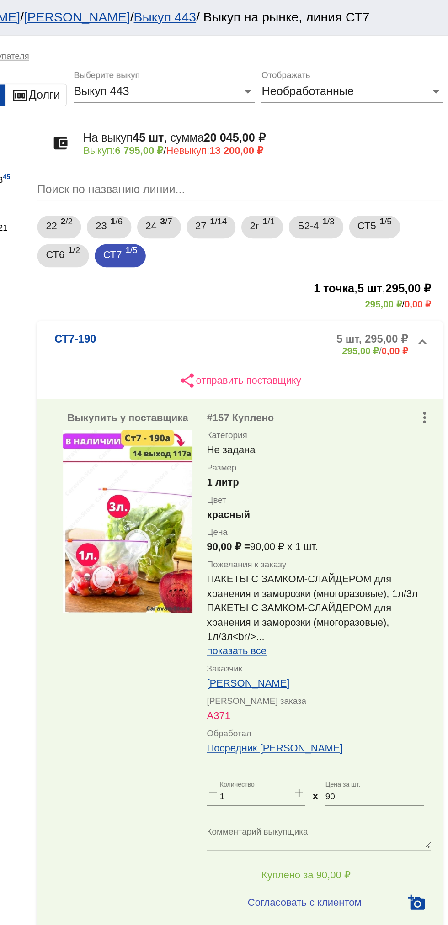
click at [322, 211] on mat-expansion-panel-header "СТ7-190 5 шт, 295,00 ₽ 295,00 ₽ / 0,00 ₽" at bounding box center [315, 218] width 258 height 29
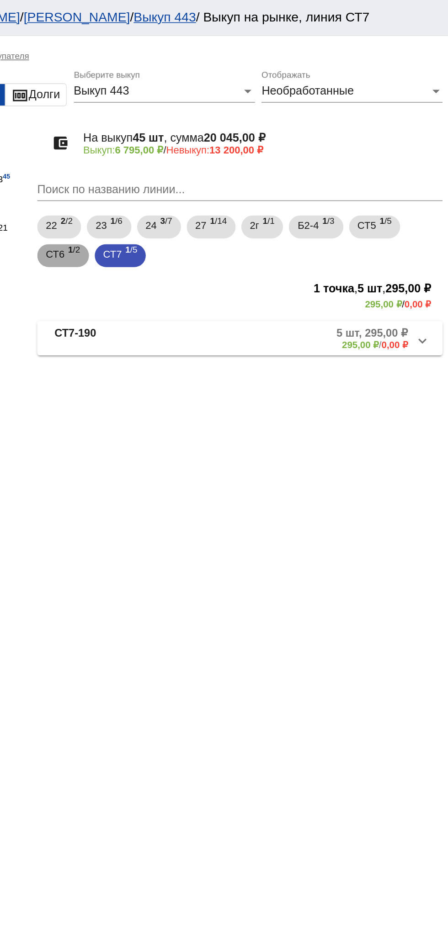
click at [209, 167] on span "1 /2" at bounding box center [210, 162] width 8 height 19
click at [402, 144] on span "СТ5" at bounding box center [396, 143] width 12 height 16
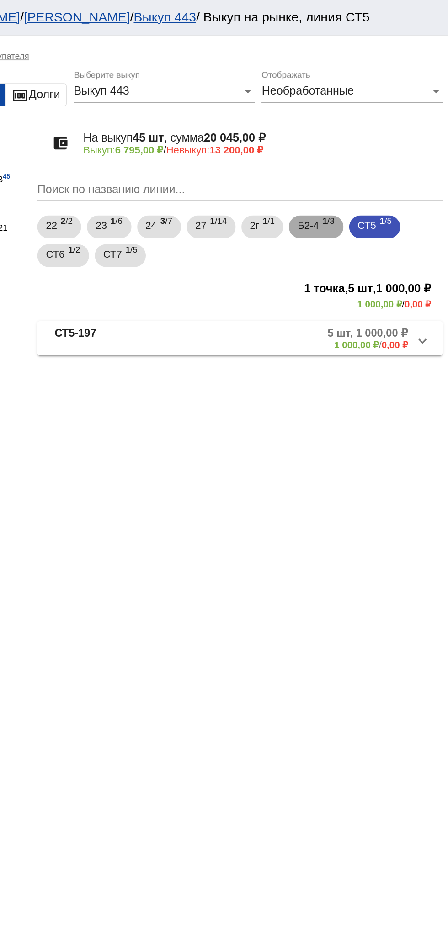
click at [365, 147] on span "Б2-4" at bounding box center [358, 143] width 13 height 16
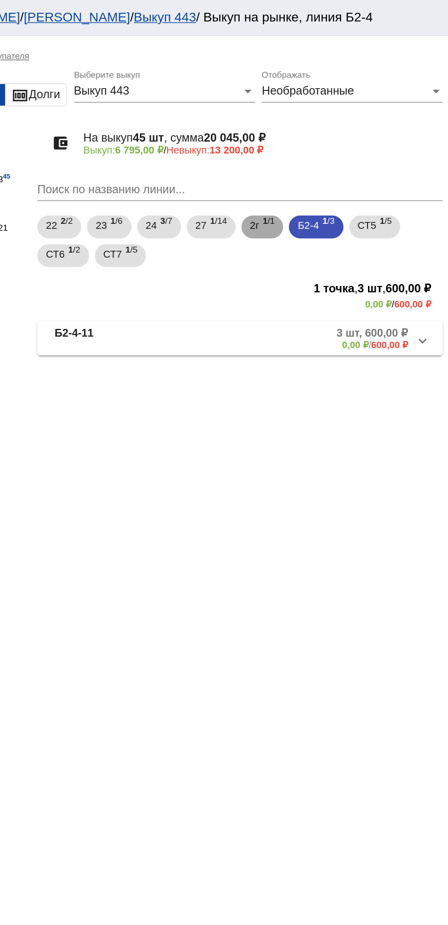
click at [333, 141] on b "1" at bounding box center [331, 141] width 3 height 6
click at [299, 142] on b "1" at bounding box center [297, 141] width 3 height 6
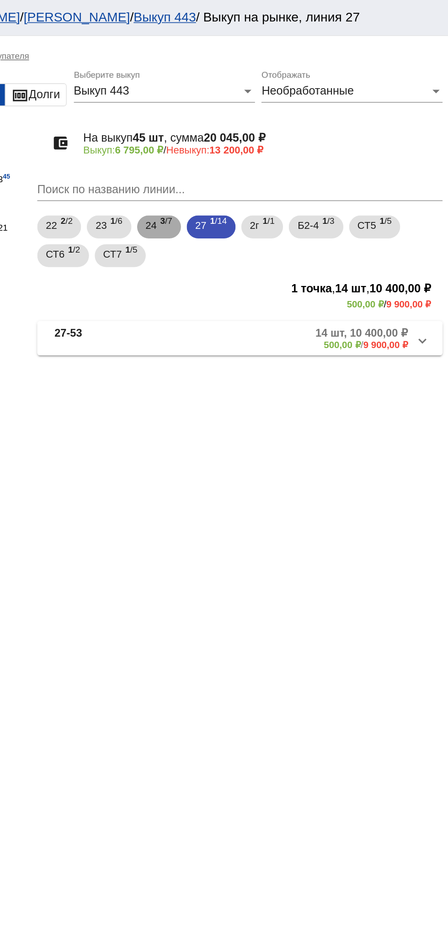
click at [268, 138] on b "3" at bounding box center [266, 141] width 3 height 6
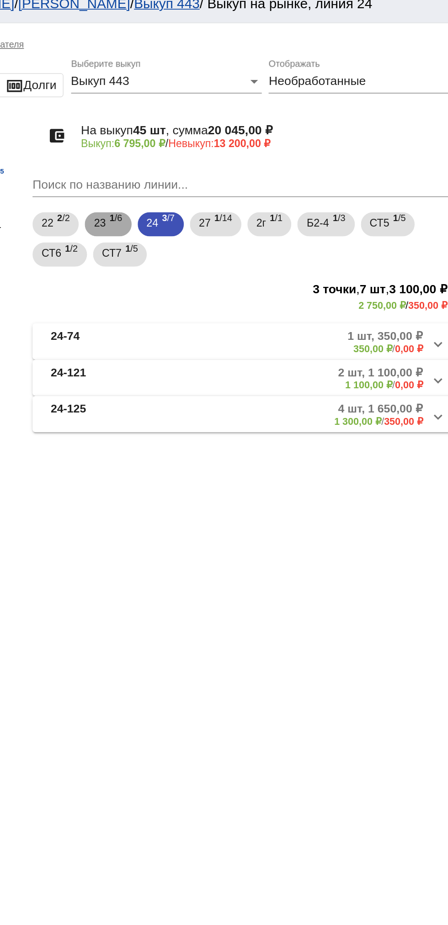
click at [235, 138] on b "1" at bounding box center [234, 141] width 3 height 6
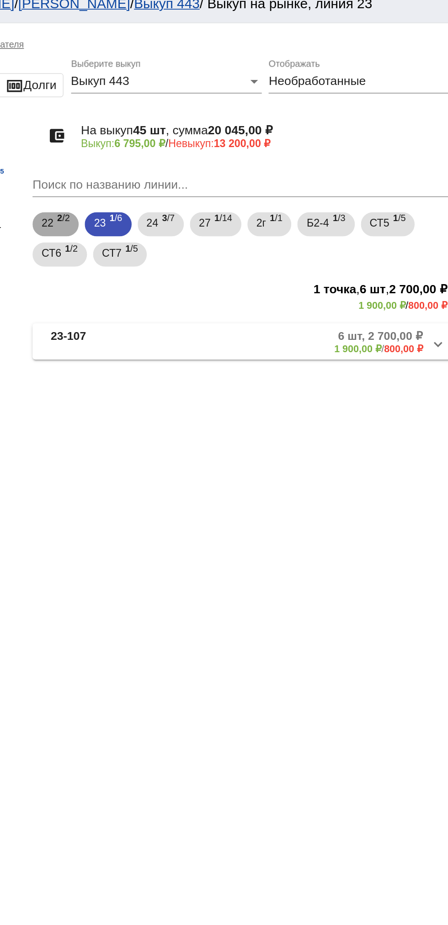
click at [201, 139] on b "2" at bounding box center [202, 141] width 3 height 6
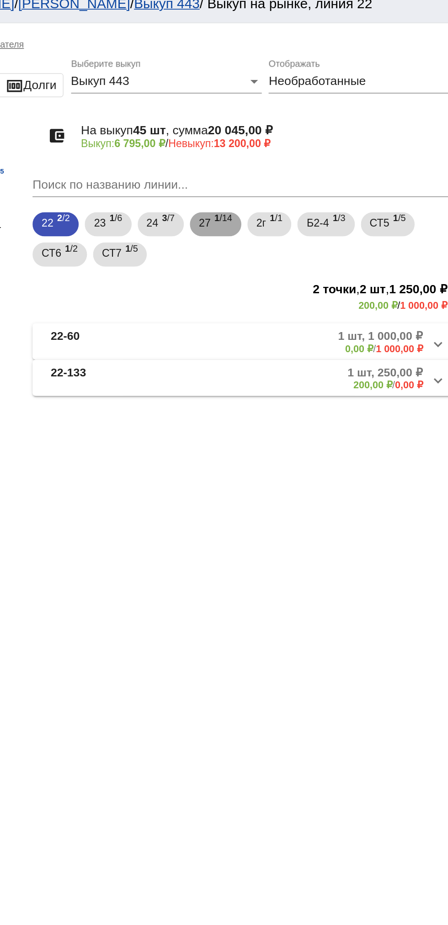
click at [292, 146] on span "27" at bounding box center [290, 143] width 7 height 16
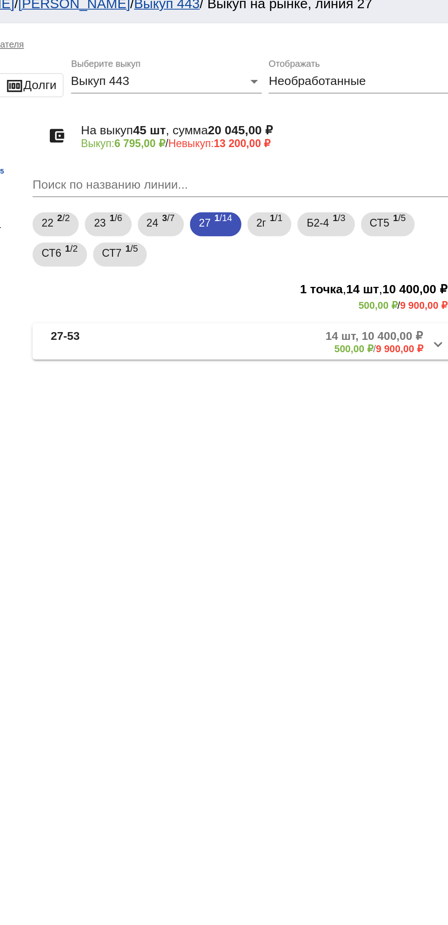
click at [235, 211] on mat-panel-title "27-53" at bounding box center [229, 215] width 64 height 15
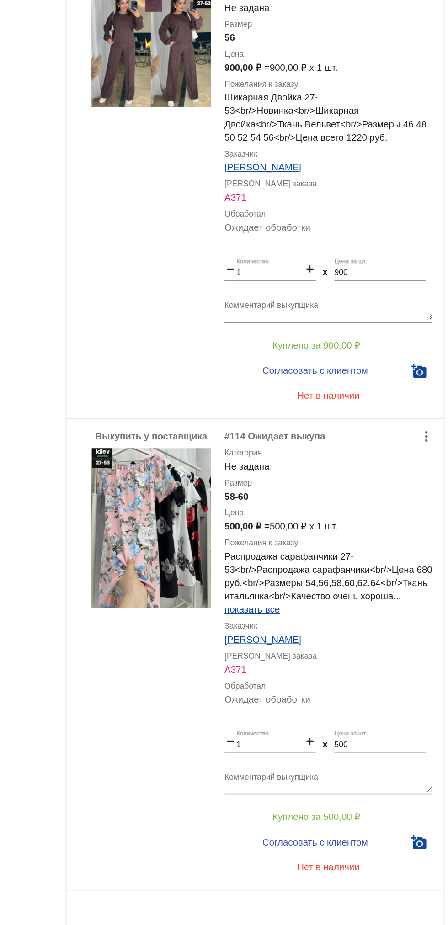
click at [423, 254] on div "Размер 56" at bounding box center [365, 262] width 143 height 18
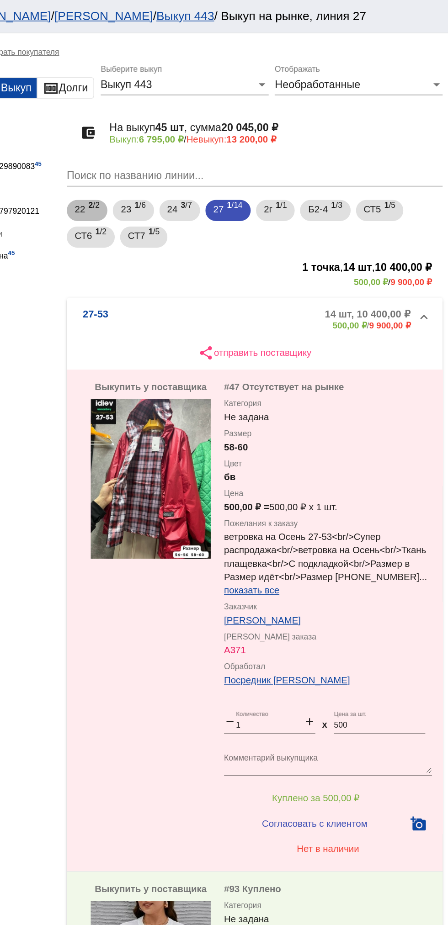
click at [405, 152] on div "22 2 /2 23 1 /6 24 3 /7 27 1 /14 2г 1 /1 Б2-4 1 /3 СТ5 1 /5 СТ6 1 /2 СТ7 1 /5" at bounding box center [315, 153] width 261 height 37
click at [408, 140] on b "1" at bounding box center [405, 141] width 3 height 6
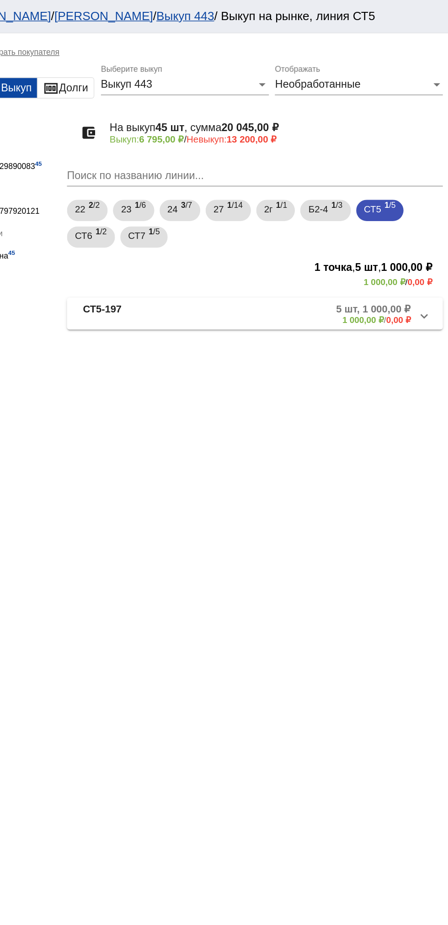
click at [242, 218] on mat-panel-title "СТ5-197" at bounding box center [233, 215] width 73 height 15
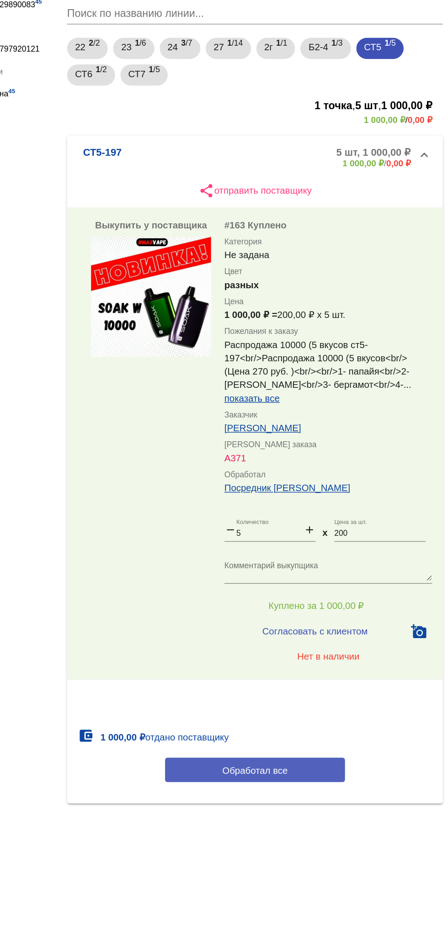
click at [351, 643] on button "Обработал все" at bounding box center [315, 639] width 123 height 17
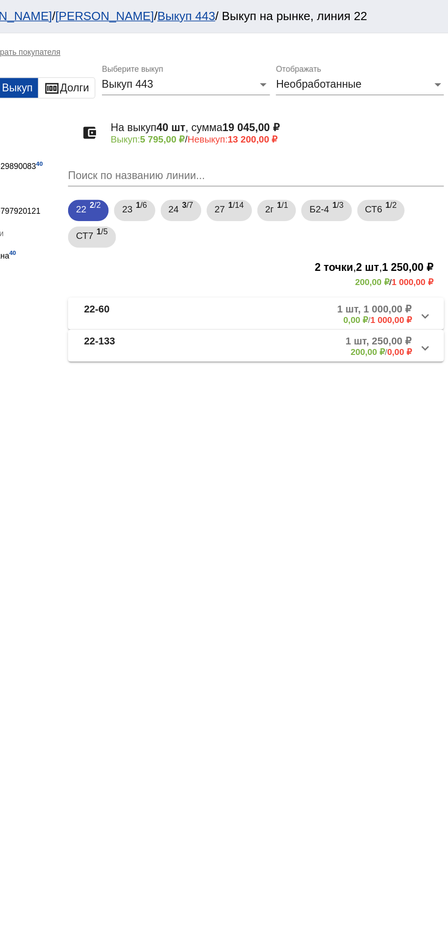
click at [223, 243] on mat-panel-title "22-133" at bounding box center [233, 237] width 72 height 15
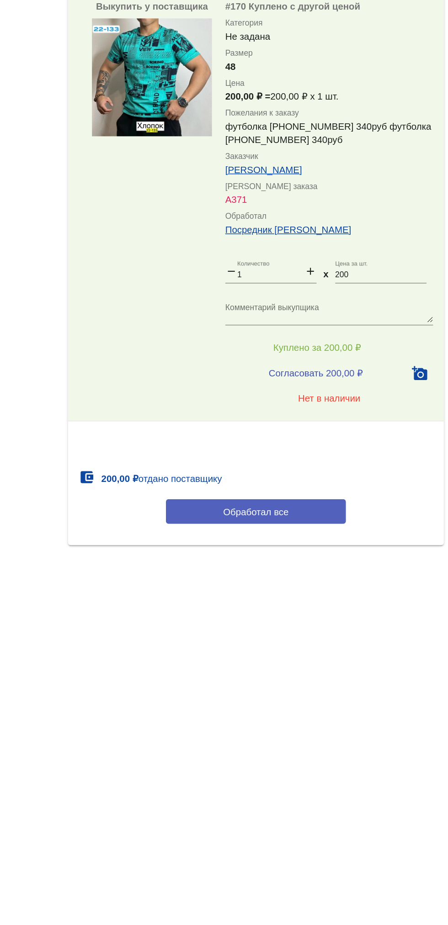
click at [339, 637] on button "Обработал все" at bounding box center [315, 641] width 123 height 17
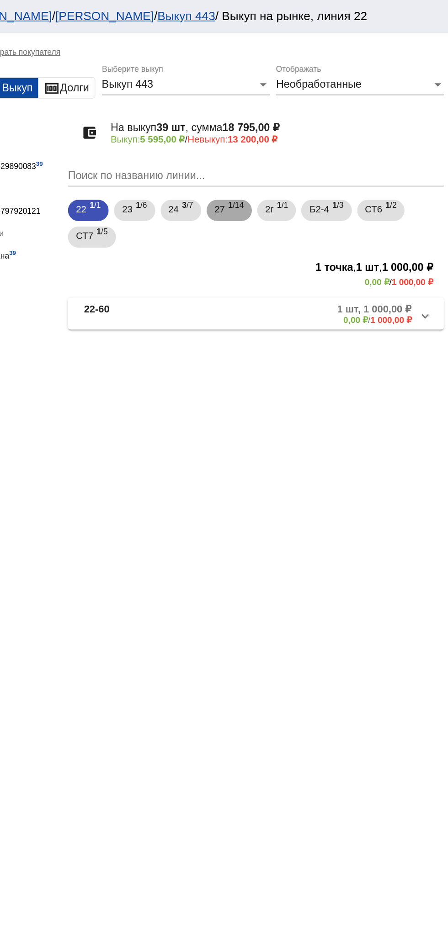
click at [294, 151] on span "27" at bounding box center [290, 143] width 7 height 16
click at [218, 214] on mat-panel-title "27-53" at bounding box center [229, 215] width 64 height 15
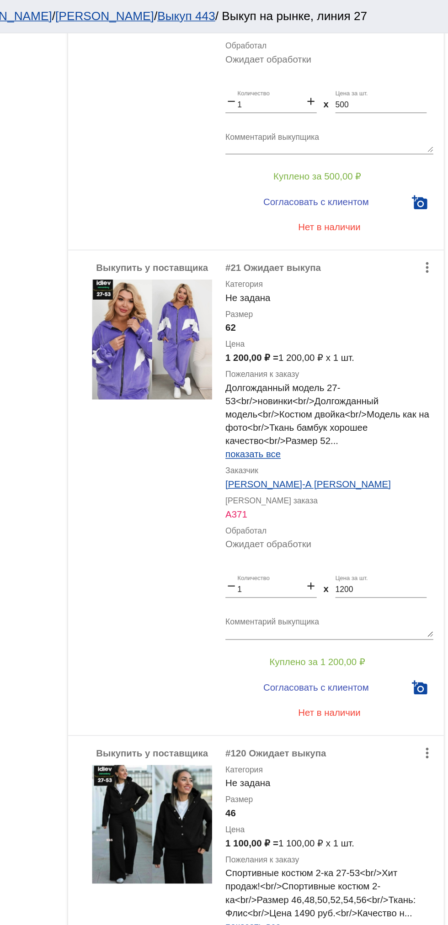
scroll to position [3316, 0]
click at [318, 462] on button "Куплено за 1 200,00 ₽" at bounding box center [357, 454] width 126 height 16
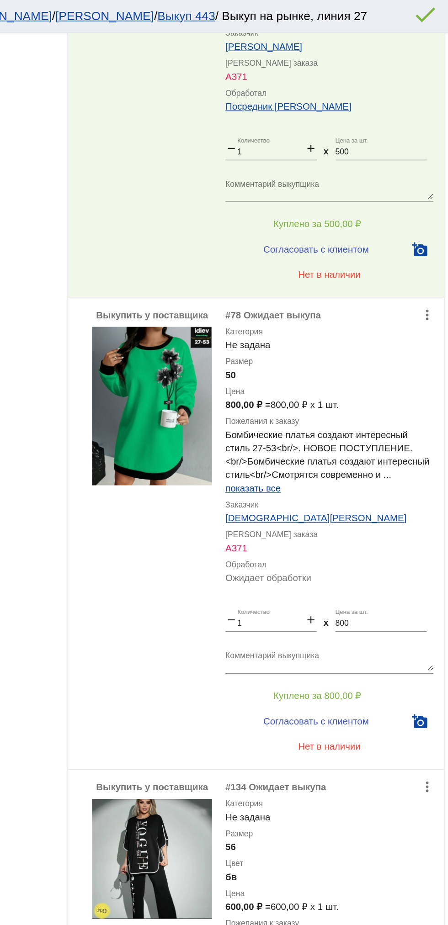
scroll to position [711, 0]
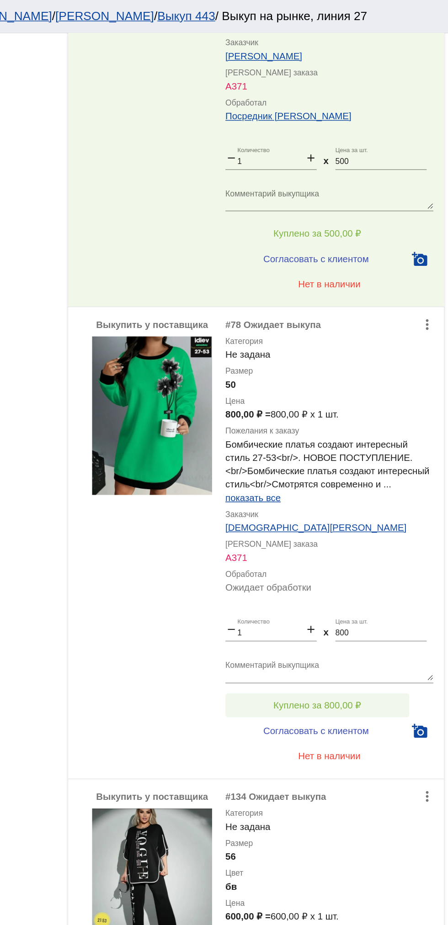
click at [380, 487] on span "Куплено за 800,00 ₽" at bounding box center [357, 483] width 60 height 7
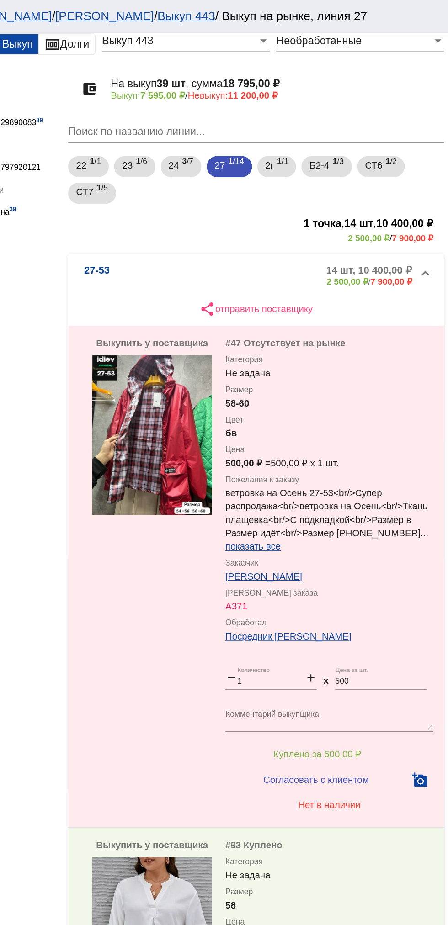
scroll to position [0, 0]
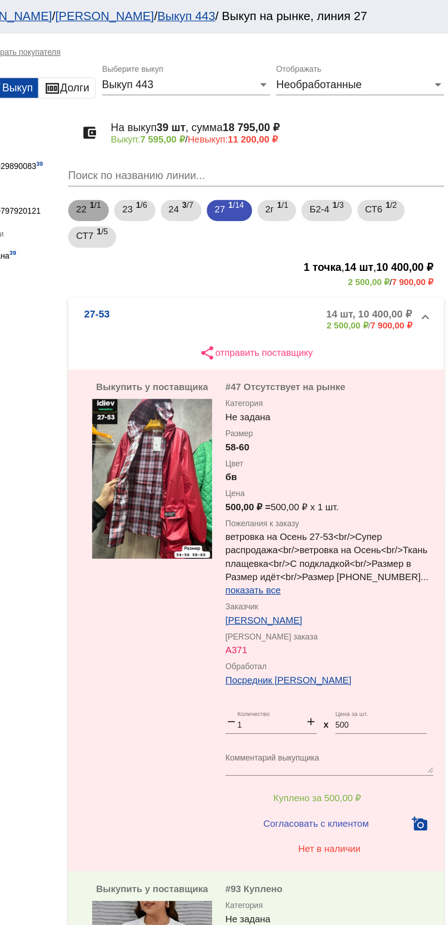
click at [193, 146] on span "22" at bounding box center [195, 143] width 7 height 16
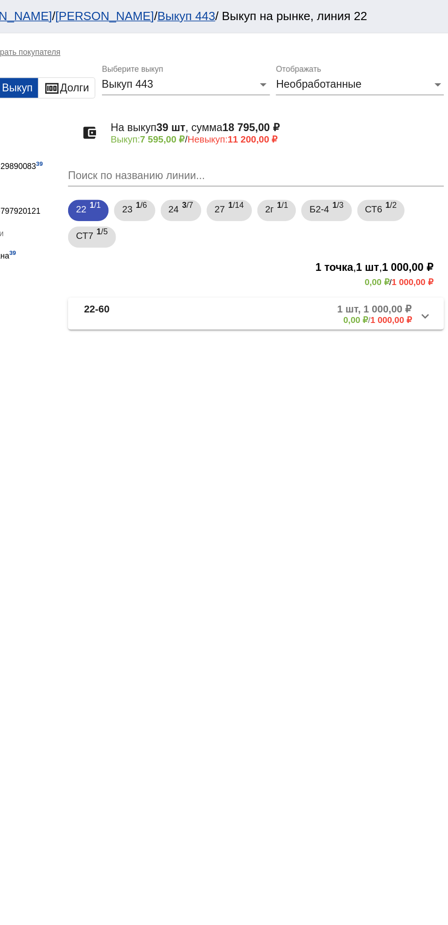
click at [227, 215] on mat-panel-title "22-60" at bounding box center [230, 215] width 67 height 15
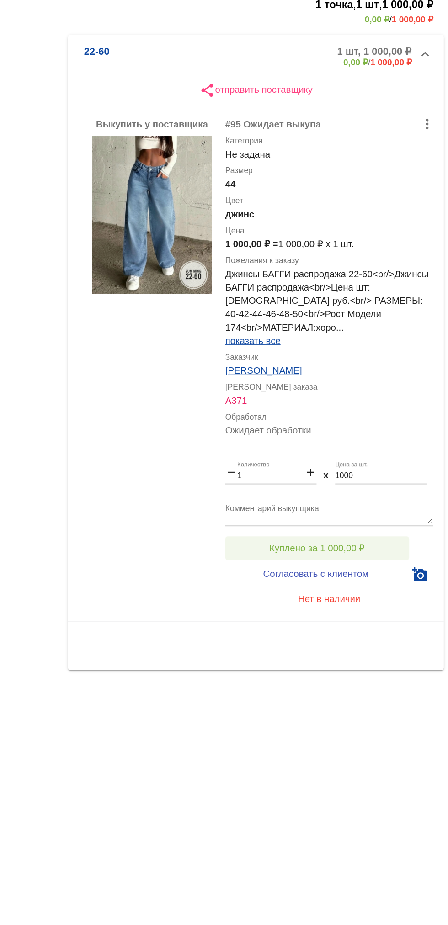
click at [400, 562] on button "Куплено за 1 000,00 ₽" at bounding box center [357, 556] width 126 height 16
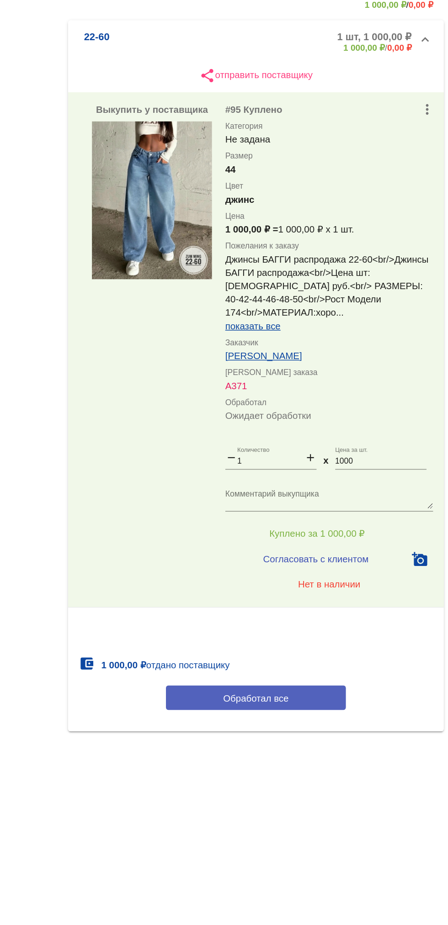
click at [353, 664] on button "Обработал все" at bounding box center [315, 669] width 123 height 17
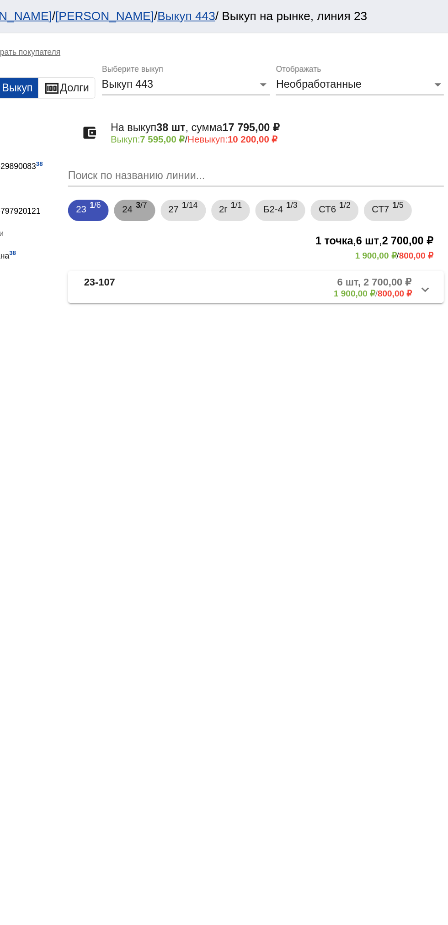
click at [228, 144] on span "24" at bounding box center [226, 143] width 7 height 16
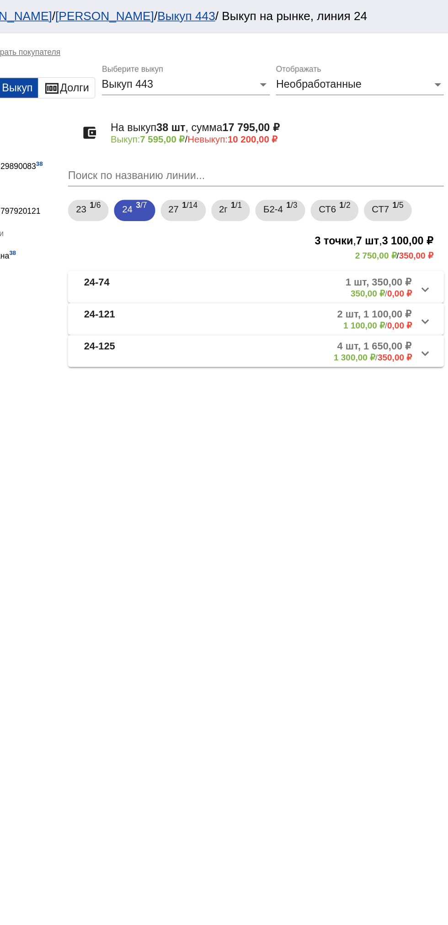
click at [223, 241] on mat-panel-title "24-125" at bounding box center [231, 240] width 69 height 15
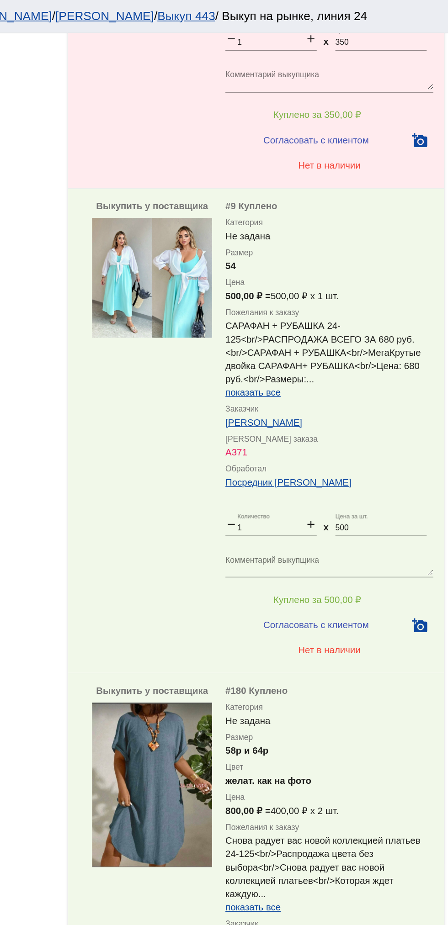
scroll to position [506, 0]
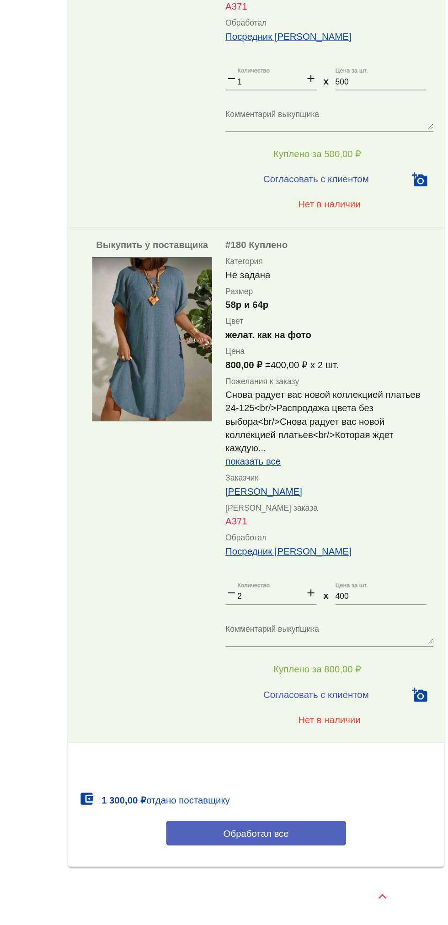
click at [348, 867] on button "Обработал все" at bounding box center [315, 861] width 123 height 17
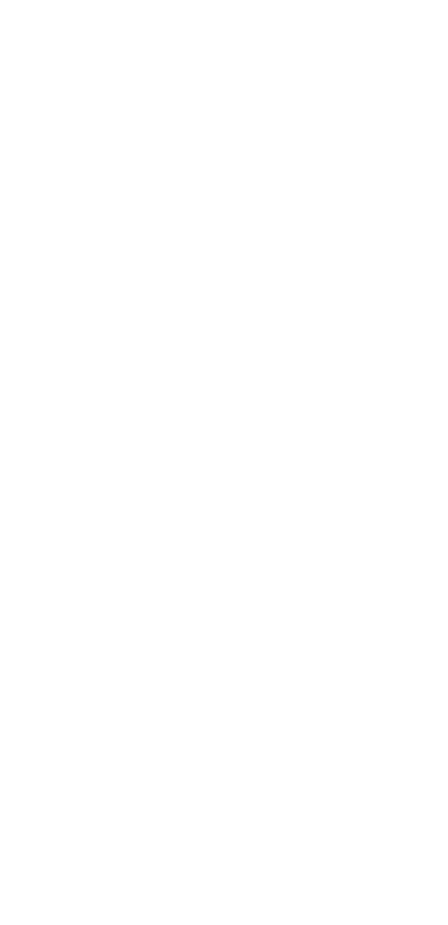
scroll to position [0, 0]
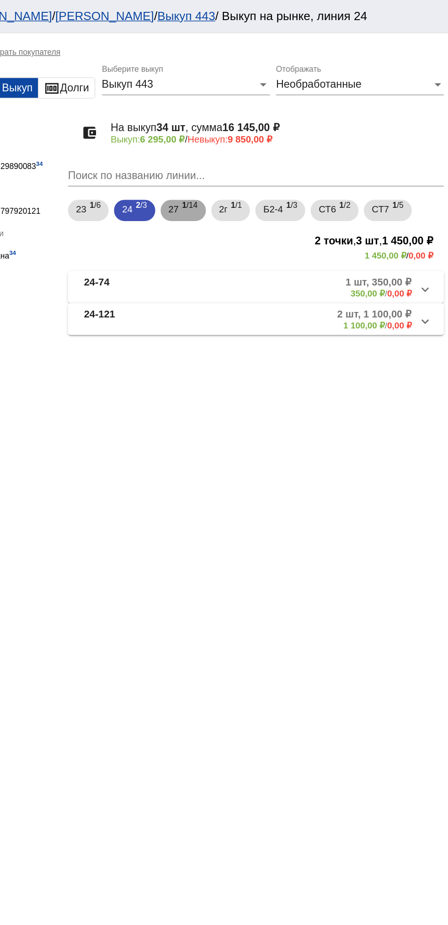
click at [266, 146] on span "1 /14" at bounding box center [270, 144] width 11 height 19
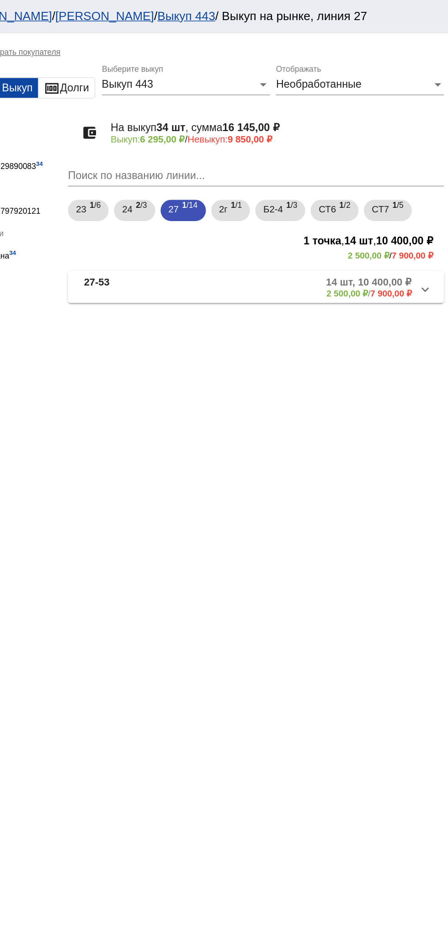
click at [339, 203] on mat-panel-description "14 шт, 10 400,00 ₽ 2 500,00 ₽ / 7 900,00 ₽" at bounding box center [345, 197] width 153 height 15
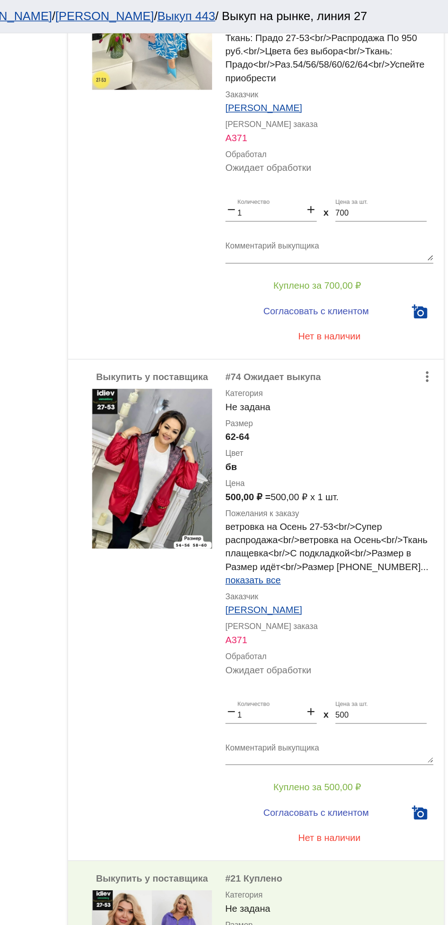
scroll to position [3931, 0]
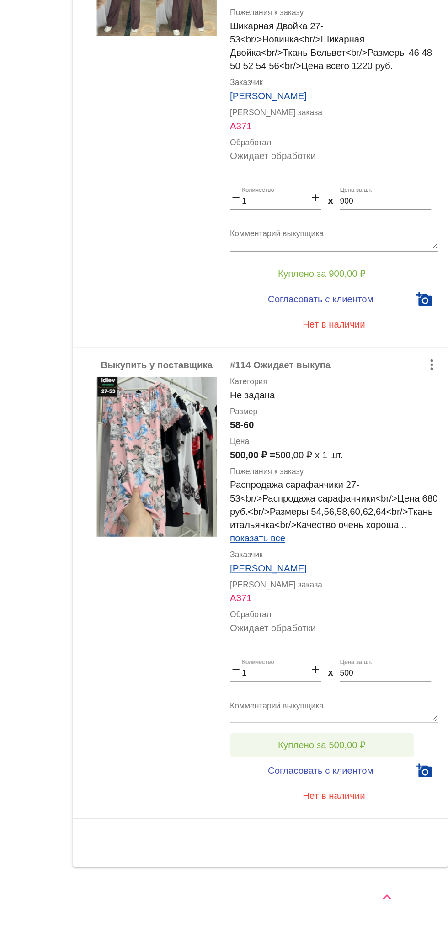
click at [331, 797] on button "Куплено за 500,00 ₽" at bounding box center [357, 801] width 126 height 16
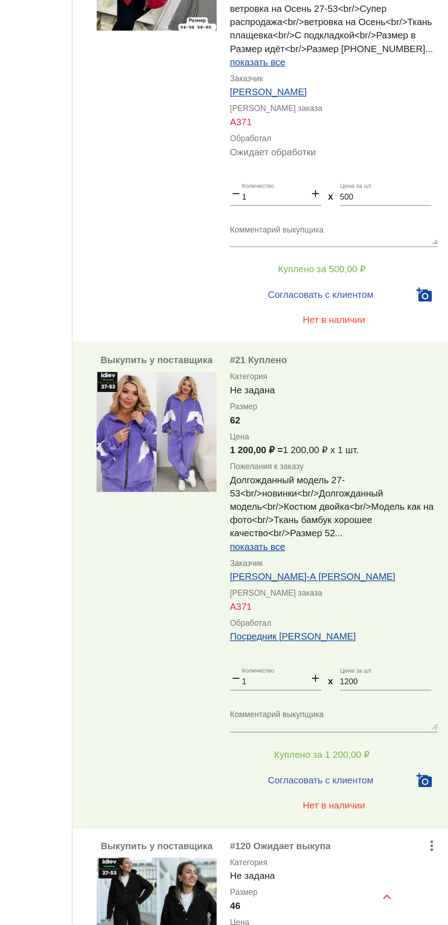
scroll to position [2864, 0]
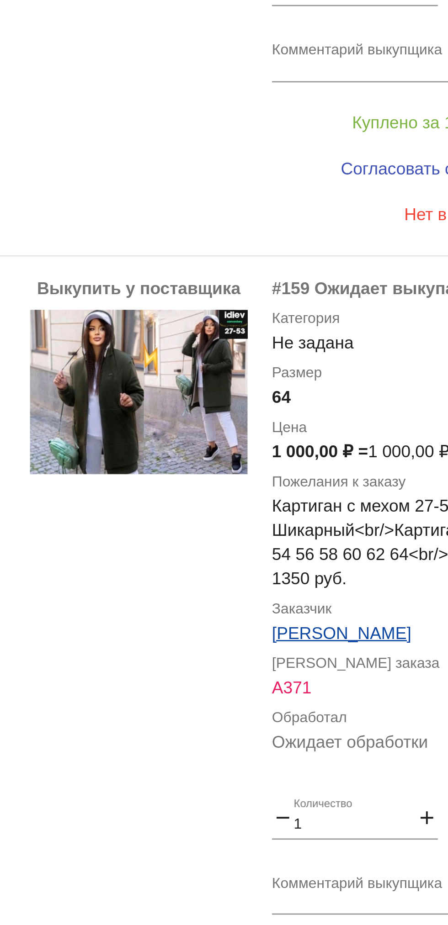
click at [337, 730] on input "1" at bounding box center [325, 726] width 46 height 6
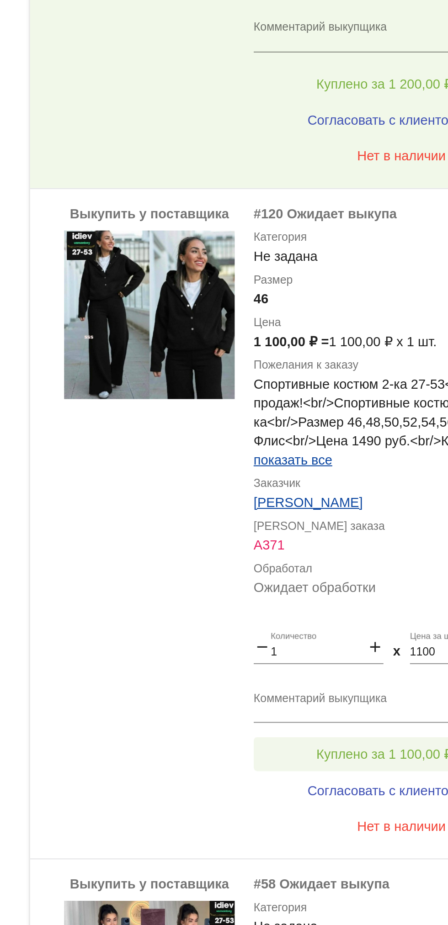
click at [351, 725] on span "Куплено за 1 100,00 ₽" at bounding box center [357, 721] width 66 height 7
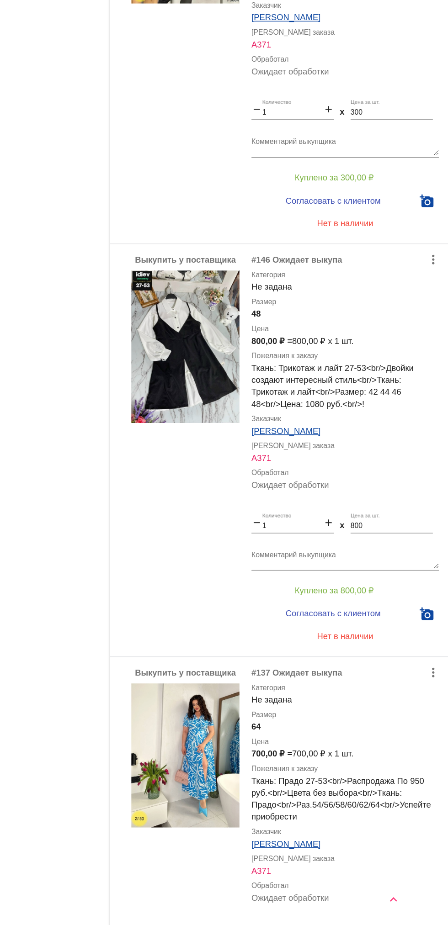
scroll to position [2087, 0]
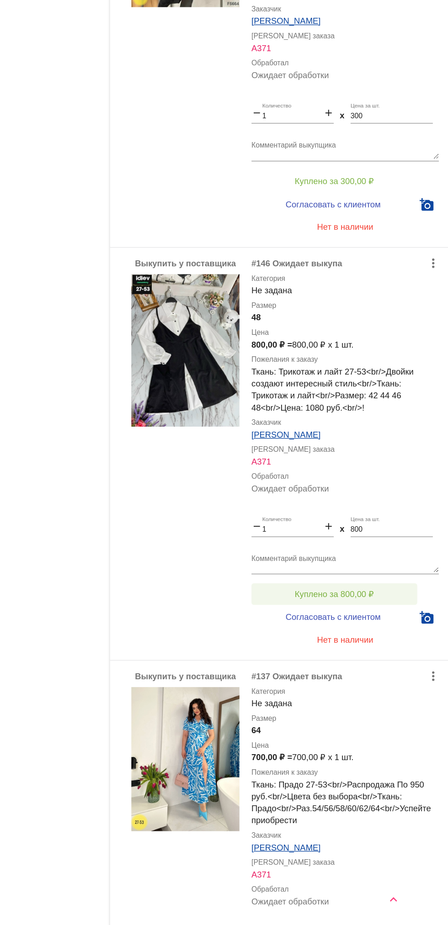
click at [392, 681] on button "Куплено за 800,00 ₽" at bounding box center [357, 673] width 126 height 16
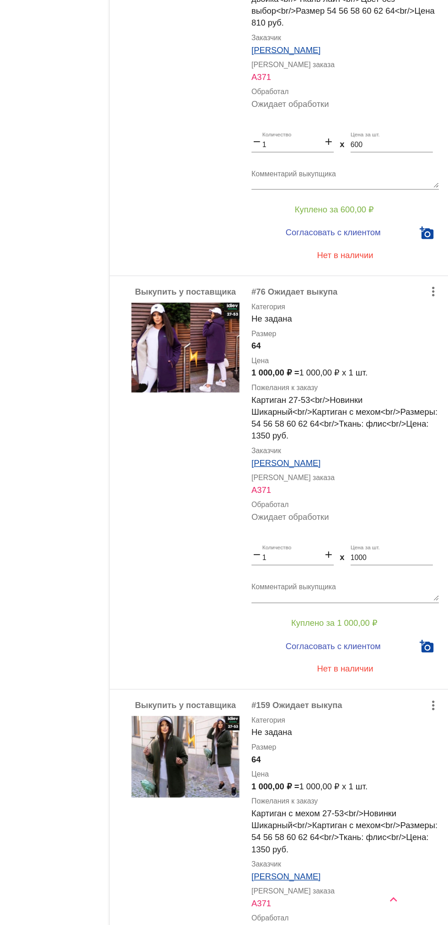
scroll to position [1135, 0]
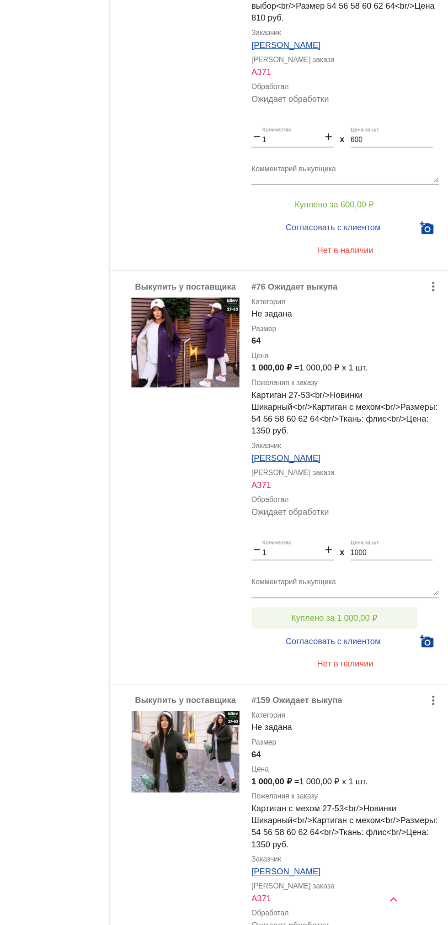
click at [333, 695] on span "Куплено за 1 000,00 ₽" at bounding box center [357, 691] width 66 height 7
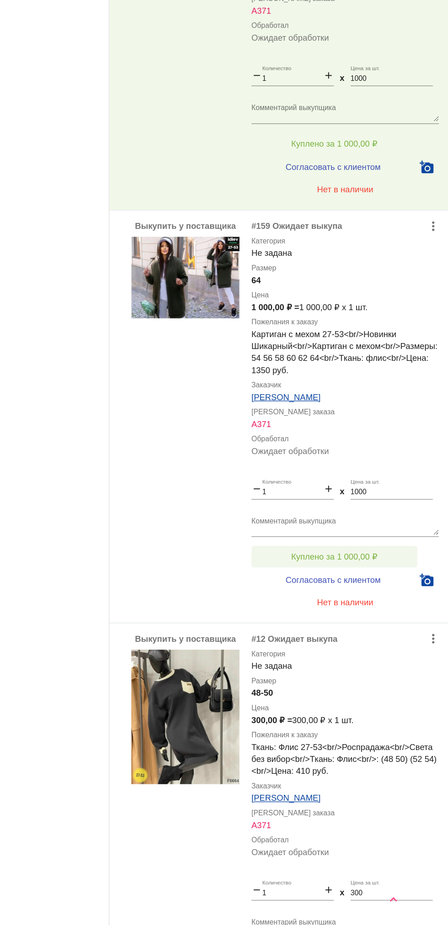
click at [317, 653] on button "Куплено за 1 000,00 ₽" at bounding box center [357, 644] width 126 height 16
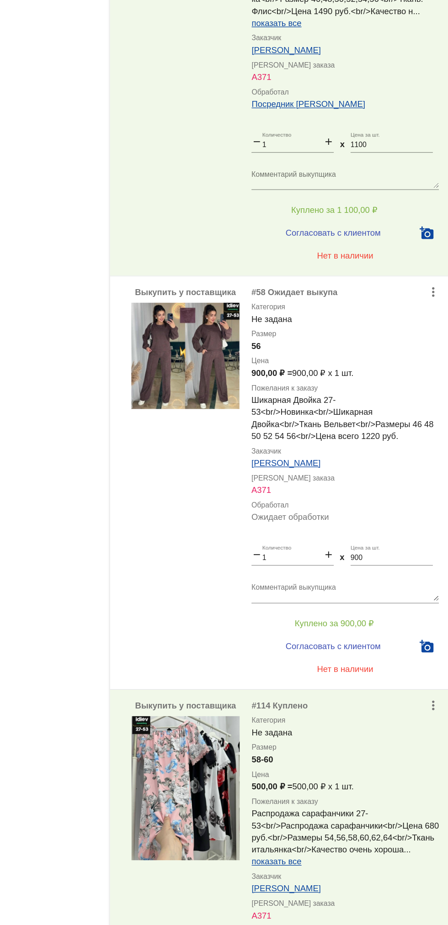
scroll to position [3758, 0]
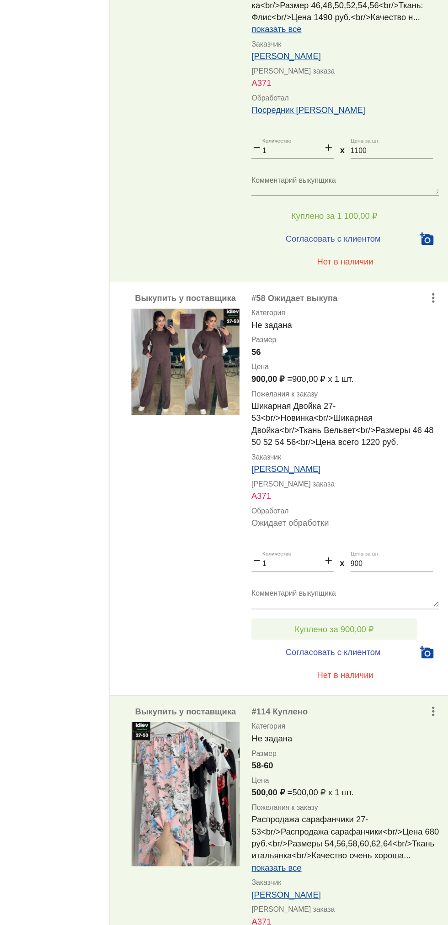
click at [377, 636] on span "Куплено за 900,00 ₽" at bounding box center [357, 632] width 60 height 7
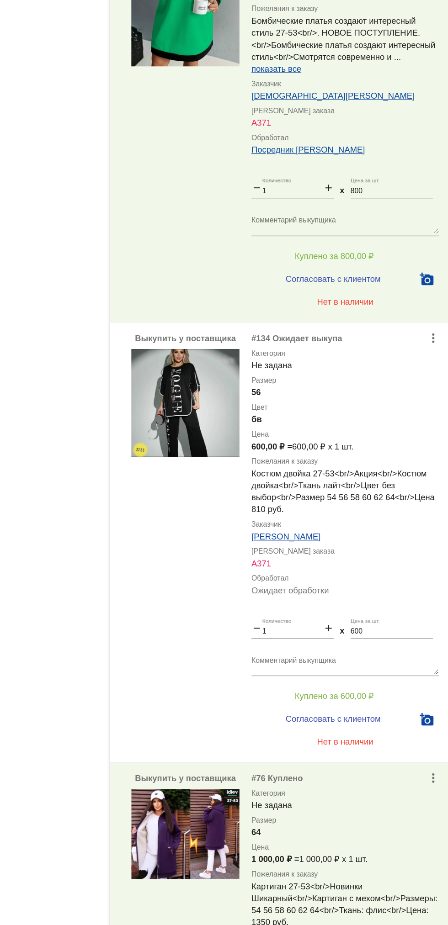
scroll to position [822, 0]
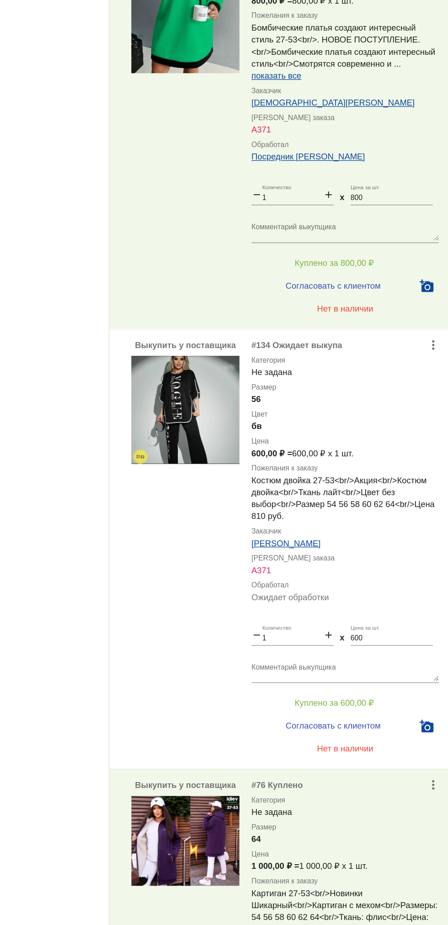
click at [192, 404] on div "Выкупить у поставщика #78 Куплено Категория Не задана Размер 50 Цена 800,00 ₽ =…" at bounding box center [315, 242] width 258 height 323
click at [381, 697] on button "Куплено за 600,00 ₽" at bounding box center [357, 689] width 126 height 16
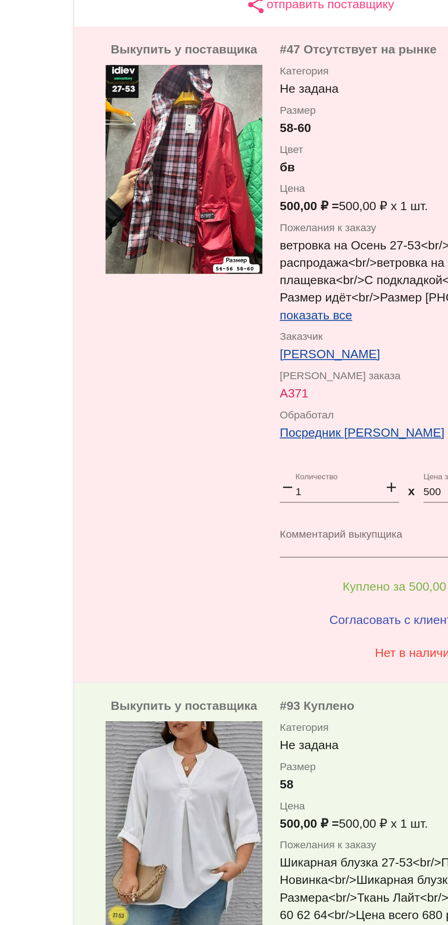
scroll to position [0, 0]
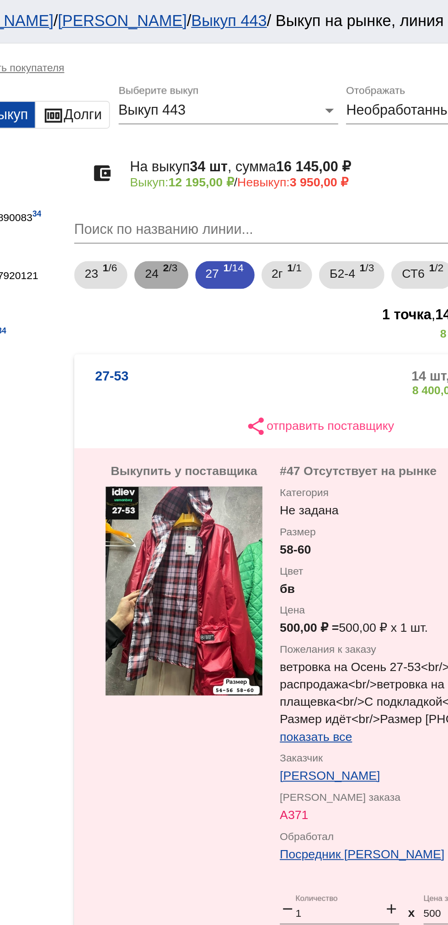
click at [226, 144] on span "24" at bounding box center [226, 143] width 7 height 16
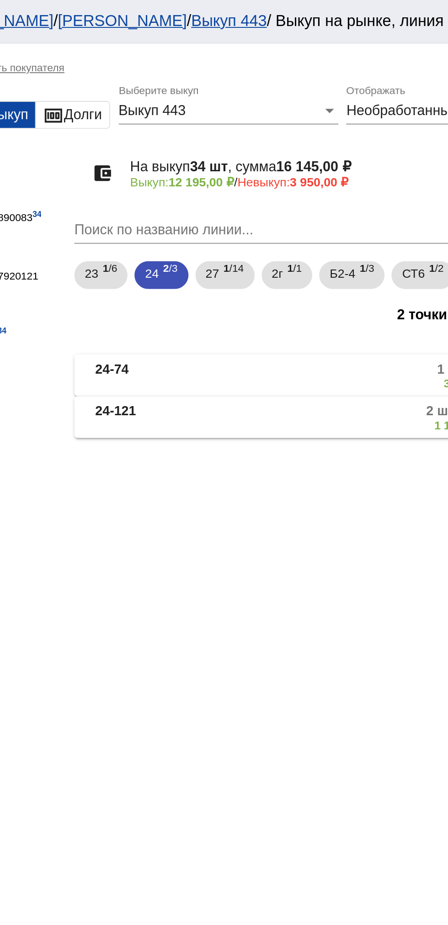
click at [213, 194] on b "24-74" at bounding box center [205, 197] width 17 height 15
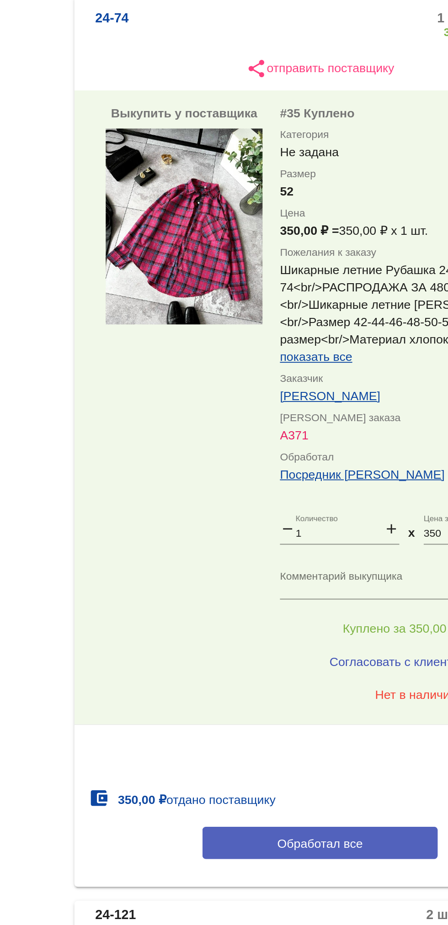
click at [353, 629] on button "Обработал все" at bounding box center [315, 630] width 123 height 17
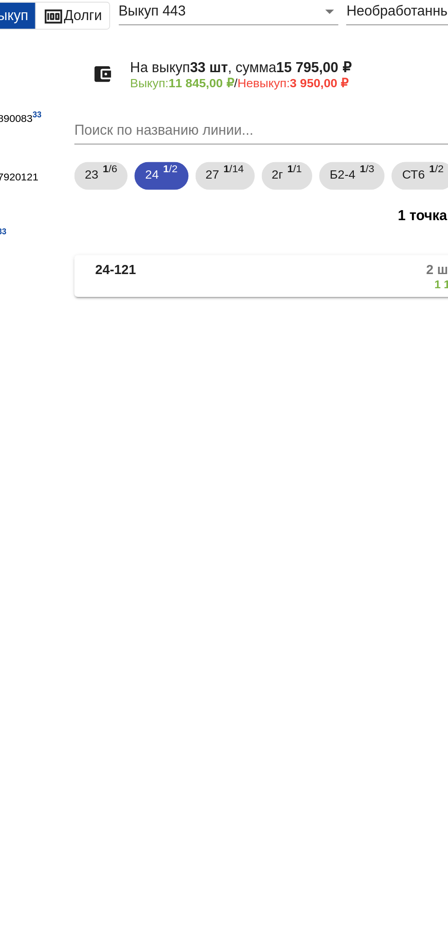
click at [205, 196] on b "24-121" at bounding box center [207, 197] width 21 height 15
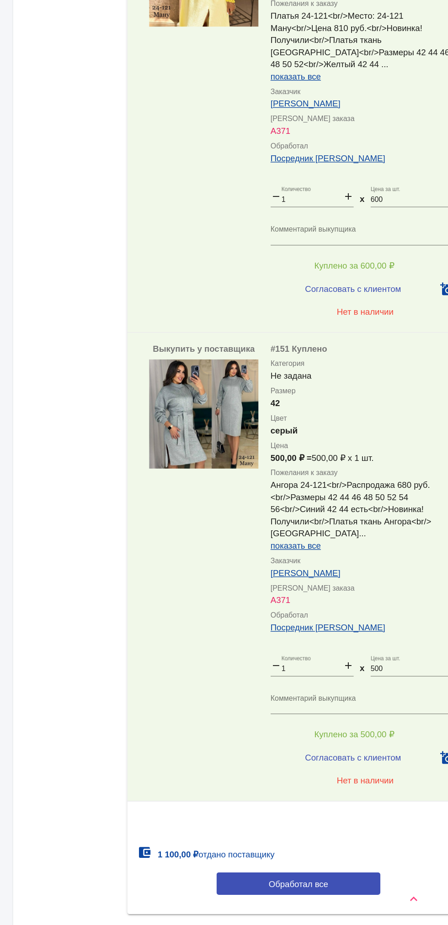
scroll to position [143, 0]
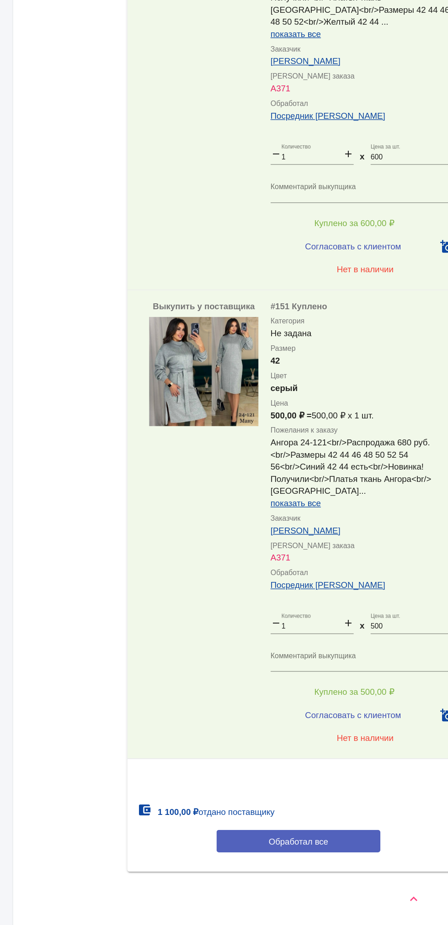
click at [355, 865] on button "Обработал все" at bounding box center [315, 861] width 123 height 17
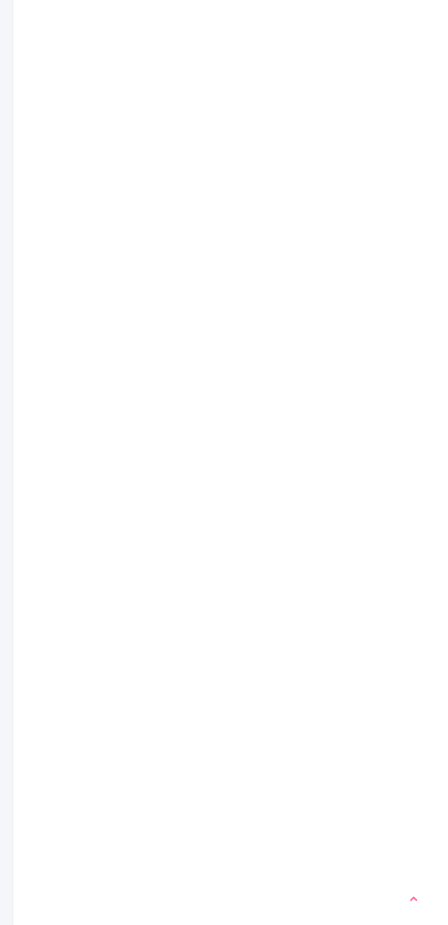
scroll to position [0, 0]
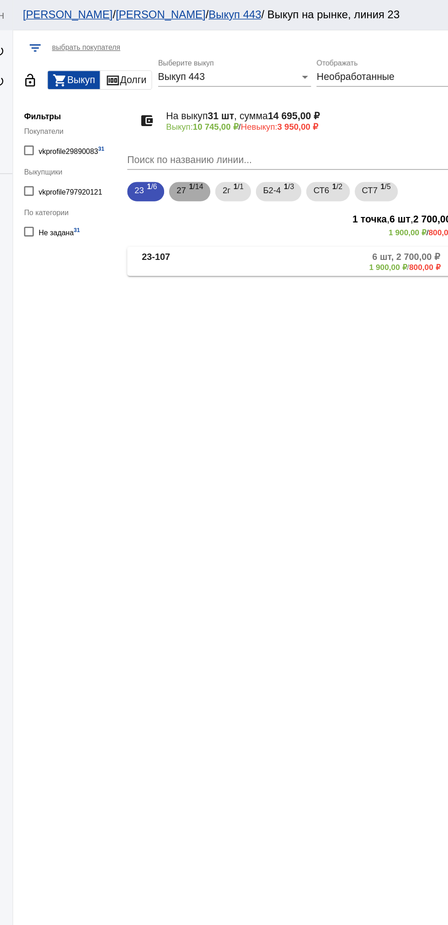
click at [234, 149] on span "1 /14" at bounding box center [238, 144] width 11 height 19
click at [324, 195] on mat-panel-description "14 шт, 10 400,00 ₽ 8 400,00 ₽ / 2 000,00 ₽" at bounding box center [345, 197] width 153 height 15
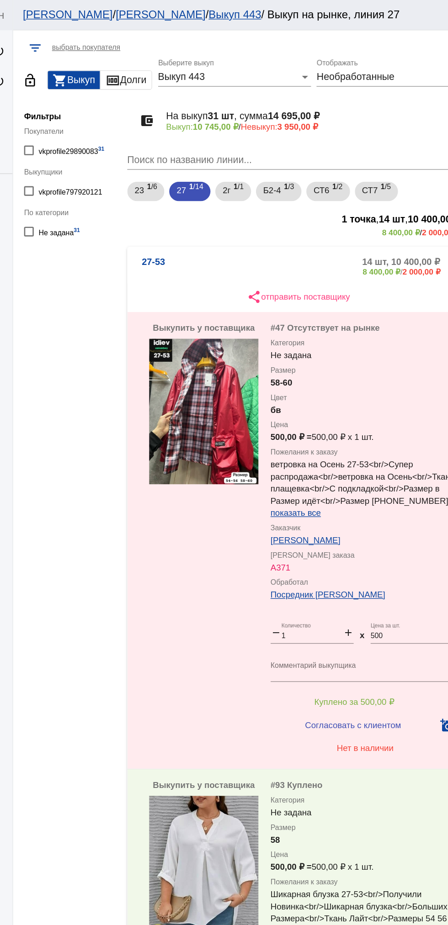
click at [309, 192] on mat-expansion-panel-header "27-53 14 шт, 10 400,00 ₽ 8 400,00 ₽ / 2 000,00 ₽" at bounding box center [315, 200] width 258 height 29
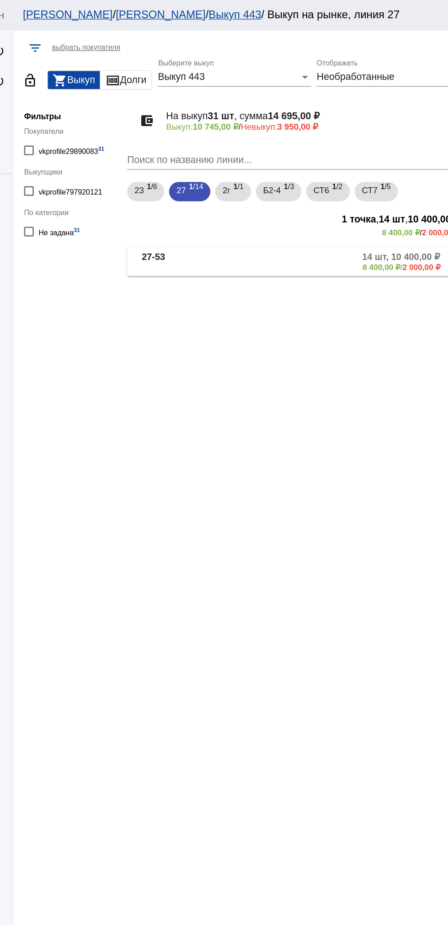
click at [321, 191] on mat-panel-description "14 шт, 10 400,00 ₽ 8 400,00 ₽ / 2 000,00 ₽" at bounding box center [345, 197] width 153 height 15
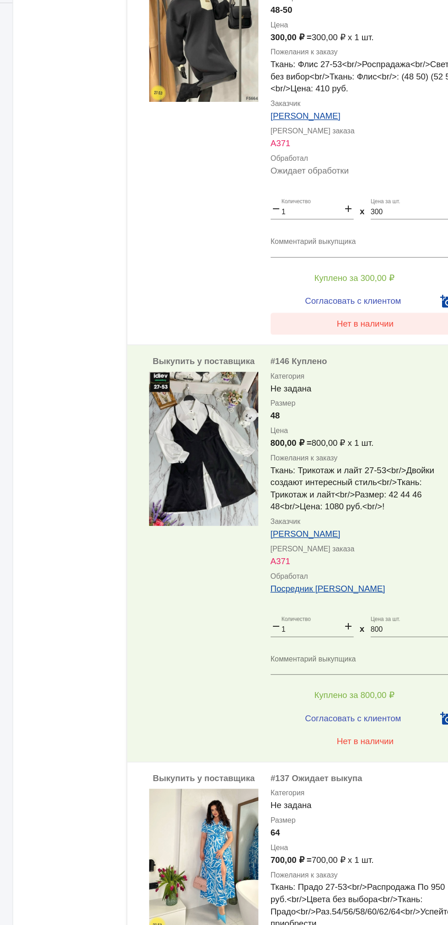
click at [378, 376] on span "Нет в наличии" at bounding box center [365, 372] width 43 height 7
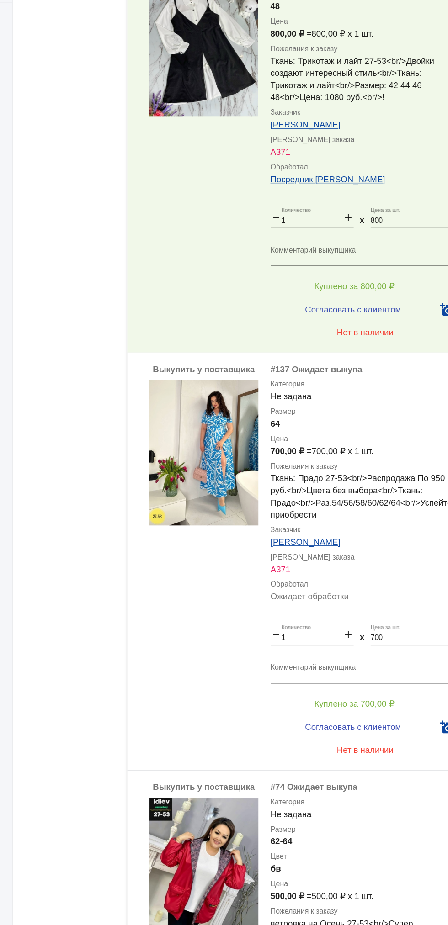
scroll to position [2419, 0]
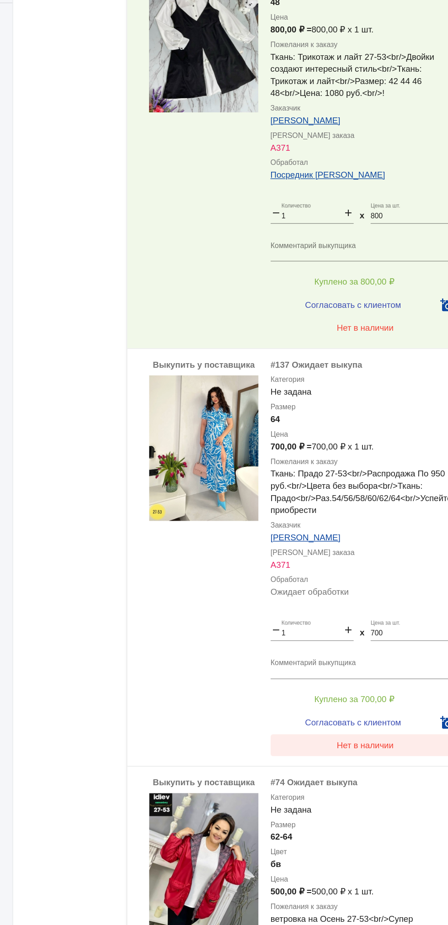
click at [388, 699] on button "Нет в наличии" at bounding box center [365, 690] width 143 height 16
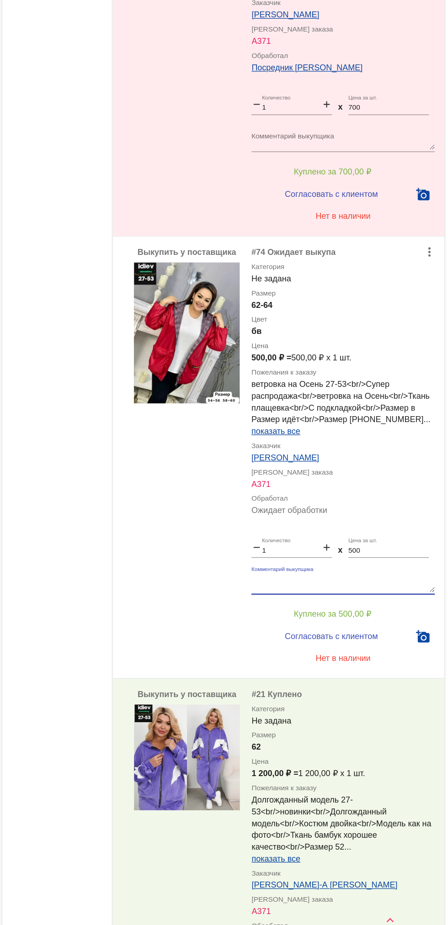
scroll to position [0, 0]
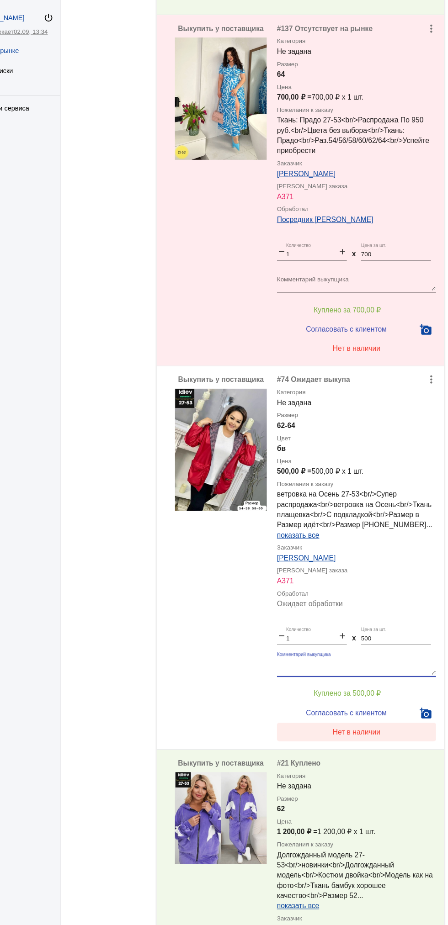
click at [382, 705] on span "Нет в наличии" at bounding box center [365, 701] width 43 height 7
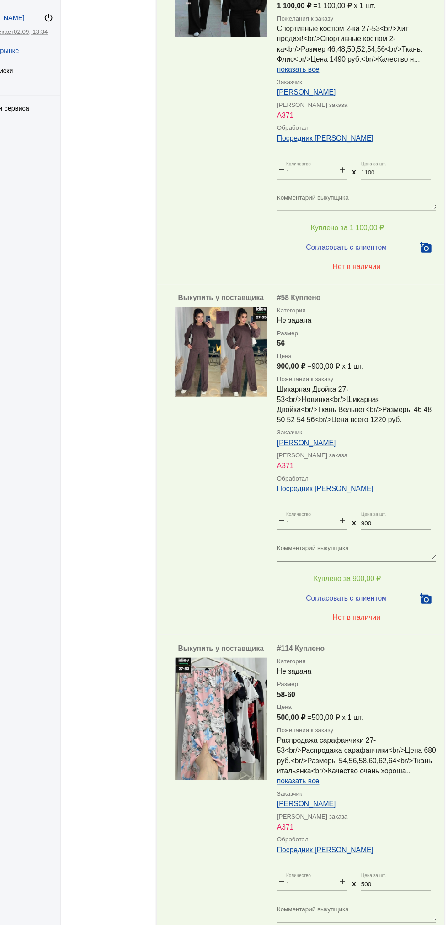
scroll to position [3983, 0]
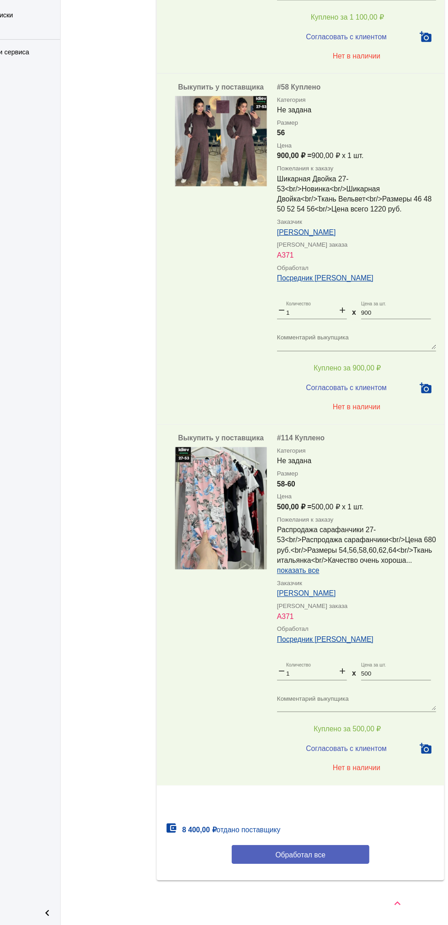
click at [344, 858] on button "Обработал все" at bounding box center [315, 861] width 123 height 17
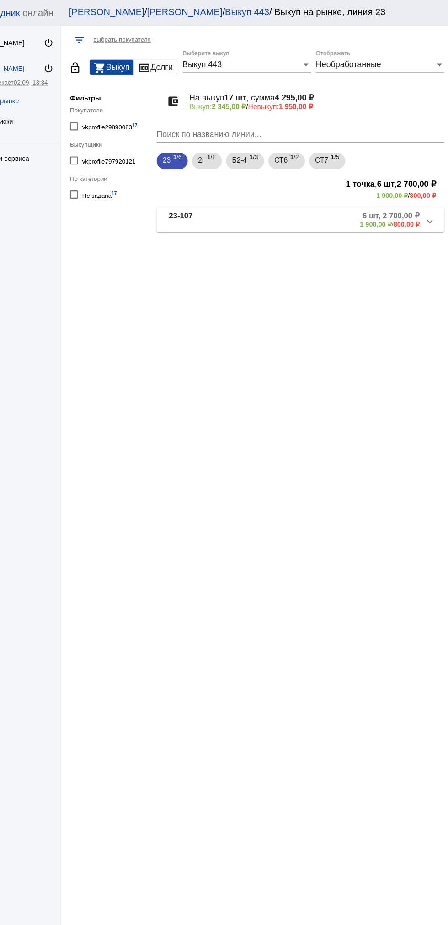
click at [215, 195] on b "23-107" at bounding box center [207, 197] width 21 height 15
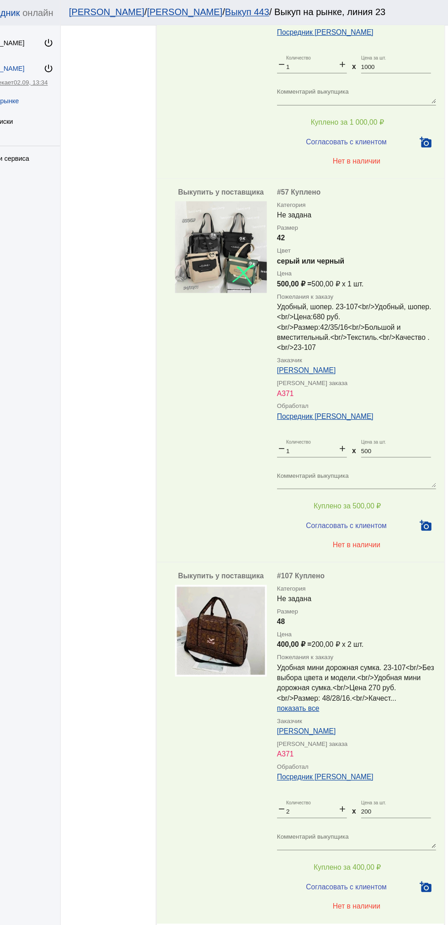
scroll to position [1100, 0]
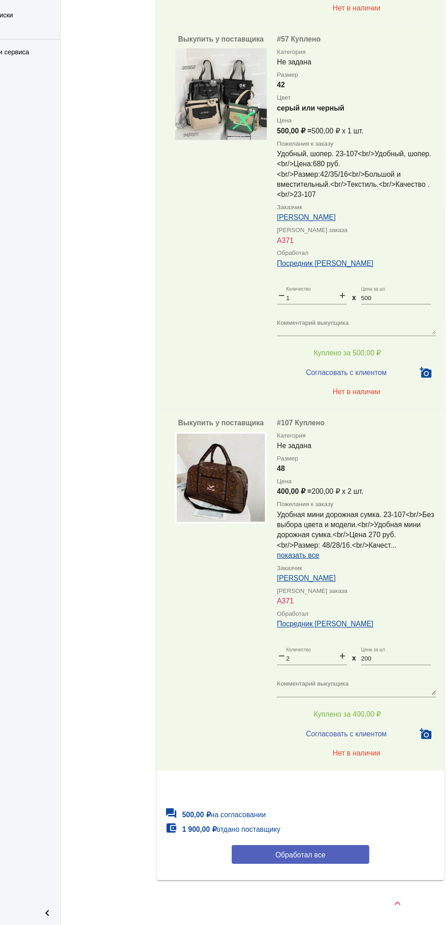
click at [281, 864] on button "Обработал все" at bounding box center [315, 861] width 123 height 17
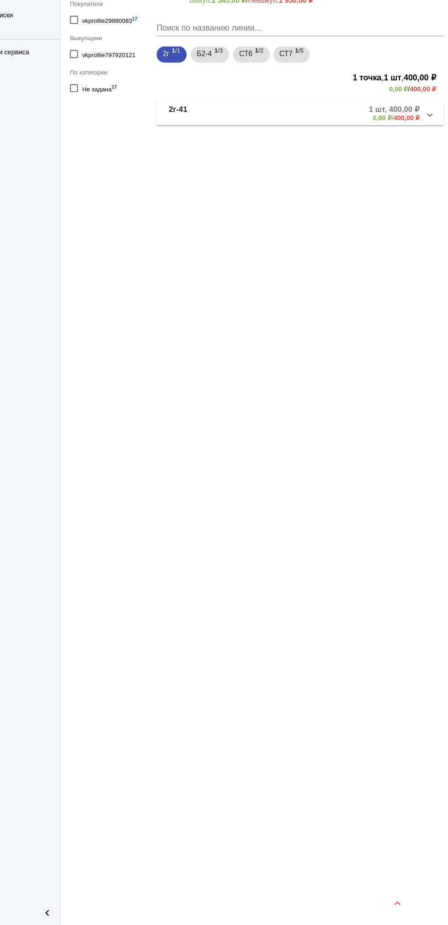
scroll to position [0, 0]
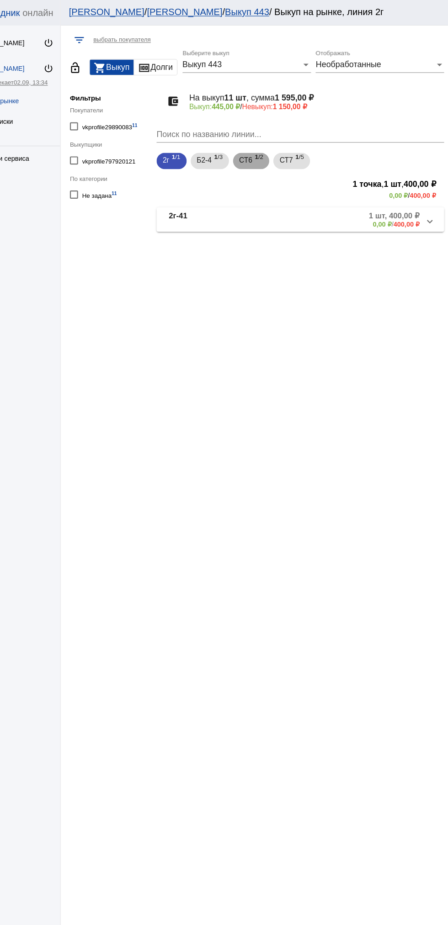
click at [271, 147] on span "СТ6" at bounding box center [266, 143] width 12 height 16
click at [358, 195] on mat-panel-description "2 шт, 300,00 ₽ 150,00 ₽ / 150,00 ₽" at bounding box center [349, 197] width 146 height 15
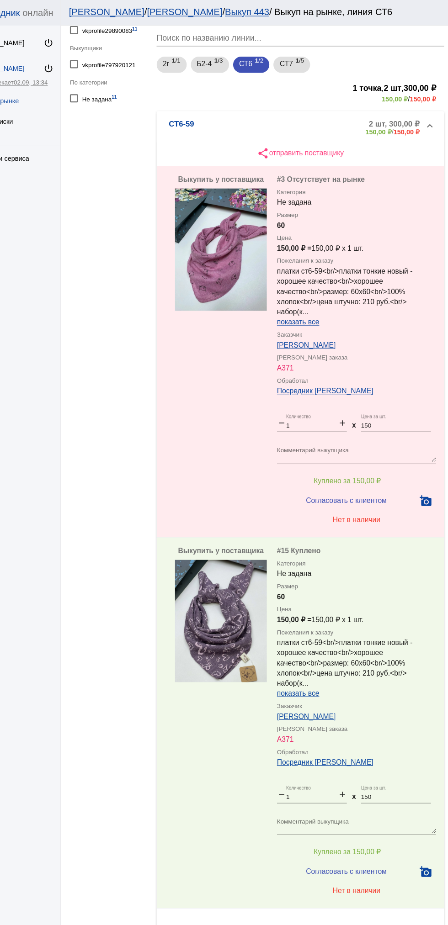
scroll to position [101, 0]
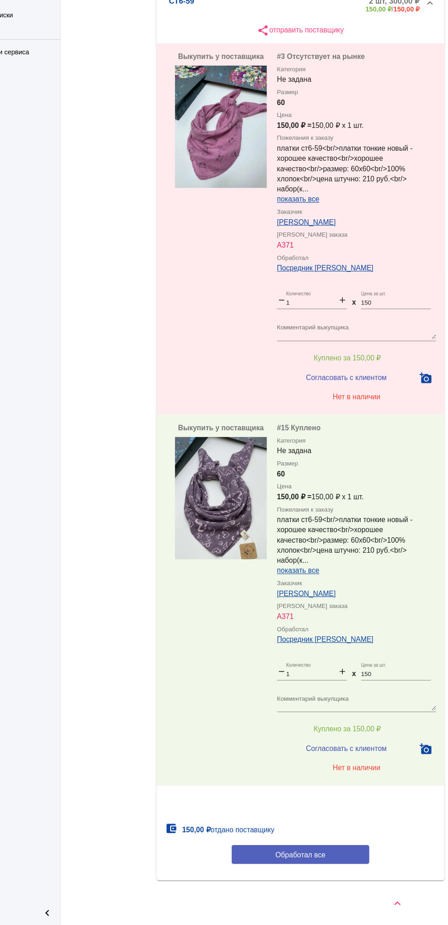
click at [346, 864] on button "Обработал все" at bounding box center [315, 861] width 123 height 17
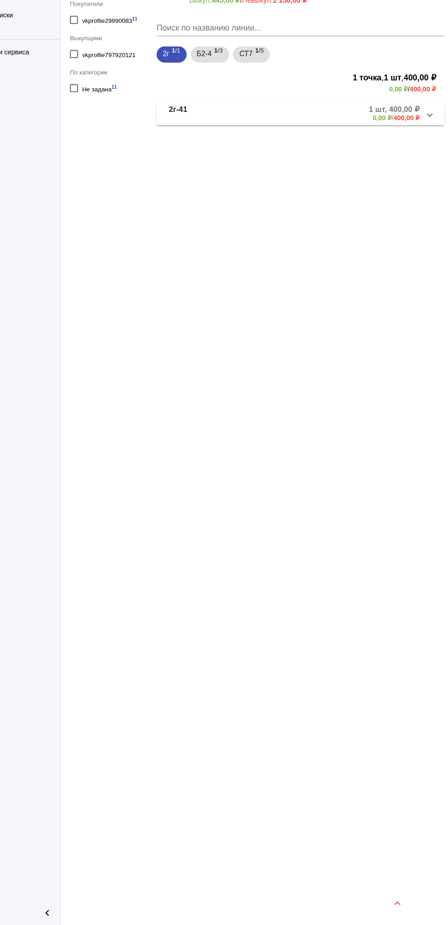
scroll to position [0, 0]
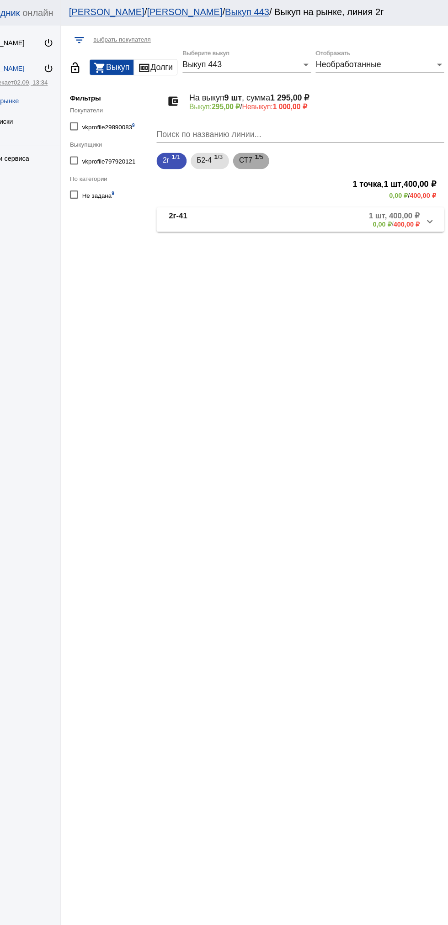
click at [277, 141] on b "1" at bounding box center [276, 141] width 3 height 6
click at [359, 190] on mat-panel-description "5 шт, 295,00 ₽ 295,00 ₽ / 0,00 ₽" at bounding box center [351, 197] width 143 height 15
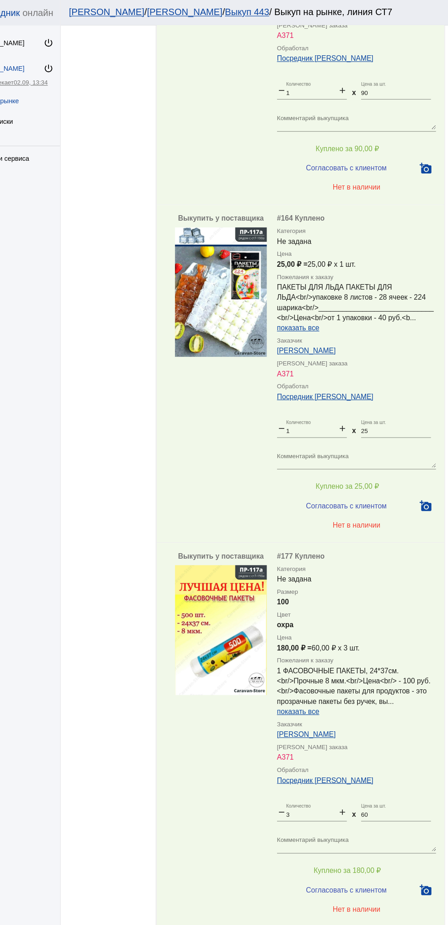
scroll to position [436, 0]
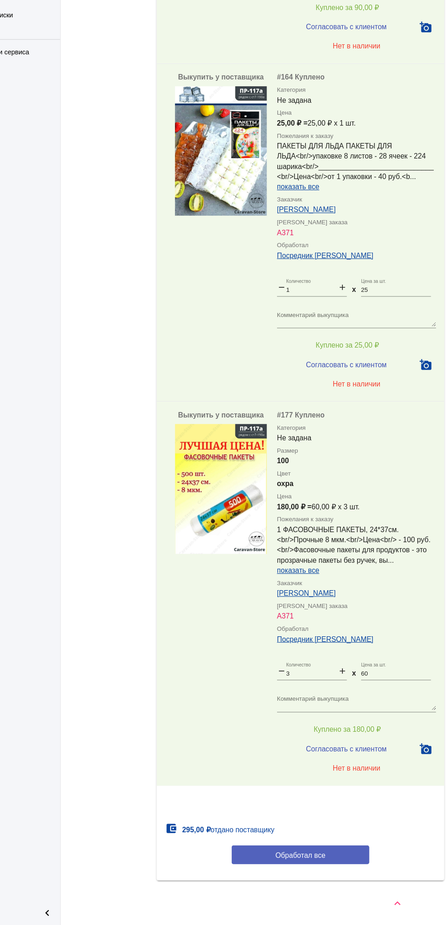
click at [280, 857] on button "Обработал все" at bounding box center [315, 861] width 123 height 17
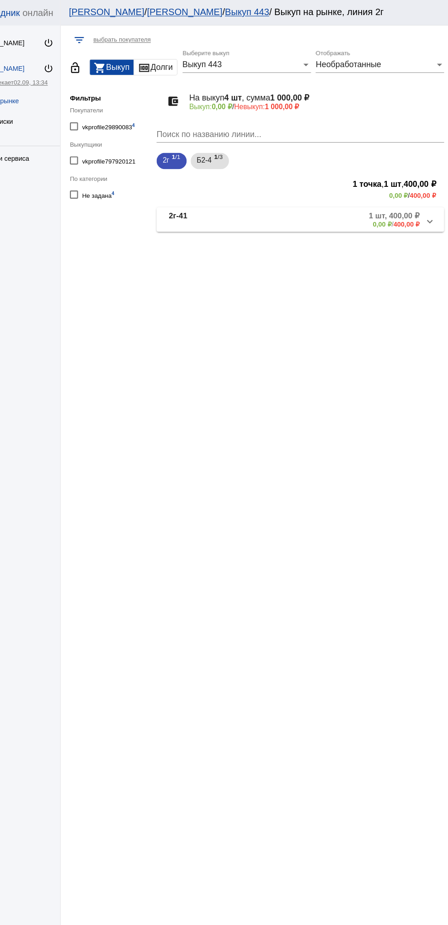
click at [223, 203] on mat-panel-title "2г-41" at bounding box center [231, 197] width 69 height 15
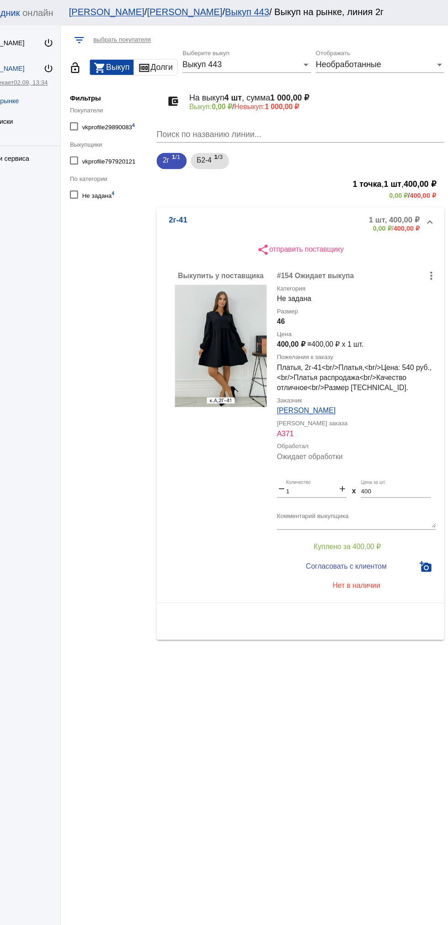
click at [322, 545] on div "share отправить поставщику Выкупить у поставщика more_vert #154 Ожидает выкупа …" at bounding box center [315, 390] width 258 height 351
click at [331, 530] on button "Нет в наличии" at bounding box center [365, 525] width 143 height 16
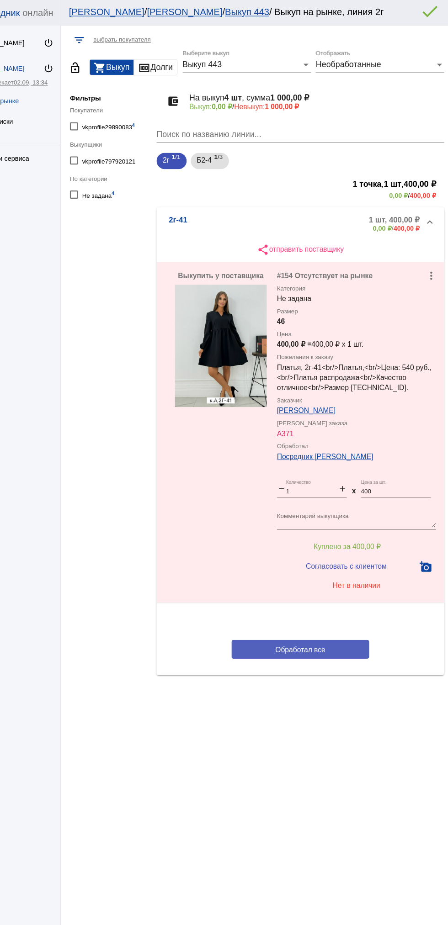
click at [271, 591] on button "Обработал все" at bounding box center [315, 582] width 123 height 17
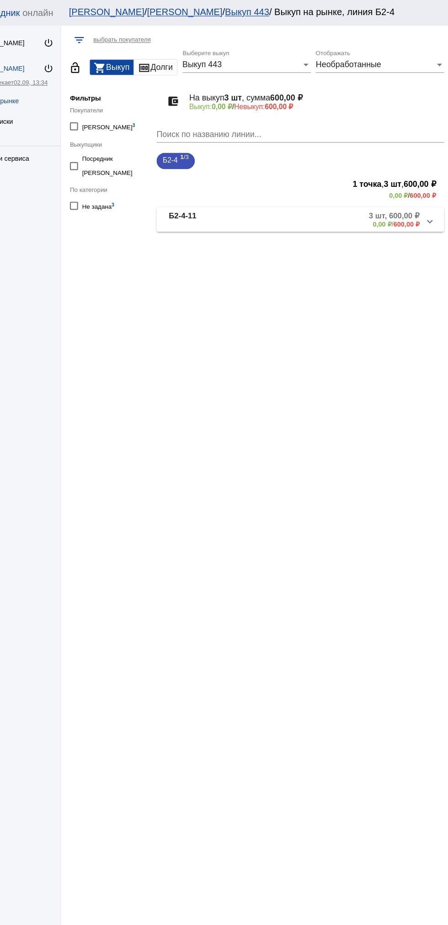
click at [198, 197] on b "Б2-4-11" at bounding box center [209, 197] width 25 height 15
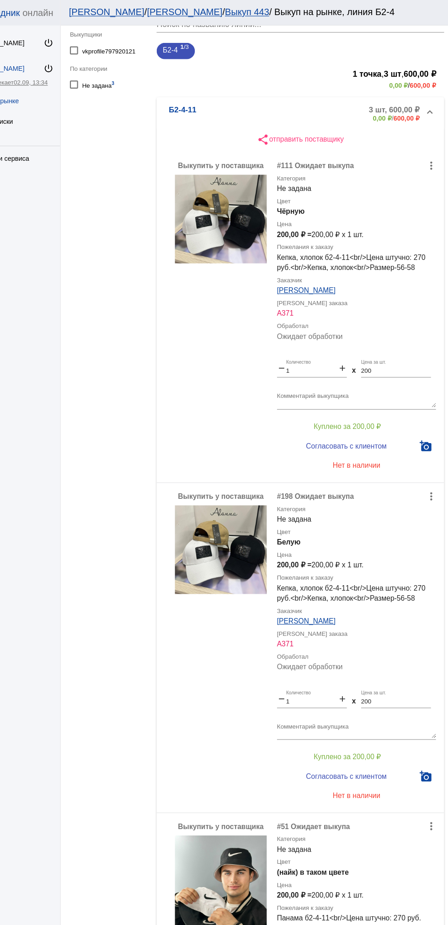
scroll to position [94, 0]
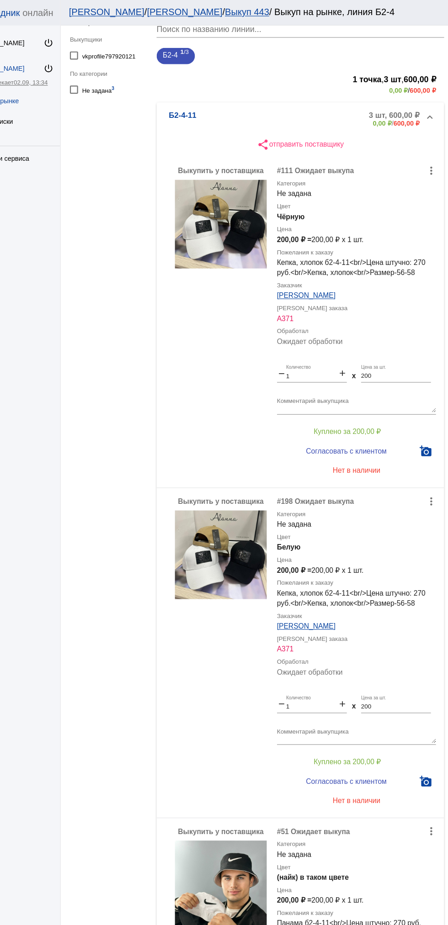
click at [317, 361] on textarea "Комментарий выкупщика" at bounding box center [365, 363] width 143 height 14
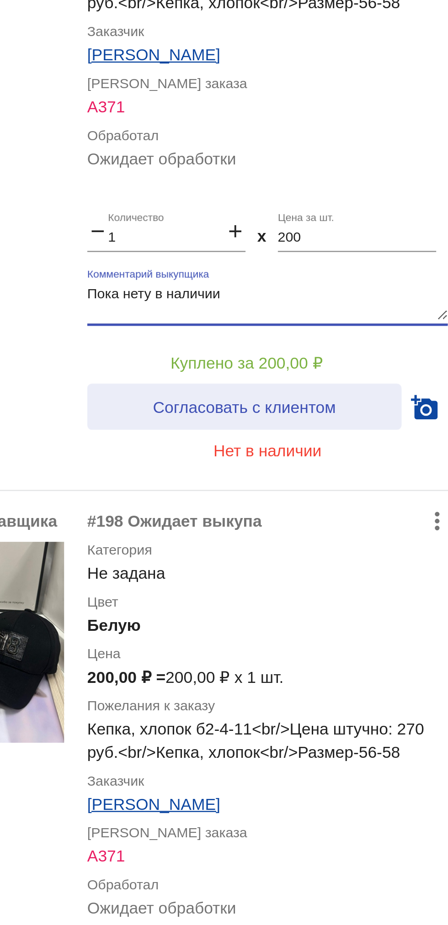
type textarea "Пока нету в наличии"
click at [339, 406] on span "Согласовать с клиентом" at bounding box center [356, 404] width 72 height 7
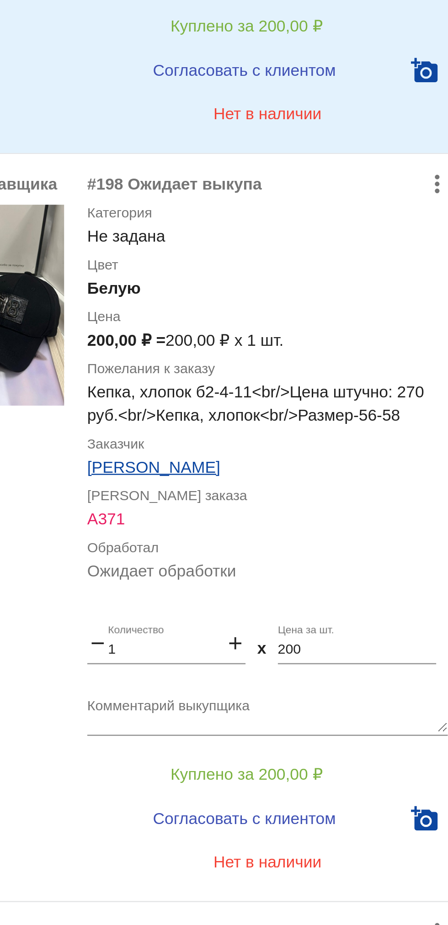
scroll to position [228, 0]
click at [338, 524] on textarea "Комментарий выкупщика" at bounding box center [365, 526] width 143 height 14
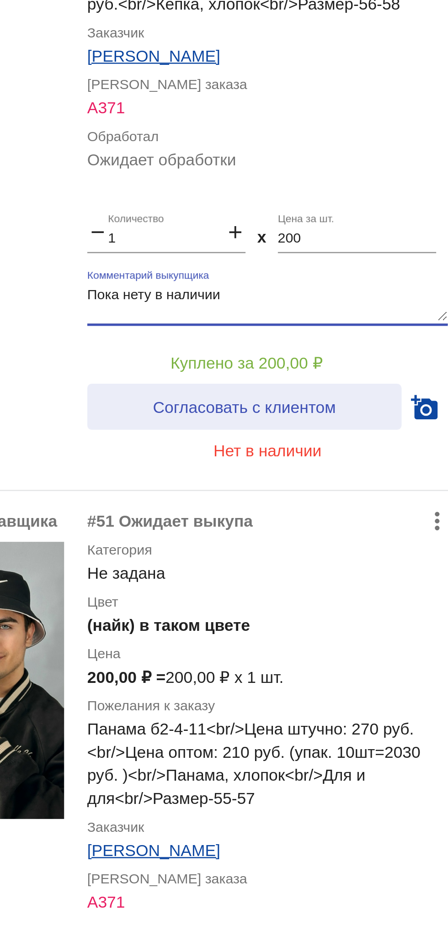
type textarea "Пока нету в наличии"
click at [338, 566] on span "Согласовать с клиентом" at bounding box center [356, 567] width 72 height 7
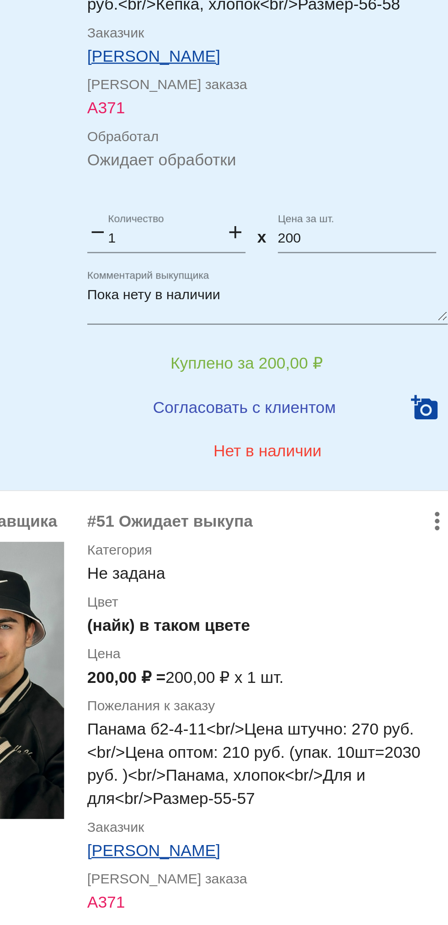
scroll to position [291, 0]
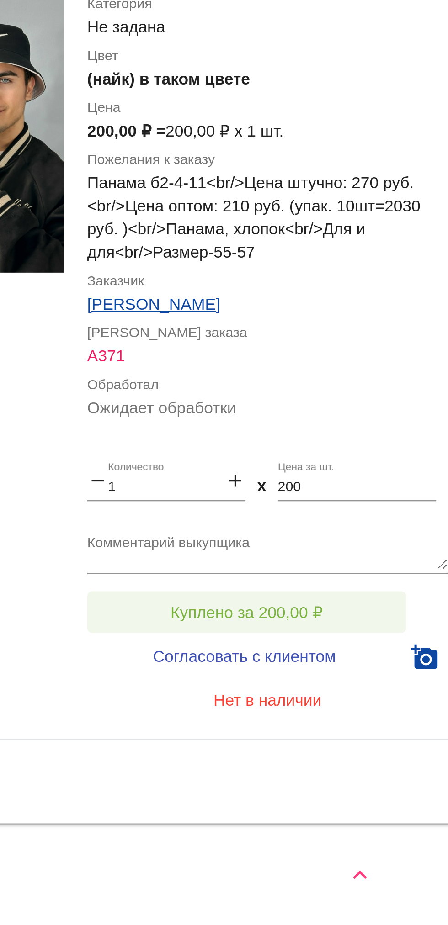
click at [333, 807] on button "Куплено за 200,00 ₽" at bounding box center [357, 801] width 126 height 16
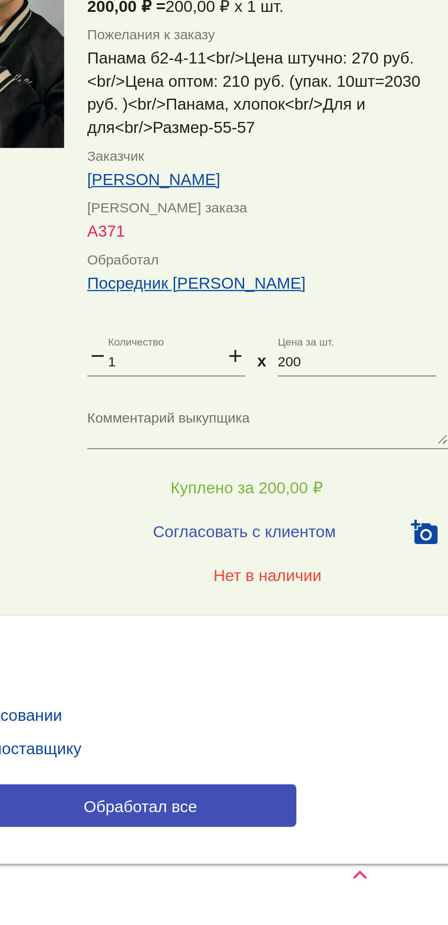
scroll to position [356, 0]
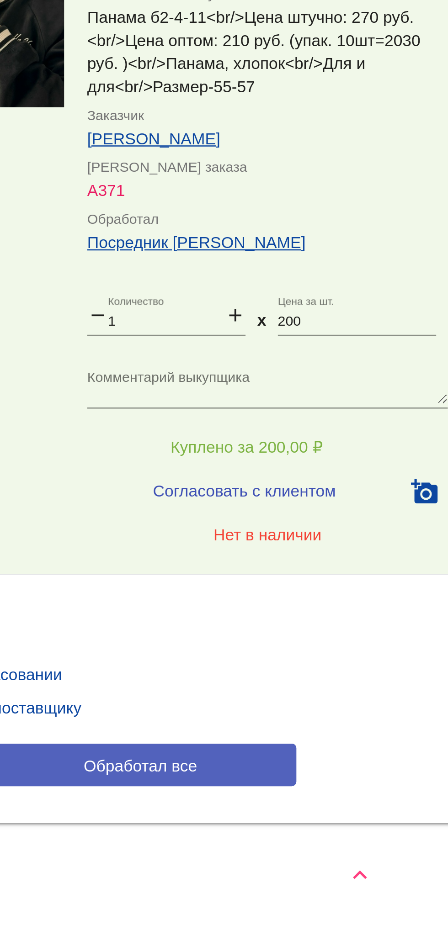
click at [320, 857] on button "Обработал все" at bounding box center [315, 861] width 123 height 17
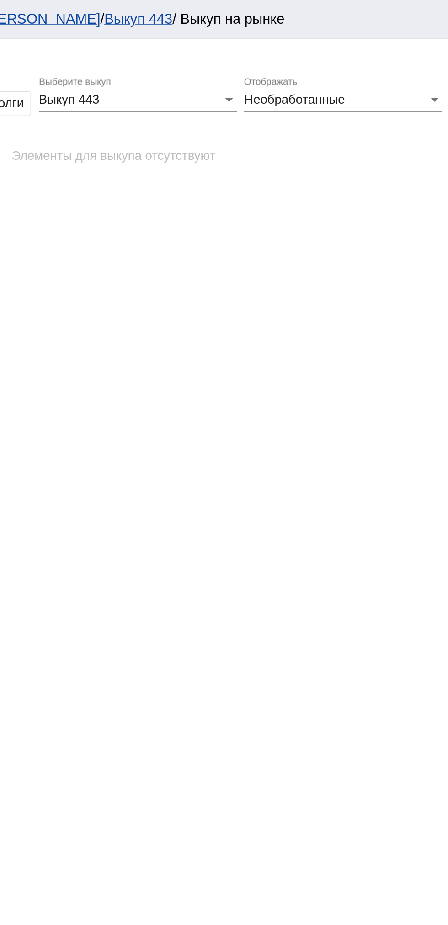
scroll to position [0, 0]
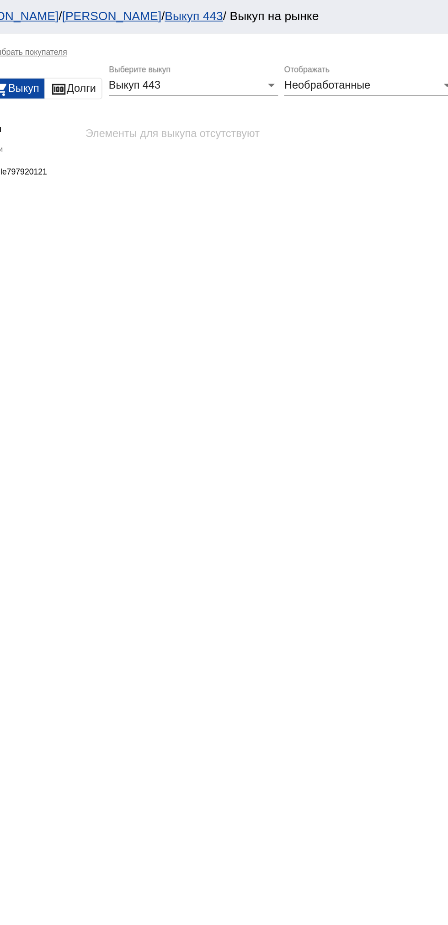
click at [356, 62] on span "Необработанные" at bounding box center [358, 58] width 58 height 8
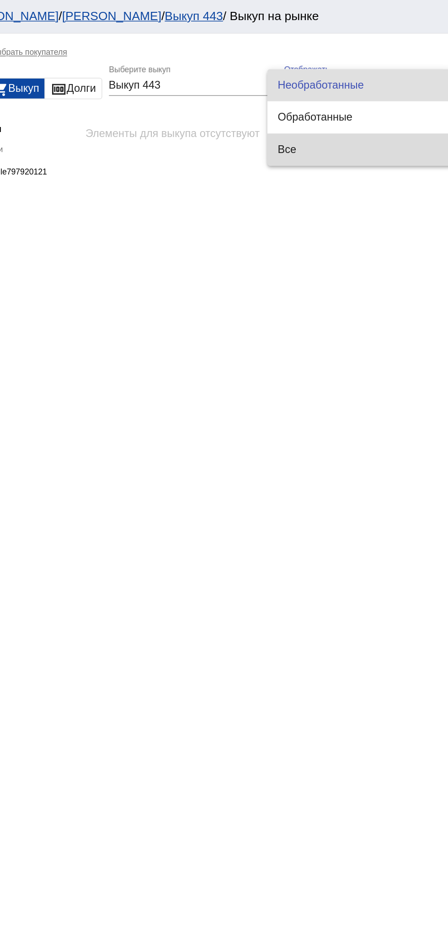
click at [322, 104] on mat-option "Все" at bounding box center [381, 102] width 127 height 22
